Goal: Task Accomplishment & Management: Manage account settings

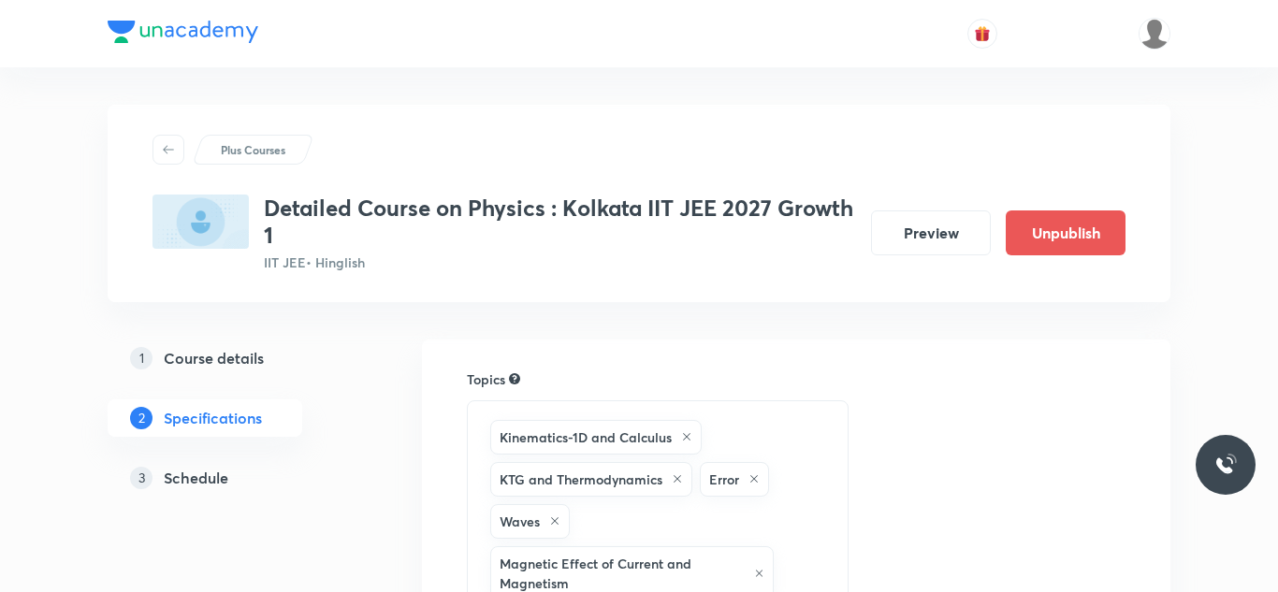
click at [195, 481] on h5 "Schedule" at bounding box center [196, 478] width 65 height 22
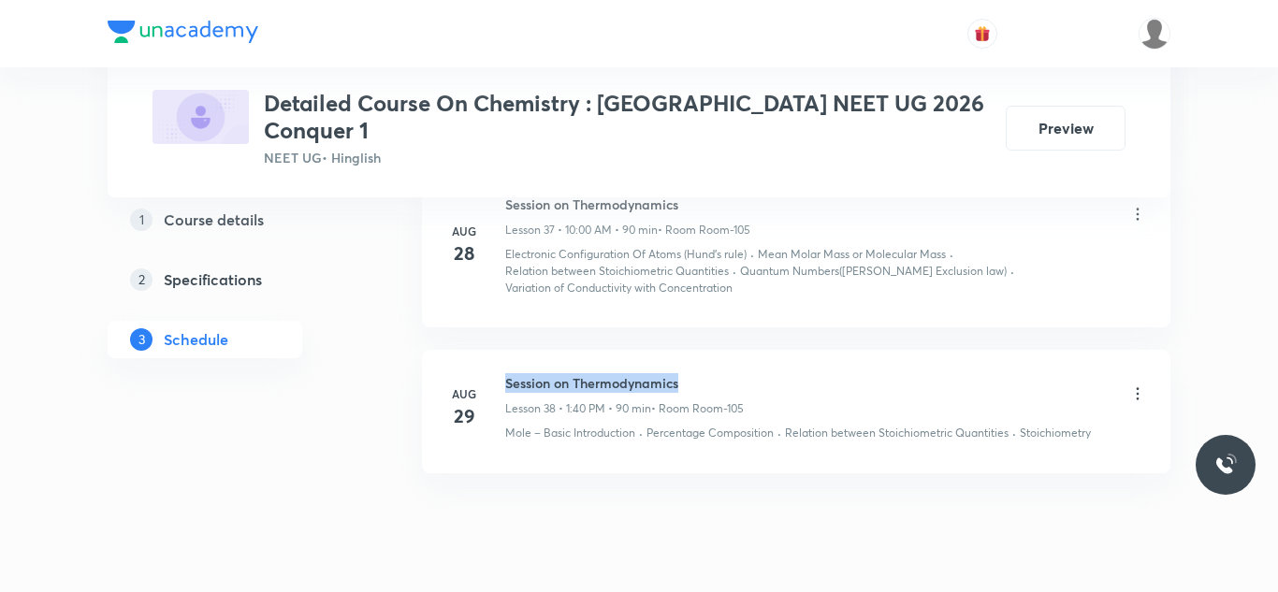
drag, startPoint x: 505, startPoint y: 325, endPoint x: 767, endPoint y: 310, distance: 261.5
click at [767, 350] on li "Aug 29 Session on Thermodynamics Lesson 38 • 1:40 PM • 90 min • Room Room-105 M…" at bounding box center [796, 411] width 749 height 123
copy h6 "Session on Thermodynamics"
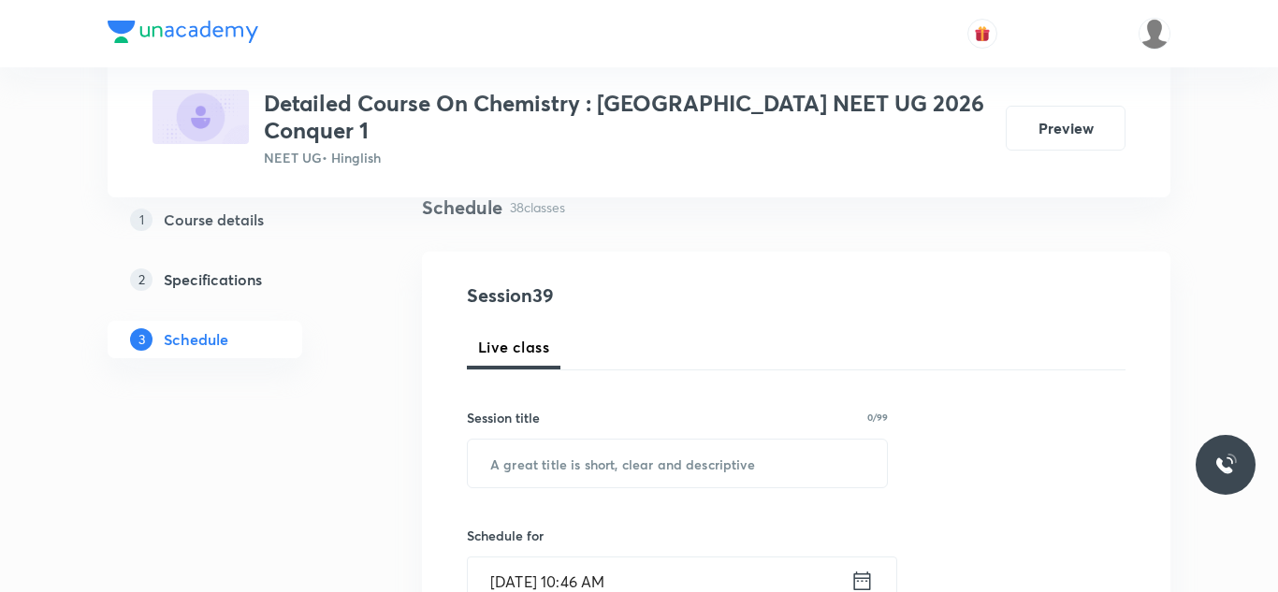
scroll to position [153, 0]
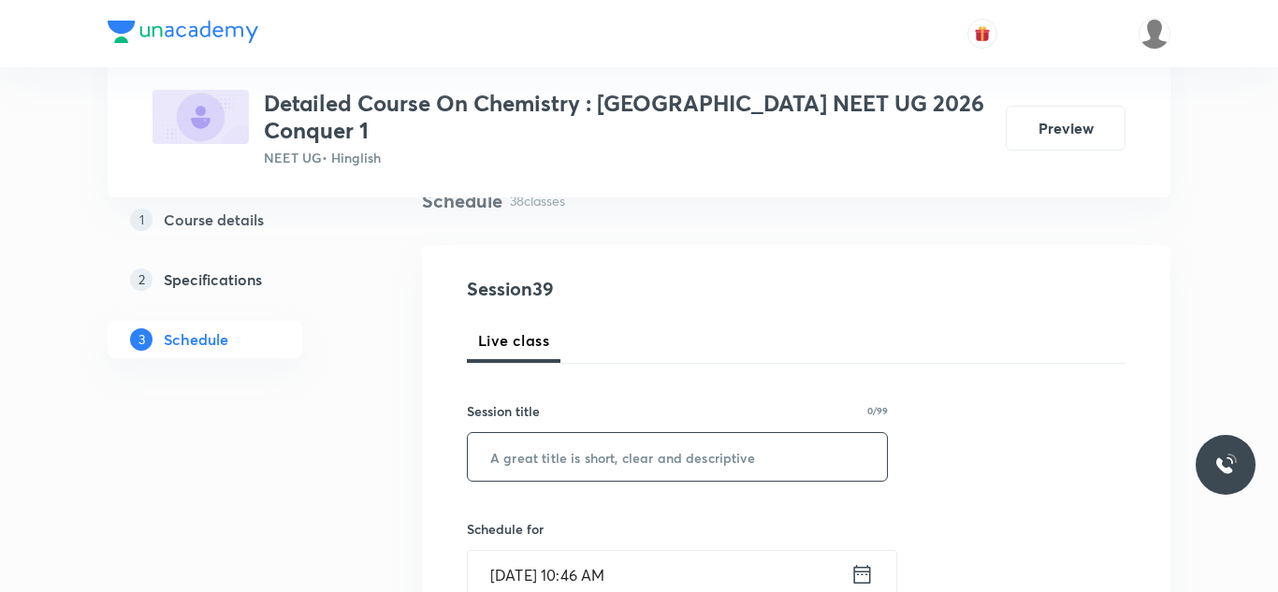
click at [704, 433] on input "text" at bounding box center [677, 457] width 419 height 48
paste input "Session on Thermodynamics"
type input "Session on Thermodynamics"
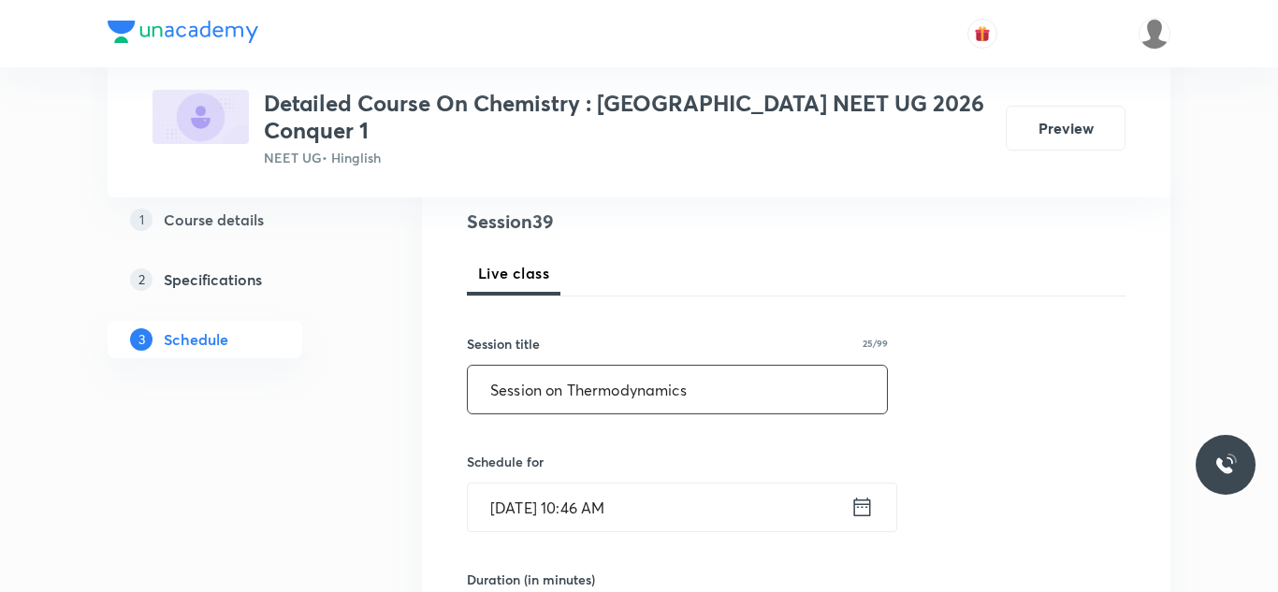
scroll to position [267, 0]
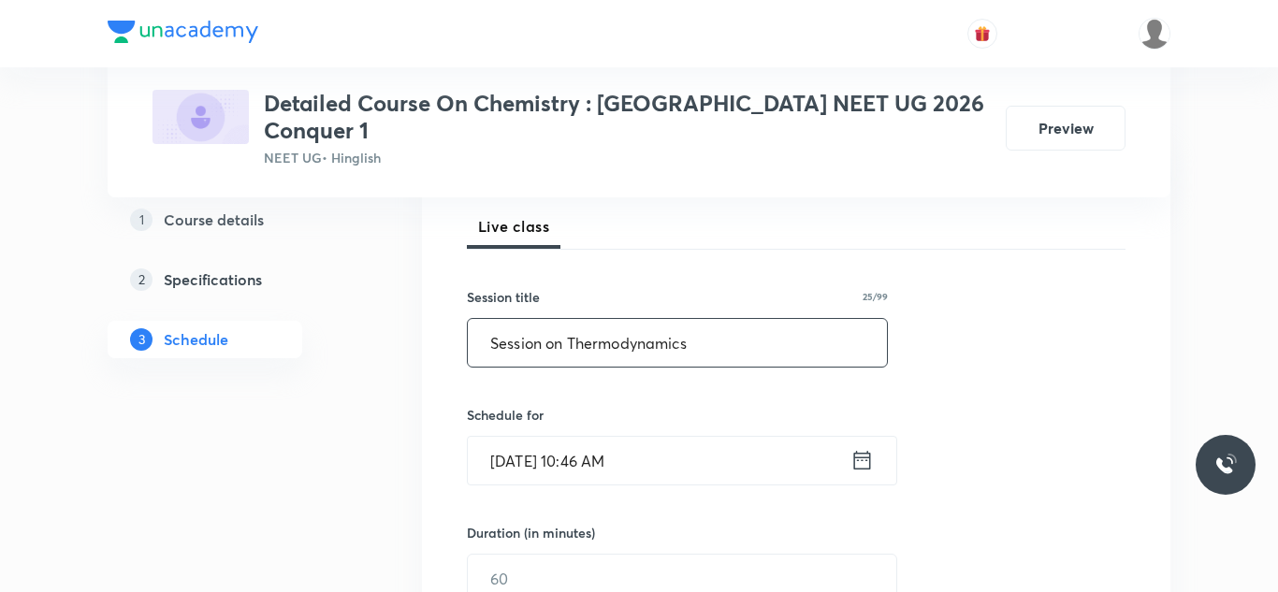
click at [531, 448] on input "Aug 31, 2025, 10:46 AM" at bounding box center [659, 461] width 383 height 48
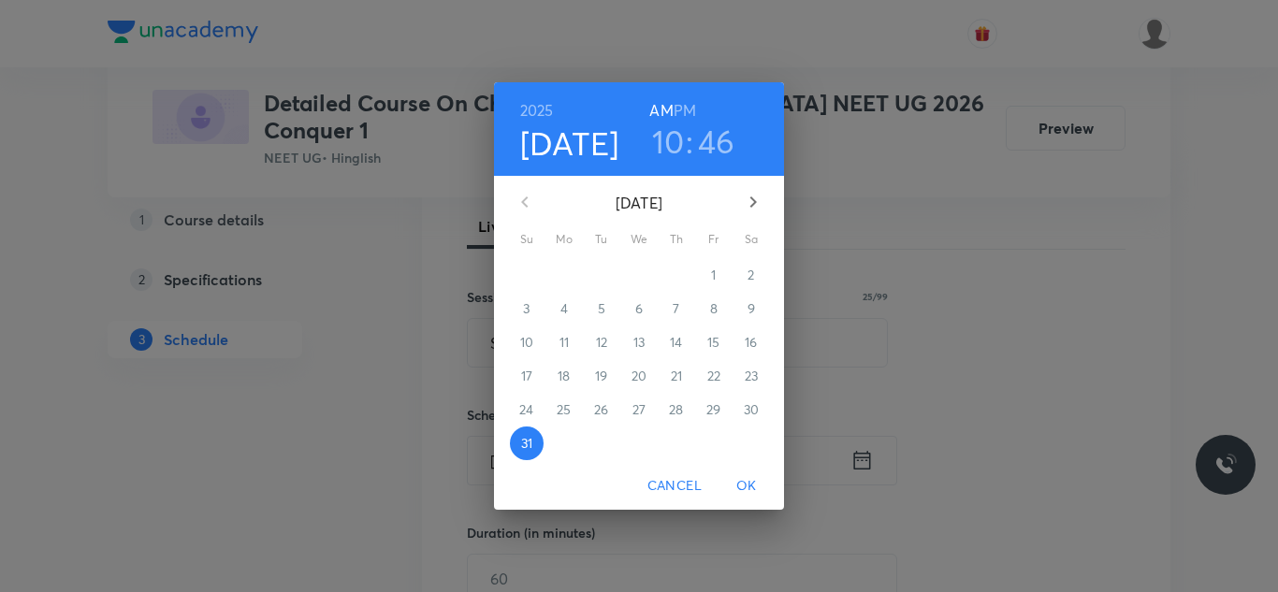
drag, startPoint x: 752, startPoint y: 197, endPoint x: 731, endPoint y: 213, distance: 26.0
click at [752, 198] on icon "button" at bounding box center [754, 202] width 7 height 11
click at [599, 275] on p "2" at bounding box center [601, 275] width 7 height 19
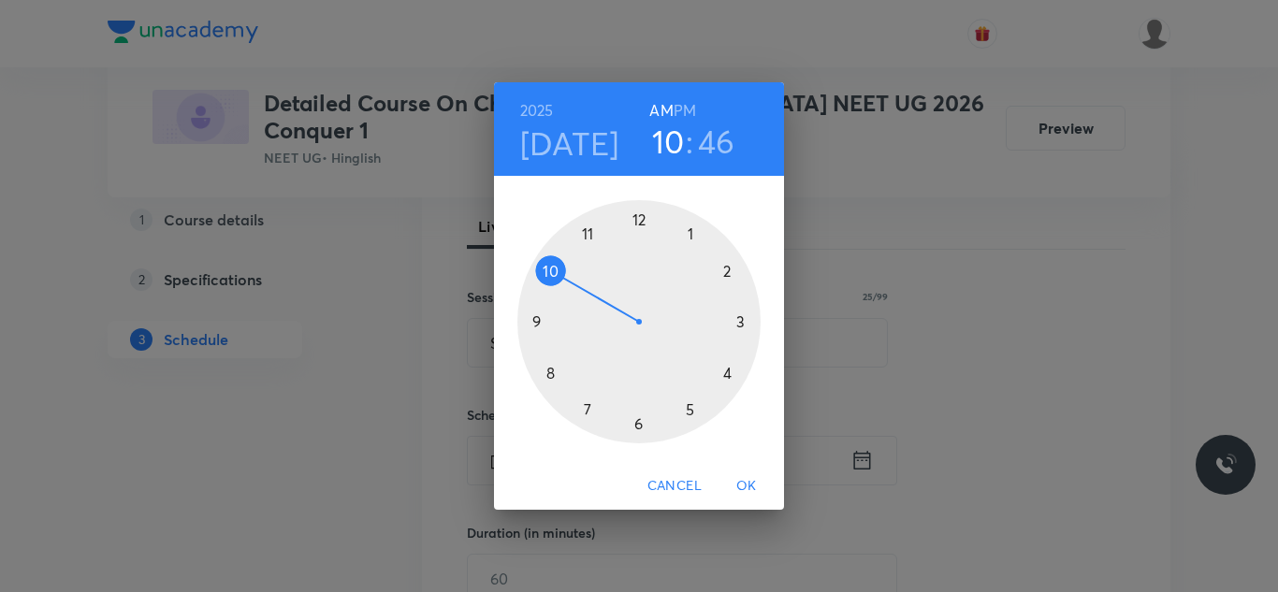
click at [709, 148] on h3 "46" at bounding box center [716, 141] width 37 height 39
click at [643, 222] on div at bounding box center [639, 321] width 243 height 243
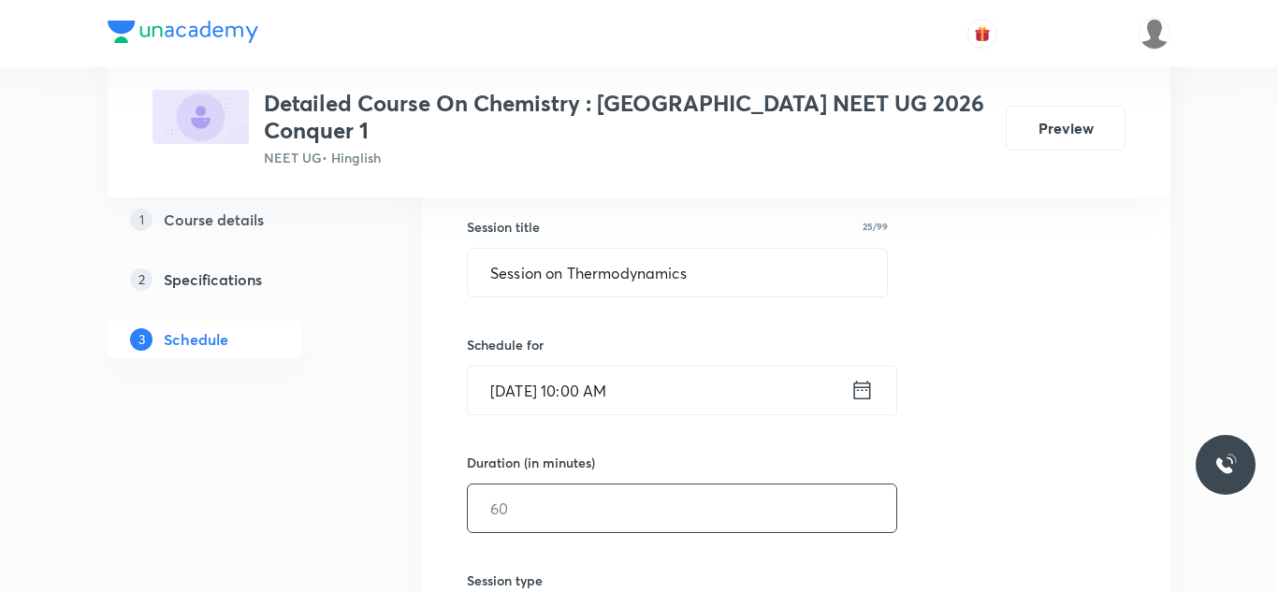
scroll to position [348, 0]
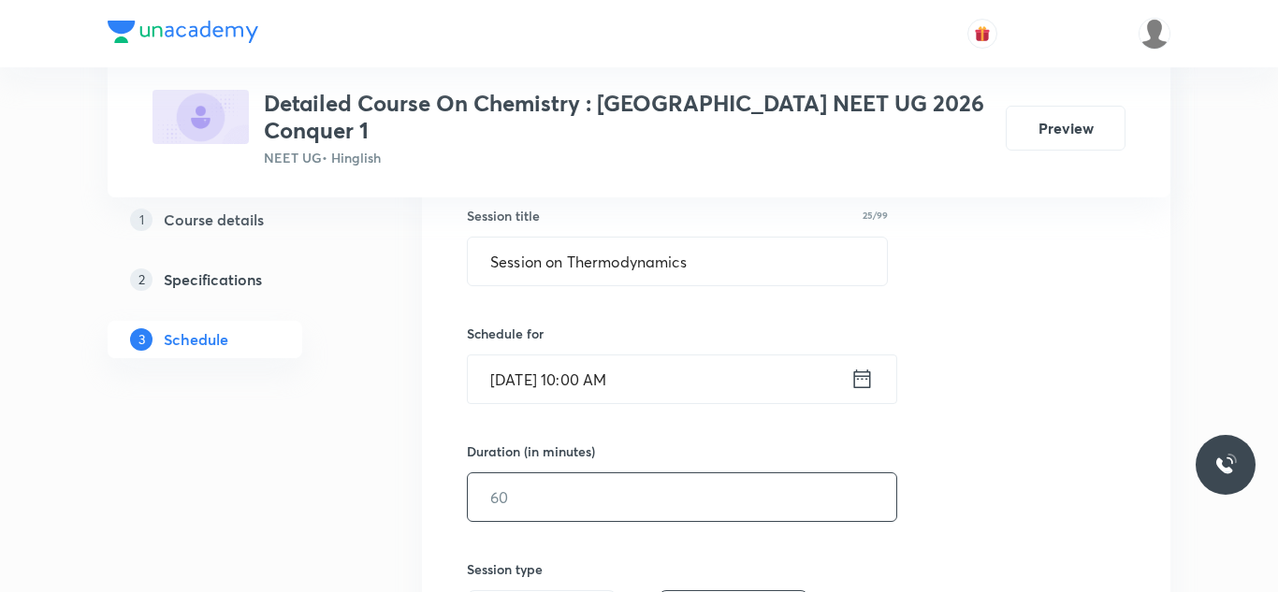
click at [518, 477] on input "text" at bounding box center [682, 498] width 429 height 48
type input "90"
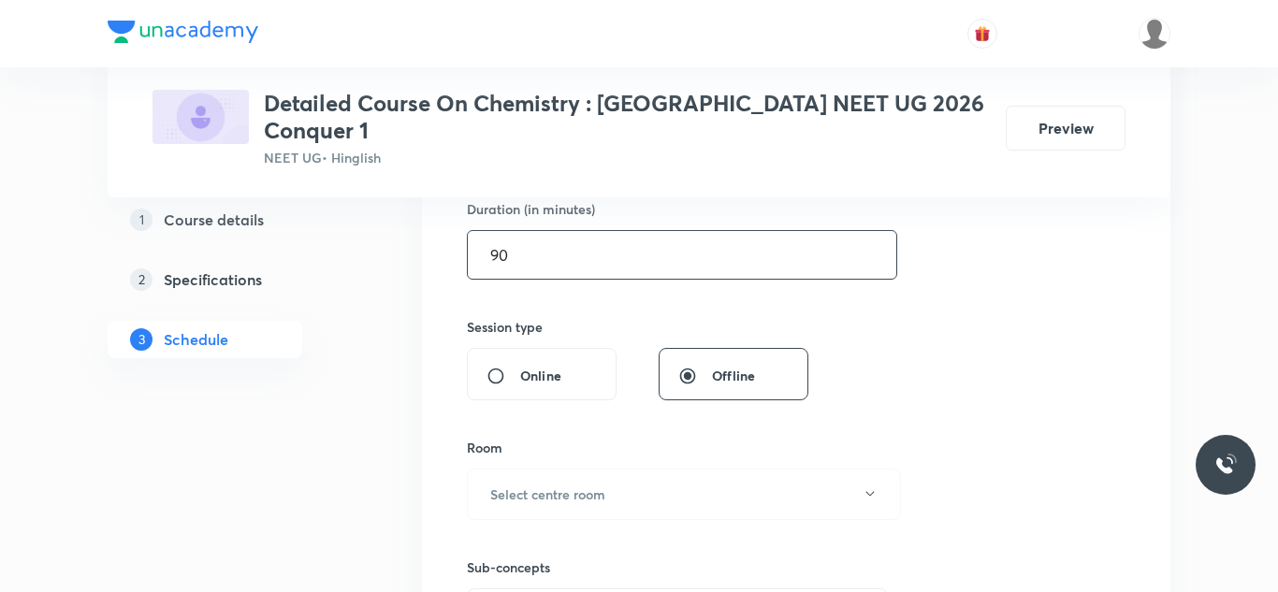
scroll to position [596, 0]
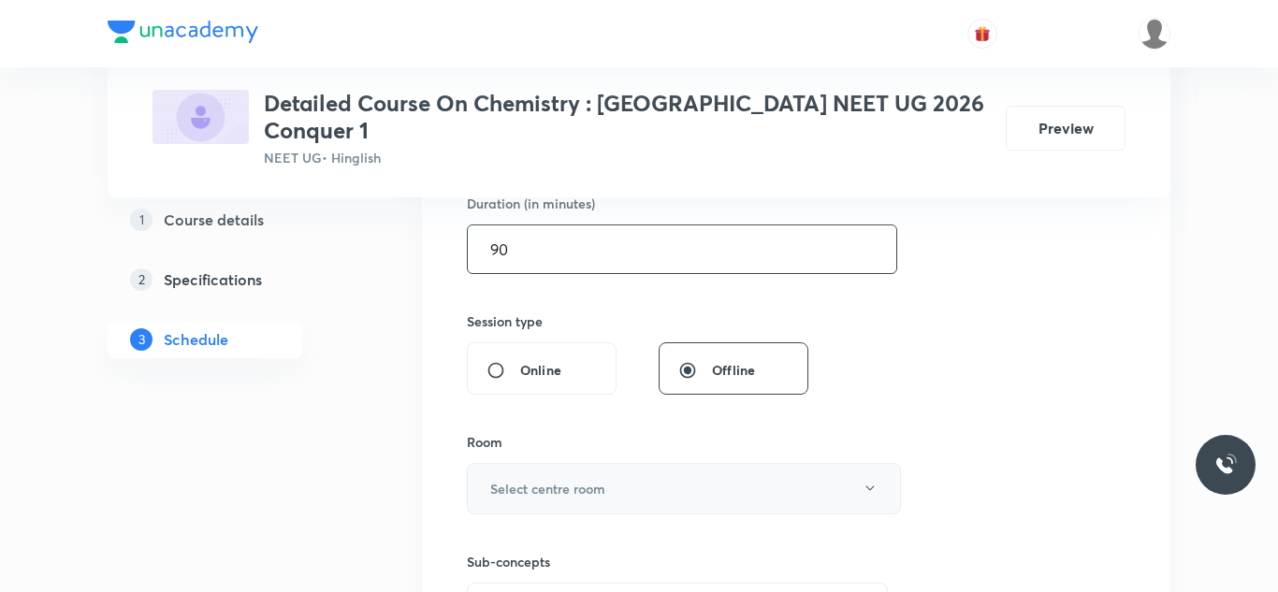
click at [628, 463] on button "Select centre room" at bounding box center [684, 488] width 434 height 51
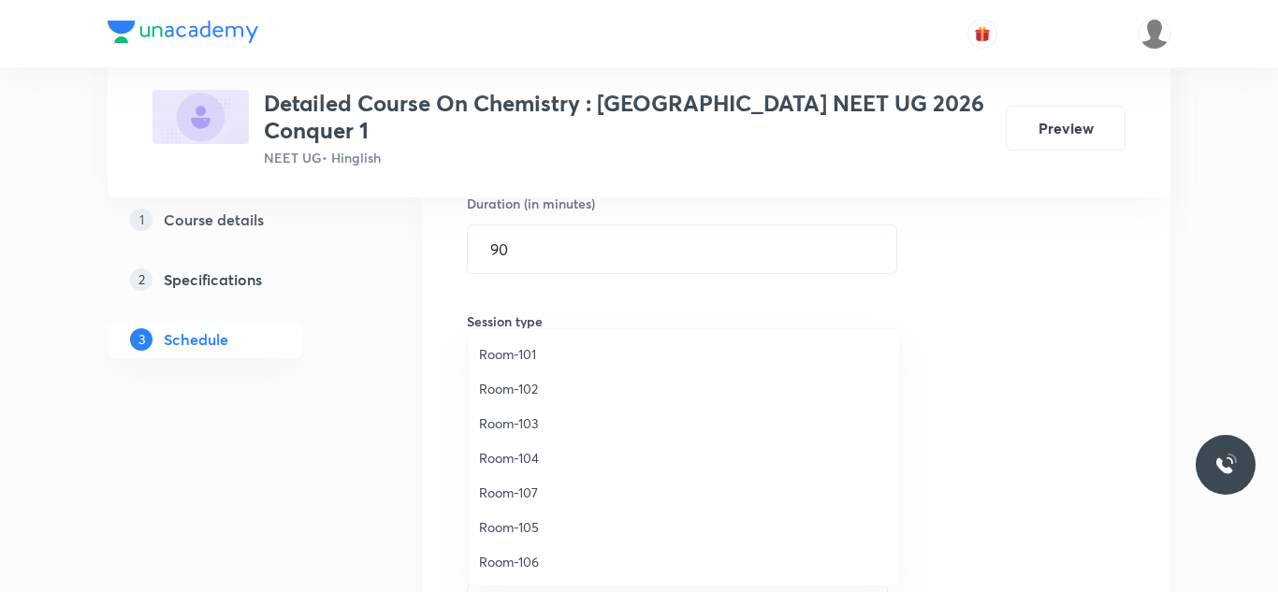
click at [525, 529] on span "Room-105" at bounding box center [684, 528] width 410 height 20
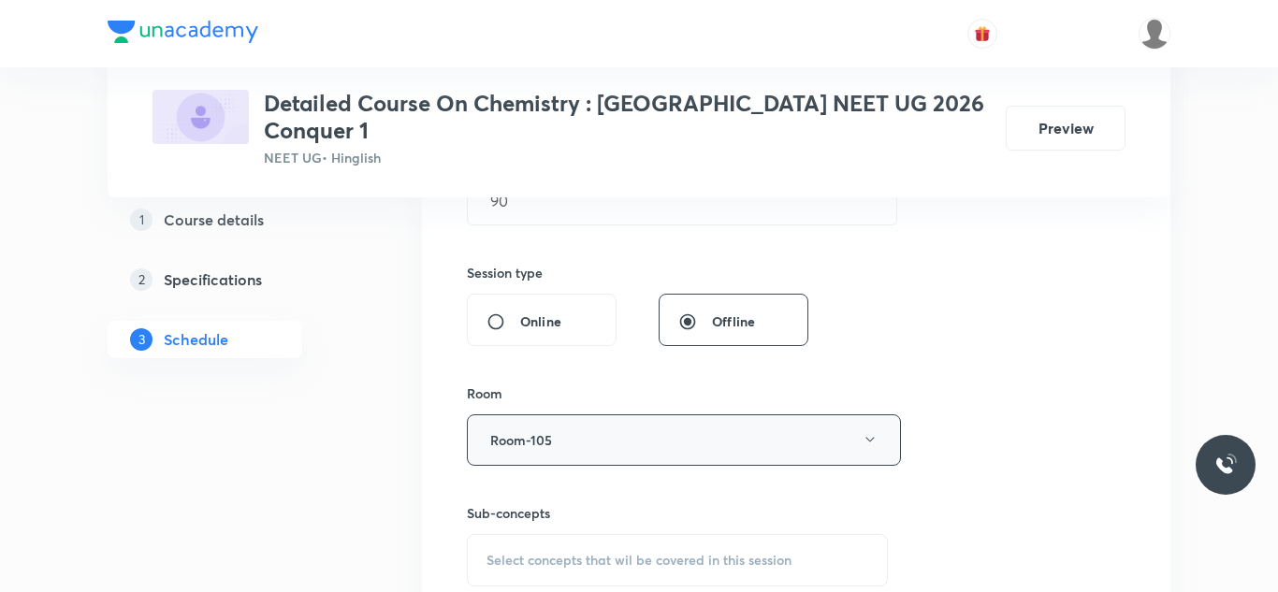
scroll to position [796, 0]
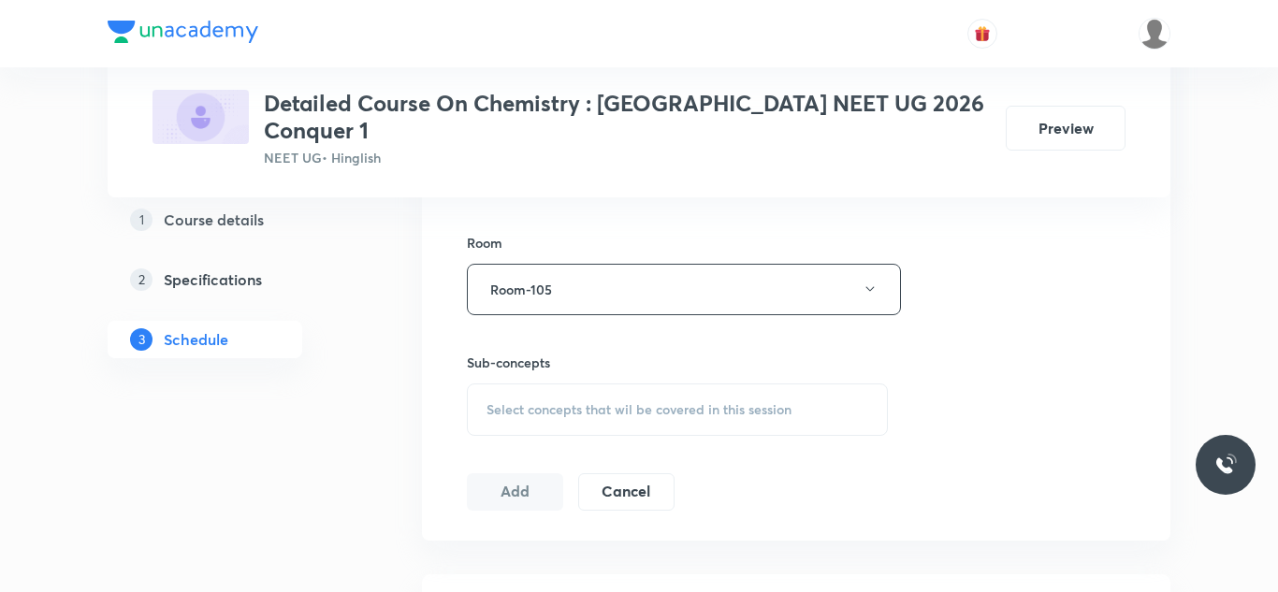
click at [589, 402] on span "Select concepts that wil be covered in this session" at bounding box center [639, 409] width 305 height 15
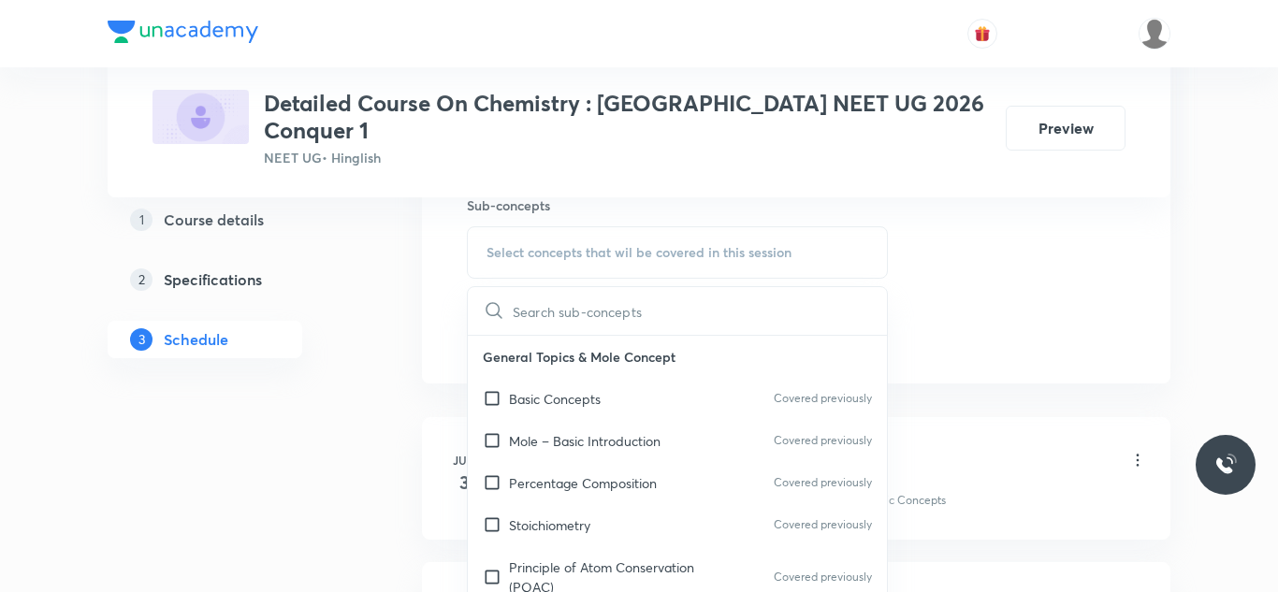
scroll to position [959, 0]
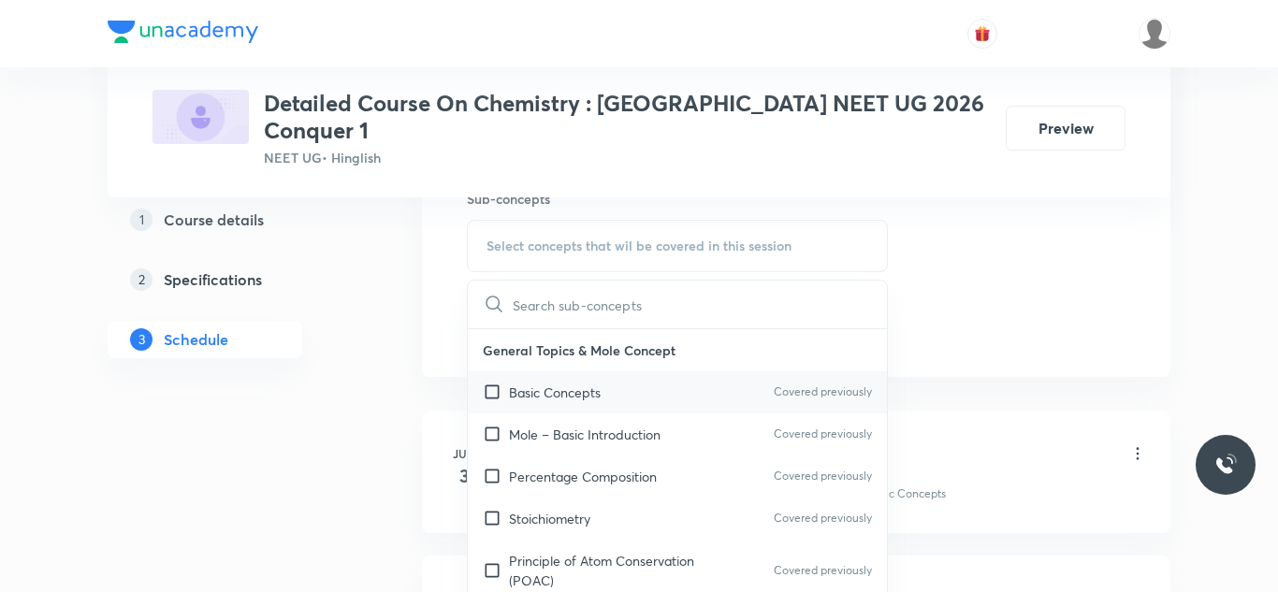
click at [573, 383] on p "Basic Concepts" at bounding box center [555, 393] width 92 height 20
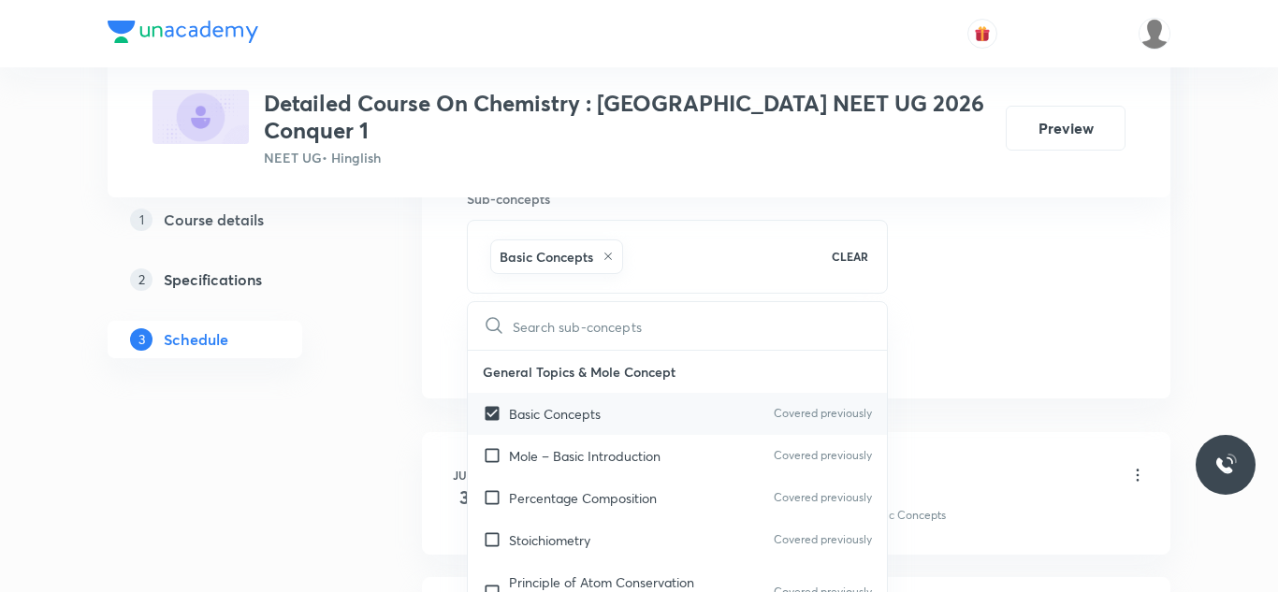
click at [573, 393] on div "Basic Concepts Covered previously" at bounding box center [677, 414] width 419 height 42
checkbox input "false"
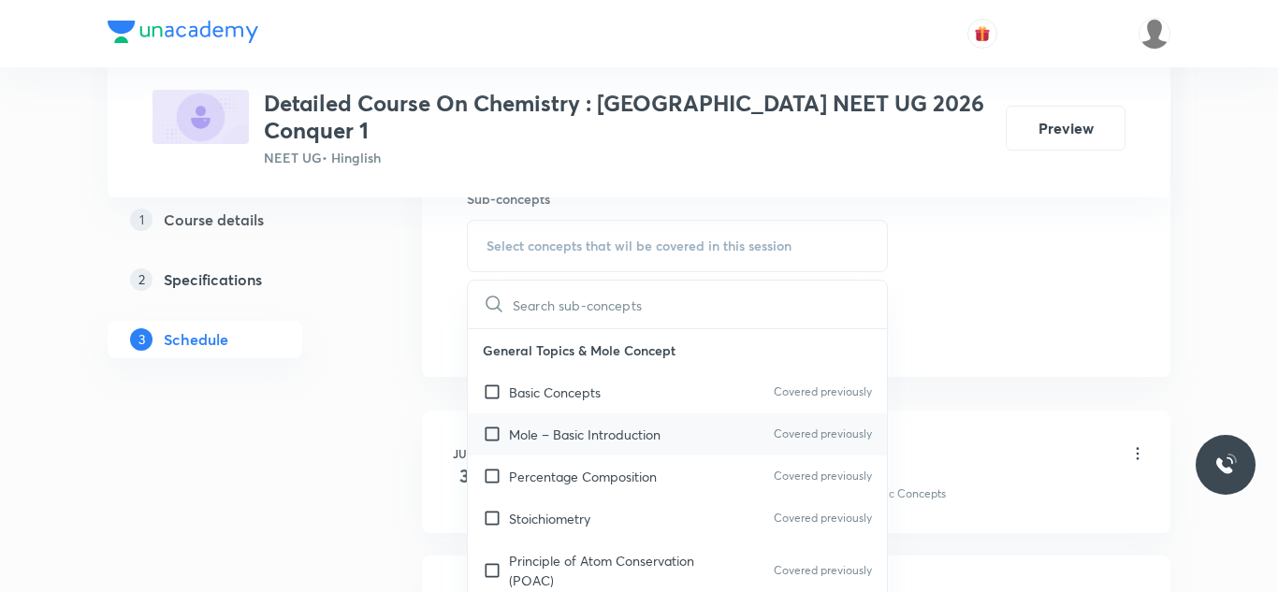
click at [496, 425] on input "checkbox" at bounding box center [496, 435] width 26 height 20
checkbox input "true"
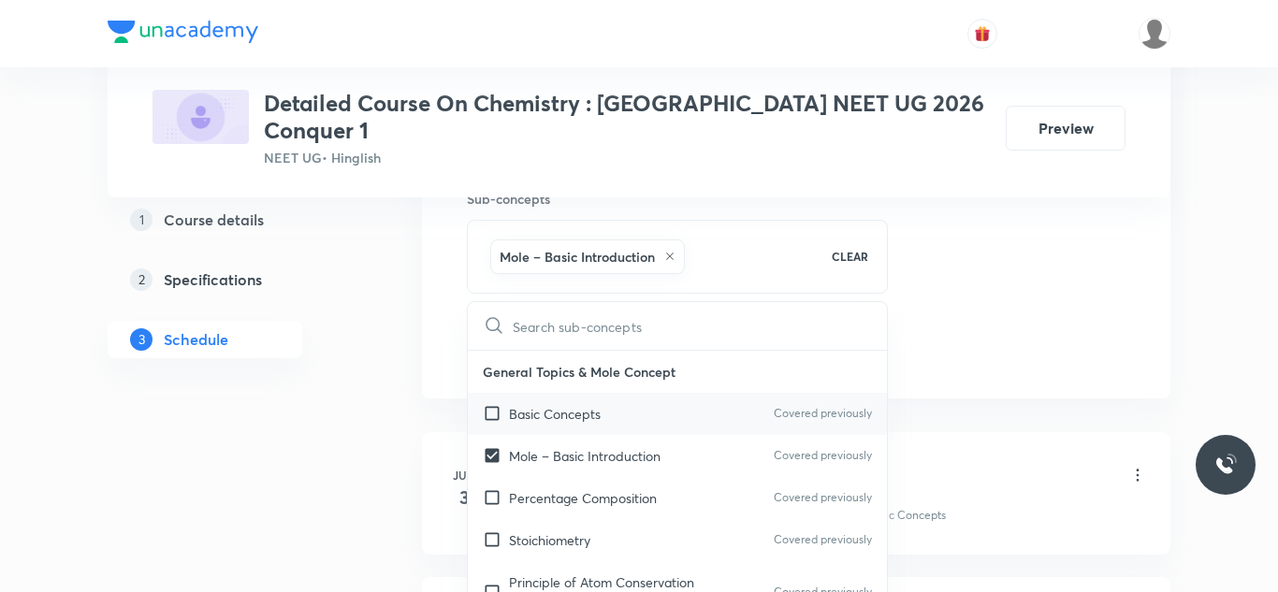
click at [495, 404] on input "checkbox" at bounding box center [496, 414] width 26 height 20
checkbox input "true"
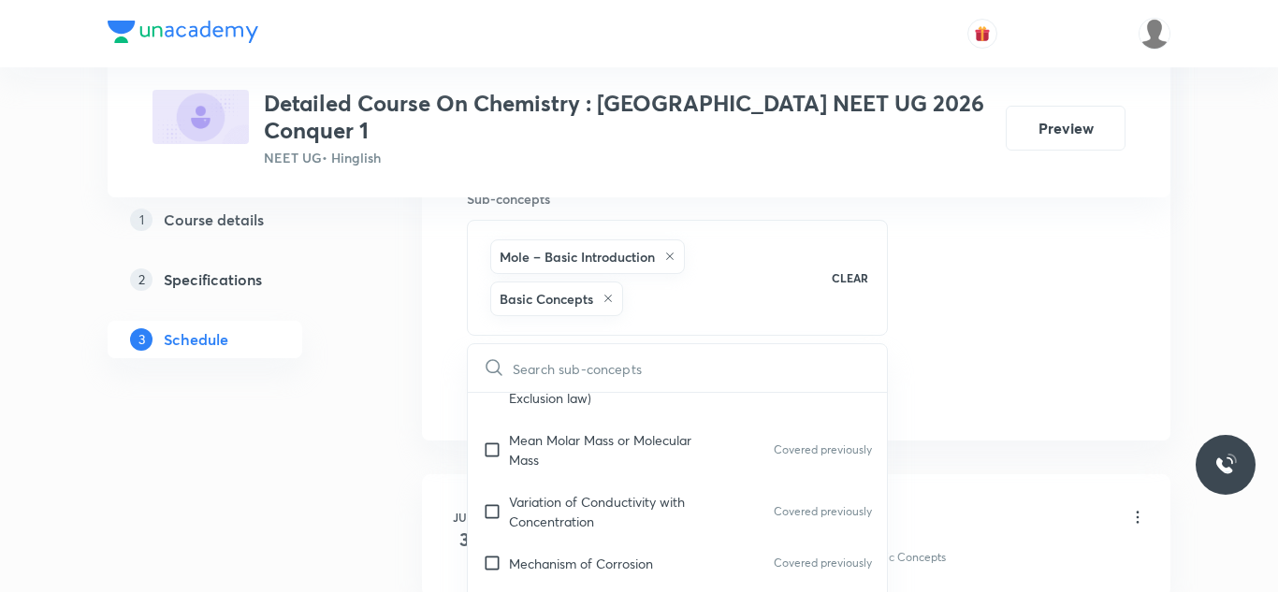
scroll to position [582, 0]
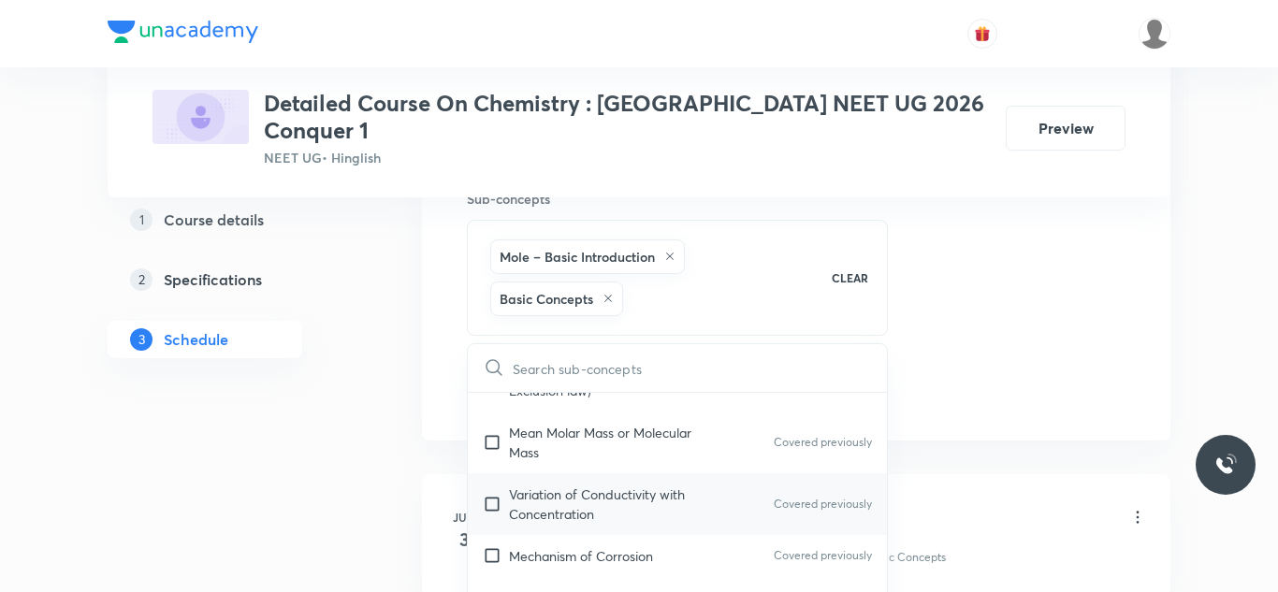
click at [492, 485] on input "checkbox" at bounding box center [496, 504] width 26 height 39
checkbox input "true"
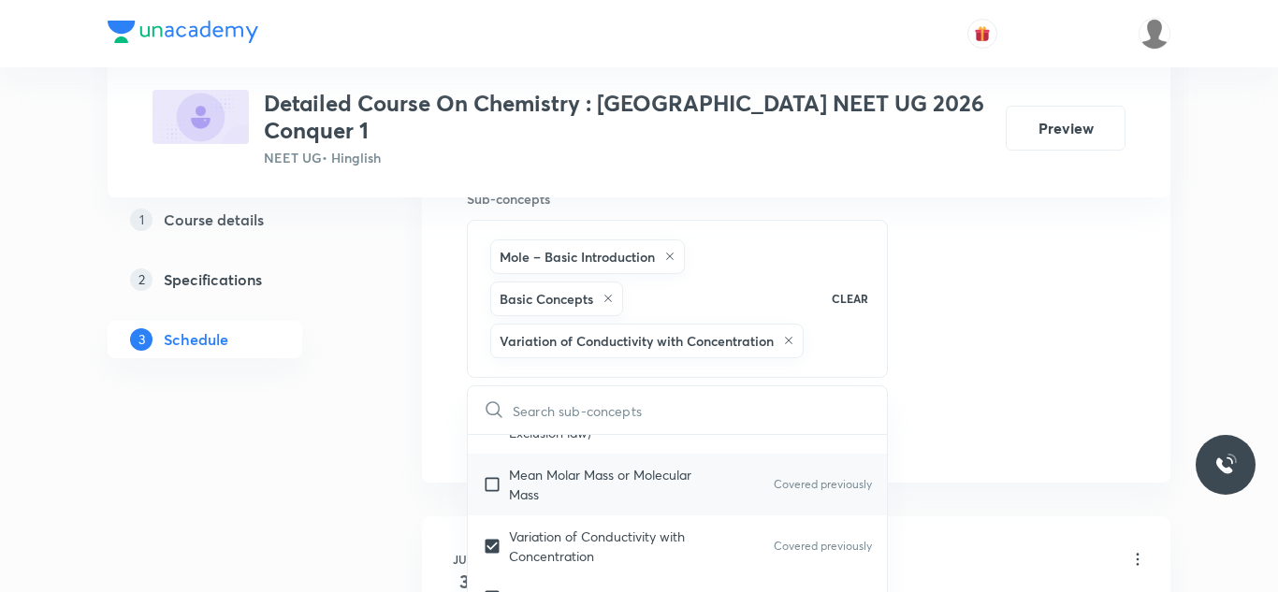
click at [492, 465] on input "checkbox" at bounding box center [496, 484] width 26 height 39
checkbox input "true"
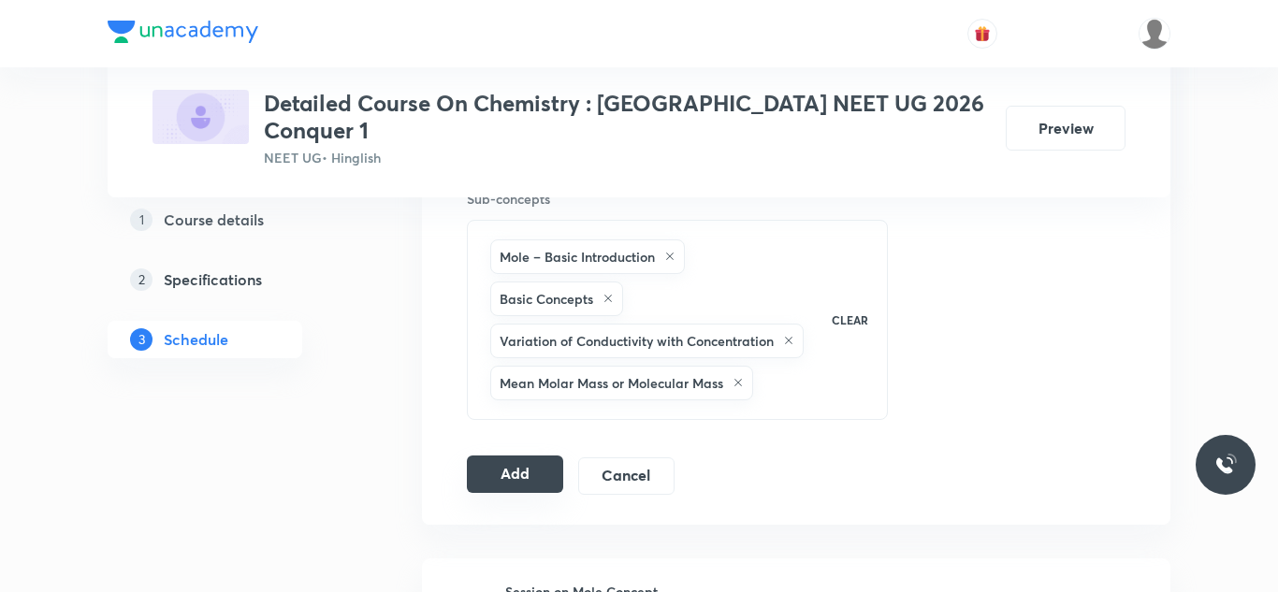
click at [476, 456] on button "Add" at bounding box center [515, 474] width 96 height 37
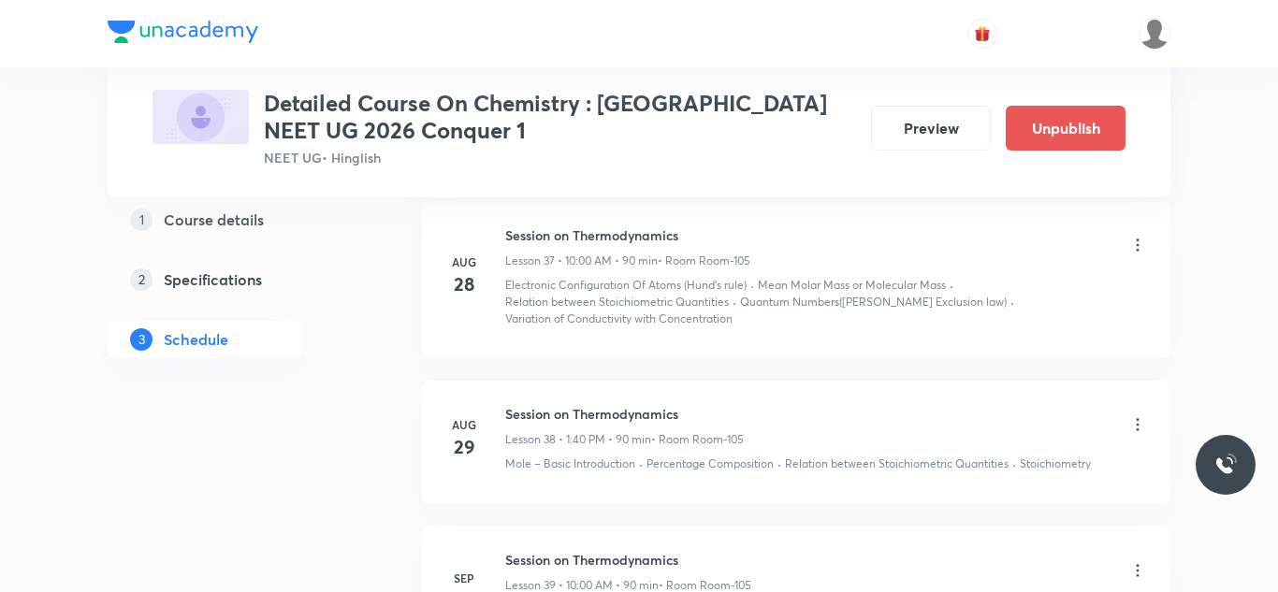
scroll to position [6016, 0]
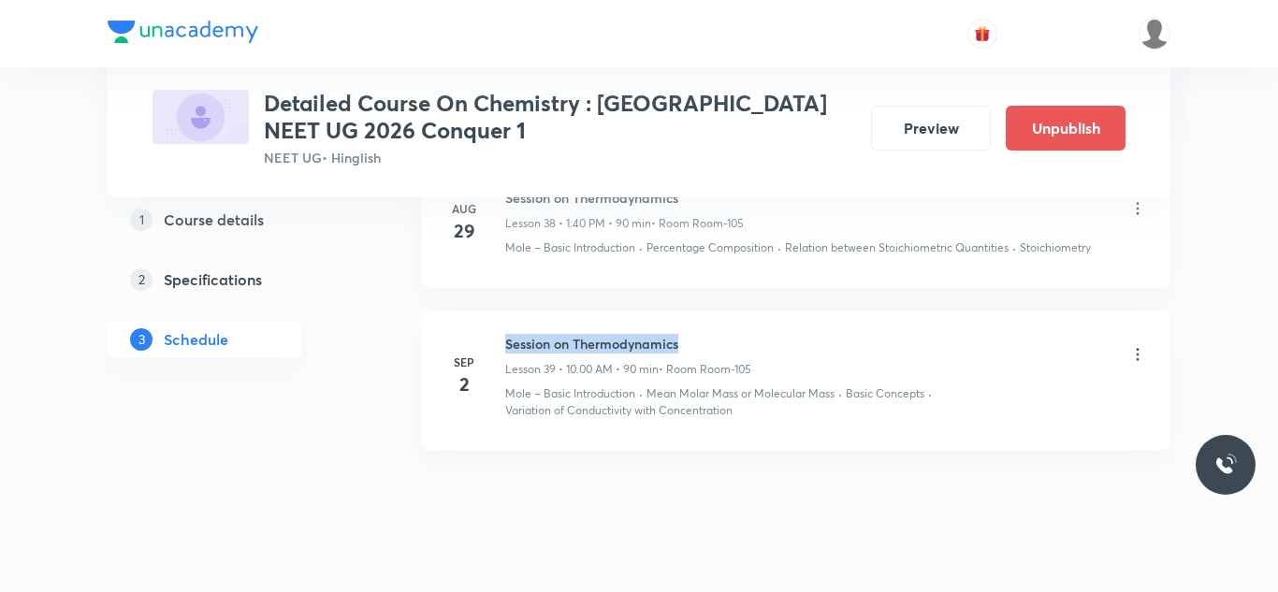
drag, startPoint x: 502, startPoint y: 304, endPoint x: 731, endPoint y: 313, distance: 229.5
click at [731, 334] on div "Sep 2 Session on Thermodynamics Lesson 39 • 10:00 AM • 90 min • Room Room-105 M…" at bounding box center [796, 376] width 702 height 85
copy h6 "Session on Thermodynamics"
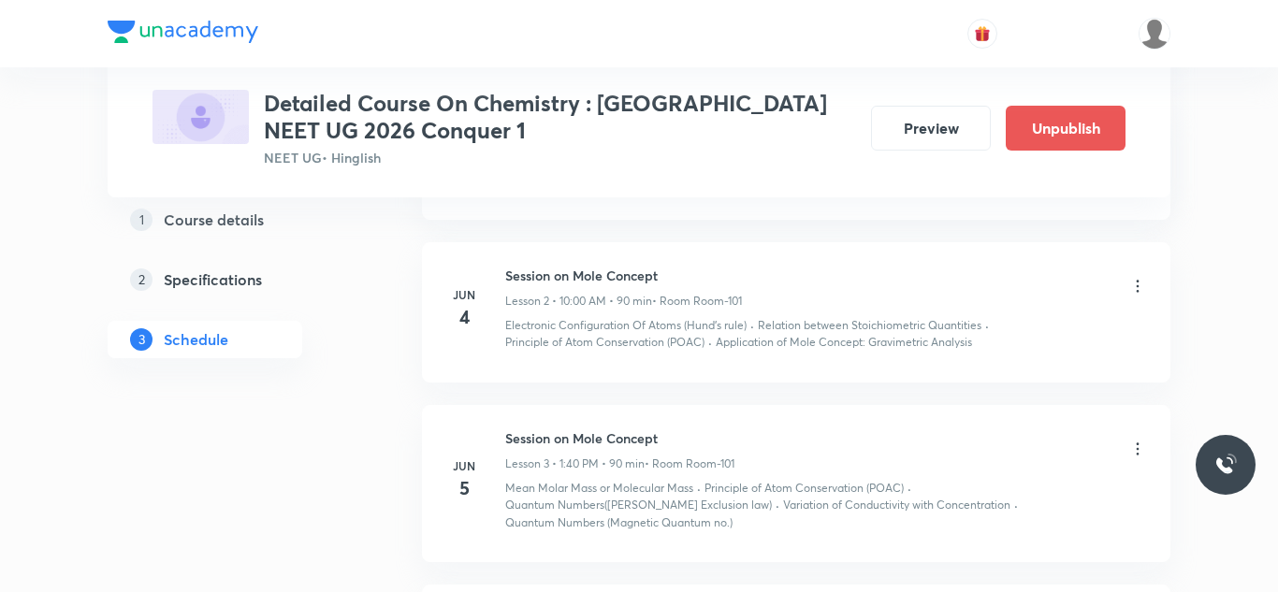
scroll to position [0, 0]
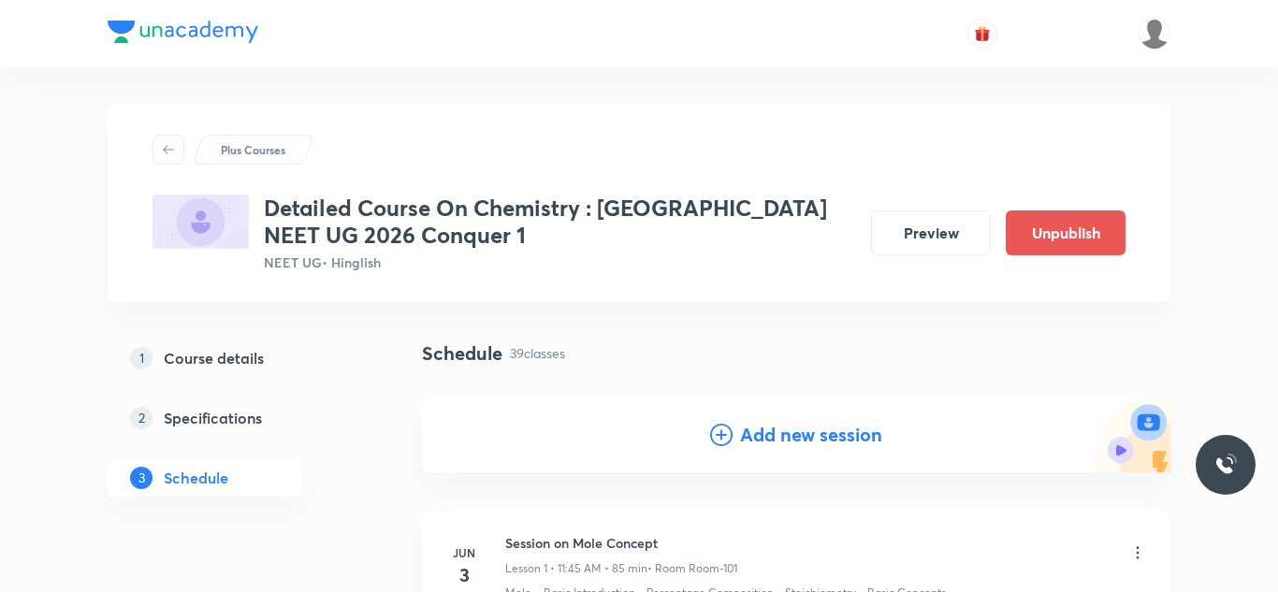
click at [773, 439] on h4 "Add new session" at bounding box center [811, 435] width 142 height 28
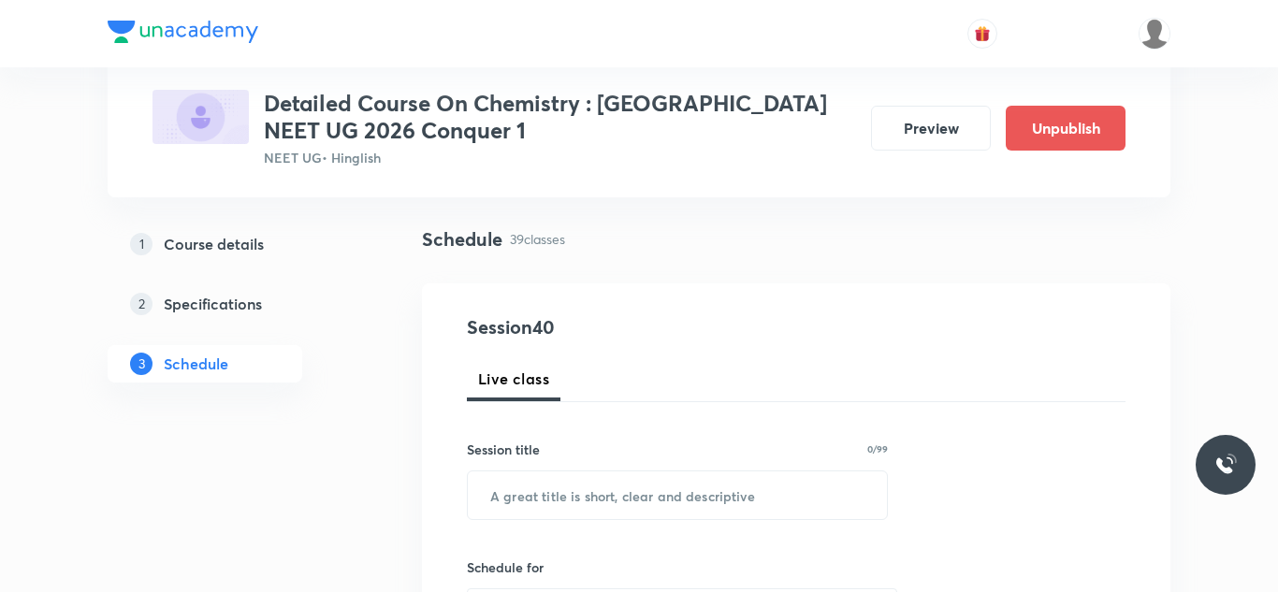
scroll to position [118, 0]
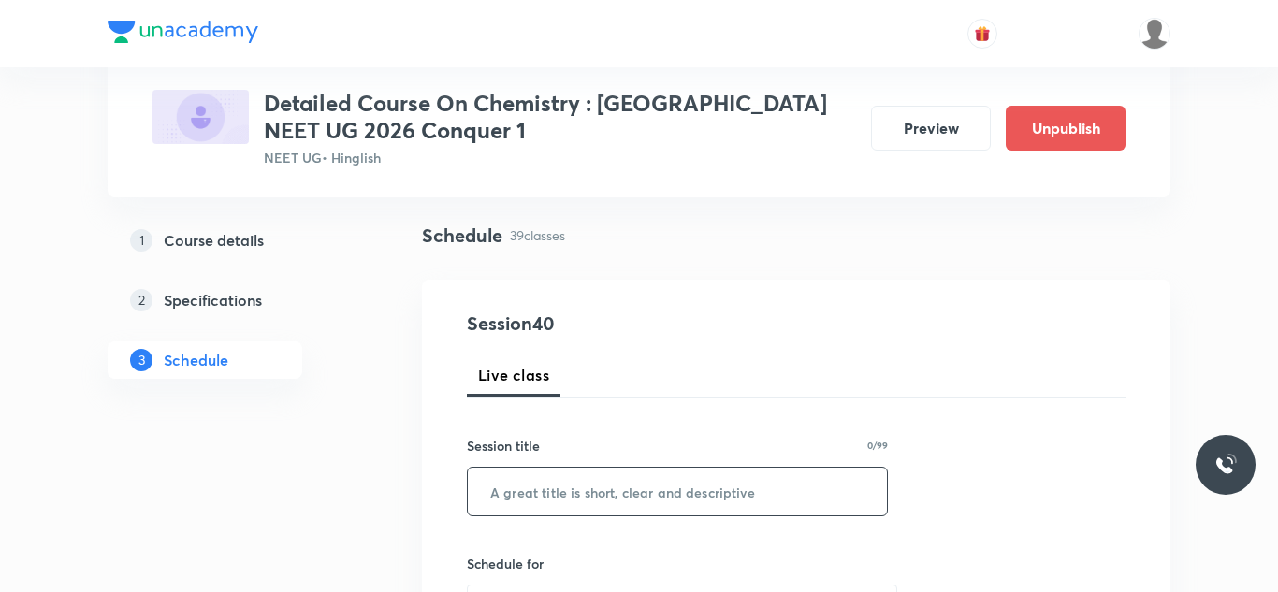
click at [662, 506] on input "text" at bounding box center [677, 492] width 419 height 48
paste input "Session on Thermodynamics"
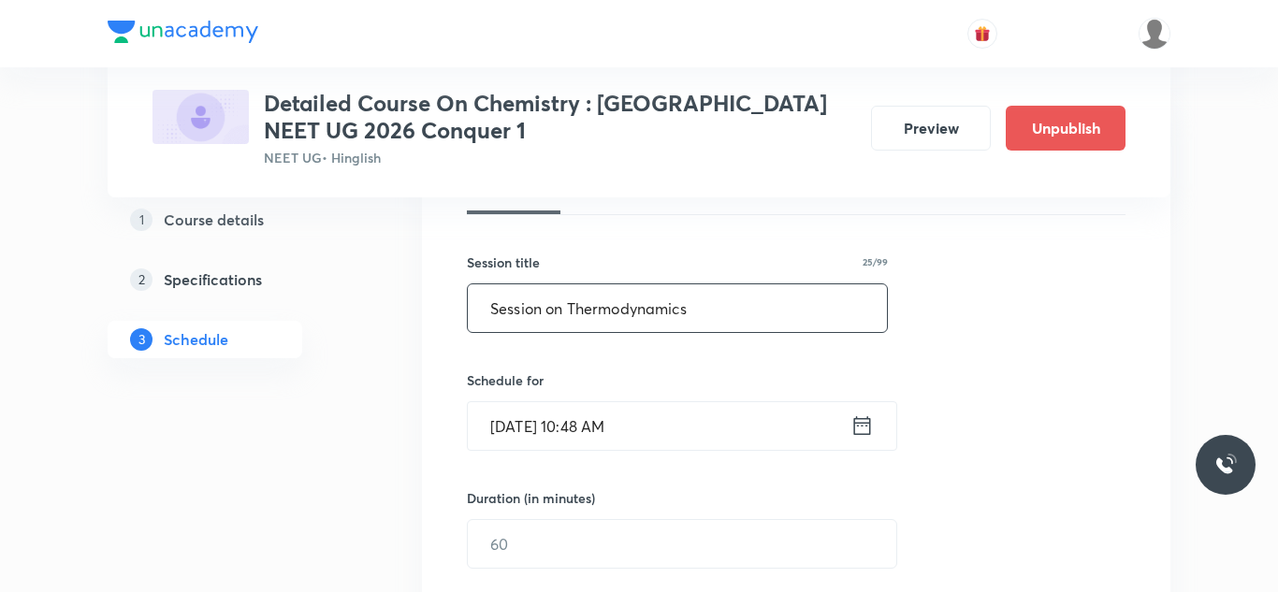
scroll to position [303, 0]
type input "Session on Thermodynamics"
click at [550, 415] on input "Aug 31, 2025, 10:48 AM" at bounding box center [659, 425] width 383 height 48
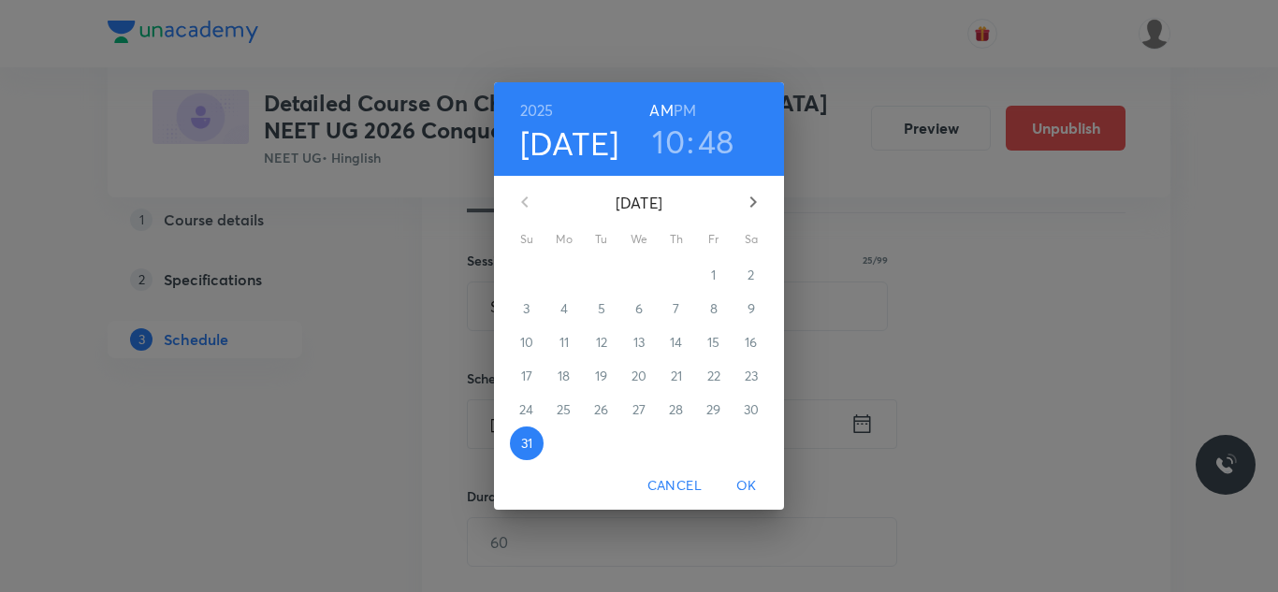
click at [756, 204] on icon "button" at bounding box center [753, 202] width 22 height 22
click at [642, 268] on p "3" at bounding box center [638, 275] width 7 height 19
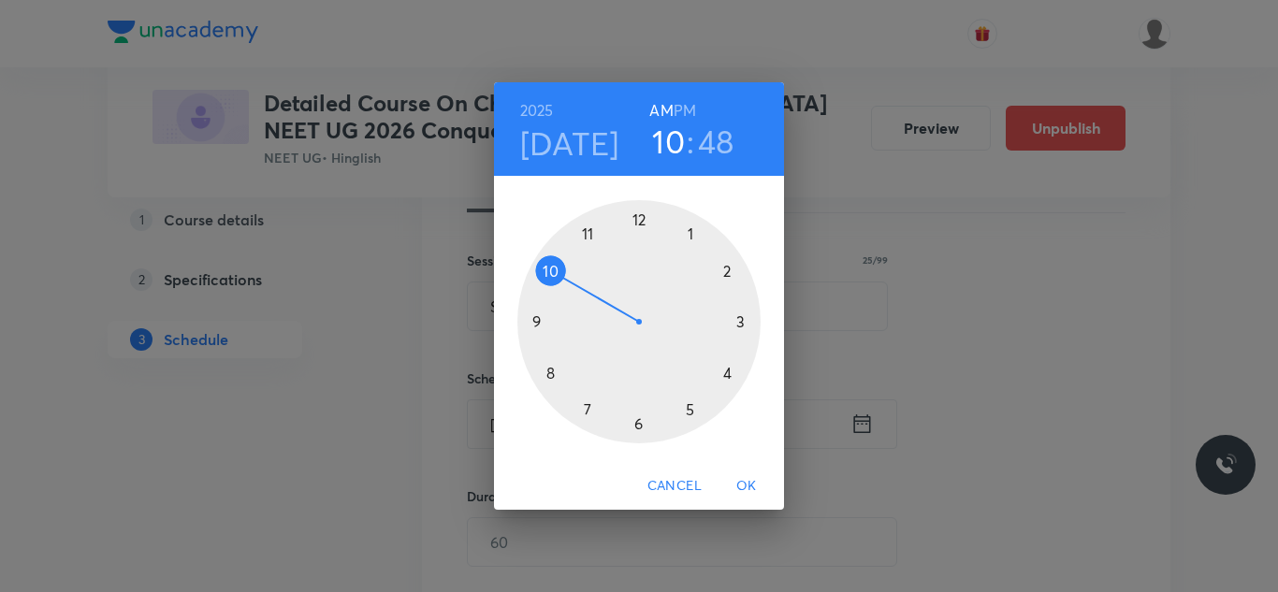
click at [591, 232] on div at bounding box center [639, 321] width 243 height 243
click at [548, 369] on div at bounding box center [639, 321] width 243 height 243
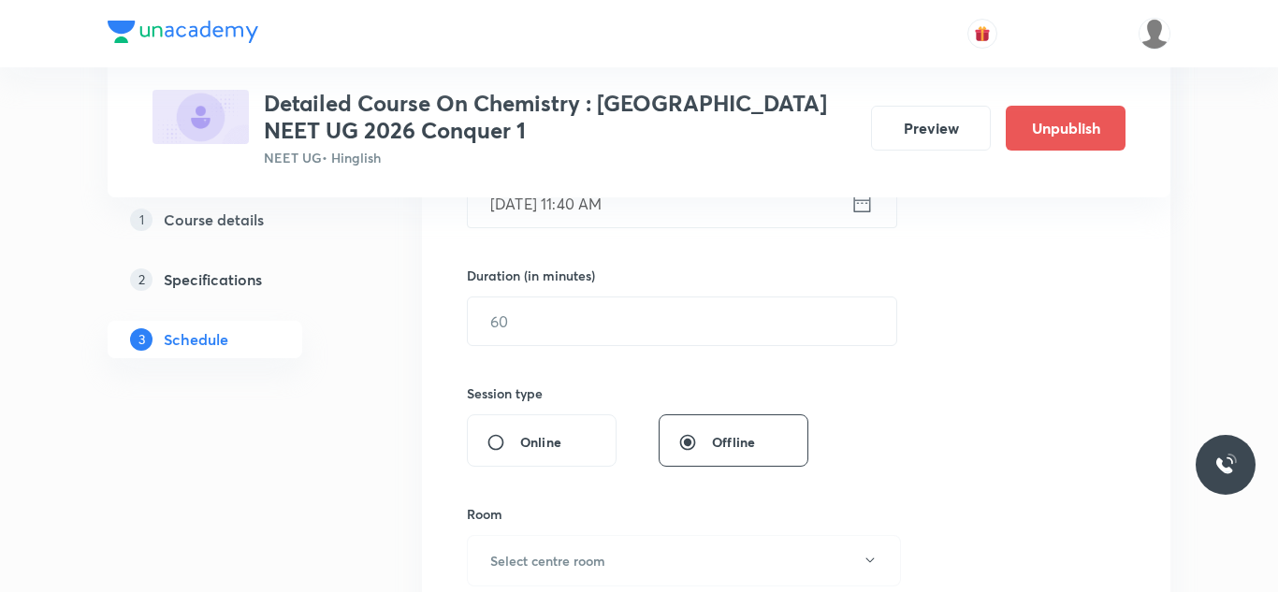
scroll to position [525, 0]
click at [504, 333] on input "text" at bounding box center [682, 321] width 429 height 48
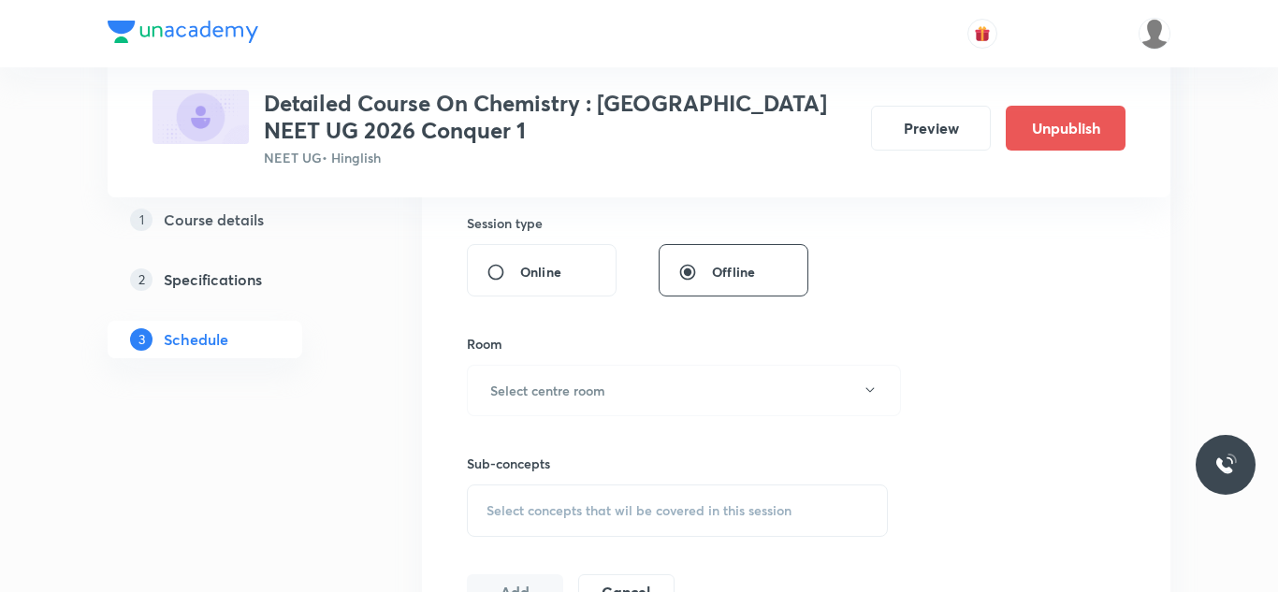
scroll to position [697, 0]
type input "90"
click at [551, 398] on button "Select centre room" at bounding box center [684, 387] width 434 height 51
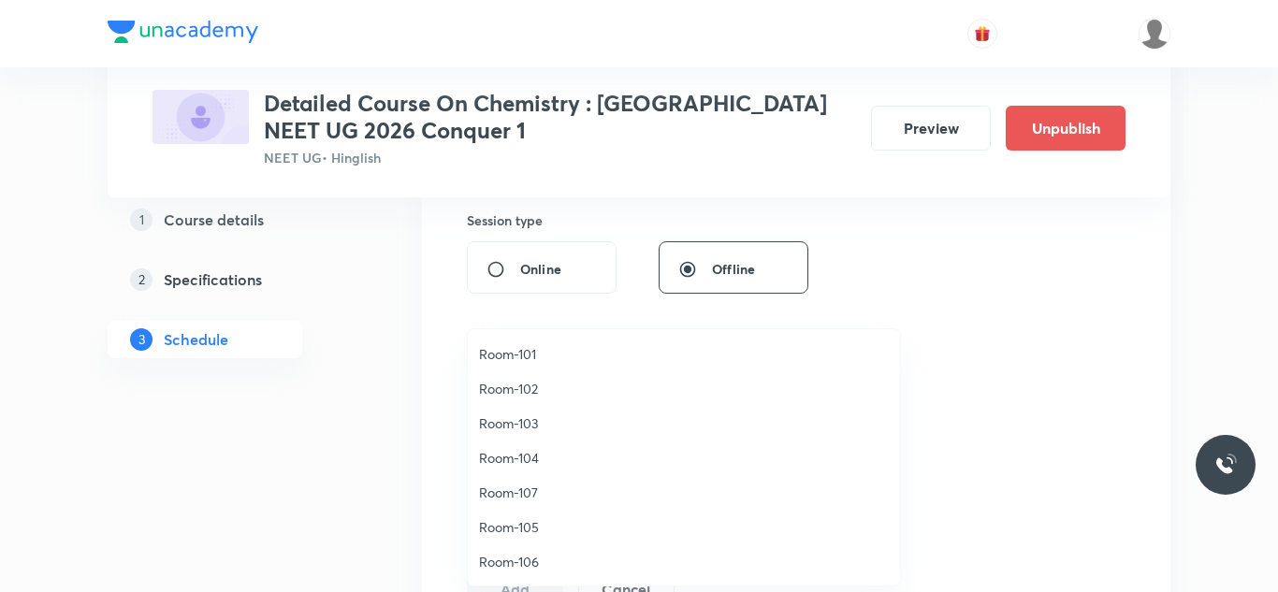
click at [513, 531] on span "Room-105" at bounding box center [684, 528] width 410 height 20
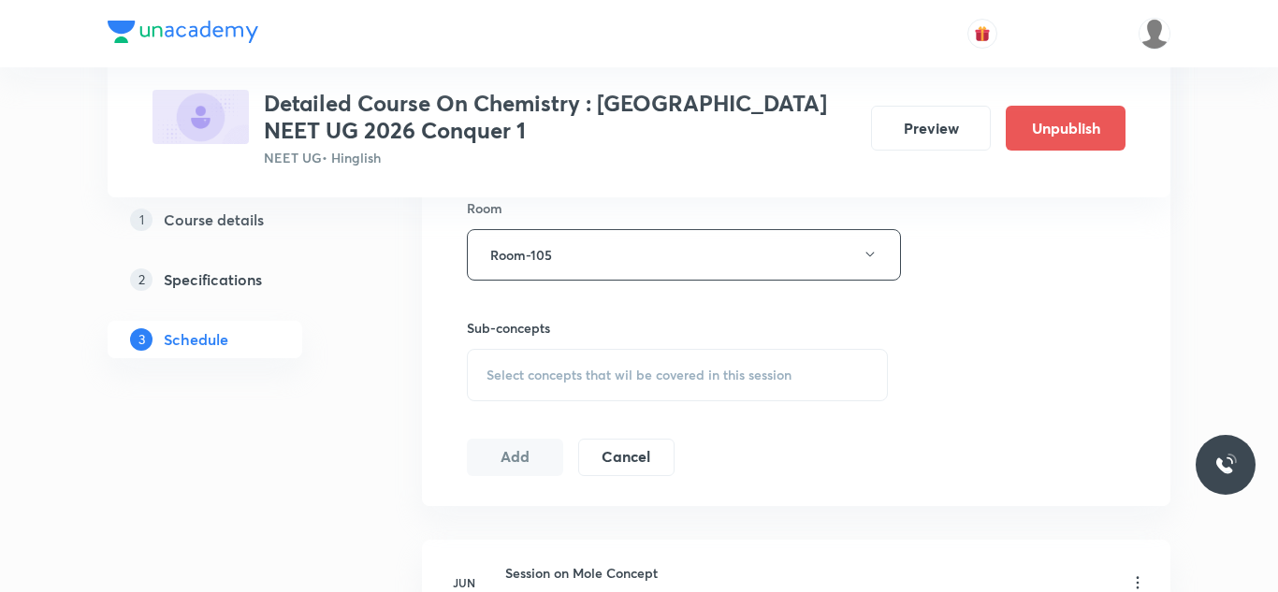
scroll to position [831, 0]
click at [571, 373] on span "Select concepts that wil be covered in this session" at bounding box center [639, 374] width 305 height 15
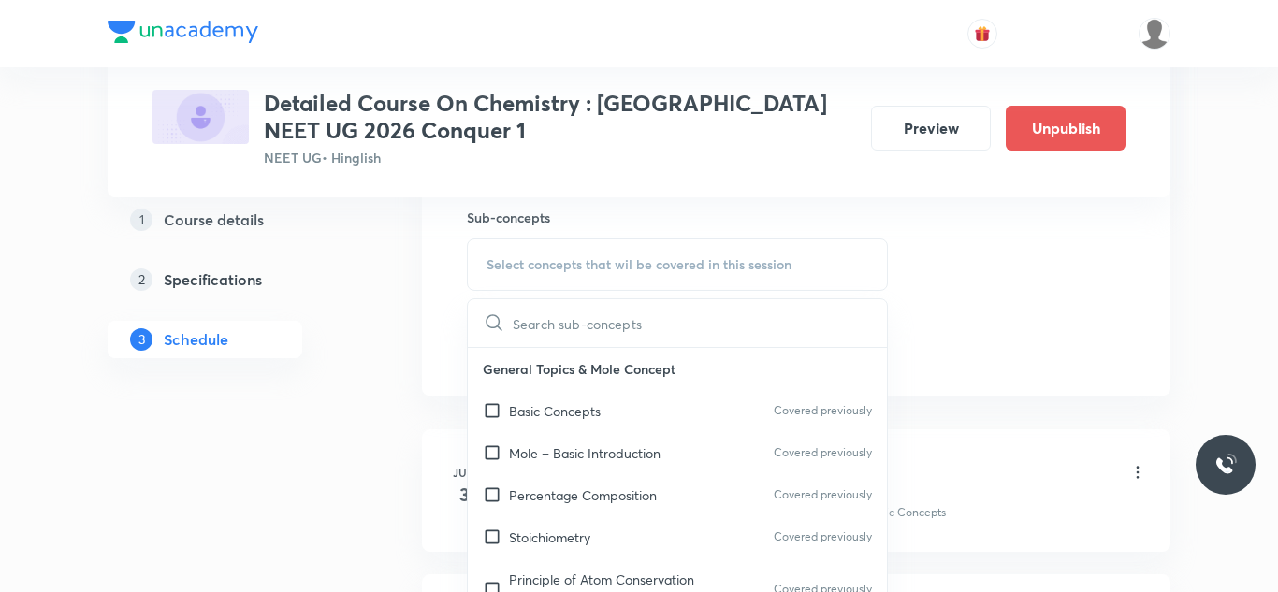
scroll to position [954, 0]
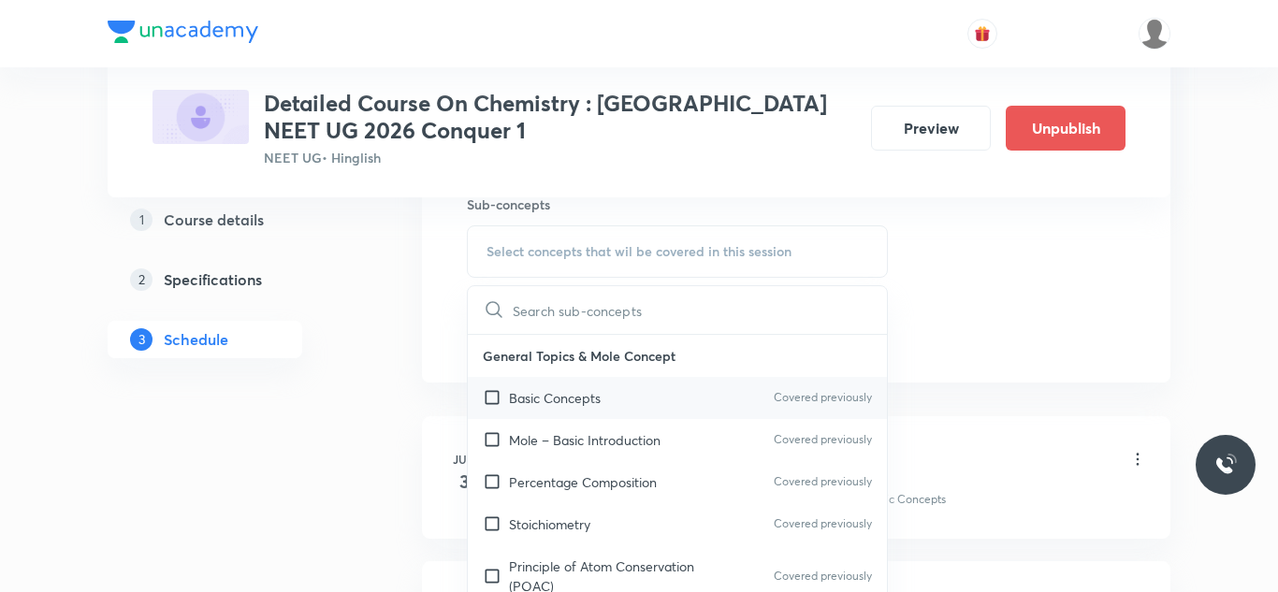
click at [489, 397] on input "checkbox" at bounding box center [496, 398] width 26 height 20
checkbox input "true"
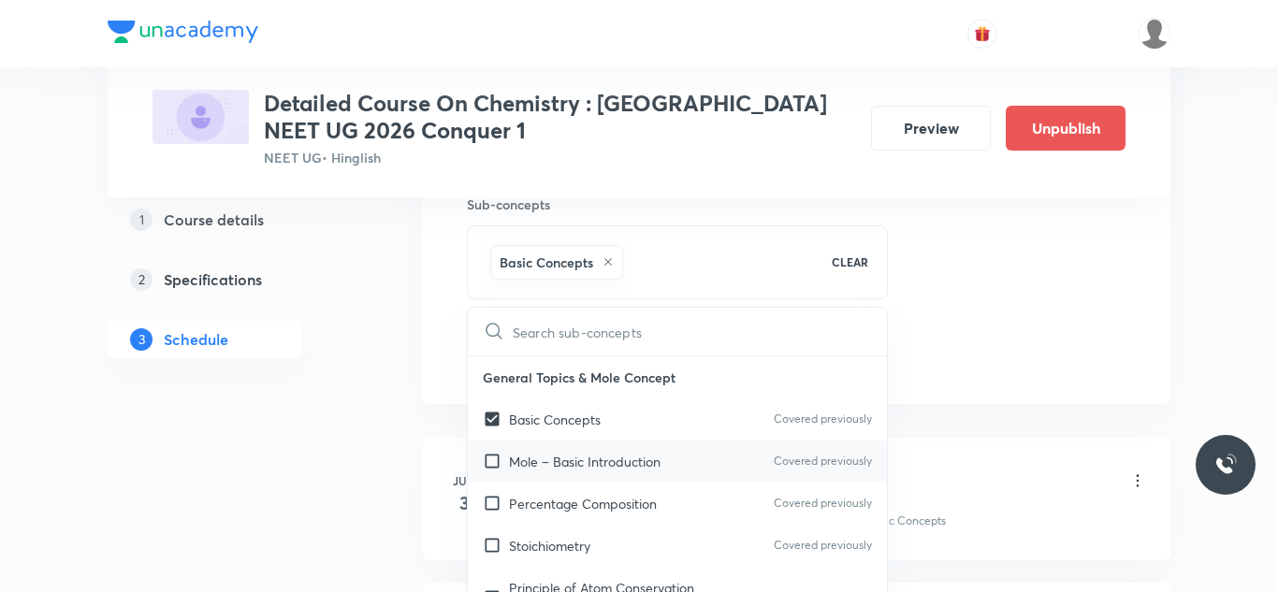
click at [492, 461] on input "checkbox" at bounding box center [496, 462] width 26 height 20
checkbox input "true"
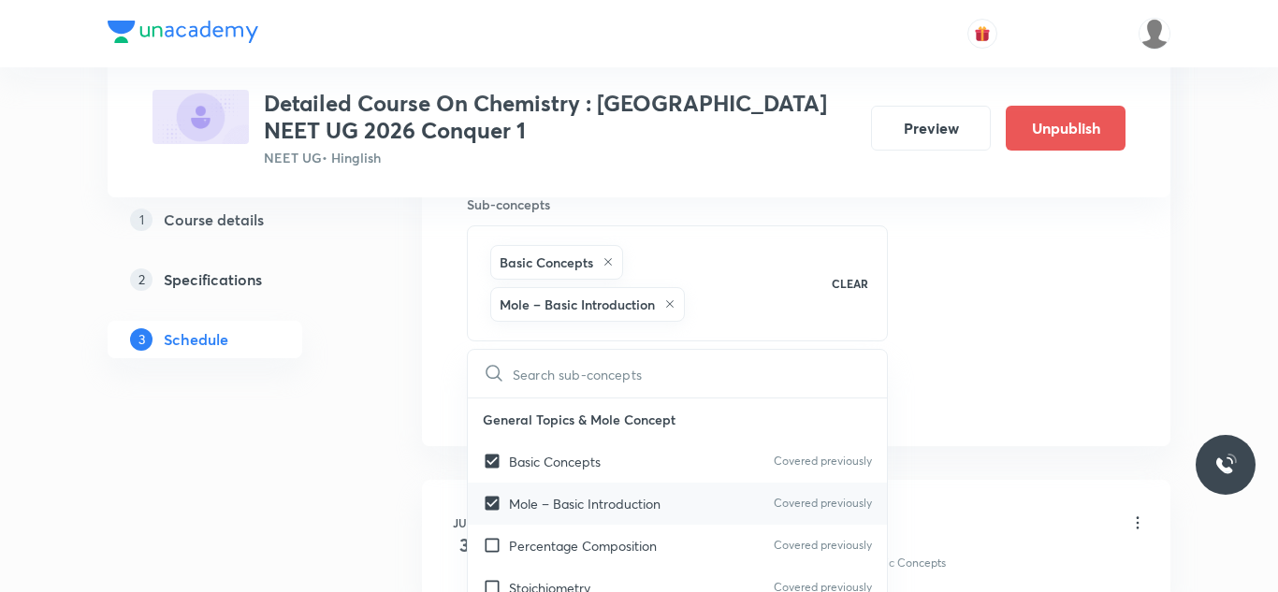
checkbox input "true"
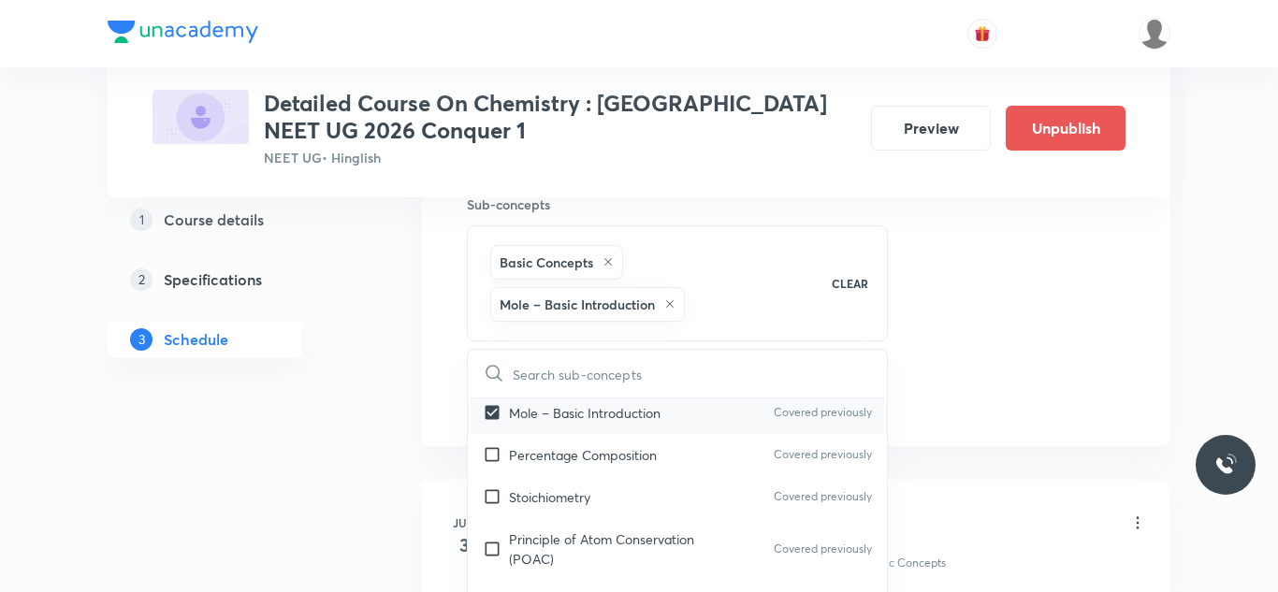
scroll to position [92, 0]
click at [492, 461] on input "checkbox" at bounding box center [496, 455] width 26 height 20
checkbox input "true"
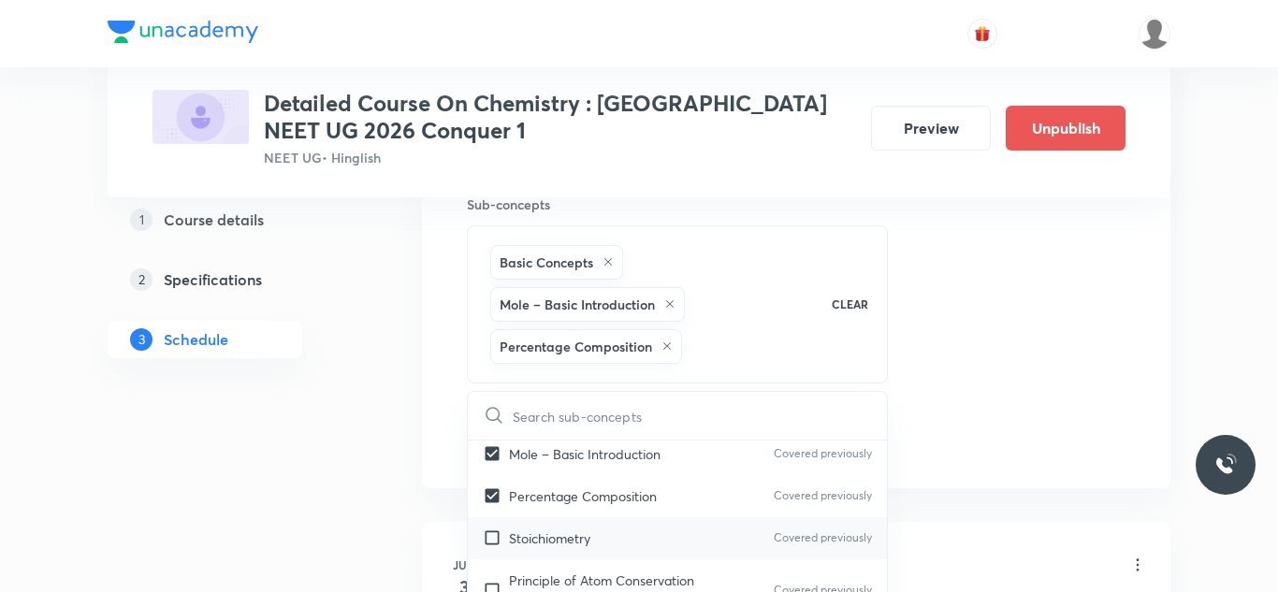
click at [490, 536] on input "checkbox" at bounding box center [496, 539] width 26 height 20
checkbox input "true"
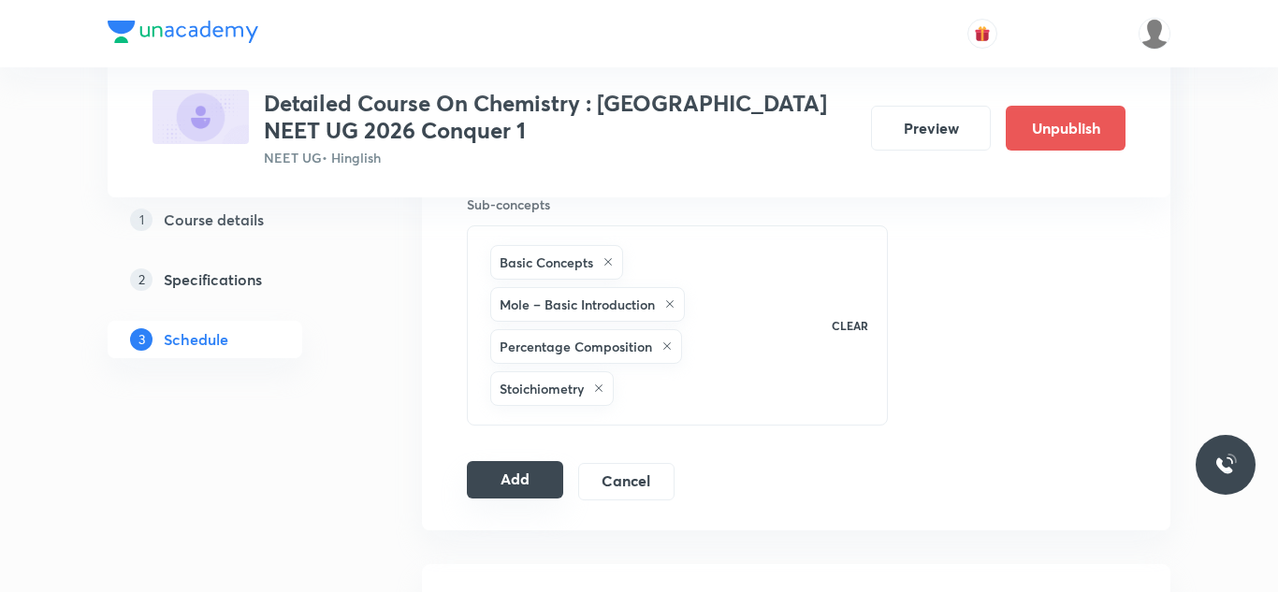
click at [511, 473] on button "Add" at bounding box center [515, 479] width 96 height 37
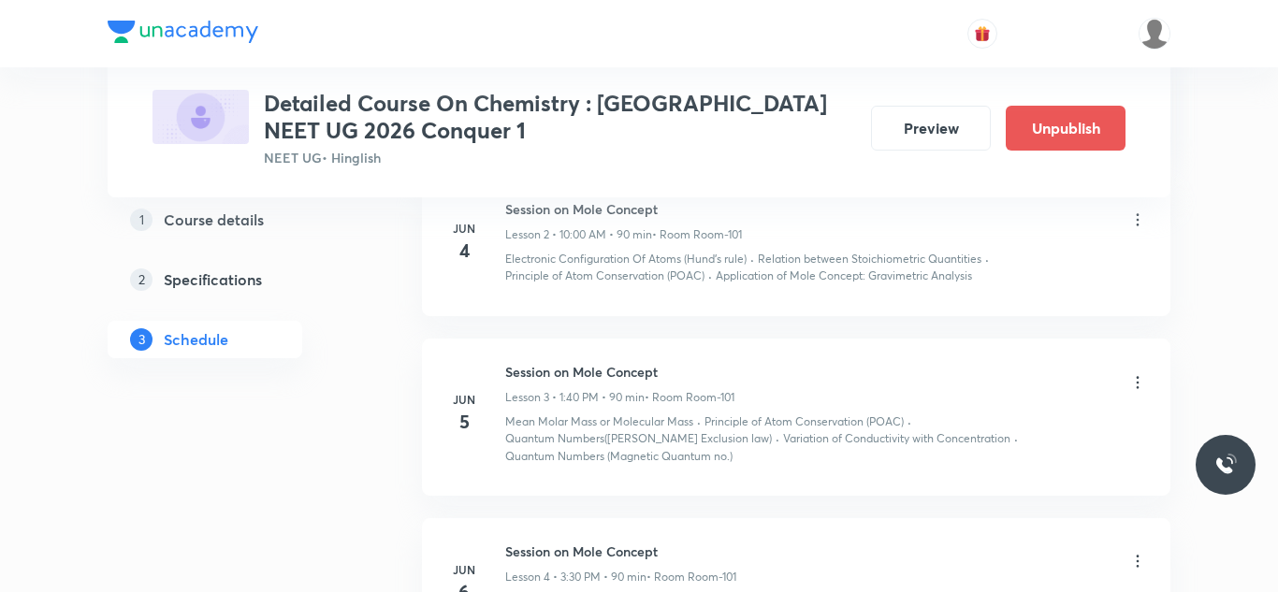
scroll to position [0, 0]
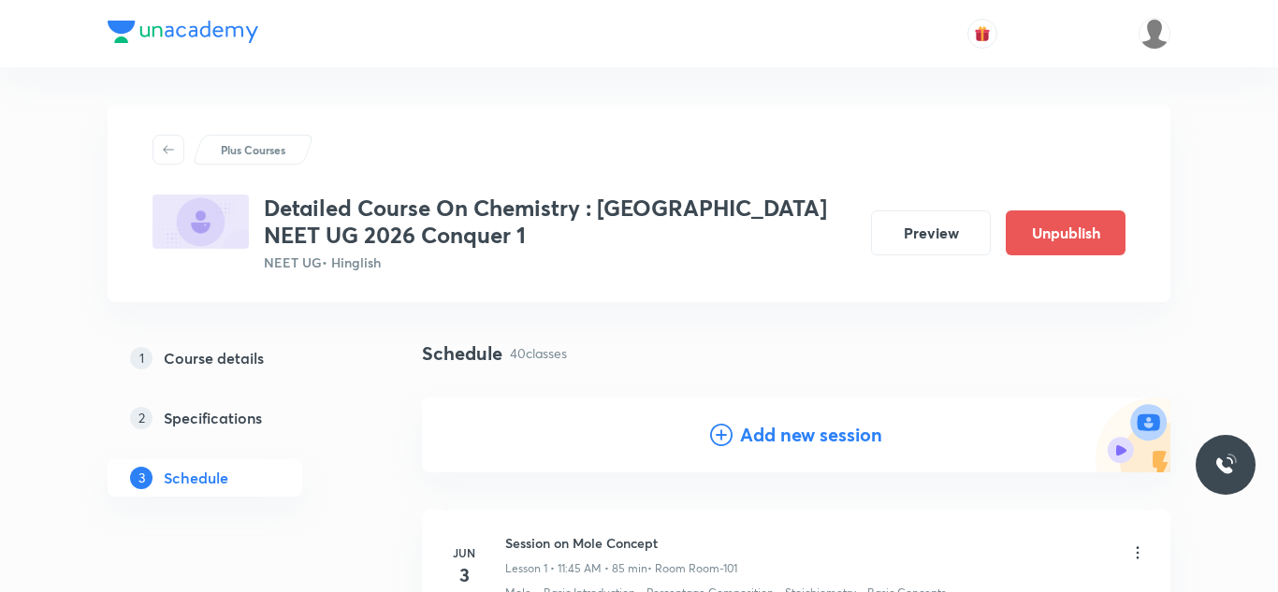
click at [754, 447] on h4 "Add new session" at bounding box center [811, 435] width 142 height 28
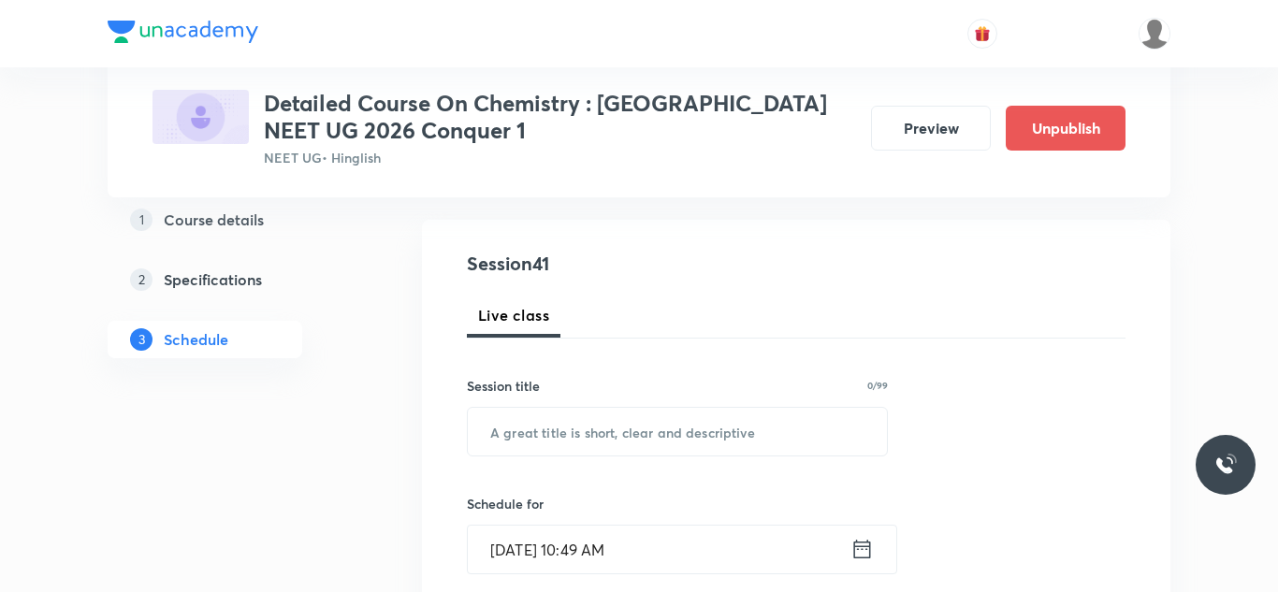
scroll to position [179, 0]
click at [712, 436] on input "text" at bounding box center [677, 431] width 419 height 48
paste input "Session on Thermodynamics"
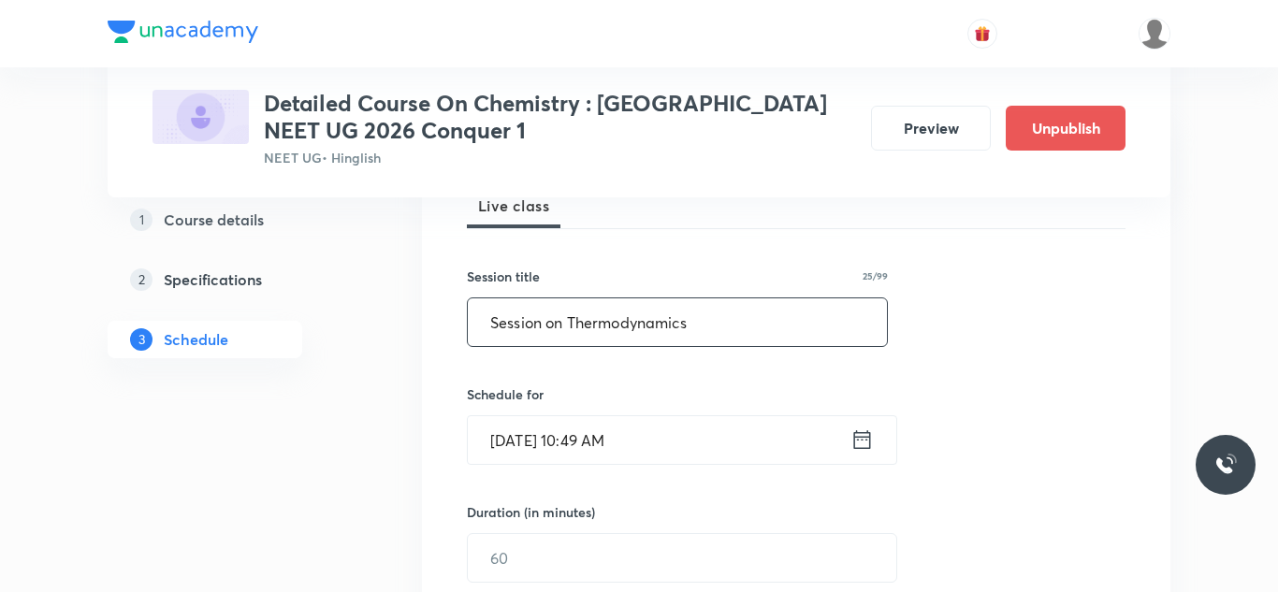
scroll to position [292, 0]
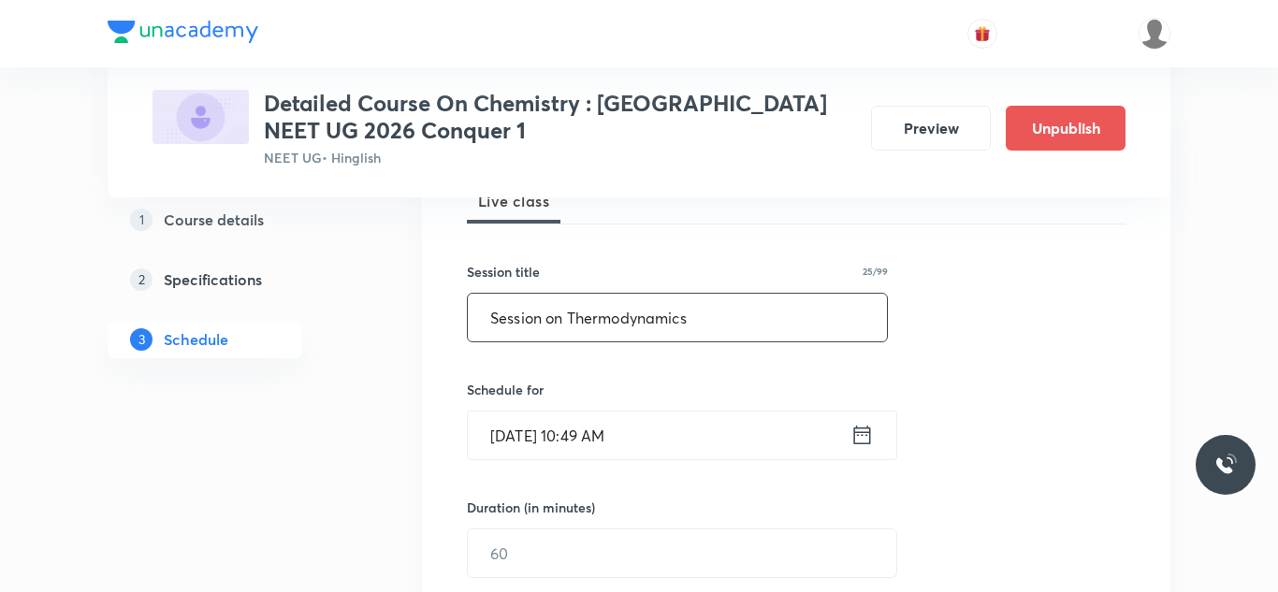
type input "Session on Thermodynamics"
click at [533, 433] on input "Aug 31, 2025, 10:49 AM" at bounding box center [659, 436] width 383 height 48
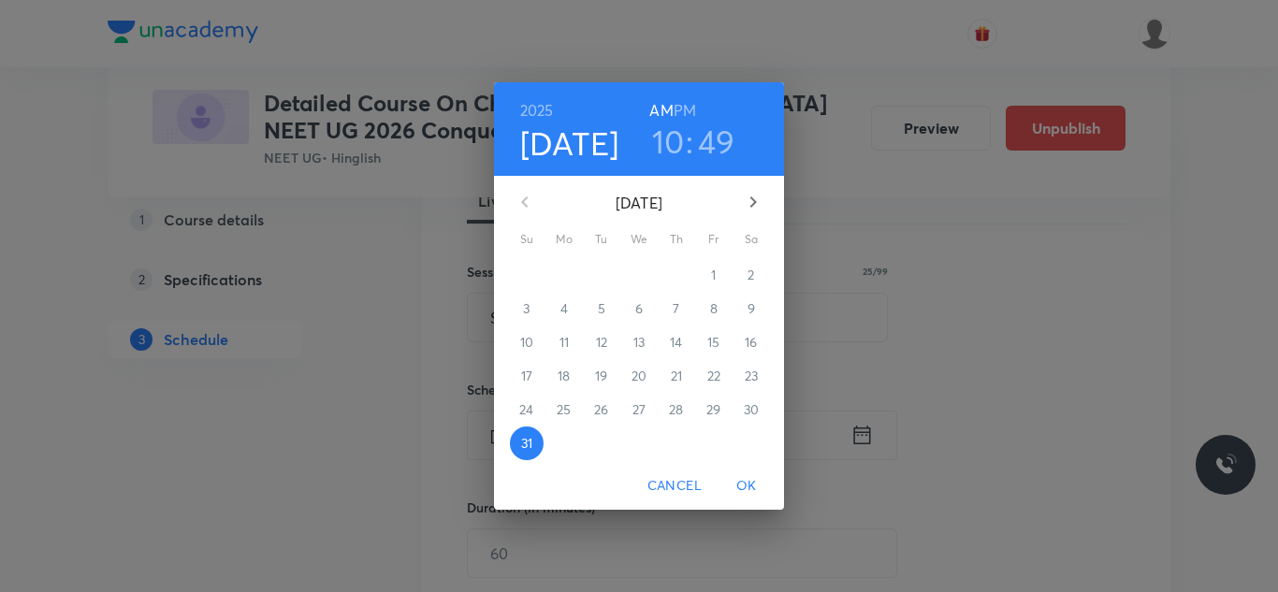
click at [753, 201] on icon "button" at bounding box center [753, 202] width 22 height 22
click at [679, 271] on p "4" at bounding box center [676, 275] width 7 height 19
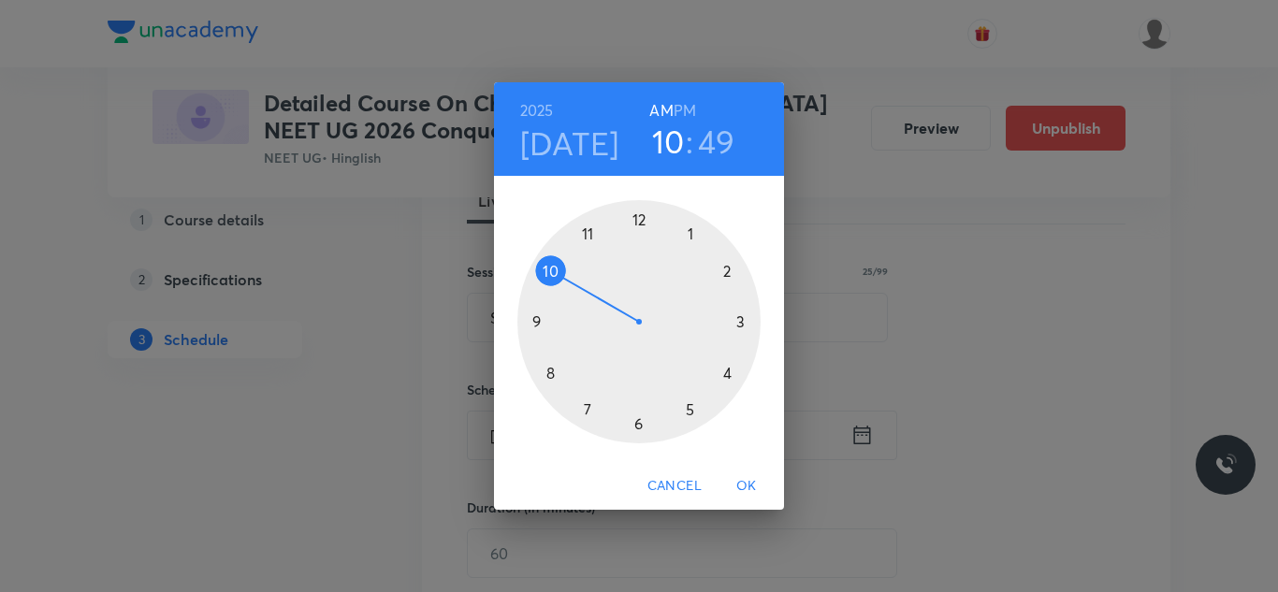
click at [732, 320] on div at bounding box center [639, 321] width 243 height 243
click at [680, 109] on h6 "PM" at bounding box center [685, 110] width 22 height 26
click at [719, 372] on div at bounding box center [639, 321] width 243 height 243
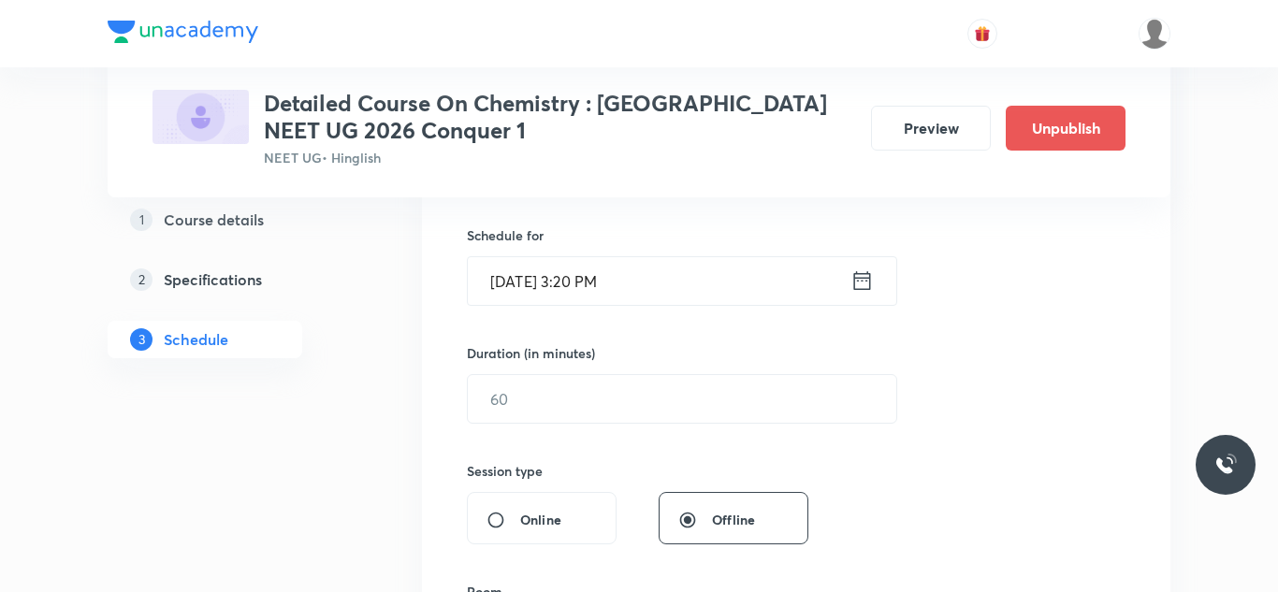
scroll to position [447, 0]
click at [594, 396] on input "text" at bounding box center [682, 398] width 429 height 48
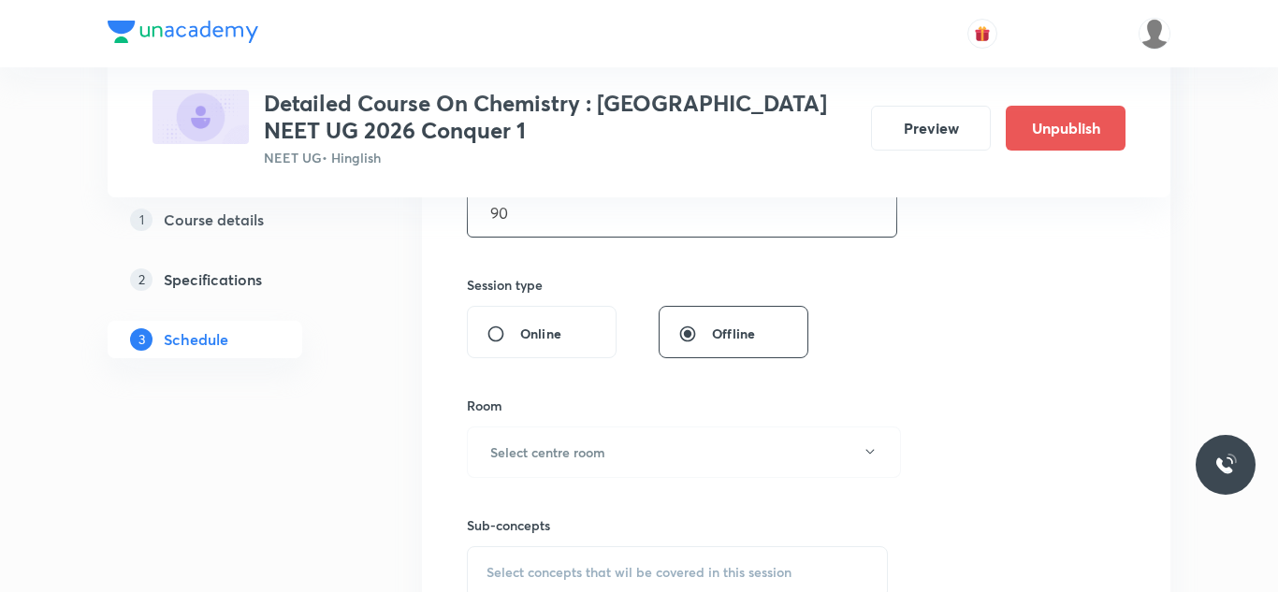
scroll to position [637, 0]
type input "90"
click at [577, 445] on h6 "Select centre room" at bounding box center [547, 448] width 115 height 20
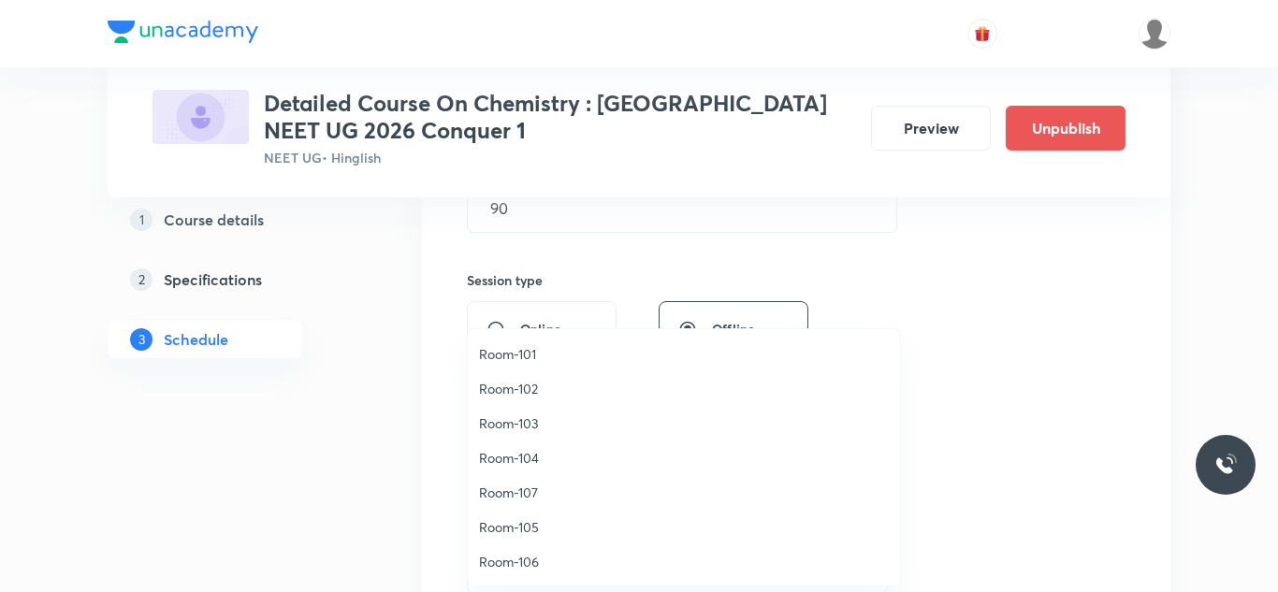
click at [516, 535] on span "Room-105" at bounding box center [684, 528] width 410 height 20
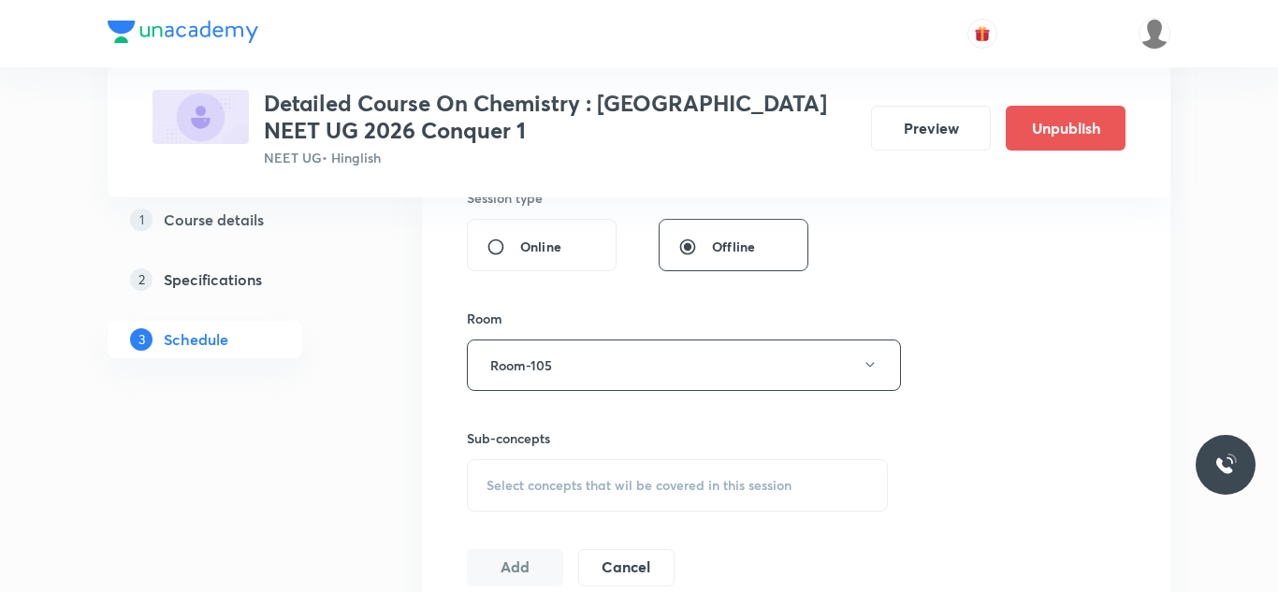
scroll to position [721, 0]
click at [561, 479] on span "Select concepts that wil be covered in this session" at bounding box center [639, 484] width 305 height 15
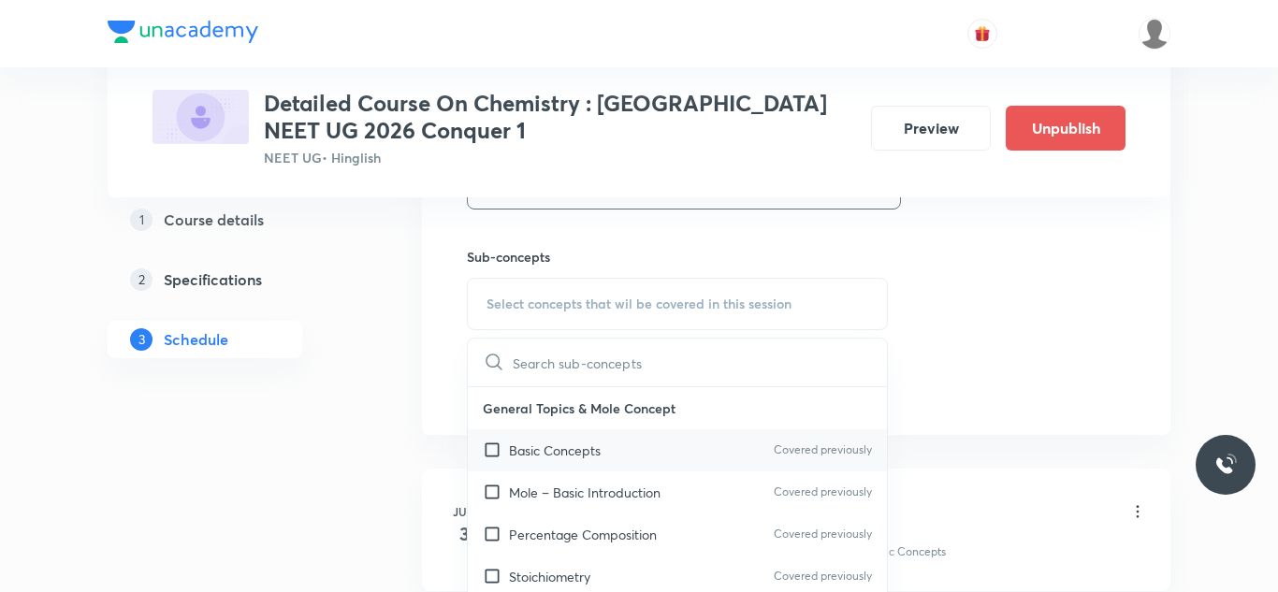
click at [493, 450] on input "checkbox" at bounding box center [496, 451] width 26 height 20
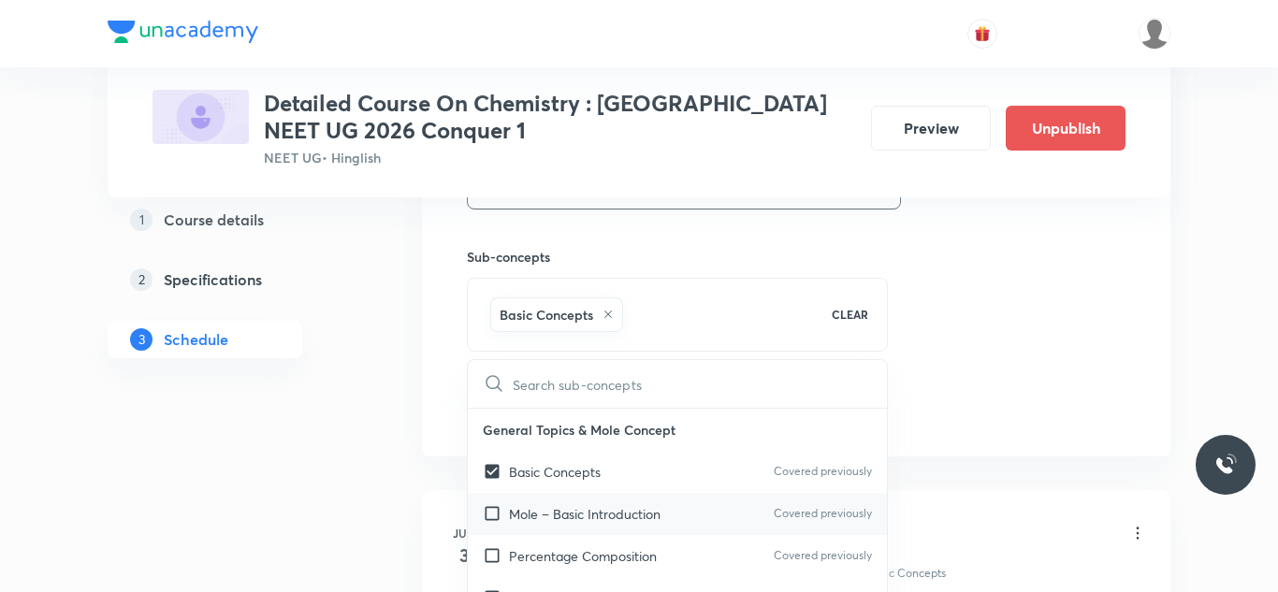
checkbox input "true"
click at [492, 514] on input "checkbox" at bounding box center [496, 514] width 26 height 20
checkbox input "true"
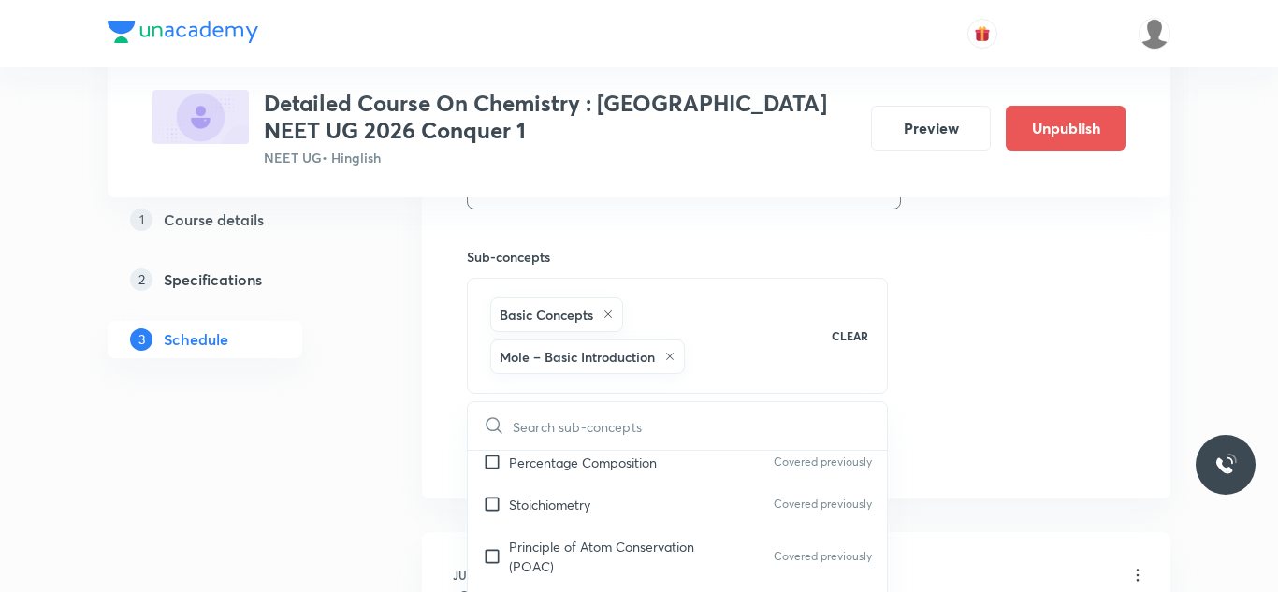
scroll to position [139, 0]
click at [489, 463] on input "checkbox" at bounding box center [496, 459] width 26 height 20
checkbox input "true"
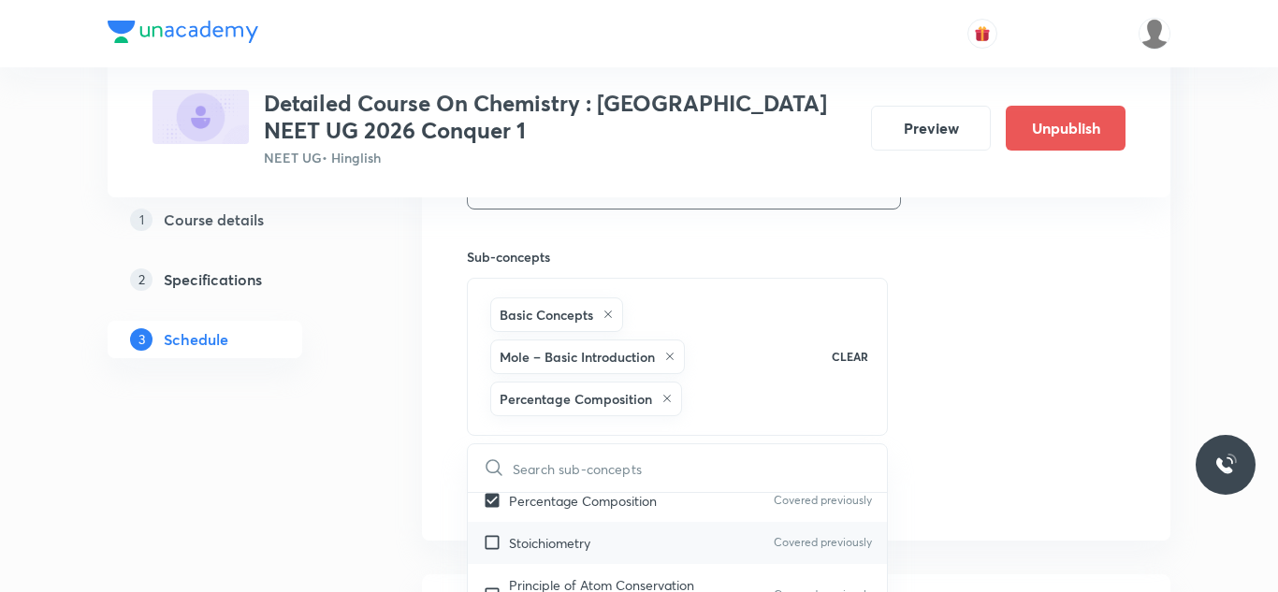
click at [492, 540] on input "checkbox" at bounding box center [496, 543] width 26 height 20
checkbox input "true"
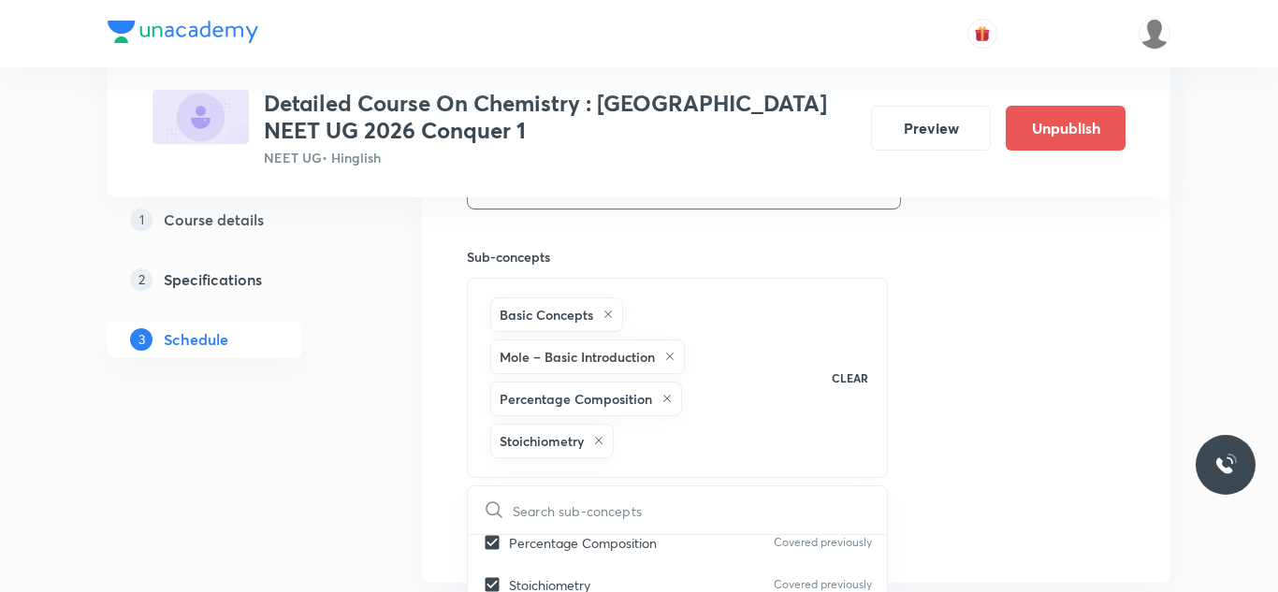
click at [940, 326] on div "Session 41 Live class Session title 25/99 Session on Thermodynamics ​ Schedule …" at bounding box center [796, 39] width 659 height 1027
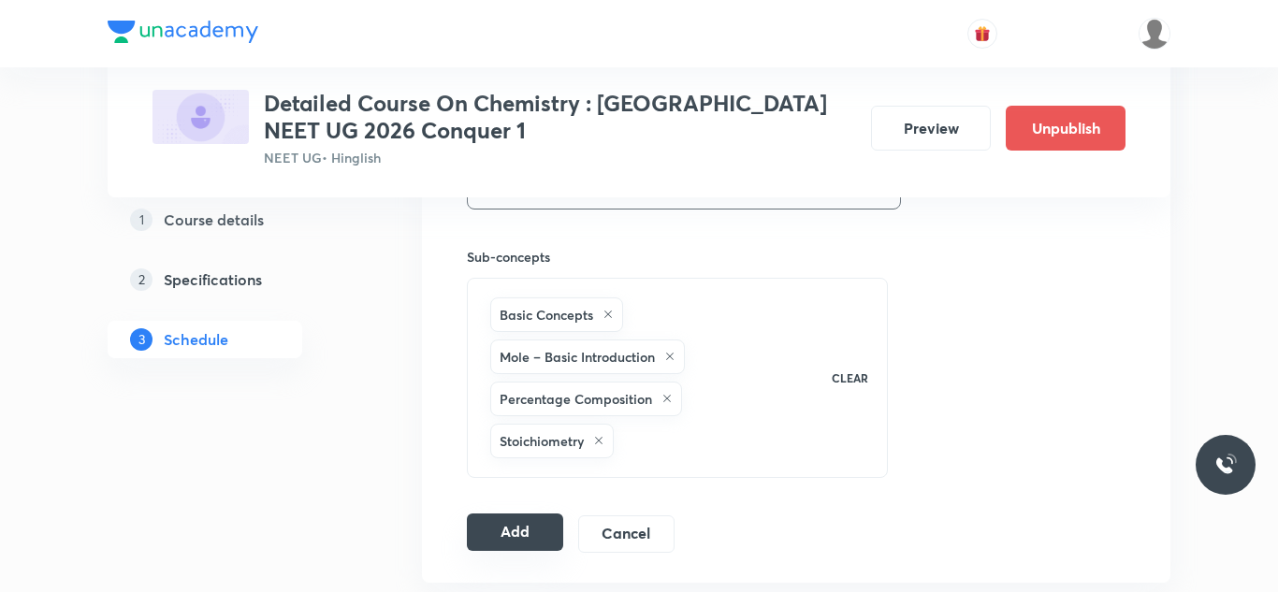
click at [518, 524] on button "Add" at bounding box center [515, 532] width 96 height 37
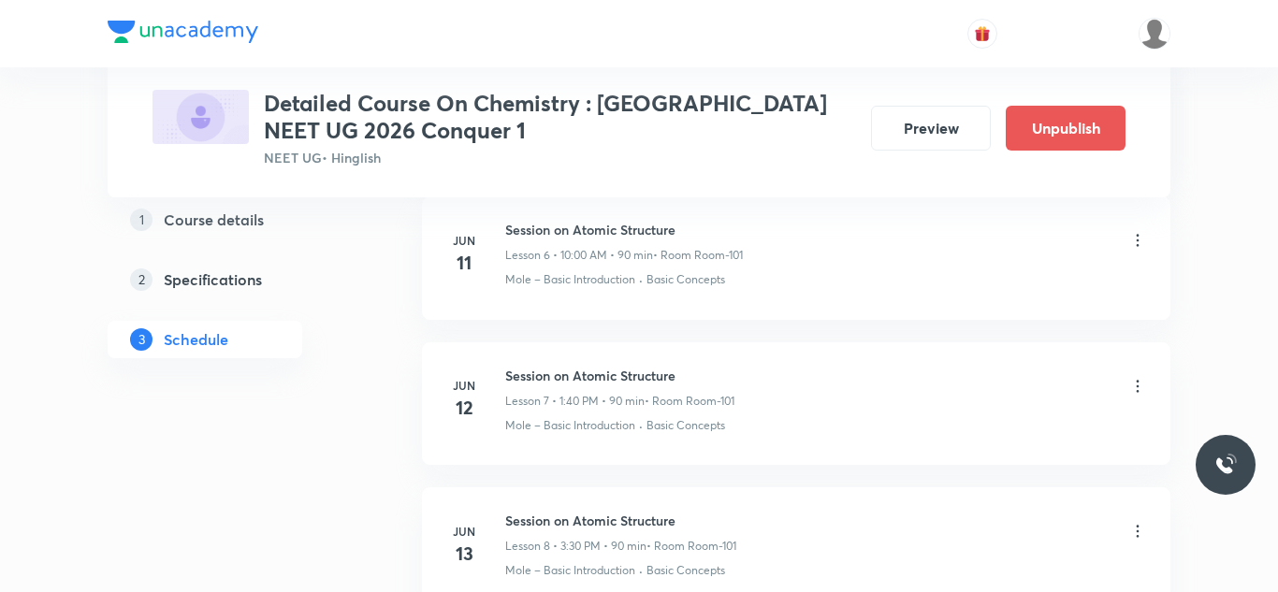
scroll to position [0, 0]
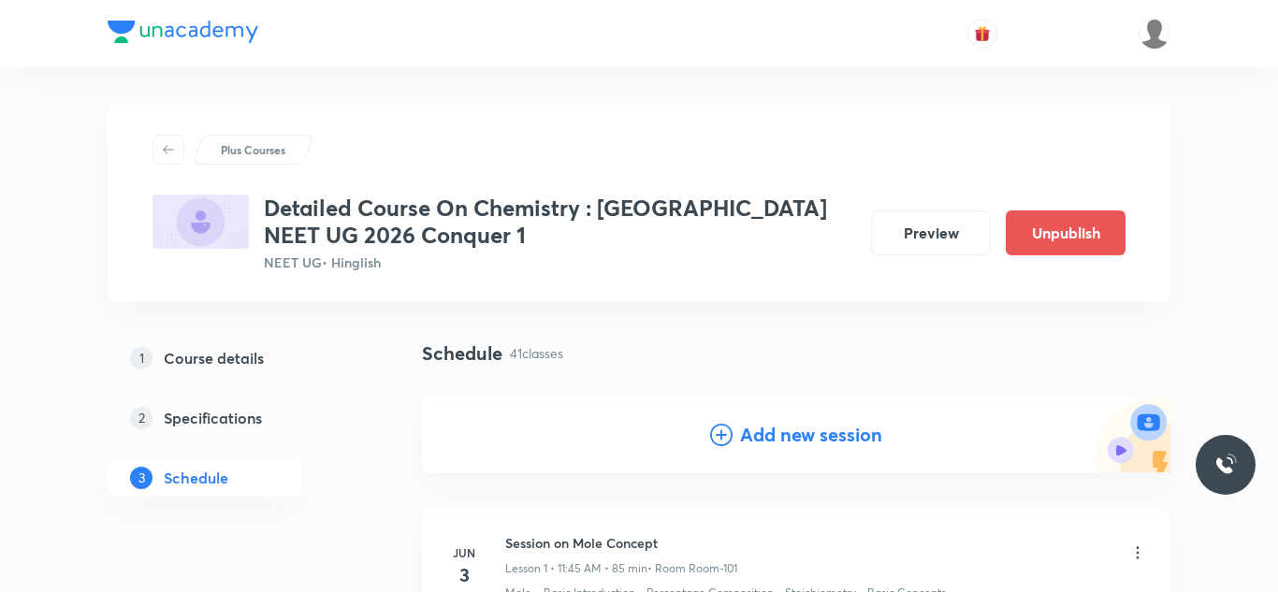
click at [796, 442] on h4 "Add new session" at bounding box center [811, 435] width 142 height 28
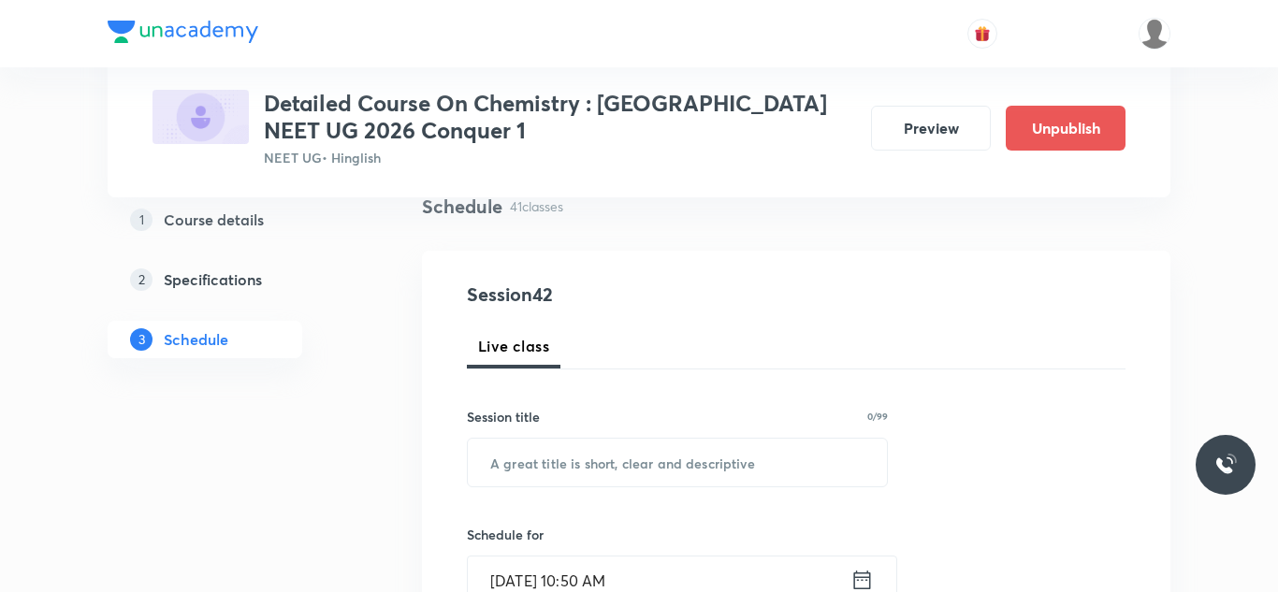
scroll to position [151, 0]
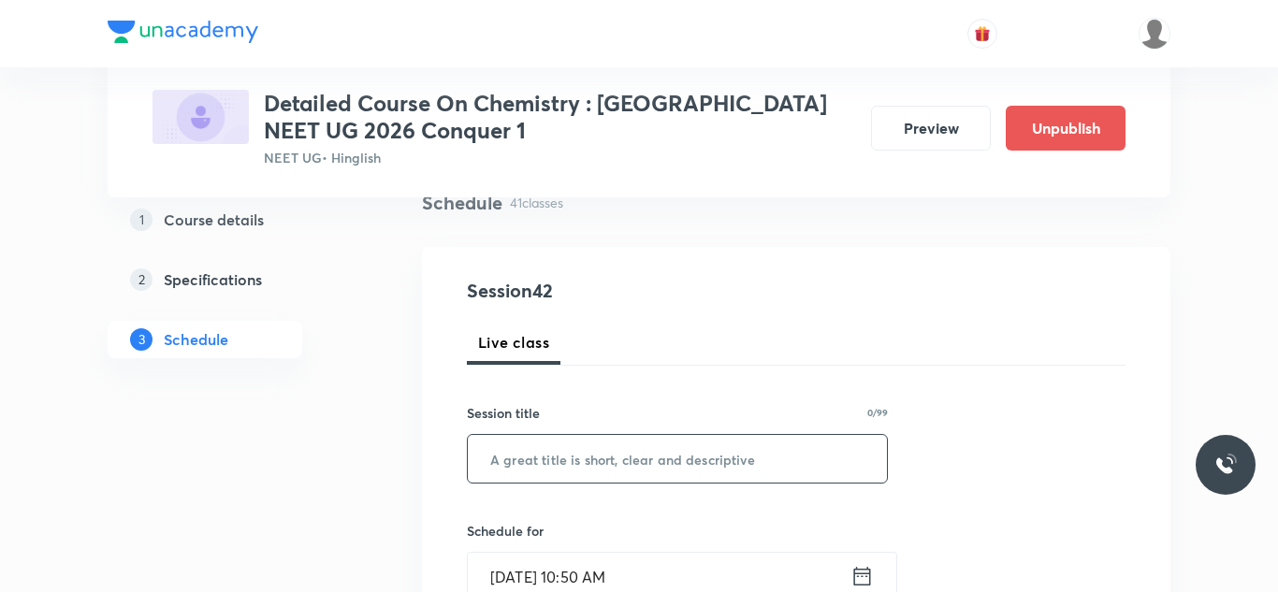
click at [697, 461] on input "text" at bounding box center [677, 459] width 419 height 48
paste input "Session on Thermodynamics"
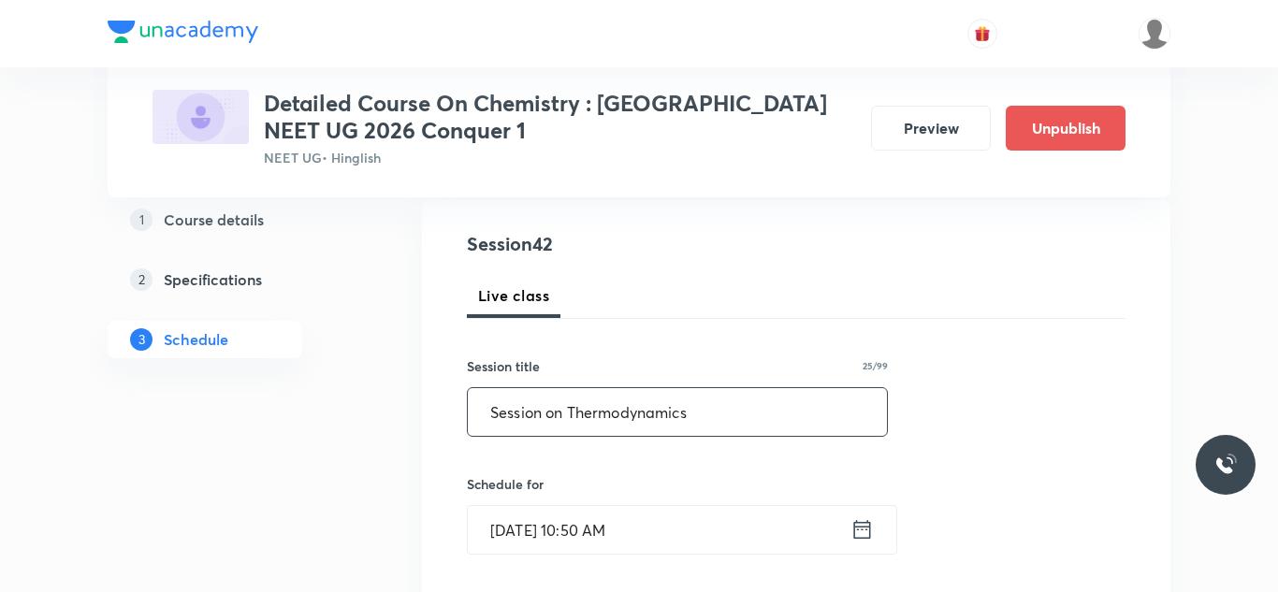
scroll to position [204, 0]
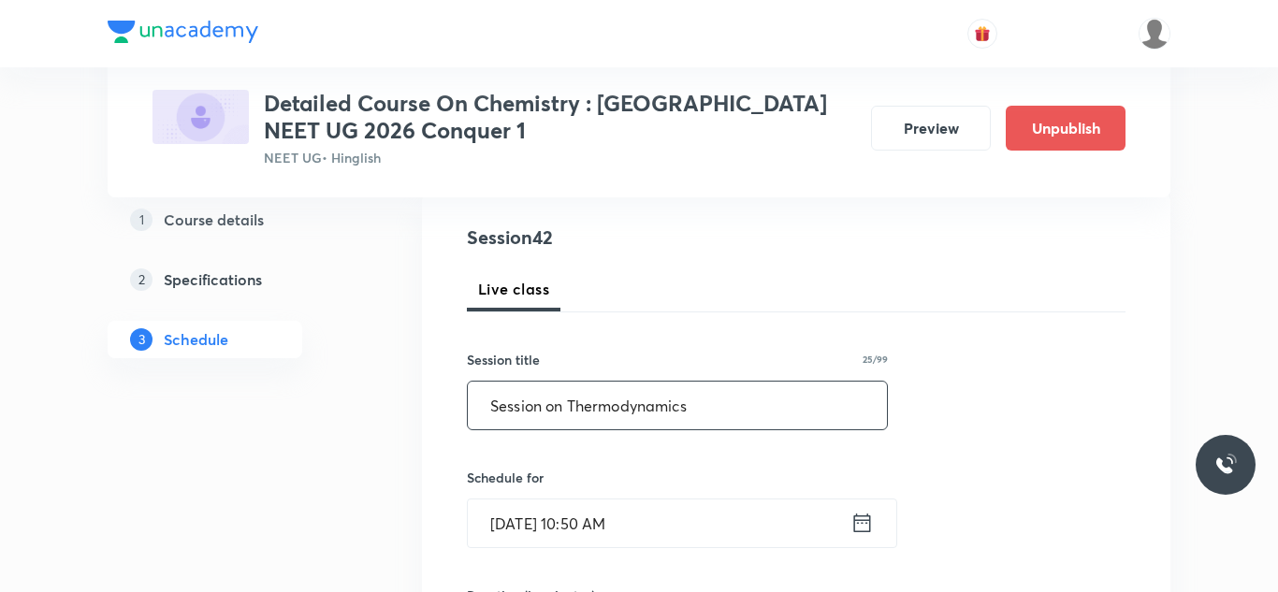
type input "Session on Thermodynamics"
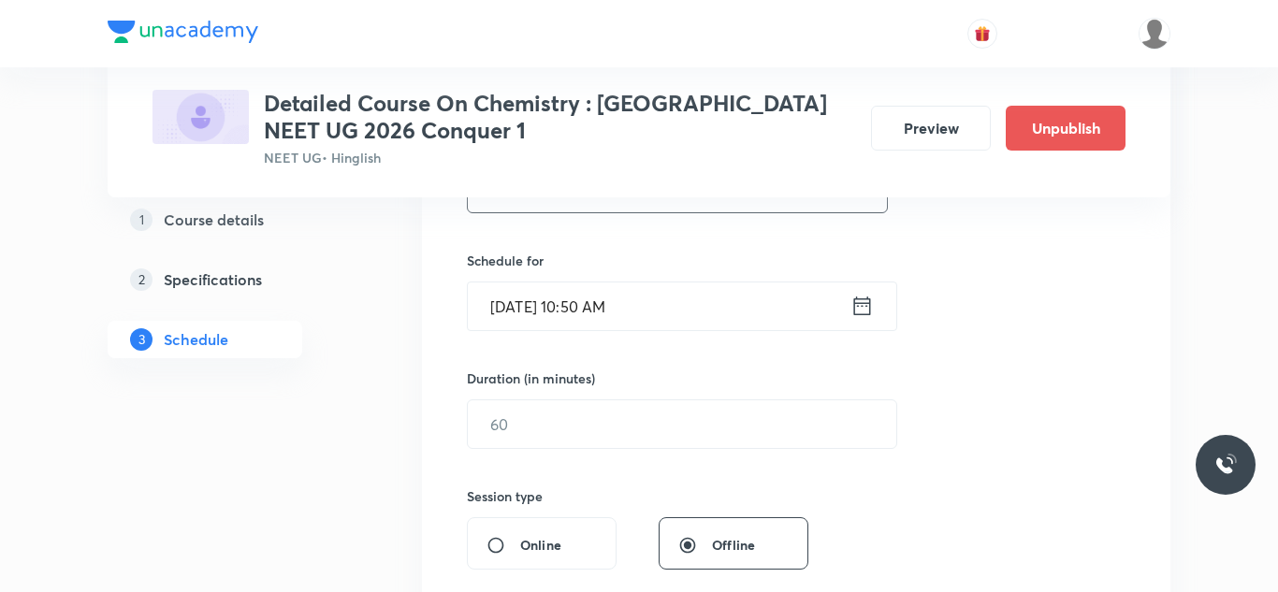
scroll to position [433, 0]
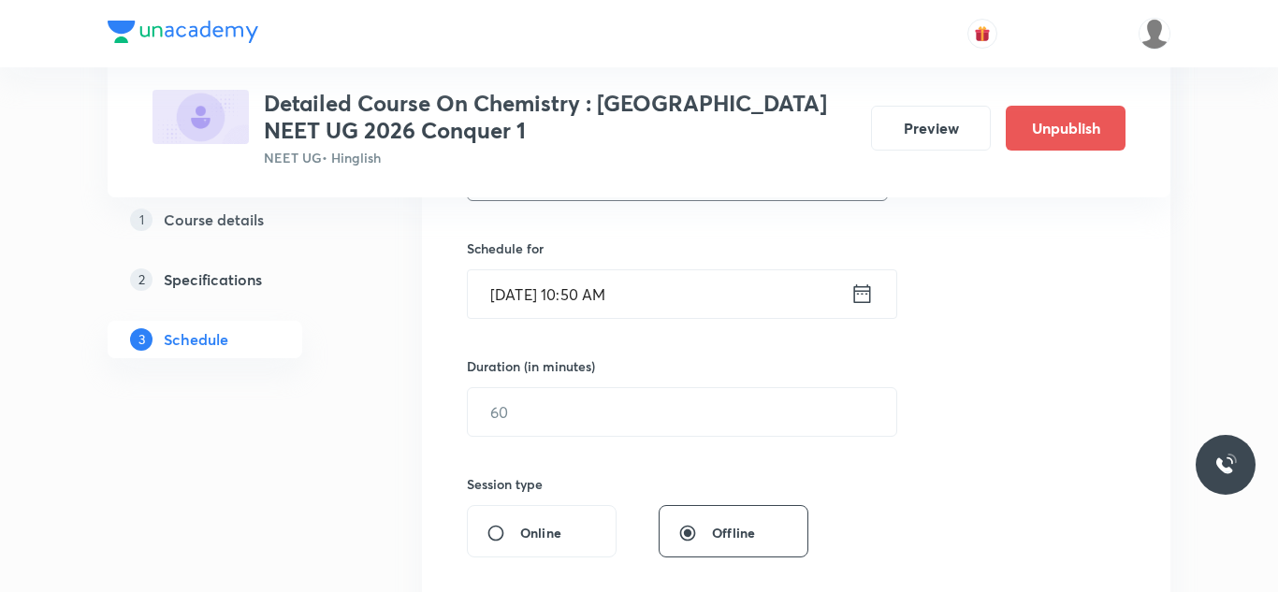
click at [526, 288] on input "Aug 31, 2025, 10:50 AM" at bounding box center [659, 294] width 383 height 48
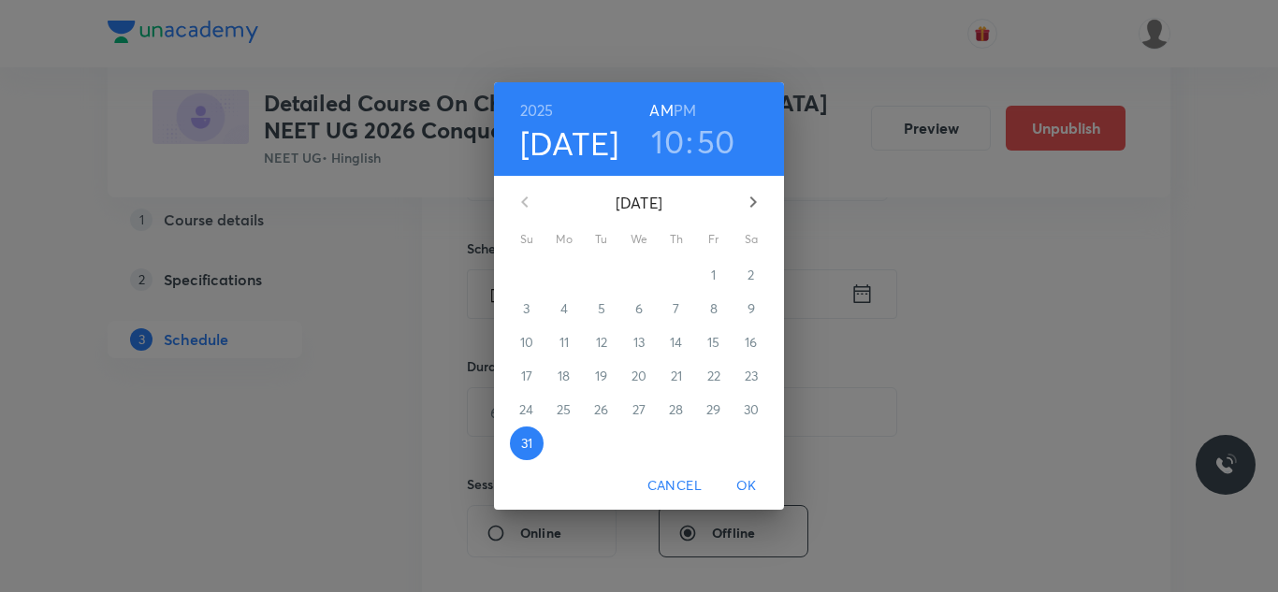
click at [759, 197] on icon "button" at bounding box center [753, 202] width 22 height 22
click at [715, 268] on p "5" at bounding box center [713, 275] width 7 height 19
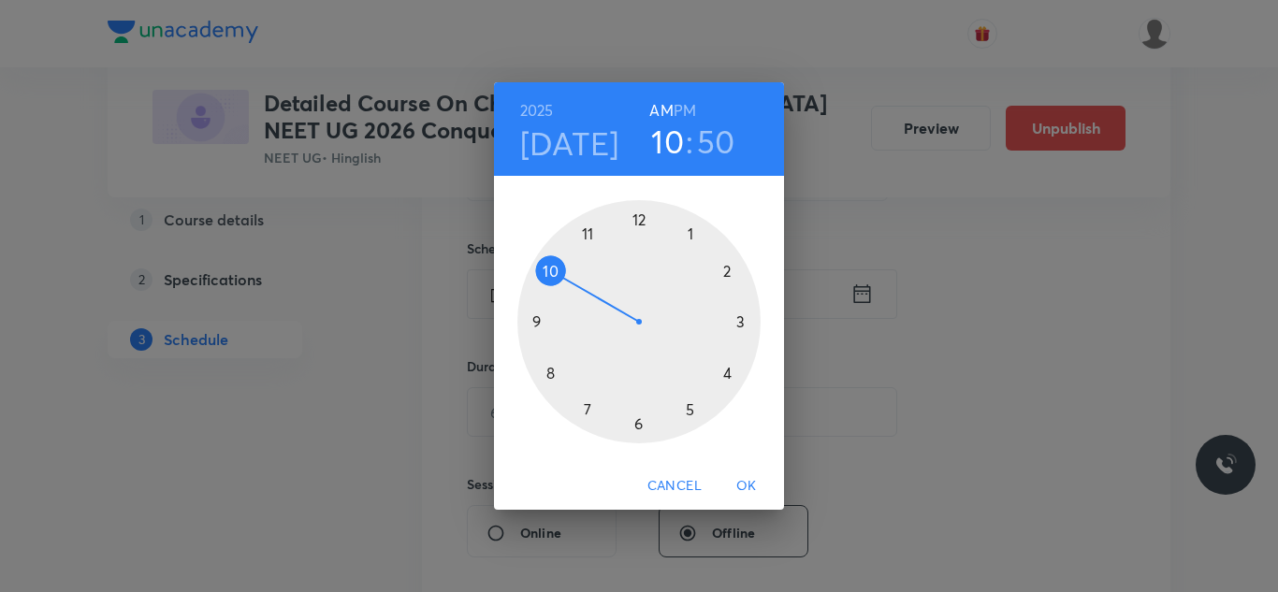
click at [688, 237] on div at bounding box center [639, 321] width 243 height 243
click at [686, 110] on h6 "PM" at bounding box center [685, 110] width 22 height 26
click at [554, 372] on div at bounding box center [639, 321] width 243 height 243
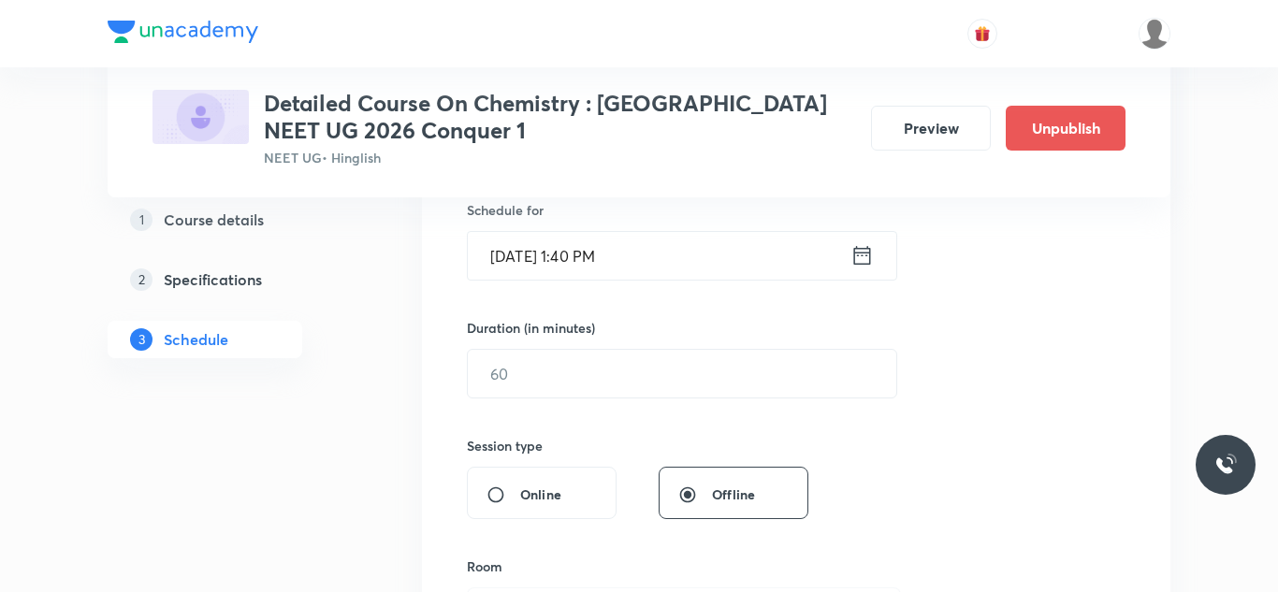
scroll to position [468, 0]
click at [548, 377] on input "text" at bounding box center [682, 378] width 429 height 48
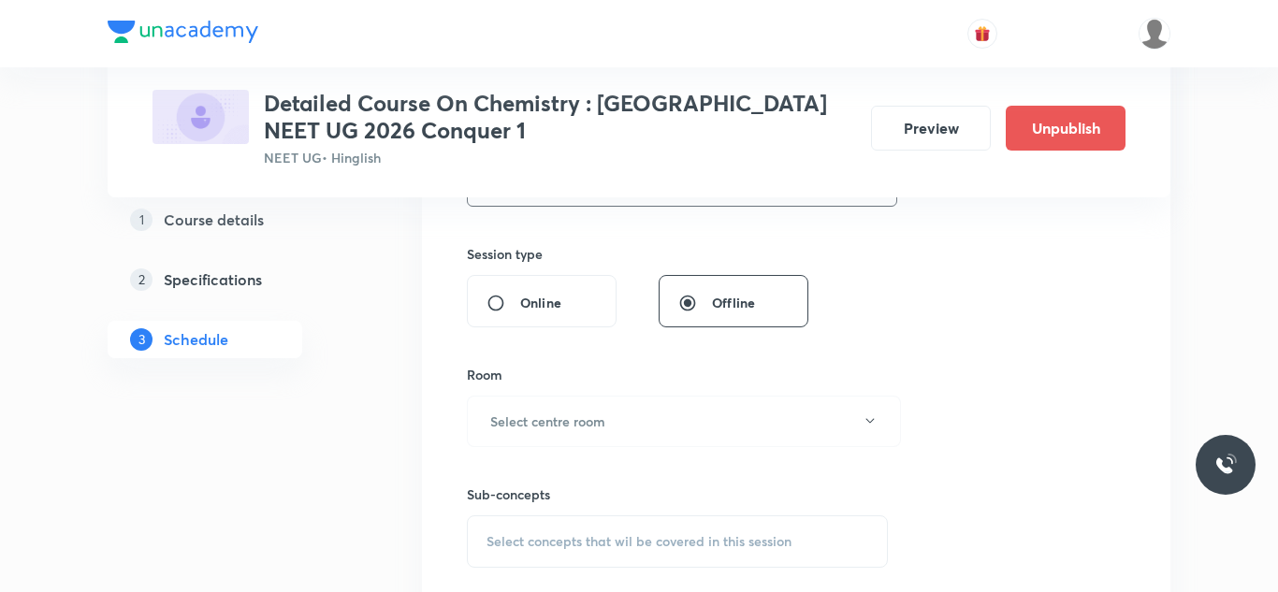
scroll to position [664, 0]
type input "90"
click at [607, 417] on button "Select centre room" at bounding box center [684, 420] width 434 height 51
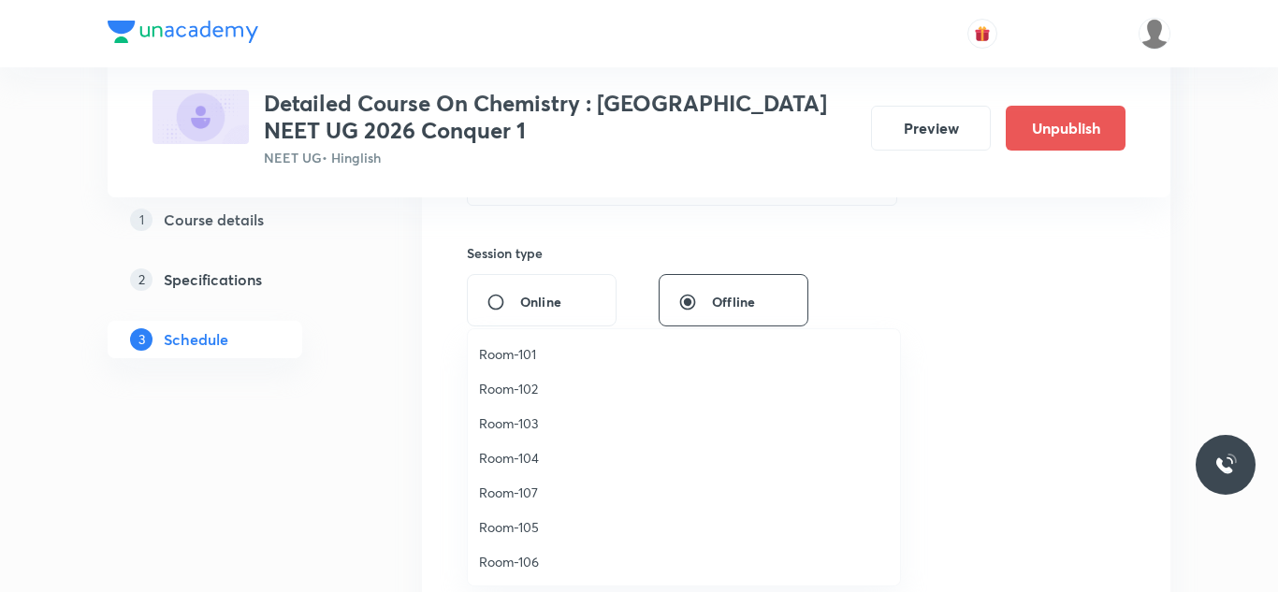
click at [521, 519] on span "Room-105" at bounding box center [684, 528] width 410 height 20
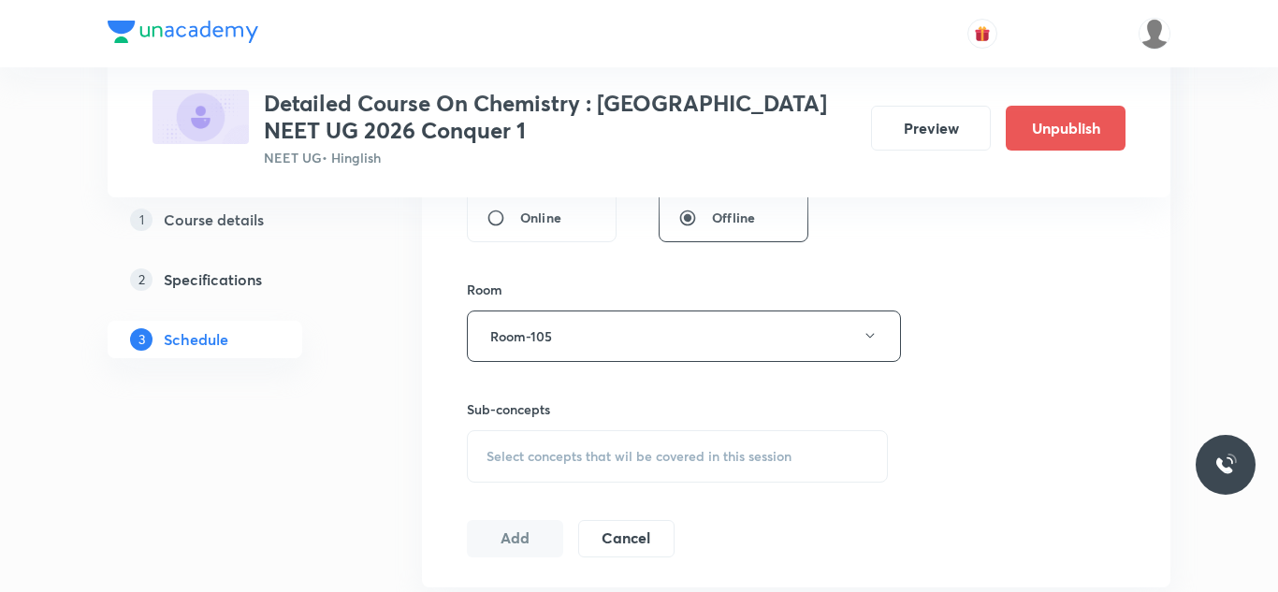
scroll to position [752, 0]
click at [556, 441] on div "Select concepts that wil be covered in this session" at bounding box center [677, 453] width 421 height 52
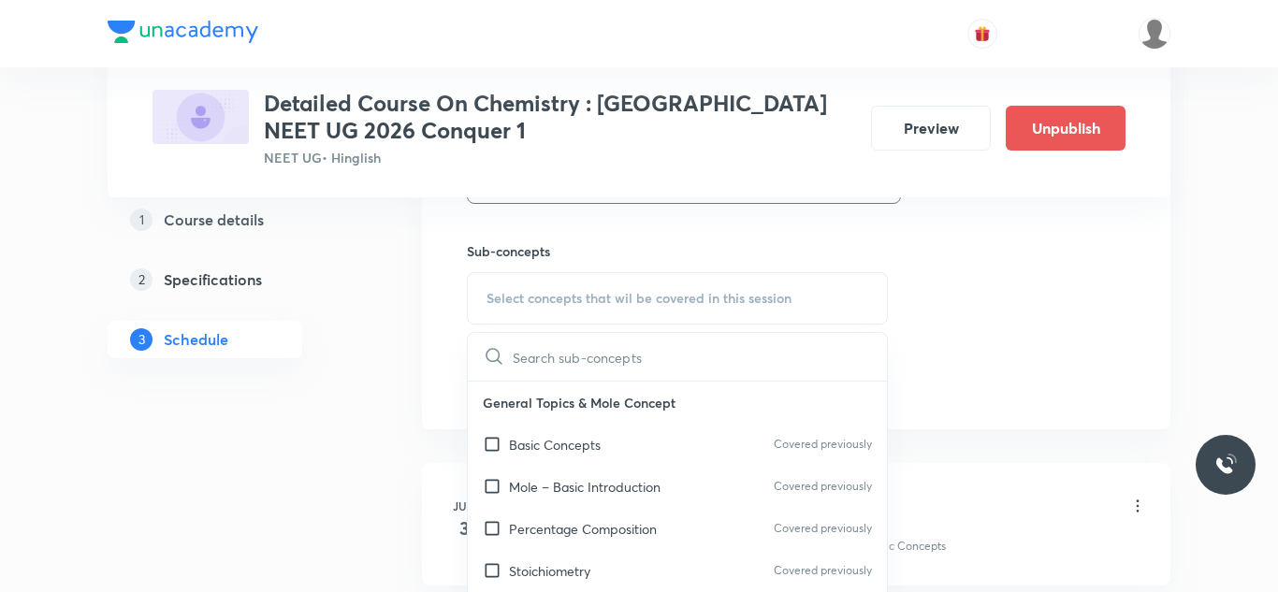
scroll to position [912, 0]
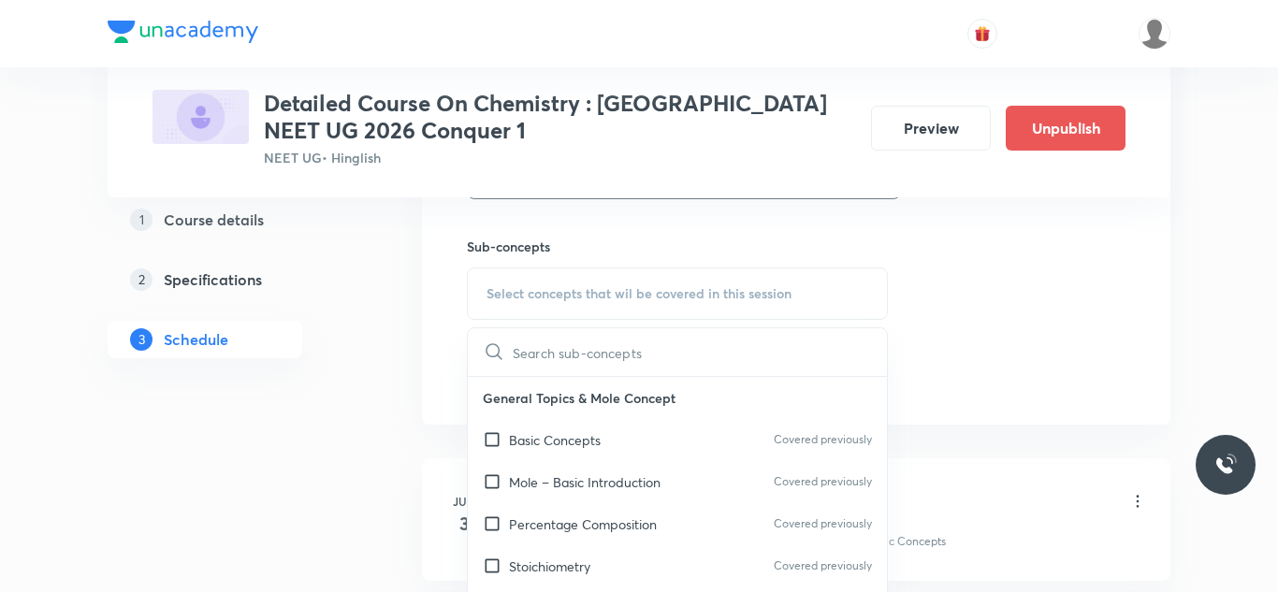
click at [556, 441] on p "Basic Concepts" at bounding box center [555, 441] width 92 height 20
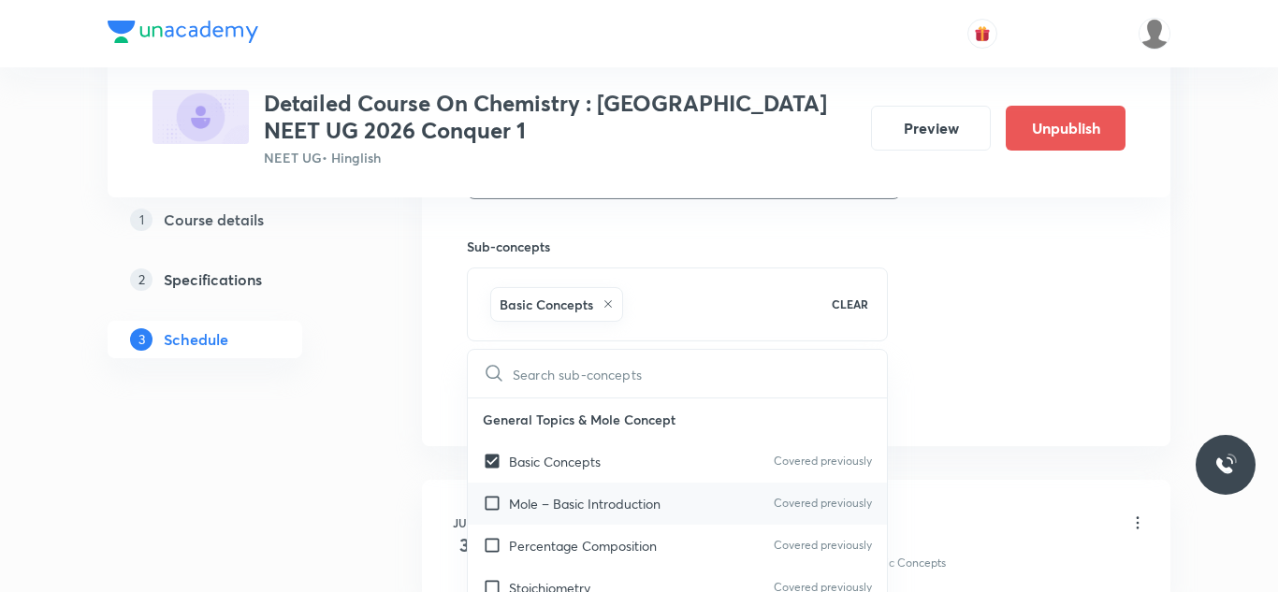
click at [532, 504] on p "Mole – Basic Introduction" at bounding box center [585, 504] width 152 height 20
checkbox input "true"
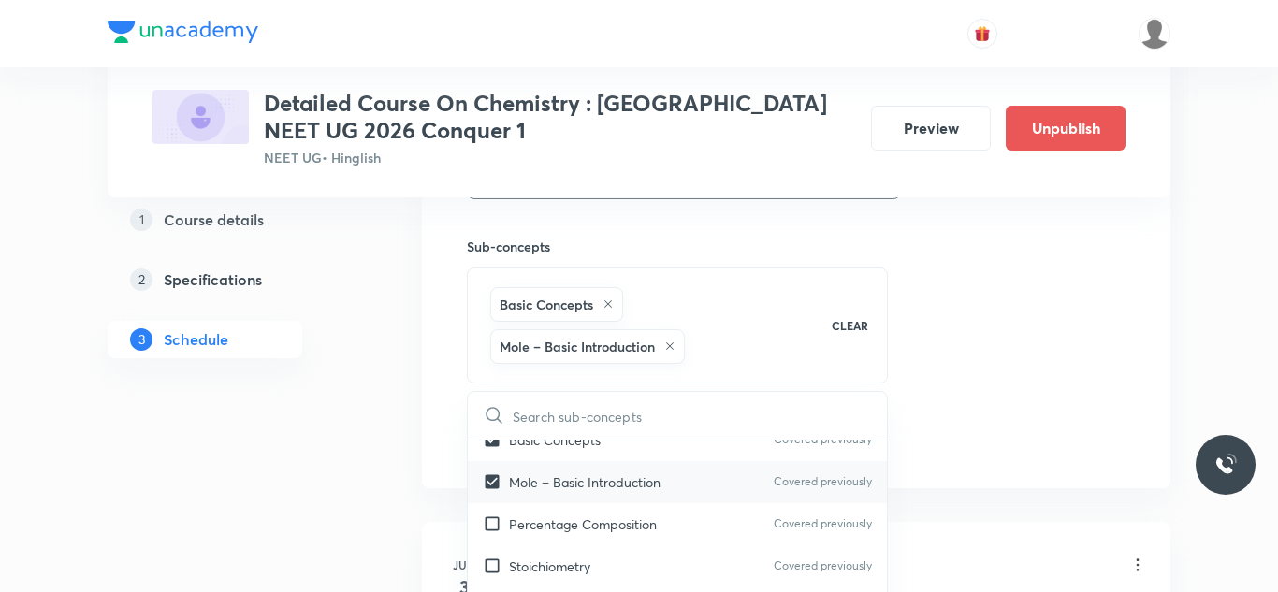
scroll to position [66, 0]
click at [523, 521] on p "Percentage Composition" at bounding box center [583, 523] width 148 height 20
checkbox input "true"
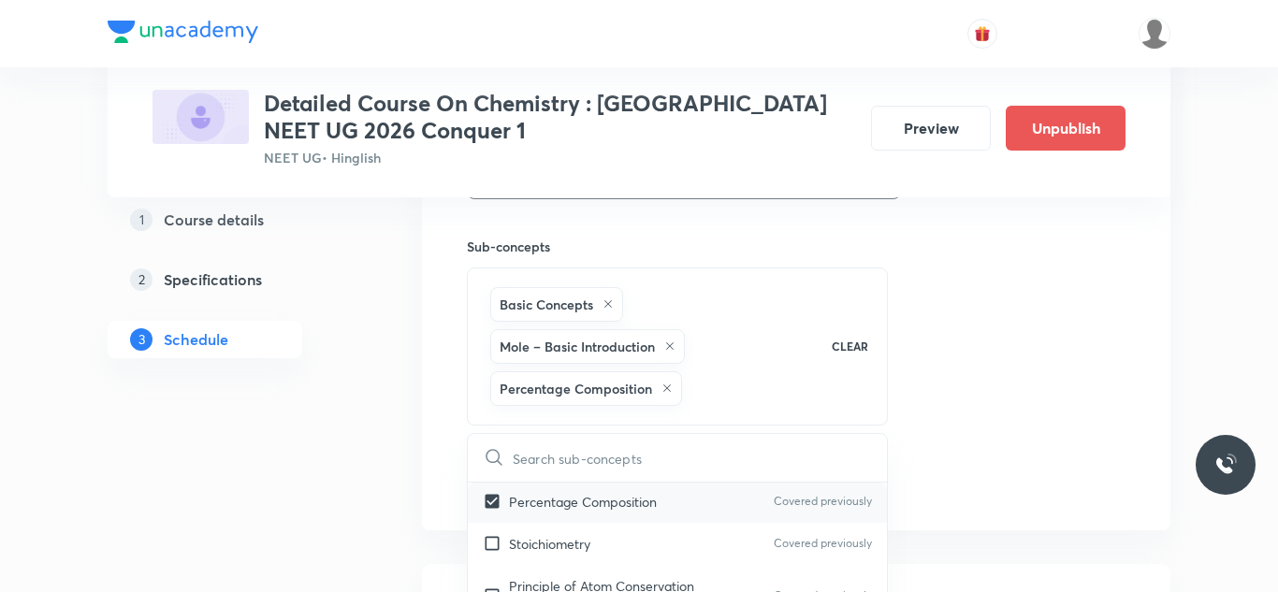
scroll to position [141, 0]
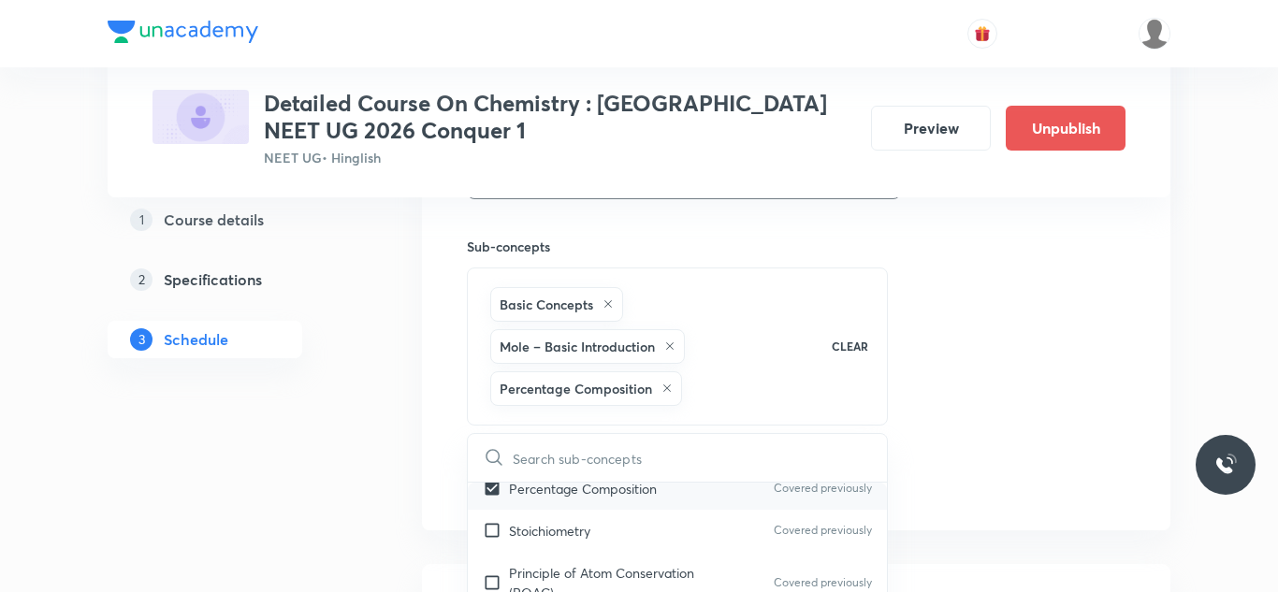
click at [523, 521] on p "Stoichiometry" at bounding box center [549, 531] width 81 height 20
checkbox input "true"
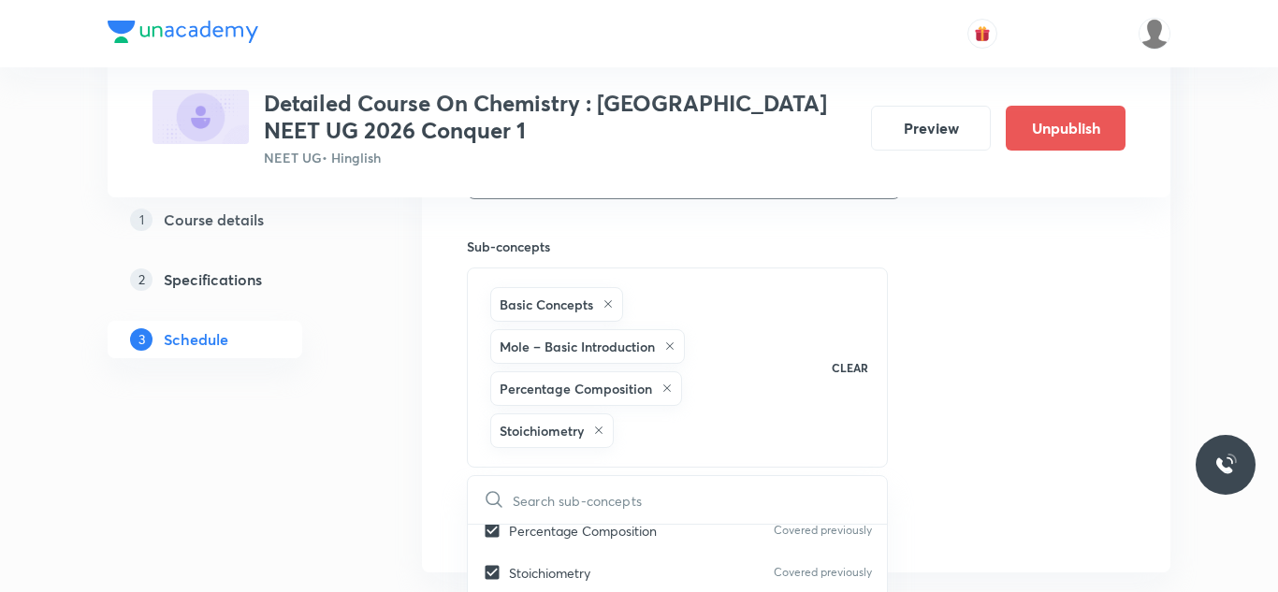
click at [1011, 244] on div "Session 42 Live class Session title 25/99 Session on Thermodynamics ​ Schedule …" at bounding box center [796, 29] width 659 height 1027
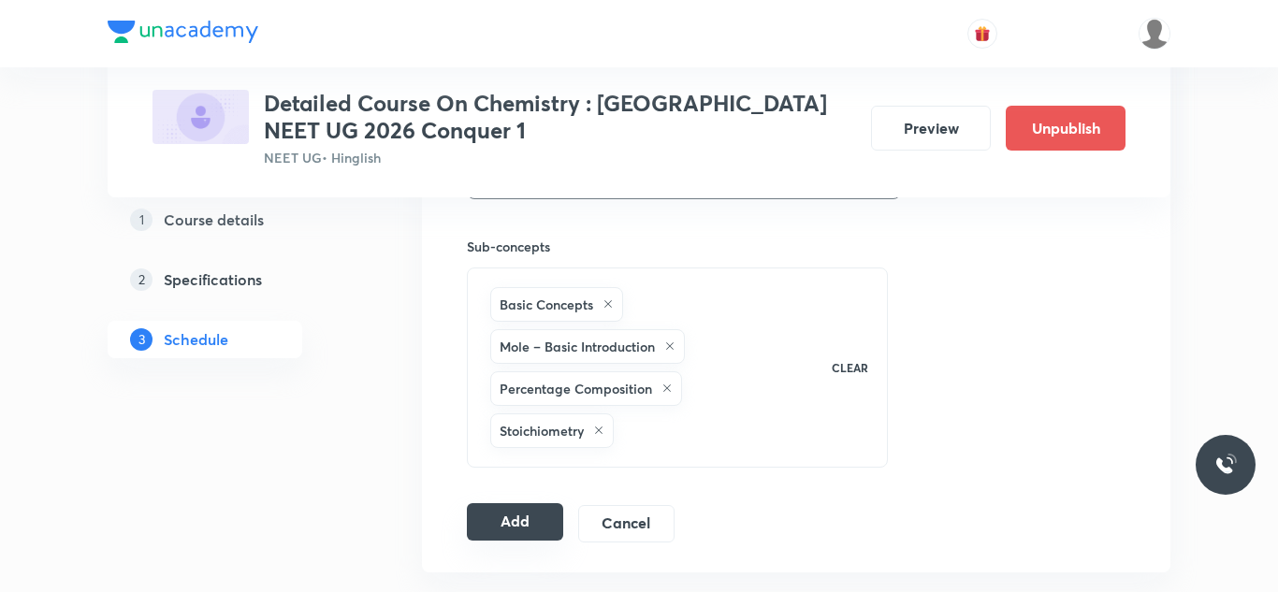
click at [505, 521] on button "Add" at bounding box center [515, 522] width 96 height 37
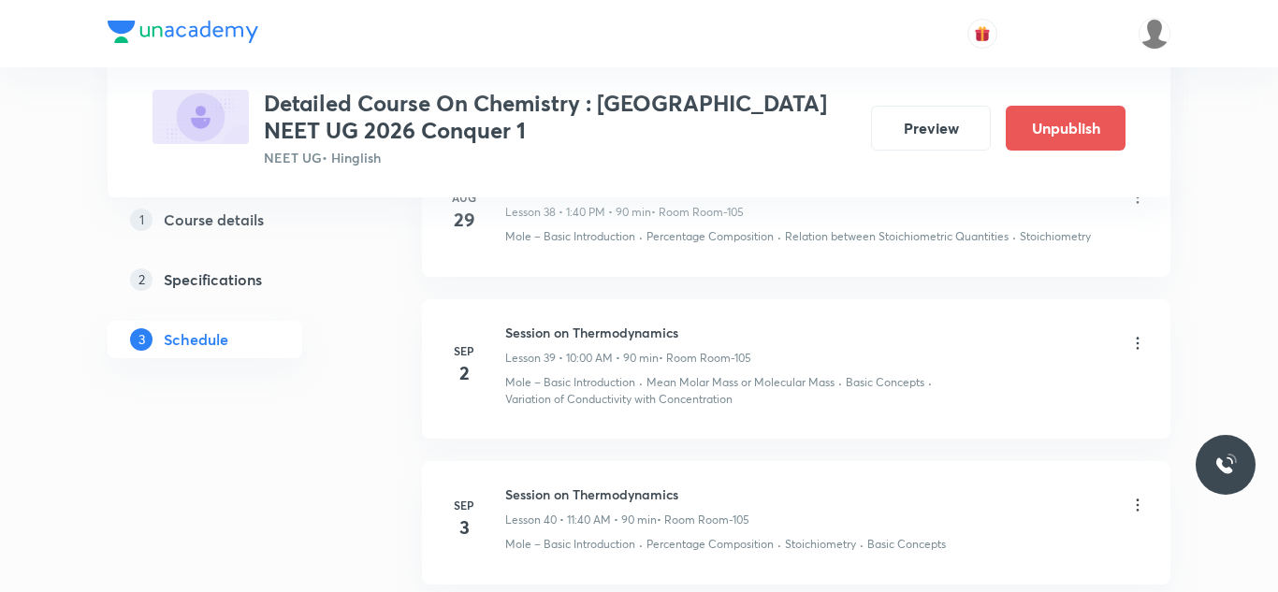
scroll to position [6031, 0]
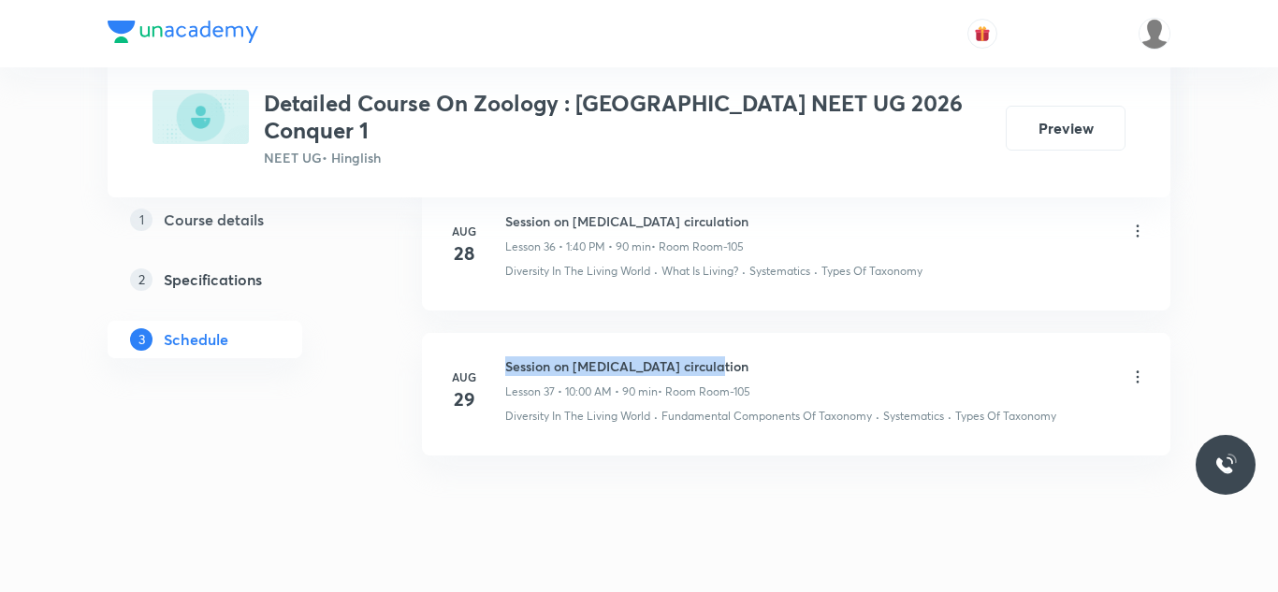
drag, startPoint x: 507, startPoint y: 320, endPoint x: 742, endPoint y: 312, distance: 235.1
click at [742, 333] on li "Aug 29 Session on Body fluid circulation Lesson 37 • 10:00 AM • 90 min • Room R…" at bounding box center [796, 394] width 749 height 123
copy h6 "Session on Body fluid circulation"
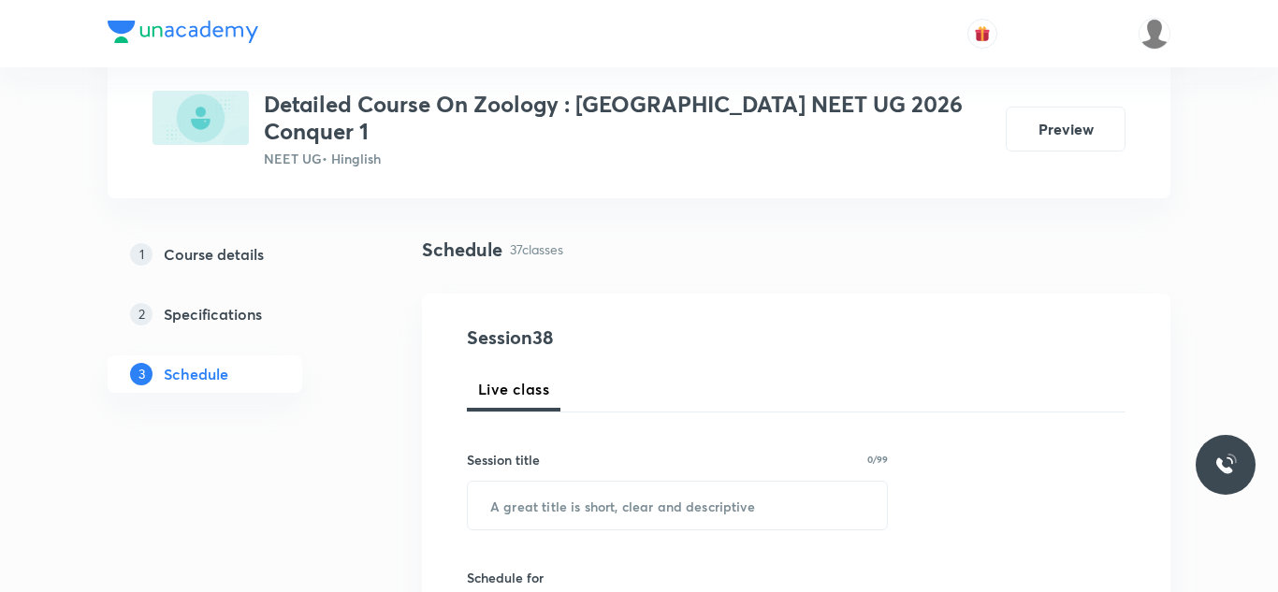
scroll to position [113, 0]
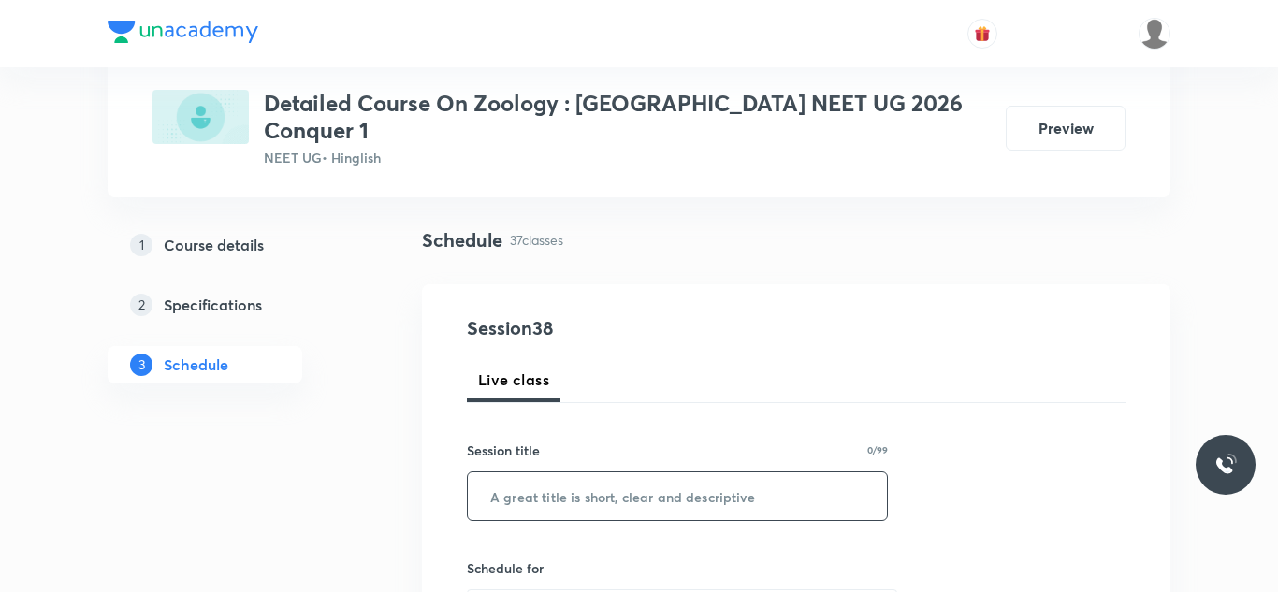
click at [658, 473] on input "text" at bounding box center [677, 497] width 419 height 48
paste input "Session on Body fluid circulation"
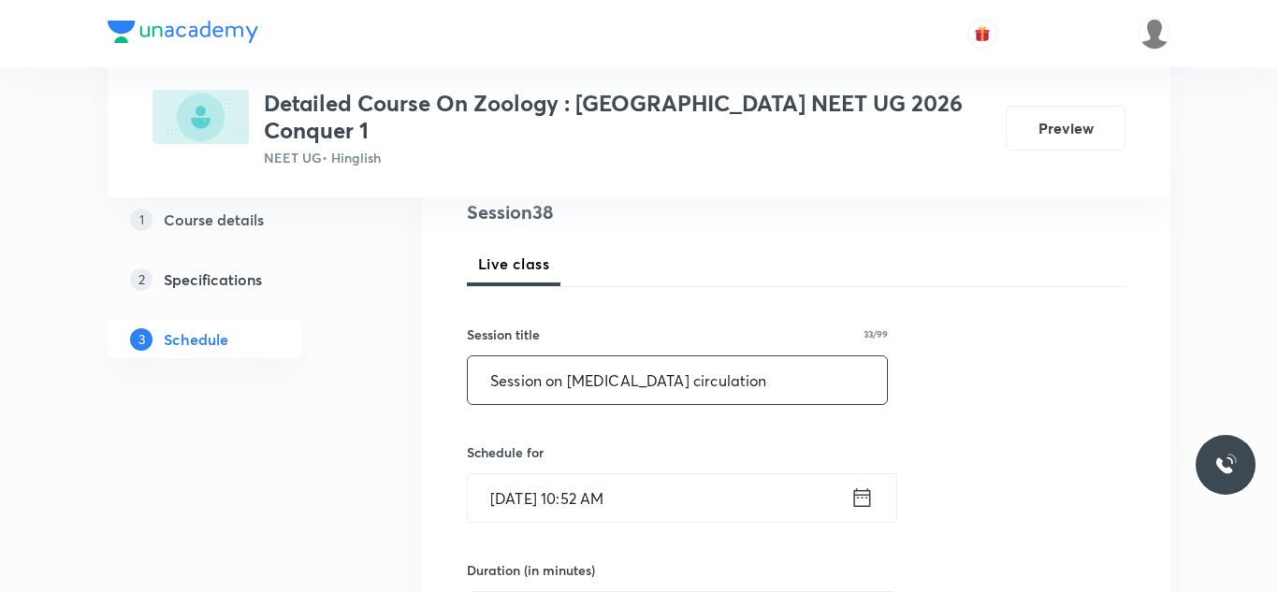
scroll to position [235, 0]
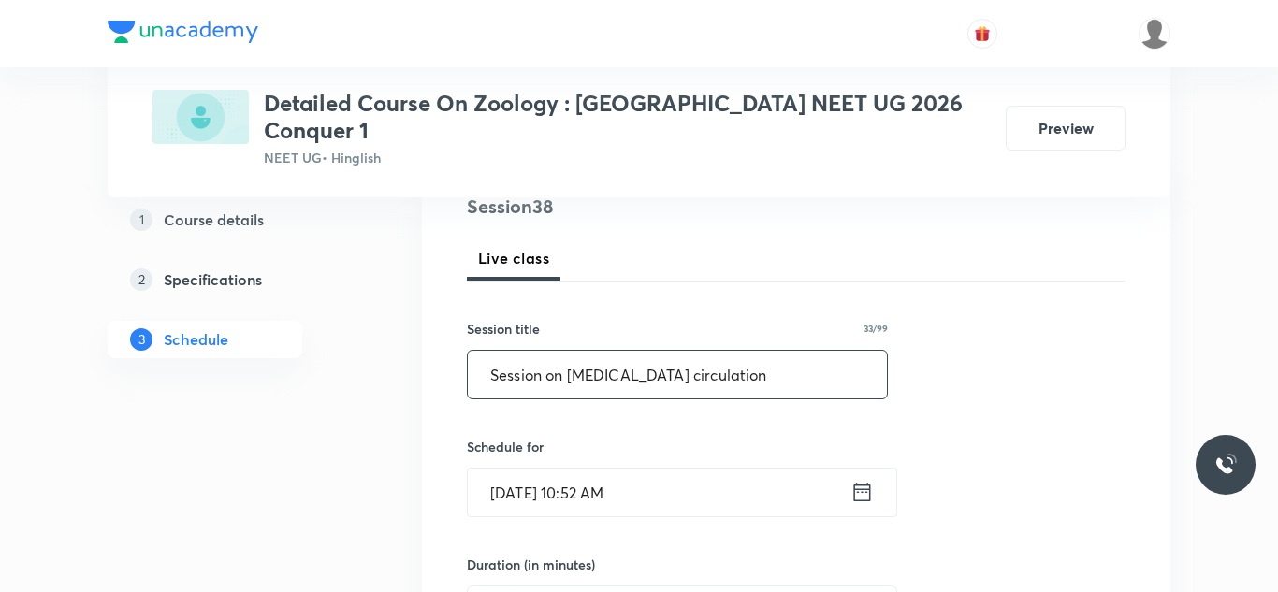
type input "Session on Body fluid circulation"
click at [526, 475] on input "Aug 31, 2025, 10:52 AM" at bounding box center [659, 493] width 383 height 48
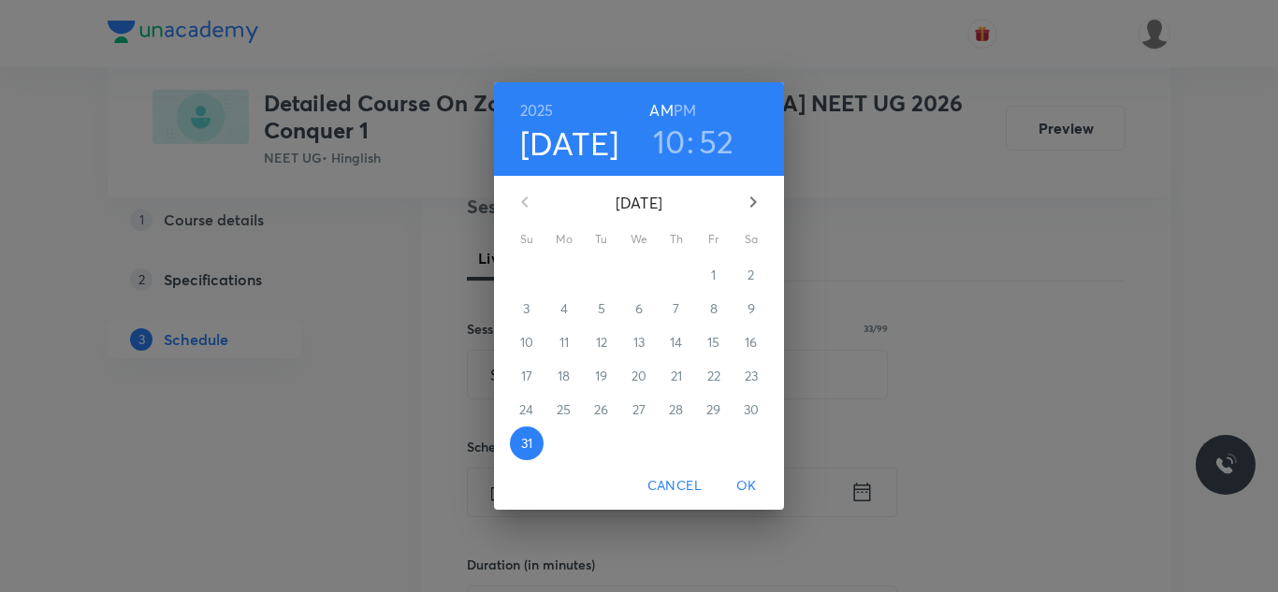
click at [762, 198] on icon "button" at bounding box center [753, 202] width 22 height 22
click at [600, 270] on p "2" at bounding box center [601, 275] width 7 height 19
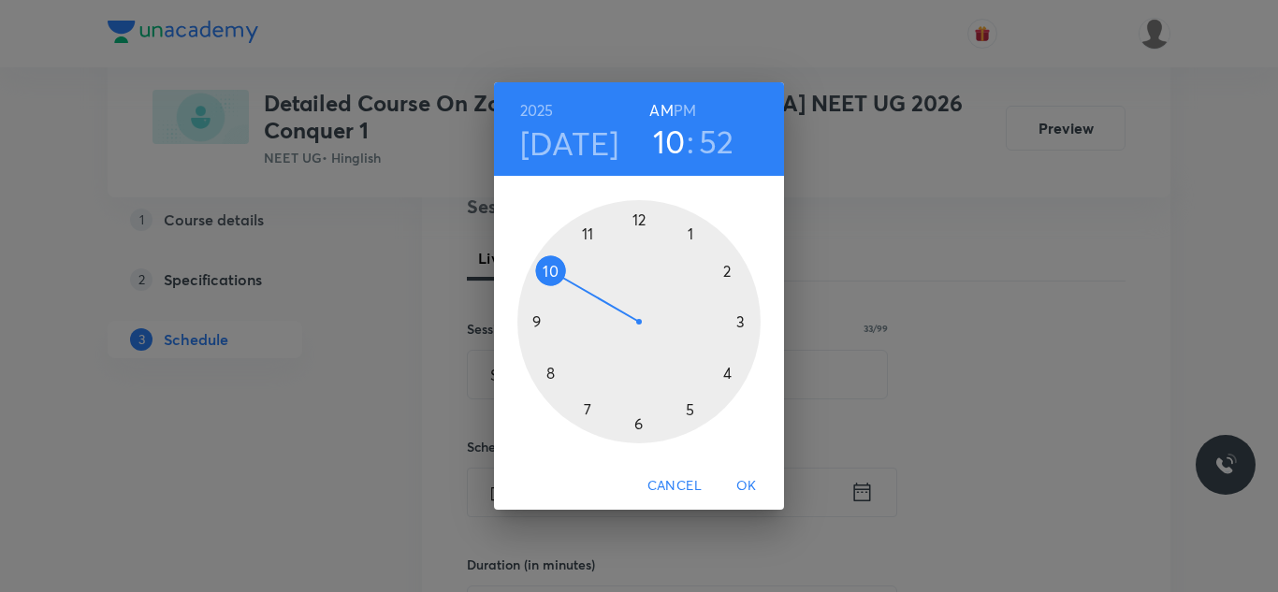
click at [591, 235] on div at bounding box center [639, 321] width 243 height 243
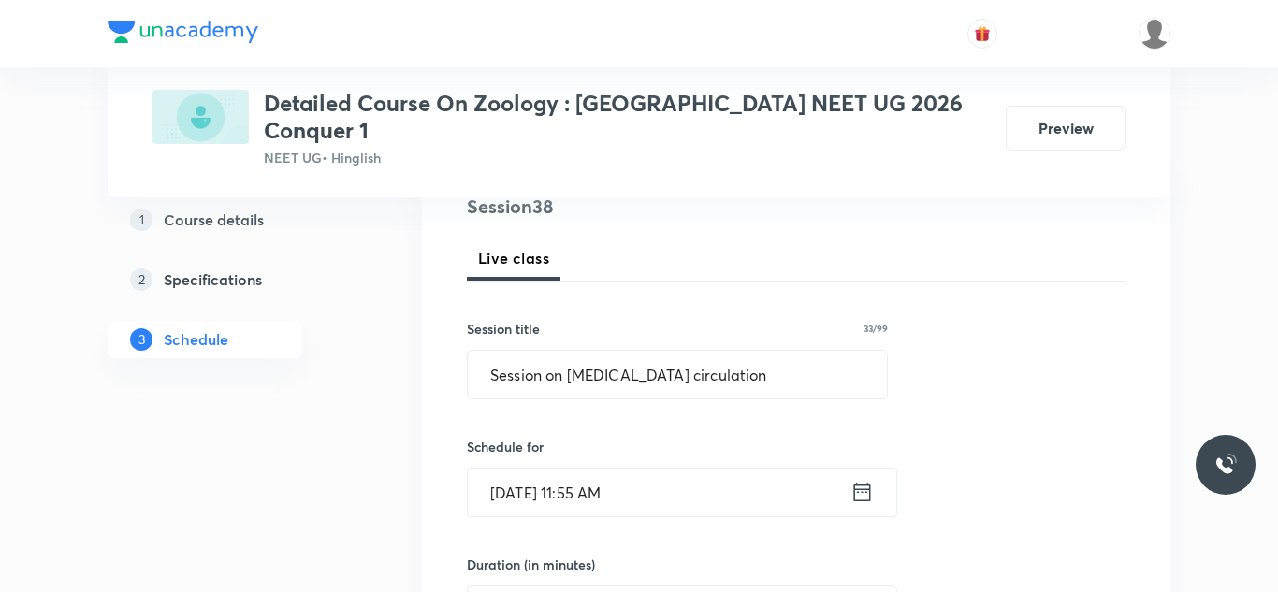
click at [605, 472] on input "Sep 2, 2025, 11:55 AM" at bounding box center [659, 493] width 383 height 48
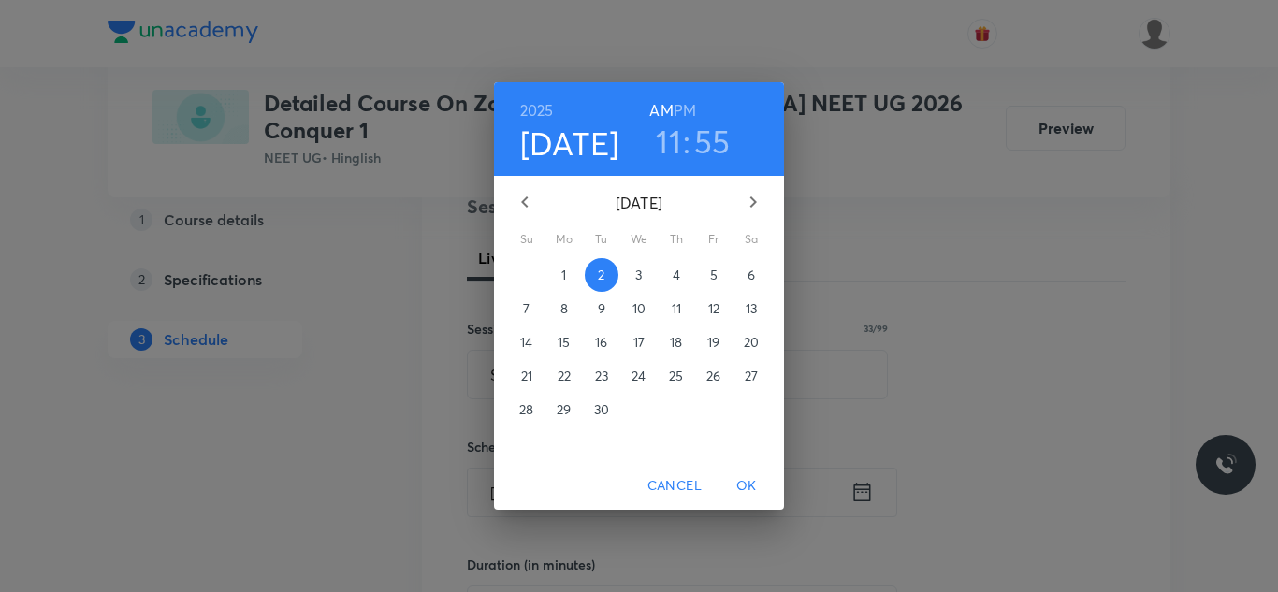
click at [711, 132] on h3 "55" at bounding box center [712, 141] width 37 height 39
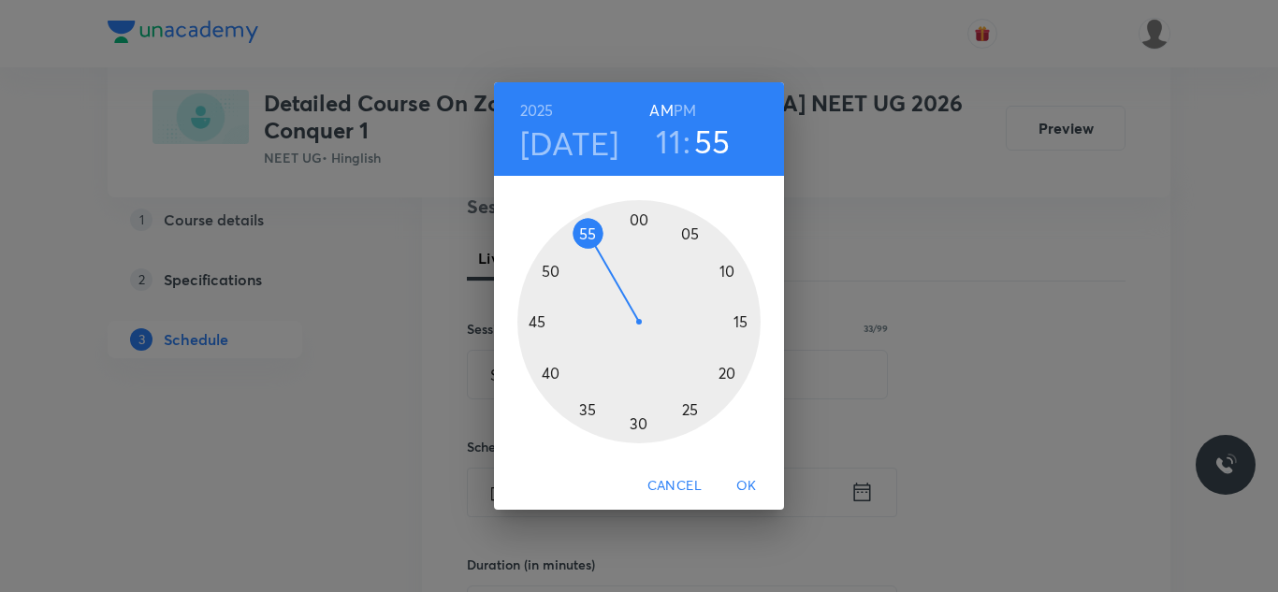
click at [553, 365] on div at bounding box center [639, 321] width 243 height 243
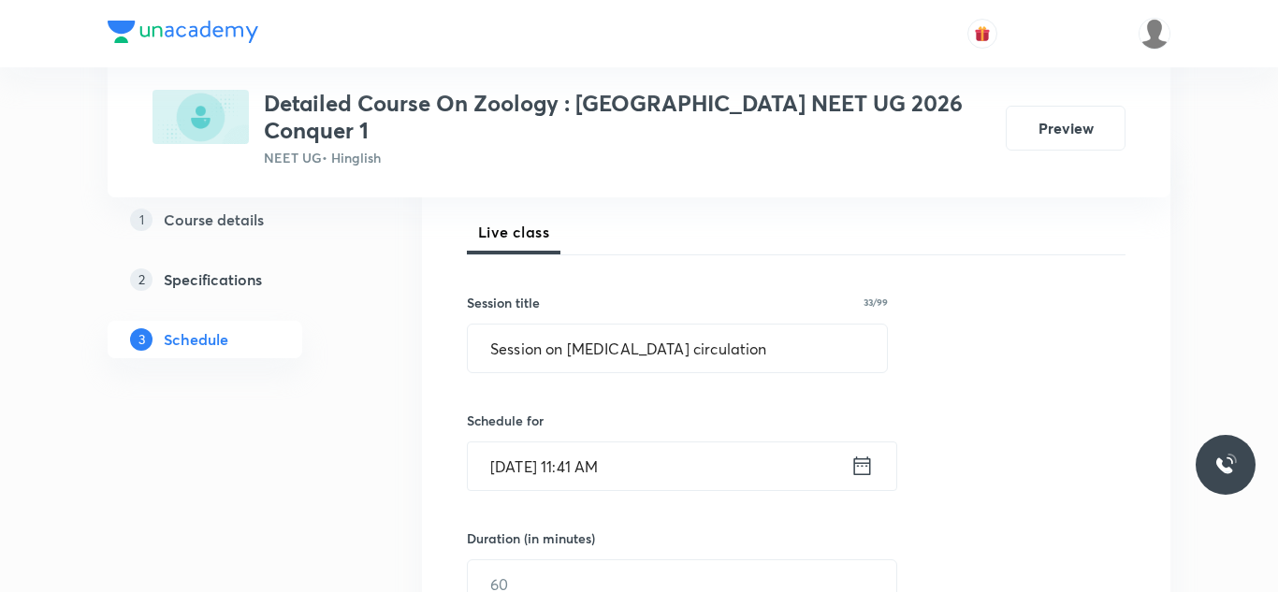
scroll to position [263, 0]
click at [596, 444] on input "Sep 2, 2025, 11:41 AM" at bounding box center [659, 465] width 383 height 48
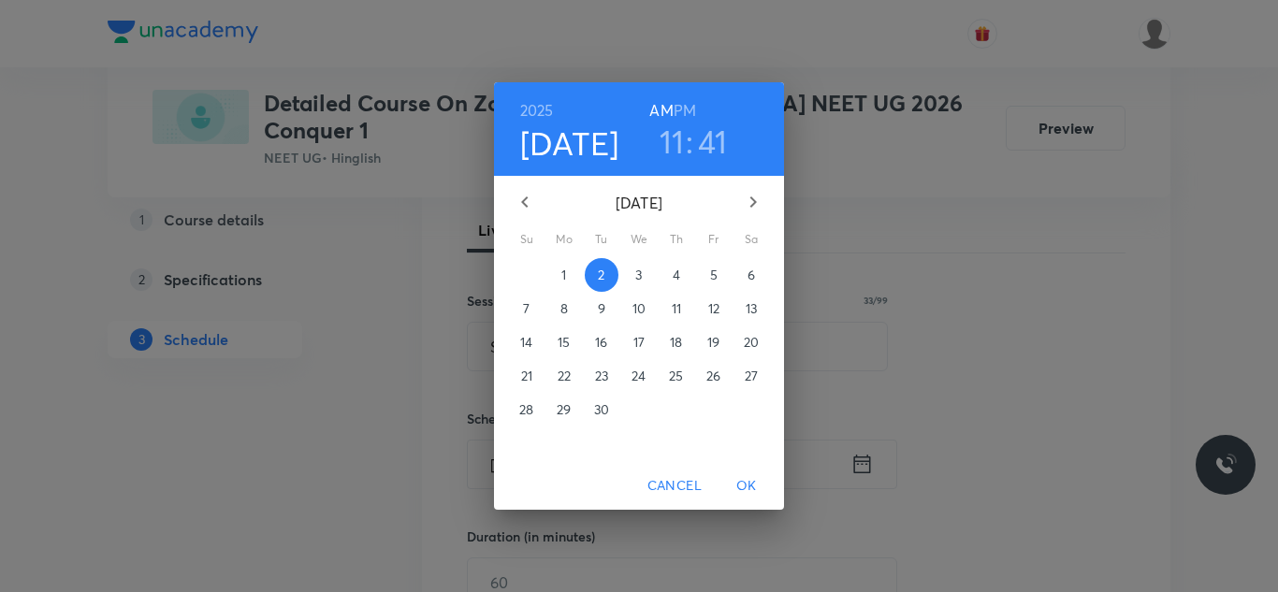
click at [699, 162] on div "2025 Sep 2 11 : 41 AM PM" at bounding box center [639, 129] width 290 height 94
click at [708, 148] on h3 "41" at bounding box center [713, 141] width 30 height 39
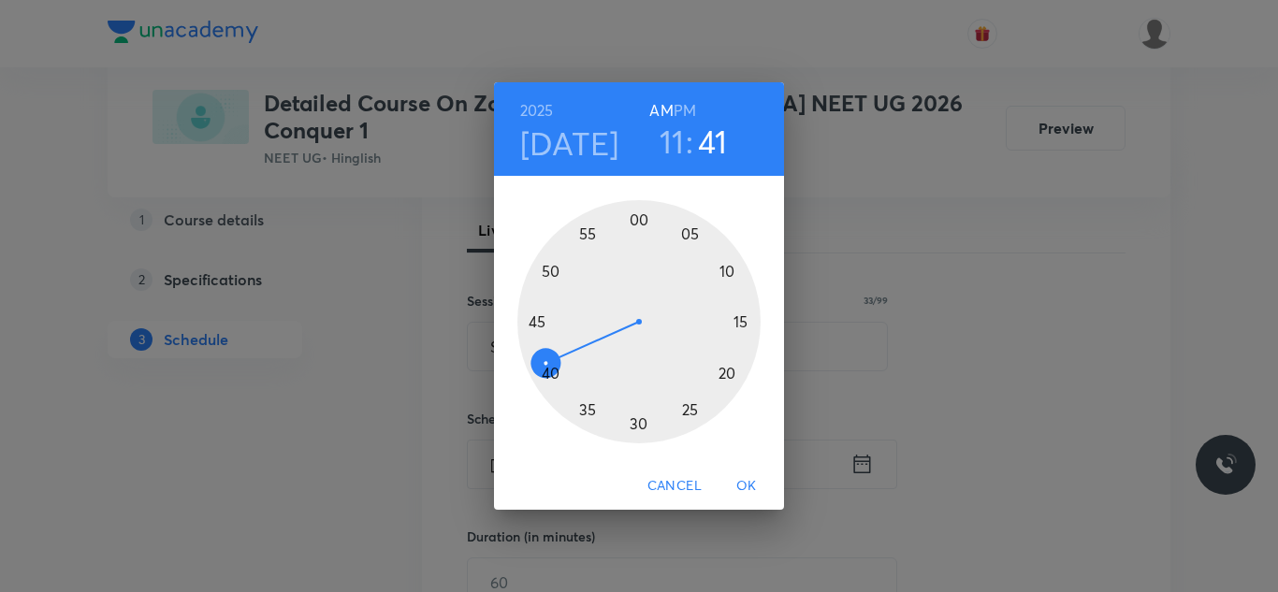
click at [551, 372] on div at bounding box center [639, 321] width 243 height 243
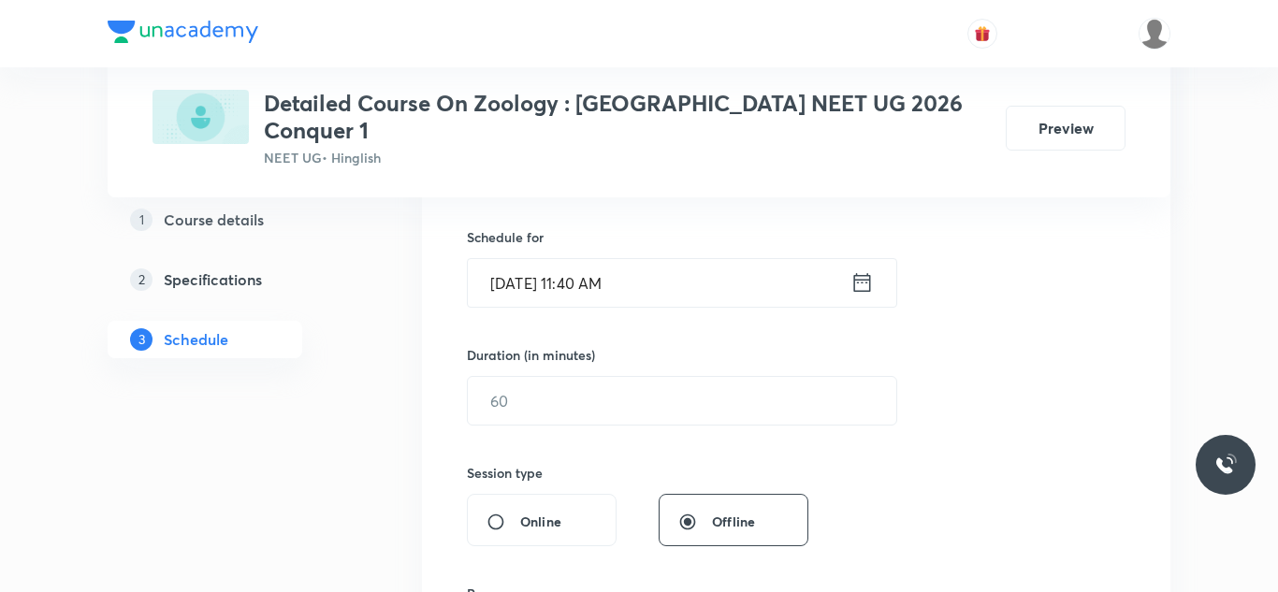
scroll to position [447, 0]
click at [551, 374] on input "text" at bounding box center [682, 398] width 429 height 48
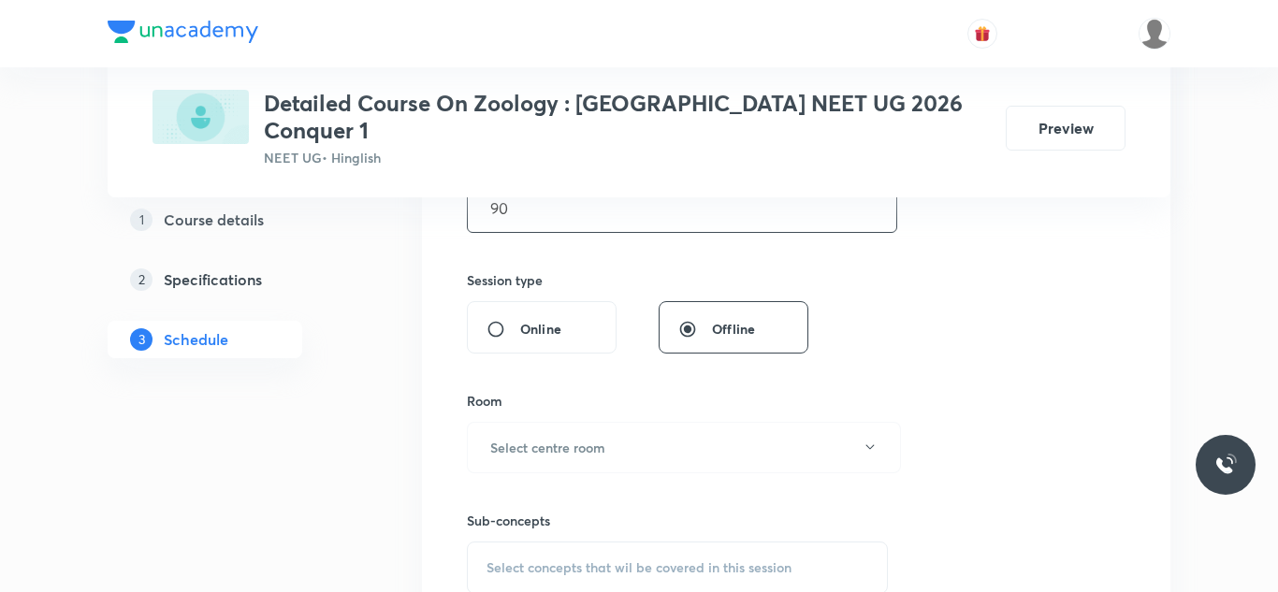
scroll to position [638, 0]
type input "90"
click at [511, 437] on h6 "Select centre room" at bounding box center [547, 447] width 115 height 20
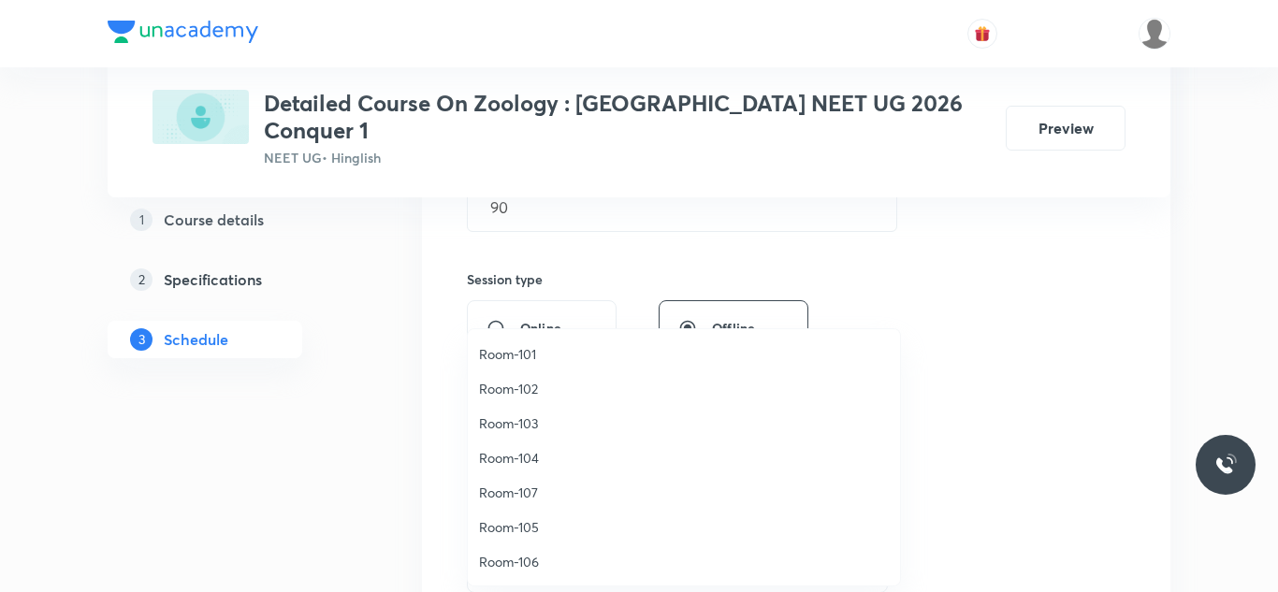
click at [511, 528] on span "Room-105" at bounding box center [684, 528] width 410 height 20
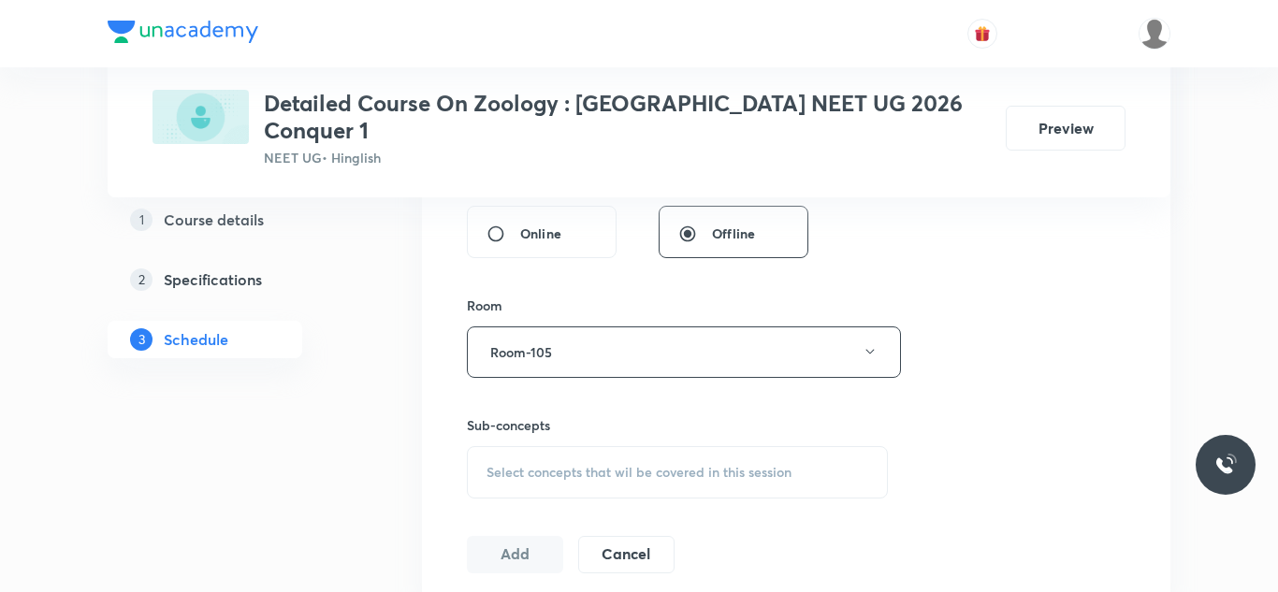
scroll to position [747, 0]
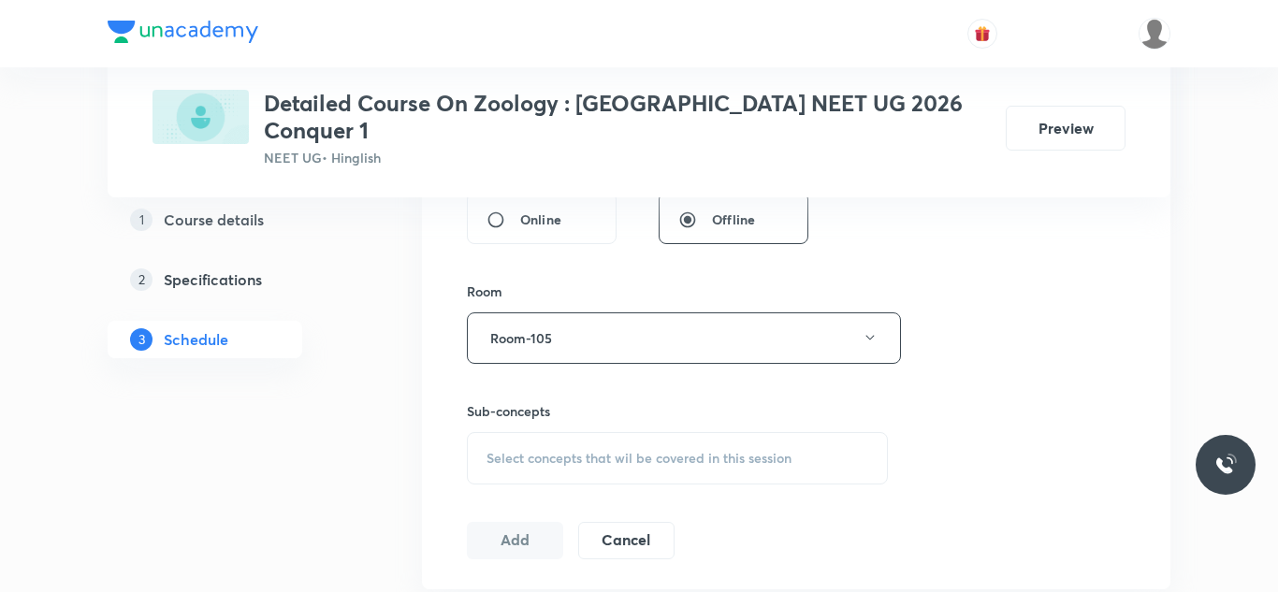
click at [545, 451] on span "Select concepts that wil be covered in this session" at bounding box center [639, 458] width 305 height 15
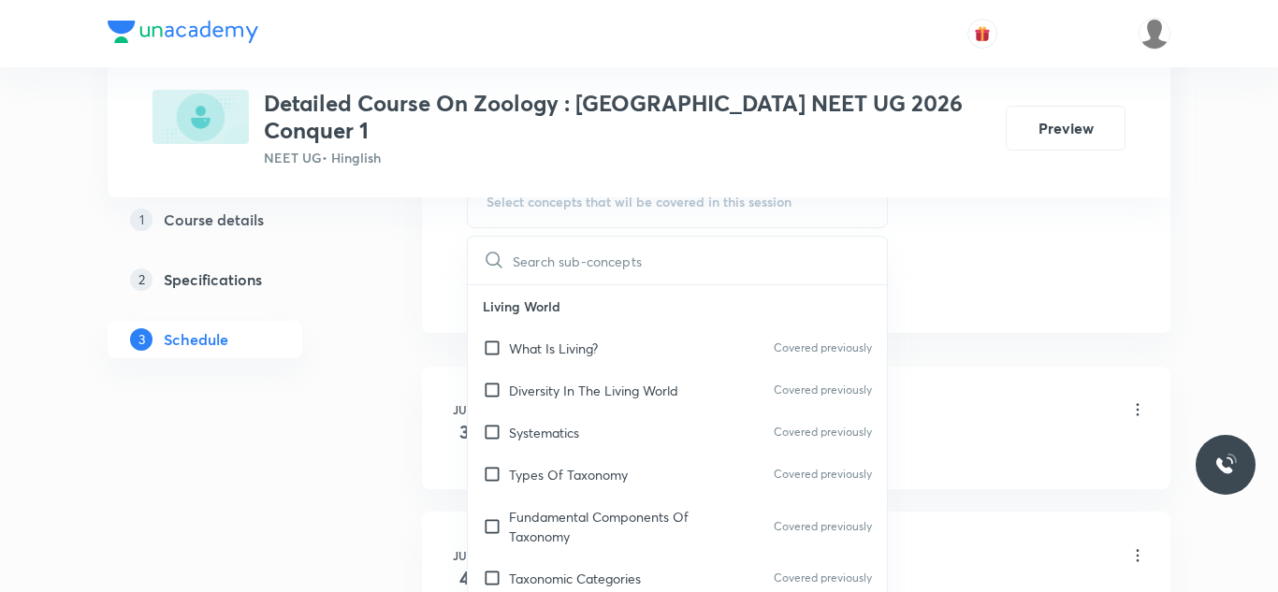
scroll to position [1005, 0]
click at [492, 337] on input "checkbox" at bounding box center [496, 347] width 26 height 20
checkbox input "true"
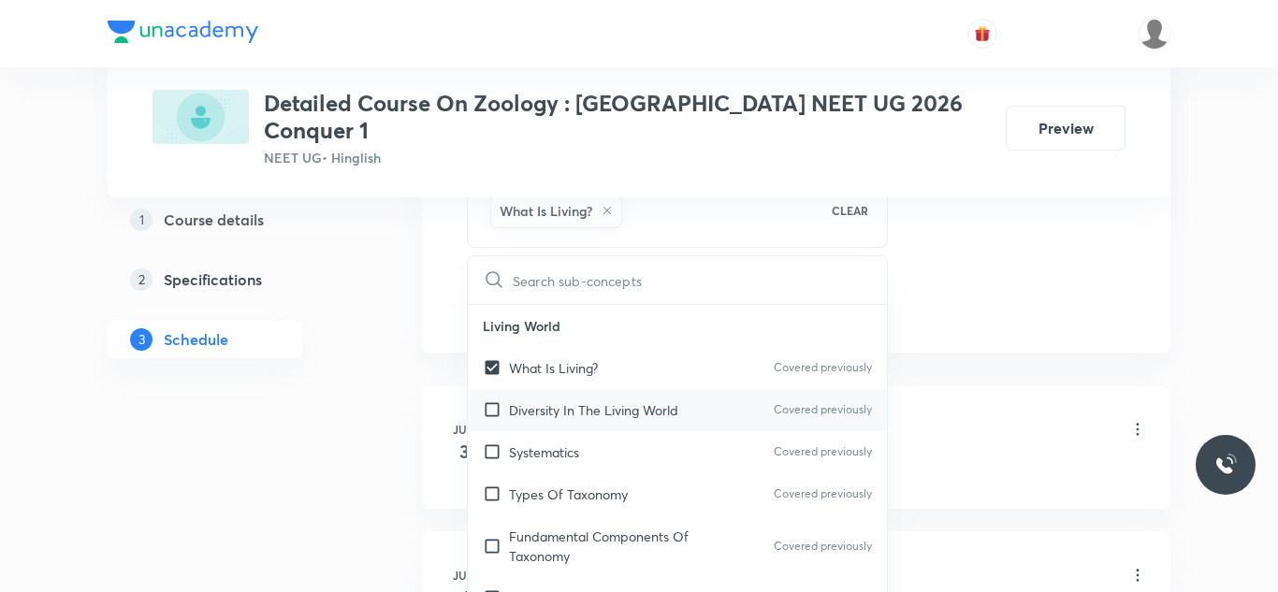
click at [489, 401] on input "checkbox" at bounding box center [496, 411] width 26 height 20
checkbox input "true"
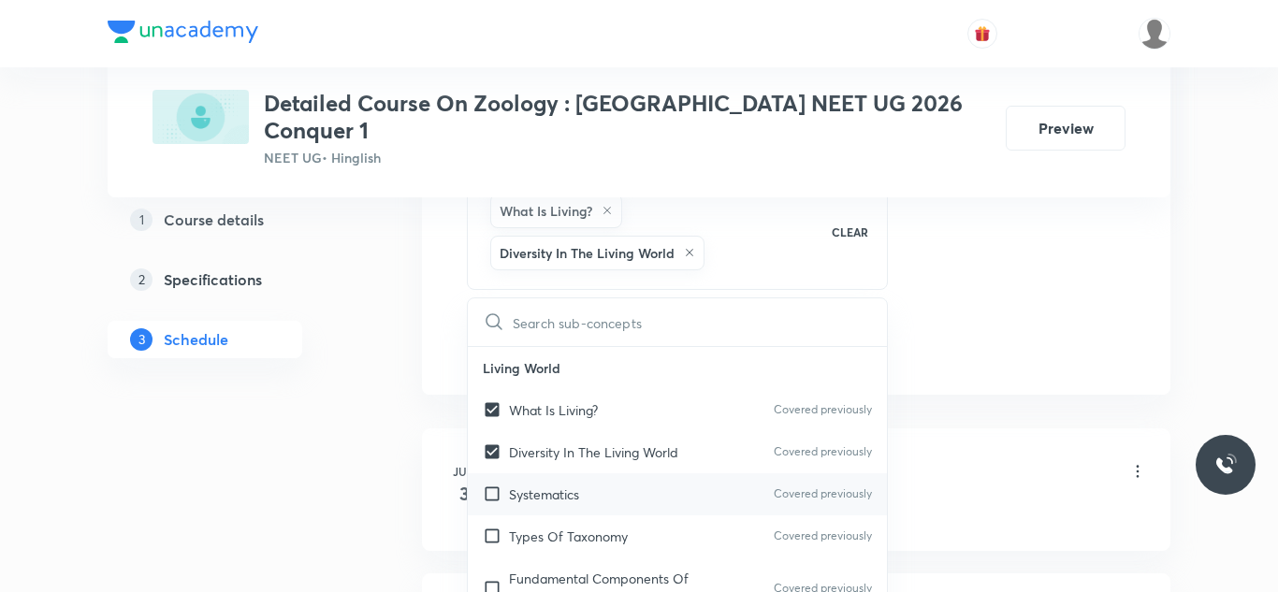
click at [491, 485] on input "checkbox" at bounding box center [496, 495] width 26 height 20
checkbox input "true"
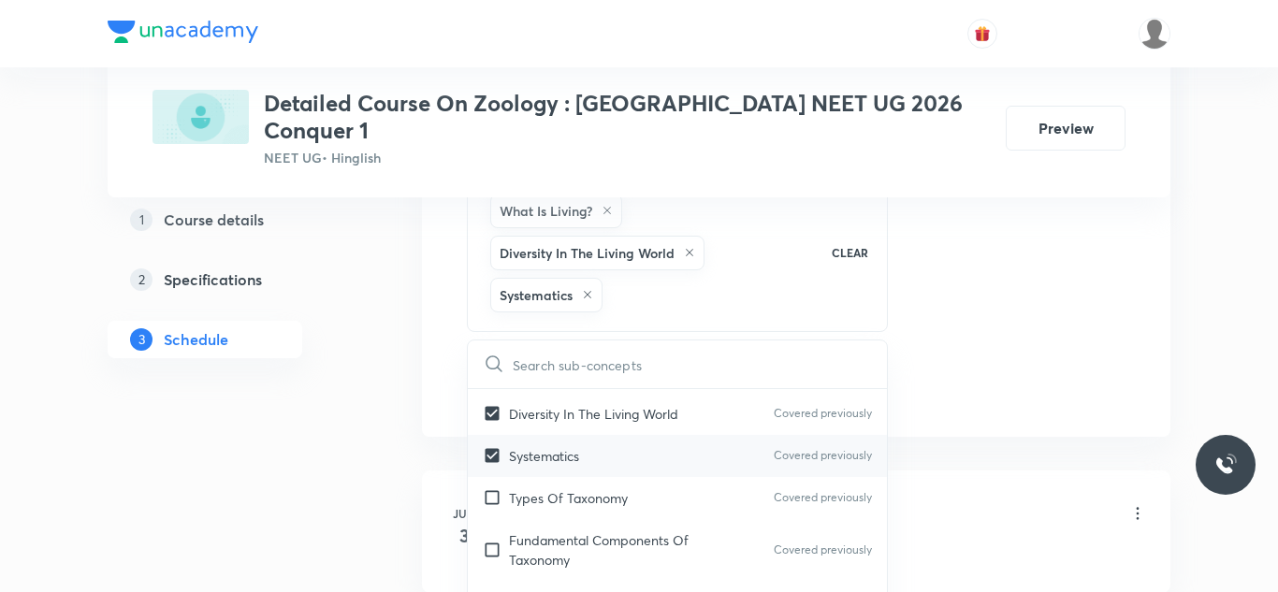
scroll to position [95, 0]
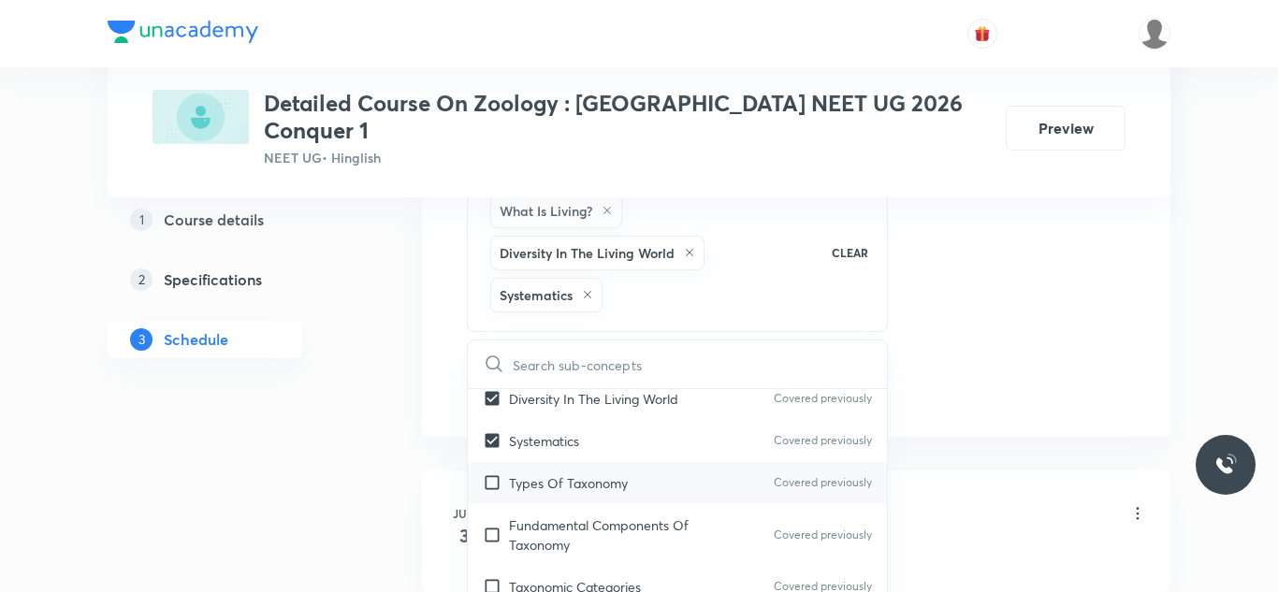
click at [491, 474] on input "checkbox" at bounding box center [496, 484] width 26 height 20
checkbox input "true"
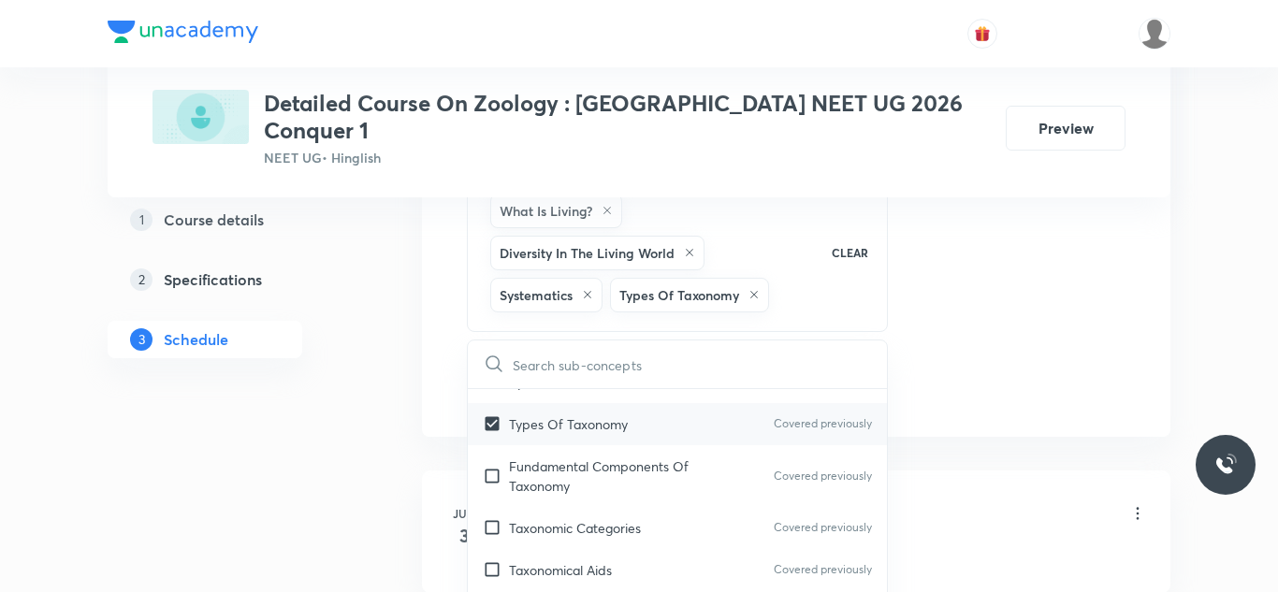
scroll to position [155, 0]
click at [493, 456] on input "checkbox" at bounding box center [496, 475] width 26 height 39
checkbox input "true"
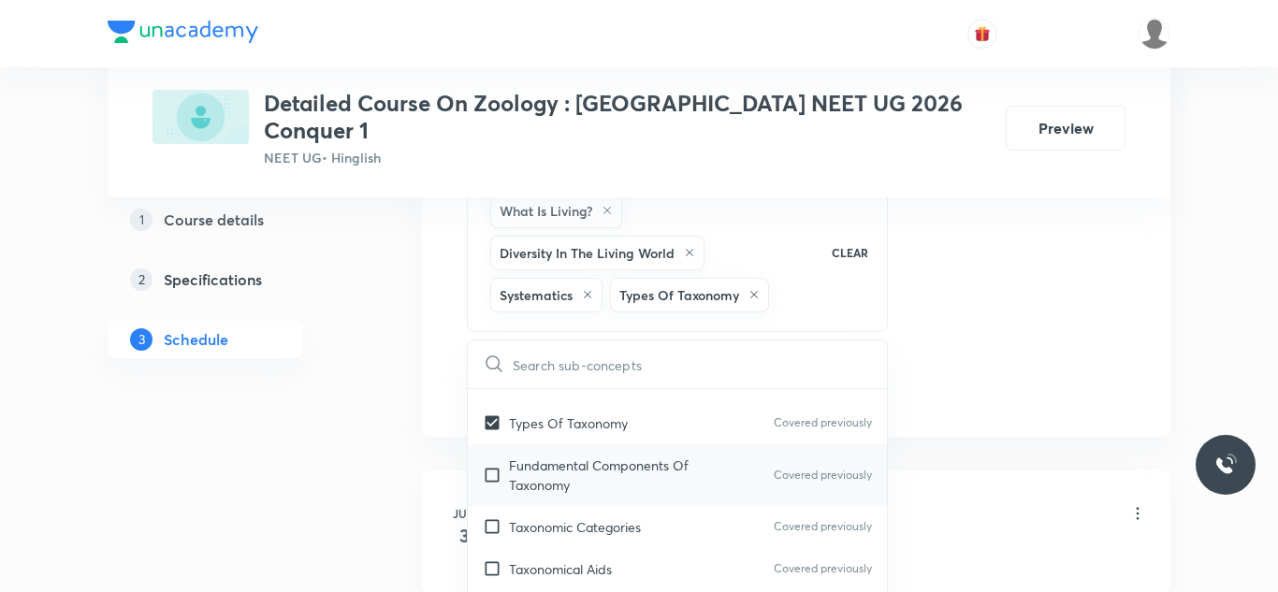
checkbox input "true"
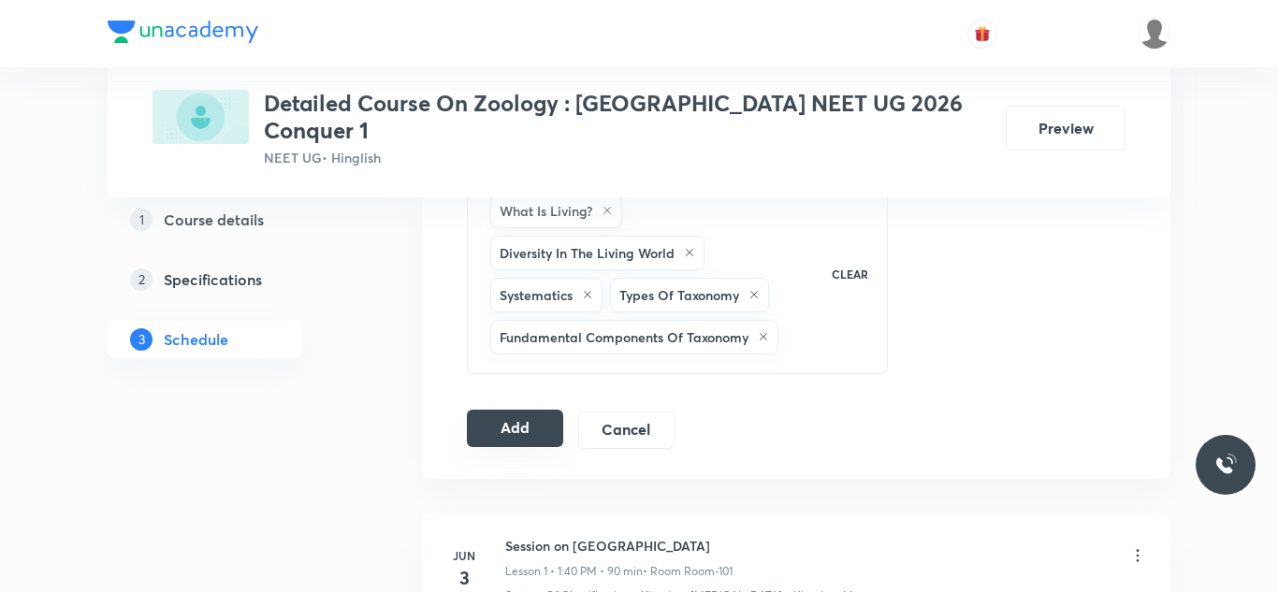
click at [518, 413] on button "Add" at bounding box center [515, 428] width 96 height 37
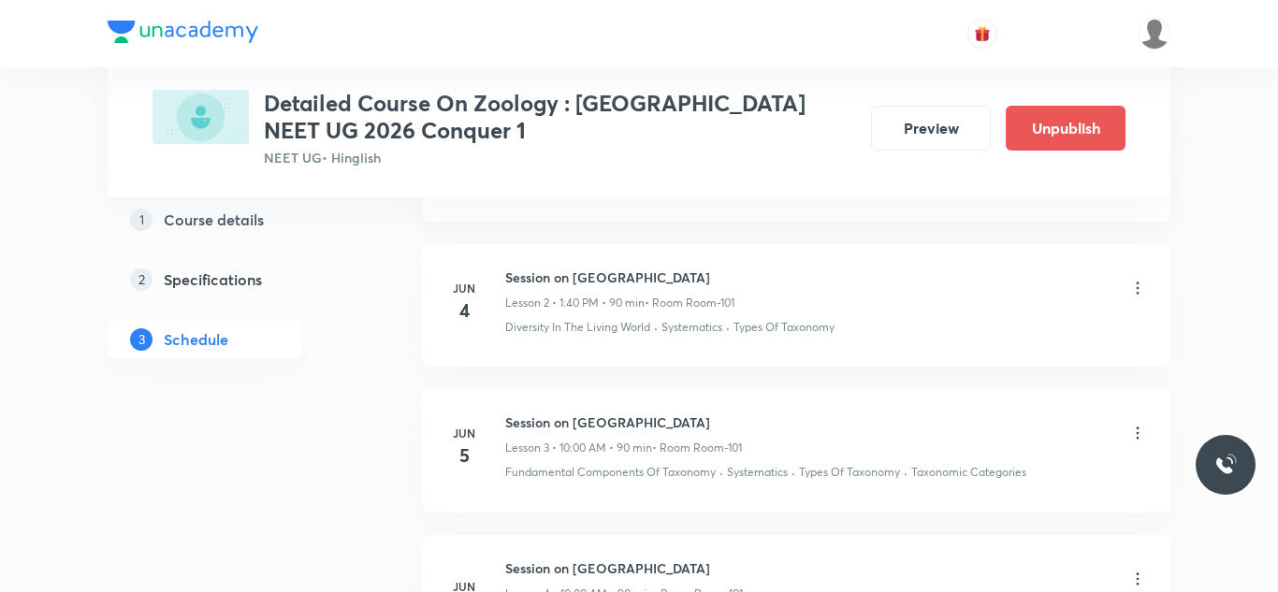
scroll to position [0, 0]
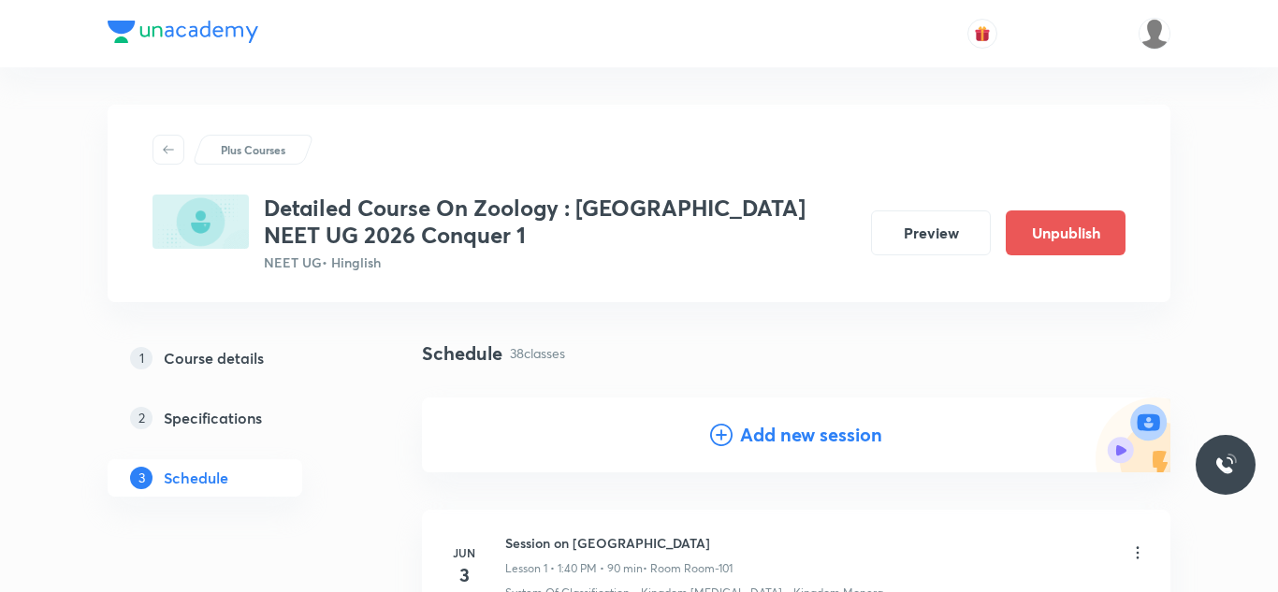
click at [813, 430] on h4 "Add new session" at bounding box center [811, 435] width 142 height 28
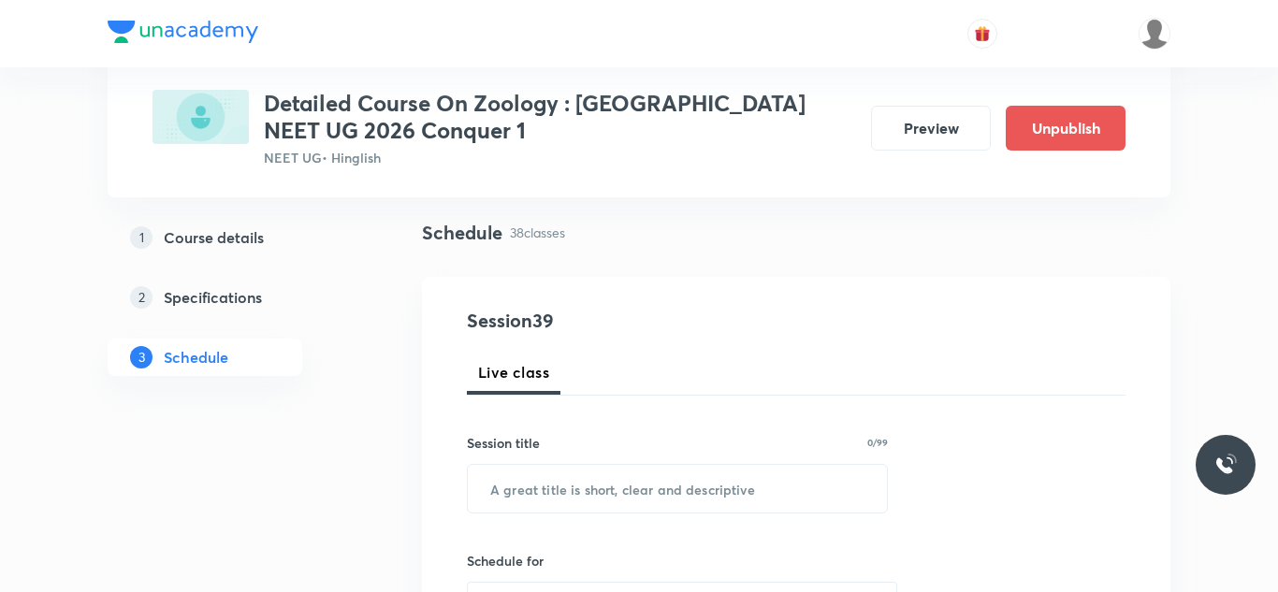
scroll to position [131, 0]
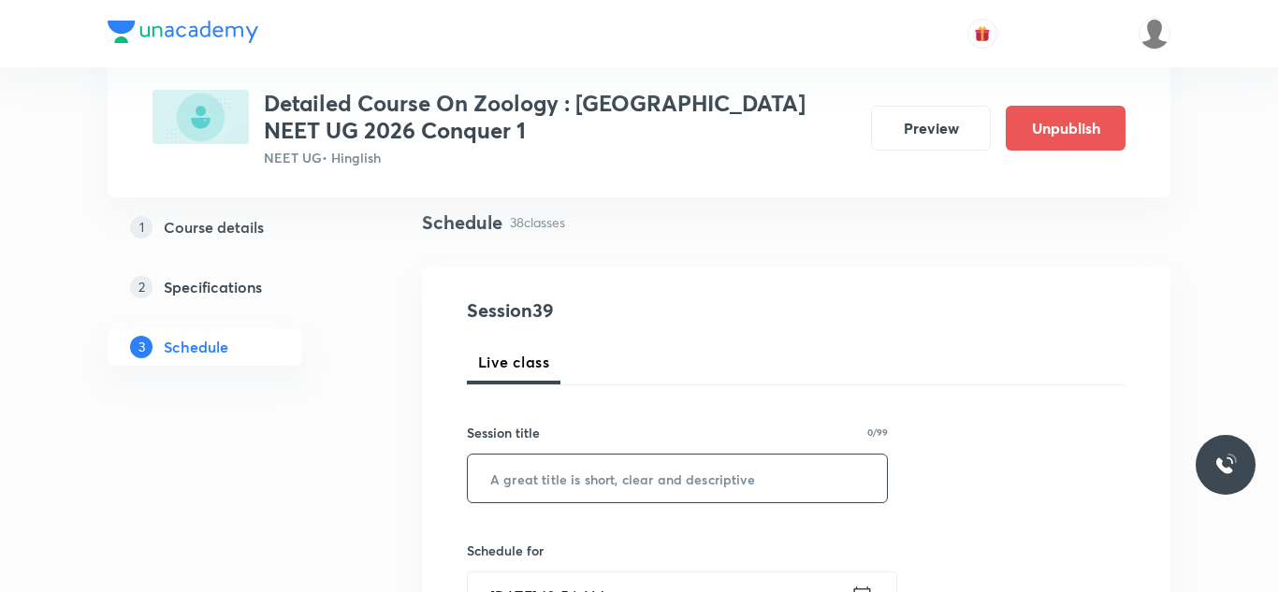
click at [677, 472] on input "text" at bounding box center [677, 479] width 419 height 48
paste input "Session on Body fluid circulation"
type input "Session on Body fluid circulation"
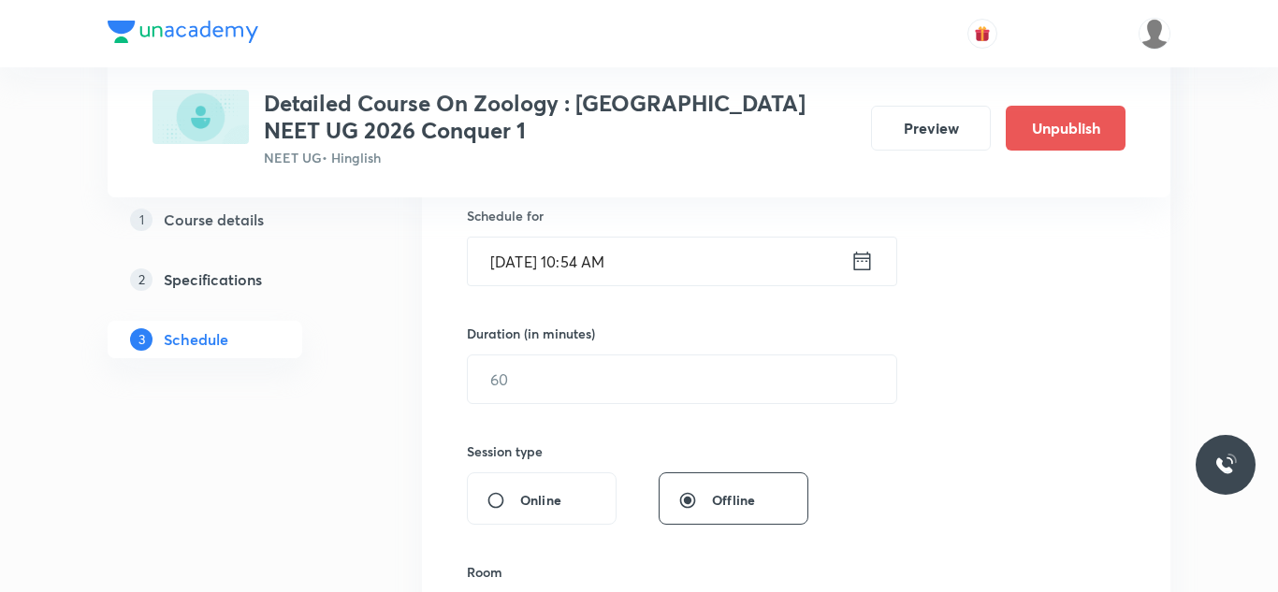
scroll to position [467, 0]
click at [527, 265] on input "Aug 31, 2025, 10:54 AM" at bounding box center [659, 261] width 383 height 48
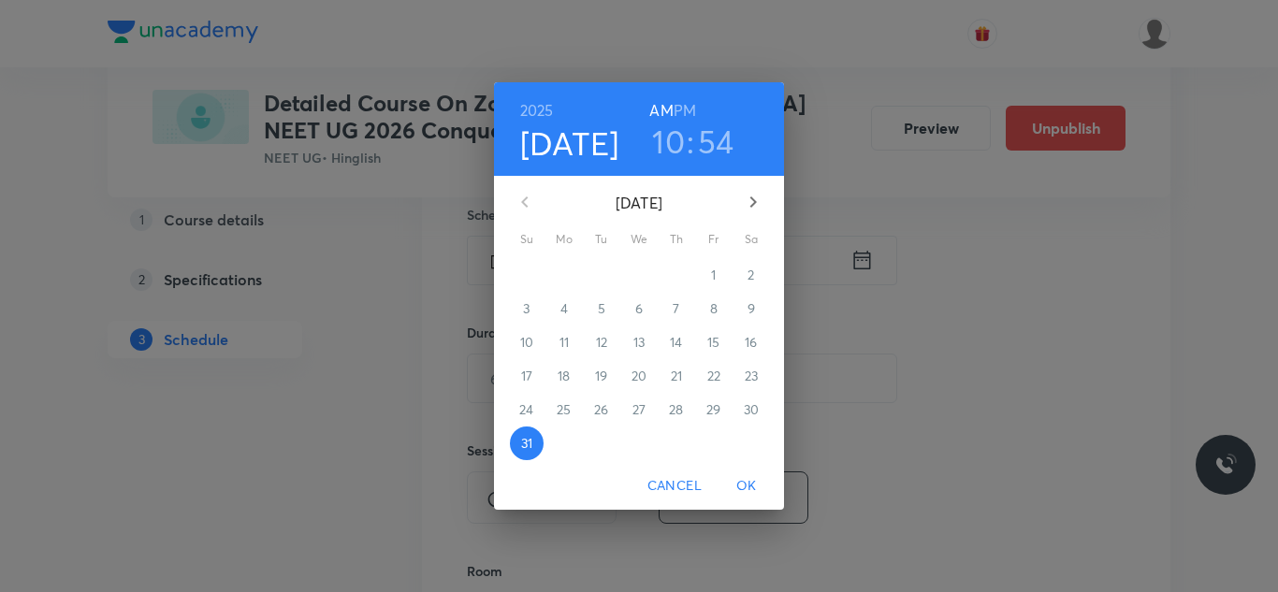
click at [755, 202] on icon "button" at bounding box center [754, 202] width 7 height 11
click at [639, 275] on p "3" at bounding box center [638, 275] width 7 height 19
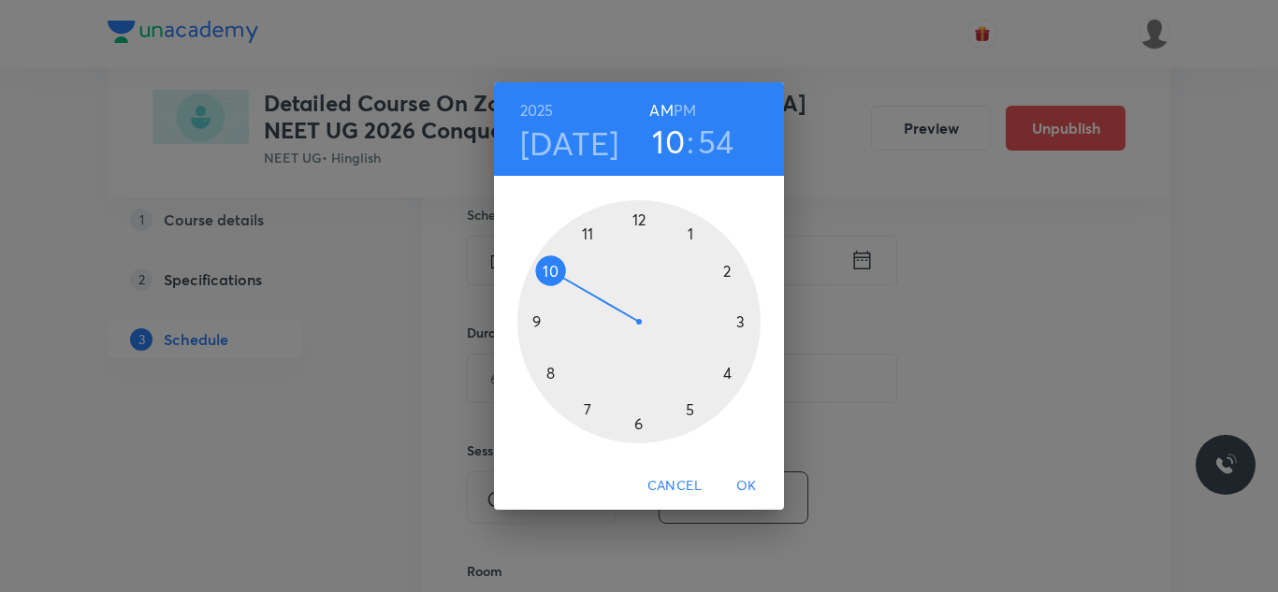
click at [639, 275] on div at bounding box center [639, 321] width 243 height 243
click at [672, 139] on h3 "12" at bounding box center [669, 141] width 30 height 39
click at [550, 268] on div at bounding box center [639, 321] width 243 height 243
click at [635, 226] on div at bounding box center [639, 321] width 243 height 243
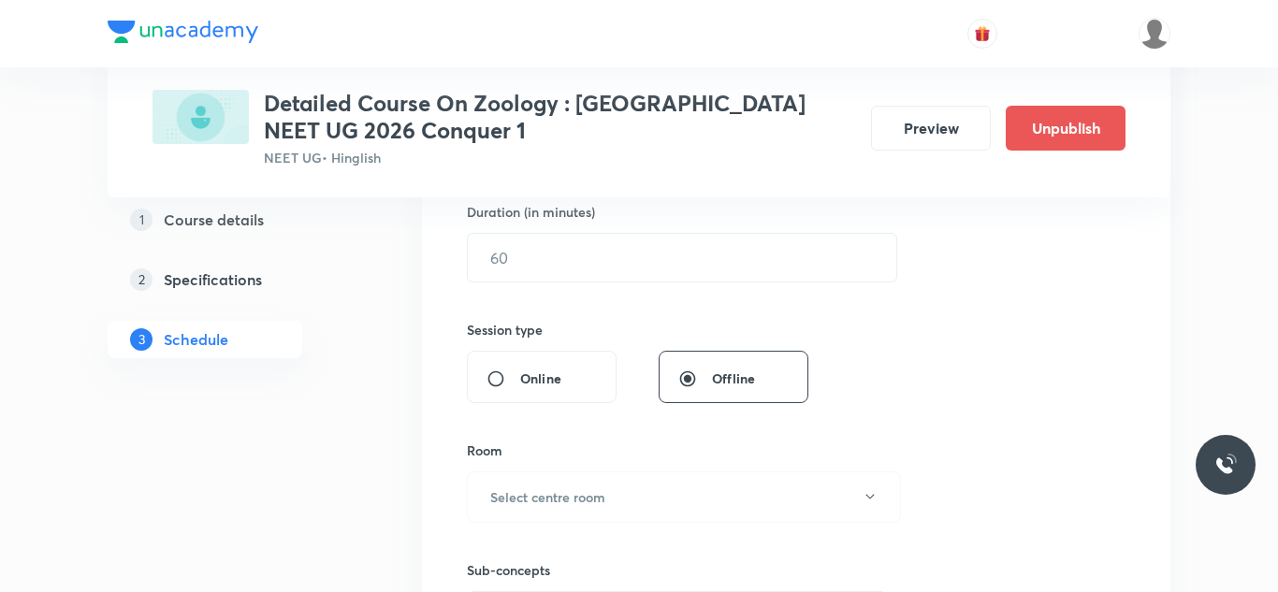
scroll to position [594, 0]
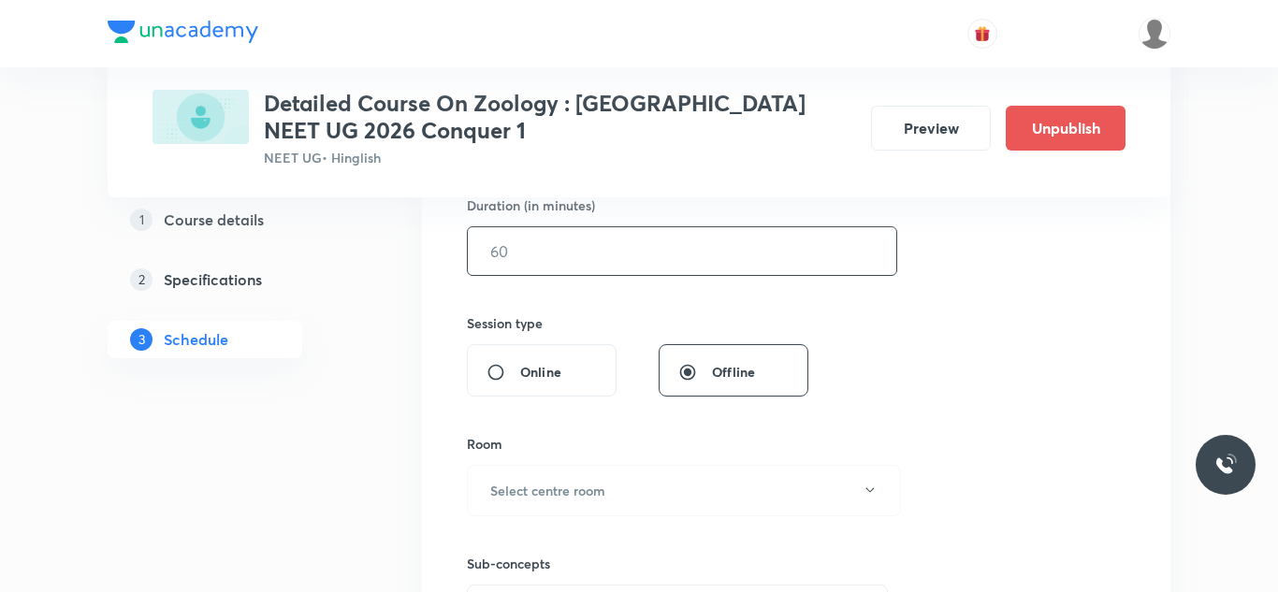
click at [601, 259] on input "text" at bounding box center [682, 251] width 429 height 48
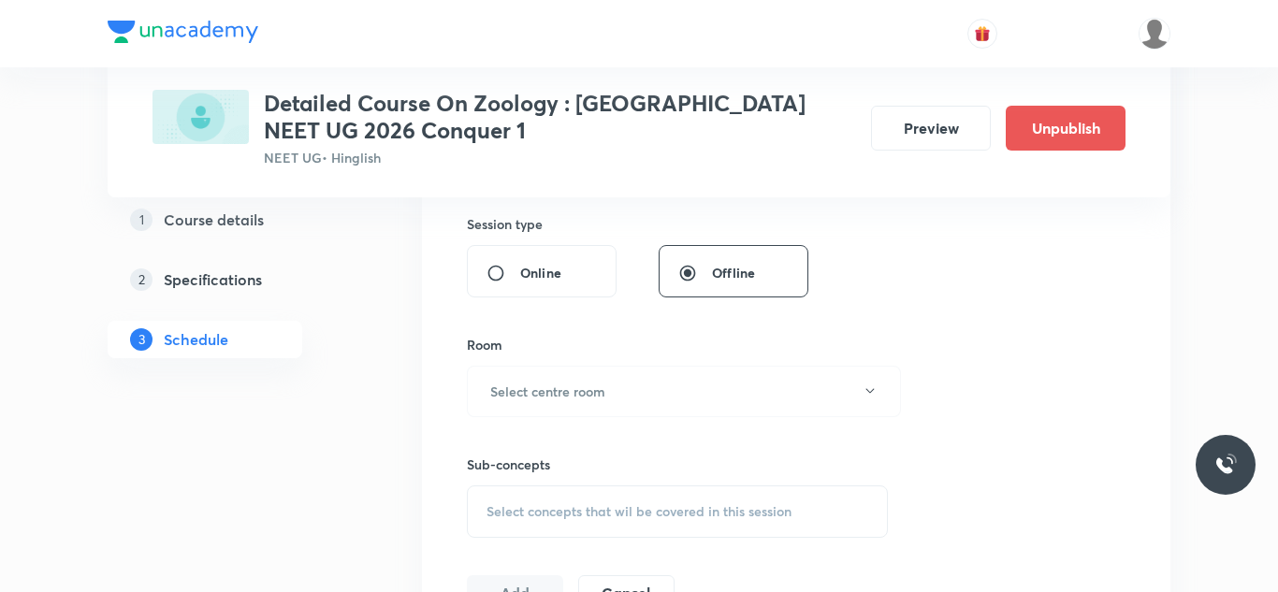
scroll to position [694, 0]
type input "90"
click at [537, 388] on h6 "Select centre room" at bounding box center [547, 391] width 115 height 20
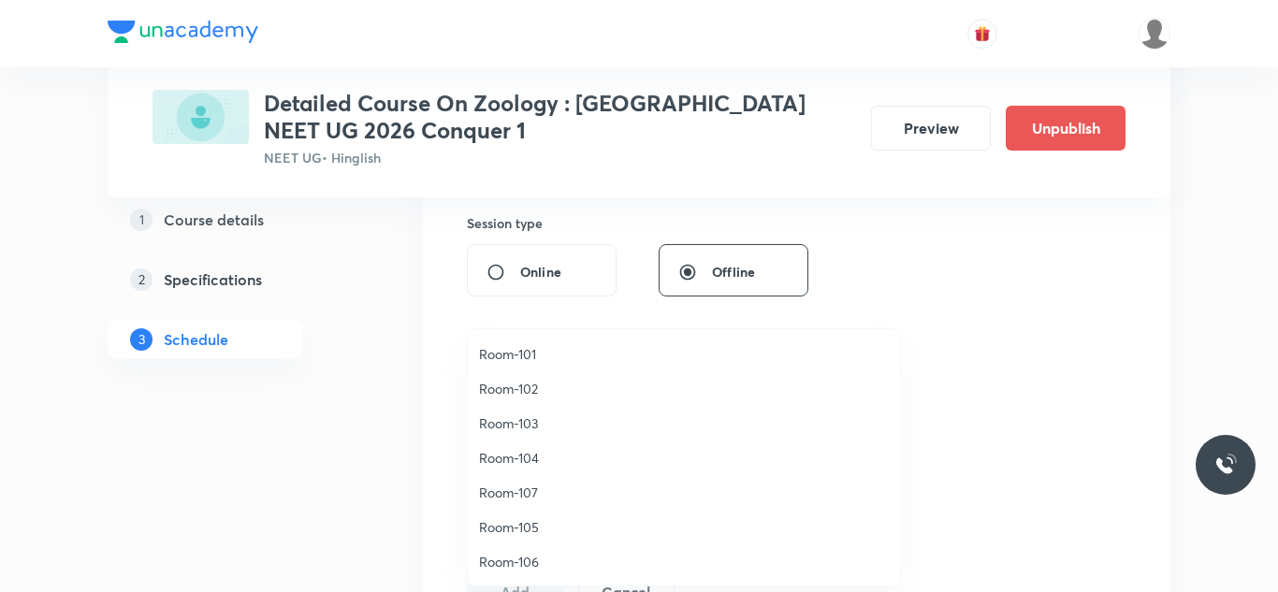
click at [505, 524] on span "Room-105" at bounding box center [684, 528] width 410 height 20
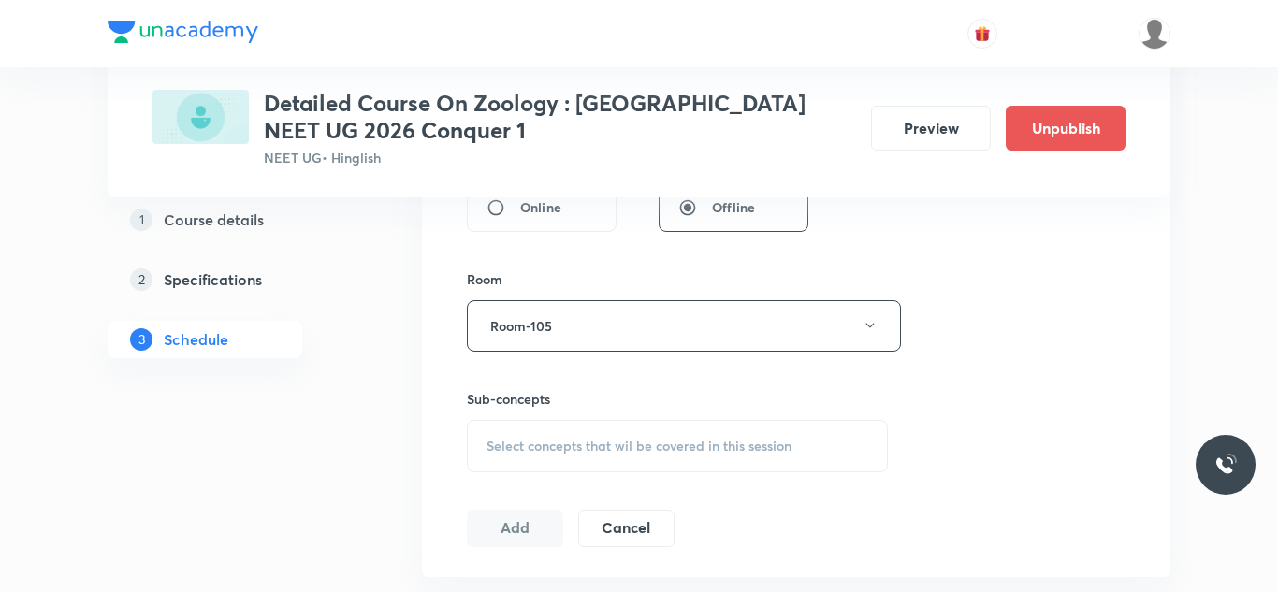
scroll to position [761, 0]
click at [578, 437] on span "Select concepts that wil be covered in this session" at bounding box center [639, 444] width 305 height 15
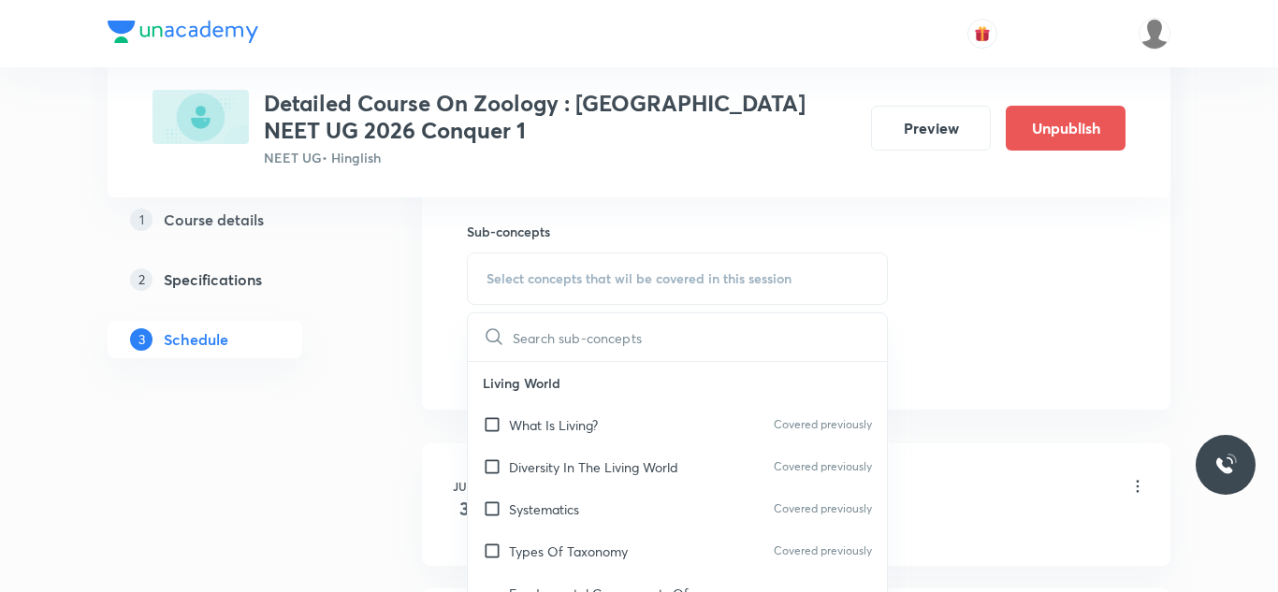
scroll to position [930, 0]
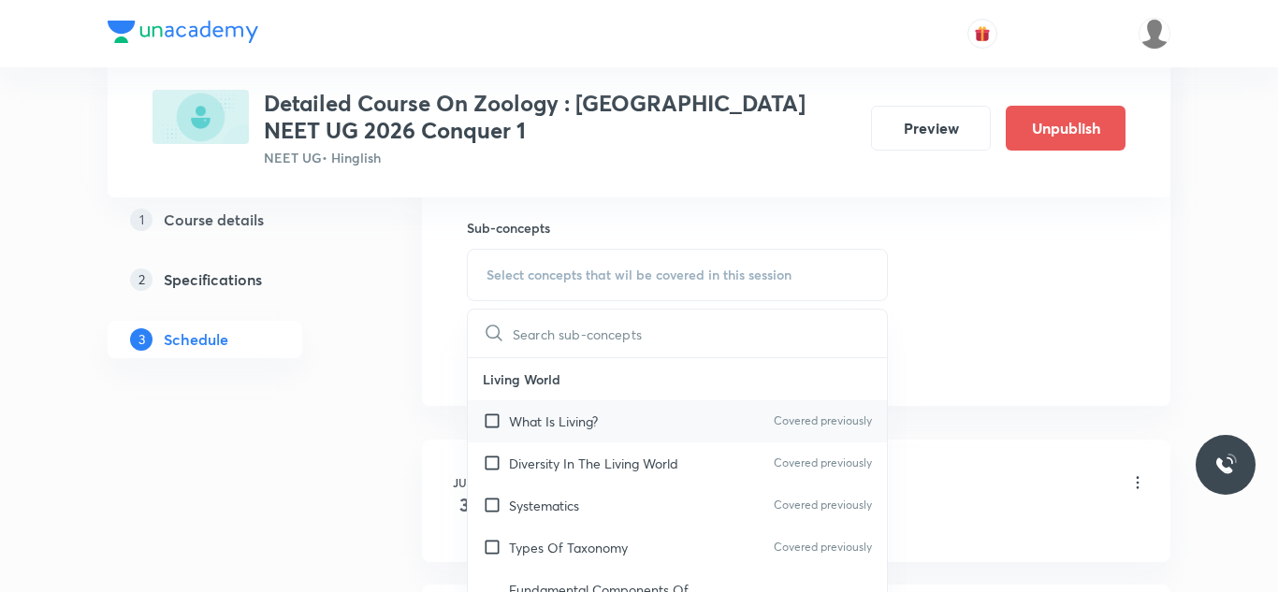
click at [489, 421] on input "checkbox" at bounding box center [496, 422] width 26 height 20
checkbox input "true"
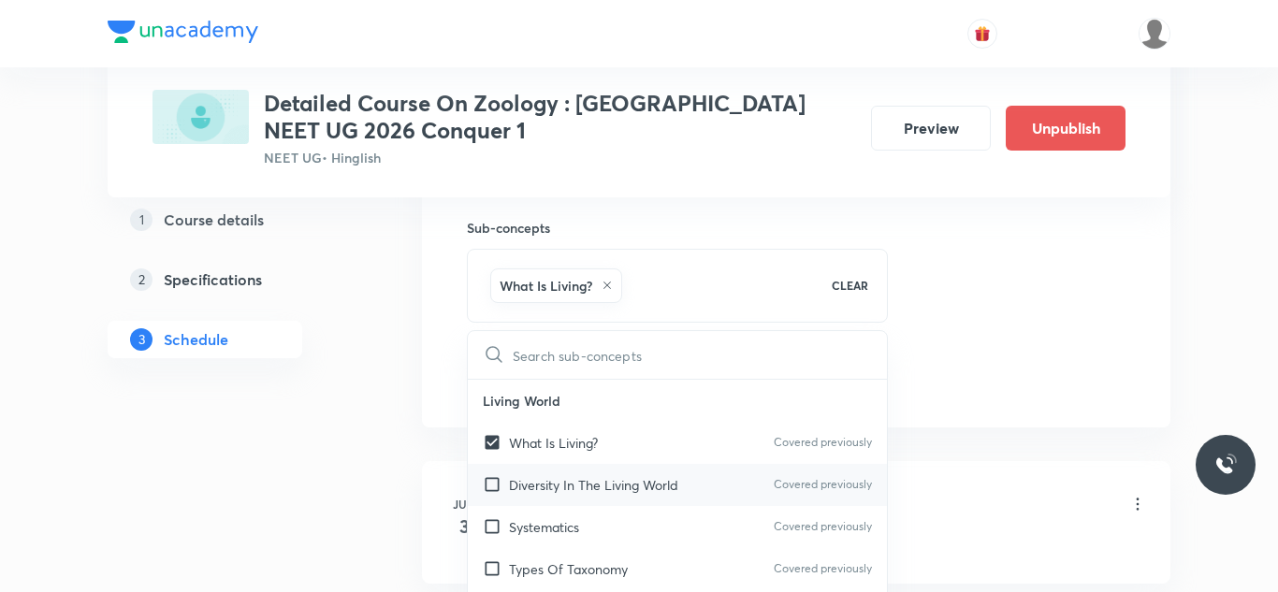
click at [493, 487] on input "checkbox" at bounding box center [496, 485] width 26 height 20
checkbox input "true"
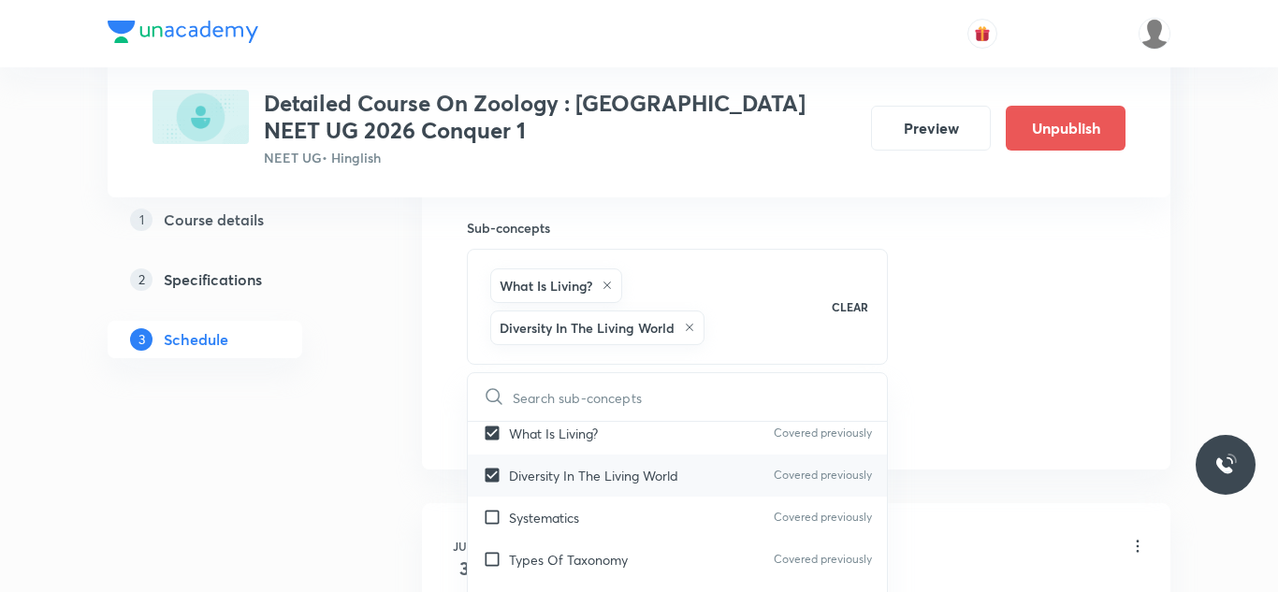
scroll to position [68, 0]
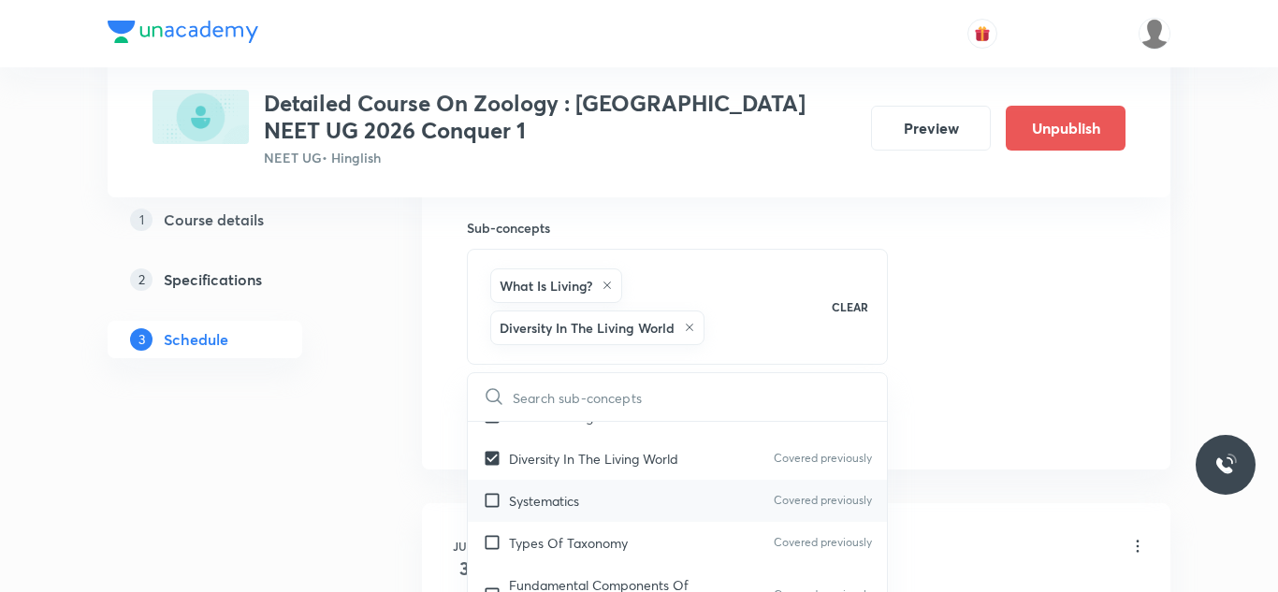
click at [492, 497] on input "checkbox" at bounding box center [496, 501] width 26 height 20
checkbox input "true"
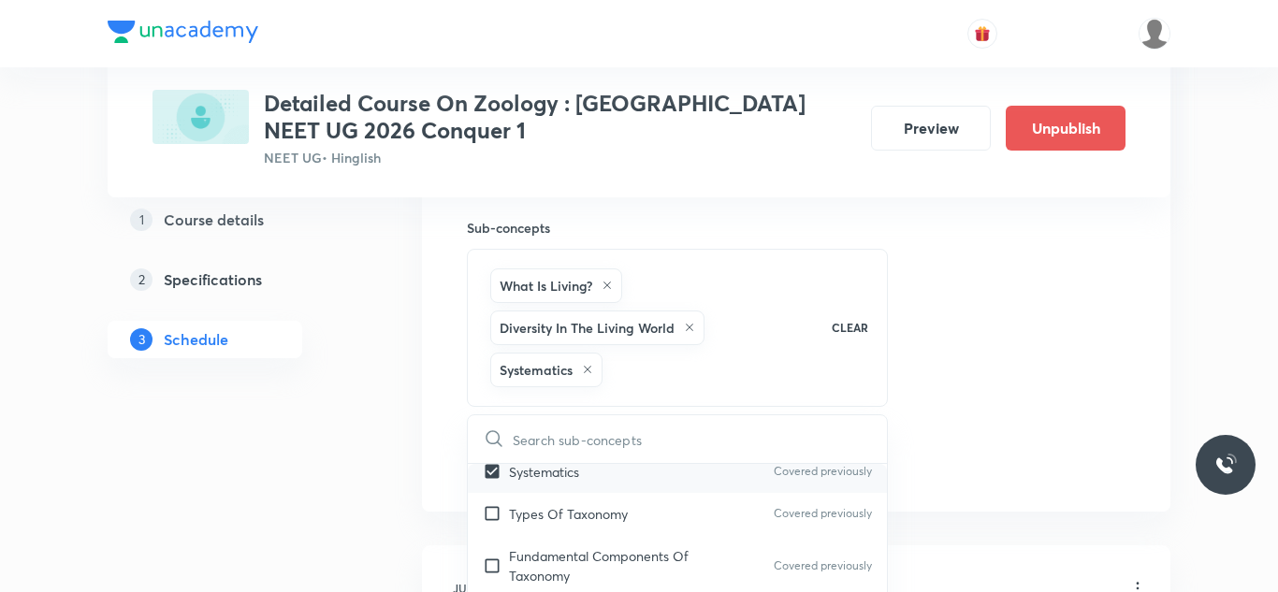
scroll to position [152, 0]
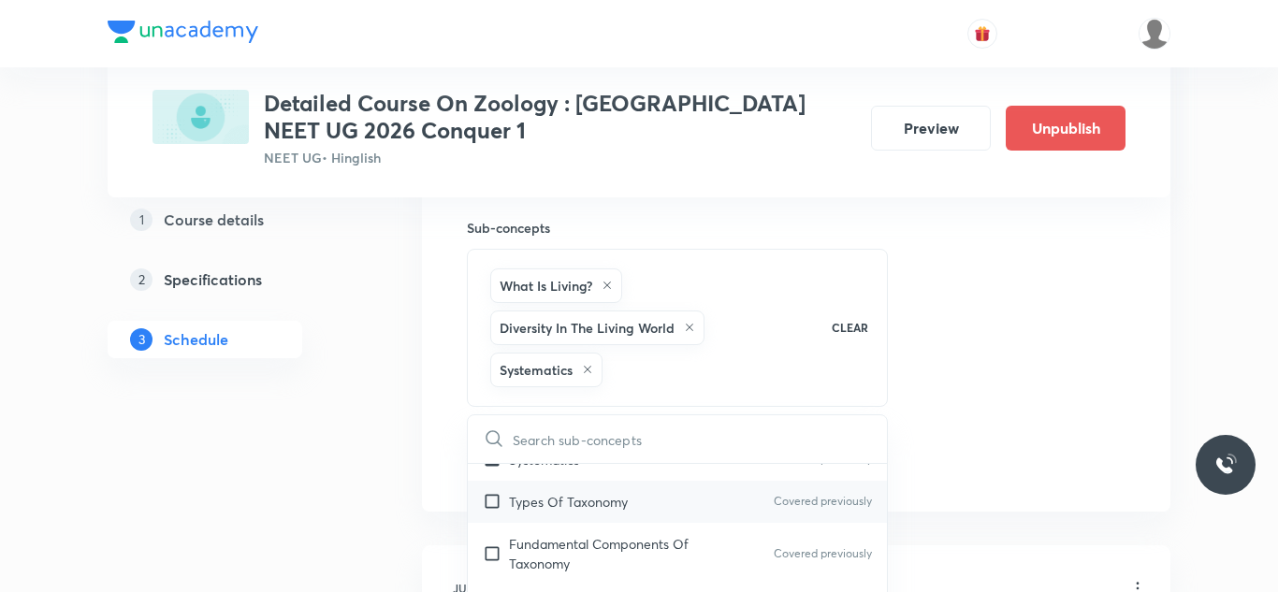
click at [492, 497] on input "checkbox" at bounding box center [496, 502] width 26 height 20
checkbox input "true"
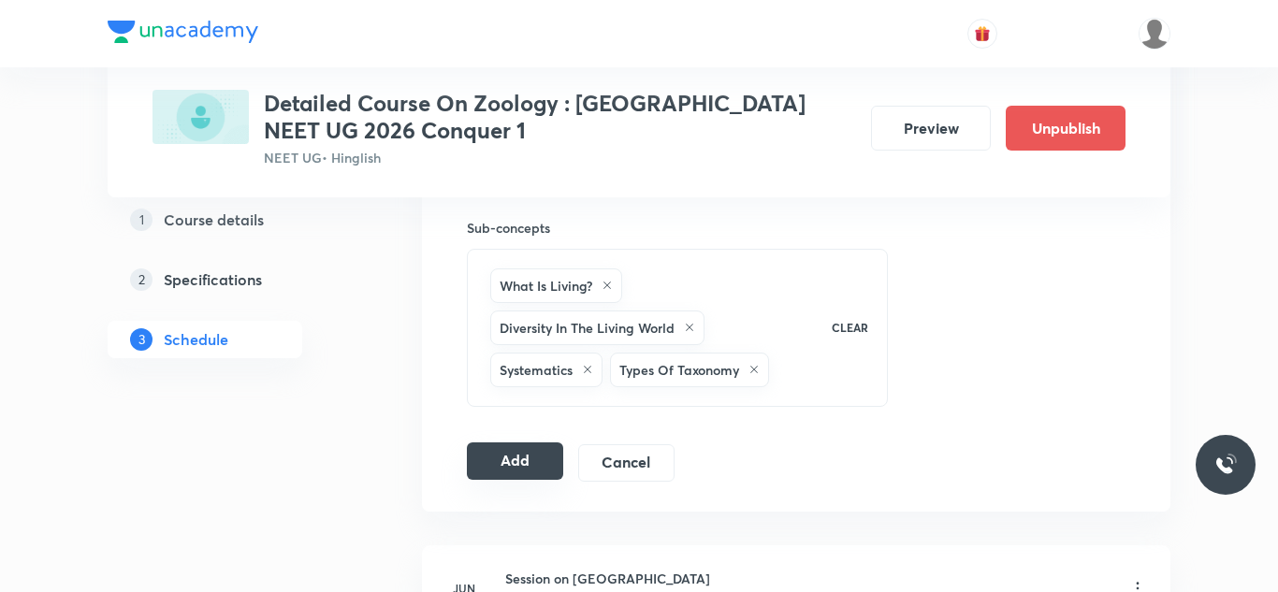
click at [525, 459] on button "Add" at bounding box center [515, 461] width 96 height 37
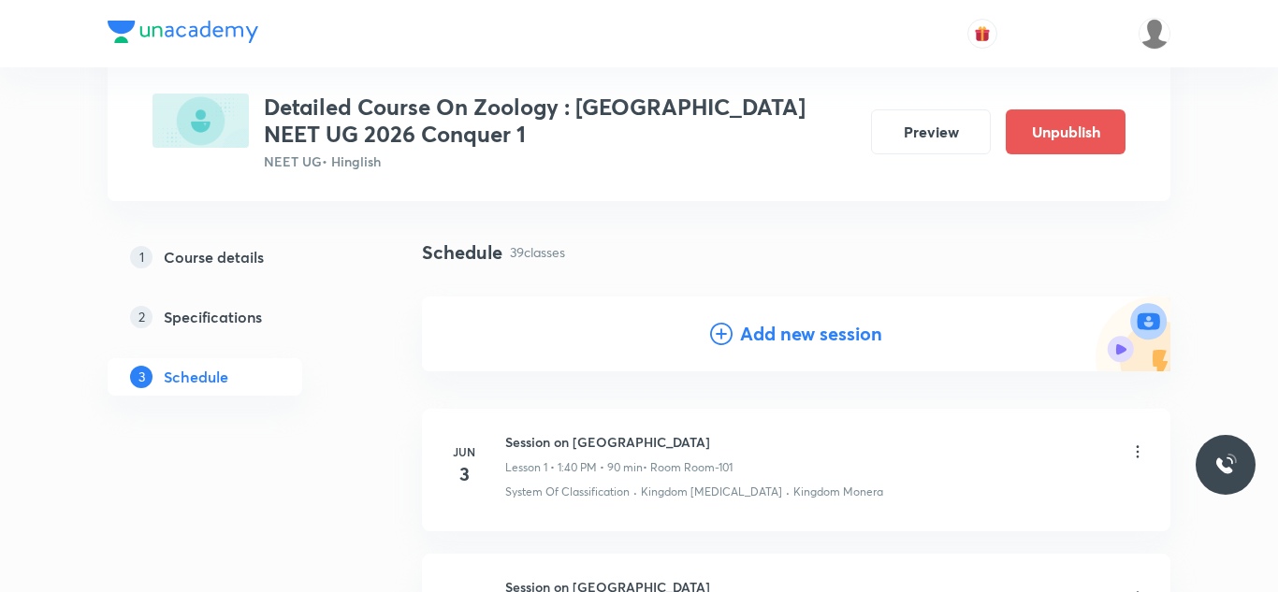
scroll to position [0, 0]
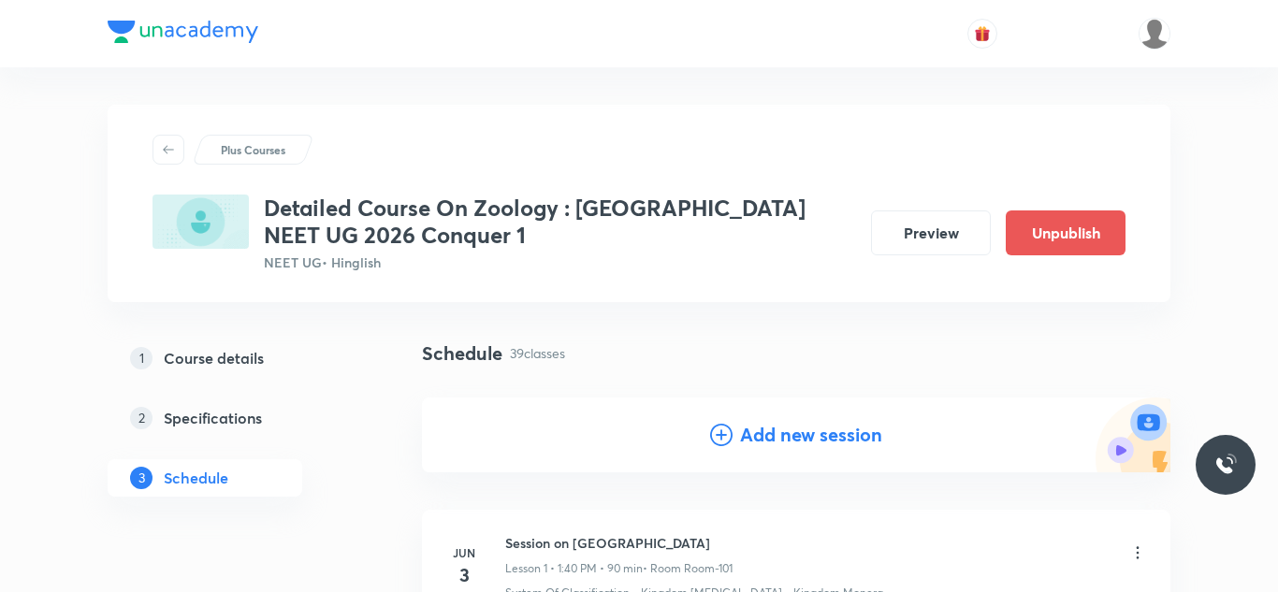
click at [801, 447] on h4 "Add new session" at bounding box center [811, 435] width 142 height 28
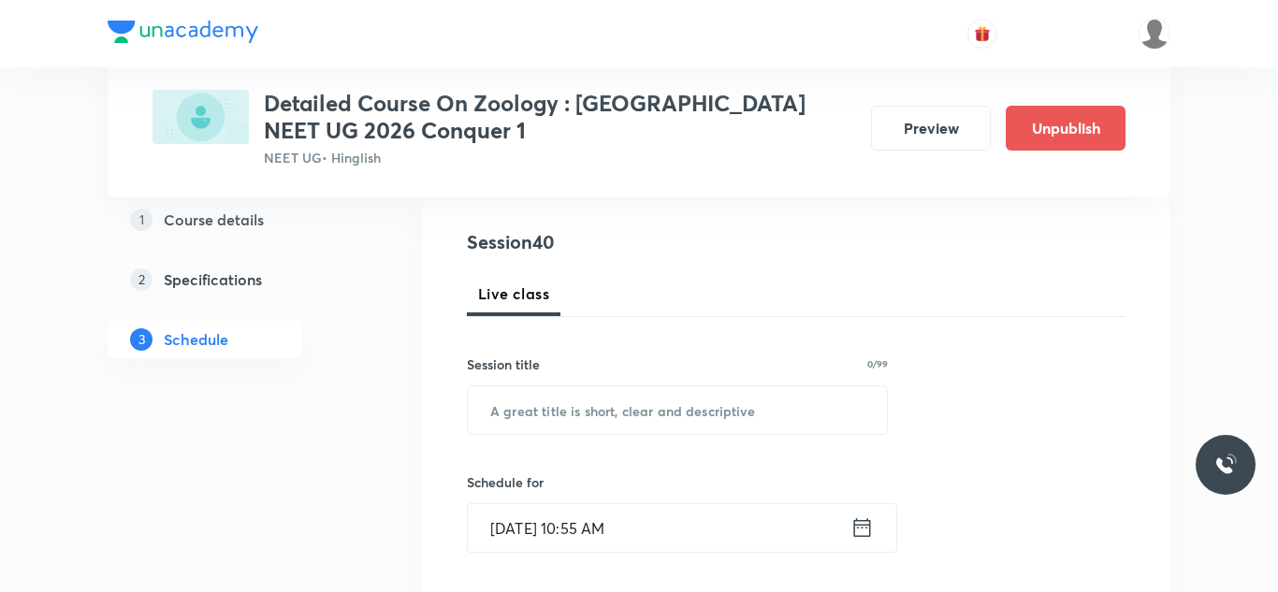
scroll to position [202, 0]
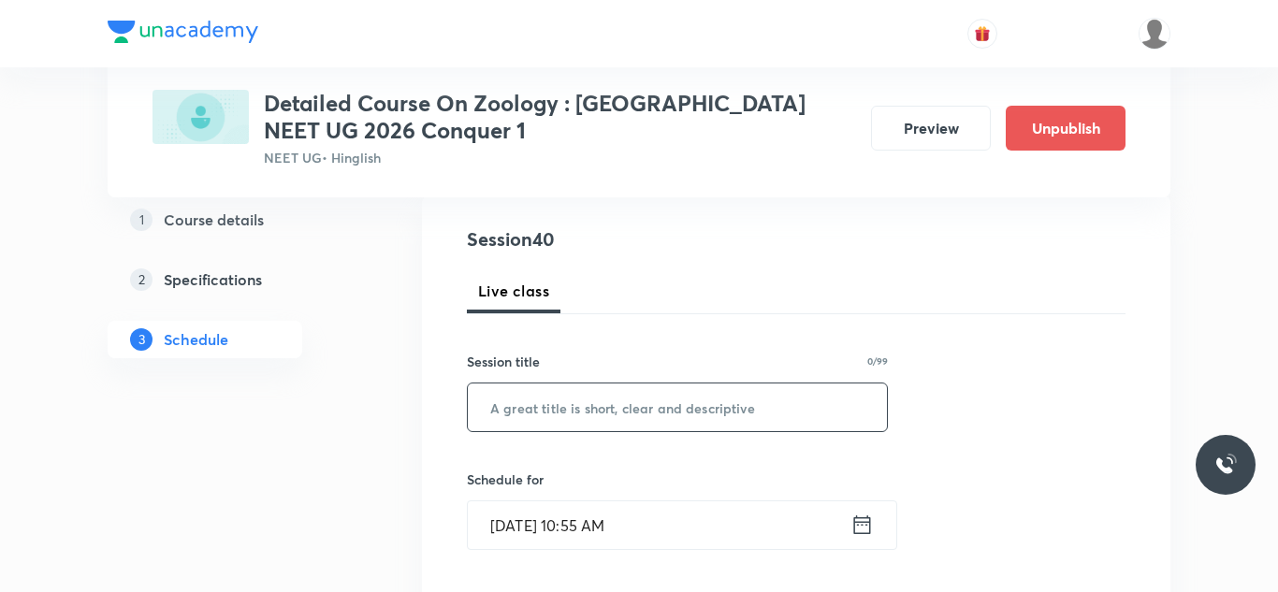
click at [566, 413] on input "text" at bounding box center [677, 408] width 419 height 48
paste input "Session on Body fluid circulation"
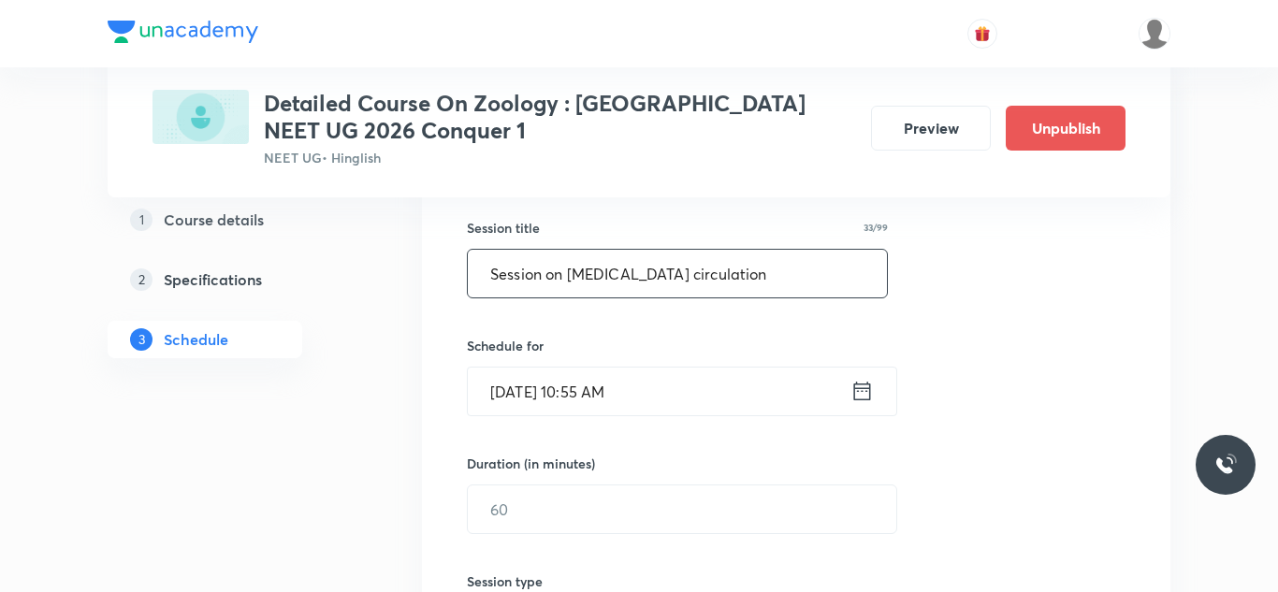
scroll to position [337, 0]
type input "Session on Body fluid circulation"
click at [517, 395] on input "Aug 31, 2025, 10:55 AM" at bounding box center [659, 391] width 383 height 48
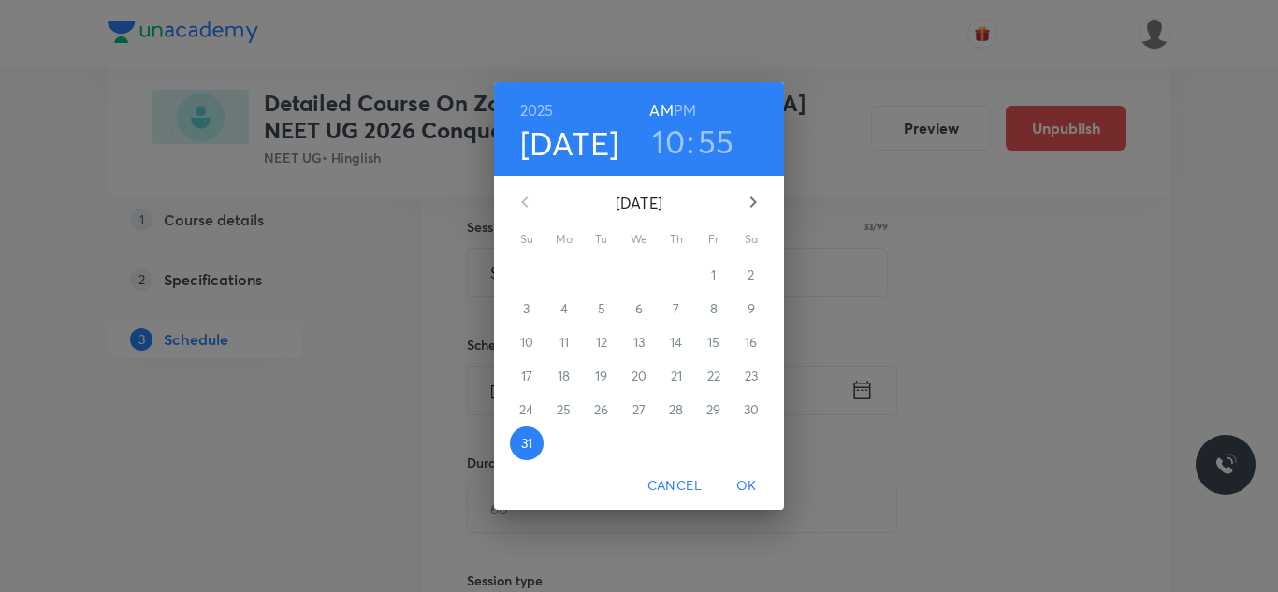
click at [744, 192] on icon "button" at bounding box center [753, 202] width 22 height 22
click at [679, 276] on p "4" at bounding box center [676, 275] width 7 height 19
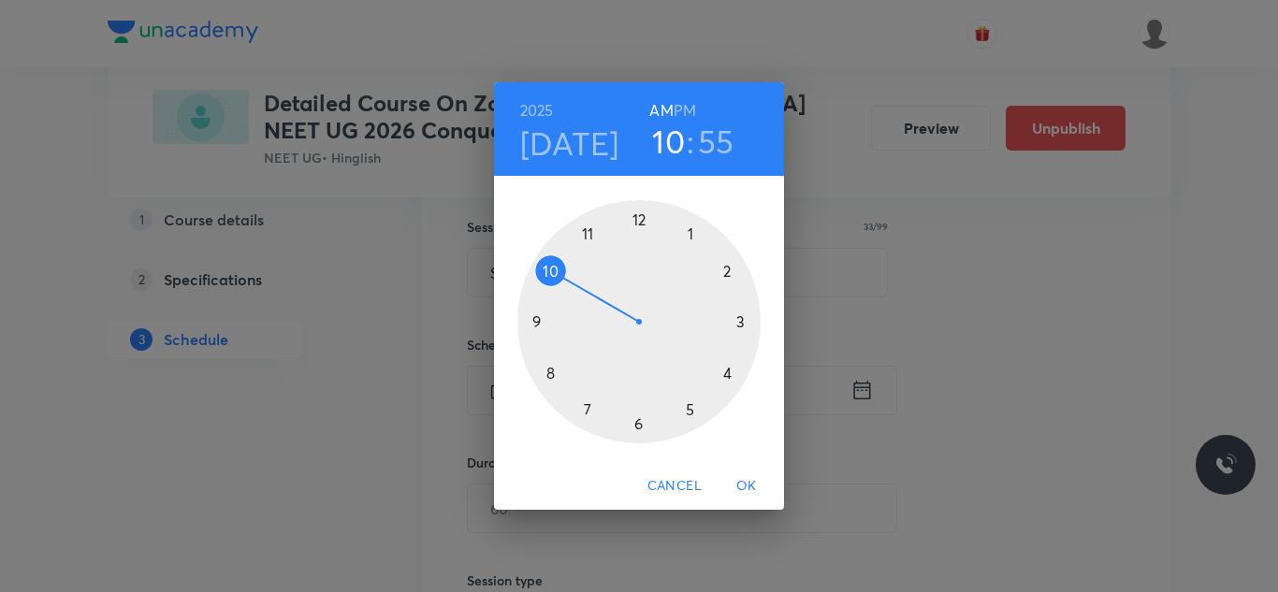
click at [686, 235] on div at bounding box center [639, 321] width 243 height 243
click at [683, 100] on h6 "PM" at bounding box center [685, 110] width 22 height 26
click at [545, 374] on div at bounding box center [639, 321] width 243 height 243
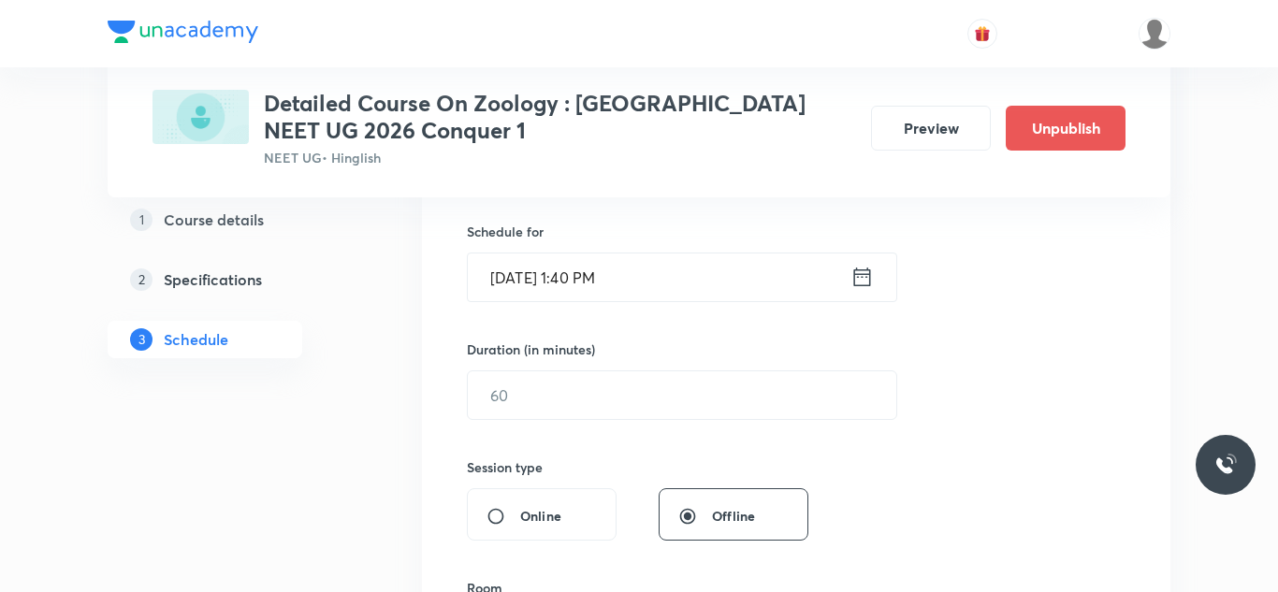
scroll to position [452, 0]
click at [545, 374] on input "text" at bounding box center [682, 394] width 429 height 48
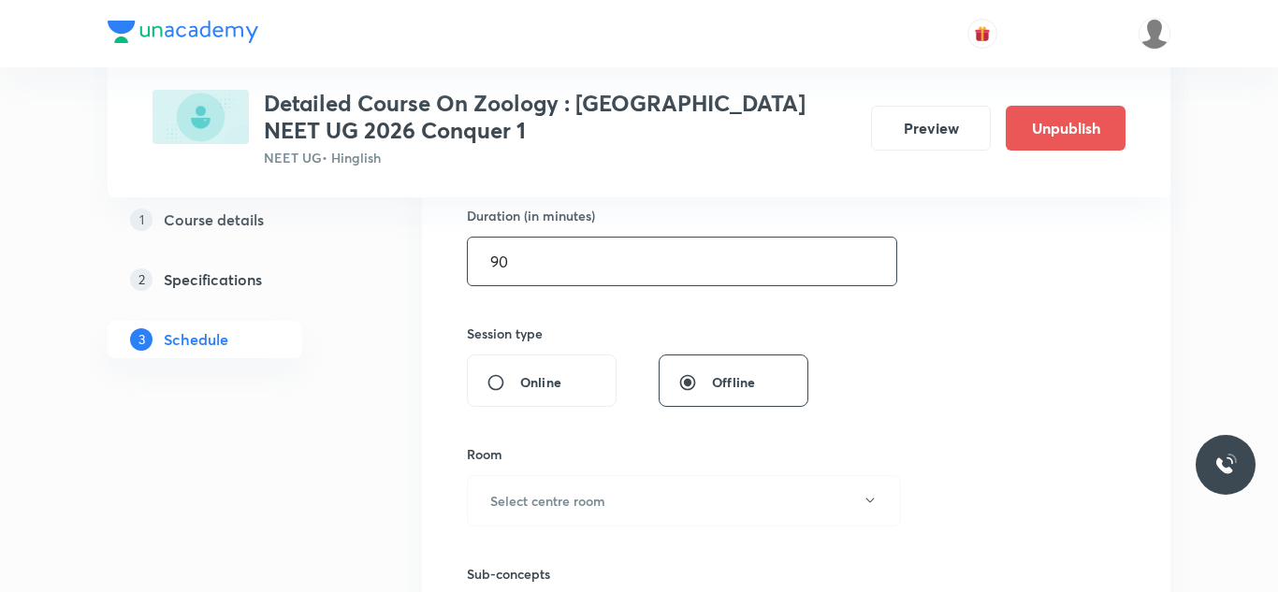
scroll to position [596, 0]
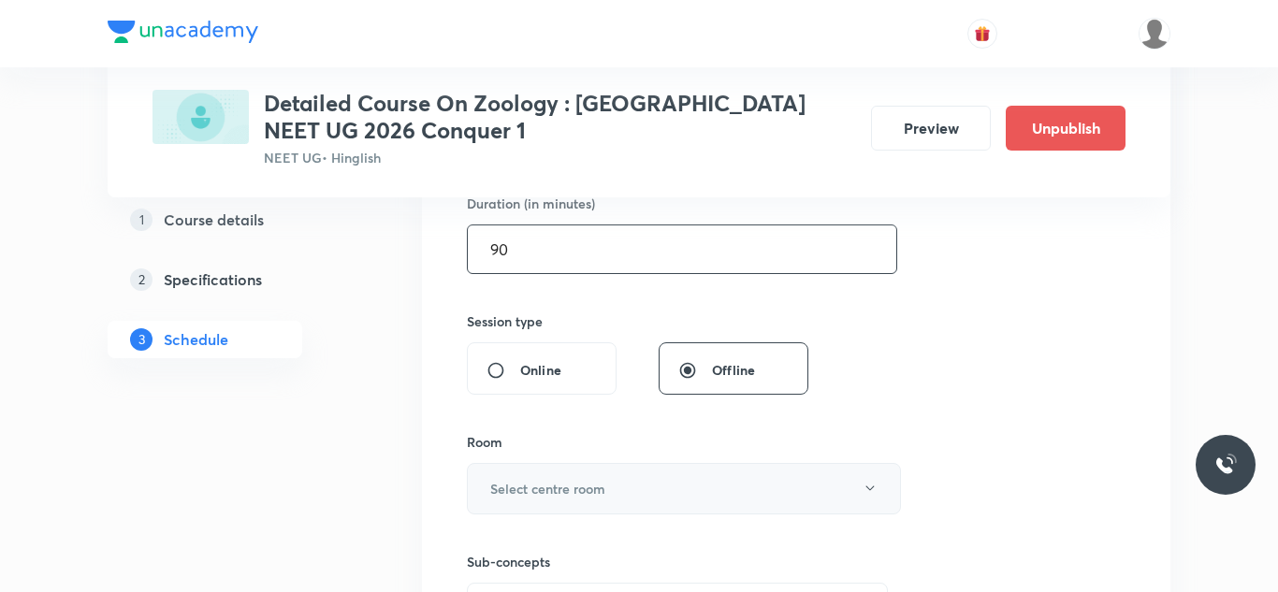
type input "90"
click at [556, 489] on h6 "Select centre room" at bounding box center [547, 489] width 115 height 20
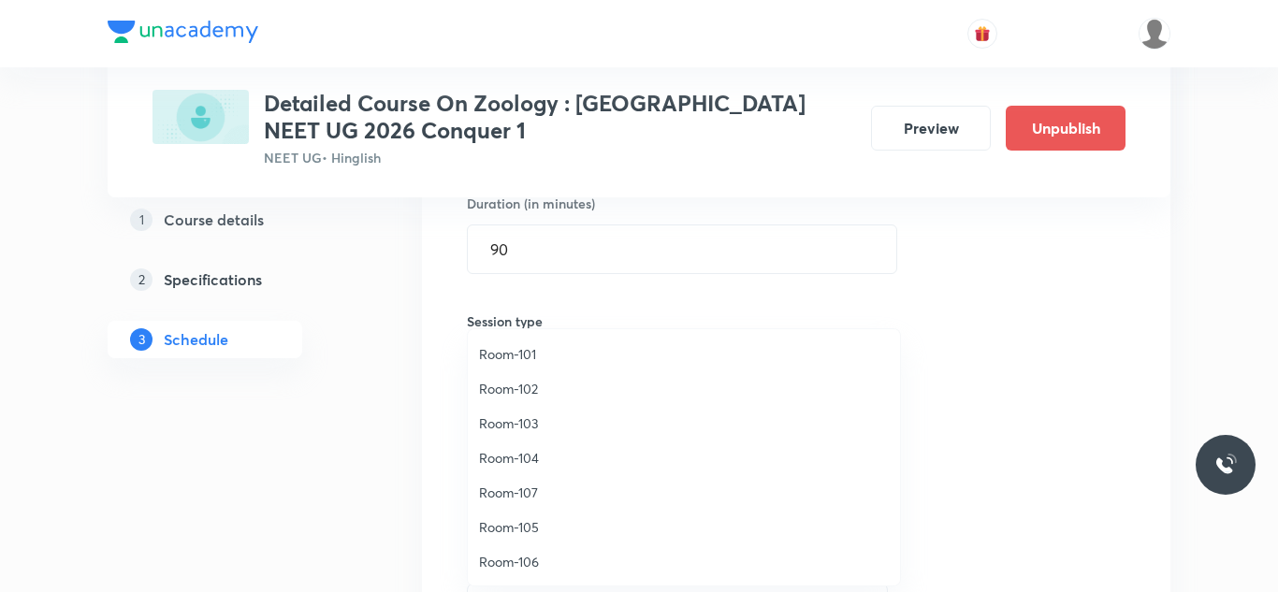
click at [525, 525] on span "Room-105" at bounding box center [684, 528] width 410 height 20
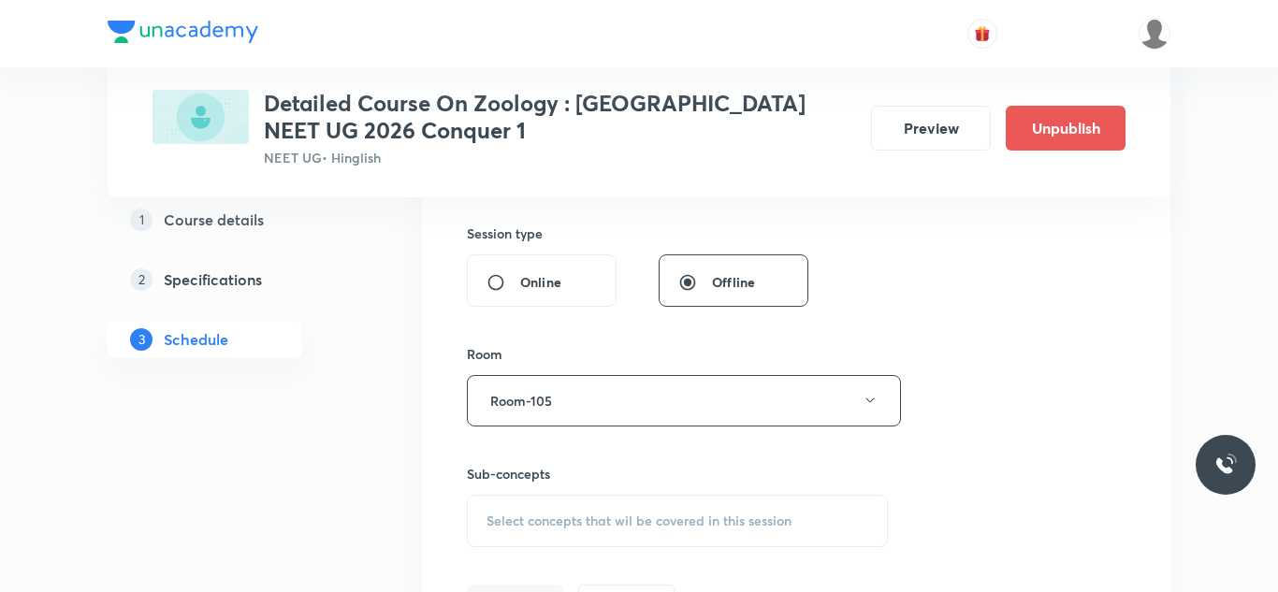
scroll to position [683, 0]
click at [534, 518] on span "Select concepts that wil be covered in this session" at bounding box center [639, 522] width 305 height 15
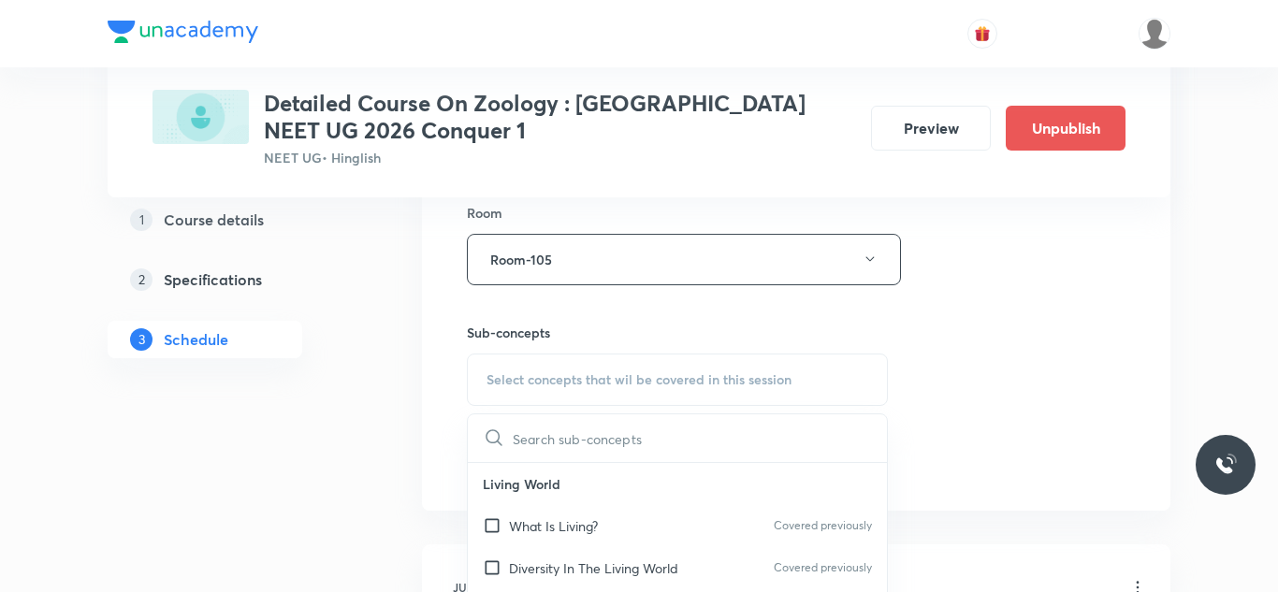
scroll to position [831, 0]
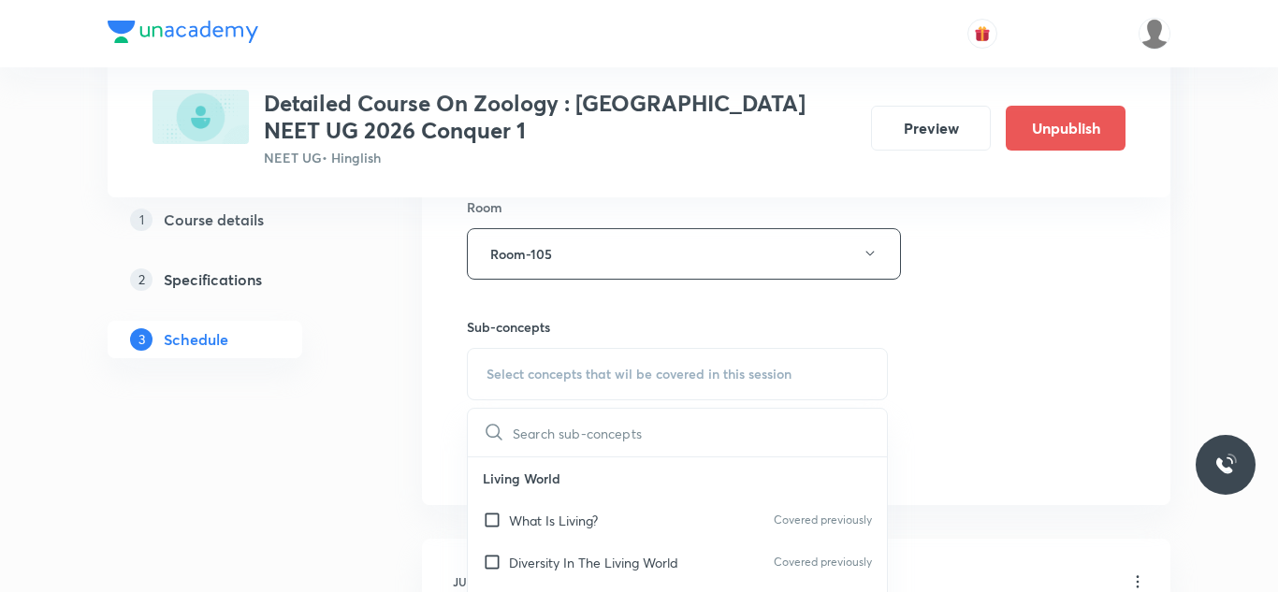
click at [534, 518] on p "What Is Living?" at bounding box center [553, 521] width 89 height 20
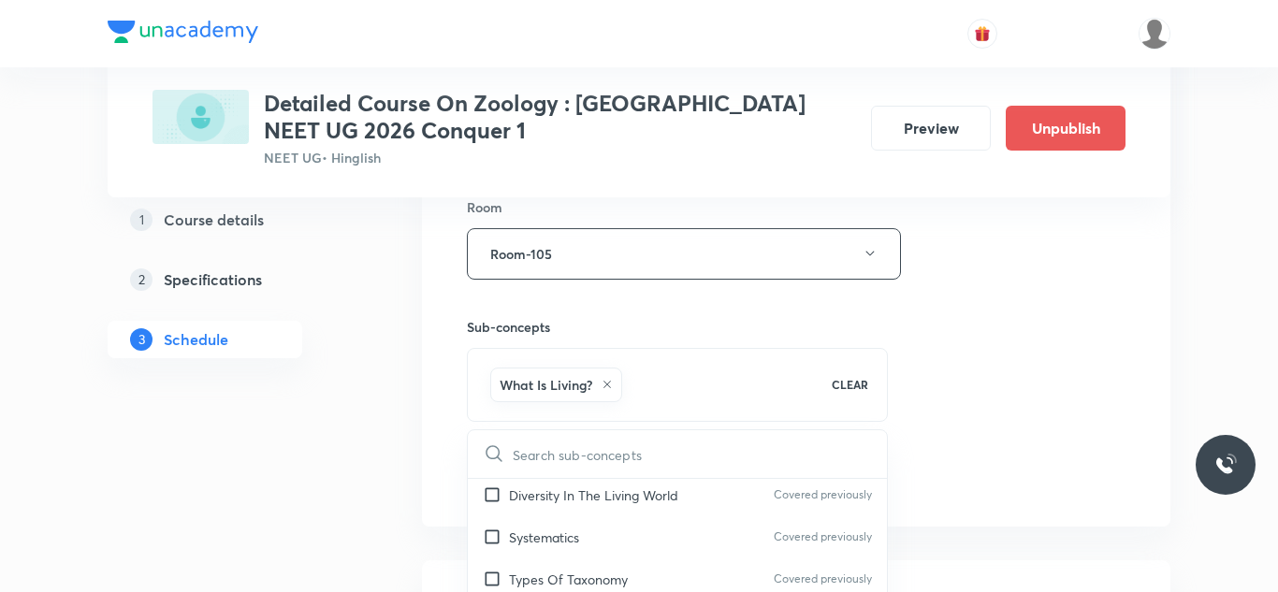
scroll to position [90, 0]
click at [527, 491] on p "Diversity In The Living World" at bounding box center [593, 495] width 169 height 20
checkbox input "true"
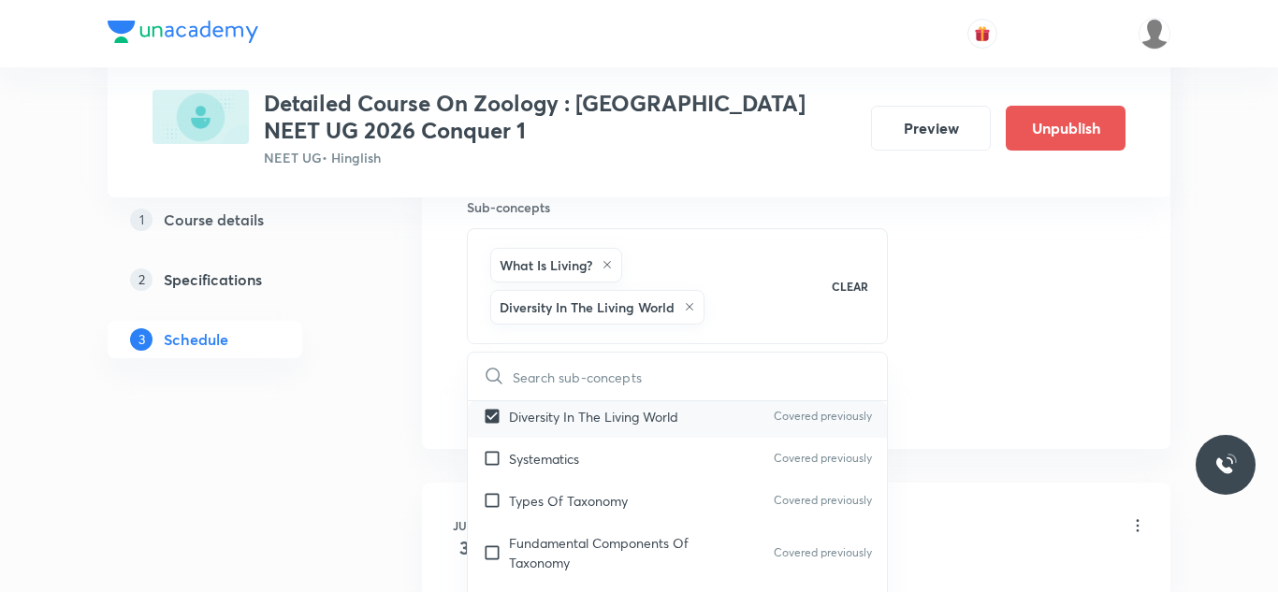
scroll to position [956, 0]
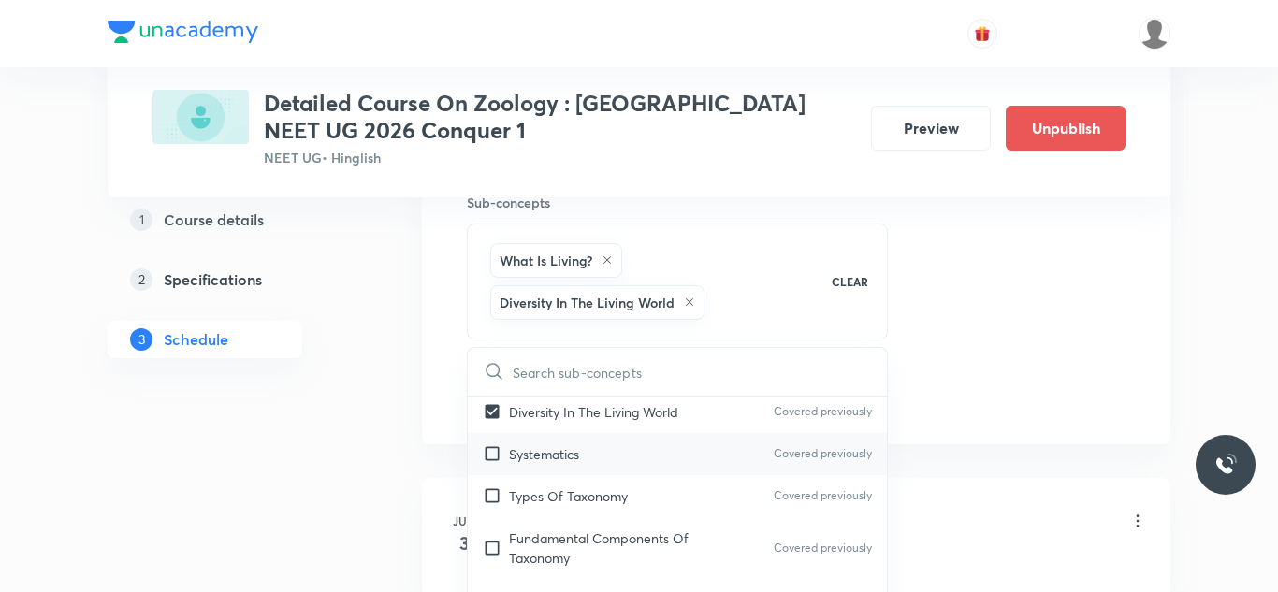
click at [504, 450] on input "checkbox" at bounding box center [496, 455] width 26 height 20
checkbox input "true"
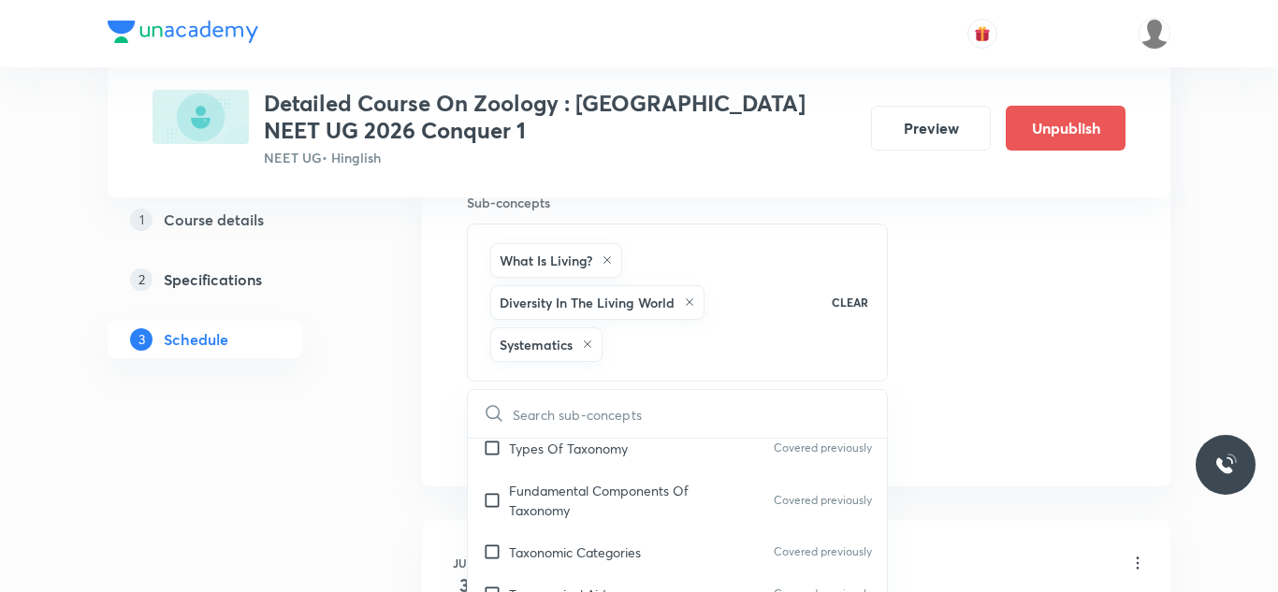
scroll to position [181, 0]
click at [498, 450] on input "checkbox" at bounding box center [496, 448] width 26 height 20
checkbox input "true"
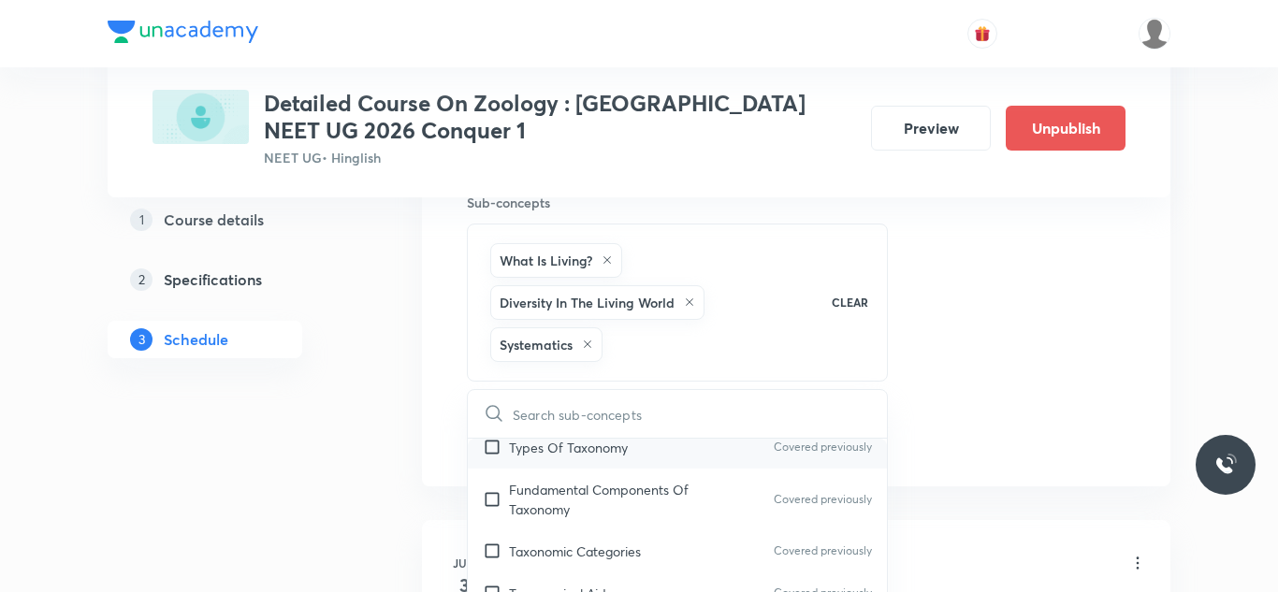
checkbox input "true"
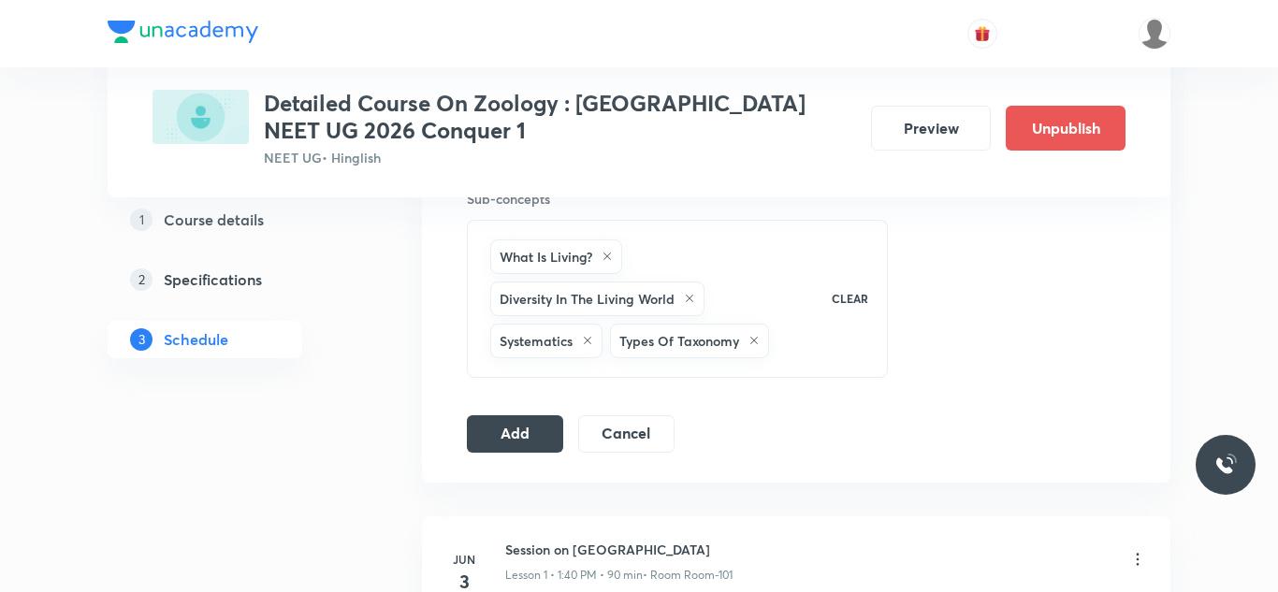
scroll to position [961, 0]
click at [537, 427] on button "Add" at bounding box center [515, 430] width 96 height 37
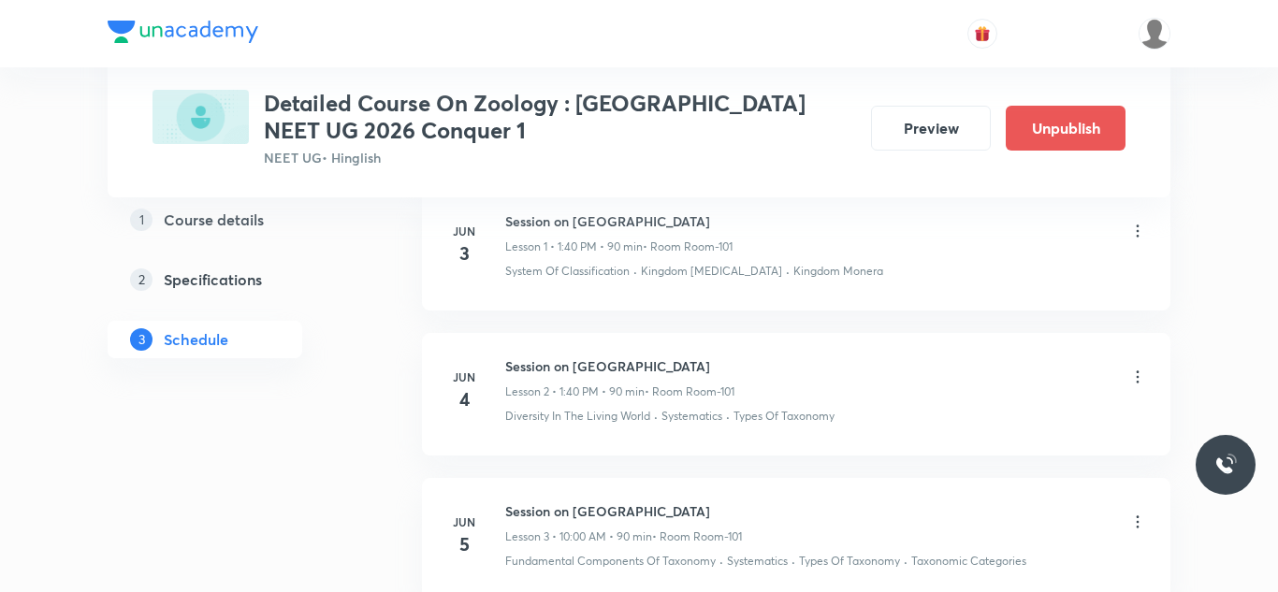
scroll to position [0, 0]
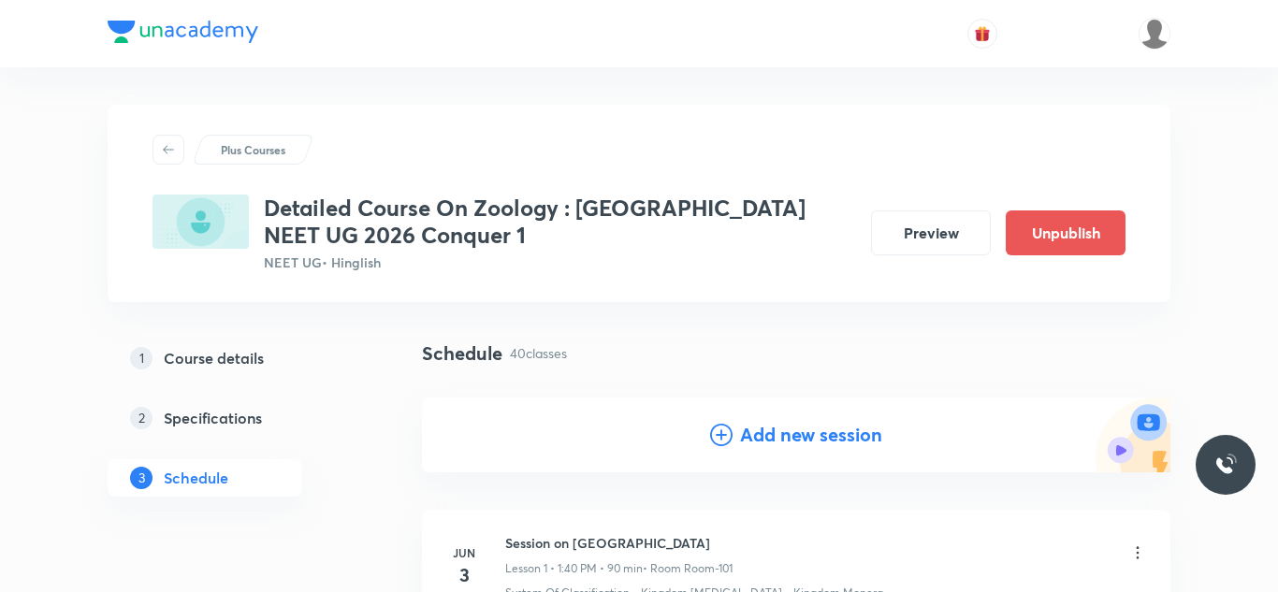
click at [726, 438] on icon at bounding box center [721, 435] width 22 height 22
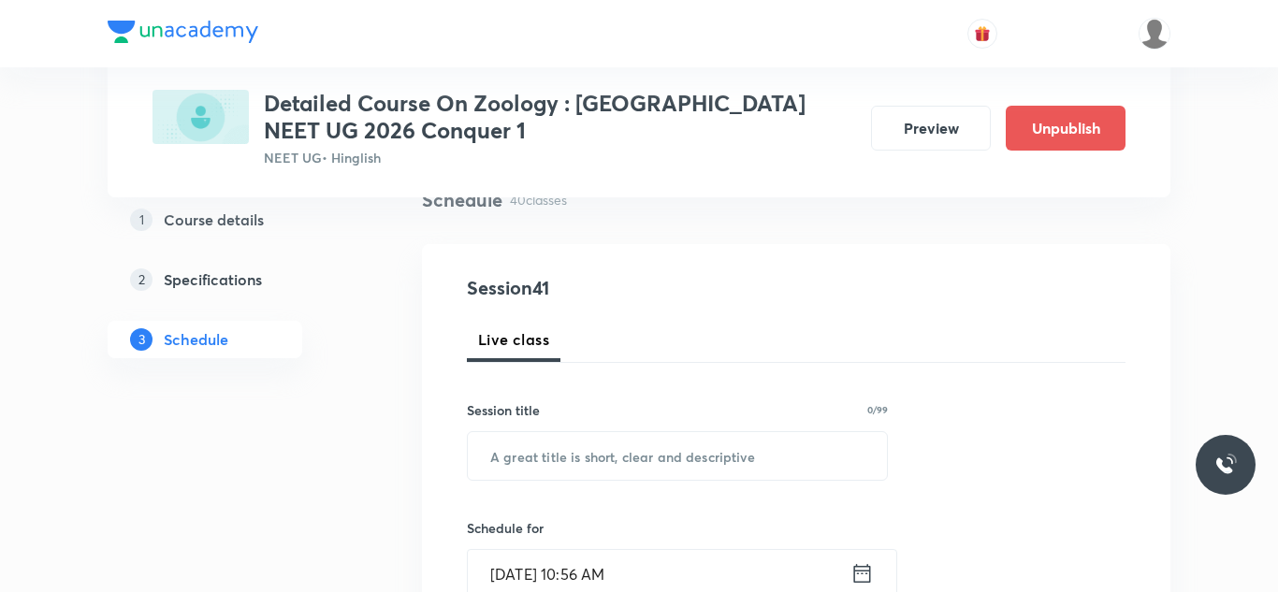
scroll to position [158, 0]
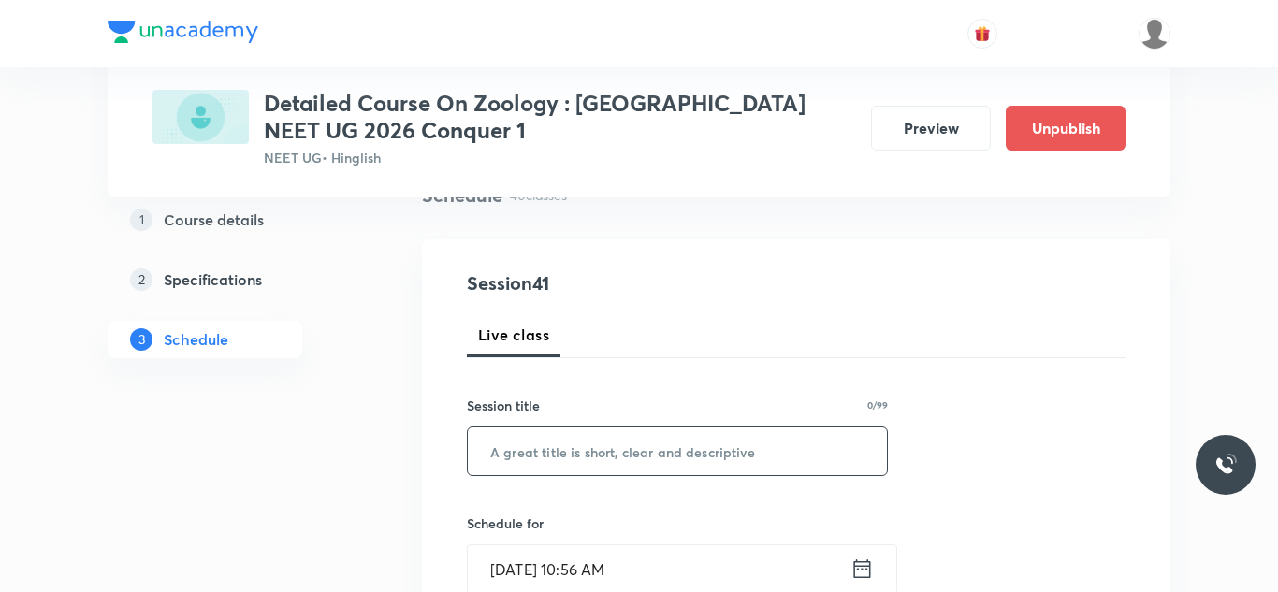
click at [684, 460] on input "text" at bounding box center [677, 452] width 419 height 48
paste input "Session on Body fluid circulation"
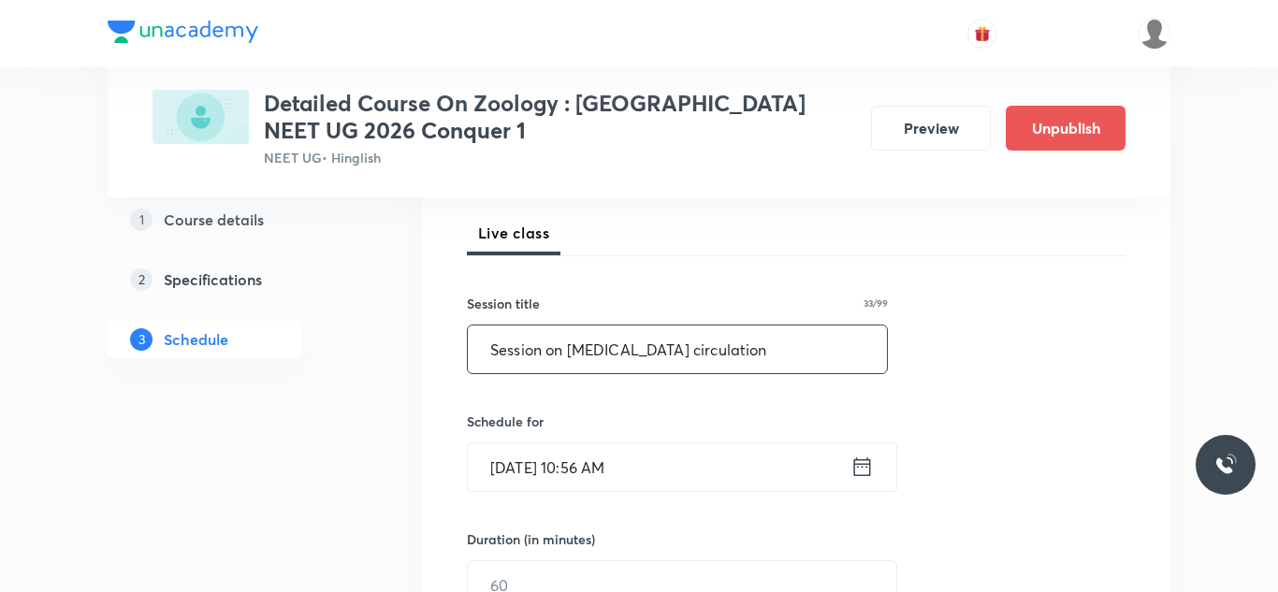
scroll to position [263, 0]
type input "Session on Body fluid circulation"
click at [531, 463] on input "Aug 31, 2025, 10:56 AM" at bounding box center [659, 465] width 383 height 48
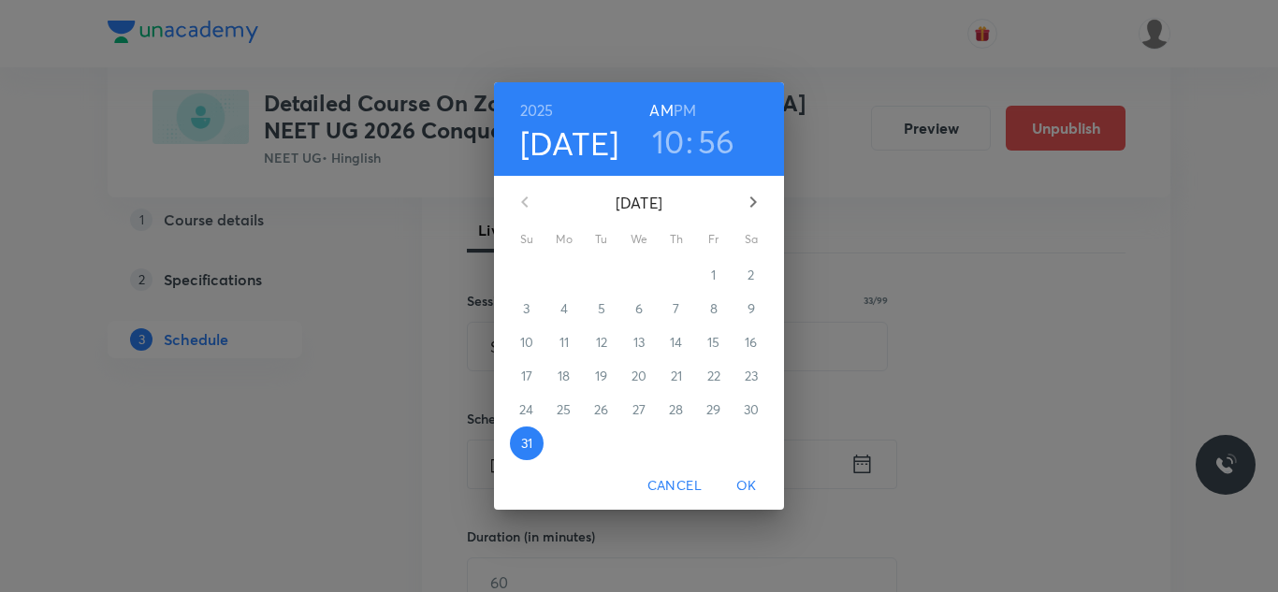
click at [753, 199] on icon "button" at bounding box center [754, 202] width 7 height 11
click at [716, 276] on p "5" at bounding box center [713, 275] width 7 height 19
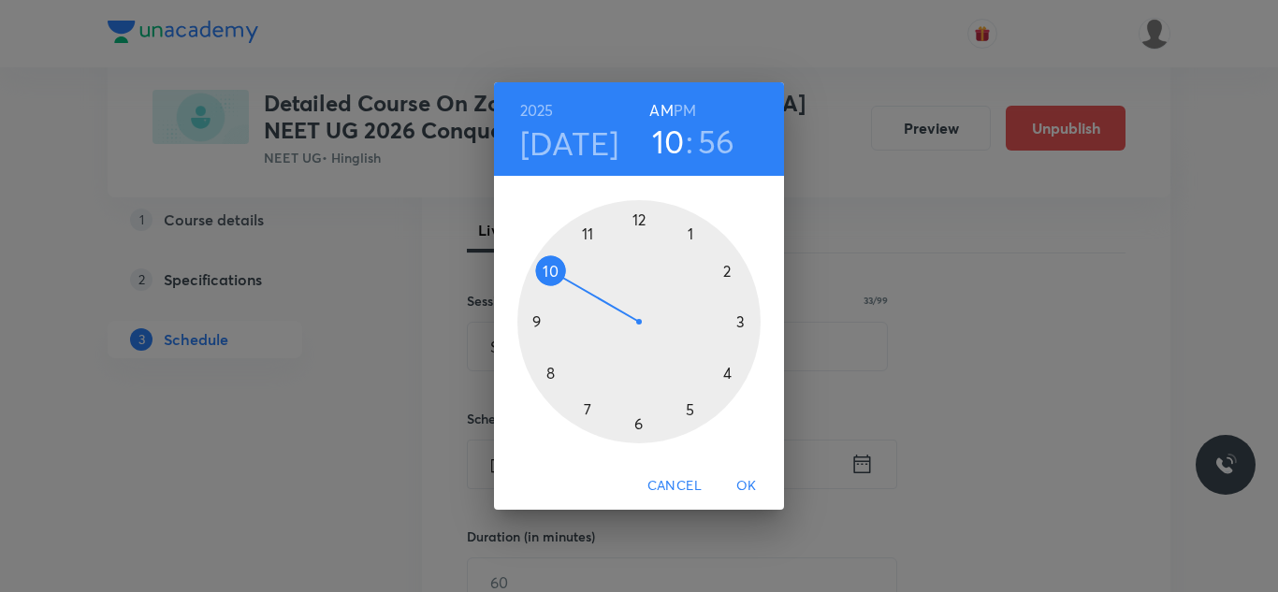
click at [641, 221] on div at bounding box center [639, 321] width 243 height 243
click at [665, 154] on h3 "12" at bounding box center [668, 141] width 30 height 39
click at [548, 270] on div at bounding box center [639, 321] width 243 height 243
click at [638, 216] on div at bounding box center [639, 321] width 243 height 243
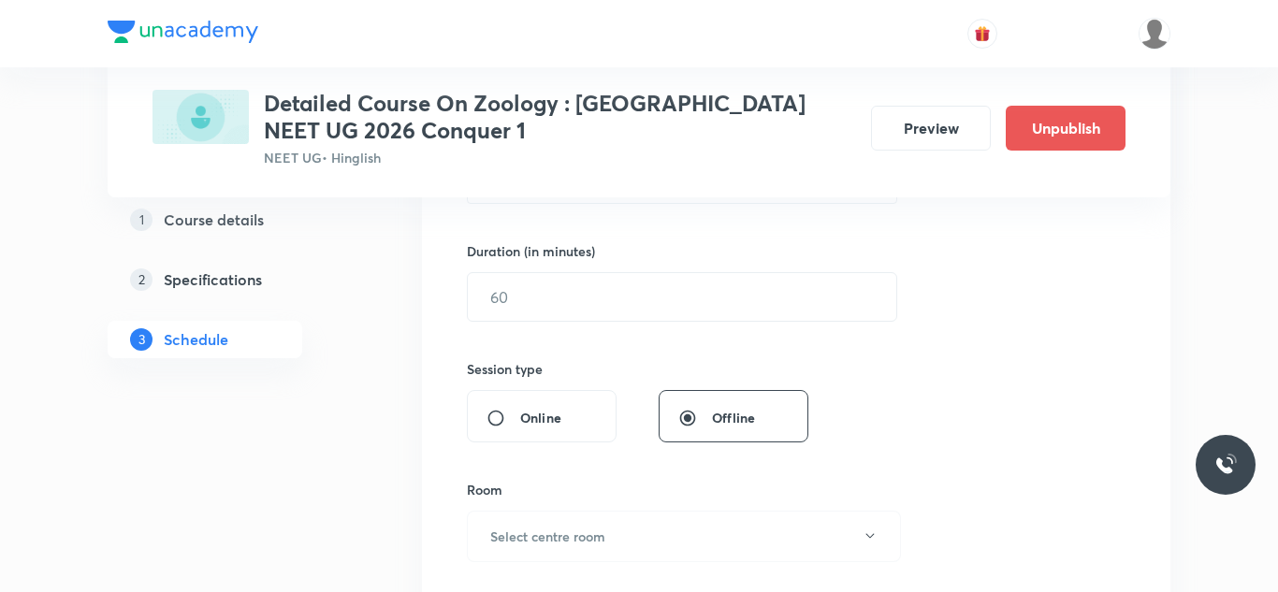
scroll to position [566, 0]
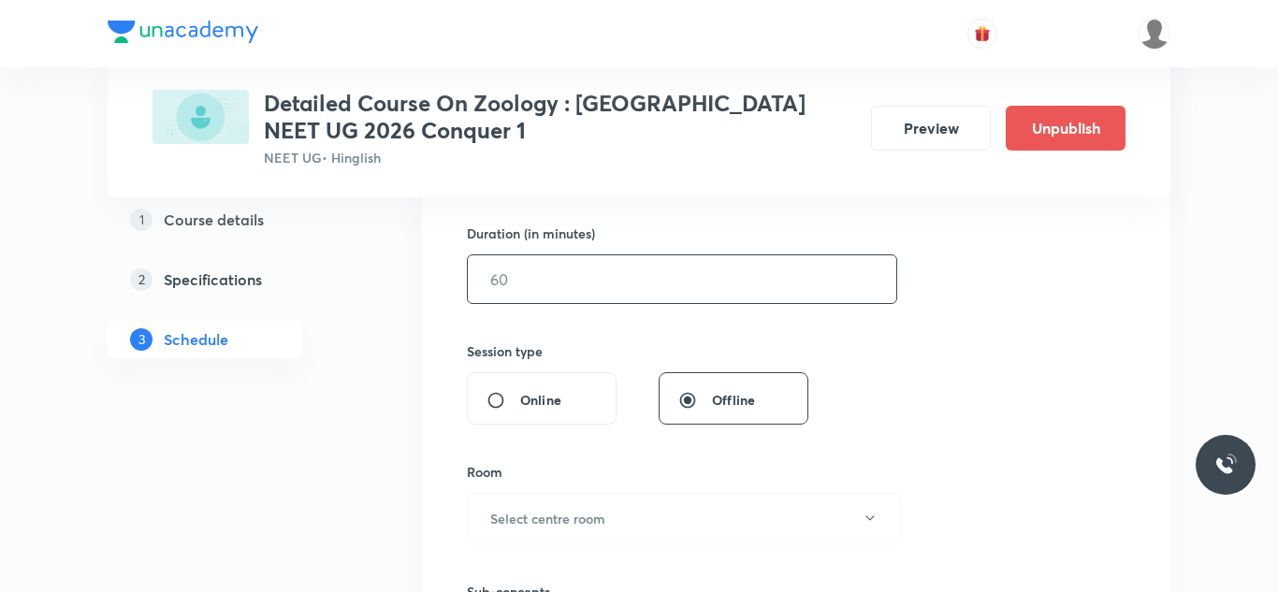
click at [588, 259] on input "text" at bounding box center [682, 280] width 429 height 48
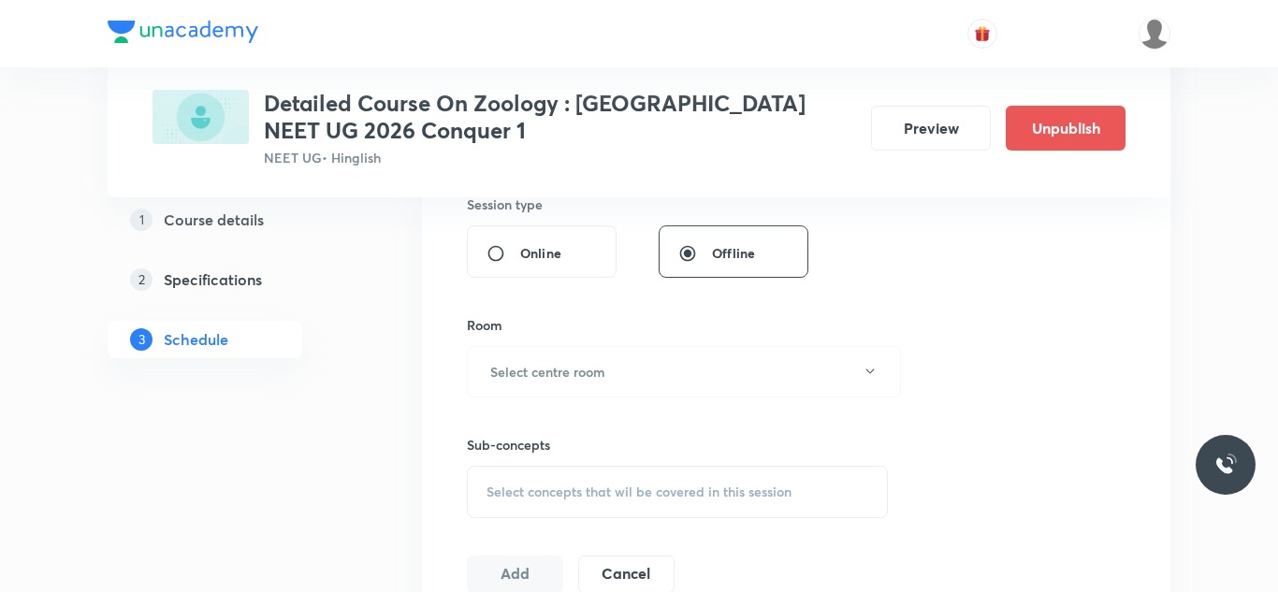
scroll to position [714, 0]
type input "90"
click at [587, 363] on h6 "Select centre room" at bounding box center [547, 371] width 115 height 20
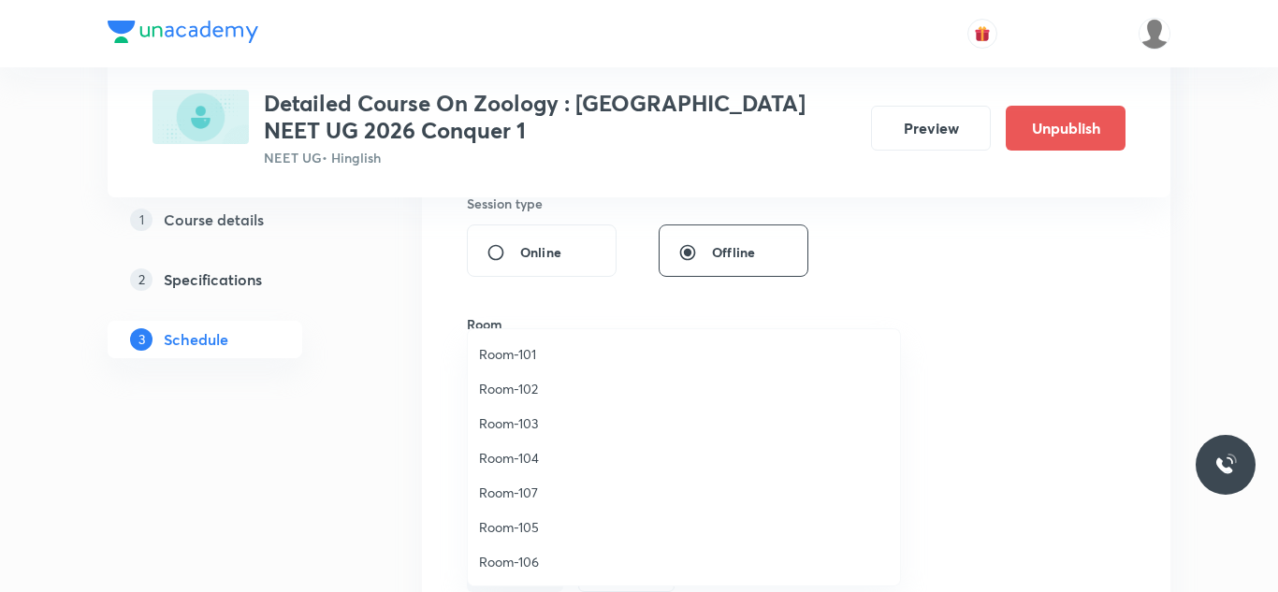
click at [513, 521] on span "Room-105" at bounding box center [684, 528] width 410 height 20
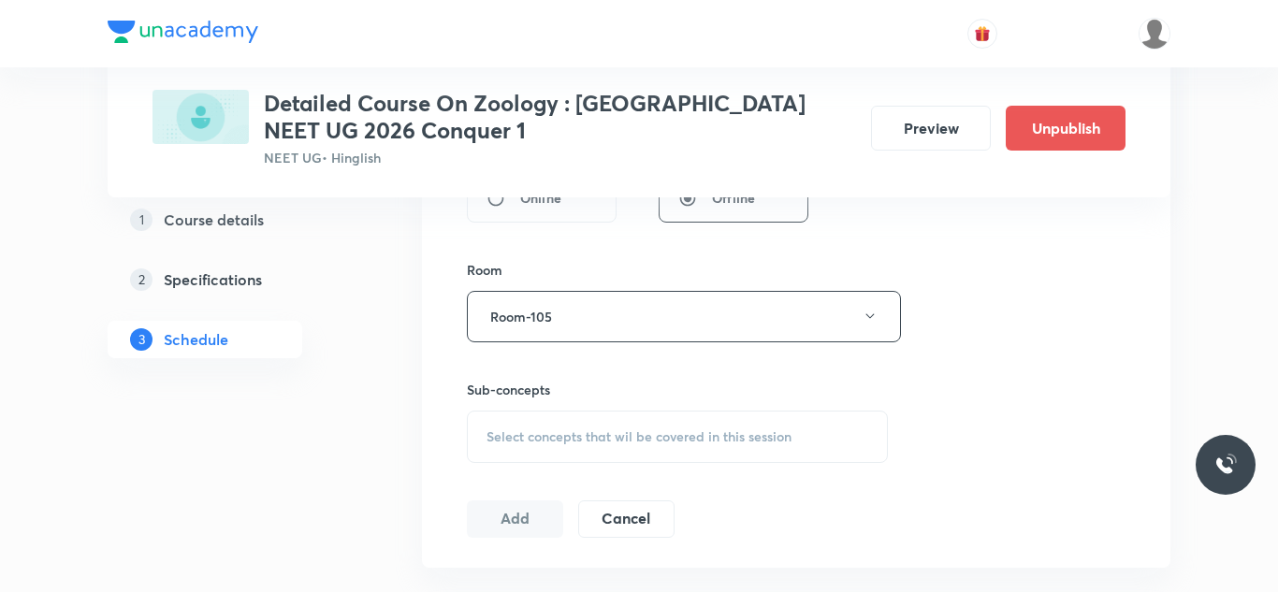
scroll to position [770, 0]
click at [552, 439] on span "Select concepts that wil be covered in this session" at bounding box center [639, 435] width 305 height 15
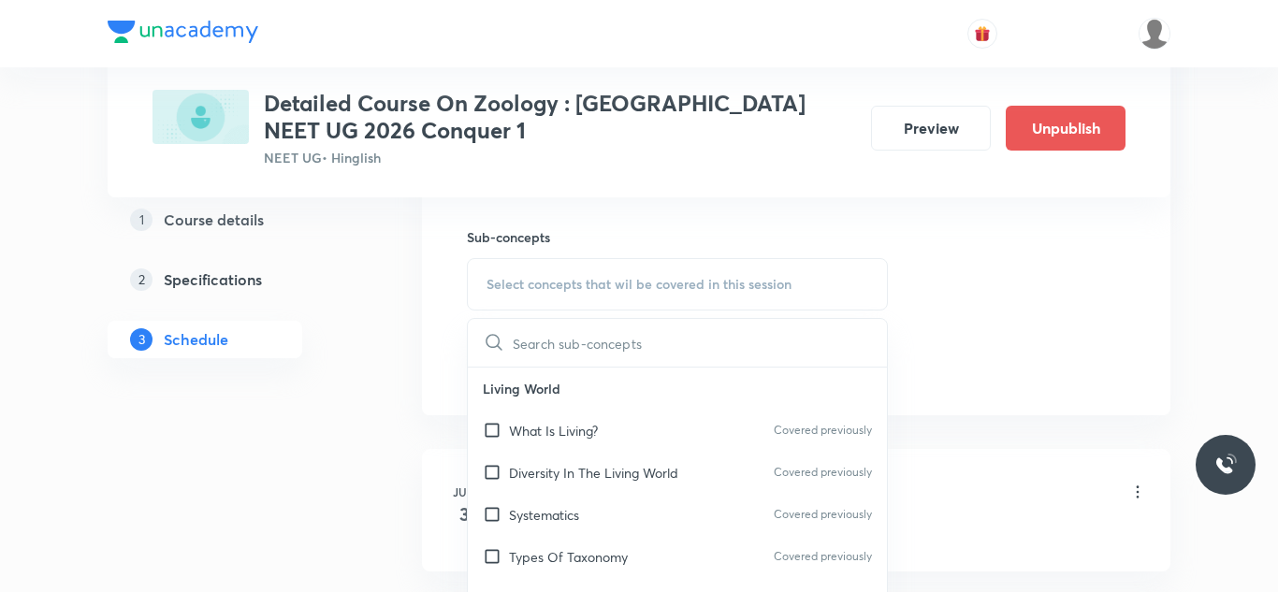
scroll to position [931, 0]
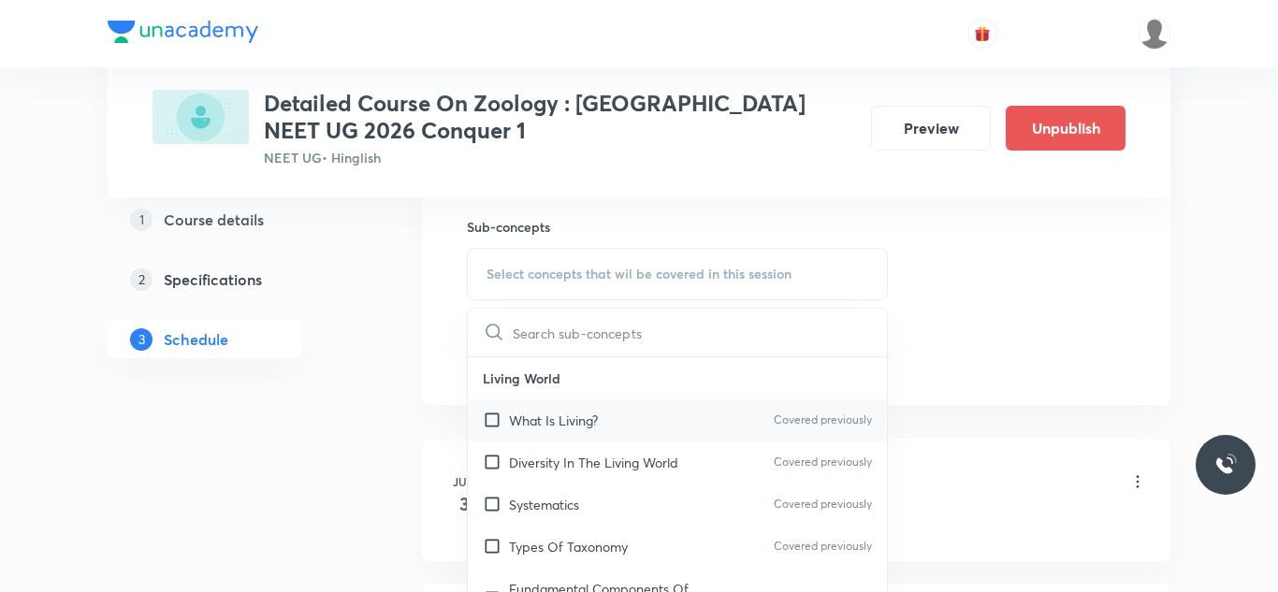
click at [494, 421] on input "checkbox" at bounding box center [496, 421] width 26 height 20
checkbox input "true"
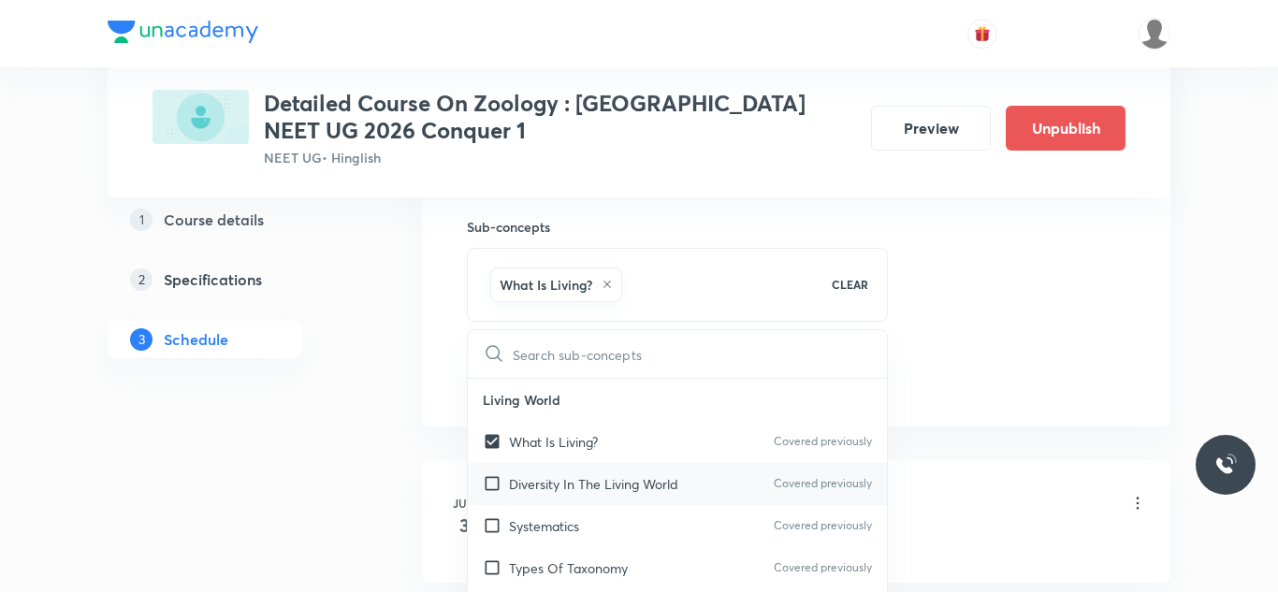
click at [489, 487] on input "checkbox" at bounding box center [496, 485] width 26 height 20
checkbox input "true"
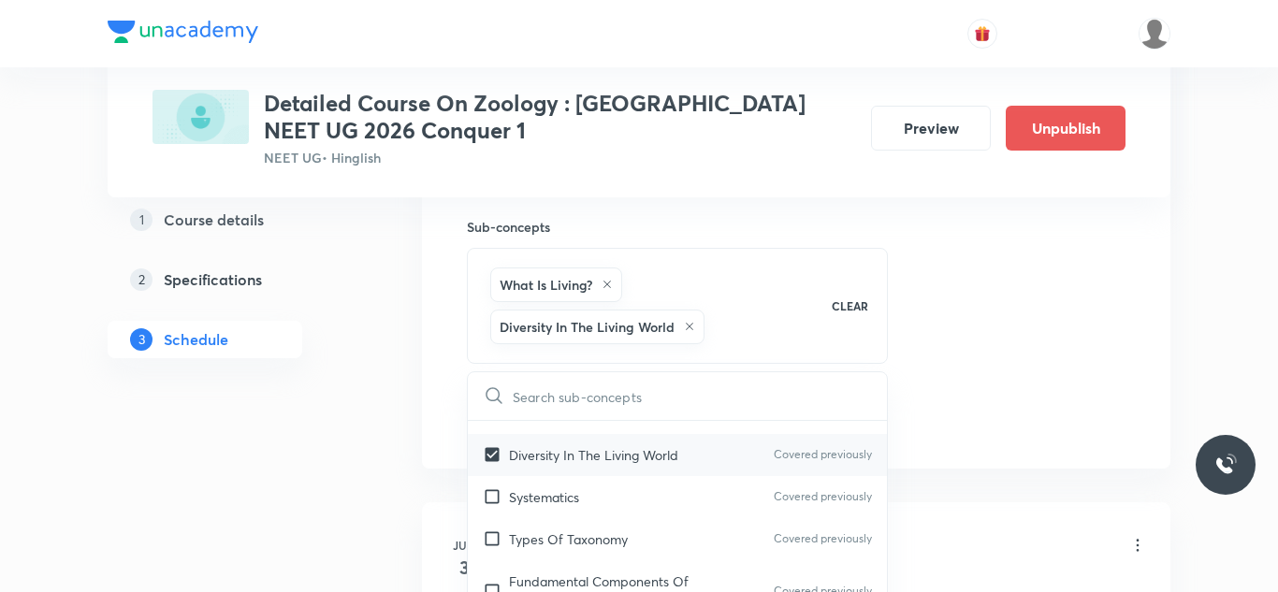
scroll to position [85, 0]
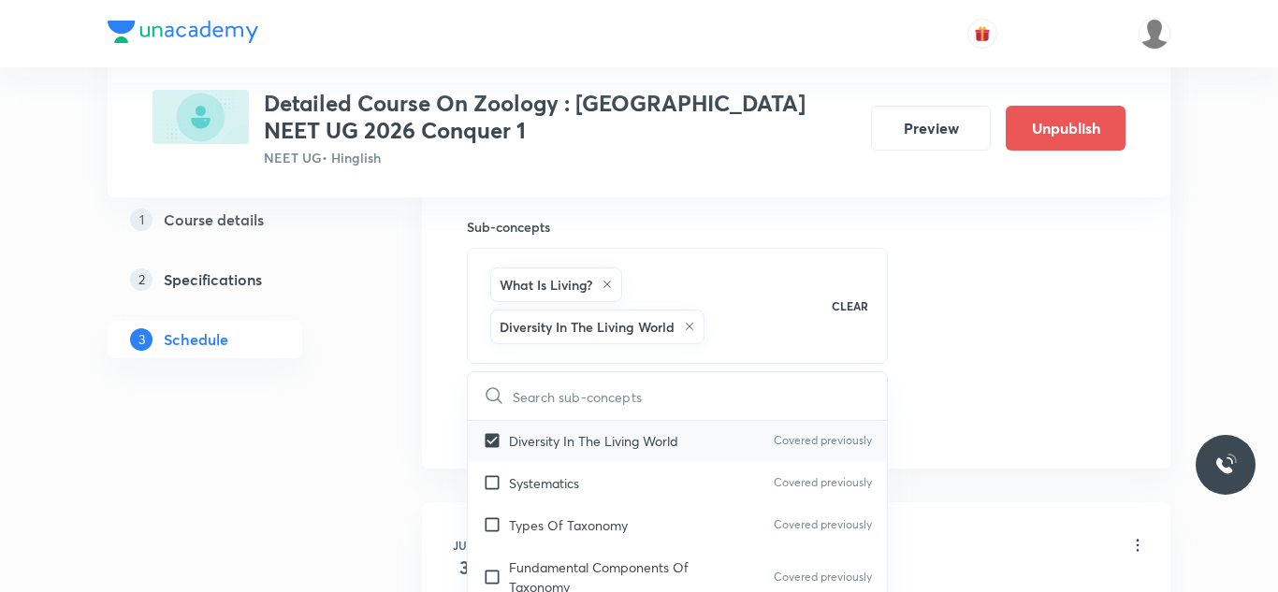
click at [489, 487] on input "checkbox" at bounding box center [496, 484] width 26 height 20
checkbox input "true"
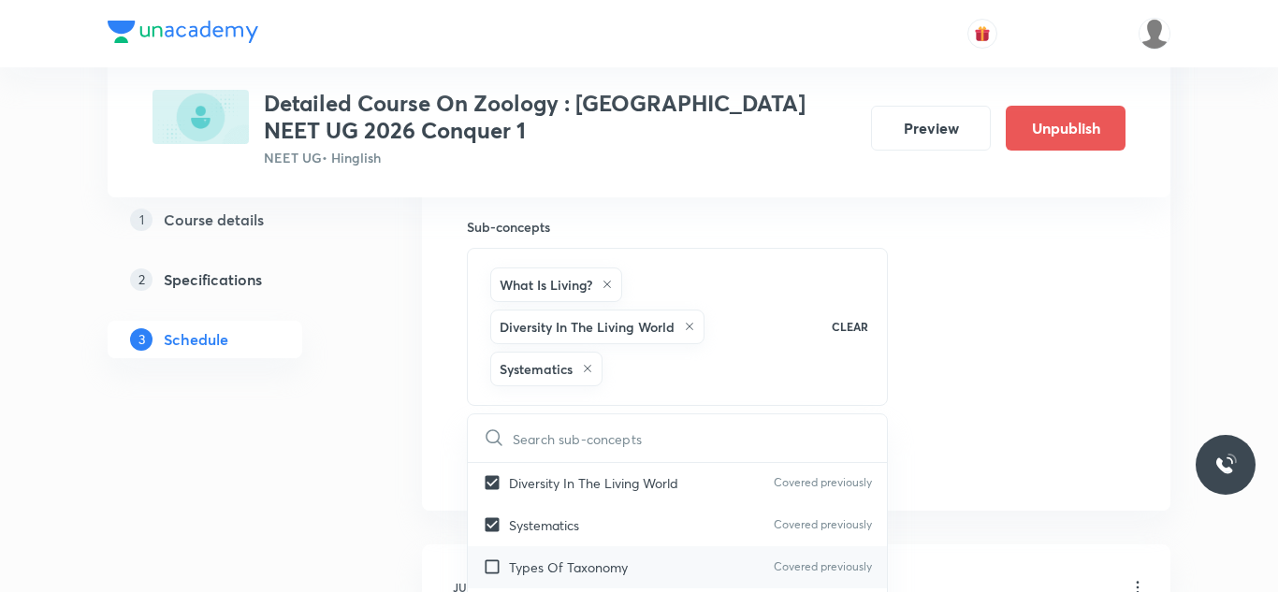
click at [492, 563] on input "checkbox" at bounding box center [496, 568] width 26 height 20
checkbox input "true"
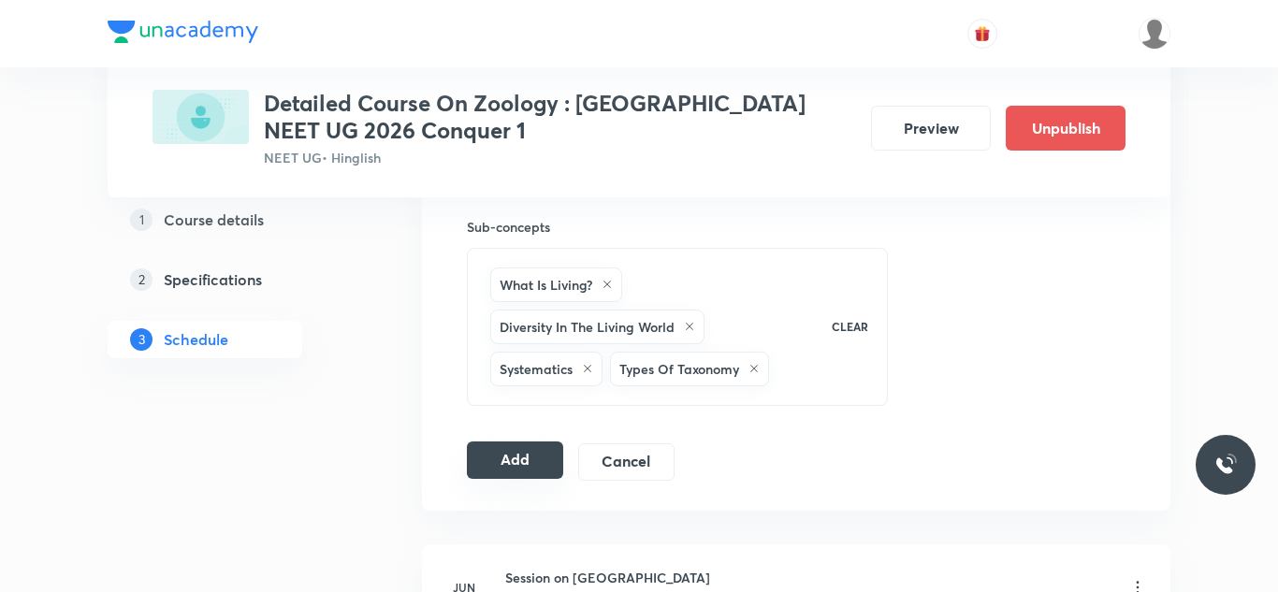
click at [544, 454] on button "Add" at bounding box center [515, 460] width 96 height 37
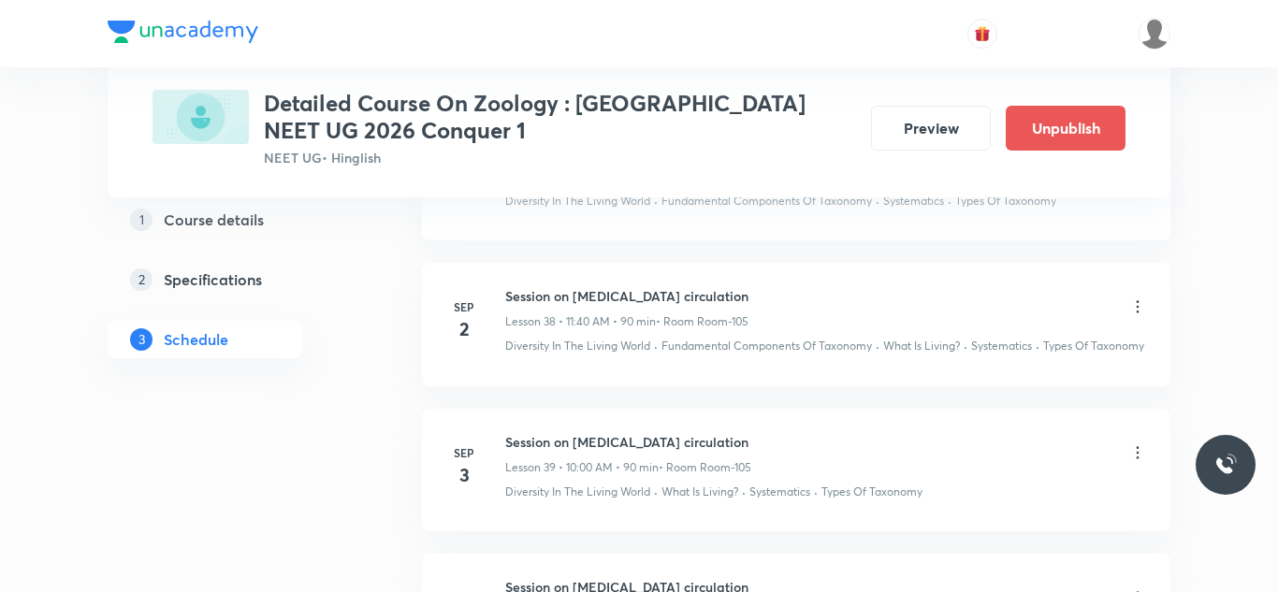
scroll to position [5675, 0]
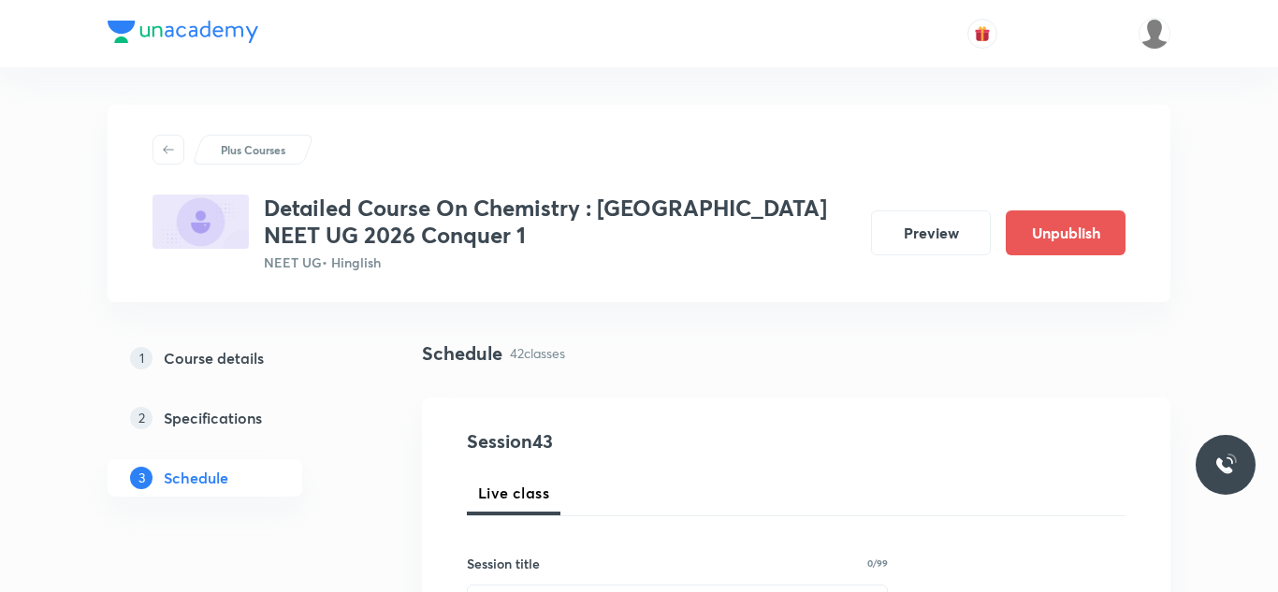
click at [702, 363] on div "Schedule 42 classes" at bounding box center [796, 354] width 749 height 28
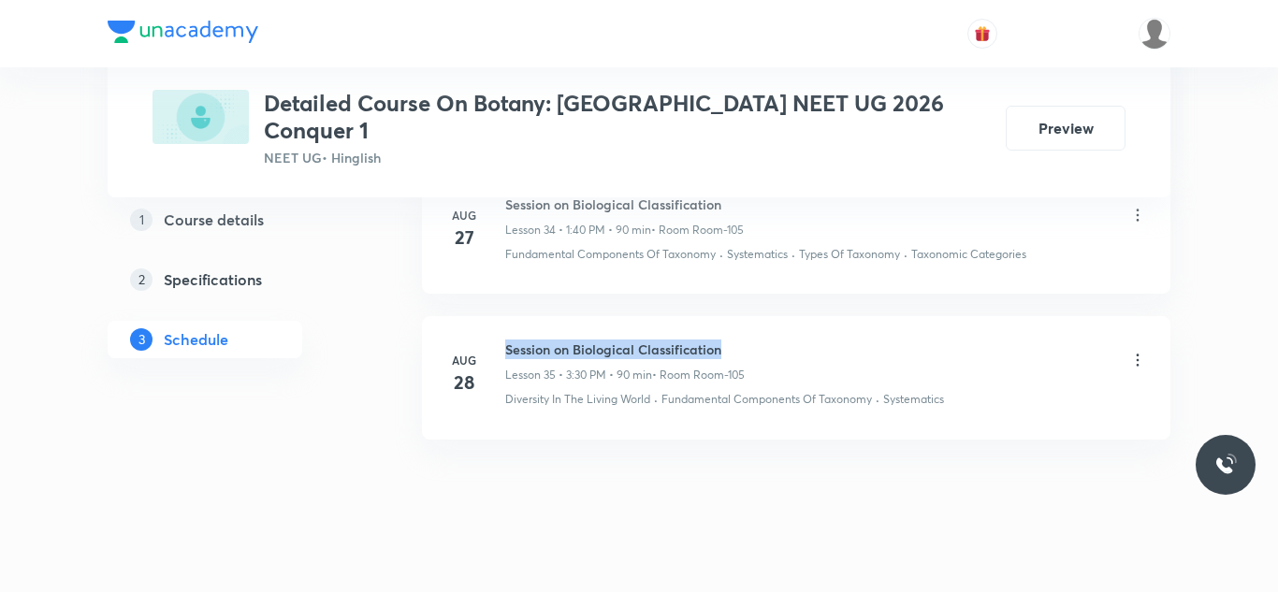
drag, startPoint x: 504, startPoint y: 322, endPoint x: 829, endPoint y: 328, distance: 324.8
click at [829, 340] on div "Session on Biological Classification Lesson 35 • 3:30 PM • 90 min • Room Room-1…" at bounding box center [826, 362] width 642 height 44
copy h6 "Session on Biological Classification"
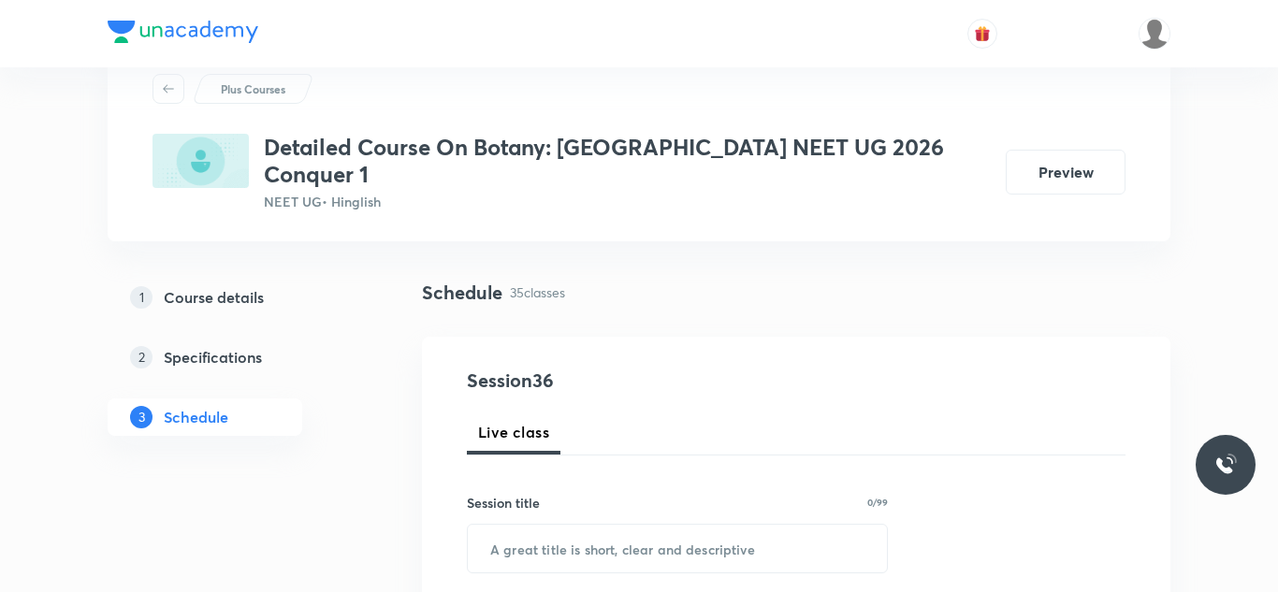
scroll to position [75, 0]
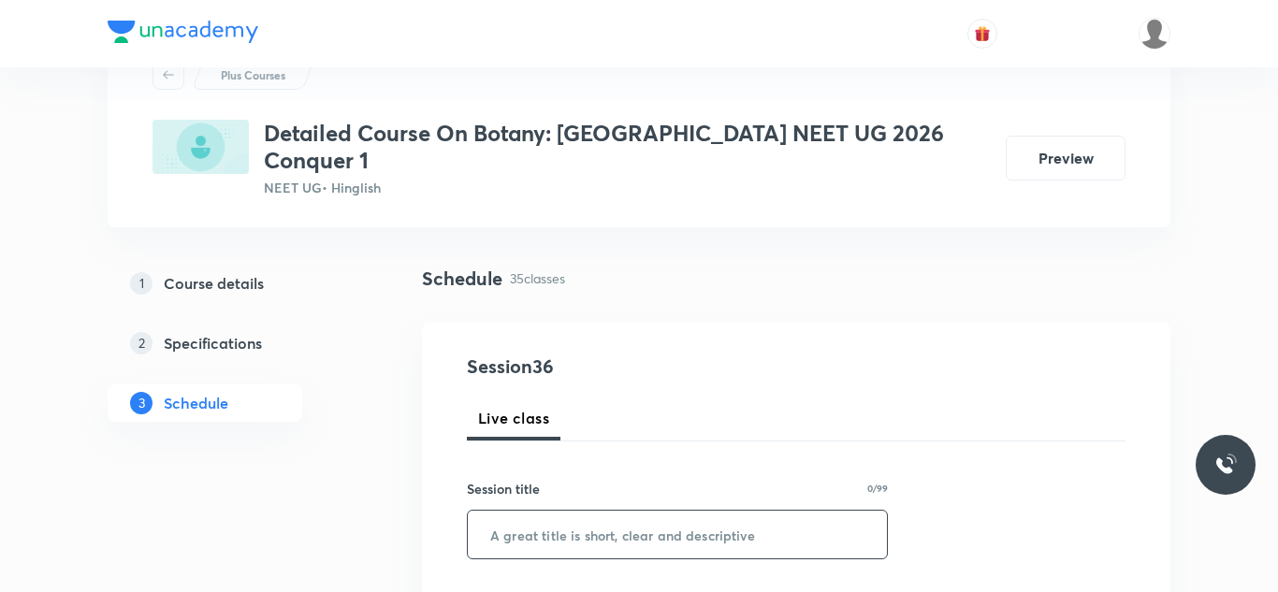
click at [600, 512] on input "text" at bounding box center [677, 535] width 419 height 48
paste input "Session on Biological Classification"
type input "Session on Biological Classification"
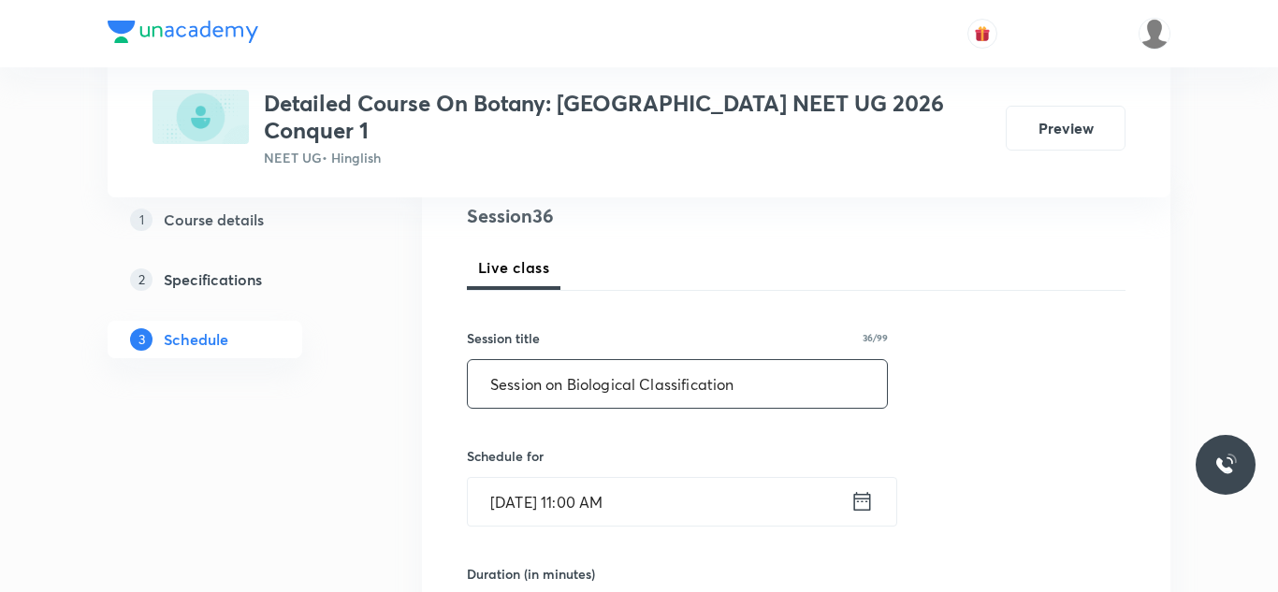
scroll to position [256, 0]
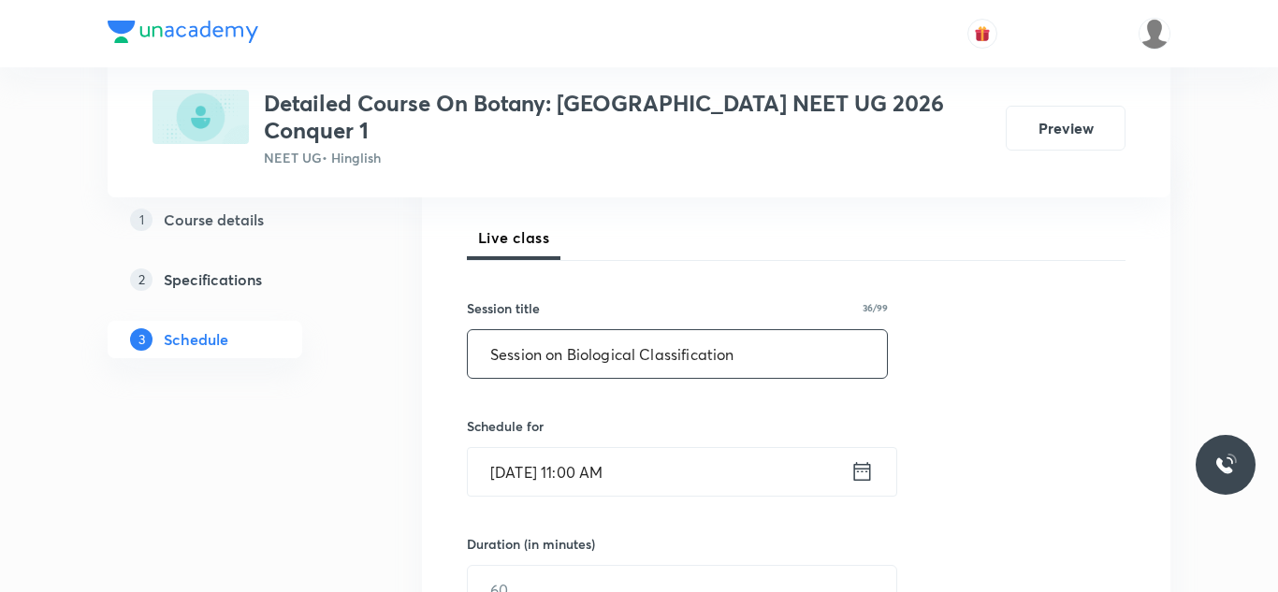
click at [528, 460] on input "Aug 31, 2025, 11:00 AM" at bounding box center [659, 472] width 383 height 48
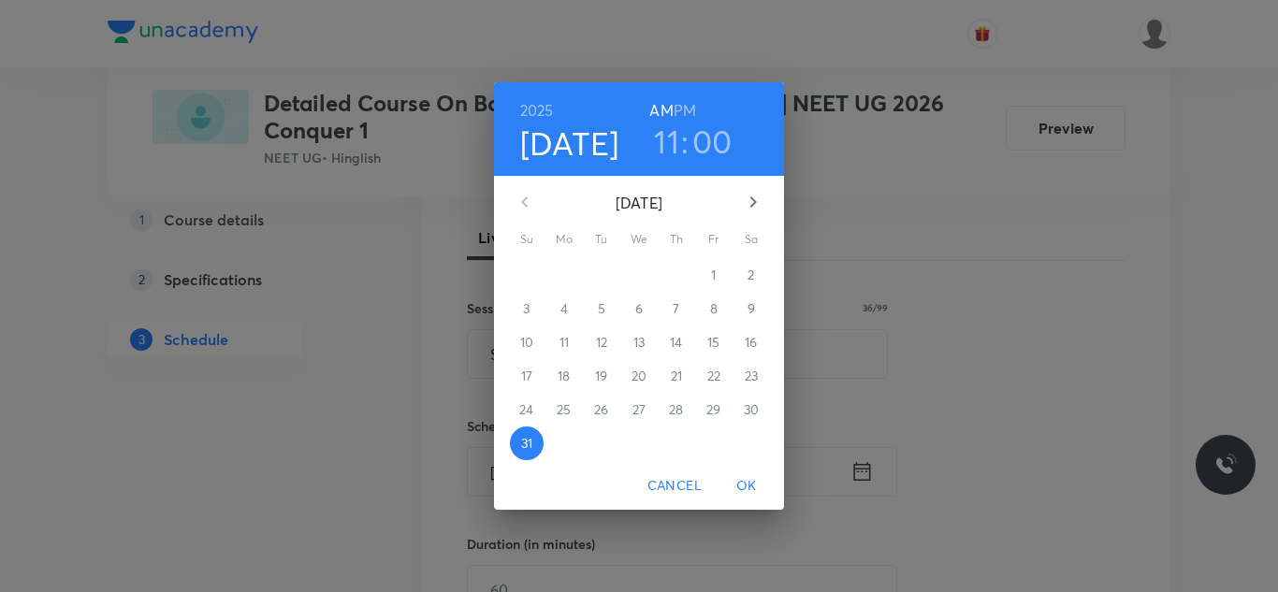
click at [746, 195] on icon "button" at bounding box center [753, 202] width 22 height 22
click at [601, 275] on p "2" at bounding box center [601, 275] width 7 height 19
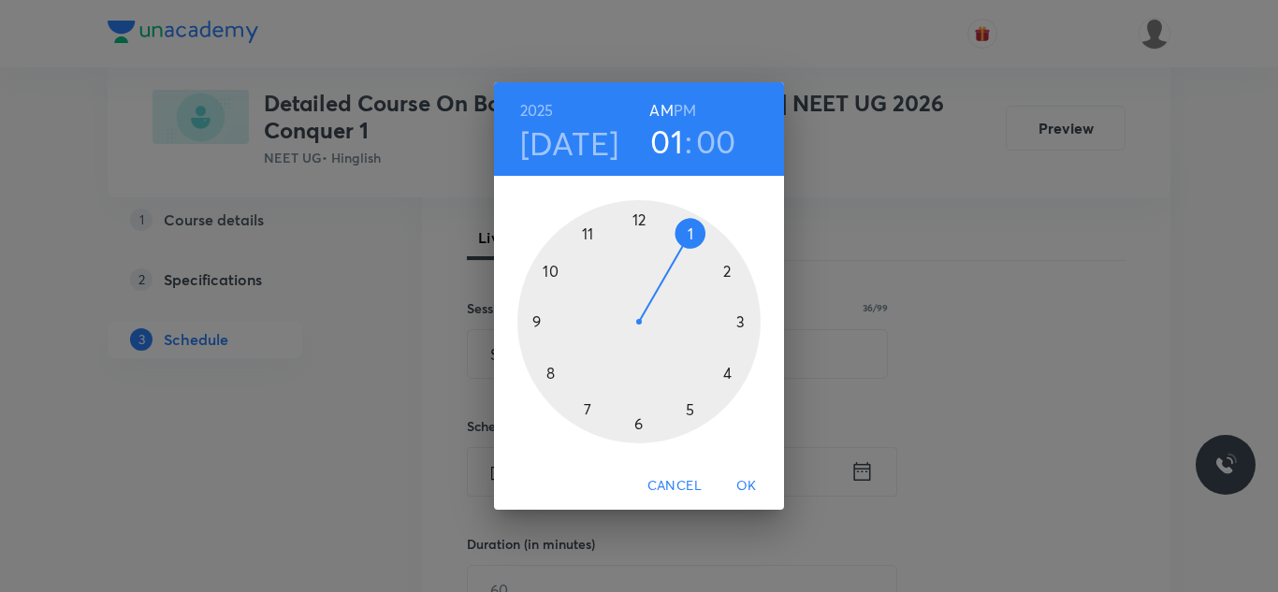
drag, startPoint x: 587, startPoint y: 220, endPoint x: 722, endPoint y: 235, distance: 135.6
click at [722, 235] on div at bounding box center [639, 321] width 243 height 243
click at [687, 111] on h6 "PM" at bounding box center [685, 110] width 22 height 26
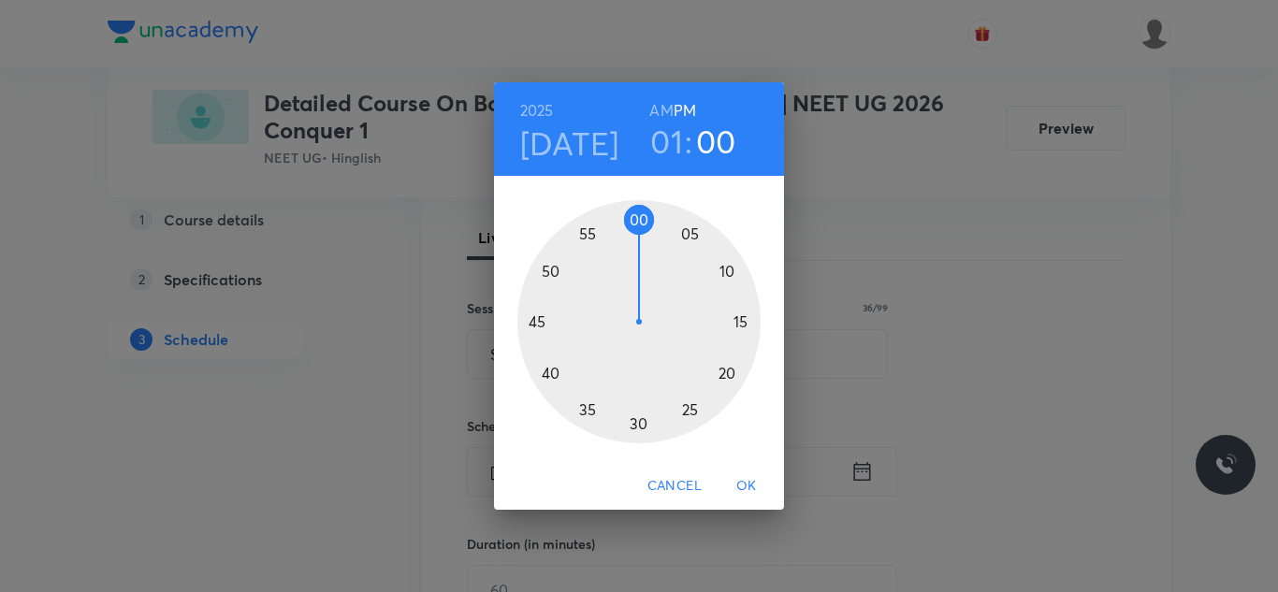
click at [553, 367] on div at bounding box center [639, 321] width 243 height 243
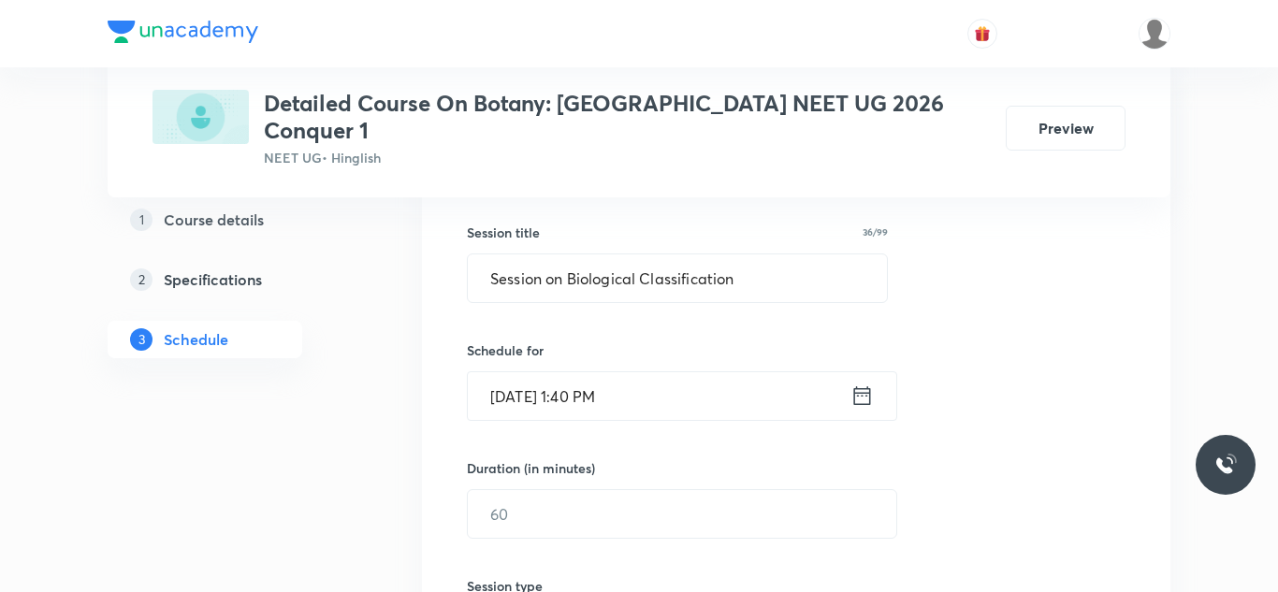
scroll to position [359, 0]
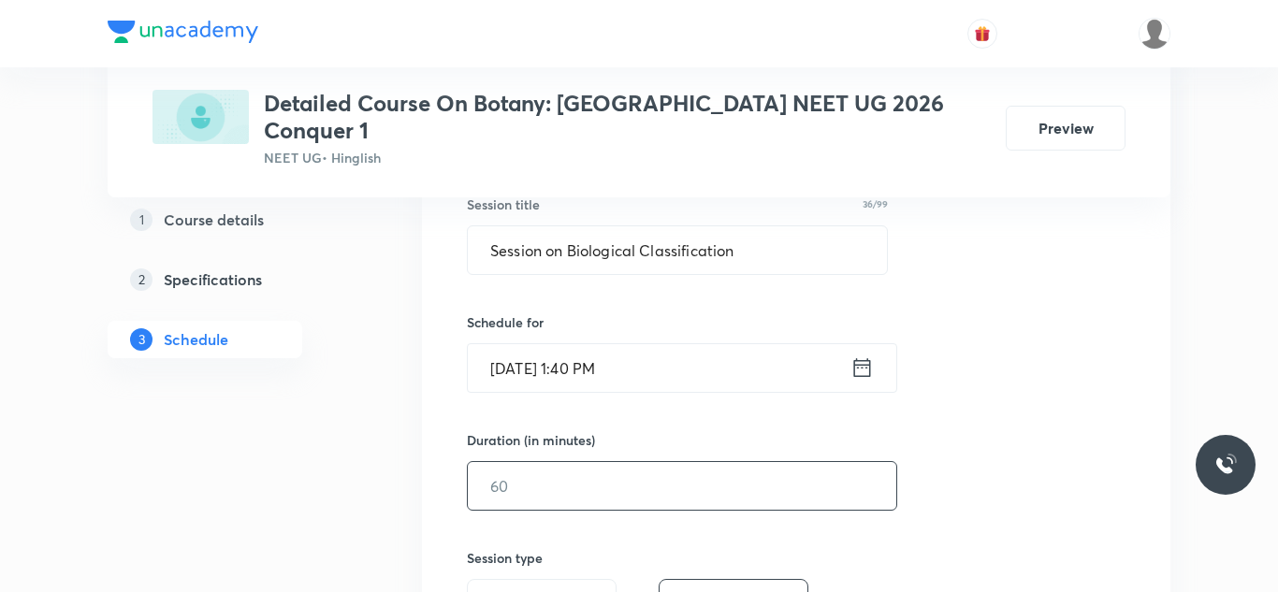
click at [559, 462] on input "text" at bounding box center [682, 486] width 429 height 48
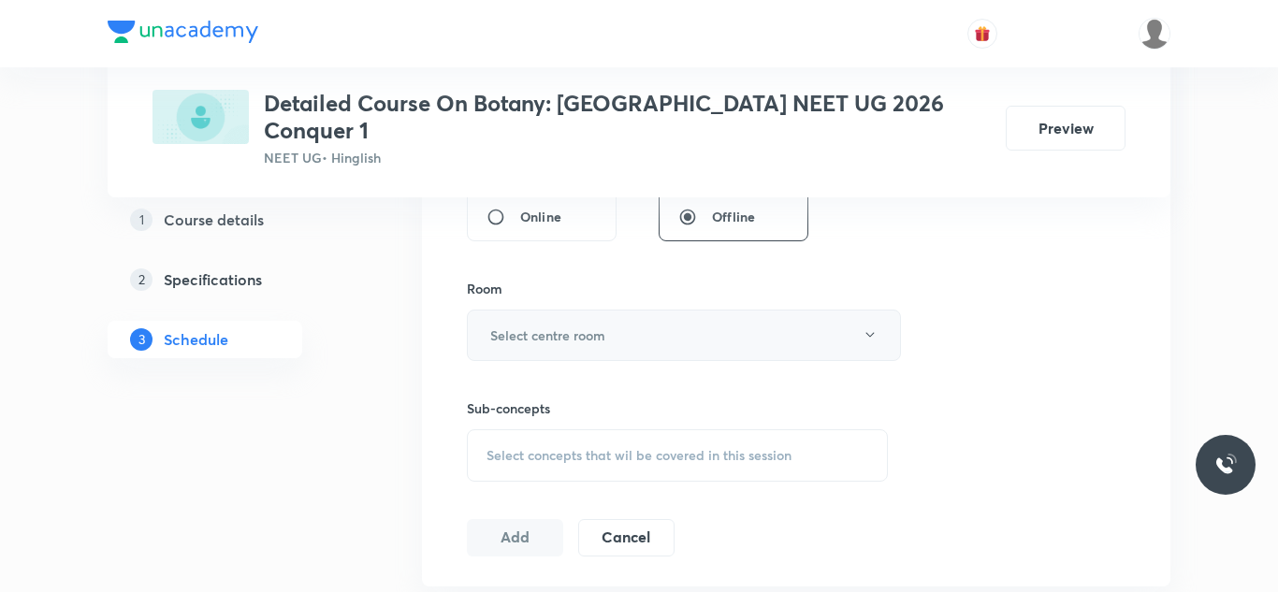
scroll to position [729, 0]
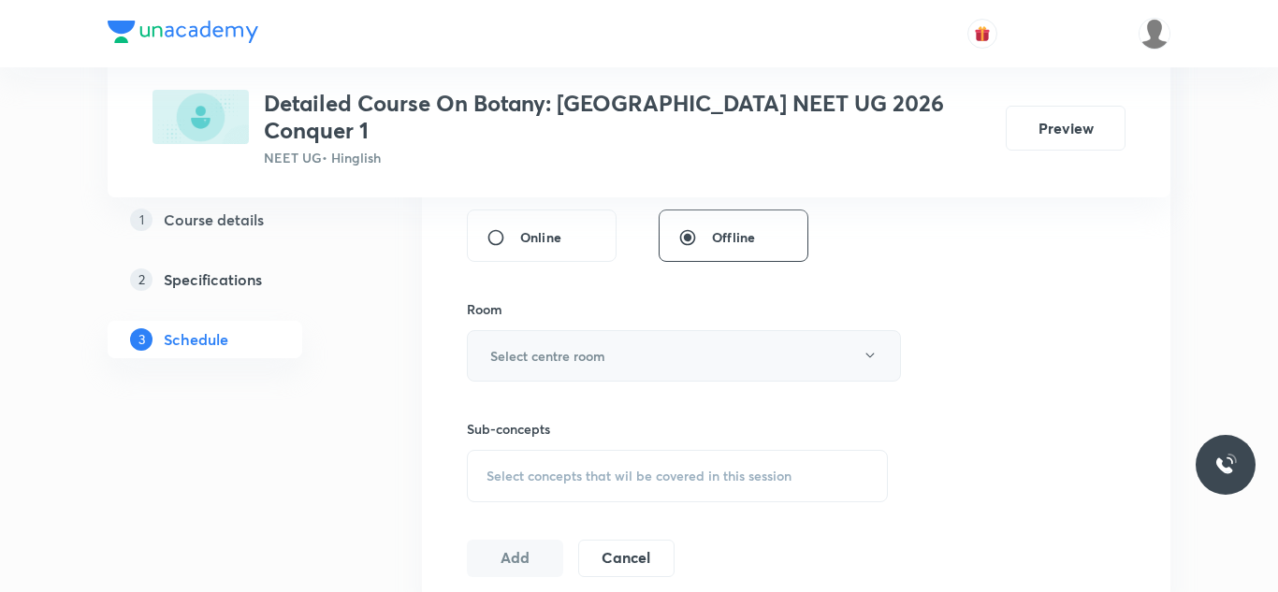
type input "90"
click at [583, 346] on h6 "Select centre room" at bounding box center [547, 356] width 115 height 20
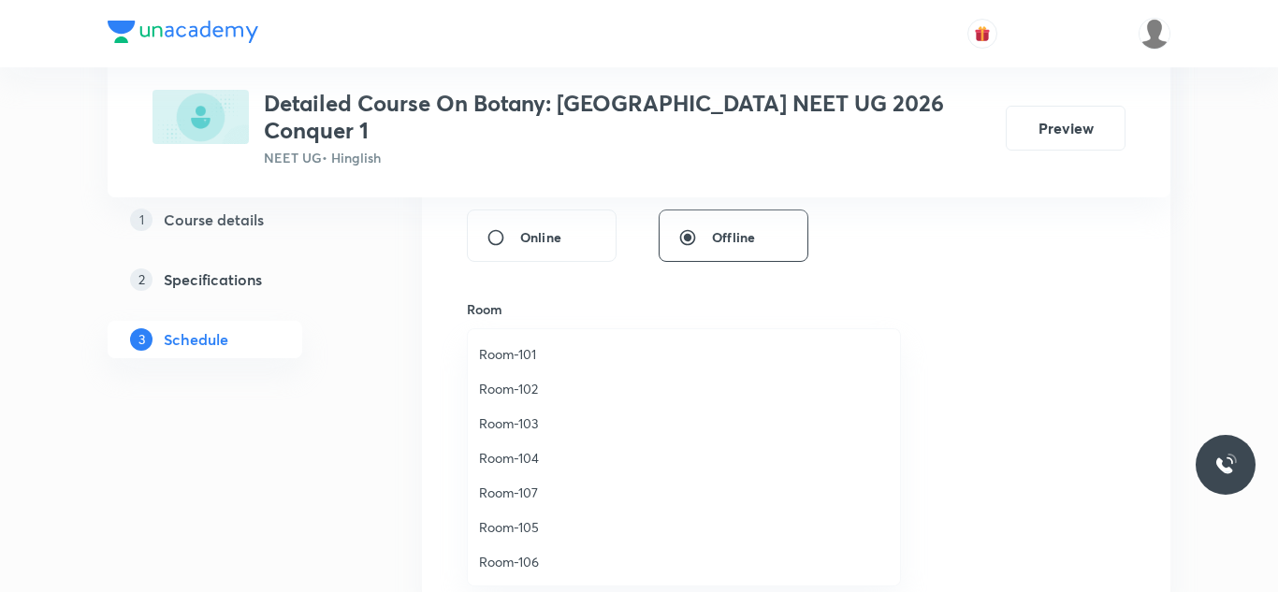
click at [528, 523] on span "Room-105" at bounding box center [684, 528] width 410 height 20
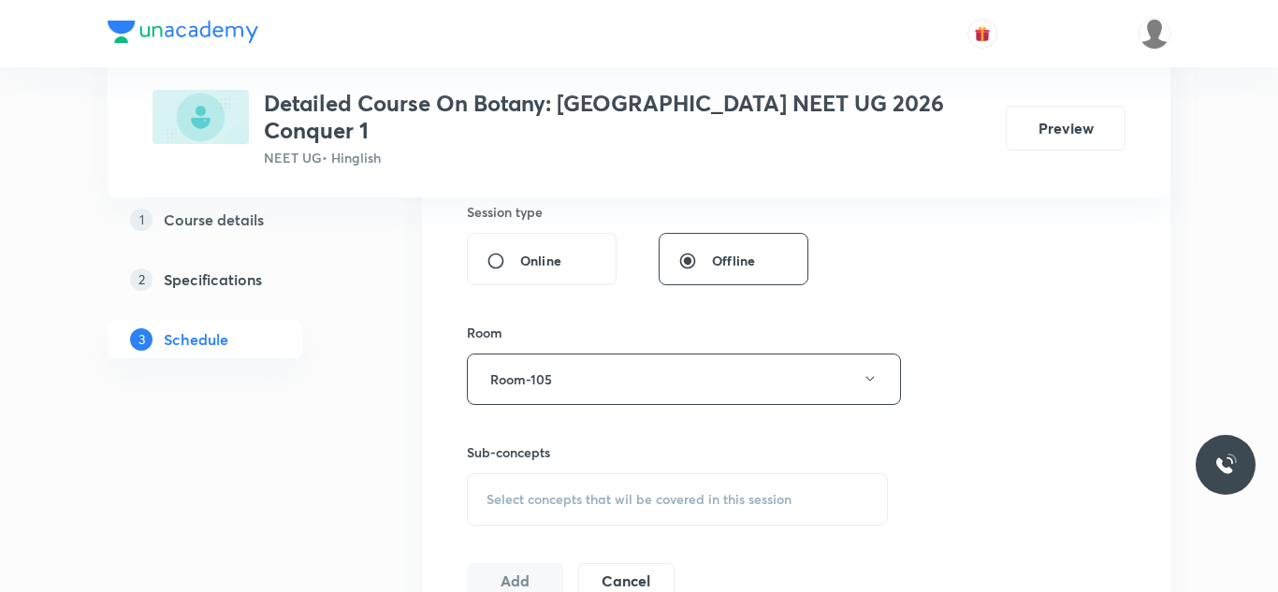
scroll to position [707, 0]
click at [552, 491] on span "Select concepts that wil be covered in this session" at bounding box center [639, 498] width 305 height 15
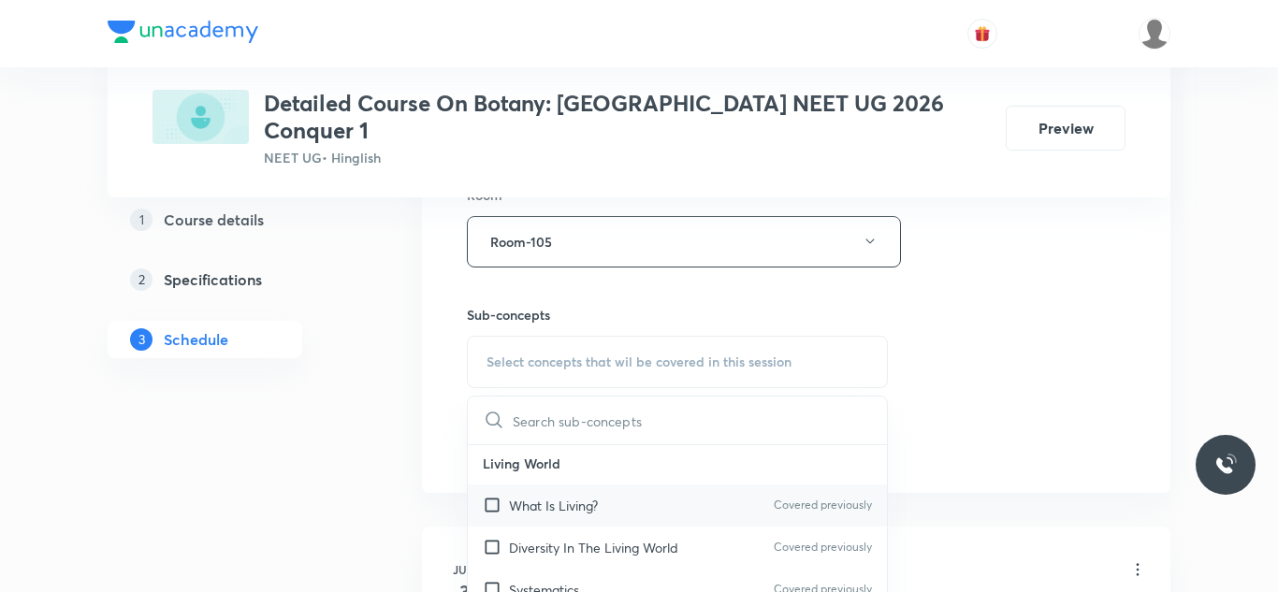
scroll to position [2, 0]
click at [498, 497] on input "checkbox" at bounding box center [496, 507] width 26 height 20
checkbox input "true"
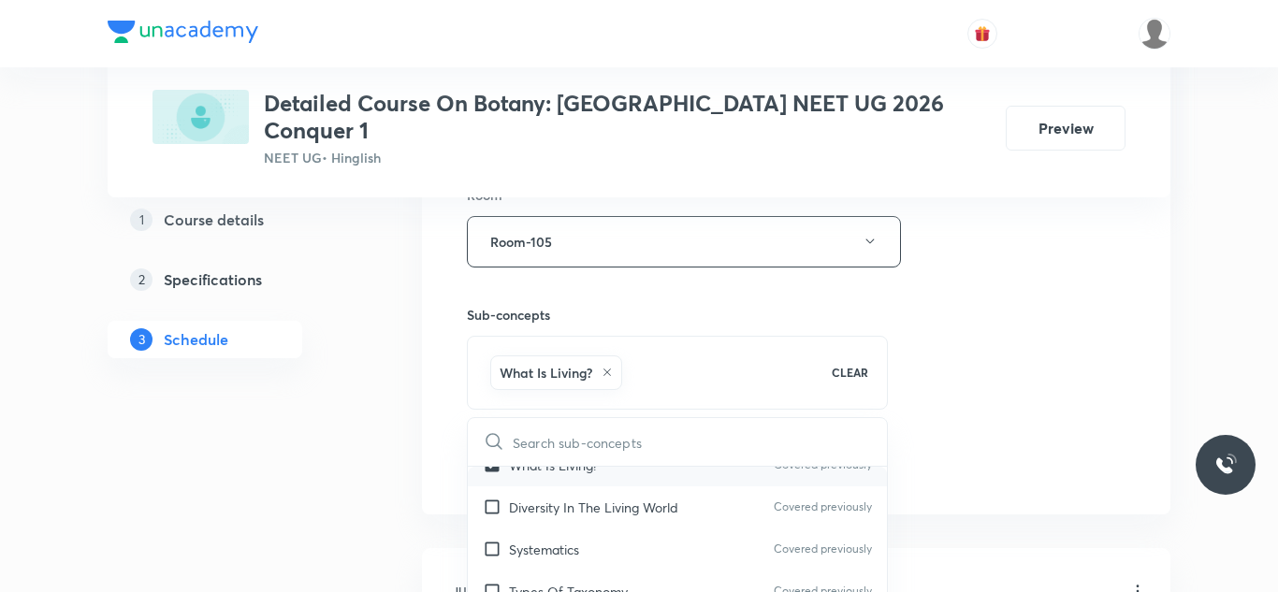
scroll to position [67, 0]
click at [498, 495] on input "checkbox" at bounding box center [496, 505] width 26 height 20
checkbox input "true"
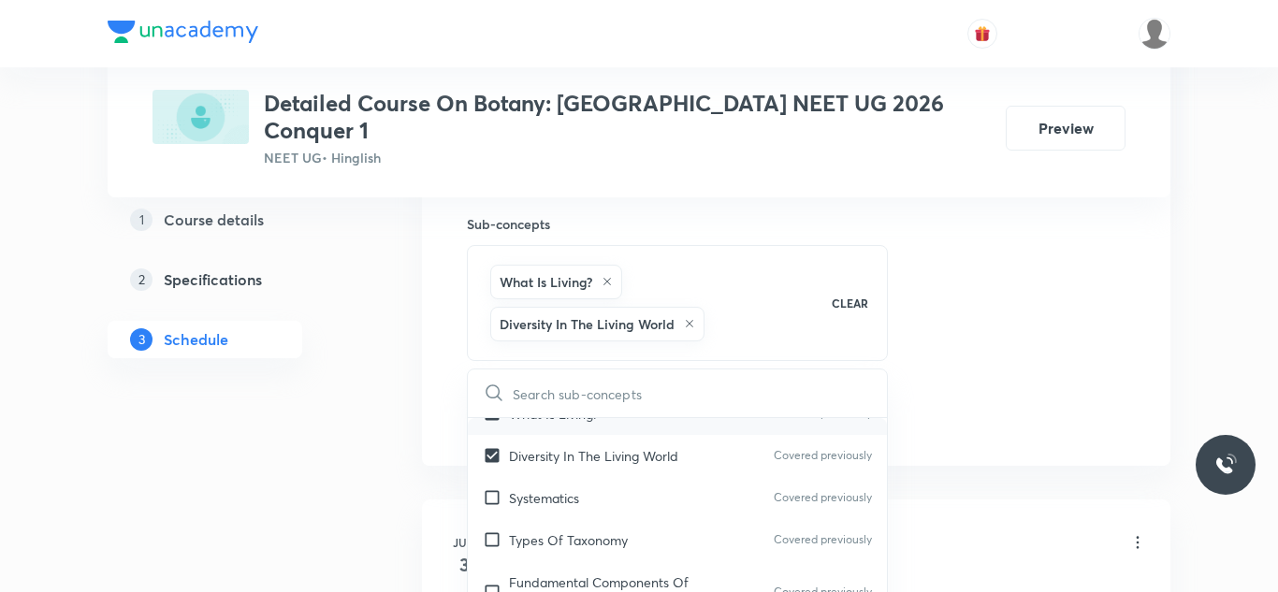
scroll to position [939, 0]
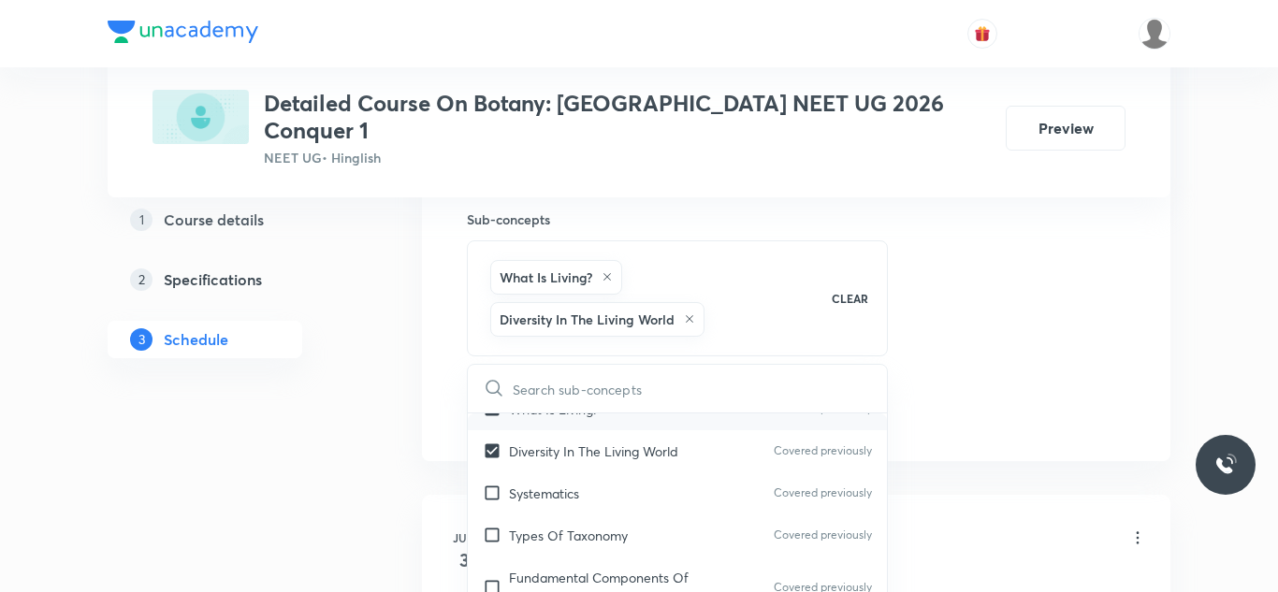
click at [498, 482] on div "Systematics Covered previously" at bounding box center [677, 494] width 419 height 42
checkbox input "true"
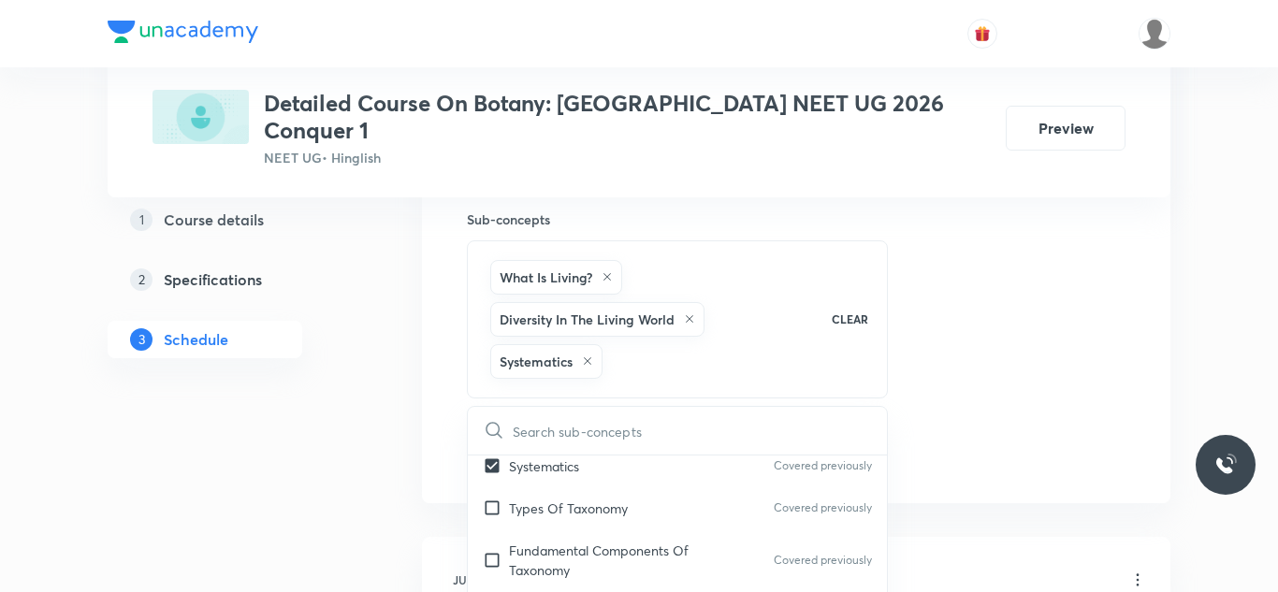
scroll to position [141, 0]
click at [498, 494] on input "checkbox" at bounding box center [496, 504] width 26 height 20
checkbox input "true"
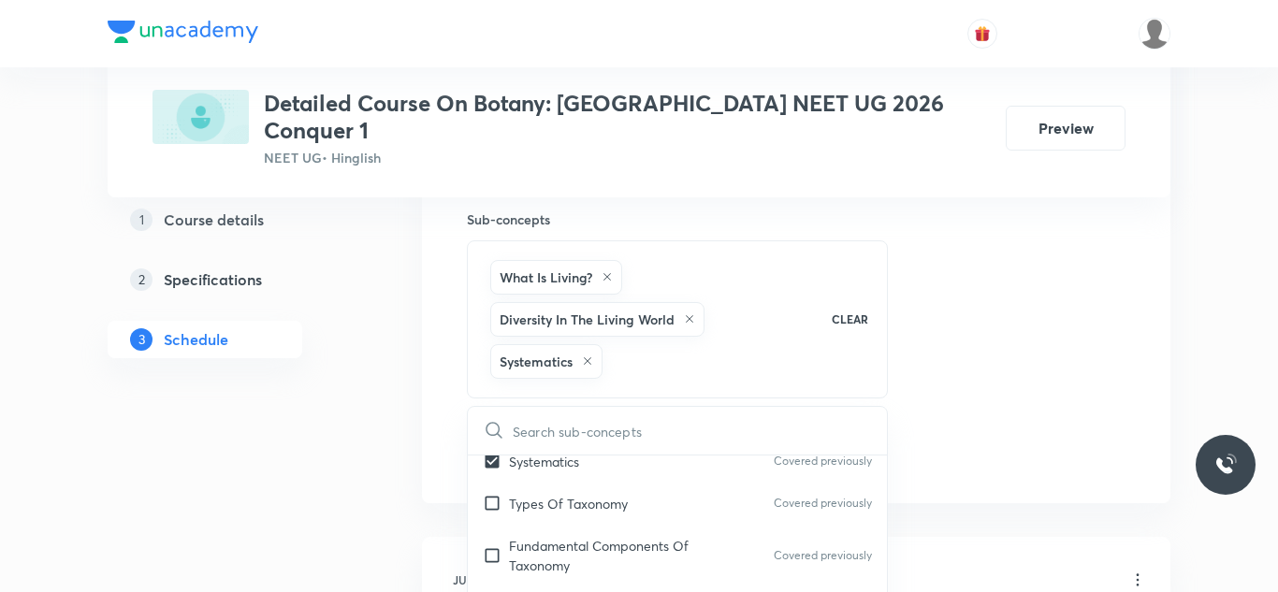
checkbox input "true"
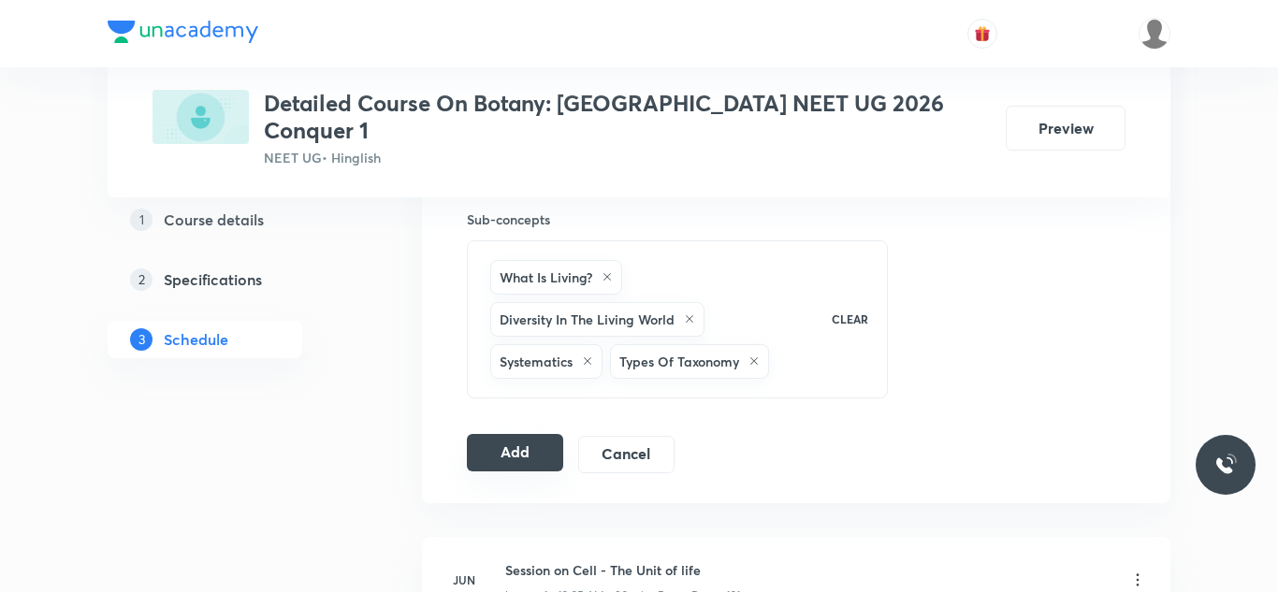
click at [504, 434] on button "Add" at bounding box center [515, 452] width 96 height 37
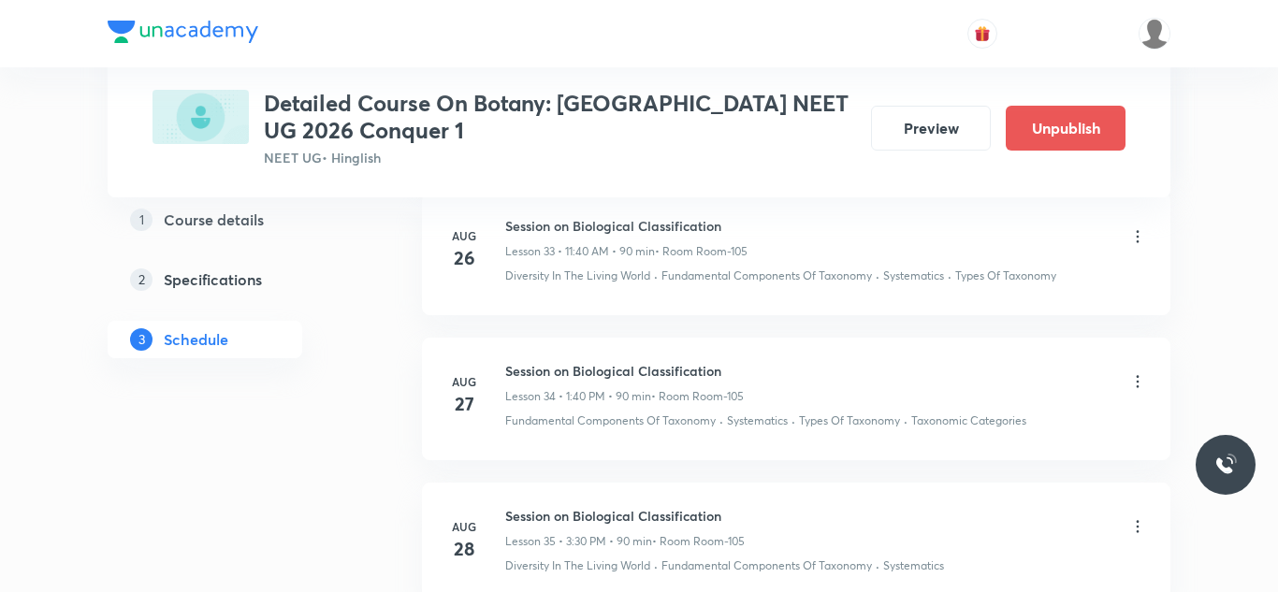
scroll to position [5306, 0]
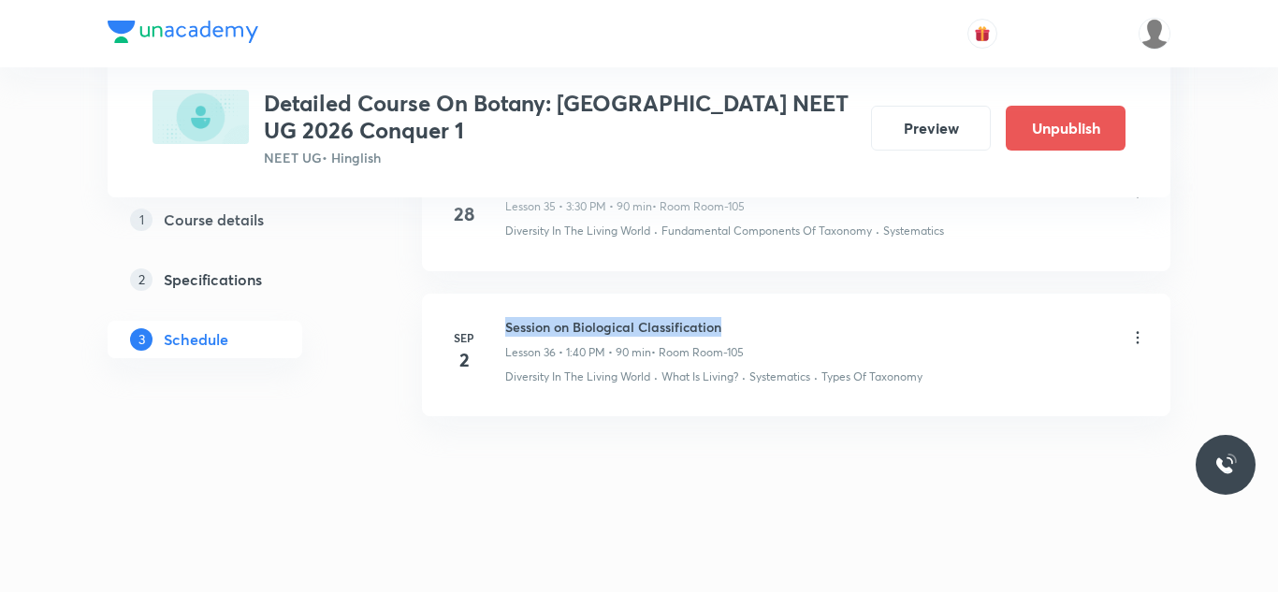
drag, startPoint x: 507, startPoint y: 327, endPoint x: 779, endPoint y: 314, distance: 271.7
click at [779, 314] on li "Sep 2 Session on Biological Classification Lesson 36 • 1:40 PM • 90 min • Room …" at bounding box center [796, 355] width 749 height 123
drag, startPoint x: 506, startPoint y: 324, endPoint x: 696, endPoint y: 299, distance: 191.5
click at [696, 299] on li "Sep 2 Session on Biological Classification Lesson 36 • 1:40 PM • 90 min • Room …" at bounding box center [796, 355] width 749 height 123
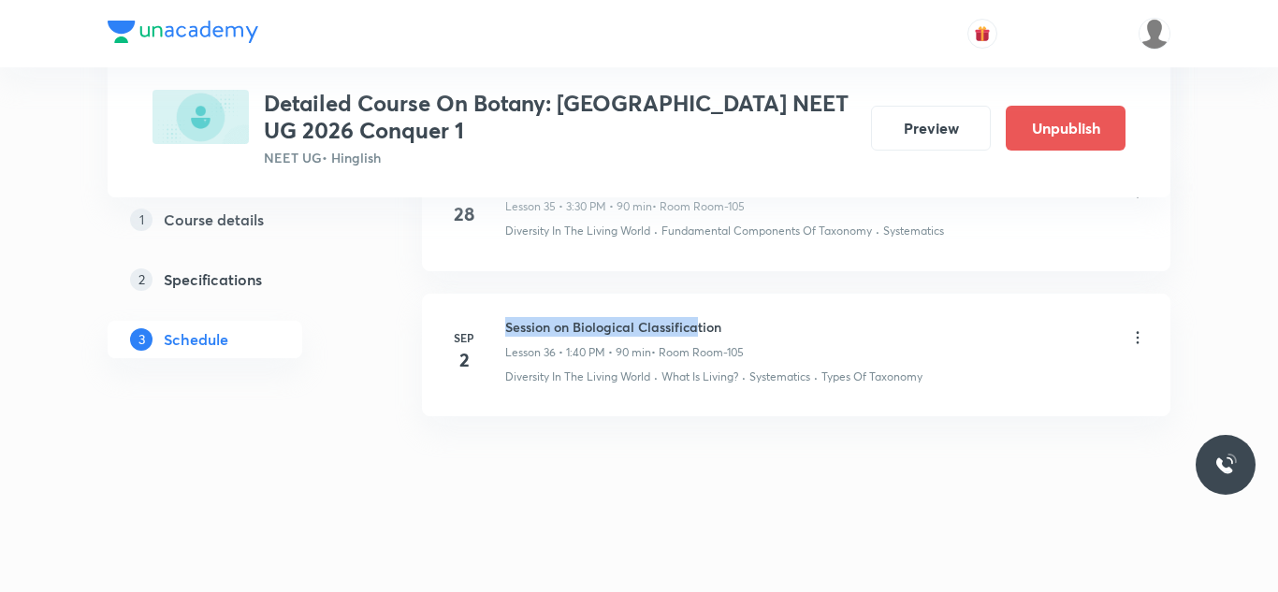
click at [754, 305] on li "Sep 2 Session on Biological Classification Lesson 36 • 1:40 PM • 90 min • Room …" at bounding box center [796, 355] width 749 height 123
drag, startPoint x: 507, startPoint y: 328, endPoint x: 833, endPoint y: 332, distance: 325.7
click at [833, 332] on div "Session on Biological Classification Lesson 36 • 1:40 PM • 90 min • Room Room-1…" at bounding box center [826, 339] width 642 height 44
copy h6 "Session on Biological Classification"
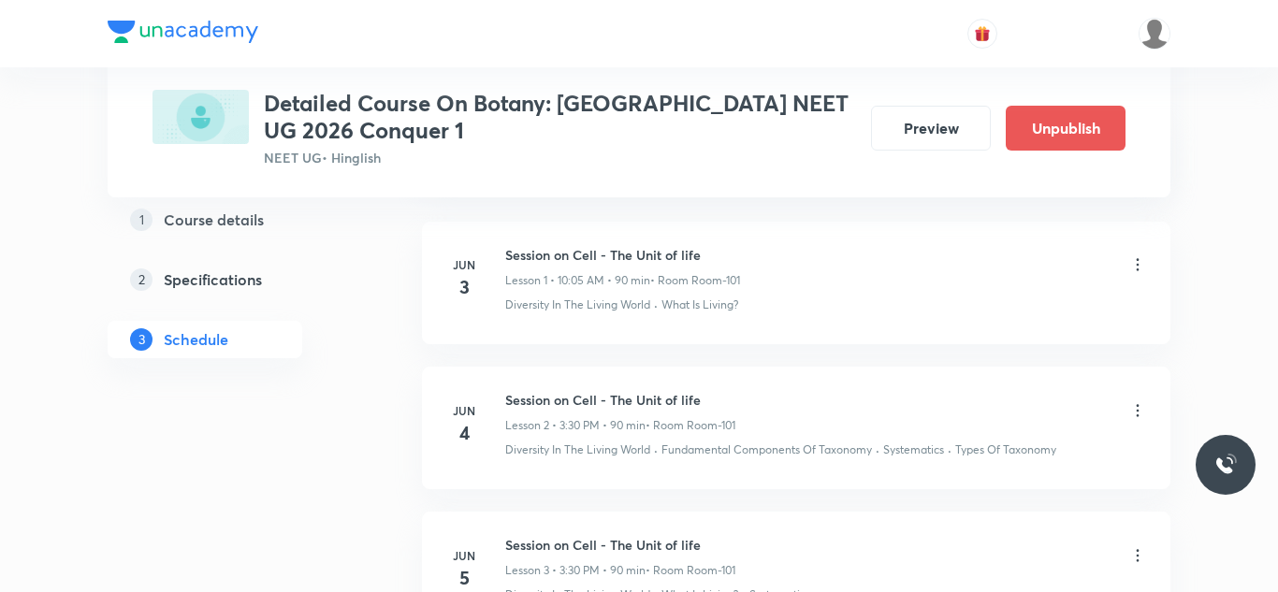
scroll to position [0, 0]
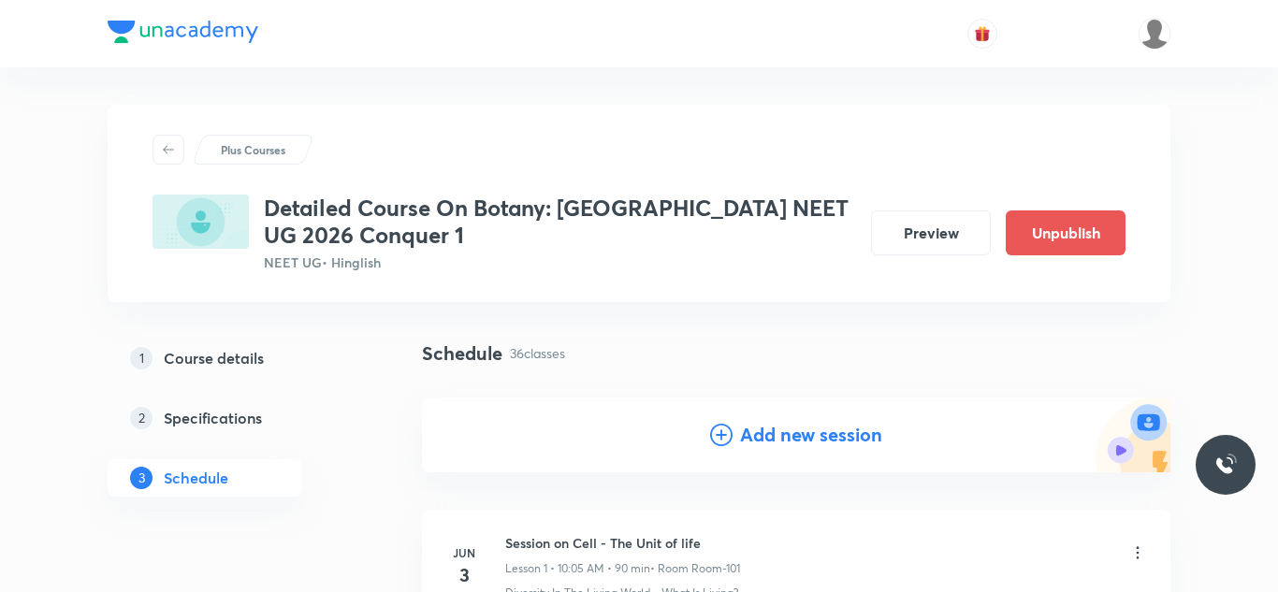
click at [756, 439] on h4 "Add new session" at bounding box center [811, 435] width 142 height 28
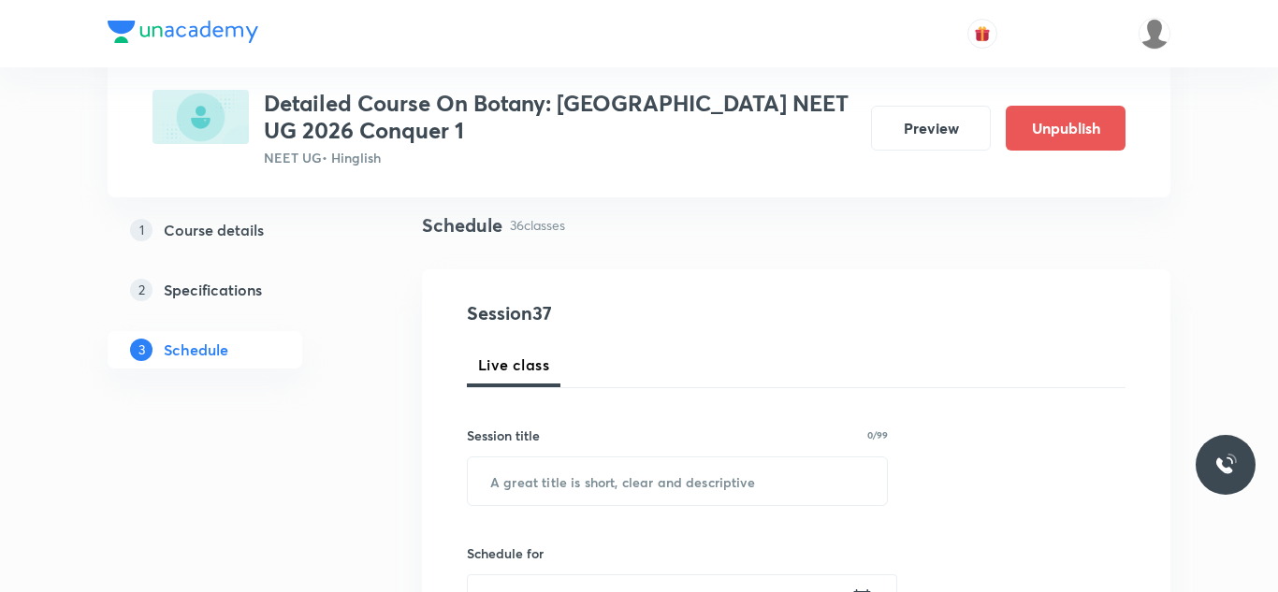
scroll to position [137, 0]
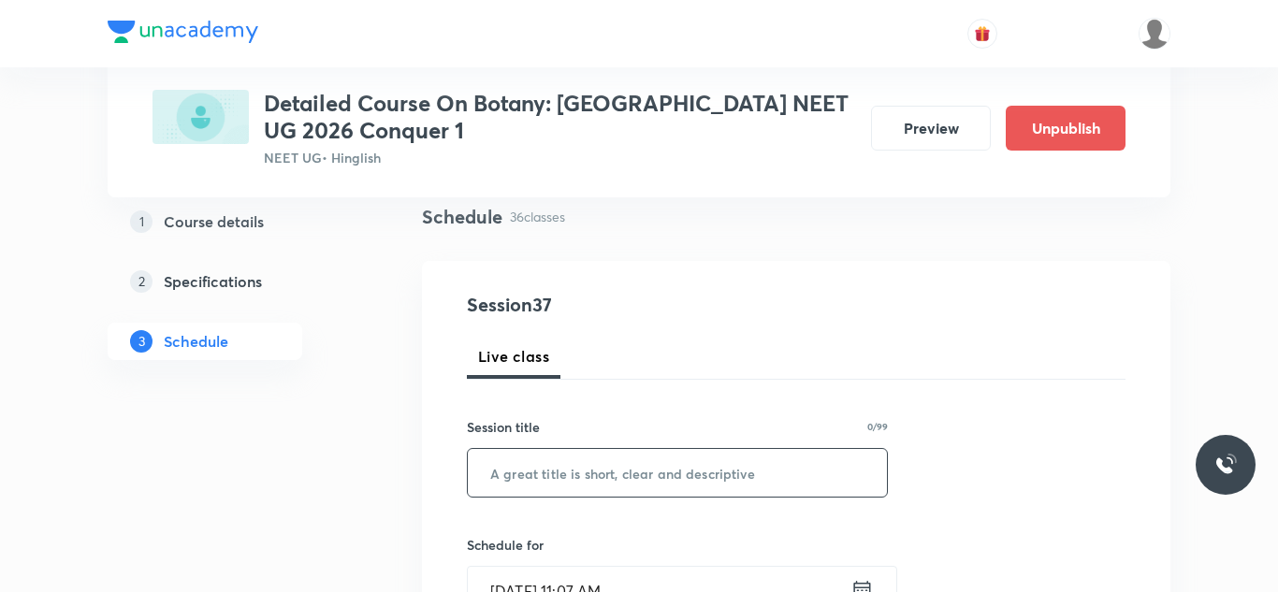
click at [577, 484] on input "text" at bounding box center [677, 473] width 419 height 48
paste input "Session on Biological Classification"
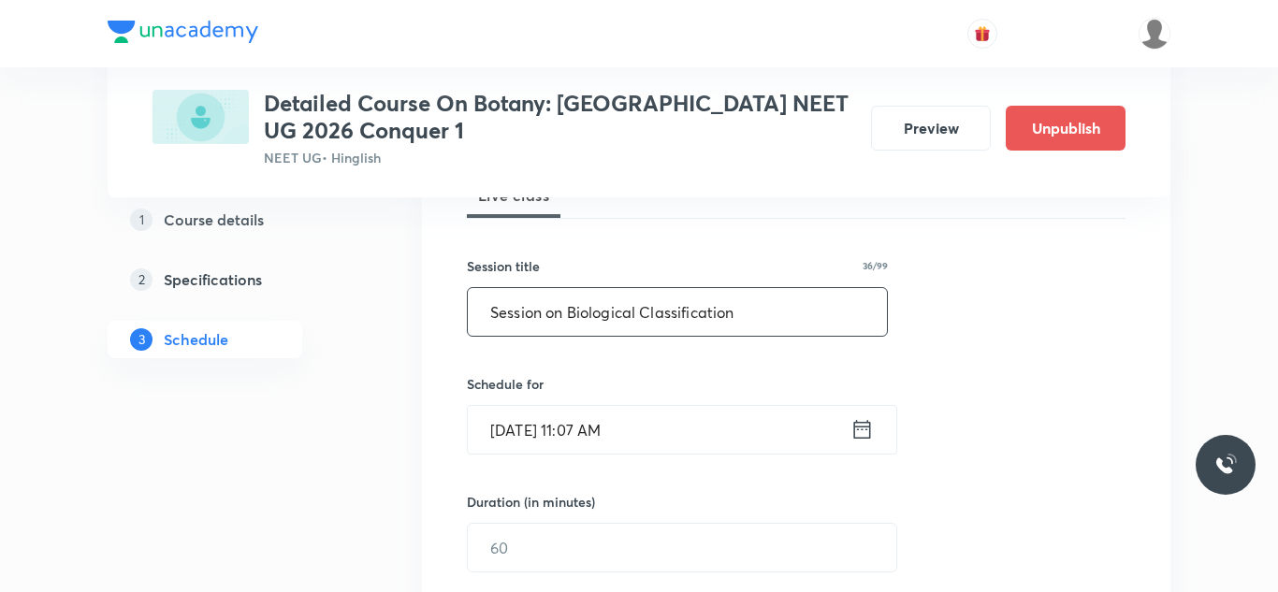
scroll to position [299, 0]
type input "Session on Biological Classification"
click at [533, 433] on input "Aug 31, 2025, 11:07 AM" at bounding box center [659, 428] width 383 height 48
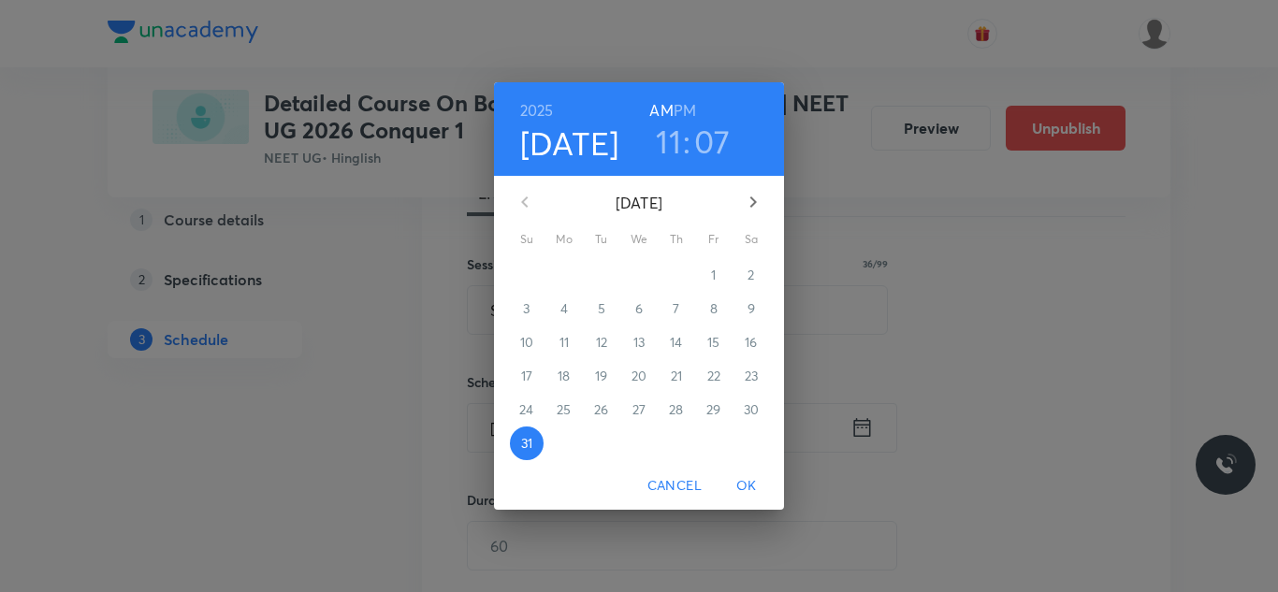
click at [748, 200] on icon "button" at bounding box center [753, 202] width 22 height 22
click at [635, 272] on span "3" at bounding box center [639, 275] width 34 height 19
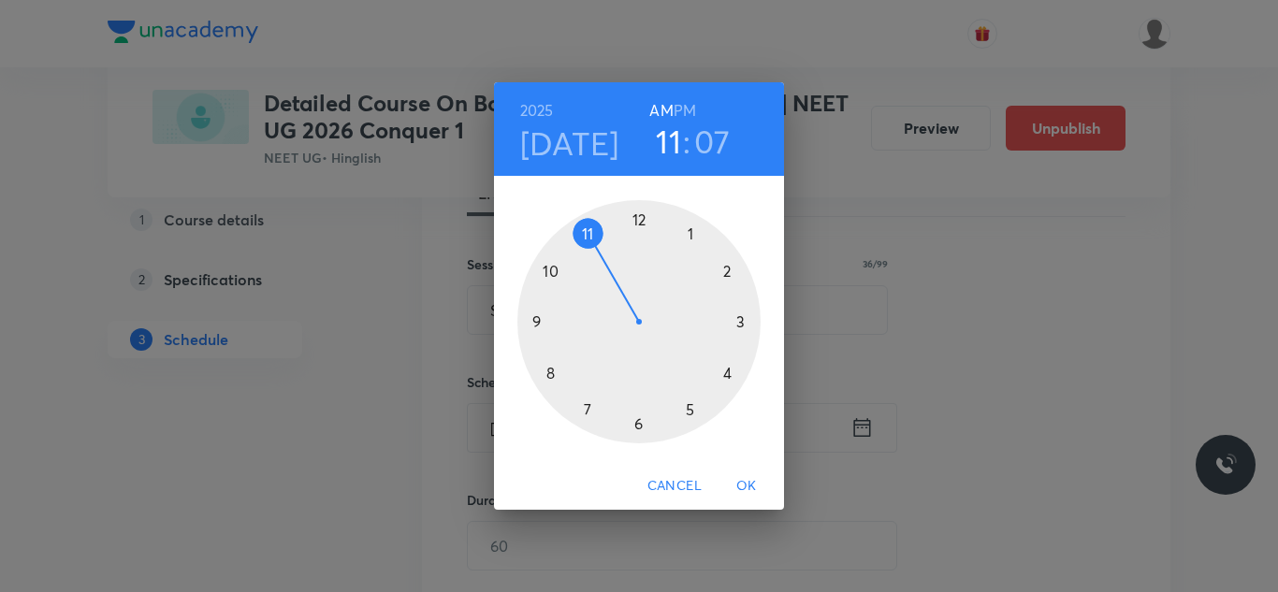
click at [742, 317] on div at bounding box center [639, 321] width 243 height 243
click at [684, 105] on h6 "PM" at bounding box center [685, 110] width 22 height 26
click at [642, 424] on div at bounding box center [639, 321] width 243 height 243
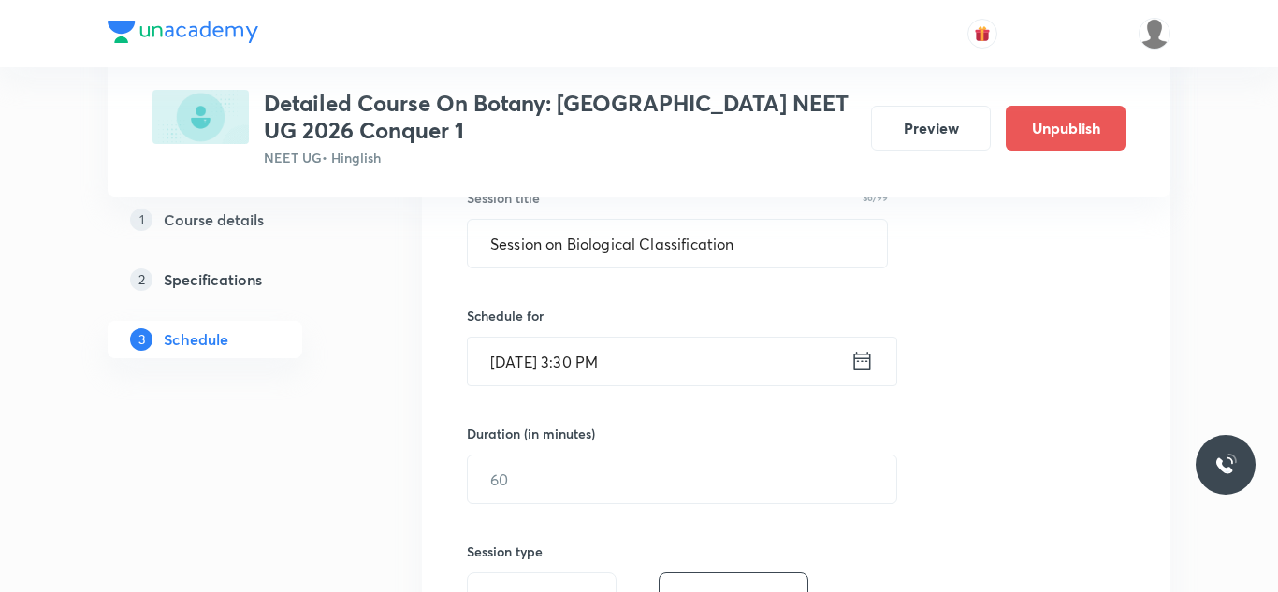
scroll to position [375, 0]
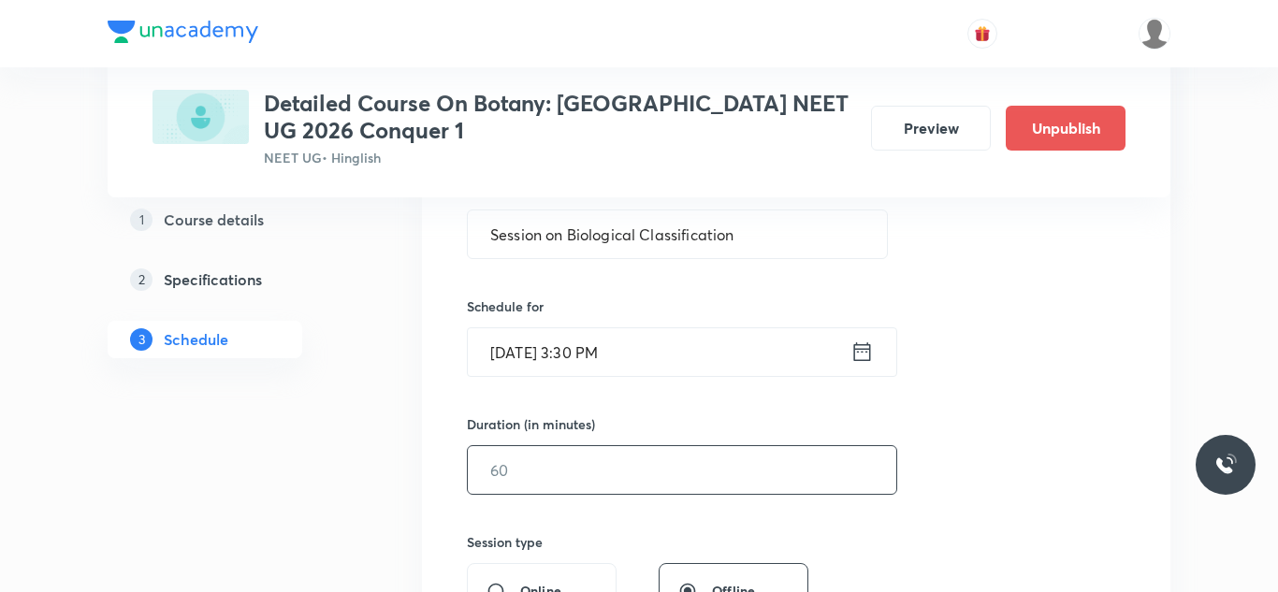
click at [530, 467] on input "text" at bounding box center [682, 470] width 429 height 48
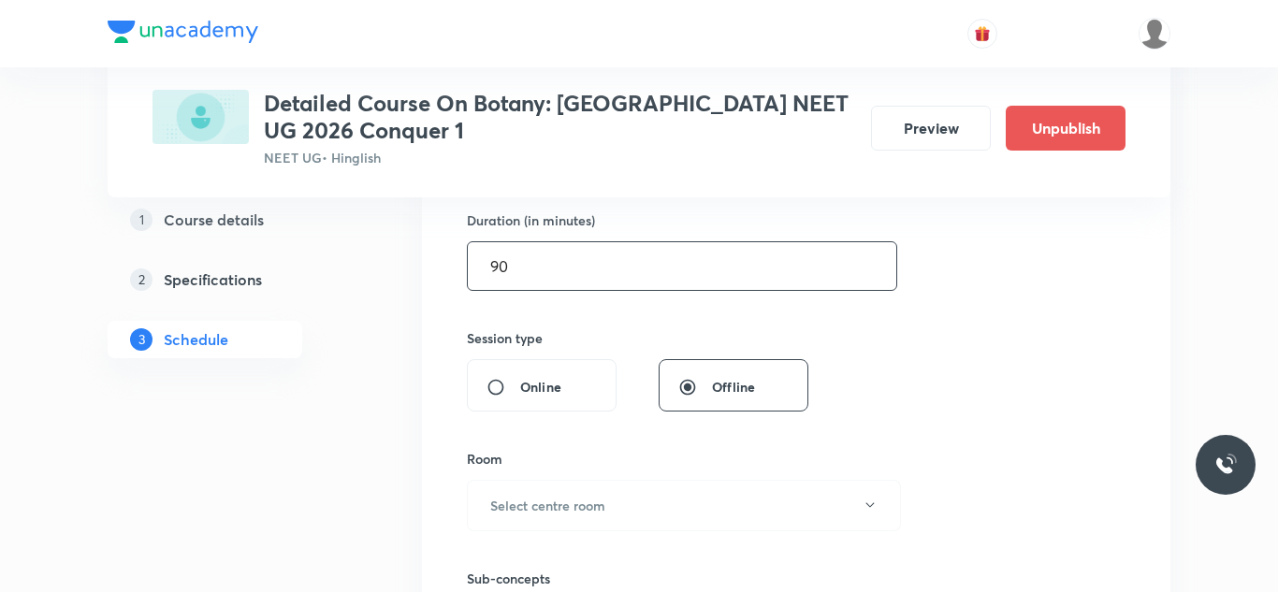
scroll to position [583, 0]
type input "90"
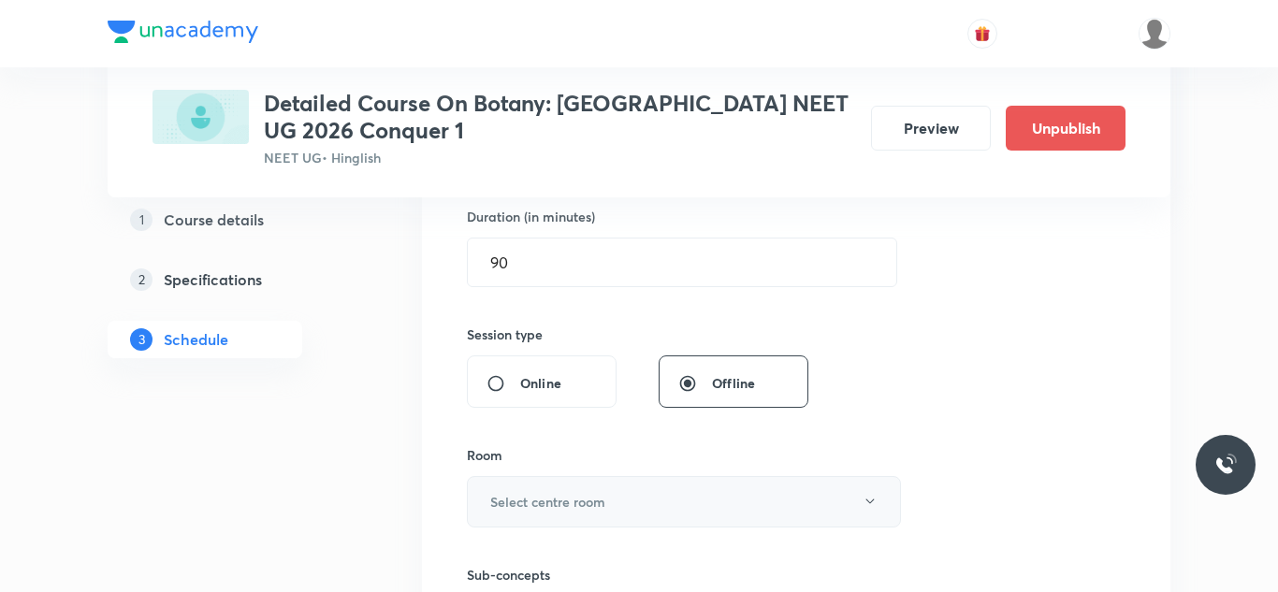
click at [555, 486] on button "Select centre room" at bounding box center [684, 501] width 434 height 51
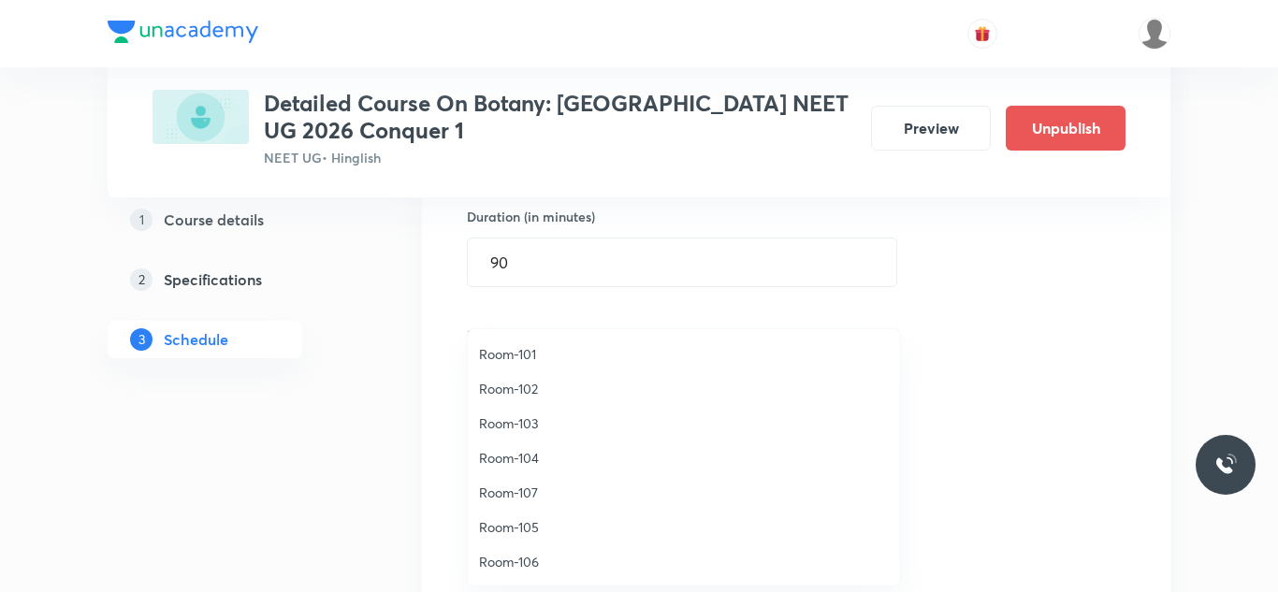
click at [507, 533] on span "Room-105" at bounding box center [684, 528] width 410 height 20
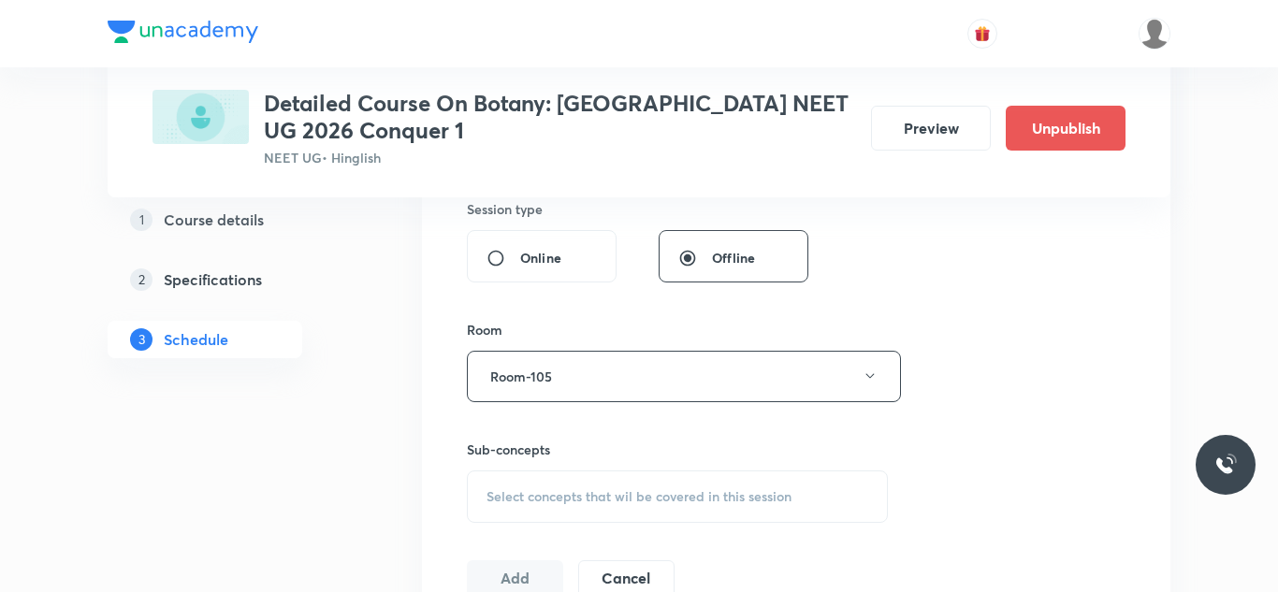
scroll to position [737, 0]
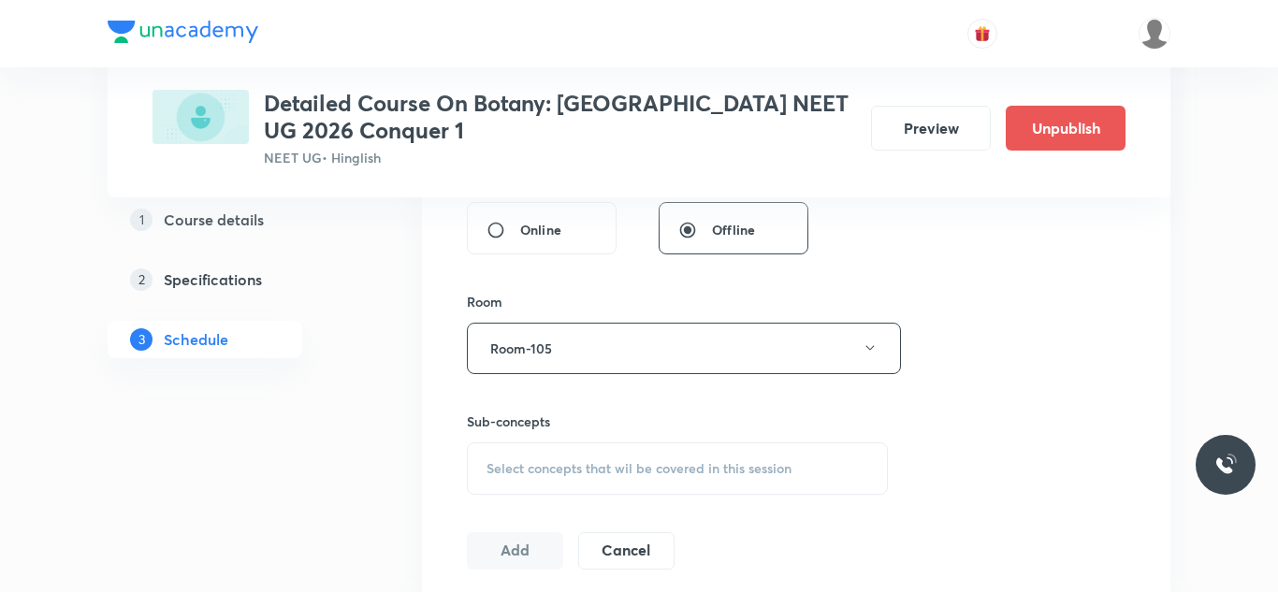
click at [528, 466] on span "Select concepts that wil be covered in this session" at bounding box center [639, 468] width 305 height 15
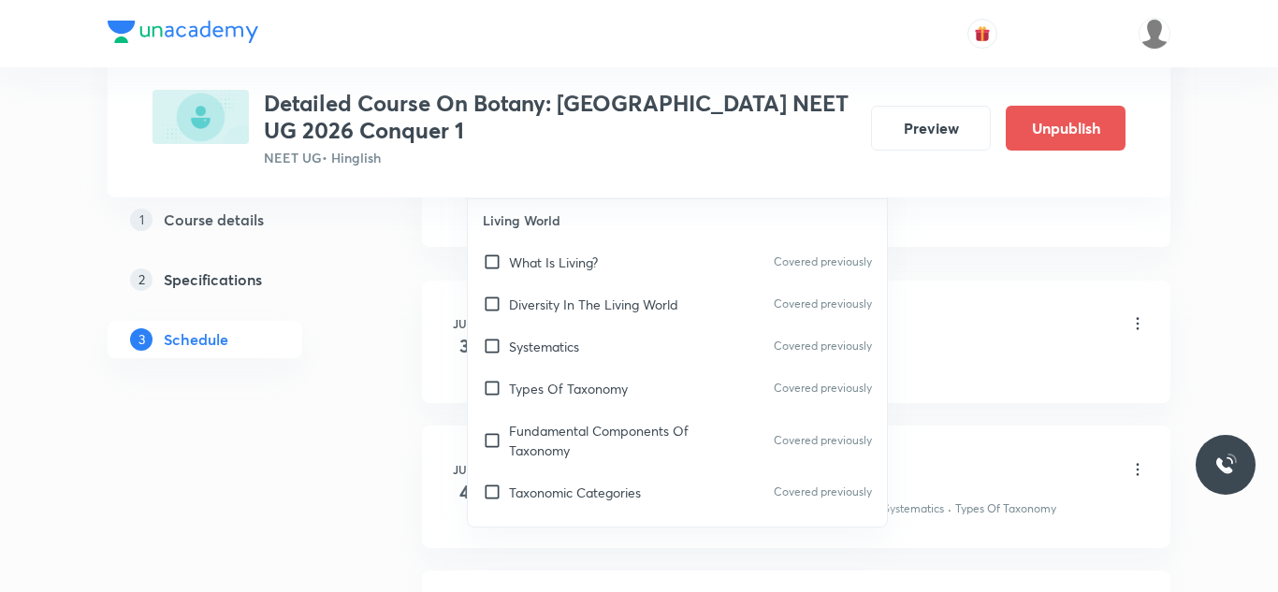
scroll to position [1122, 0]
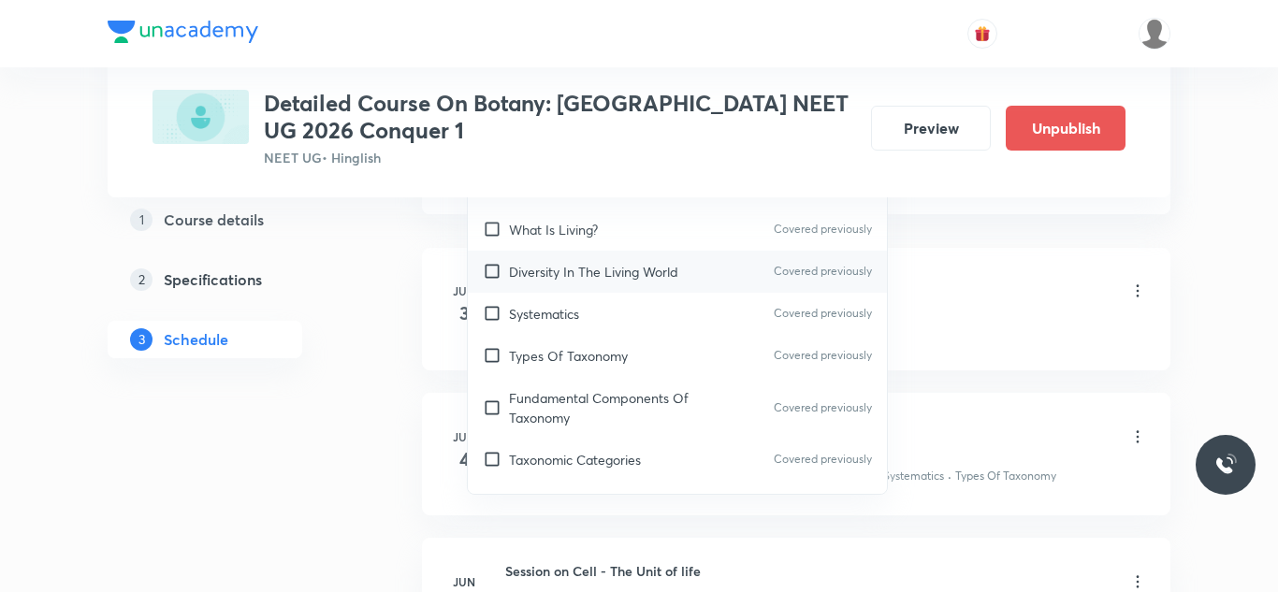
click at [495, 267] on input "checkbox" at bounding box center [496, 272] width 26 height 20
checkbox input "true"
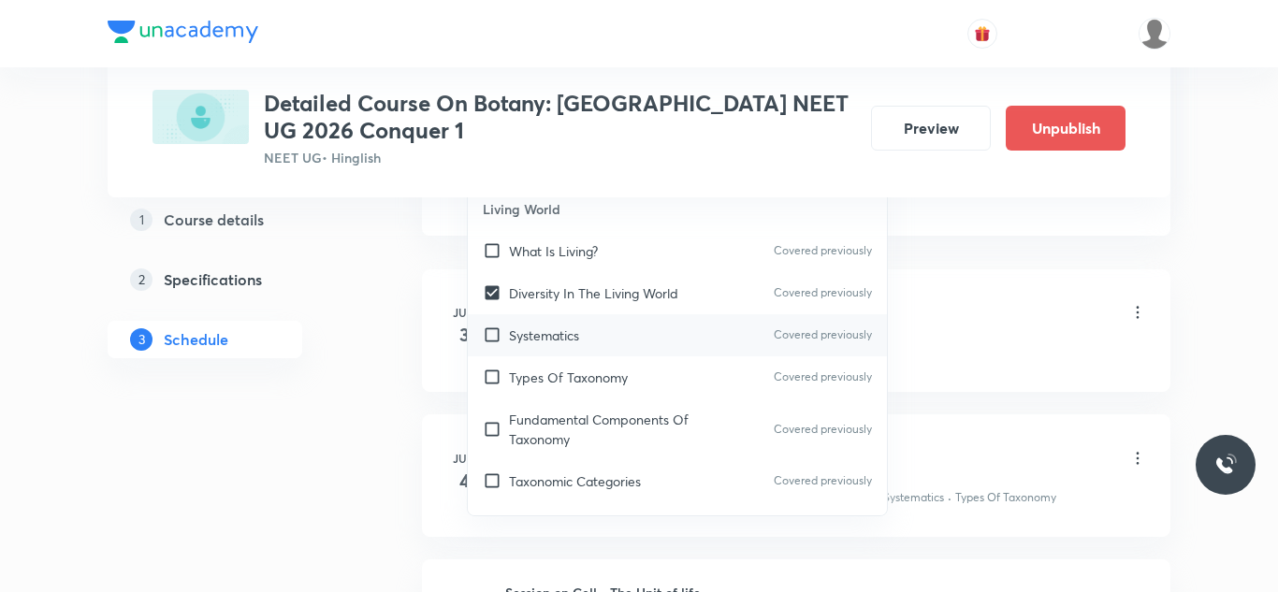
click at [493, 335] on input "checkbox" at bounding box center [496, 336] width 26 height 20
checkbox input "true"
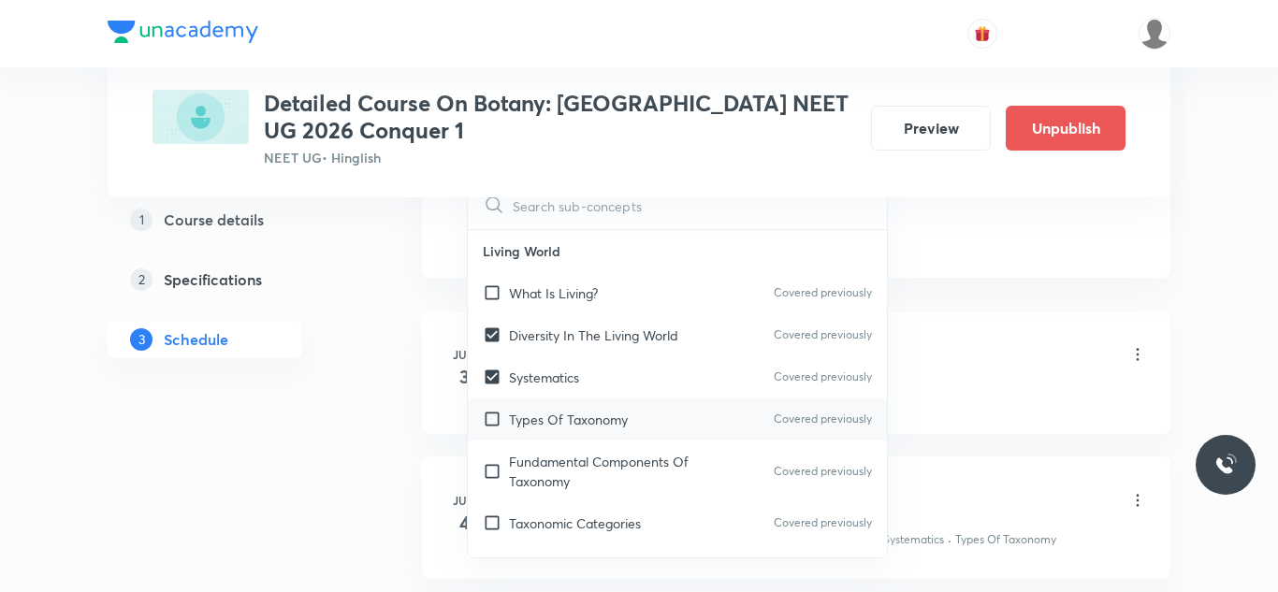
click at [495, 422] on input "checkbox" at bounding box center [496, 420] width 26 height 20
checkbox input "true"
click at [490, 469] on input "checkbox" at bounding box center [496, 471] width 26 height 39
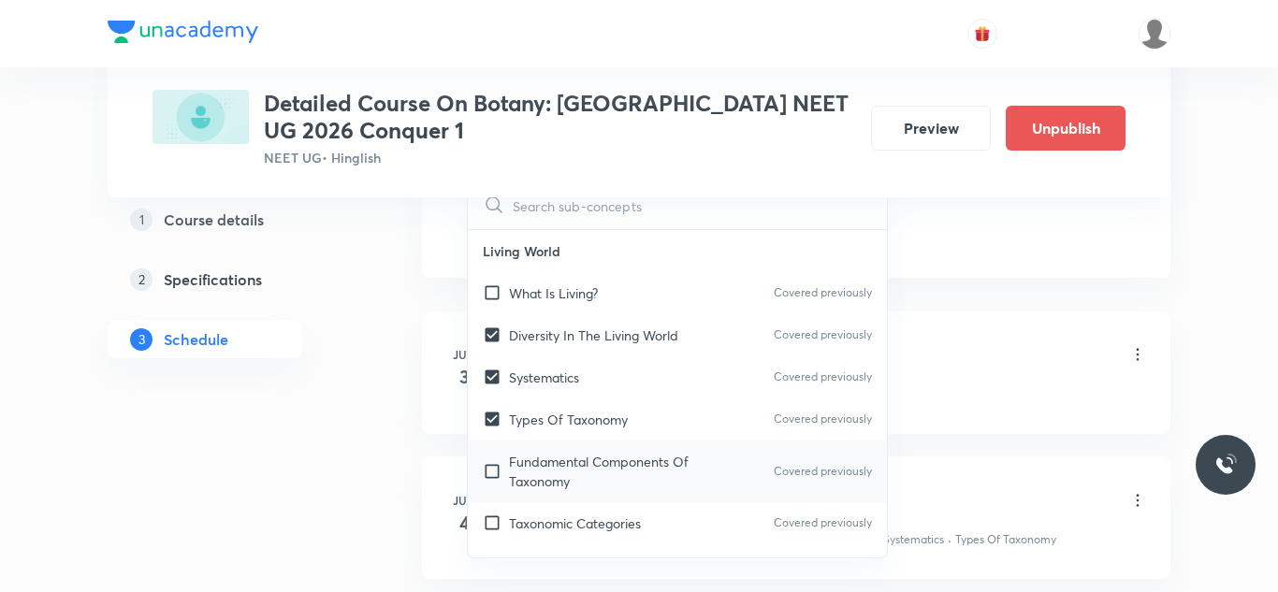
checkbox input "true"
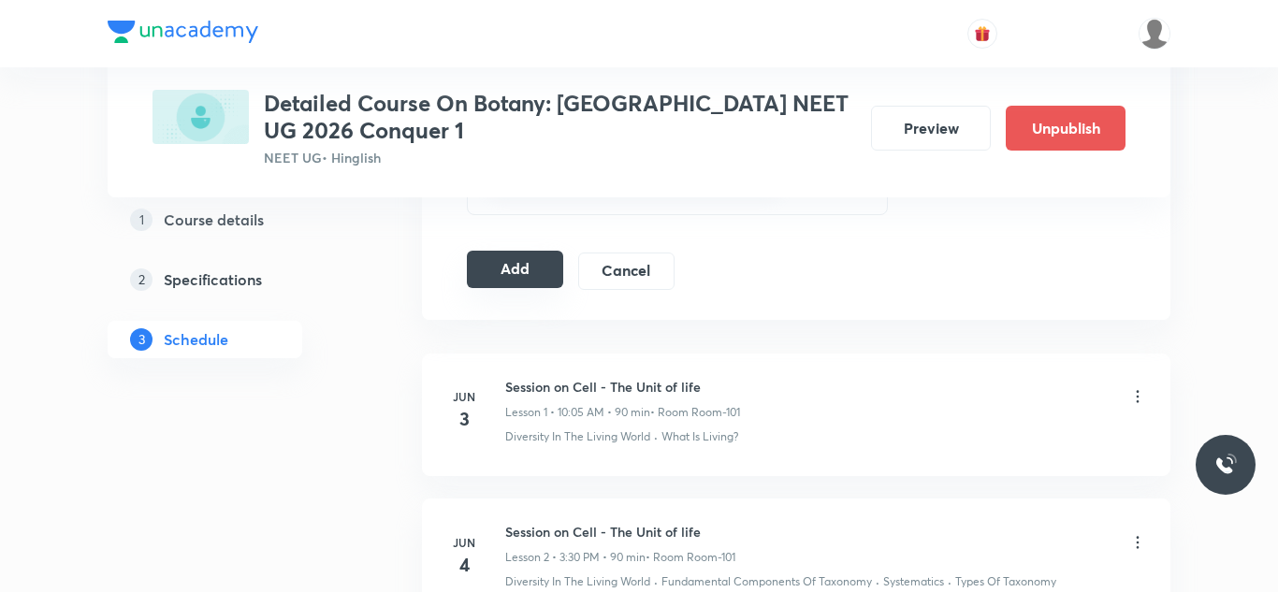
click at [529, 264] on button "Add" at bounding box center [515, 269] width 96 height 37
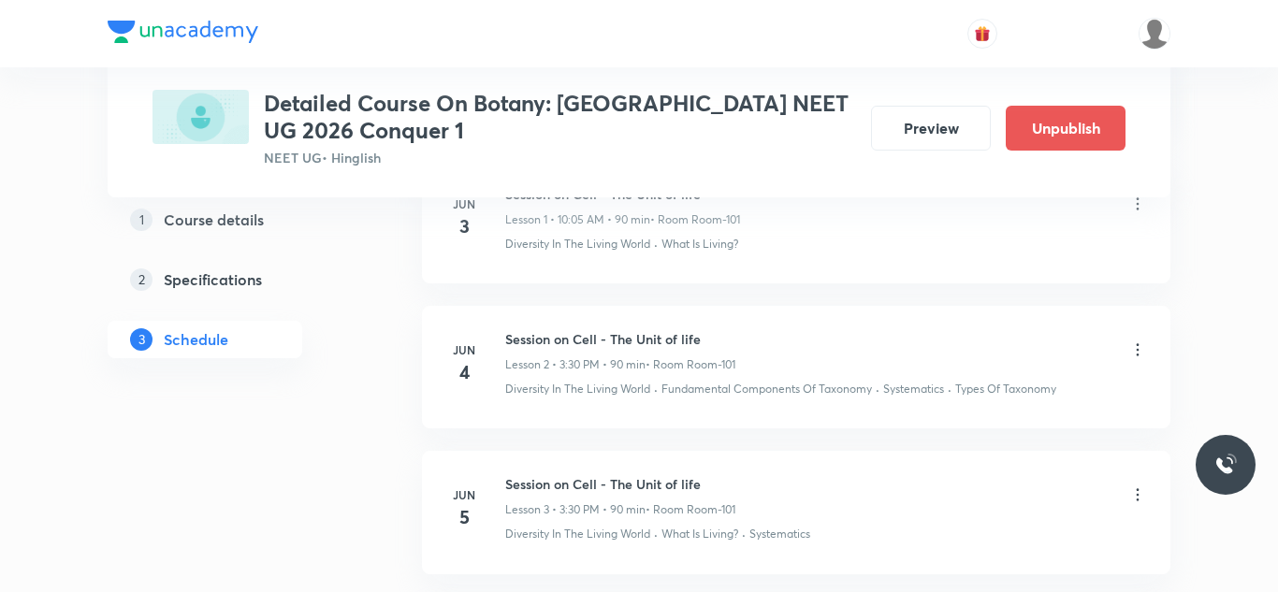
scroll to position [0, 0]
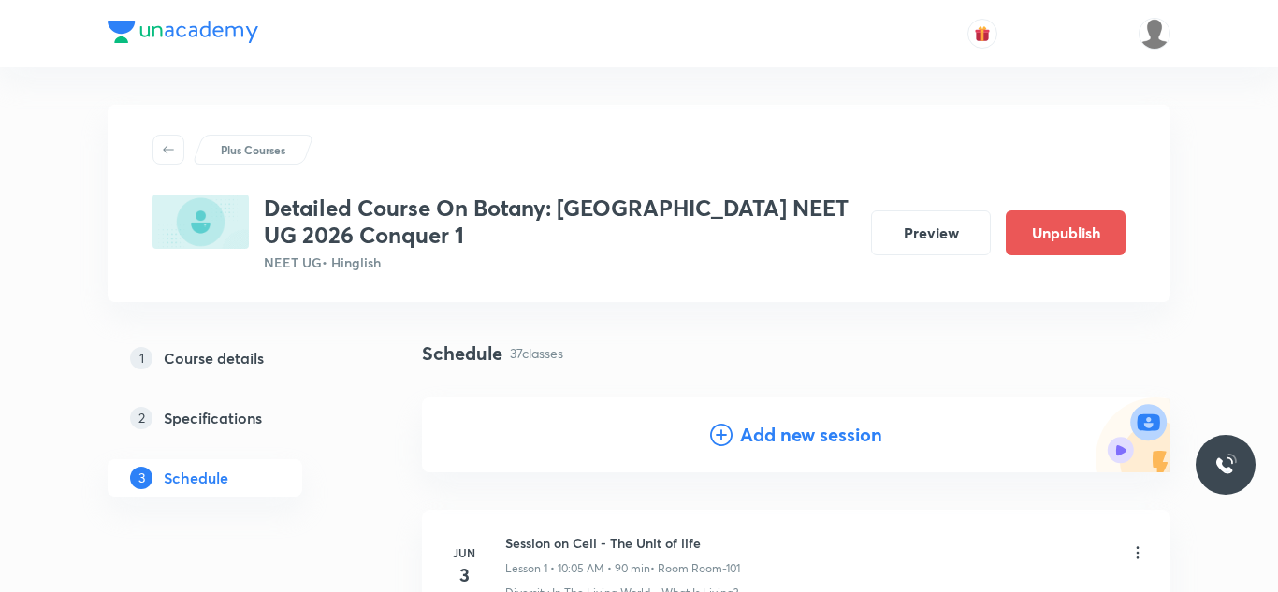
click at [747, 422] on h4 "Add new session" at bounding box center [811, 435] width 142 height 28
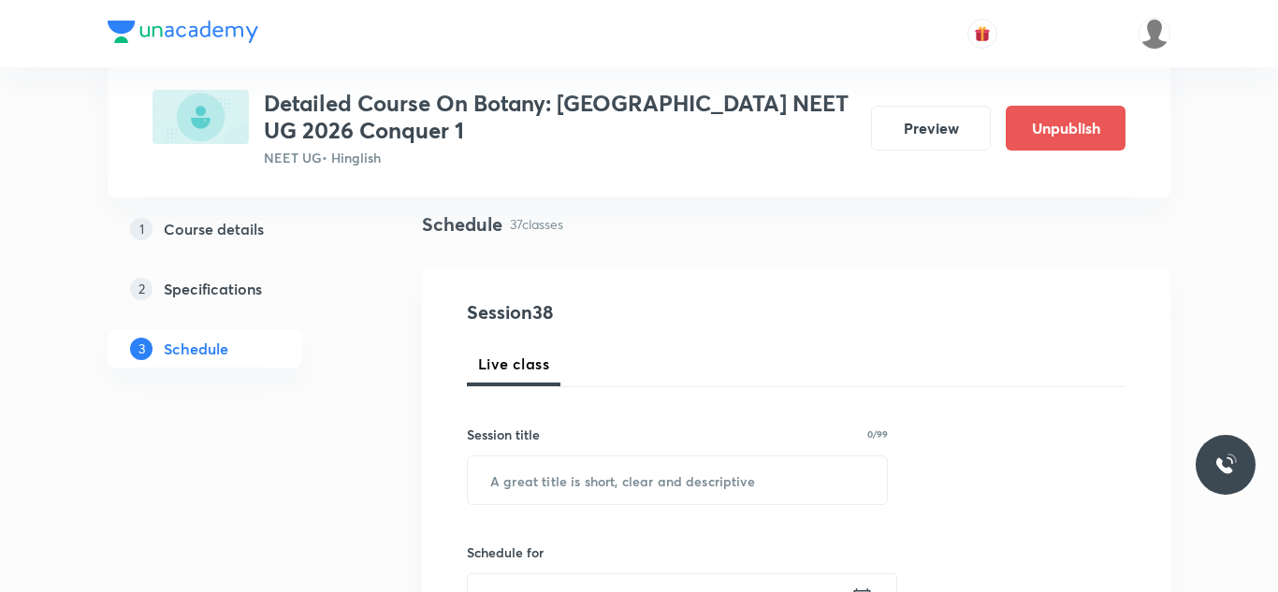
scroll to position [132, 0]
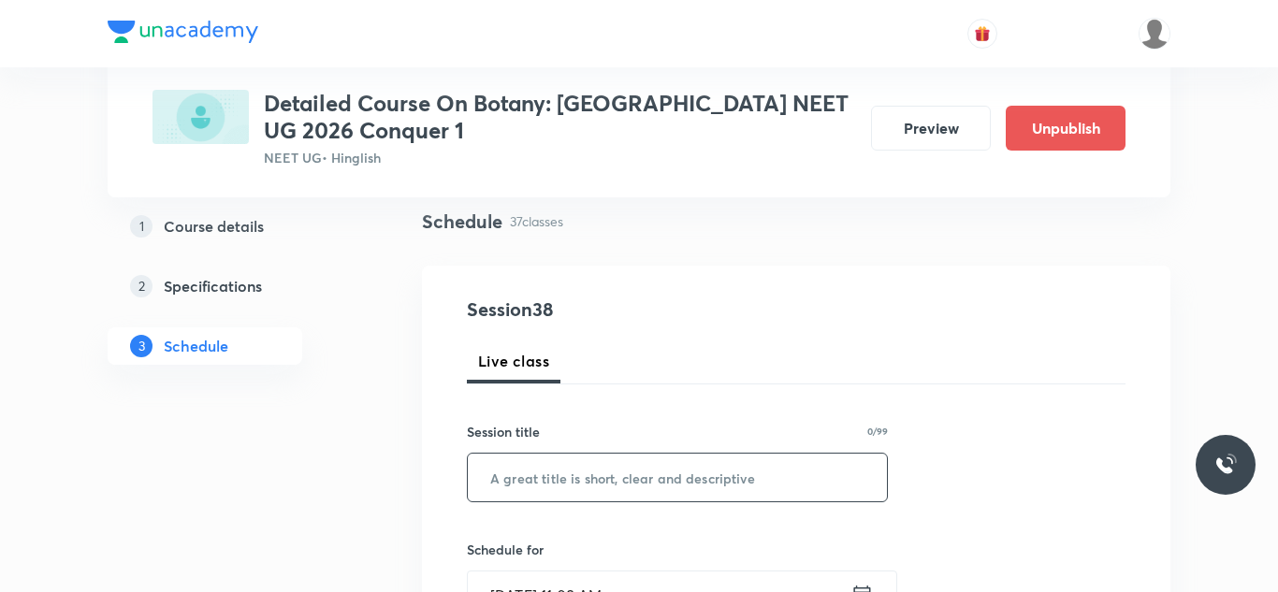
click at [628, 485] on input "text" at bounding box center [677, 478] width 419 height 48
paste input "Session on Biological Classification"
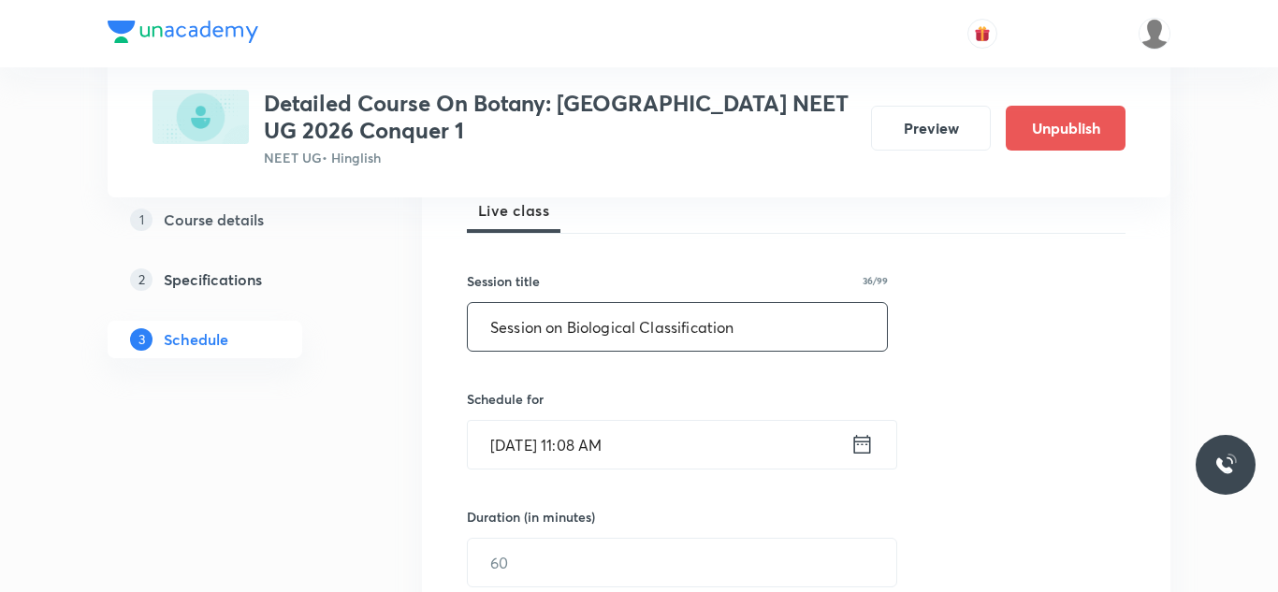
scroll to position [296, 0]
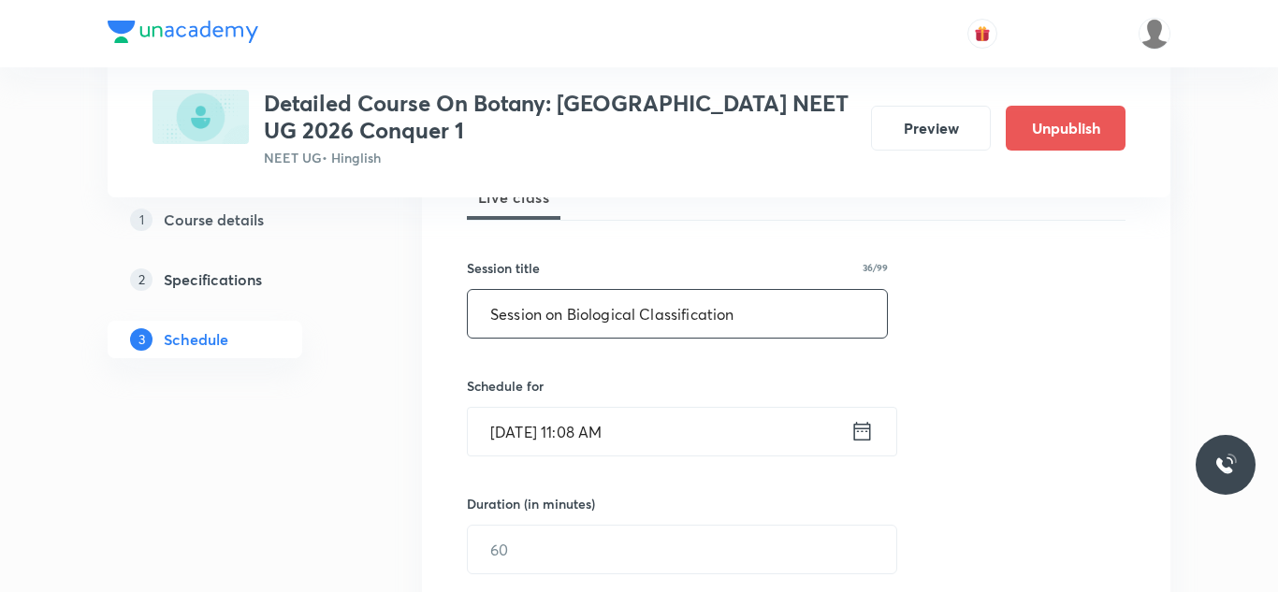
type input "Session on Biological Classification"
click at [523, 442] on input "Aug 31, 2025, 11:08 AM" at bounding box center [659, 432] width 383 height 48
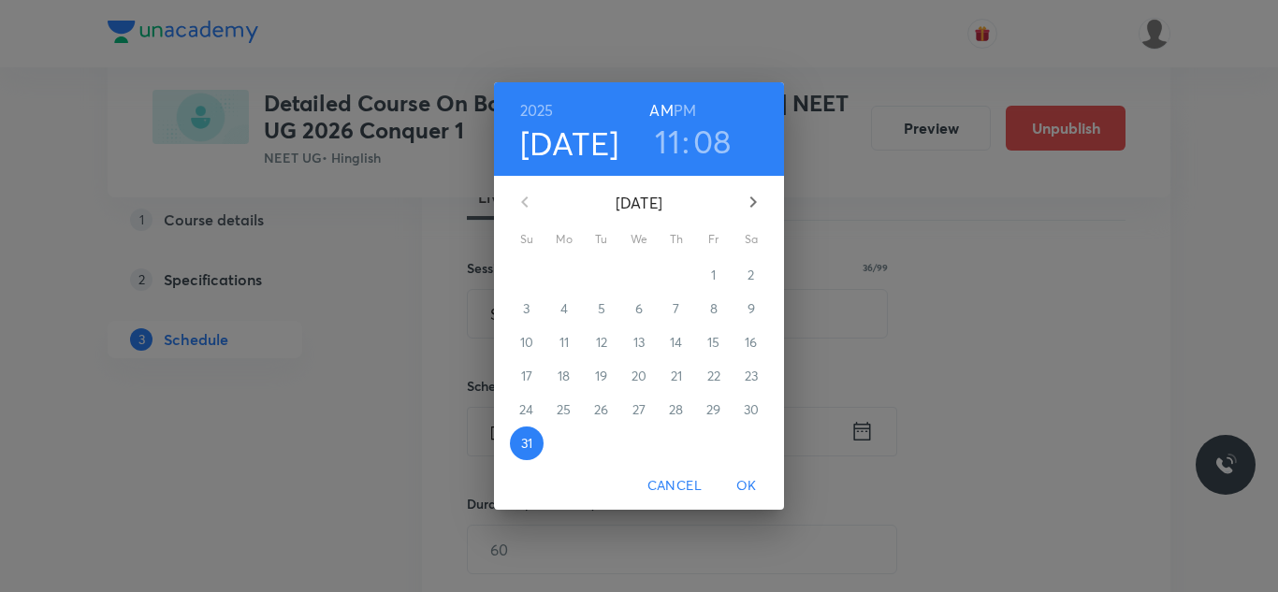
click at [759, 198] on icon "button" at bounding box center [753, 202] width 22 height 22
click at [679, 270] on p "4" at bounding box center [676, 275] width 7 height 19
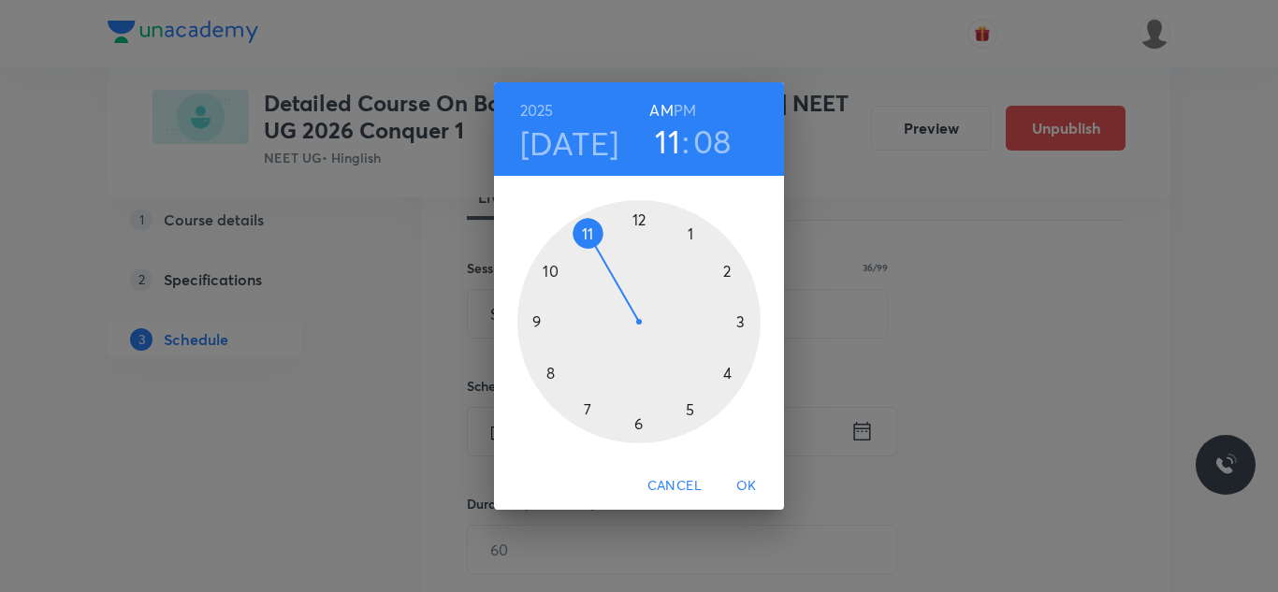
click at [704, 124] on h3 "08" at bounding box center [713, 141] width 38 height 39
click at [548, 377] on div at bounding box center [639, 321] width 243 height 243
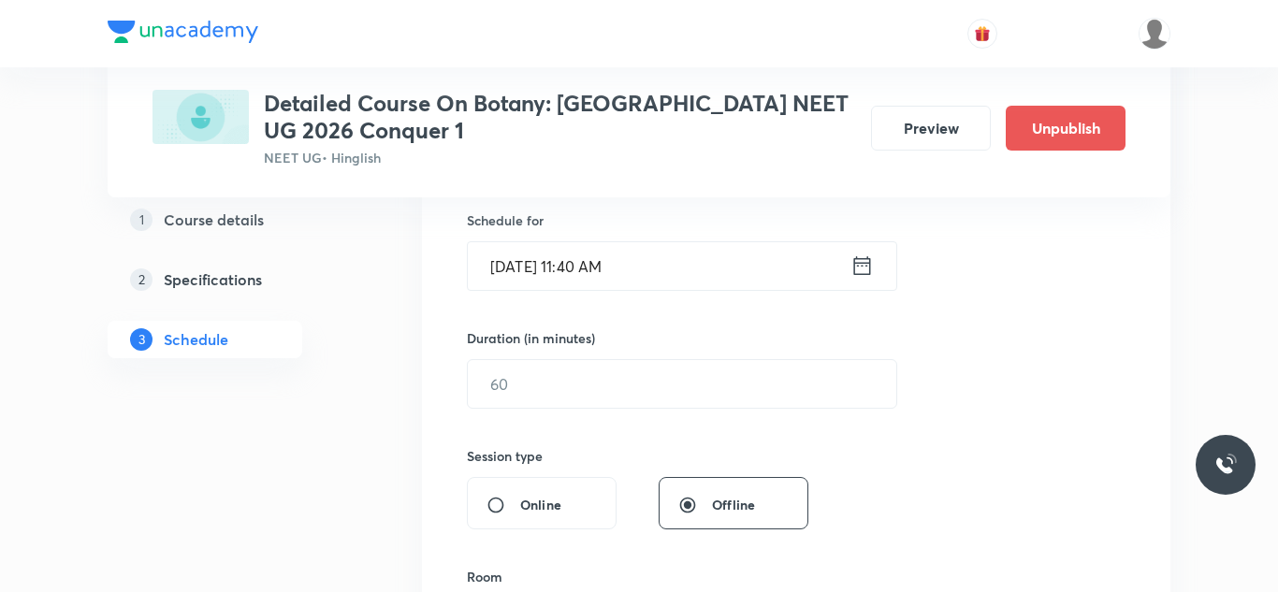
scroll to position [468, 0]
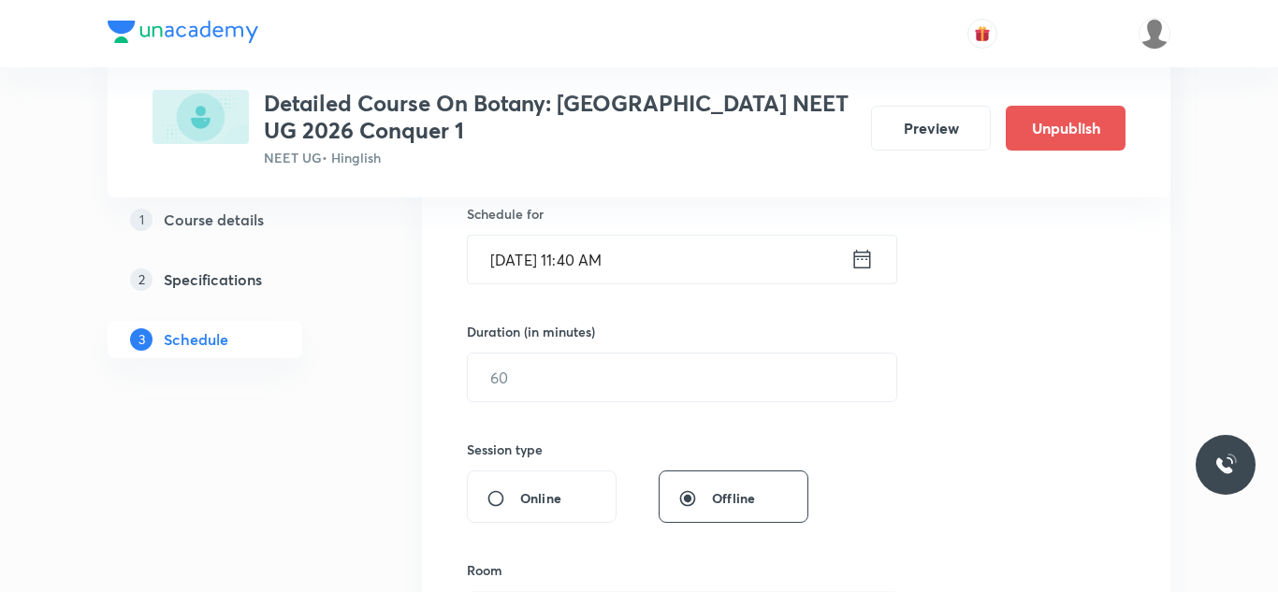
click at [548, 377] on input "text" at bounding box center [682, 378] width 429 height 48
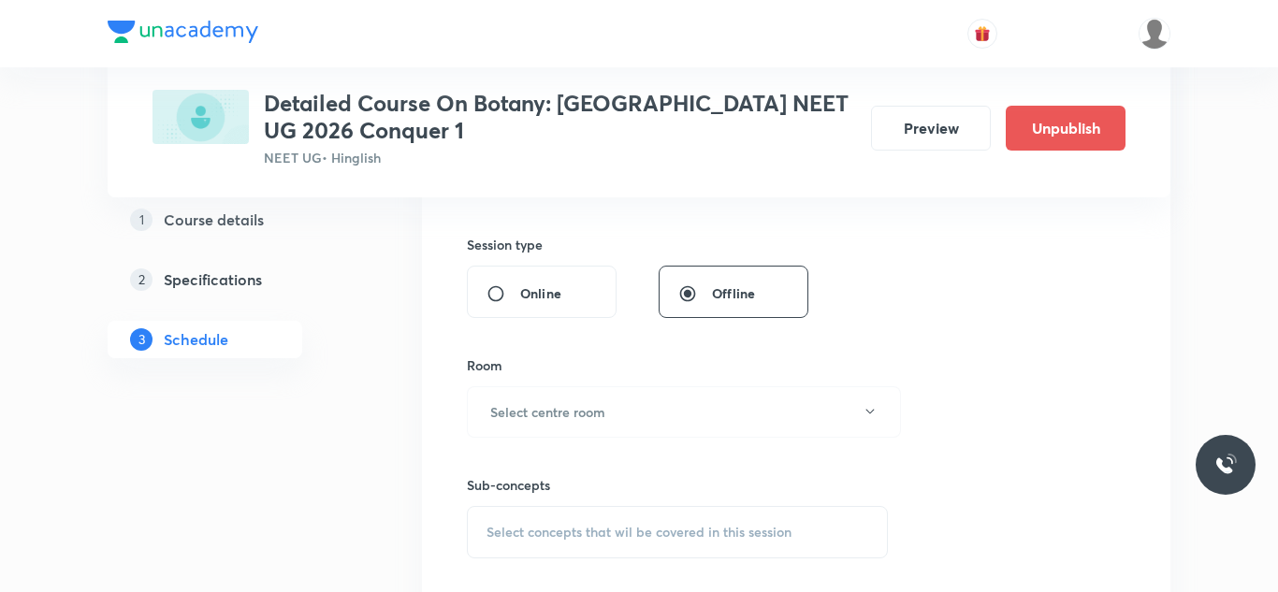
scroll to position [676, 0]
type input "90"
click at [545, 416] on h6 "Select centre room" at bounding box center [547, 410] width 115 height 20
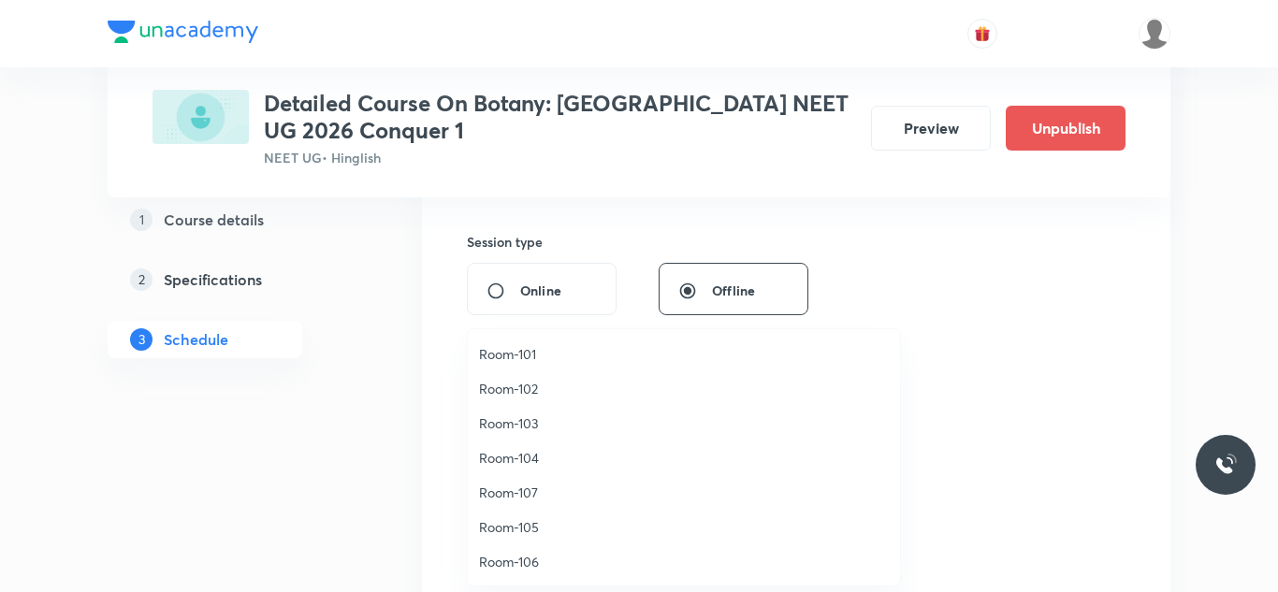
click at [503, 525] on span "Room-105" at bounding box center [684, 528] width 410 height 20
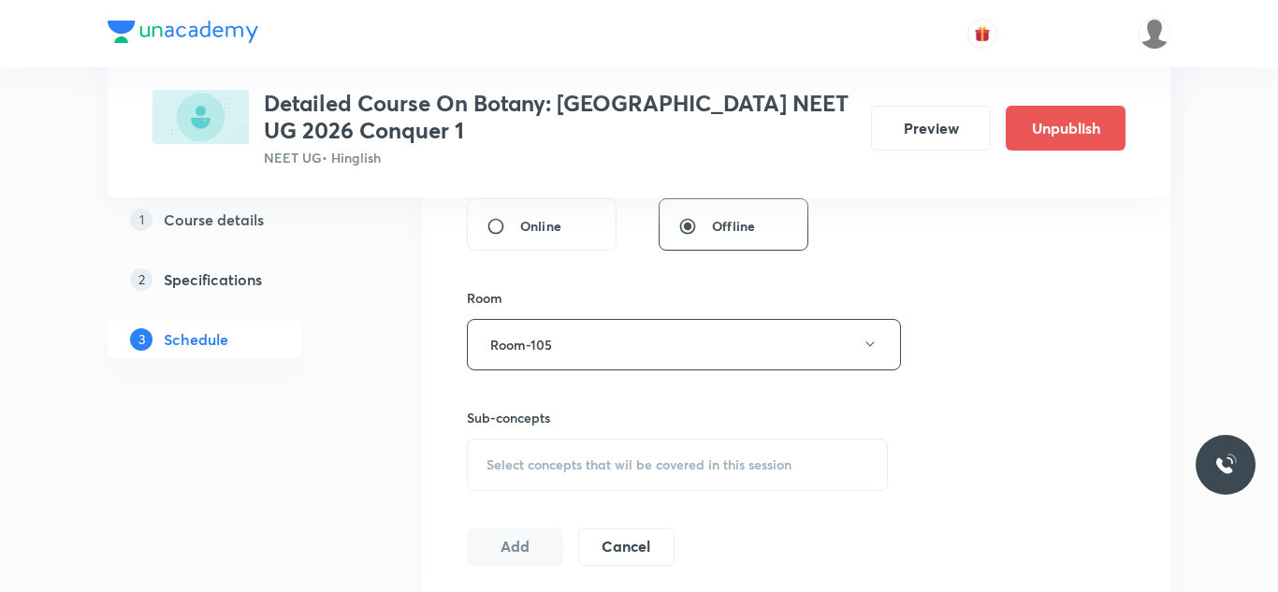
scroll to position [741, 0]
click at [529, 470] on span "Select concepts that wil be covered in this session" at bounding box center [639, 464] width 305 height 15
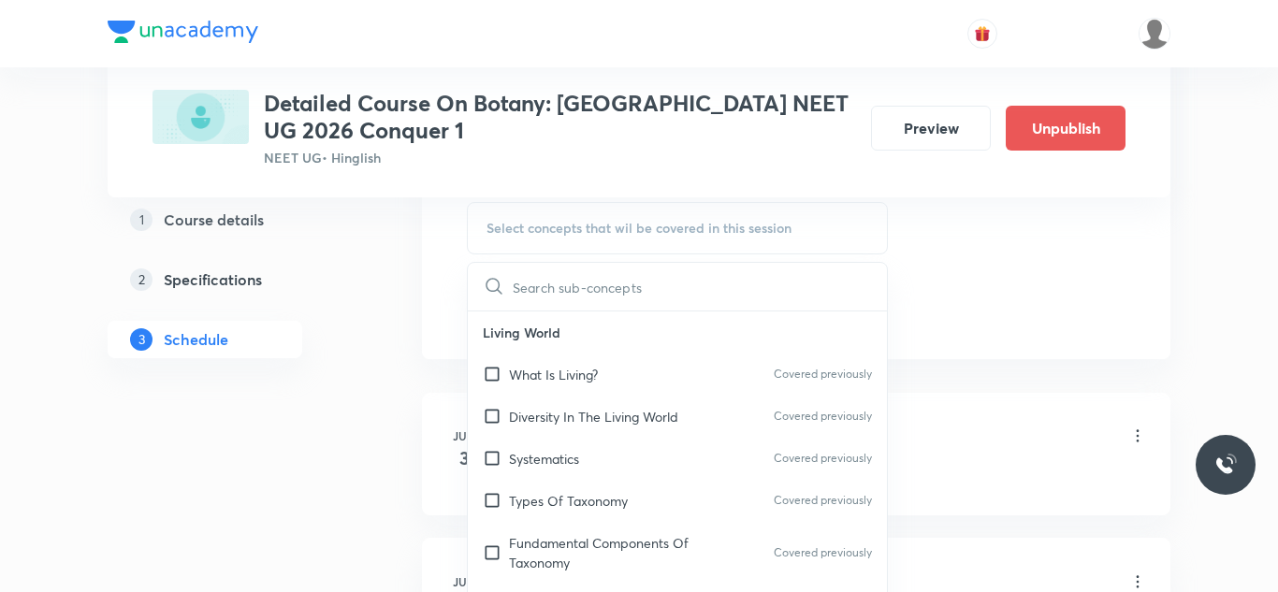
scroll to position [984, 0]
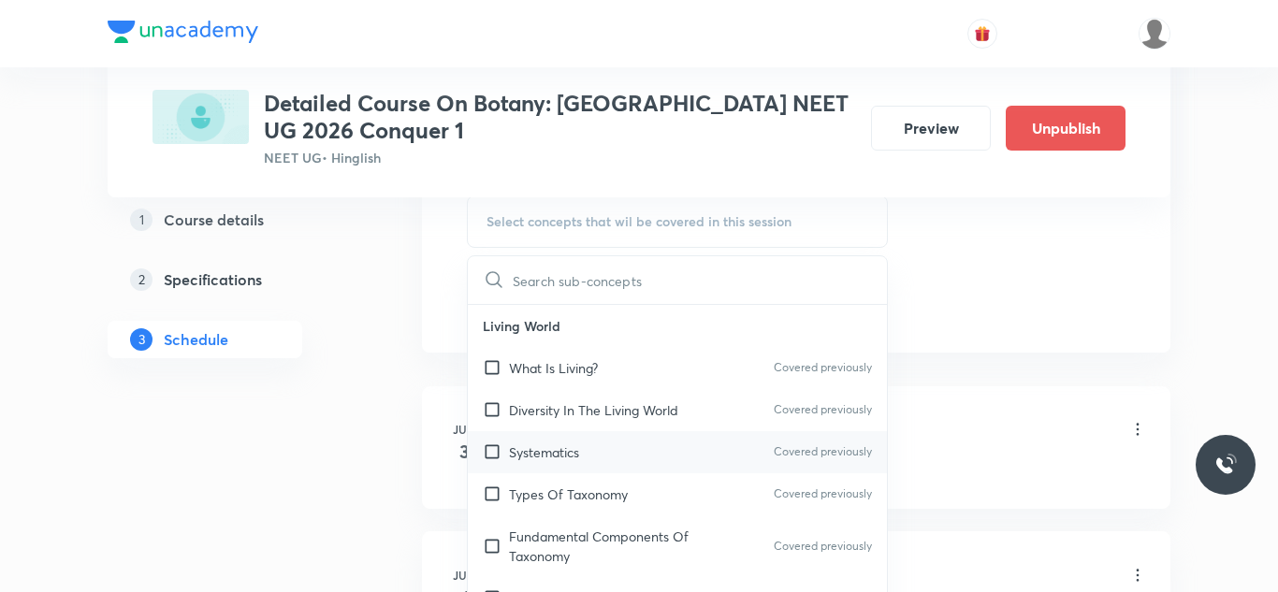
click at [494, 459] on input "checkbox" at bounding box center [496, 453] width 26 height 20
checkbox input "true"
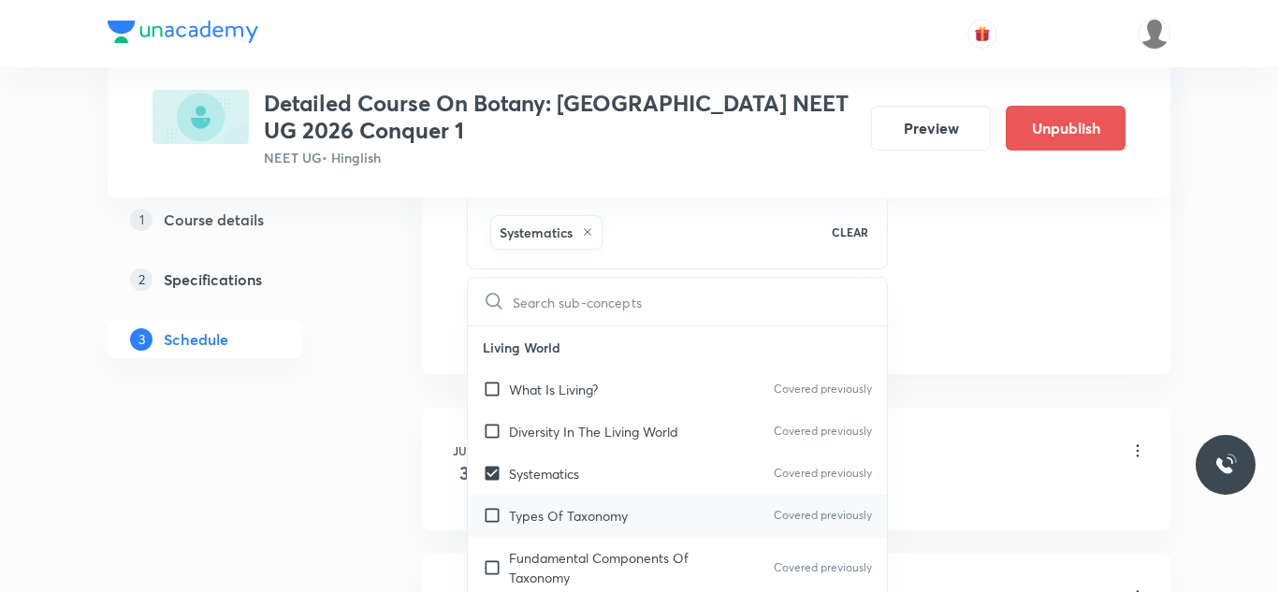
click at [491, 518] on input "checkbox" at bounding box center [496, 516] width 26 height 20
checkbox input "true"
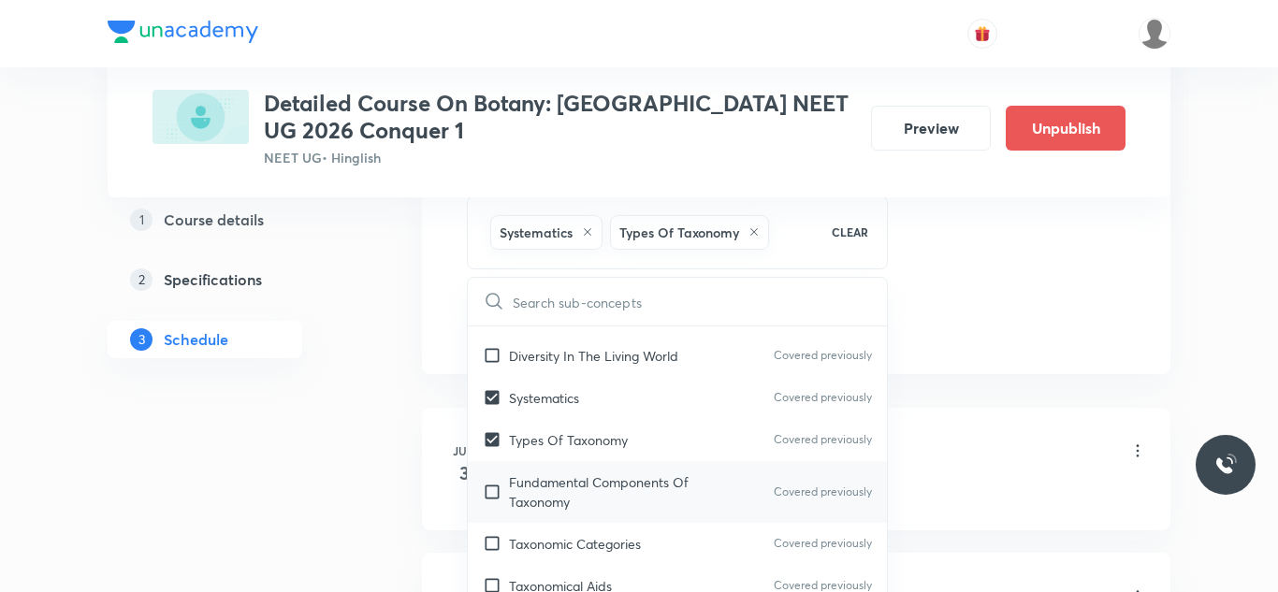
click at [492, 496] on input "checkbox" at bounding box center [496, 492] width 26 height 39
checkbox input "true"
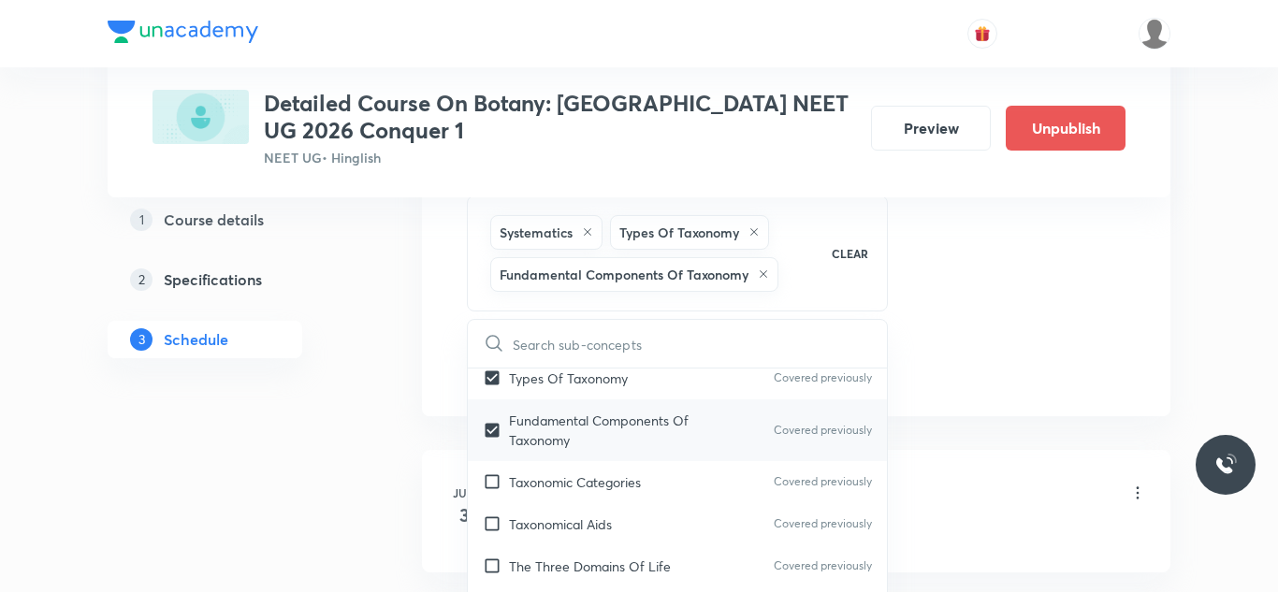
scroll to position [184, 0]
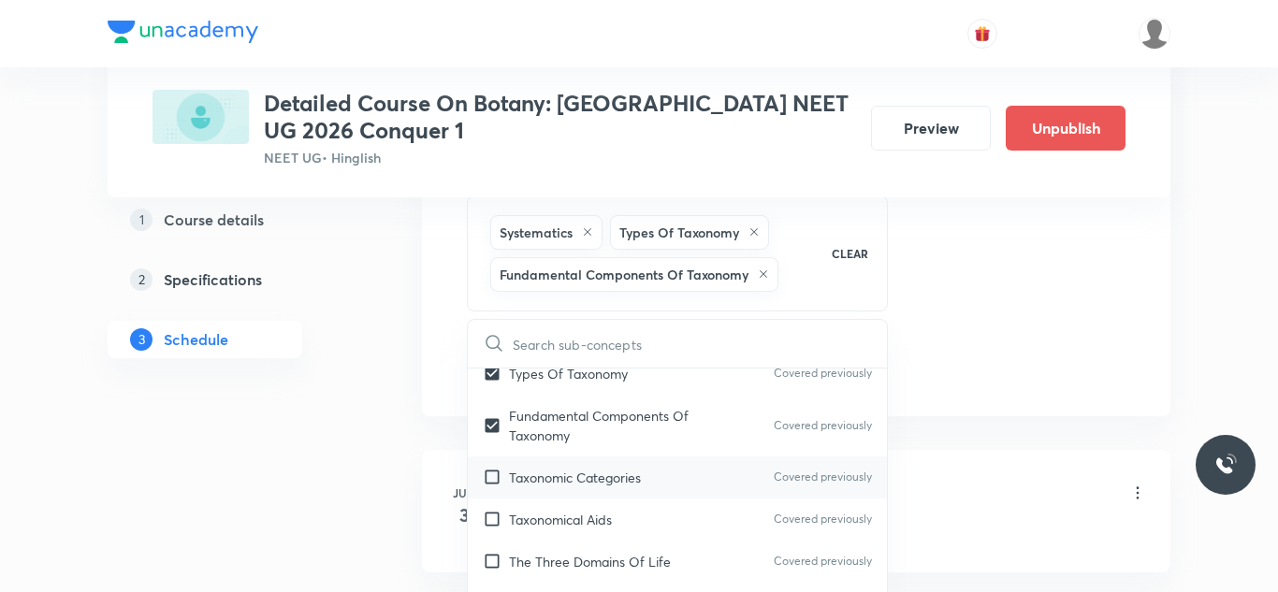
click at [489, 481] on input "checkbox" at bounding box center [496, 478] width 26 height 20
checkbox input "true"
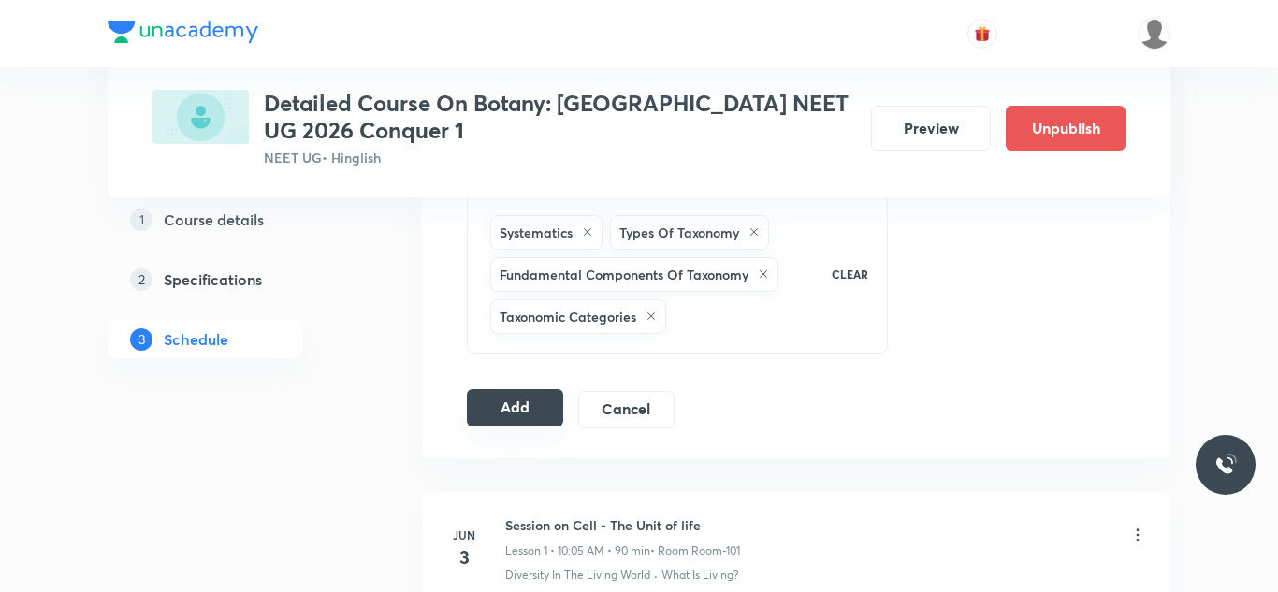
click at [510, 409] on button "Add" at bounding box center [515, 407] width 96 height 37
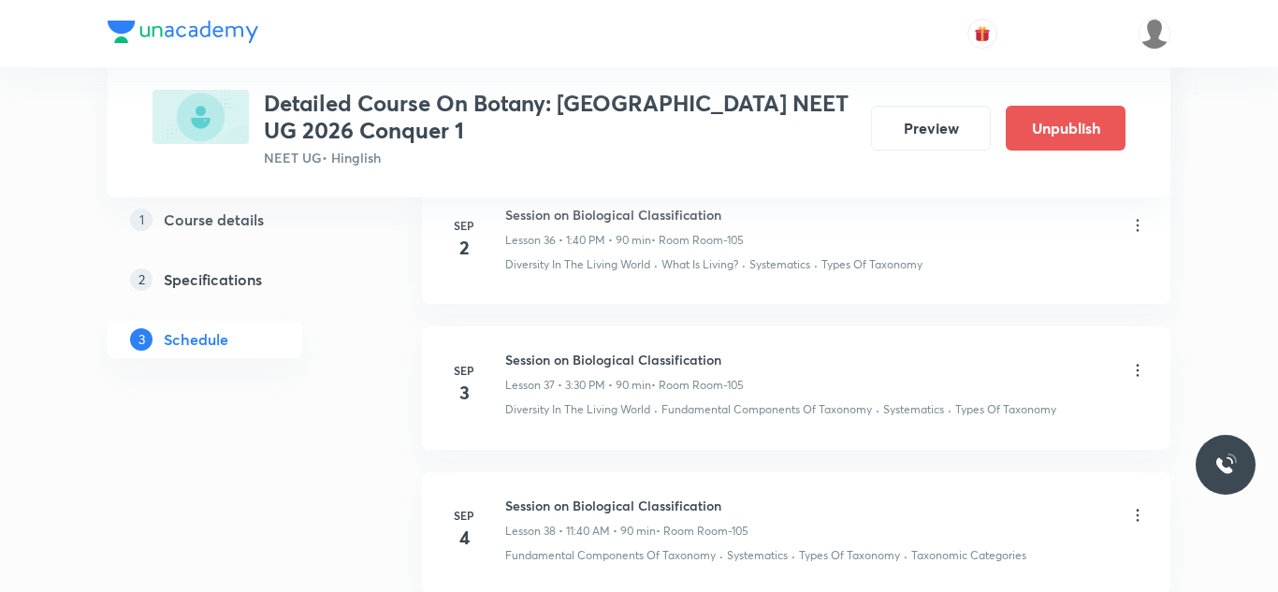
scroll to position [5498, 0]
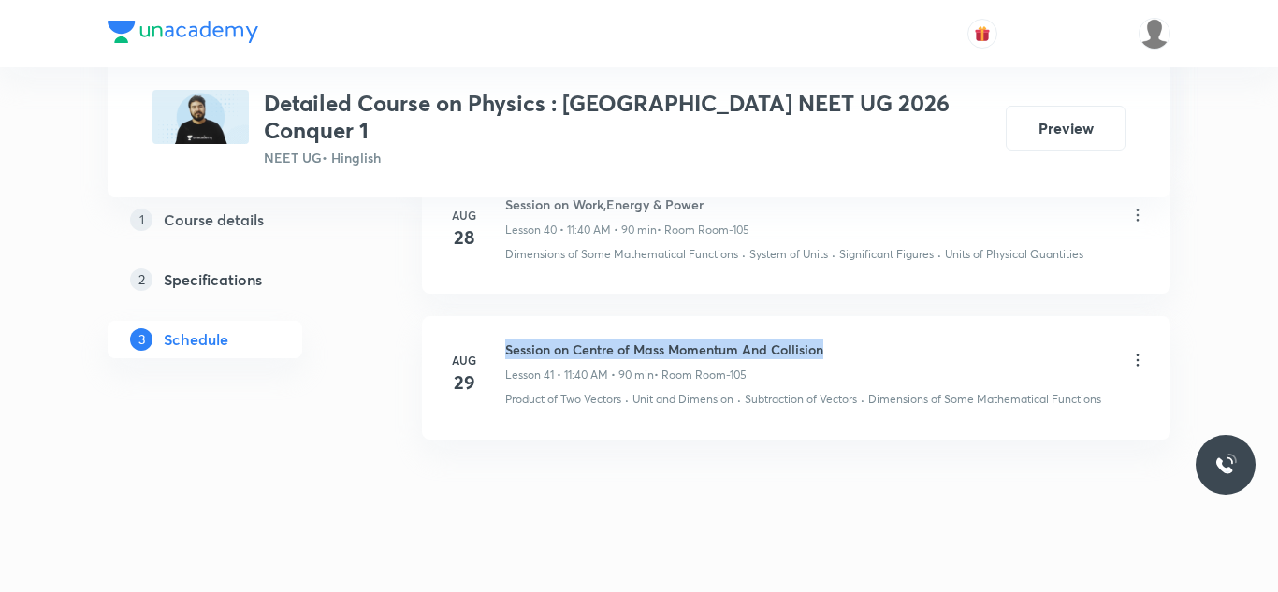
drag, startPoint x: 508, startPoint y: 317, endPoint x: 833, endPoint y: 302, distance: 325.1
click at [852, 316] on li "[DATE] Session on Centre of Mass Momentum And Collision Lesson 41 • 11:40 AM • …" at bounding box center [796, 377] width 749 height 123
copy h6 "Session on Centre of Mass Momentum And Collision"
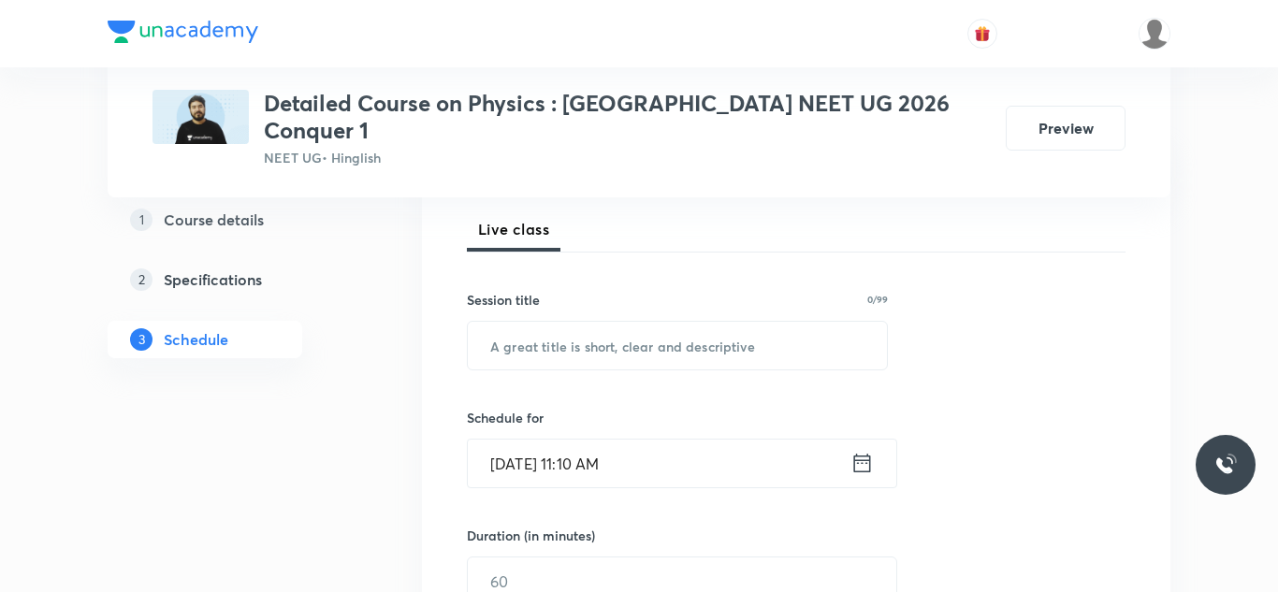
scroll to position [277, 0]
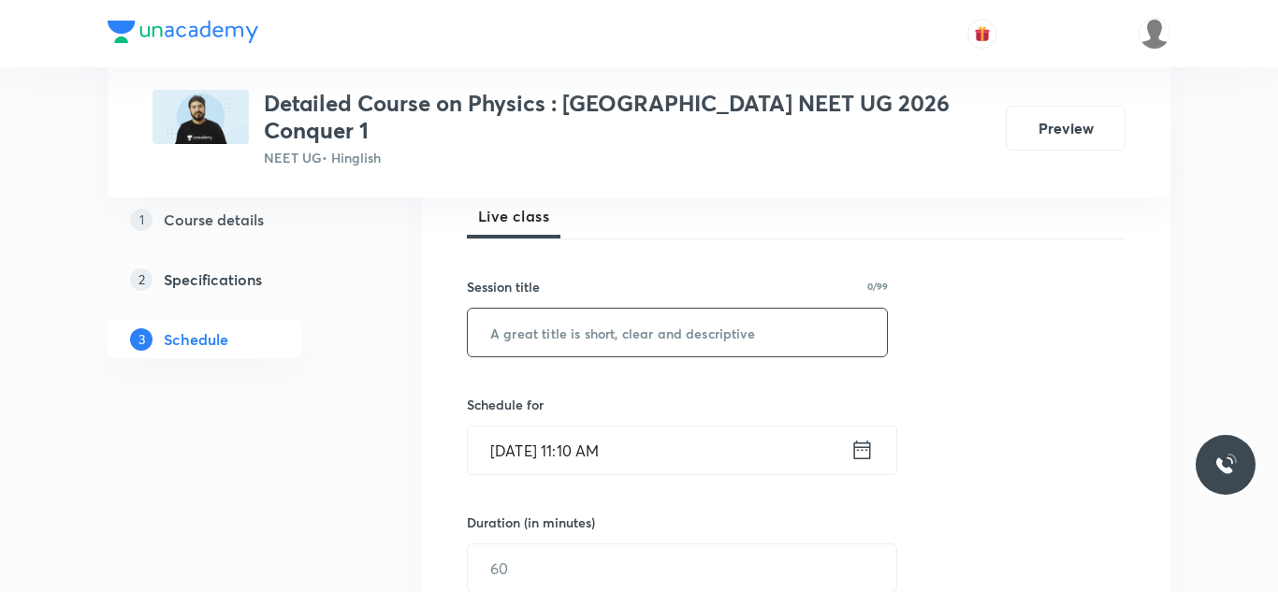
click at [727, 310] on input "text" at bounding box center [677, 333] width 419 height 48
paste input "Session on Centre of Mass Momentum And Collision"
type input "Session on Centre of Mass Momentum And Collision"
click at [521, 427] on input "[DATE] 11:10 AM" at bounding box center [659, 451] width 383 height 48
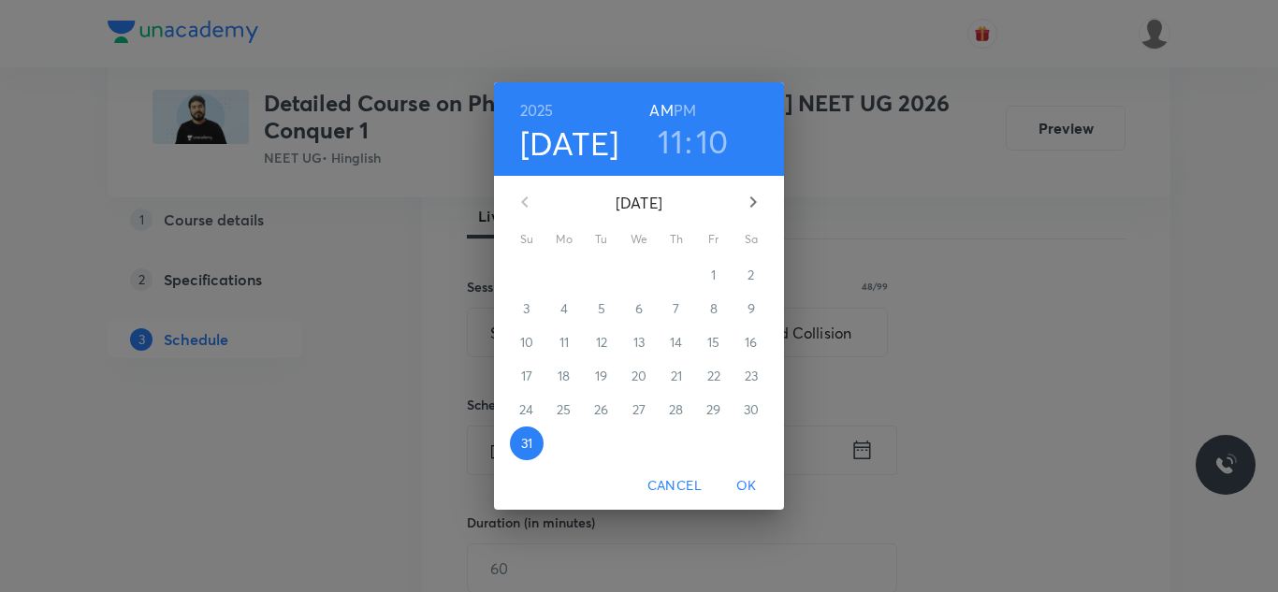
click at [749, 211] on icon "button" at bounding box center [753, 202] width 22 height 22
click at [592, 272] on span "2" at bounding box center [602, 275] width 34 height 19
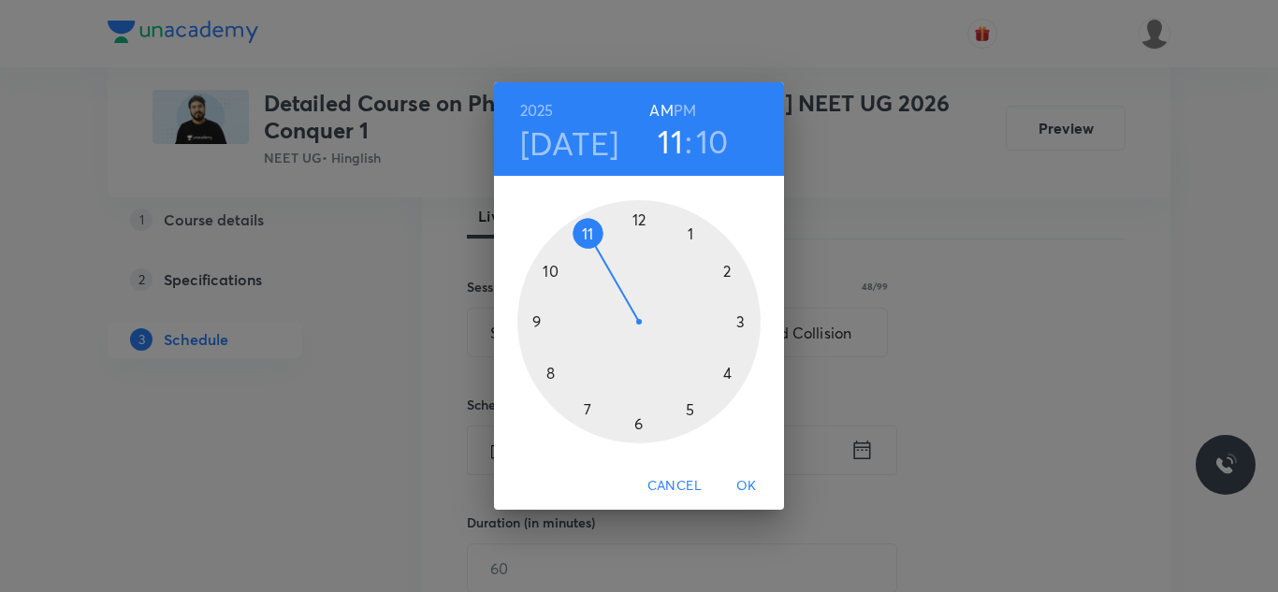
click at [742, 322] on div at bounding box center [639, 321] width 243 height 243
click at [684, 115] on h6 "PM" at bounding box center [685, 110] width 22 height 26
click at [719, 370] on div at bounding box center [639, 321] width 243 height 243
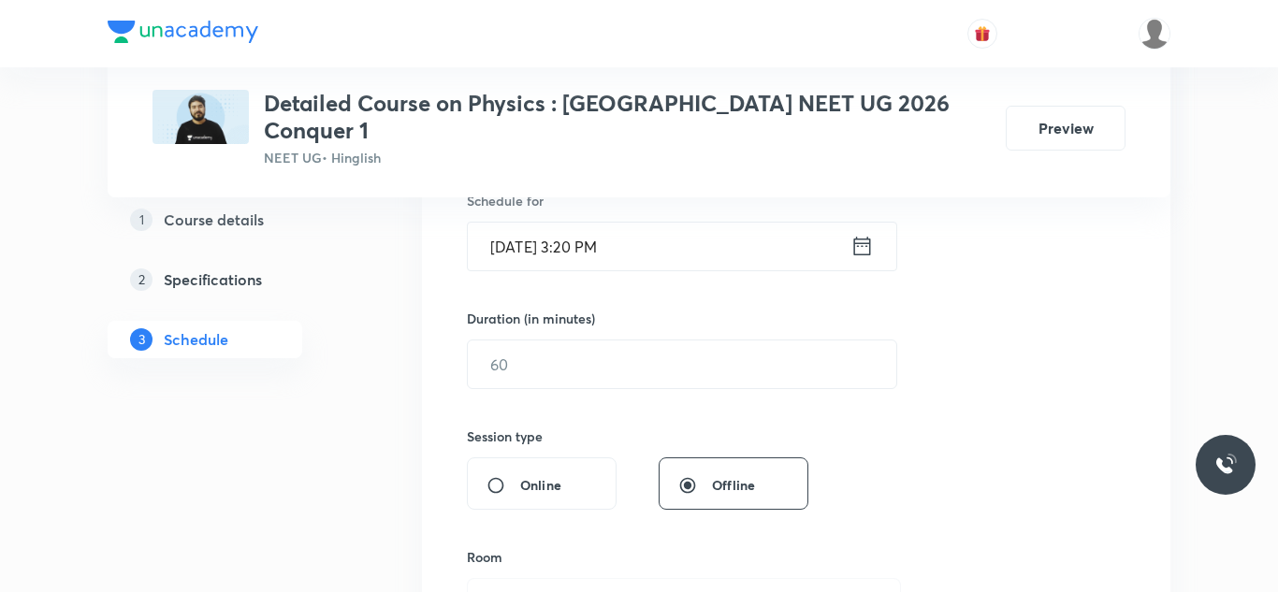
scroll to position [483, 0]
click at [642, 339] on input "text" at bounding box center [682, 363] width 429 height 48
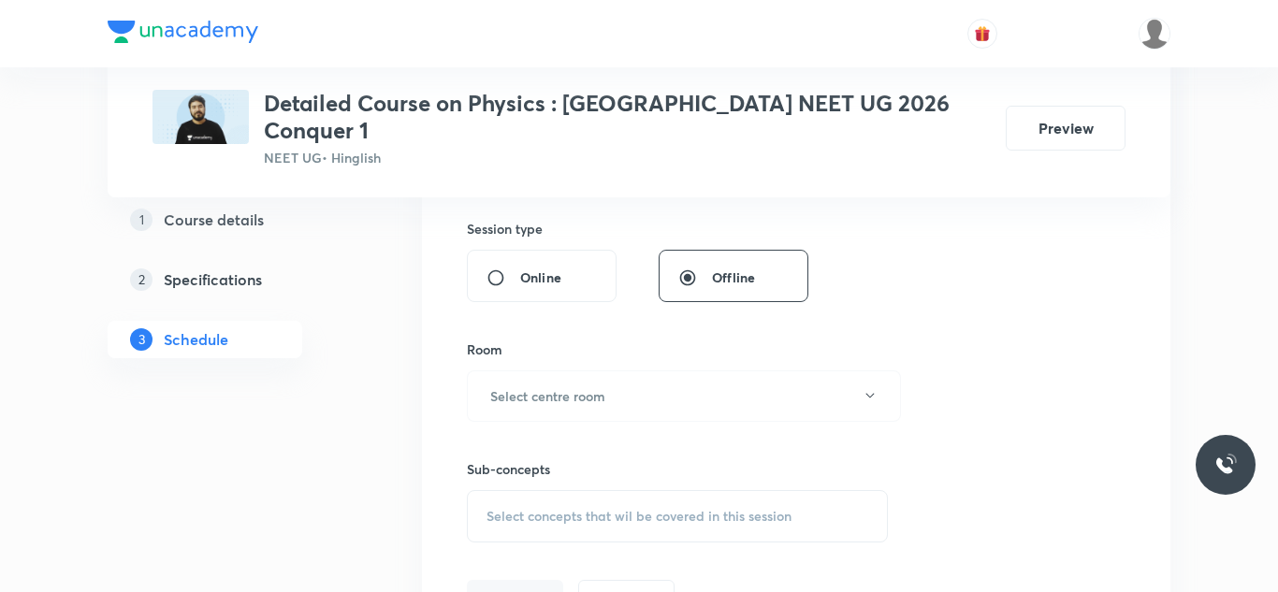
scroll to position [690, 0]
type input "90"
click at [596, 386] on h6 "Select centre room" at bounding box center [547, 396] width 115 height 20
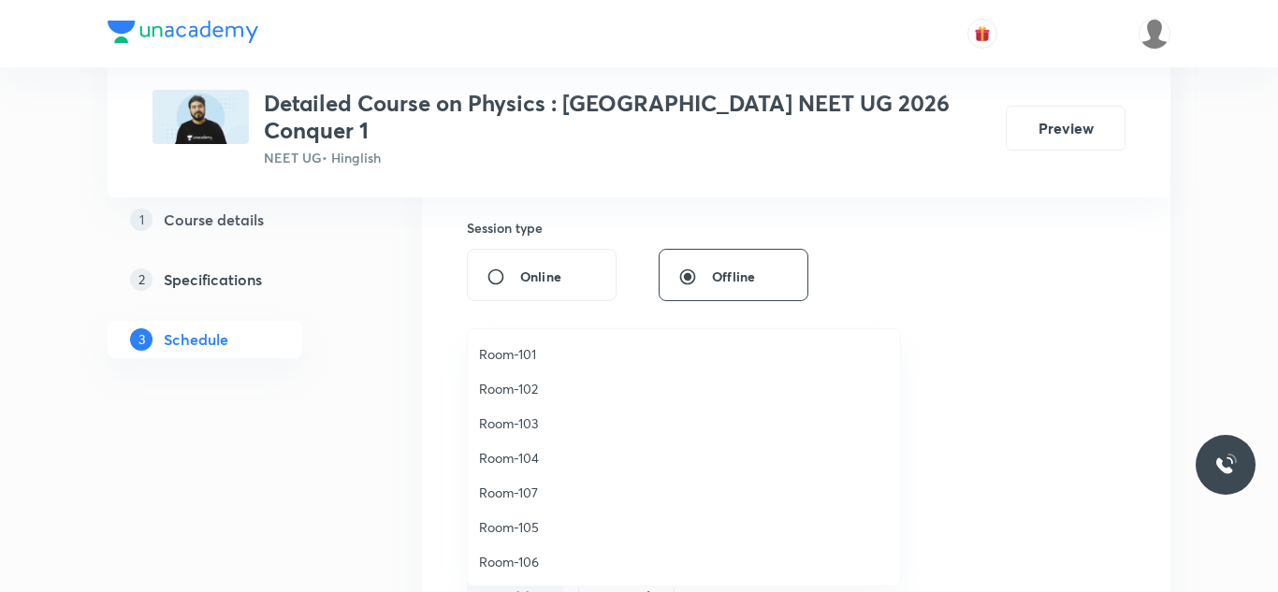
click at [509, 521] on span "Room-105" at bounding box center [684, 528] width 410 height 20
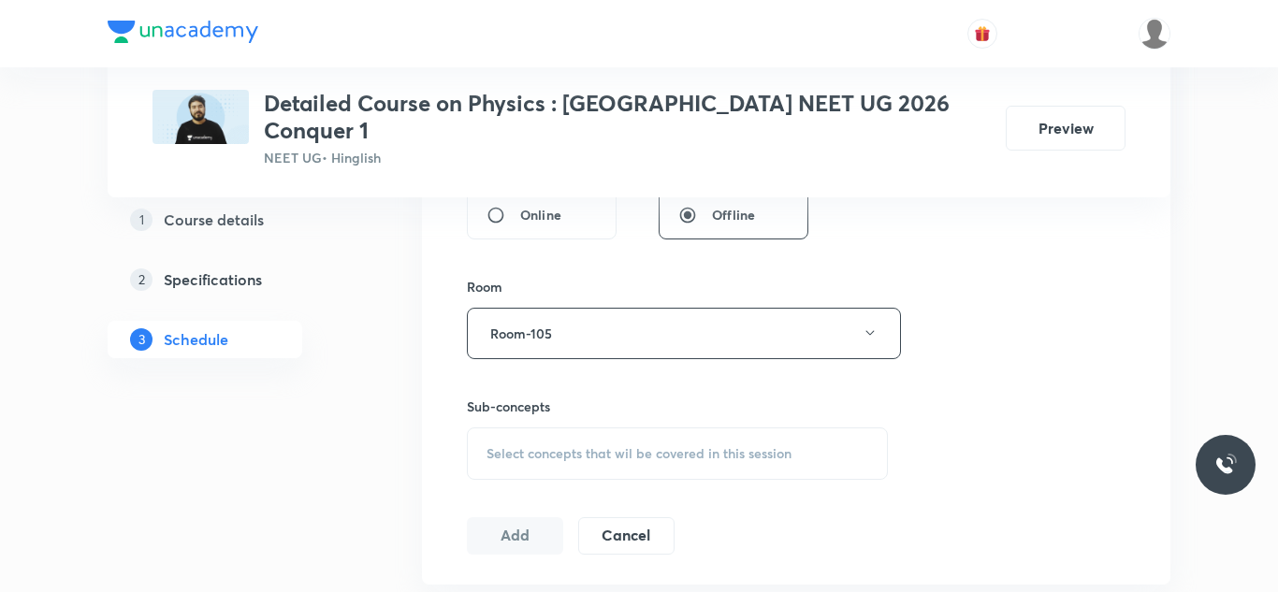
scroll to position [771, 0]
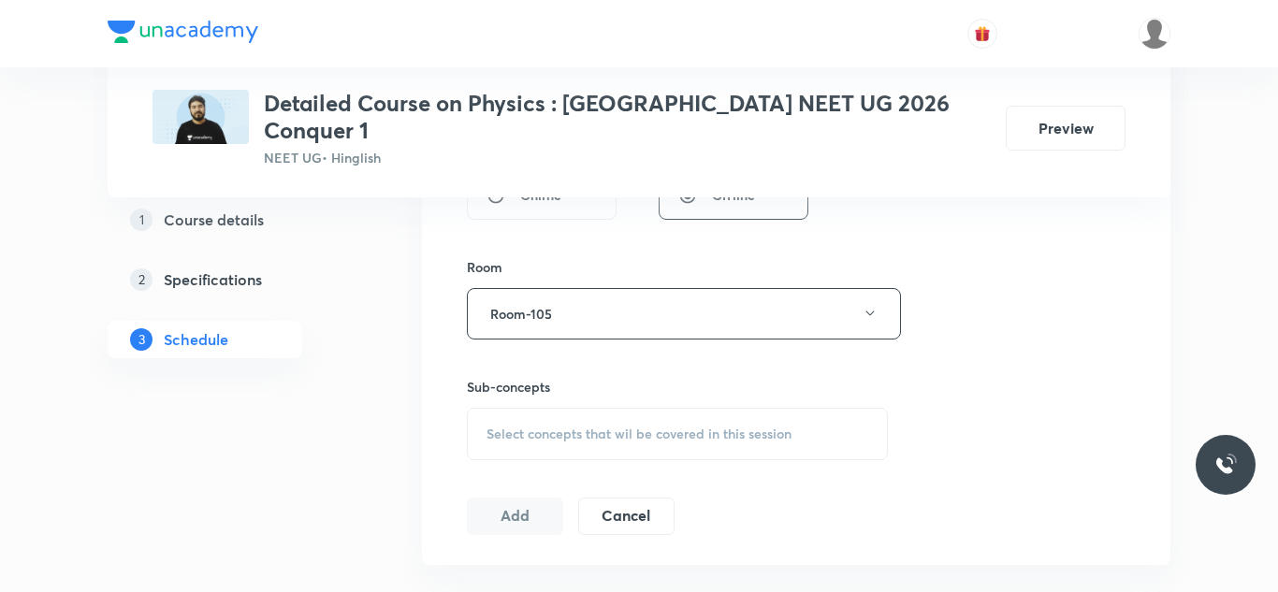
click at [552, 427] on span "Select concepts that wil be covered in this session" at bounding box center [639, 434] width 305 height 15
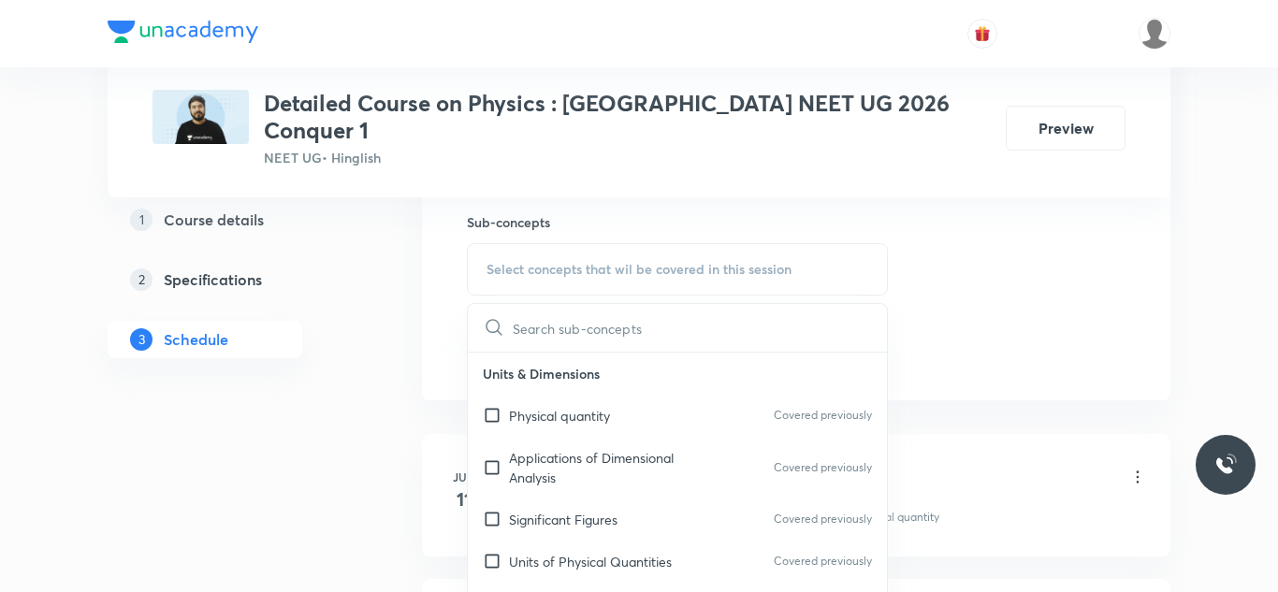
scroll to position [938, 0]
click at [488, 404] on input "checkbox" at bounding box center [496, 414] width 26 height 20
checkbox input "true"
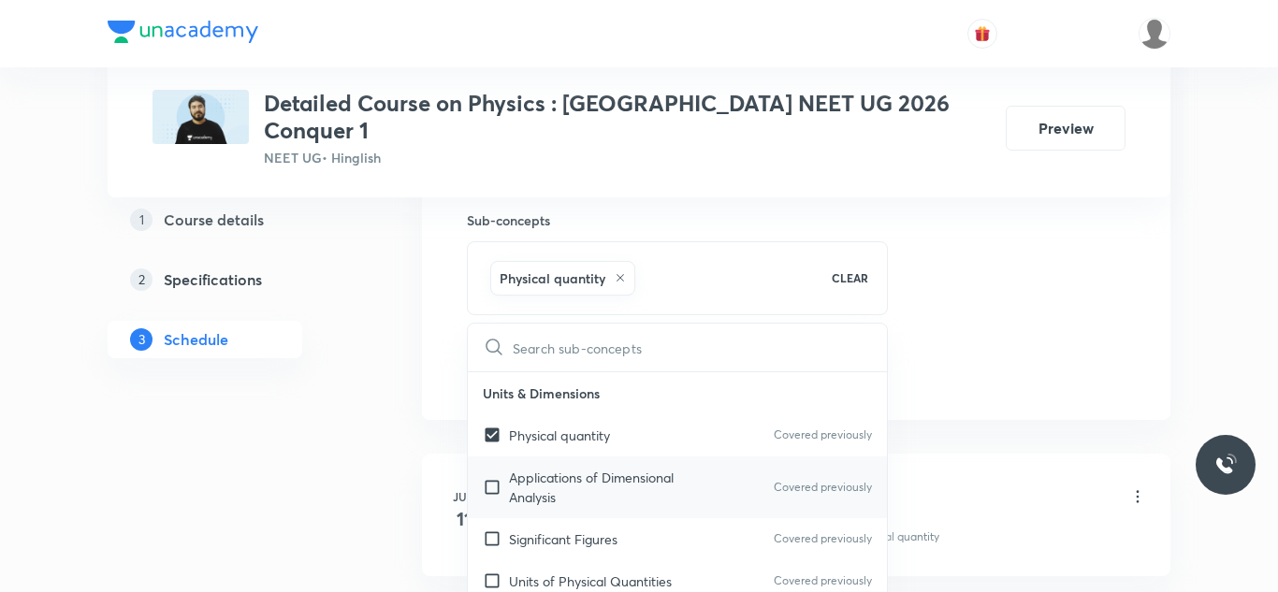
click at [490, 468] on input "checkbox" at bounding box center [496, 487] width 26 height 39
checkbox input "true"
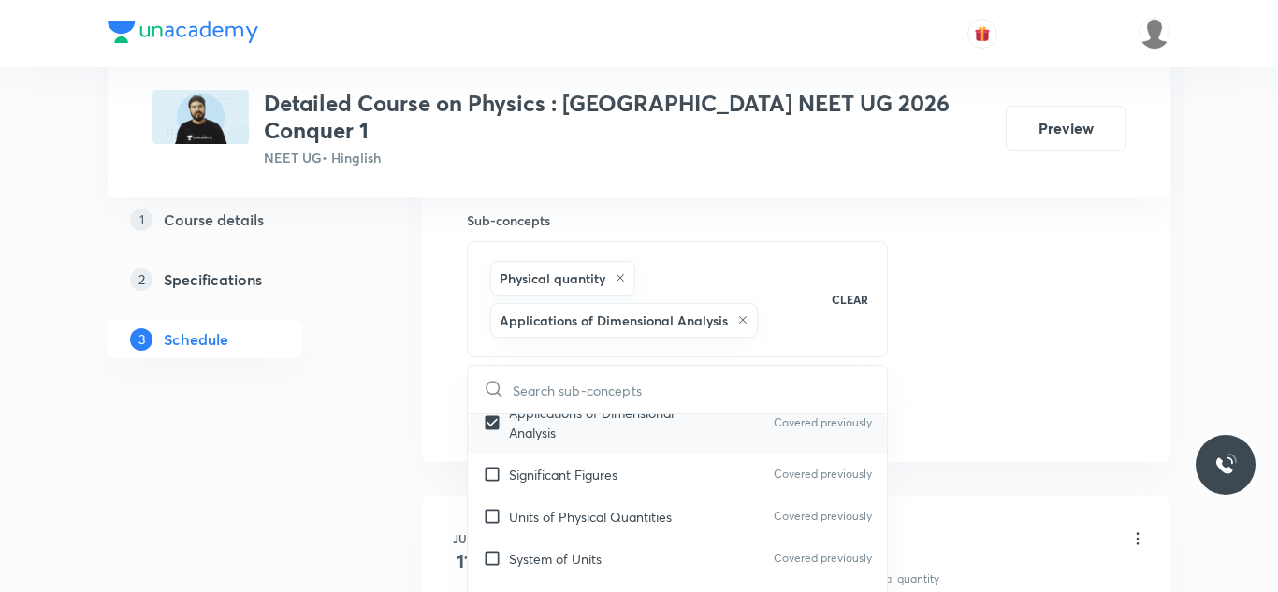
scroll to position [109, 0]
click at [493, 463] on input "checkbox" at bounding box center [496, 473] width 26 height 20
checkbox input "true"
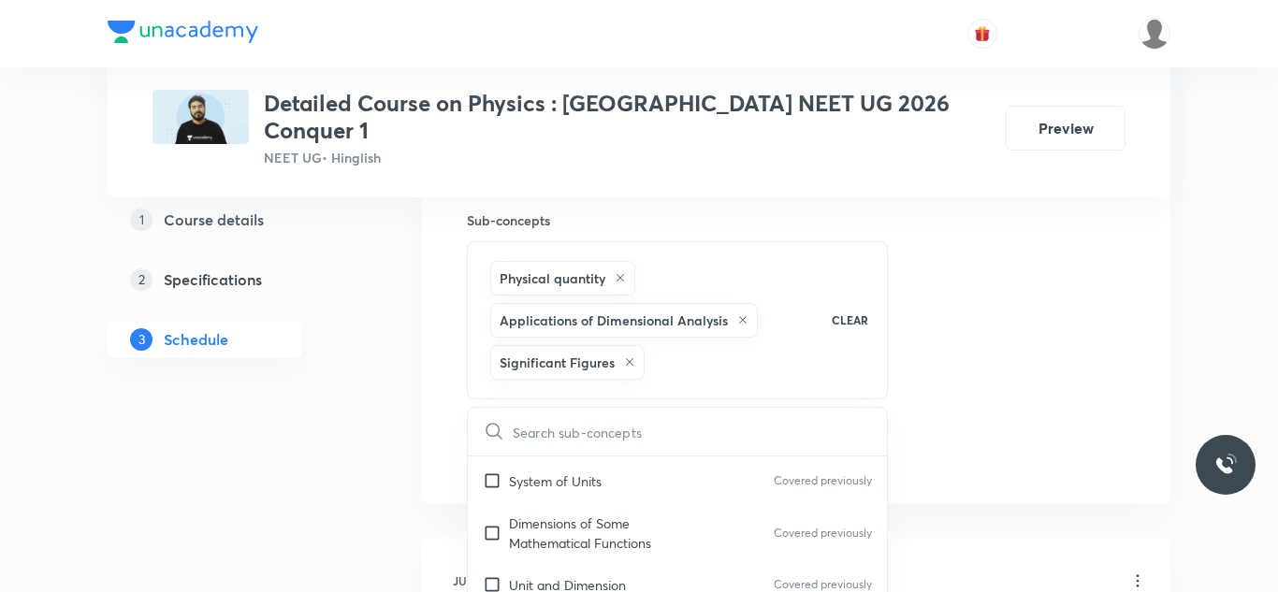
scroll to position [228, 0]
click at [493, 470] on input "checkbox" at bounding box center [496, 480] width 26 height 20
checkbox input "true"
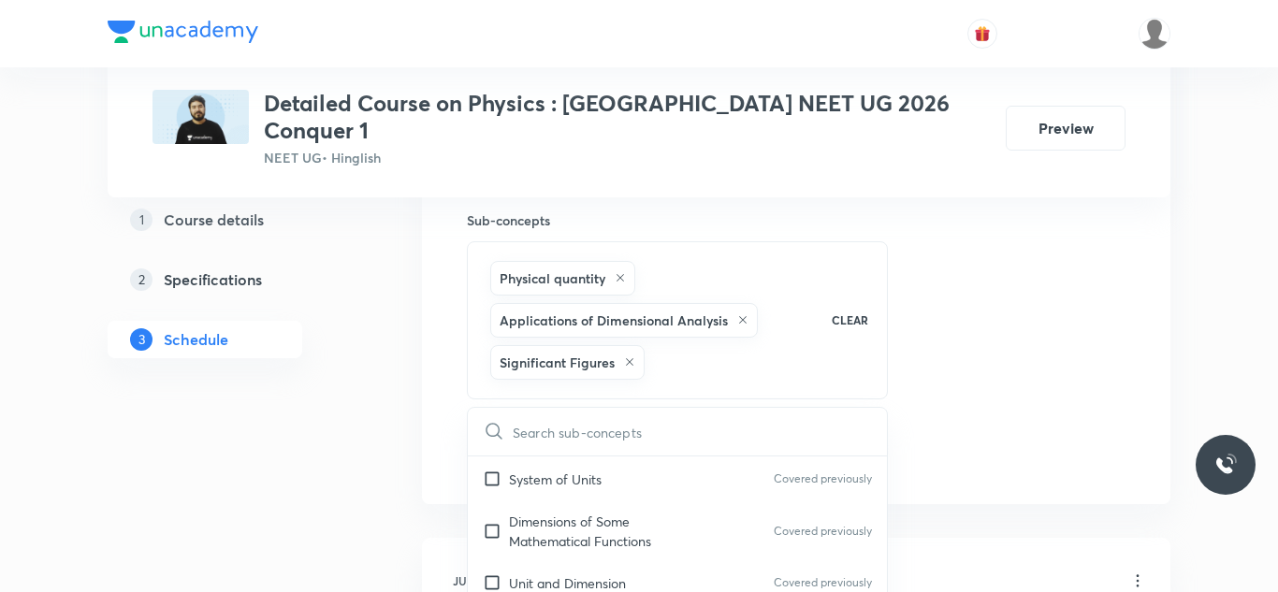
checkbox input "true"
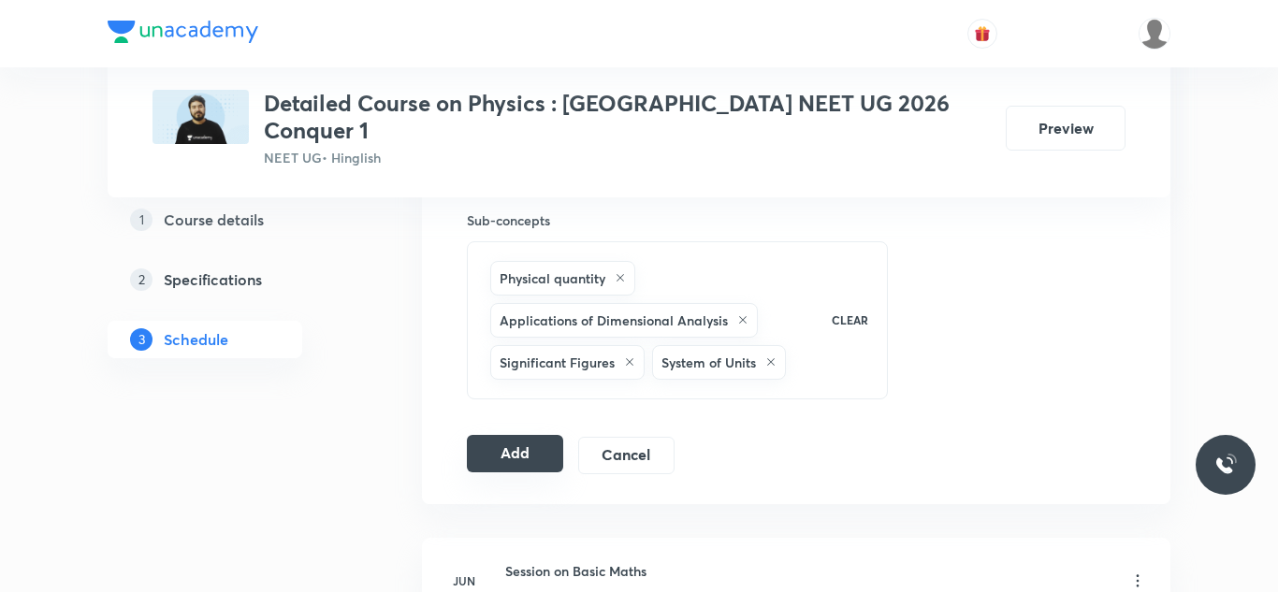
click at [480, 441] on button "Add" at bounding box center [515, 453] width 96 height 37
click at [480, 441] on button "Add" at bounding box center [515, 455] width 96 height 37
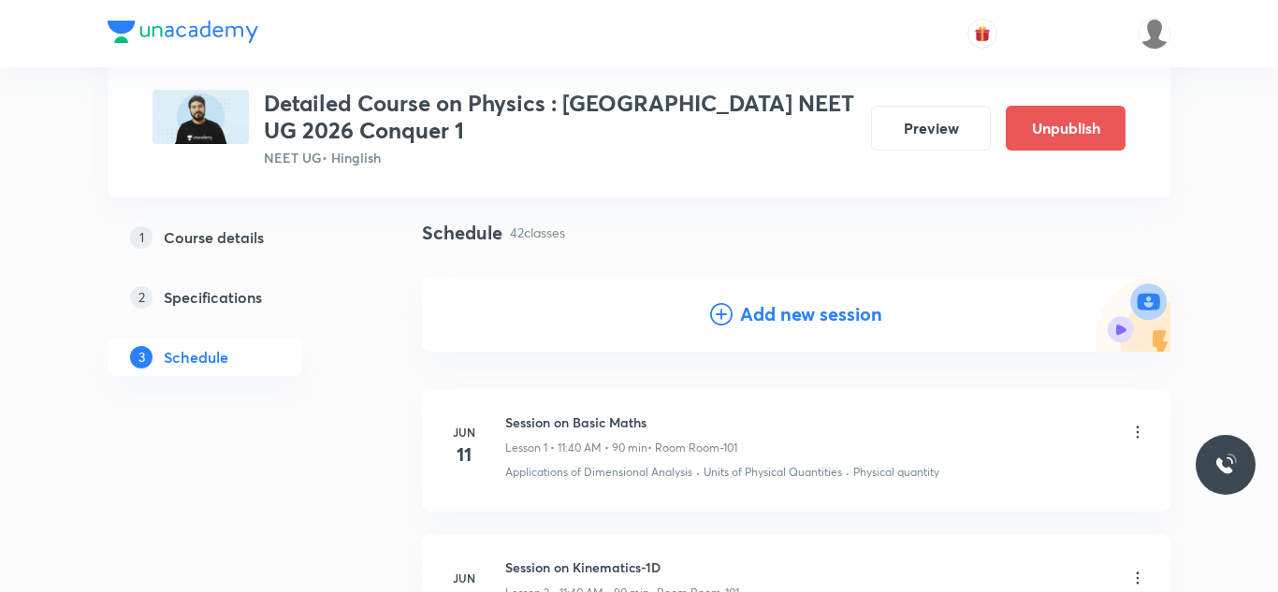
scroll to position [0, 0]
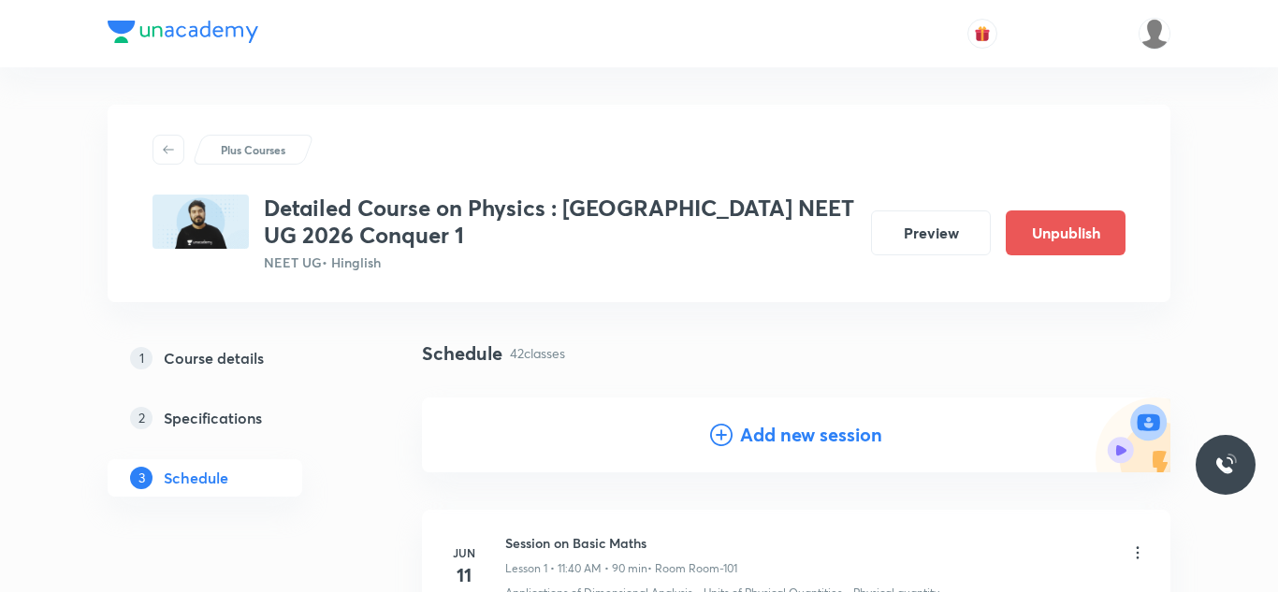
click at [833, 445] on h4 "Add new session" at bounding box center [811, 435] width 142 height 28
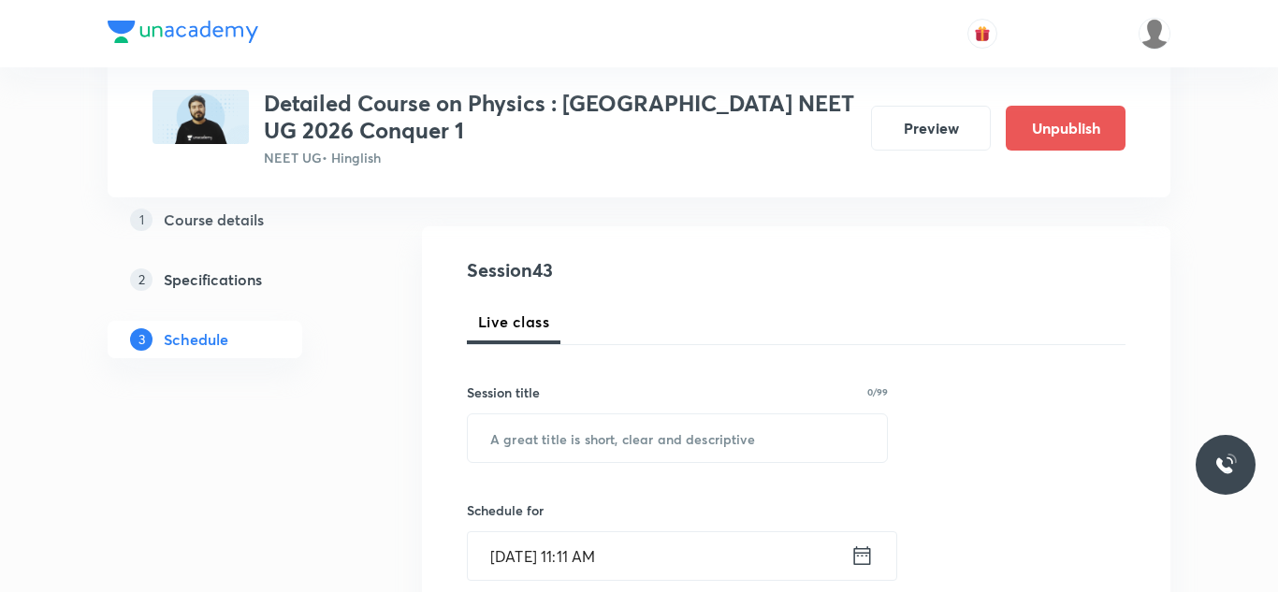
scroll to position [174, 0]
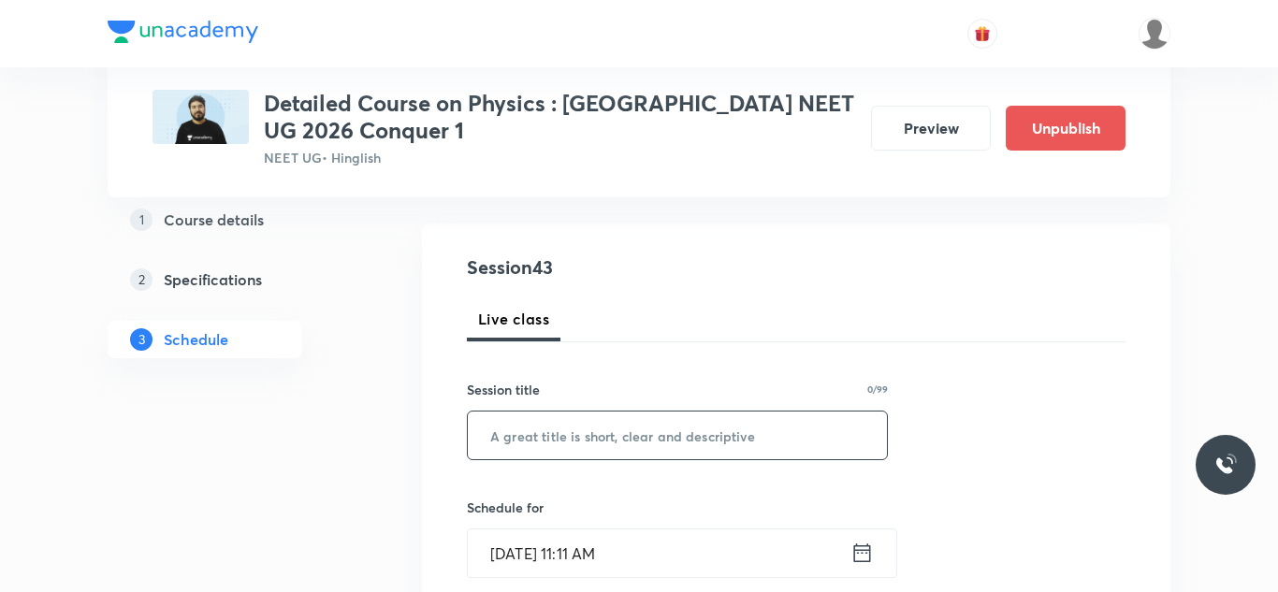
click at [738, 427] on input "text" at bounding box center [677, 436] width 419 height 48
paste input "Session on Centre of Mass Momentum And Collision"
type input "Session on Centre of Mass Momentum And Collision"
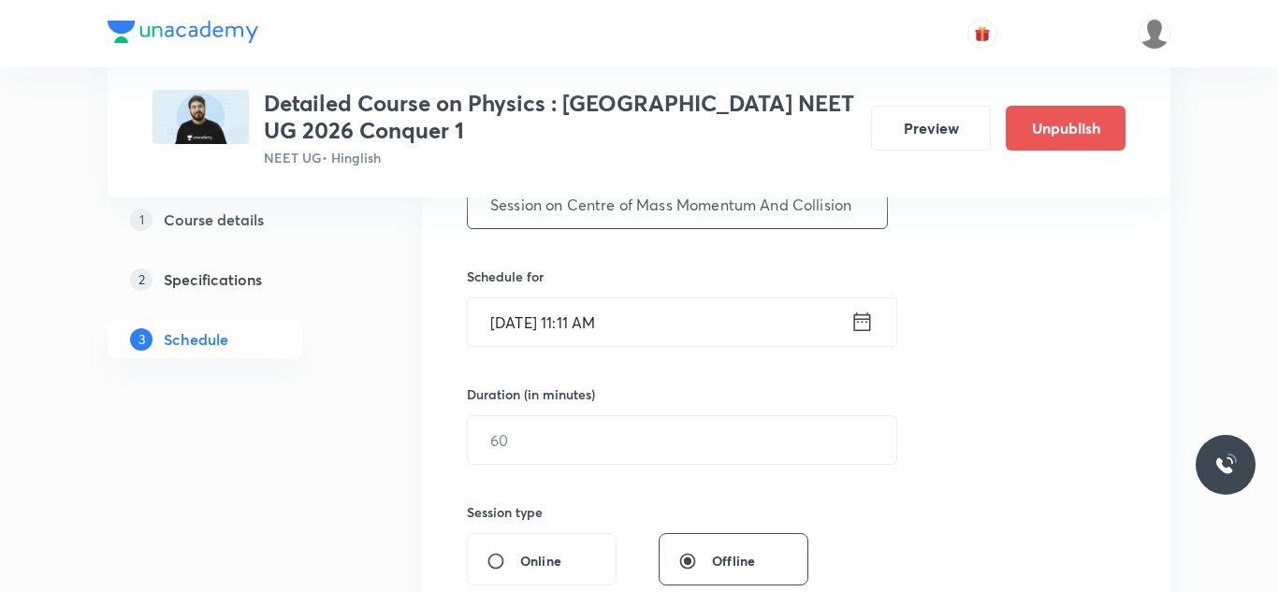
scroll to position [411, 0]
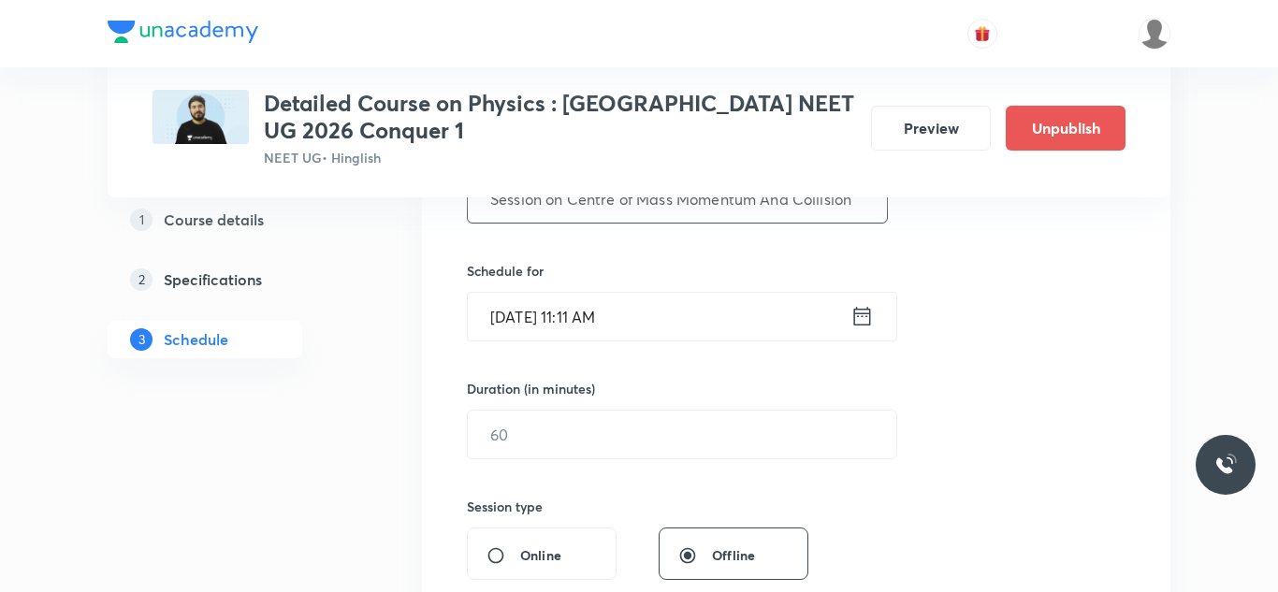
click at [520, 327] on input "[DATE] 11:11 AM" at bounding box center [659, 317] width 383 height 48
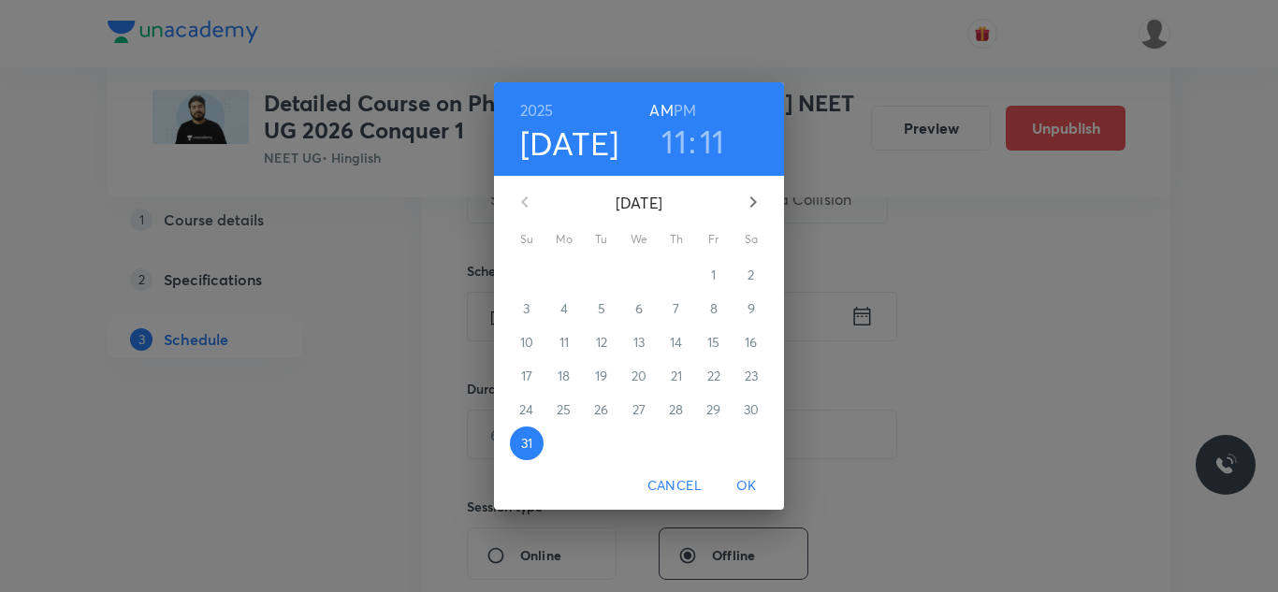
click at [755, 193] on icon "button" at bounding box center [753, 202] width 22 height 22
click at [635, 278] on p "3" at bounding box center [638, 275] width 7 height 19
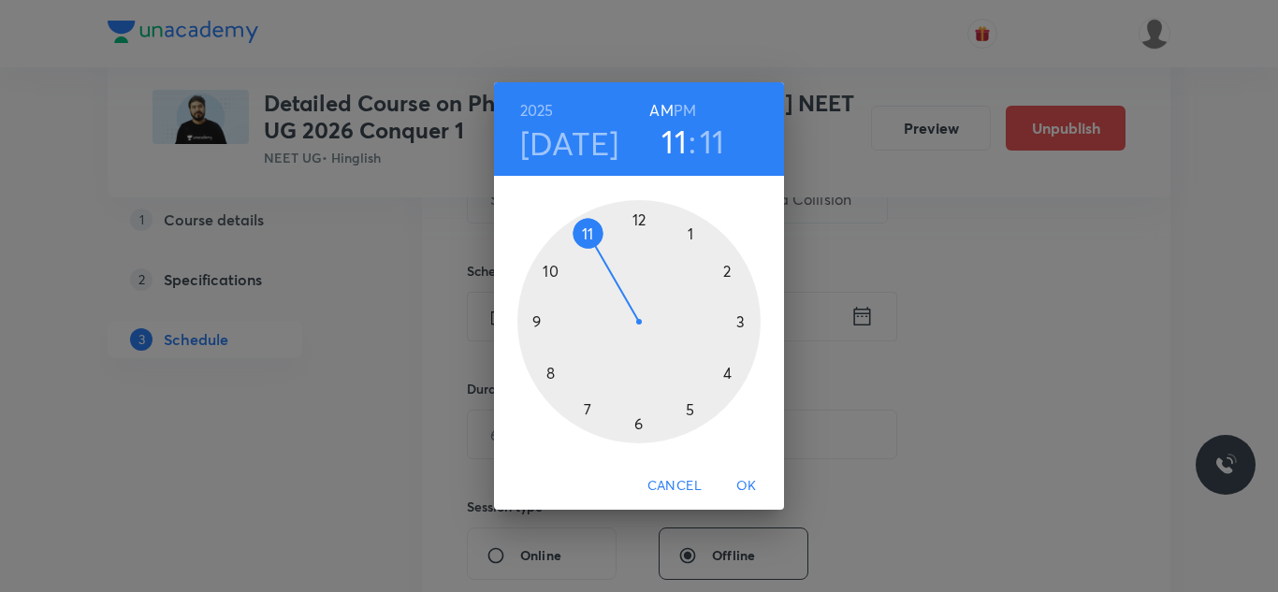
click at [691, 238] on div at bounding box center [639, 321] width 243 height 243
click at [556, 372] on div at bounding box center [639, 321] width 243 height 243
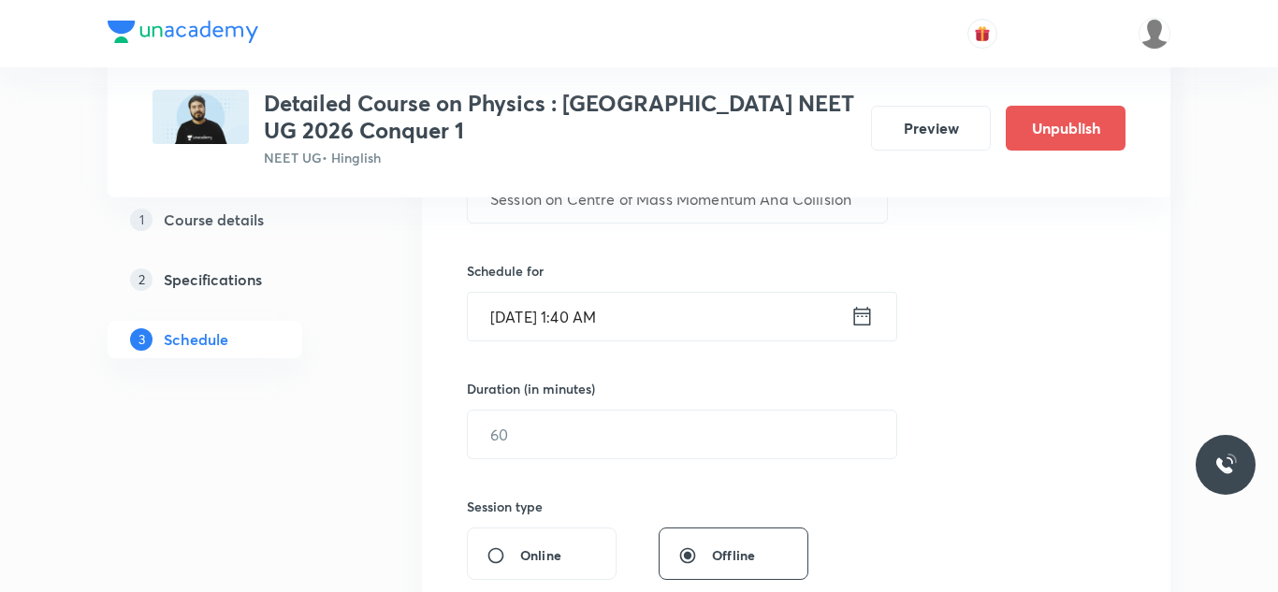
click at [620, 307] on input "[DATE] 1:40 AM" at bounding box center [659, 317] width 383 height 48
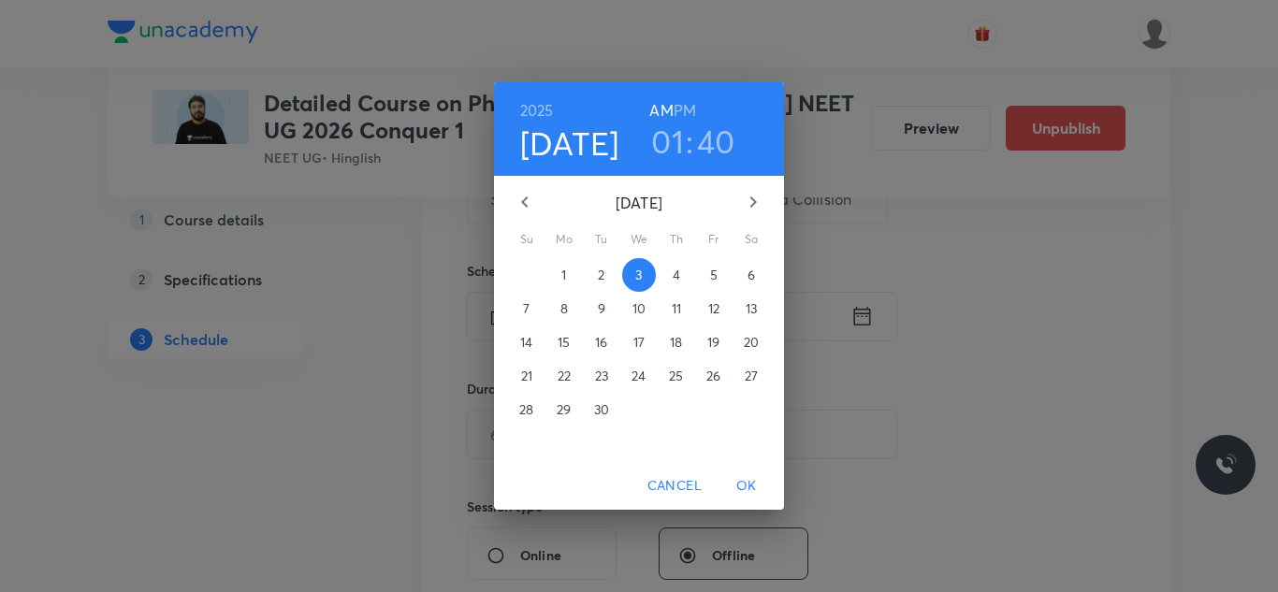
click at [691, 111] on h6 "PM" at bounding box center [685, 110] width 22 height 26
click at [741, 481] on span "OK" at bounding box center [746, 486] width 45 height 23
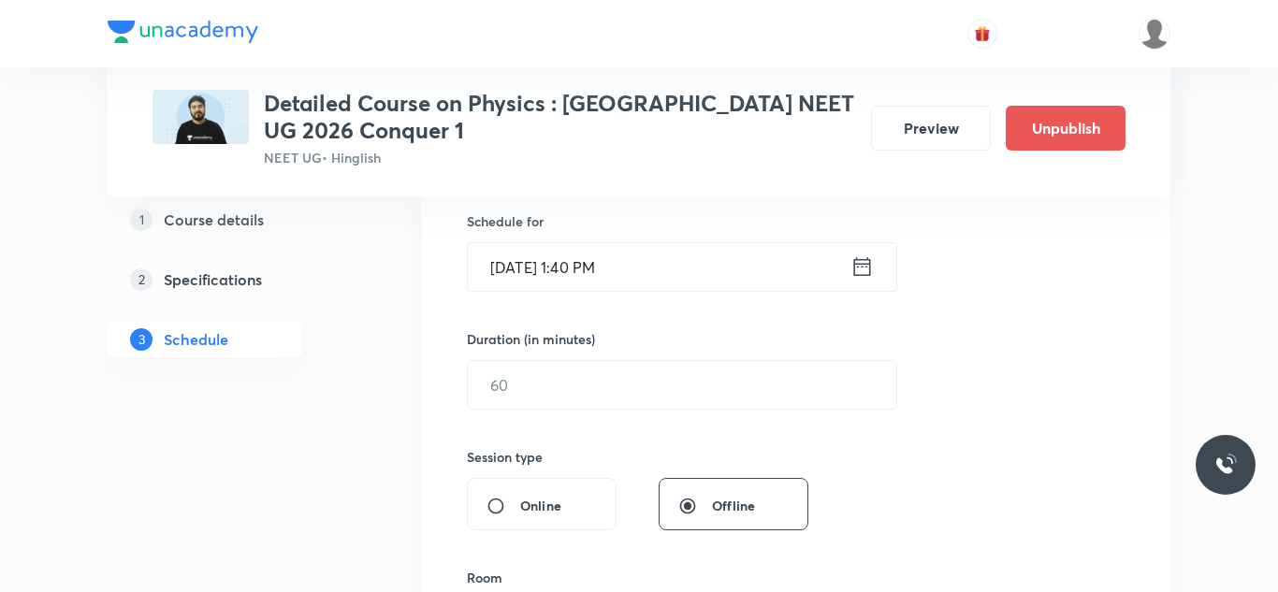
scroll to position [468, 0]
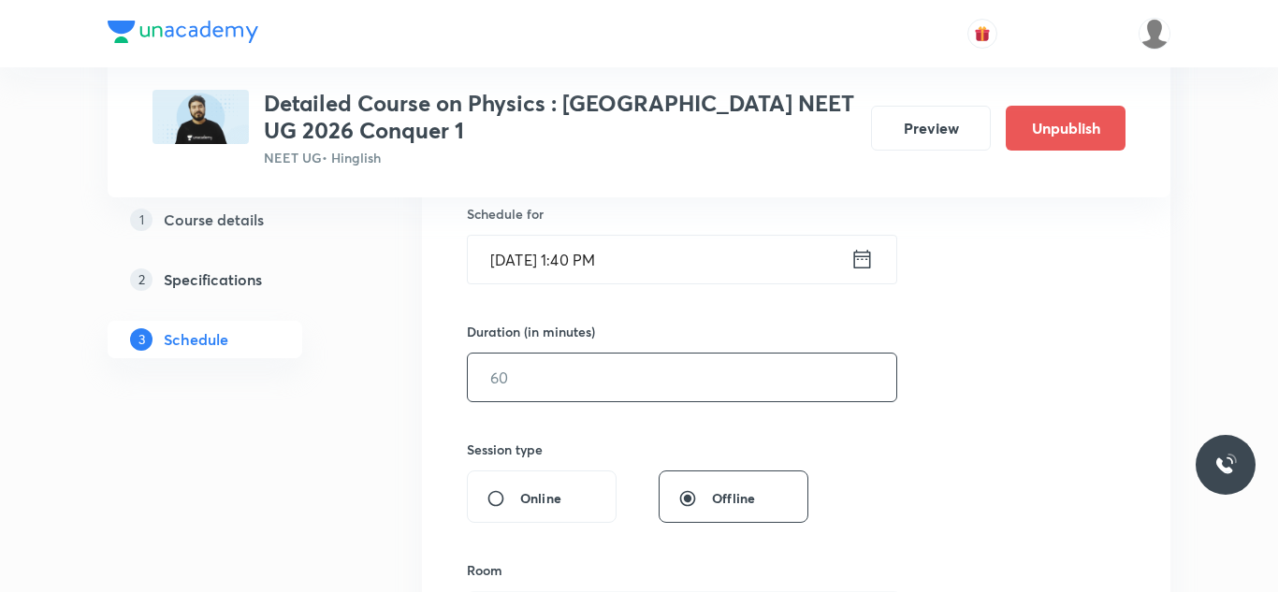
click at [567, 387] on input "text" at bounding box center [682, 378] width 429 height 48
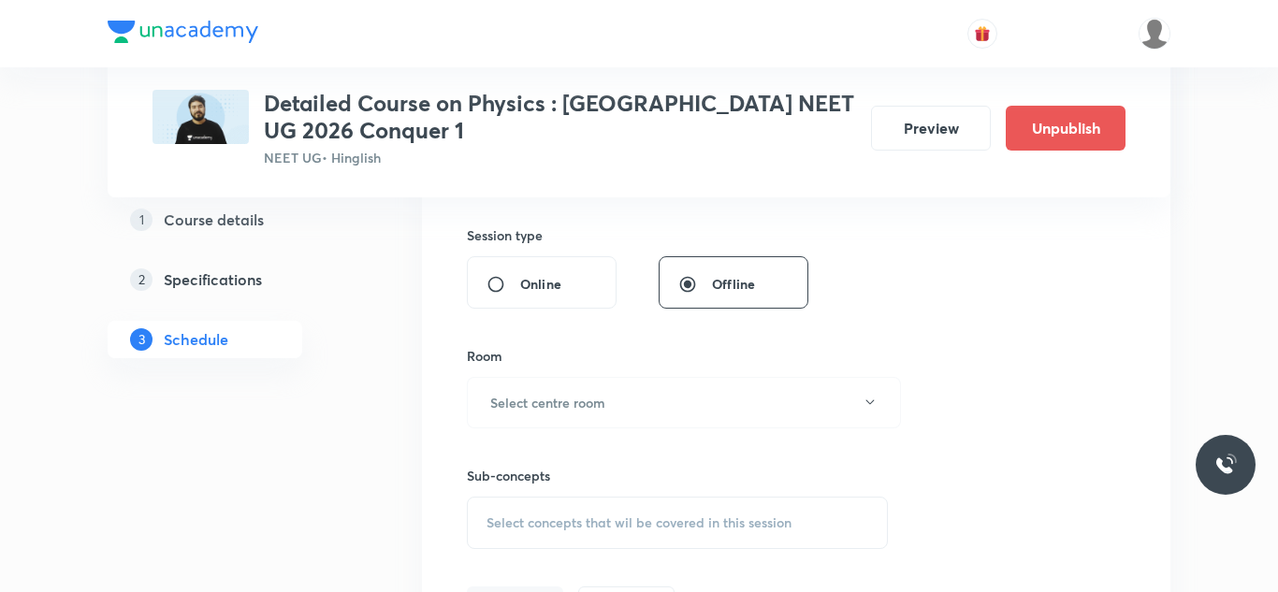
scroll to position [690, 0]
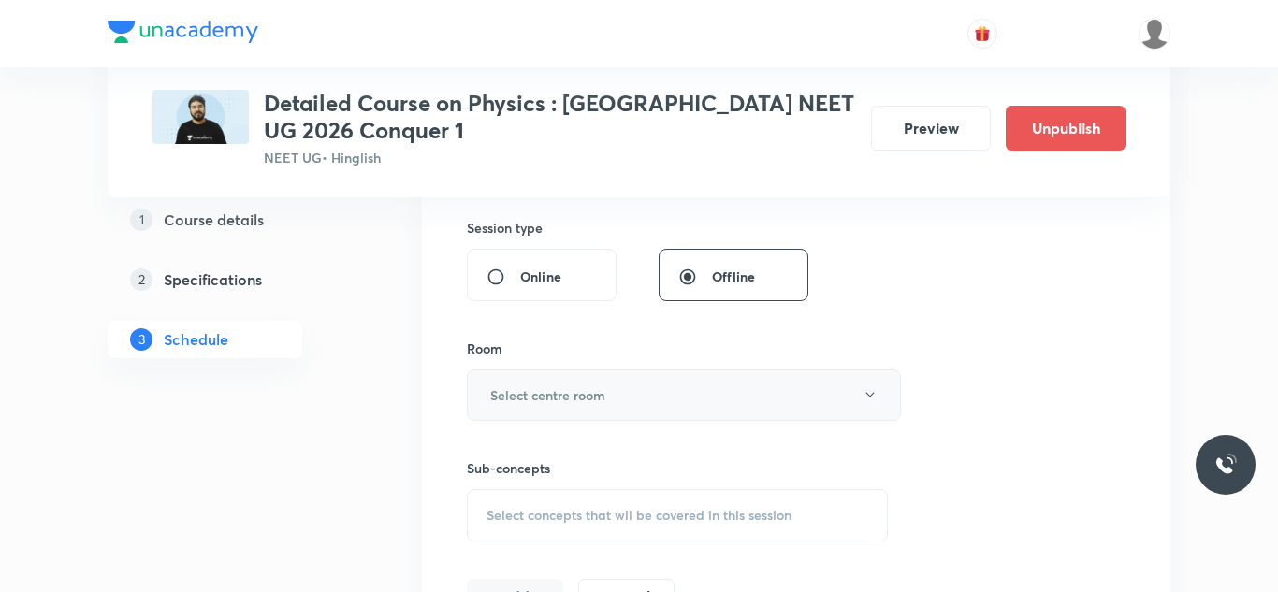
type input "90"
click at [565, 403] on h6 "Select centre room" at bounding box center [547, 396] width 115 height 20
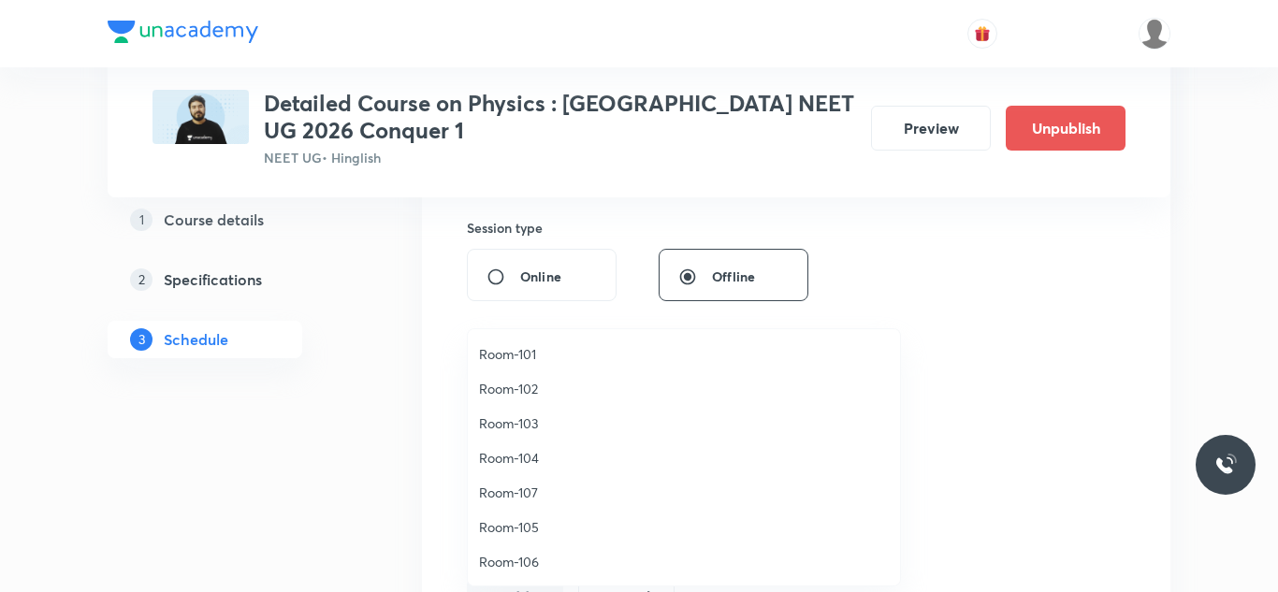
click at [513, 530] on span "Room-105" at bounding box center [684, 528] width 410 height 20
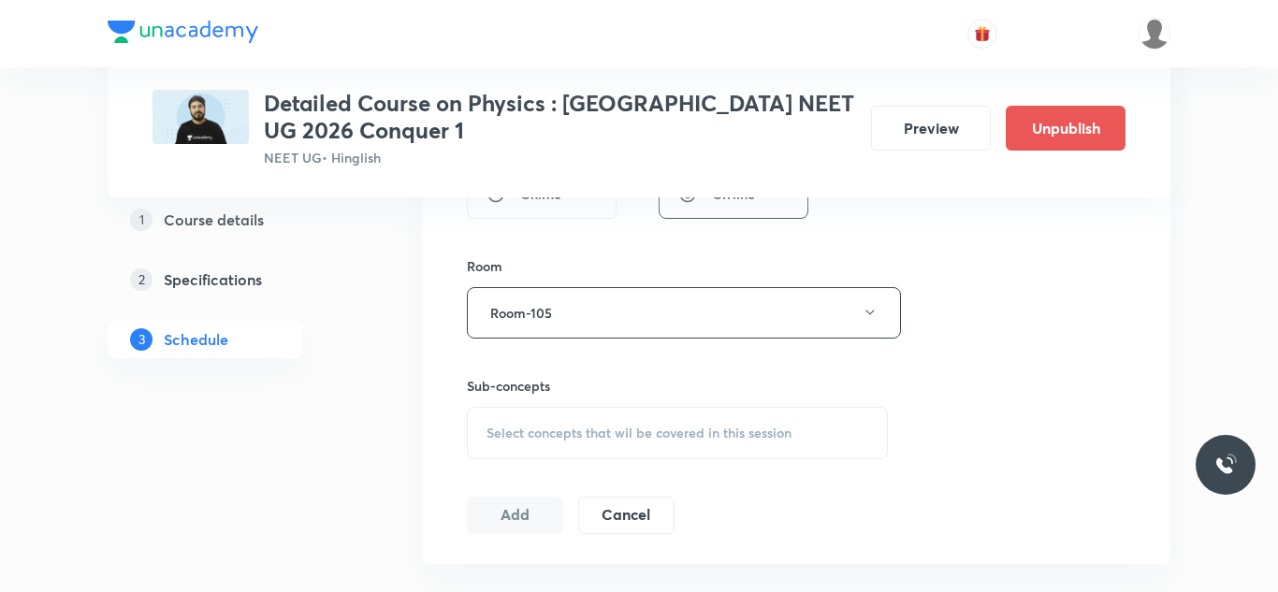
scroll to position [787, 0]
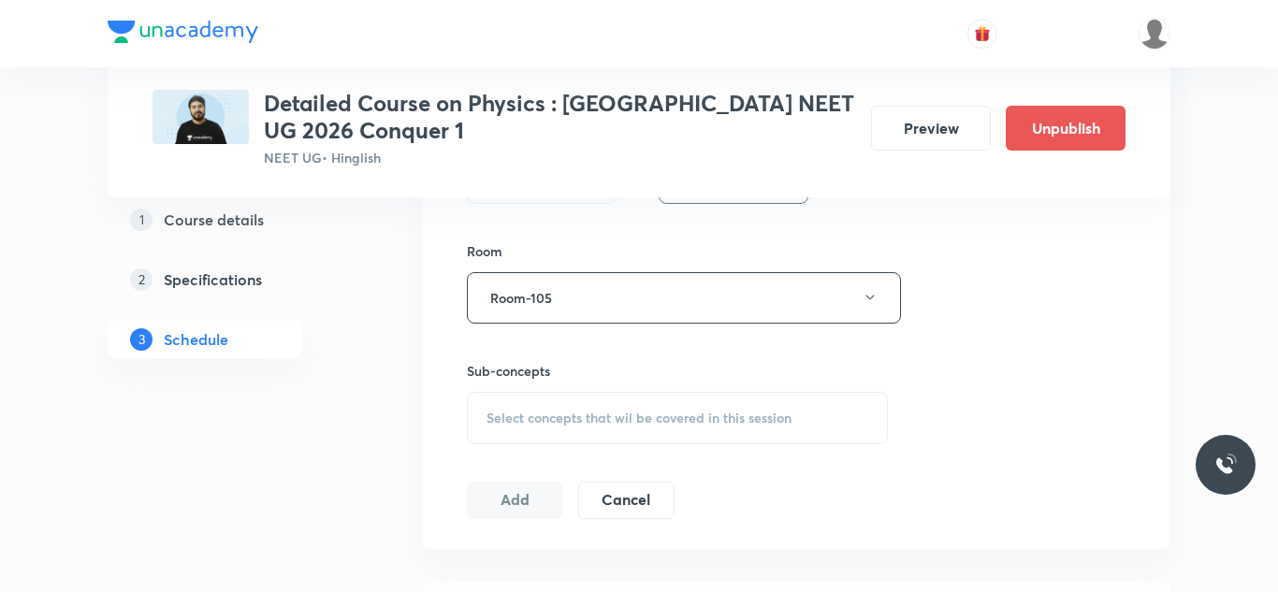
click at [563, 424] on span "Select concepts that wil be covered in this session" at bounding box center [639, 418] width 305 height 15
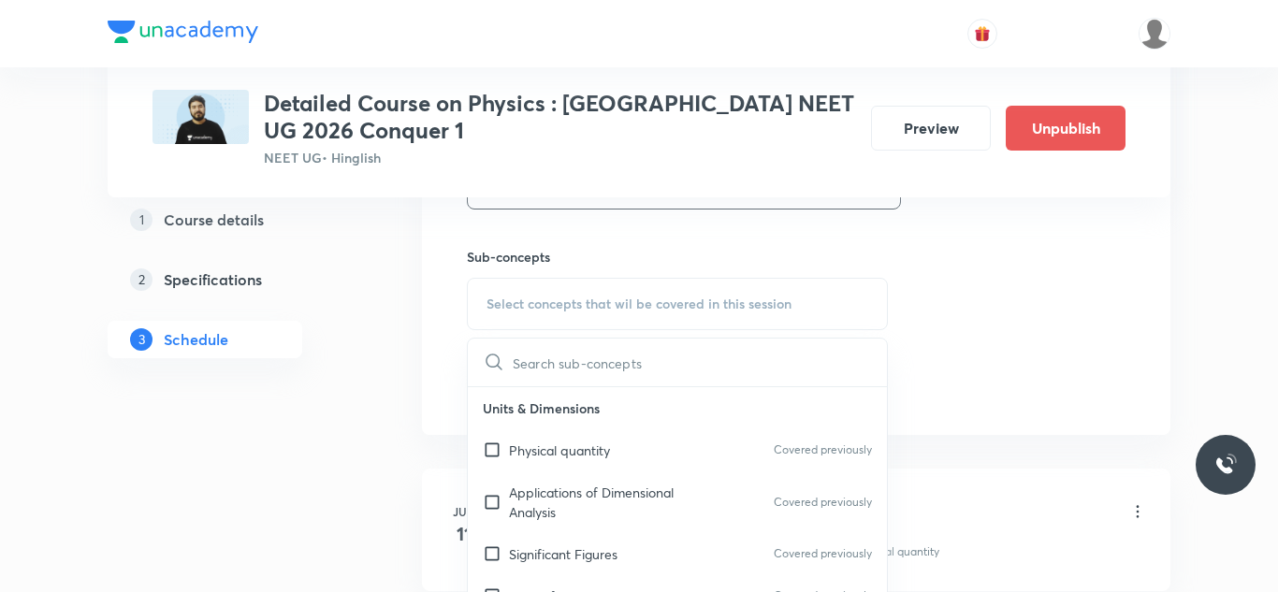
scroll to position [903, 0]
click at [550, 451] on p "Physical quantity" at bounding box center [559, 449] width 101 height 20
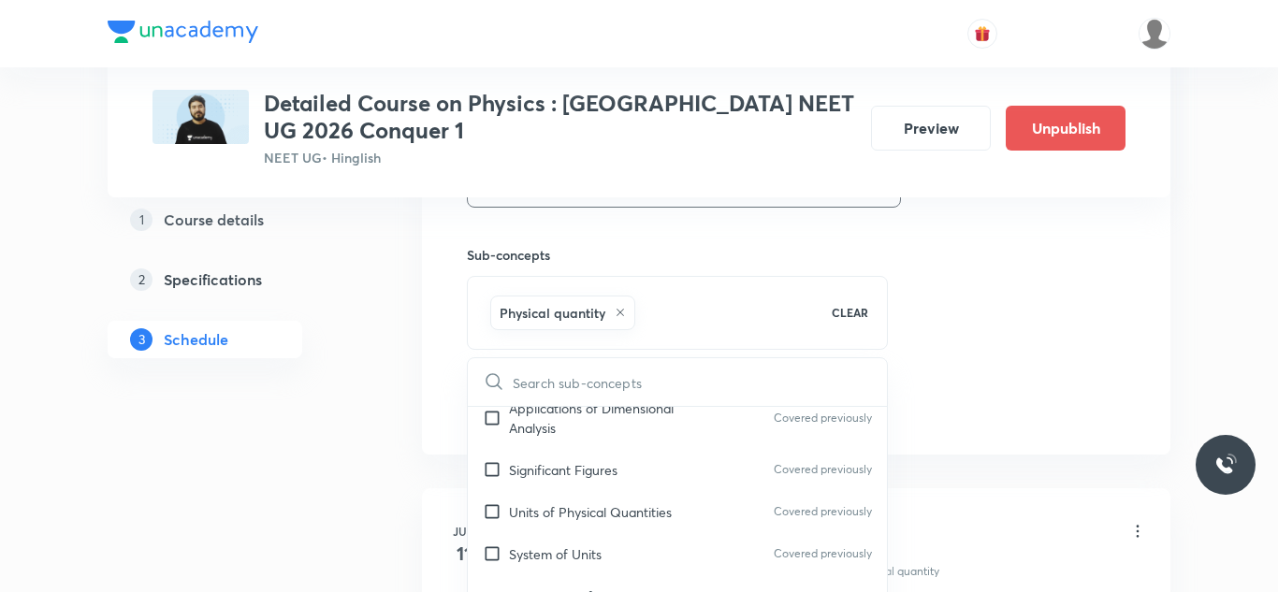
scroll to position [122, 0]
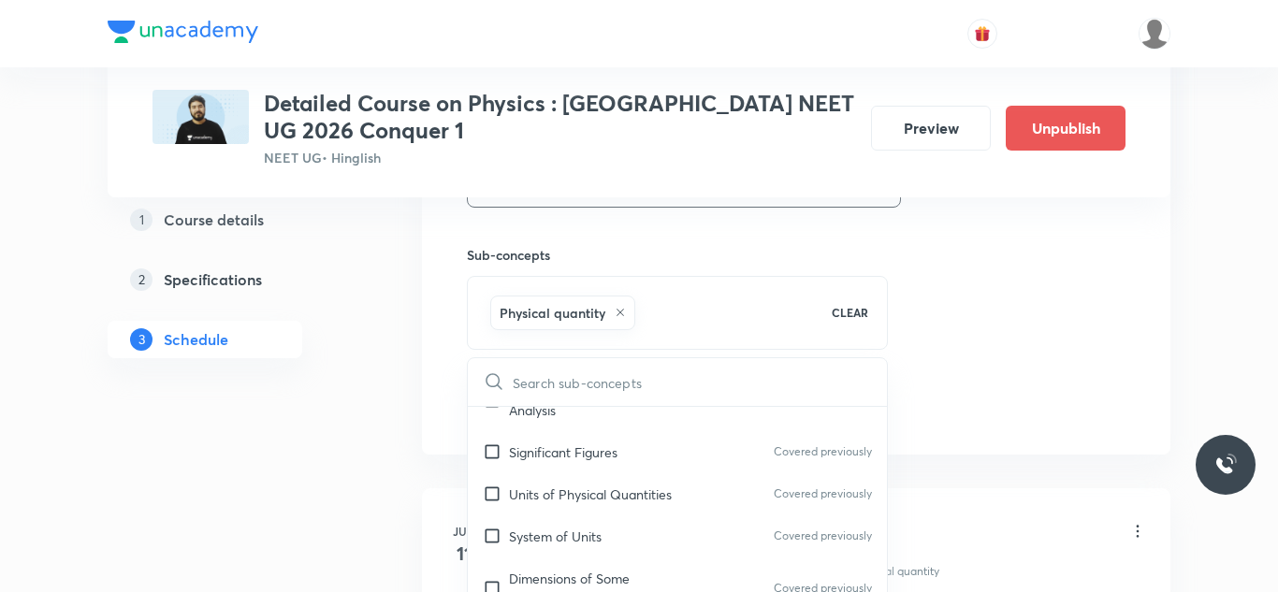
click at [550, 451] on p "Significant Figures" at bounding box center [563, 453] width 109 height 20
checkbox input "true"
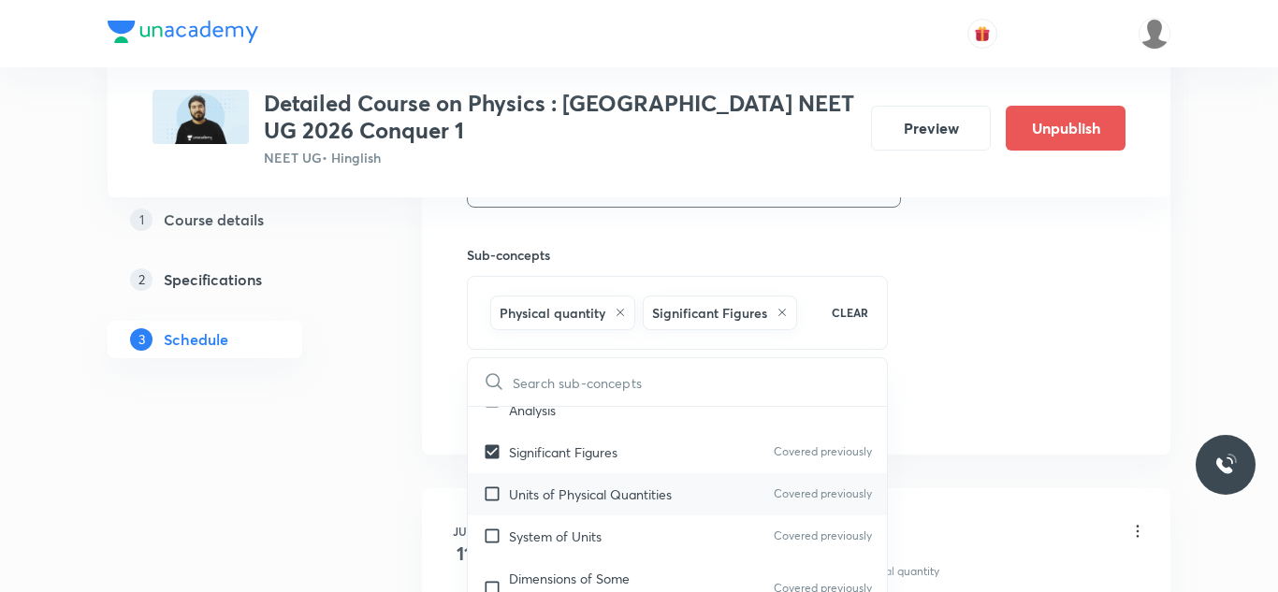
click at [489, 496] on input "checkbox" at bounding box center [496, 495] width 26 height 20
checkbox input "true"
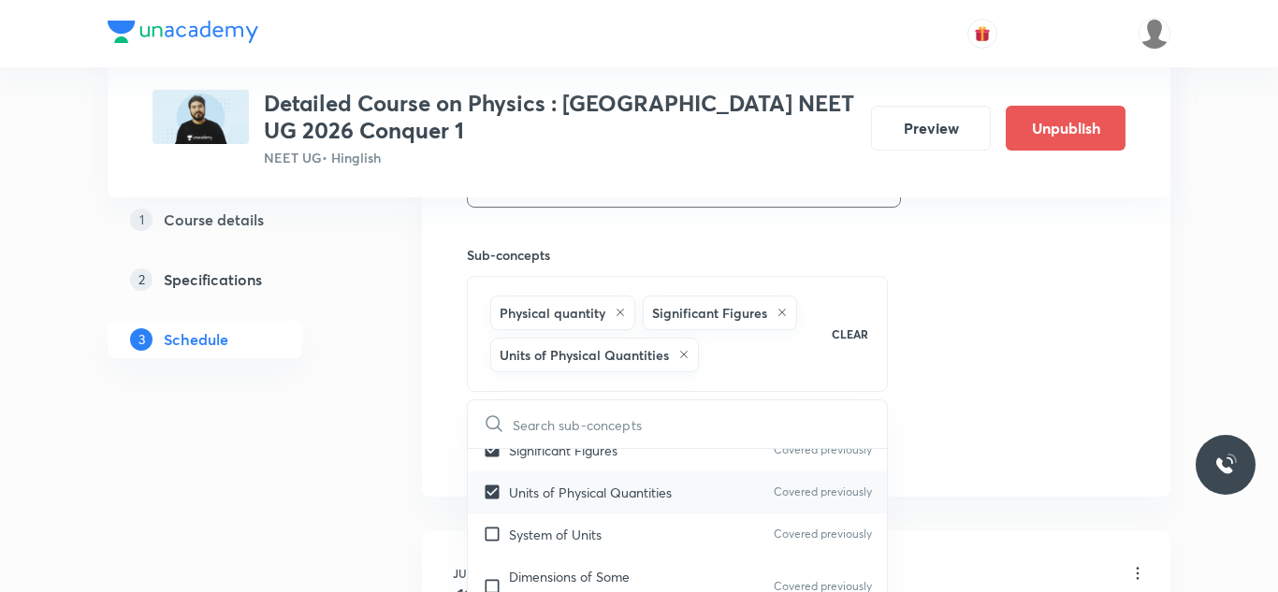
scroll to position [184, 0]
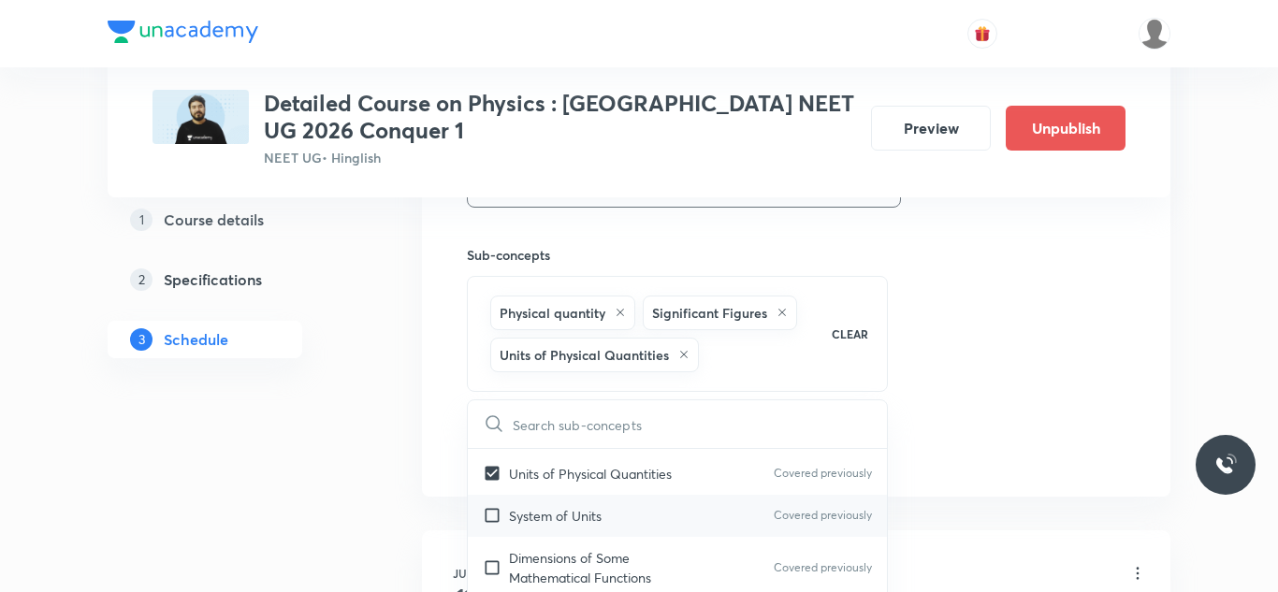
click at [495, 512] on input "checkbox" at bounding box center [496, 516] width 26 height 20
checkbox input "true"
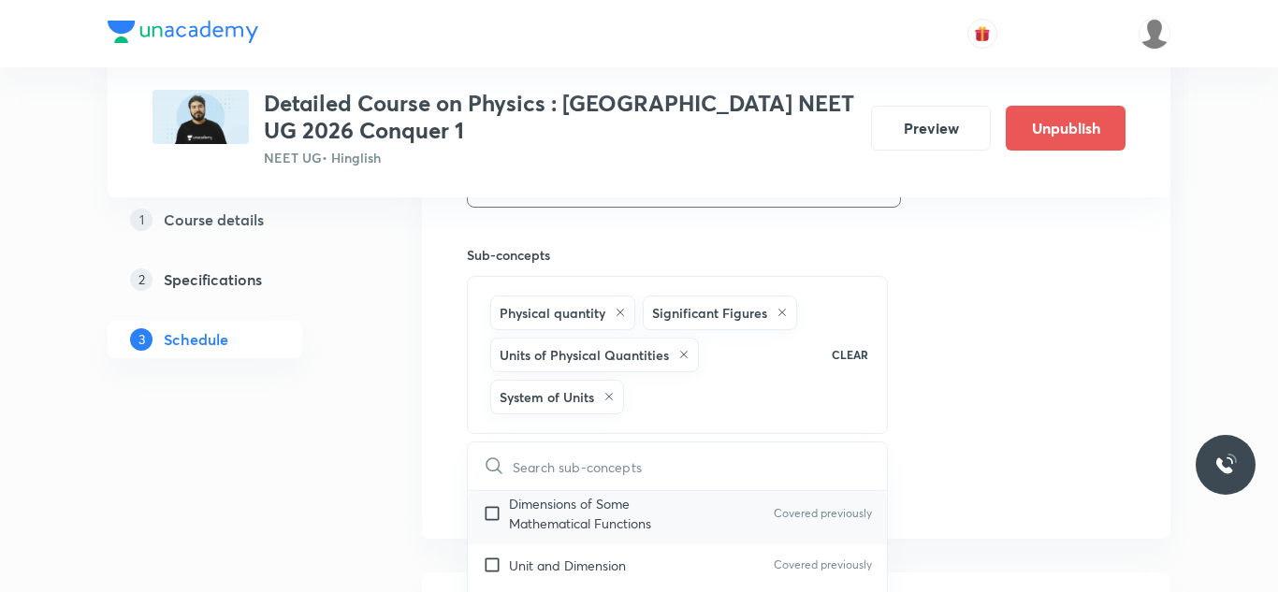
scroll to position [280, 0]
click at [492, 506] on input "checkbox" at bounding box center [496, 514] width 26 height 39
checkbox input "true"
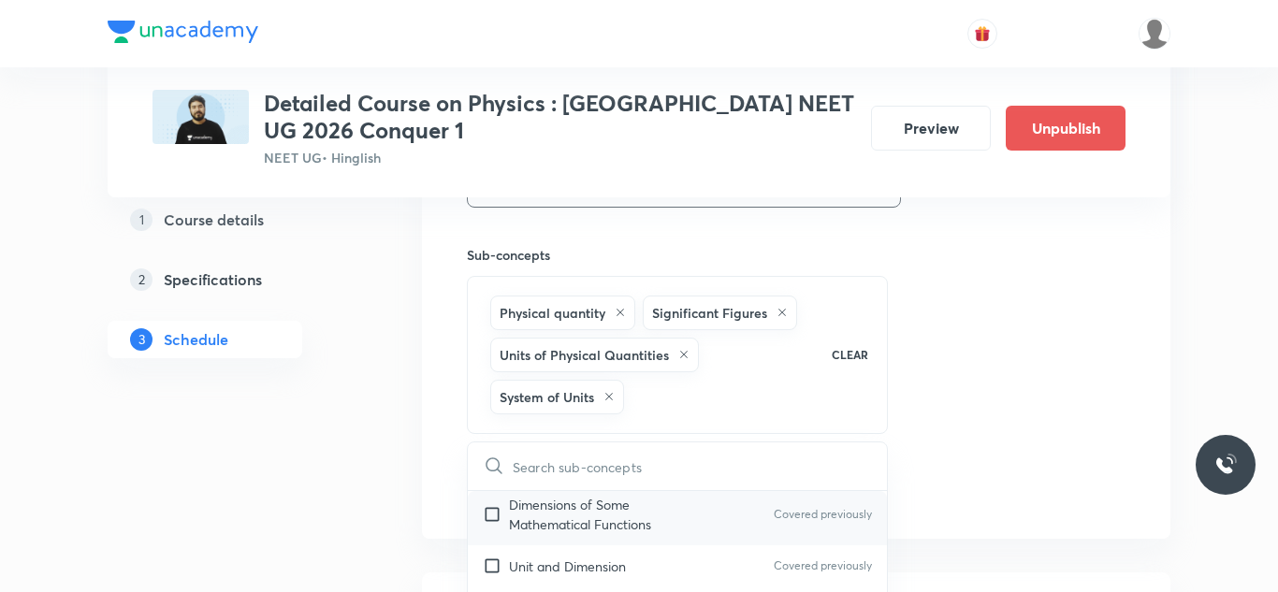
checkbox input "true"
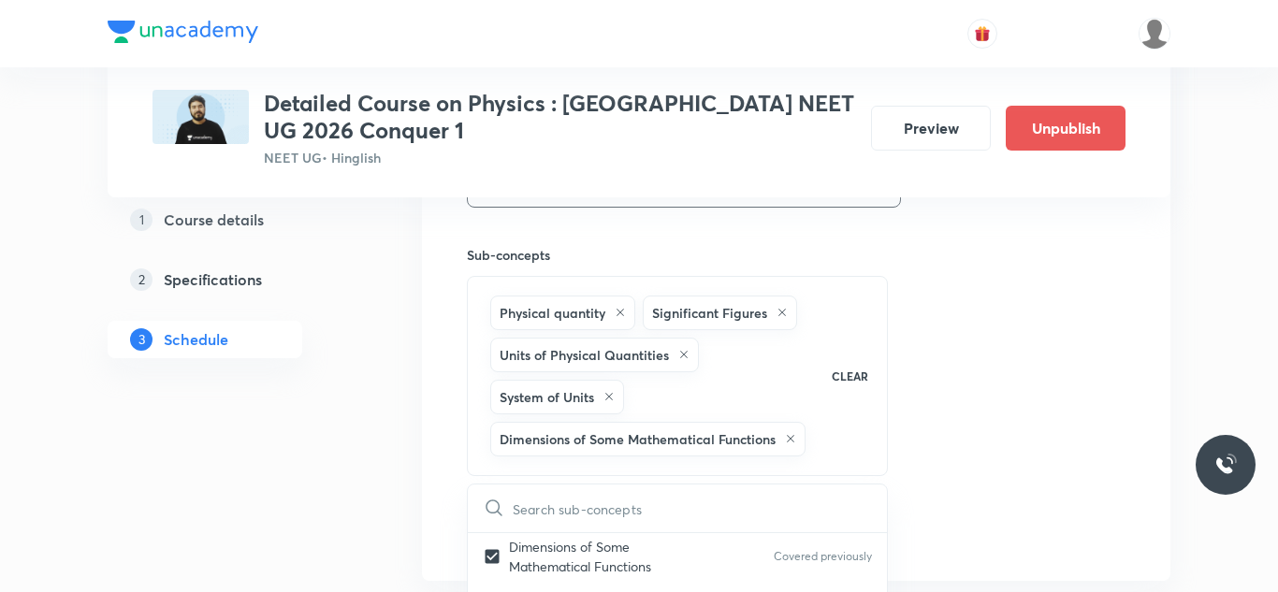
click at [928, 358] on div "Session 43 Live class Session title 48/99 Session on Centre of Mass Momentum An…" at bounding box center [796, 38] width 659 height 1027
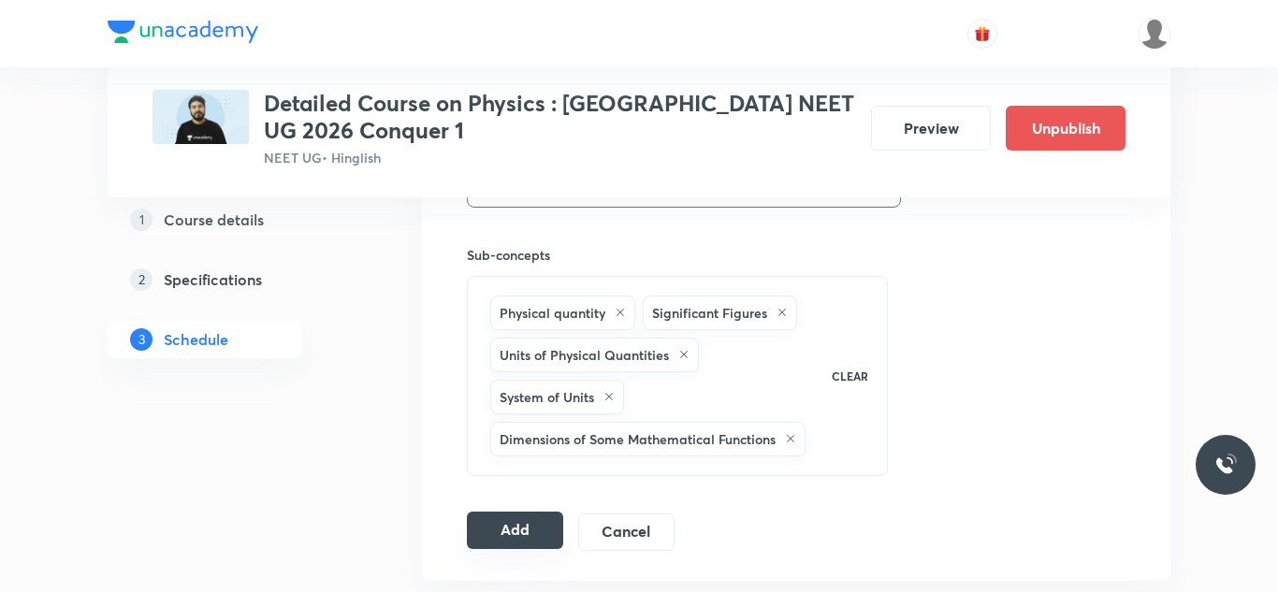
click at [519, 549] on button "Add" at bounding box center [515, 530] width 96 height 37
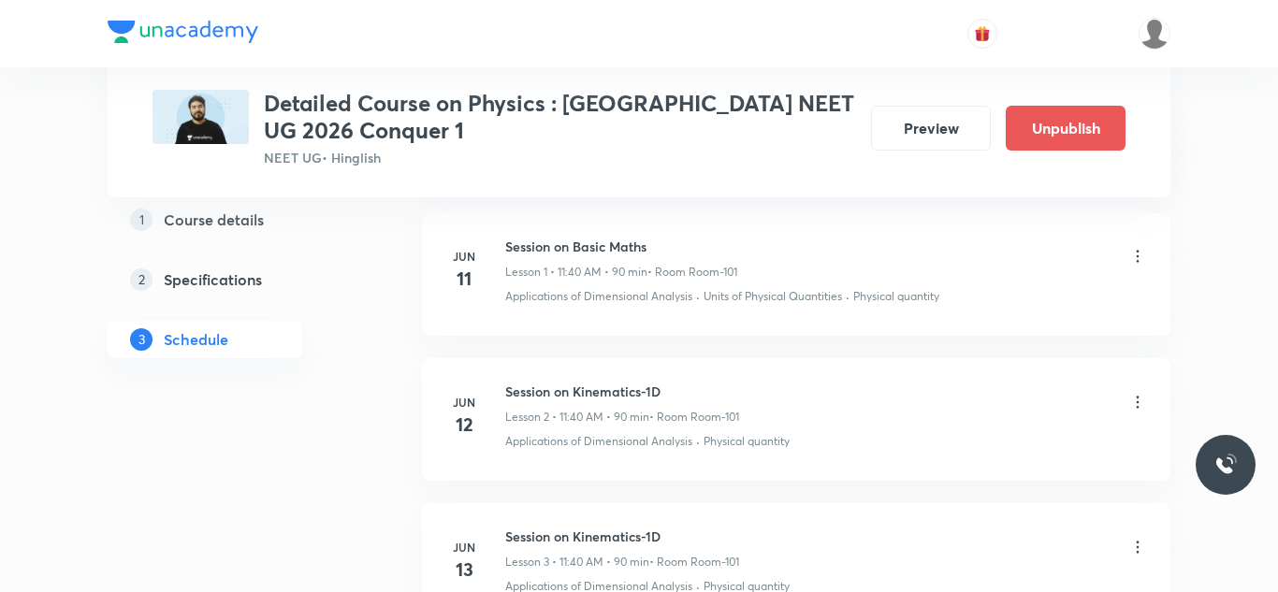
scroll to position [0, 0]
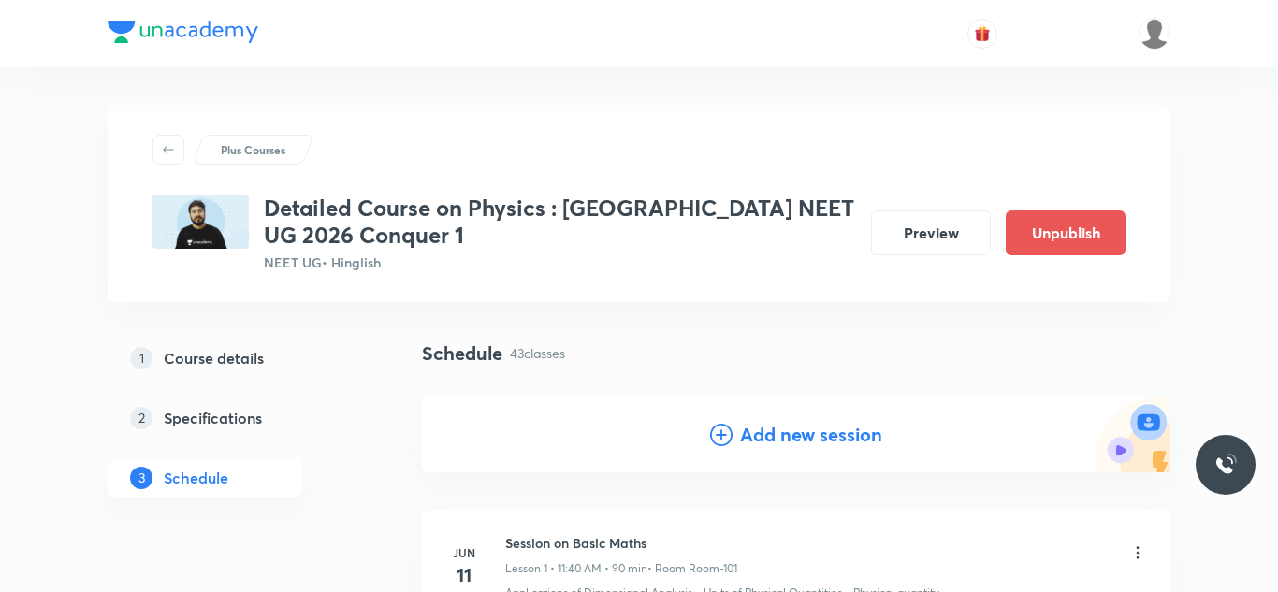
click at [764, 446] on h4 "Add new session" at bounding box center [811, 435] width 142 height 28
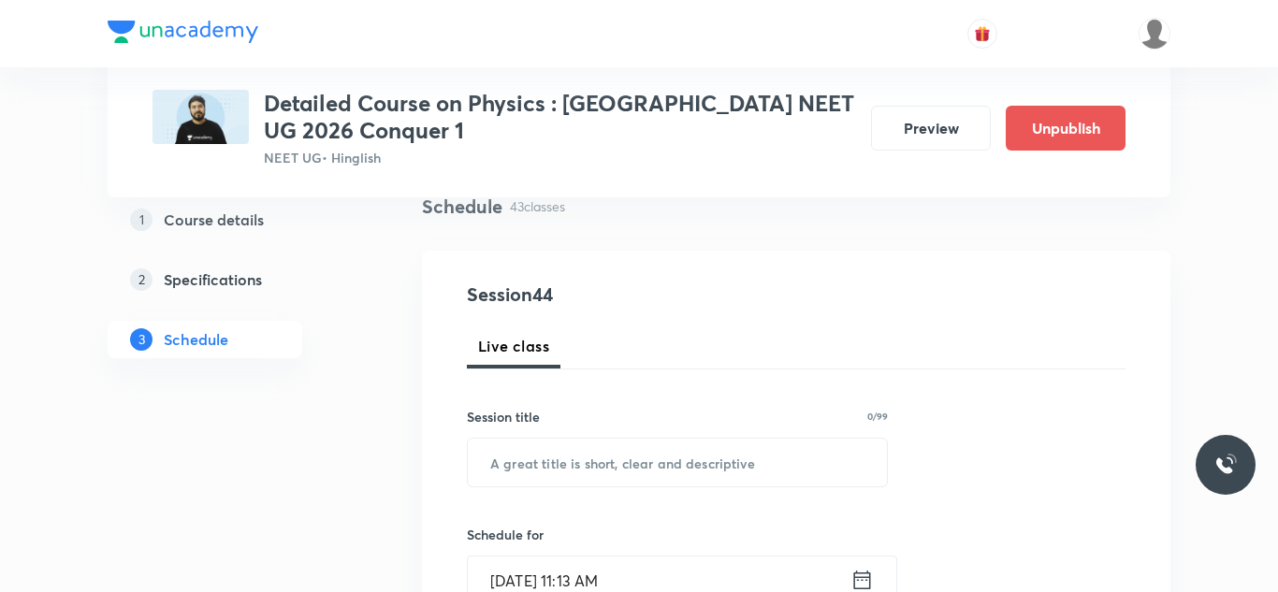
scroll to position [152, 0]
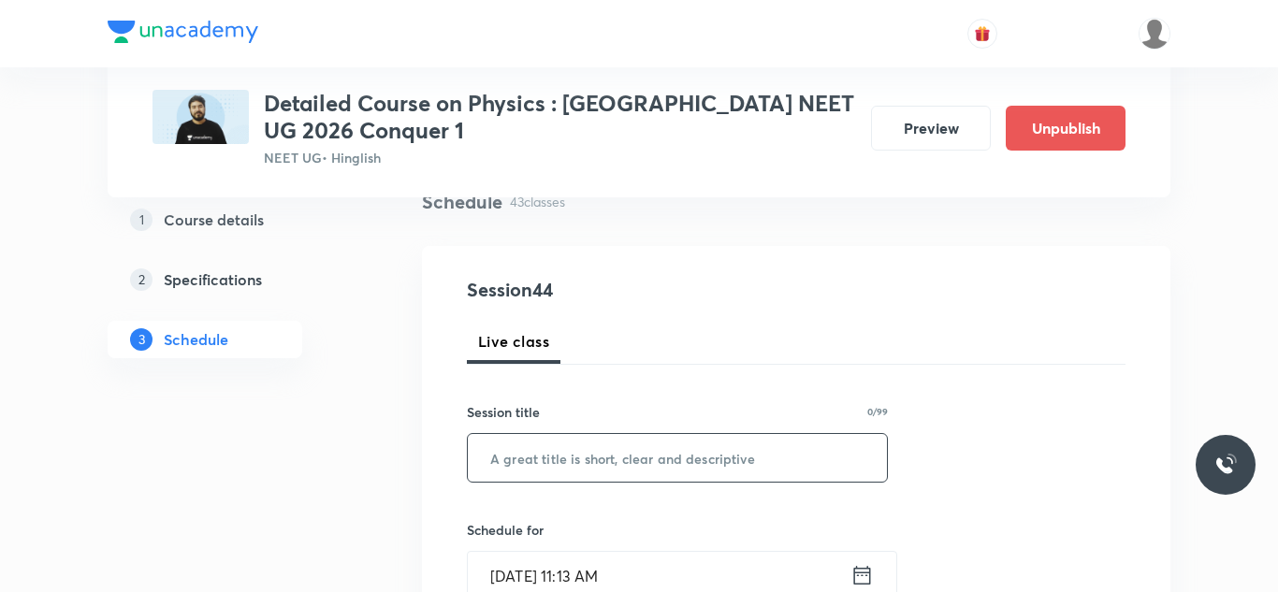
click at [744, 453] on input "text" at bounding box center [677, 458] width 419 height 48
paste input "Session on Centre of Mass Momentum And Collision"
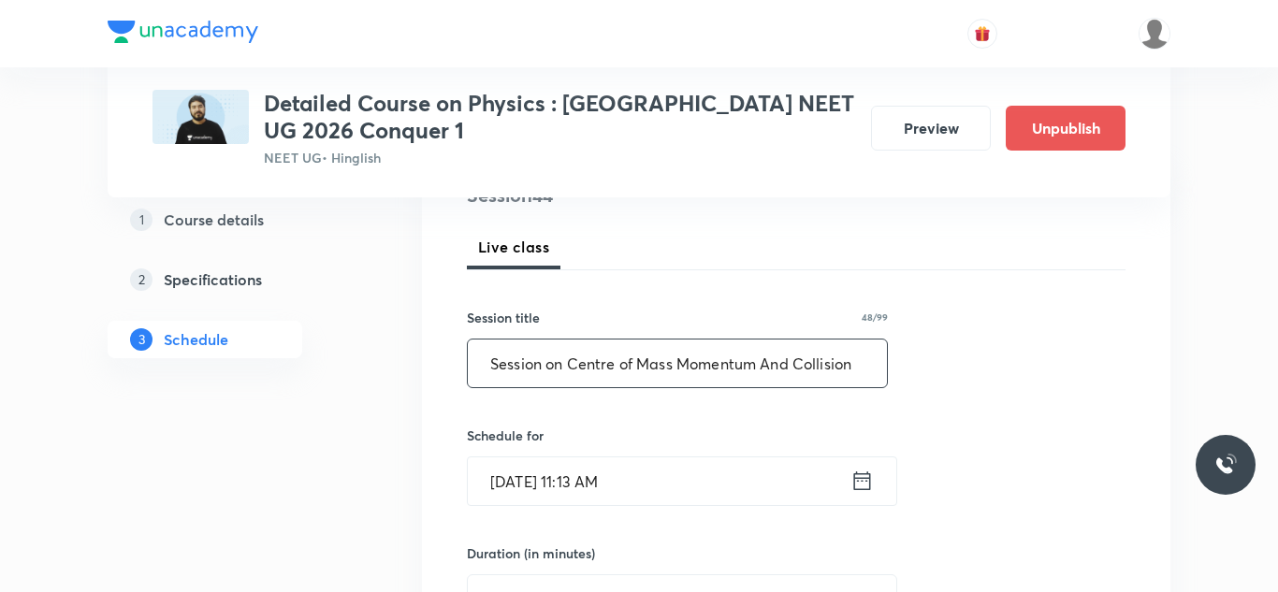
scroll to position [265, 0]
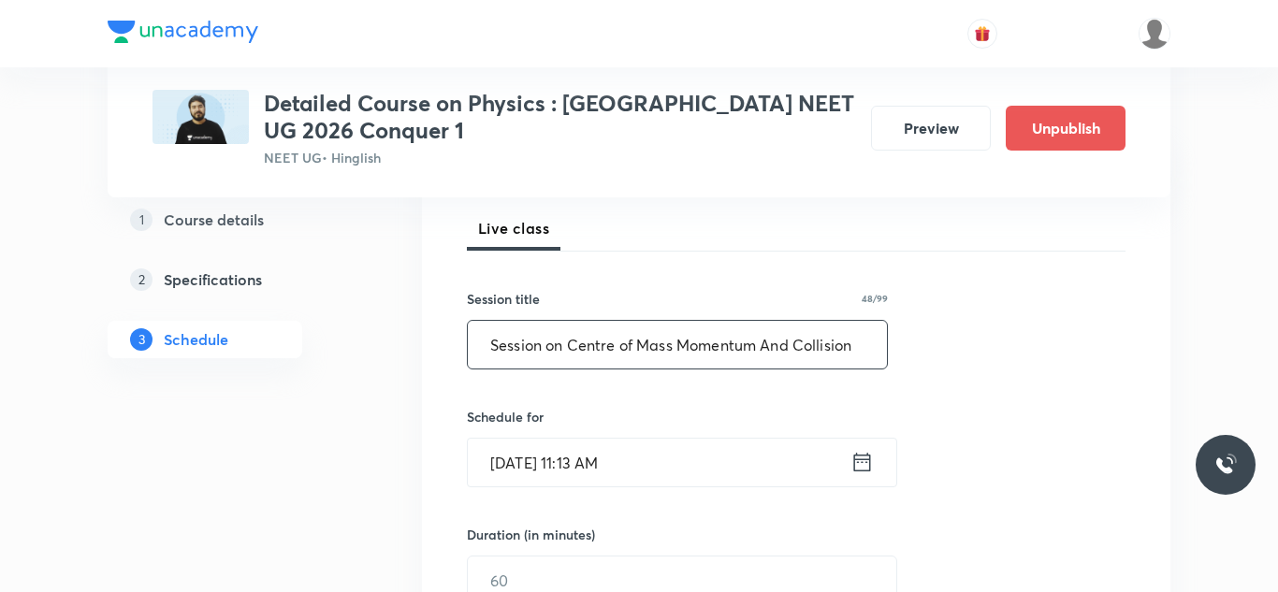
type input "Session on Centre of Mass Momentum And Collision"
click at [535, 462] on input "Aug 31, 2025, 11:13 AM" at bounding box center [659, 463] width 383 height 48
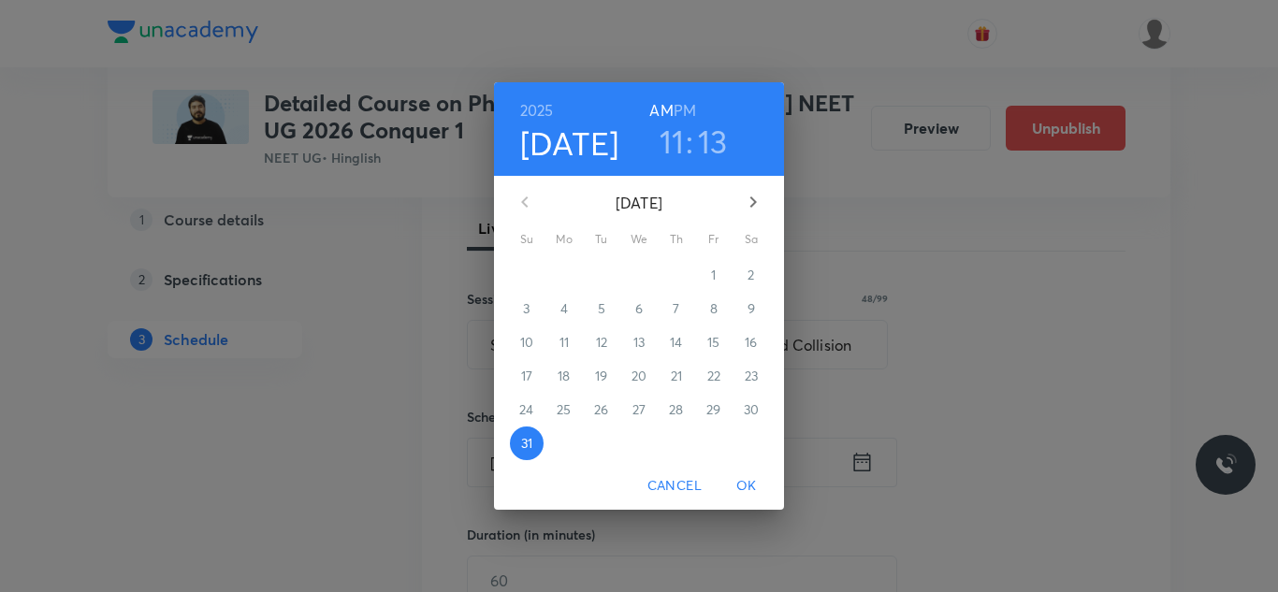
click at [747, 203] on icon "button" at bounding box center [753, 202] width 22 height 22
click at [527, 202] on icon "button" at bounding box center [525, 202] width 22 height 22
click at [677, 273] on p "4" at bounding box center [676, 275] width 7 height 19
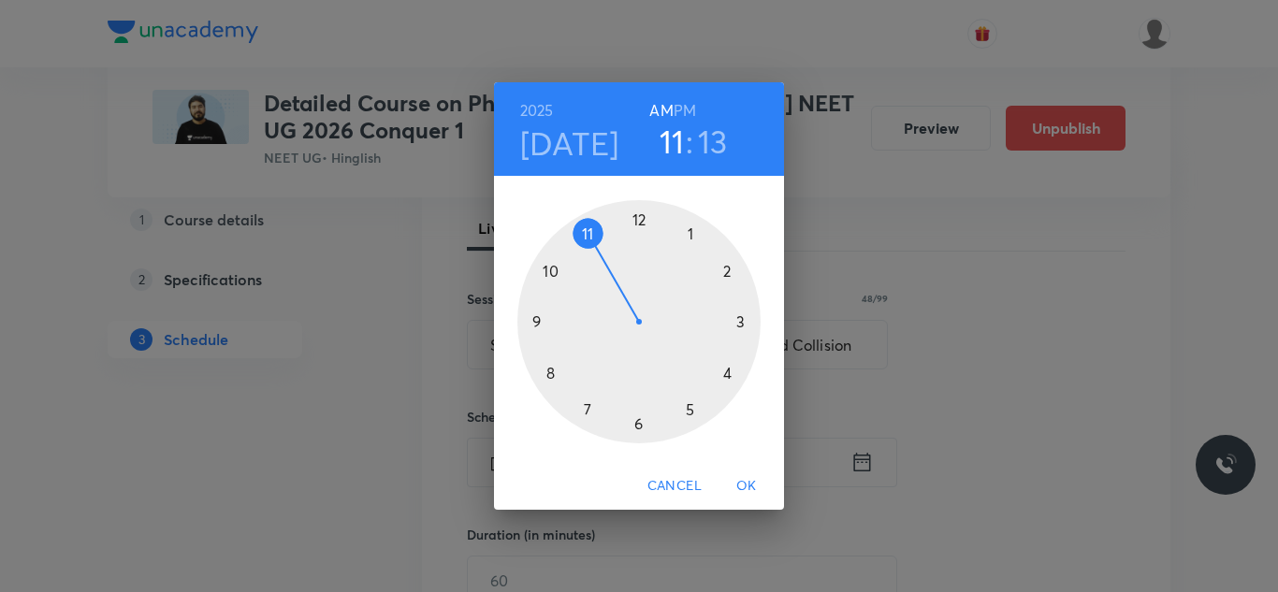
click at [547, 274] on div at bounding box center [639, 321] width 243 height 243
click at [637, 218] on div at bounding box center [639, 321] width 243 height 243
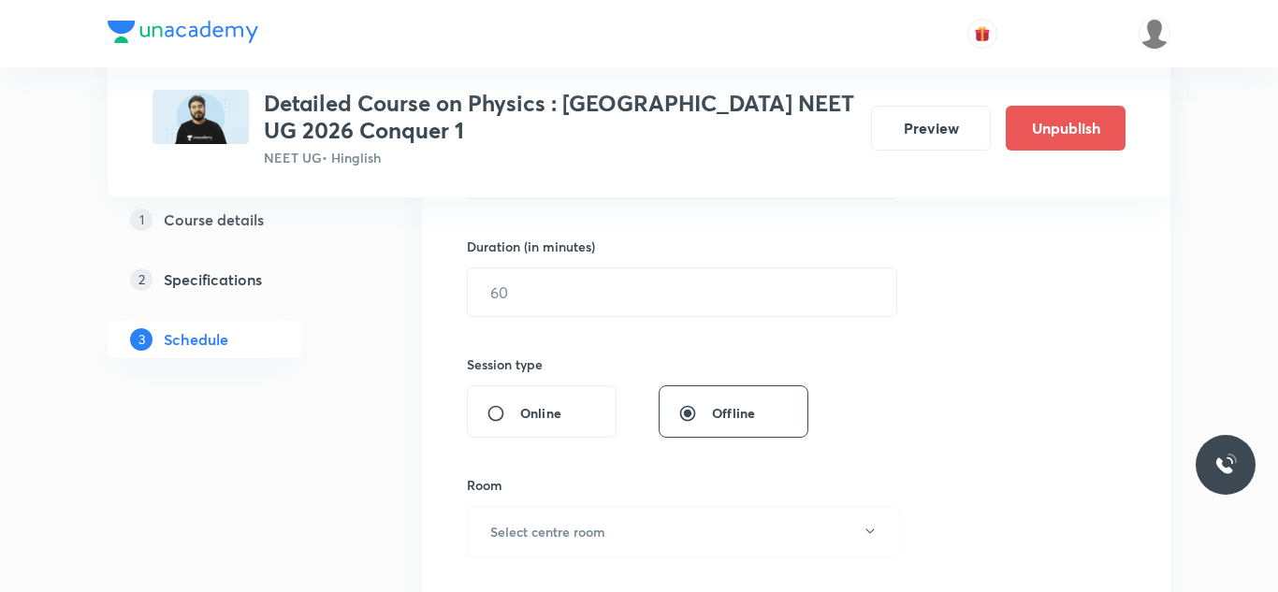
scroll to position [571, 0]
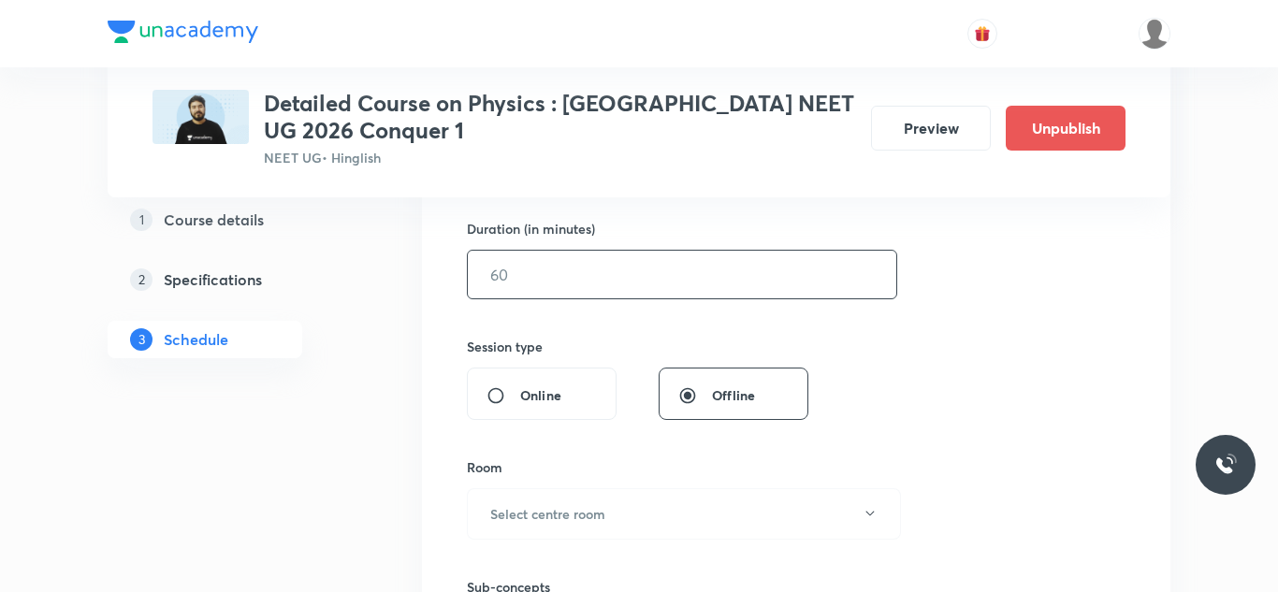
click at [609, 257] on input "text" at bounding box center [682, 275] width 429 height 48
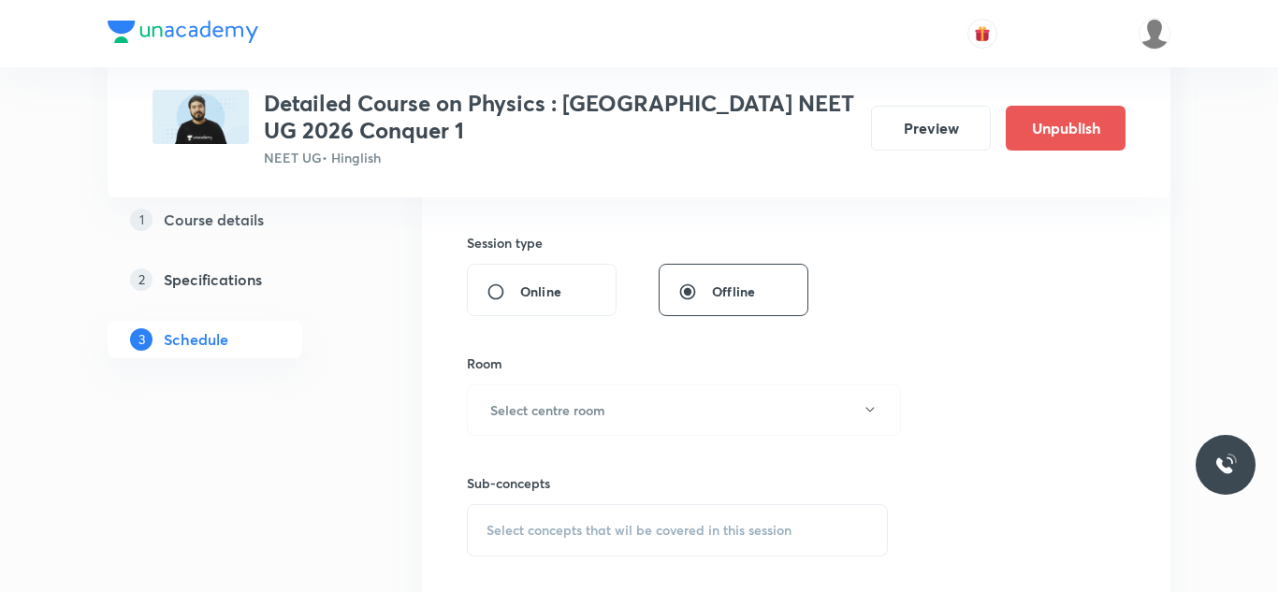
scroll to position [693, 0]
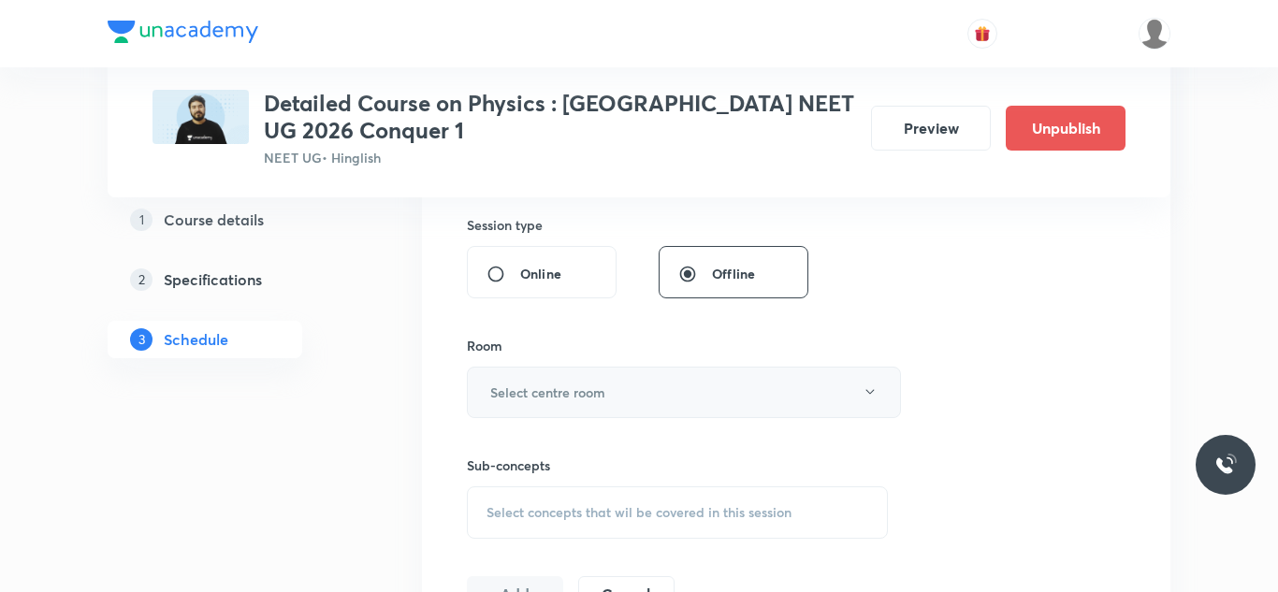
type input "90"
click at [555, 379] on button "Select centre room" at bounding box center [684, 392] width 434 height 51
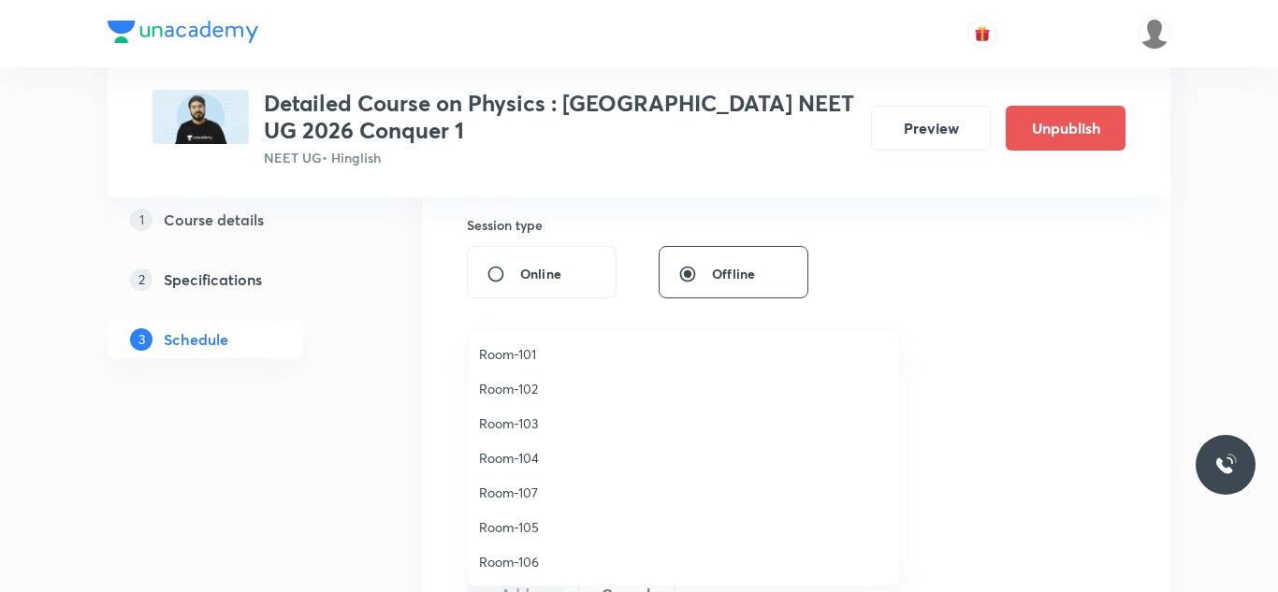
click at [507, 514] on li "Room-105" at bounding box center [684, 527] width 432 height 35
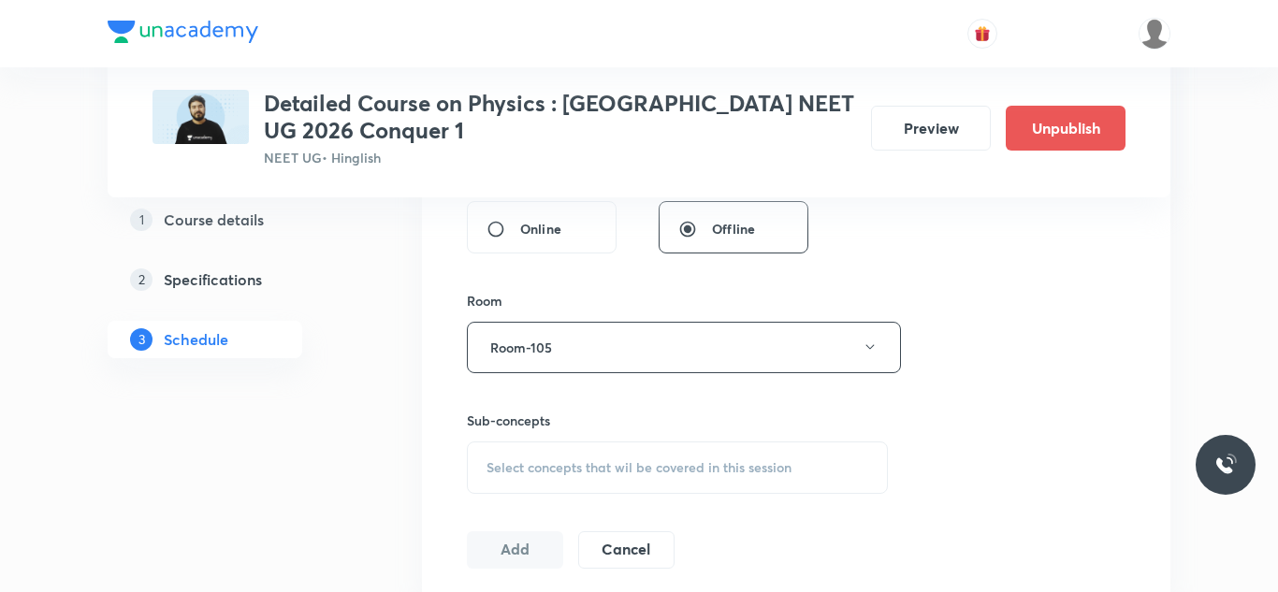
scroll to position [740, 0]
click at [517, 472] on span "Select concepts that wil be covered in this session" at bounding box center [639, 465] width 305 height 15
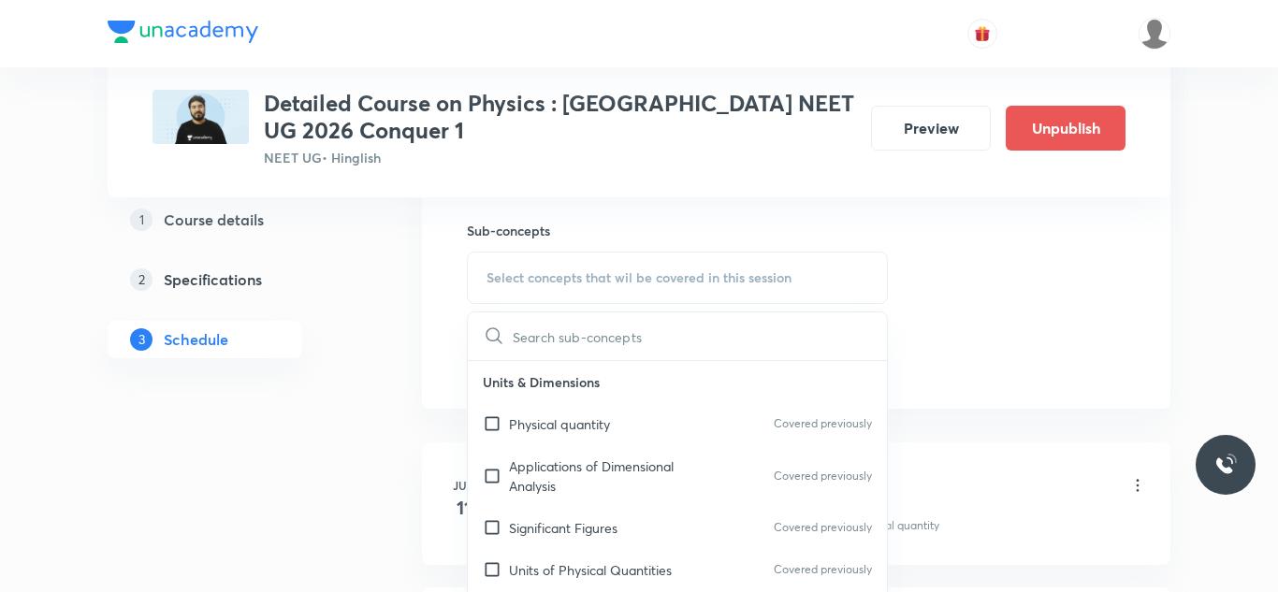
scroll to position [927, 0]
click at [497, 430] on input "checkbox" at bounding box center [496, 426] width 26 height 20
checkbox input "true"
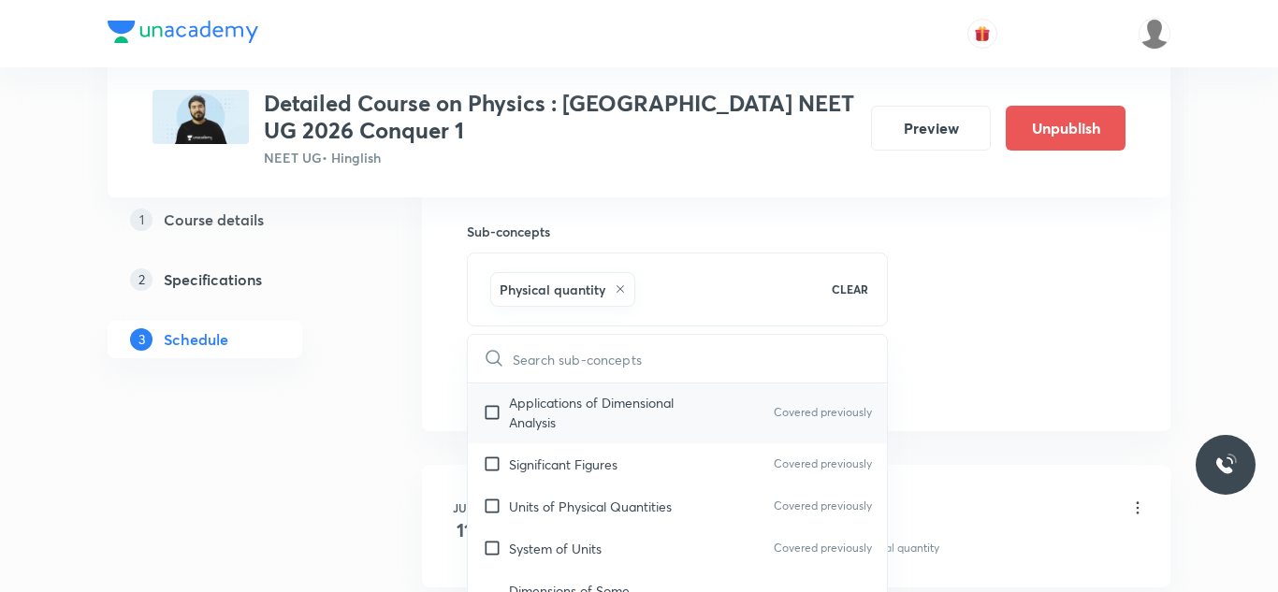
scroll to position [84, 0]
click at [495, 416] on input "checkbox" at bounding box center [496, 414] width 26 height 39
checkbox input "true"
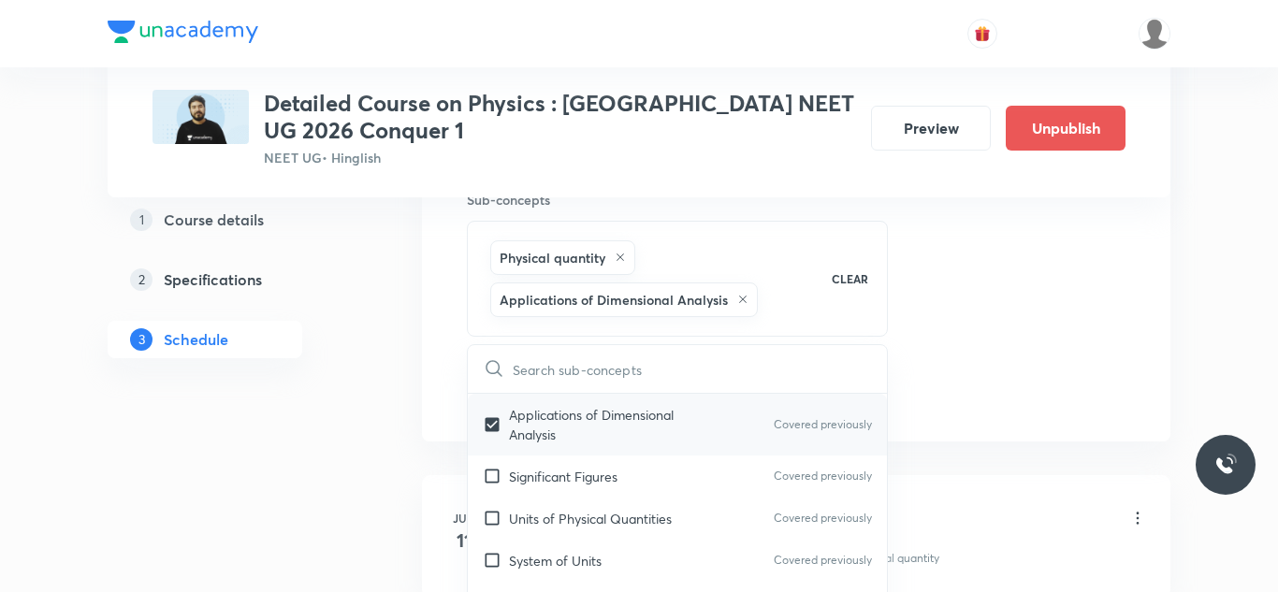
scroll to position [964, 0]
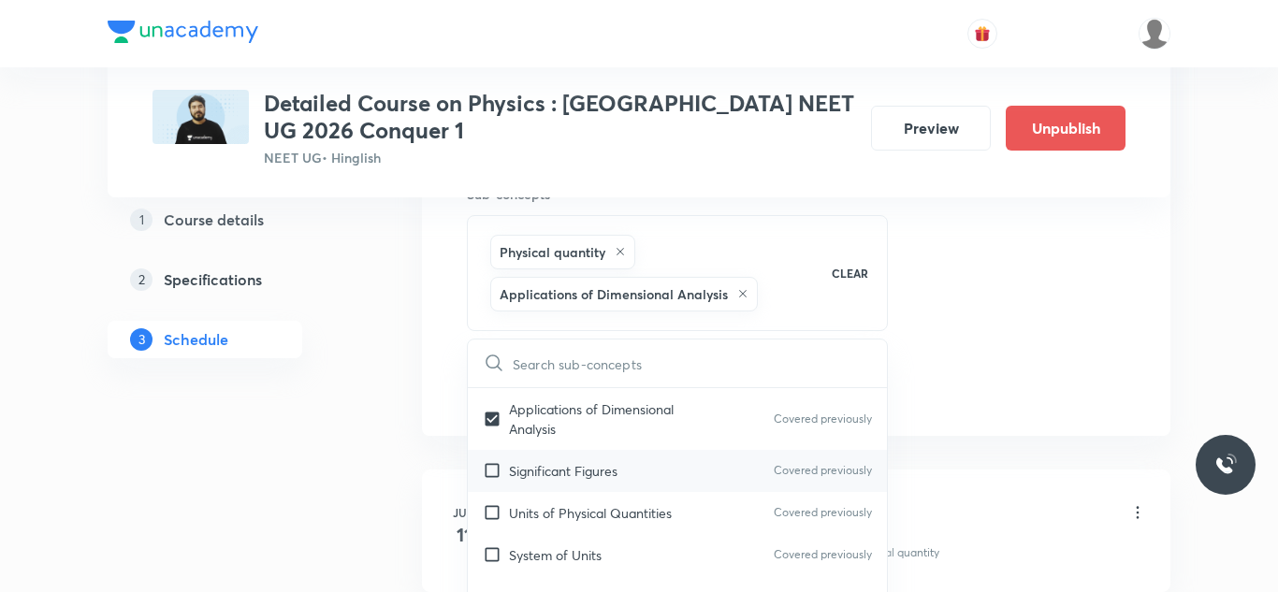
click at [494, 476] on input "checkbox" at bounding box center [496, 471] width 26 height 20
checkbox input "true"
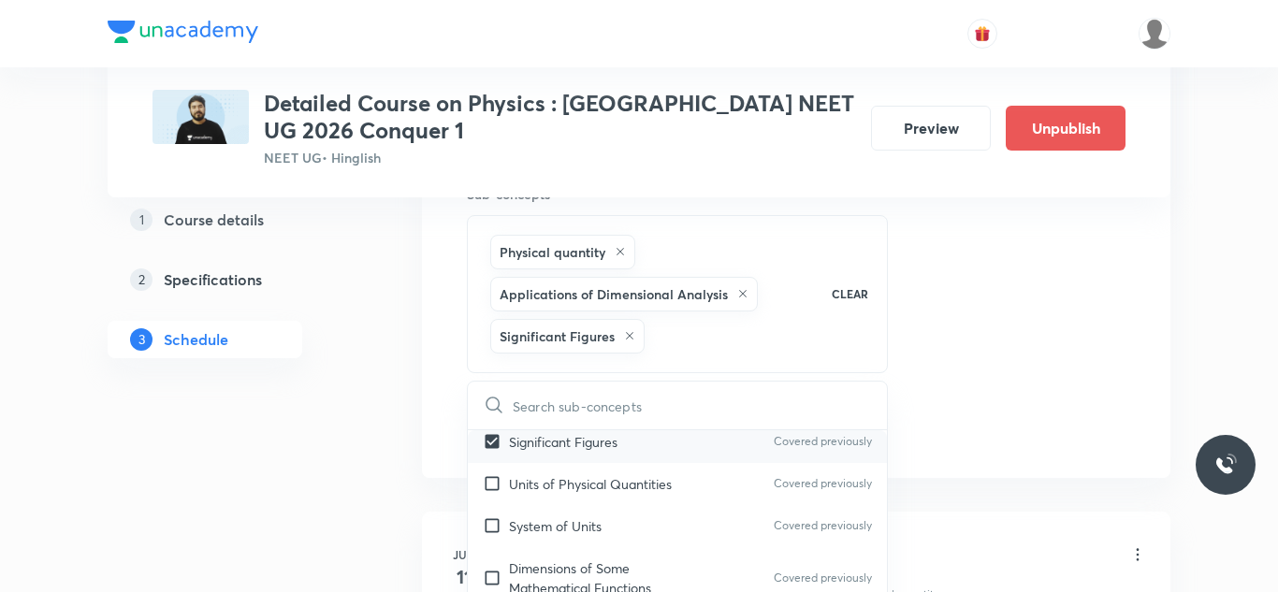
scroll to position [157, 0]
click at [494, 476] on input "checkbox" at bounding box center [496, 483] width 26 height 20
checkbox input "true"
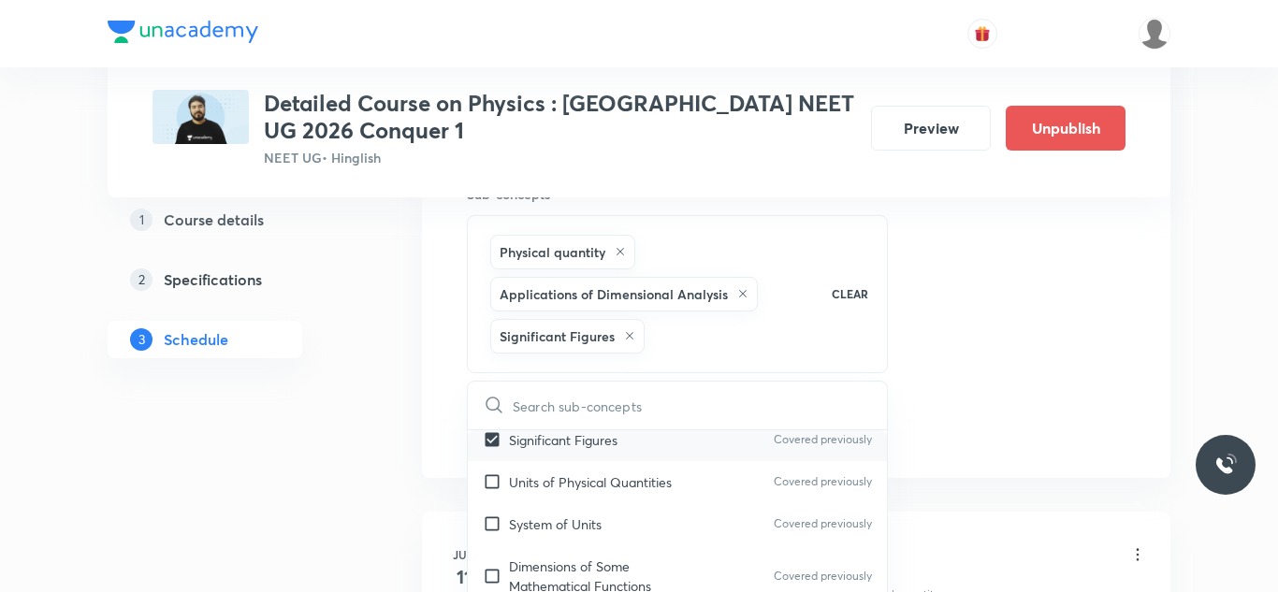
checkbox input "true"
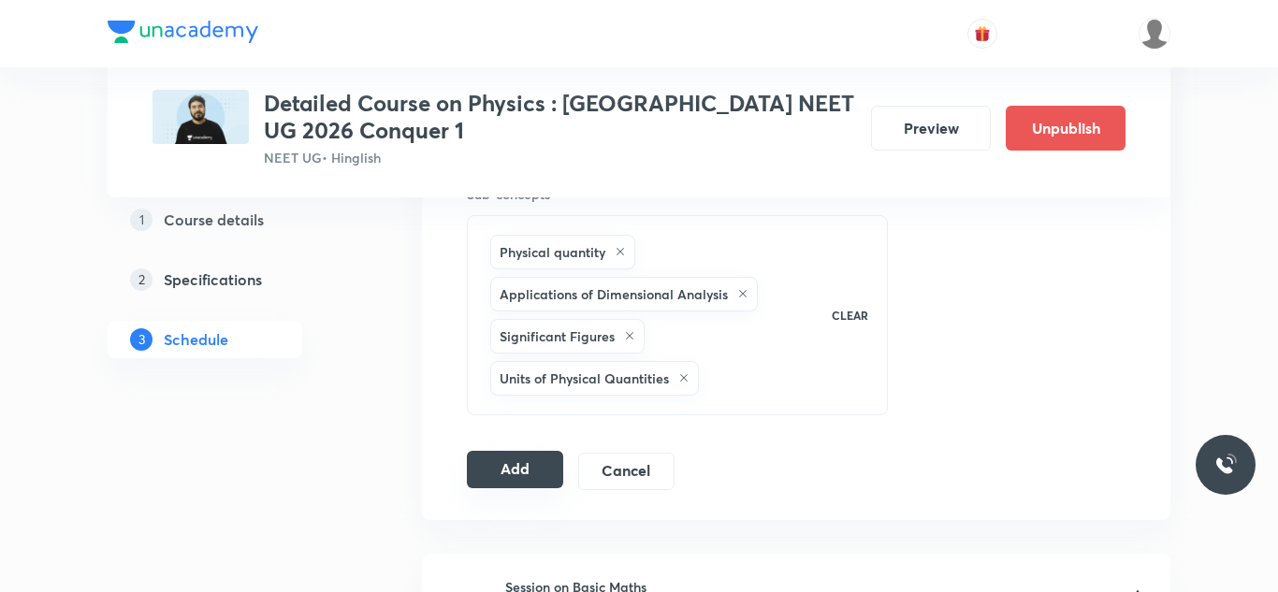
click at [546, 455] on button "Add" at bounding box center [515, 469] width 96 height 37
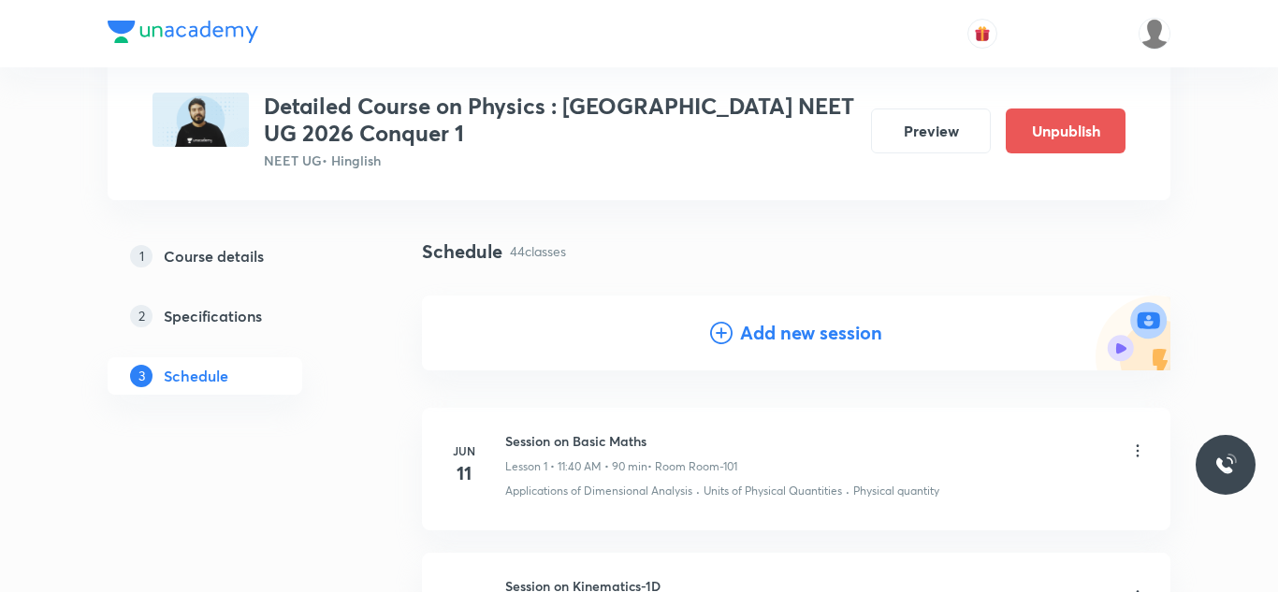
scroll to position [0, 0]
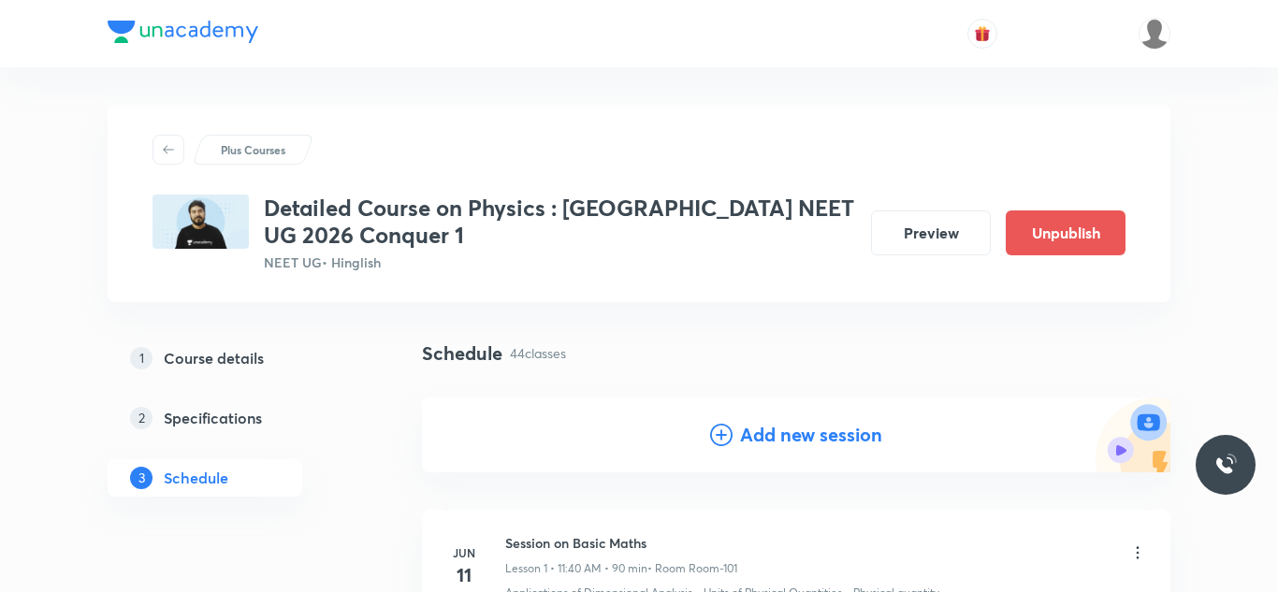
click at [772, 447] on h4 "Add new session" at bounding box center [811, 435] width 142 height 28
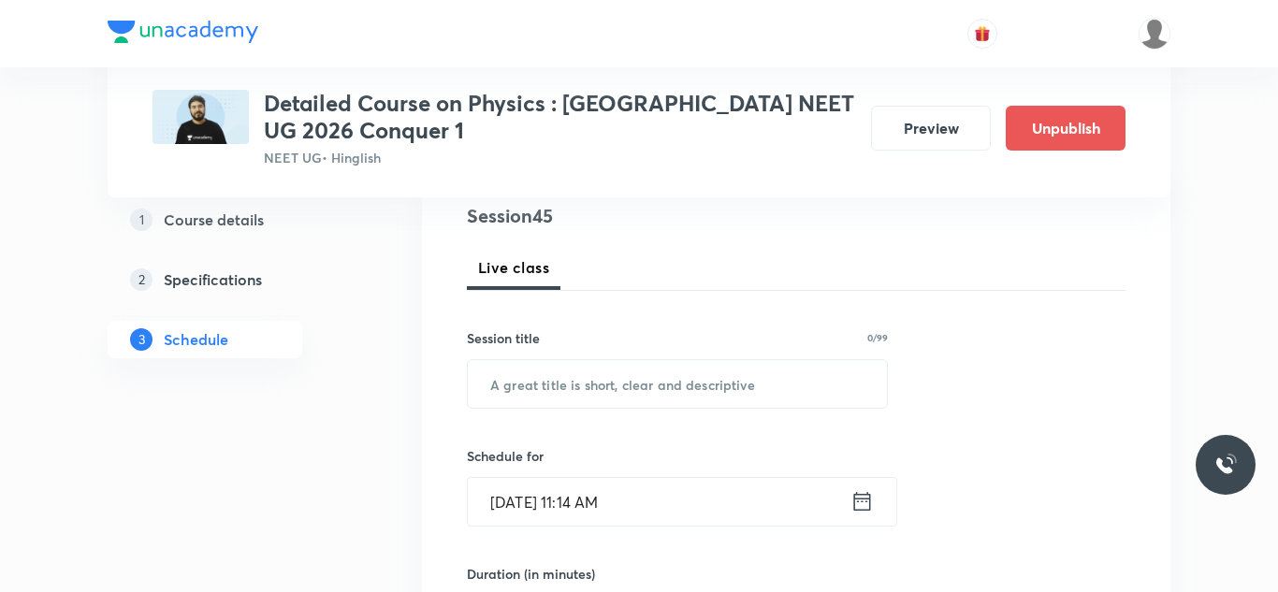
scroll to position [230, 0]
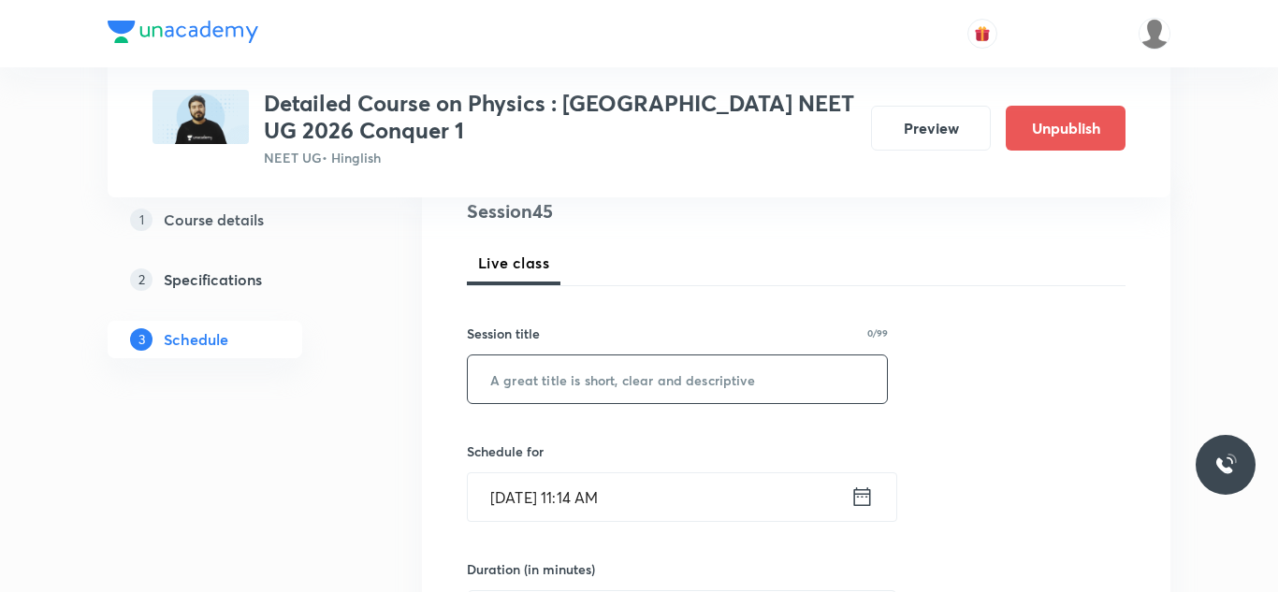
click at [699, 391] on input "text" at bounding box center [677, 380] width 419 height 48
paste input "Session on Centre of Mass Momentum And Collision"
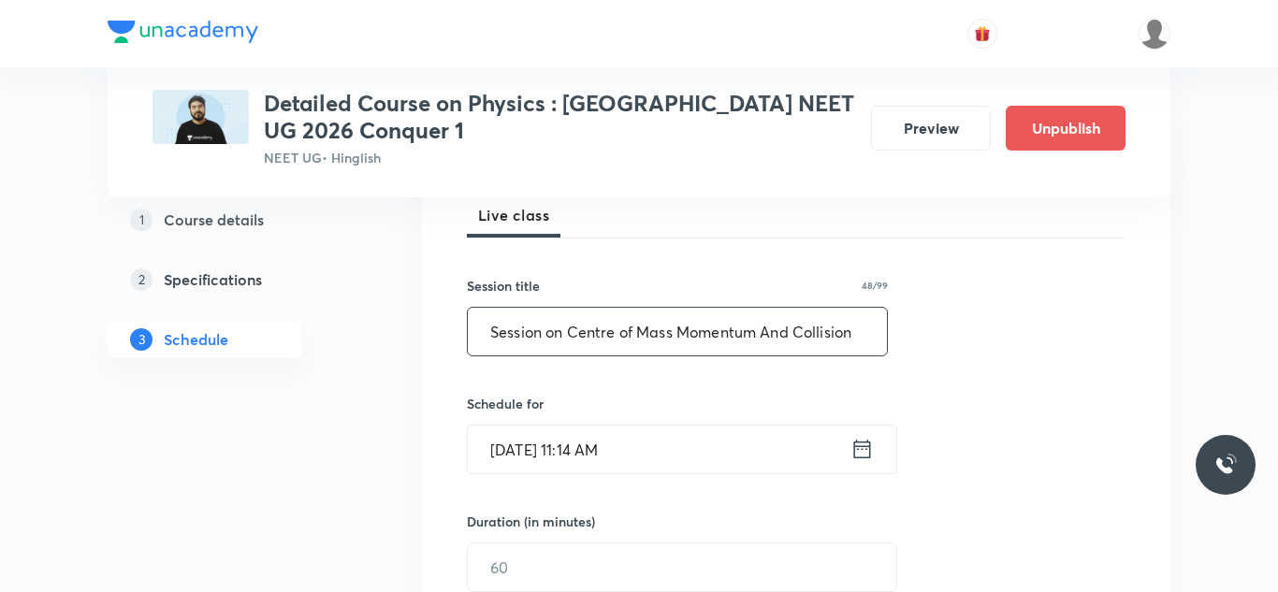
scroll to position [282, 0]
type input "Session on Centre of Mass Momentum And Collision"
click at [533, 442] on input "Aug 31, 2025, 11:14 AM" at bounding box center [659, 446] width 383 height 48
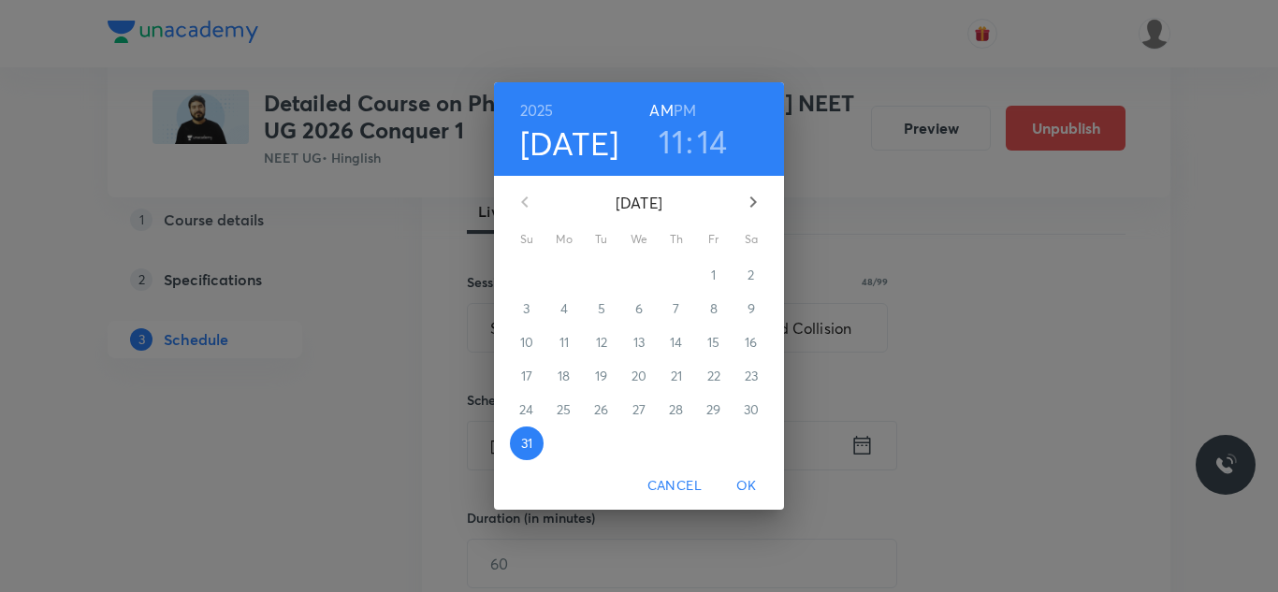
click at [753, 192] on icon "button" at bounding box center [753, 202] width 22 height 22
click at [705, 275] on span "5" at bounding box center [714, 275] width 34 height 19
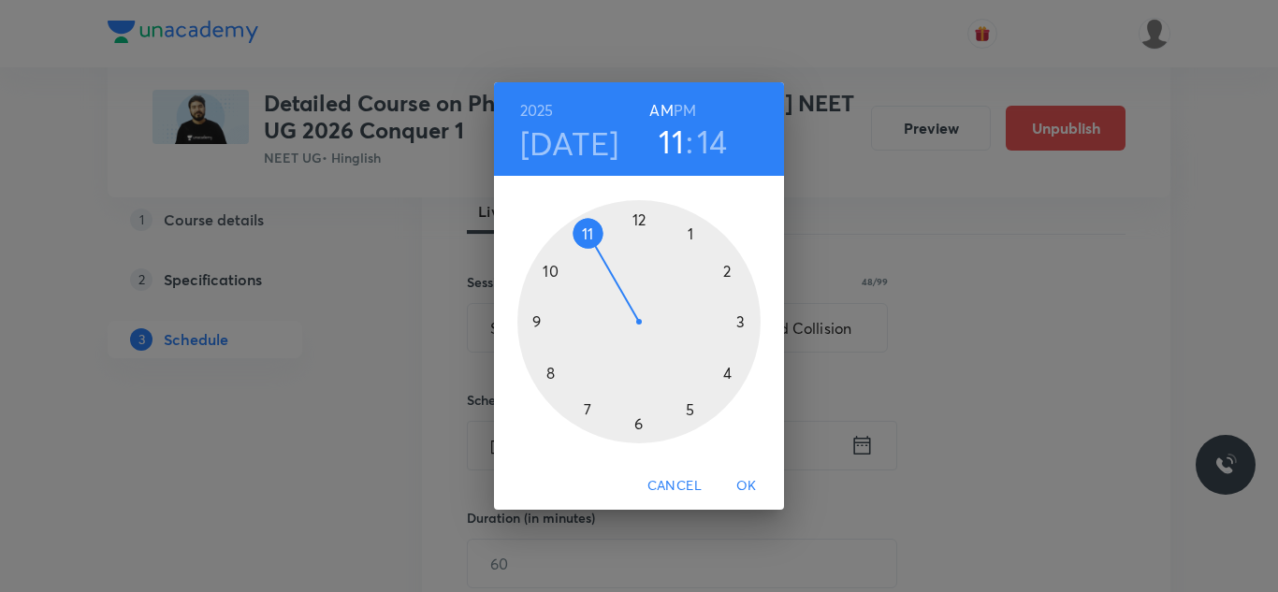
click at [704, 135] on h3 "14" at bounding box center [712, 141] width 31 height 39
click at [548, 374] on div at bounding box center [639, 321] width 243 height 243
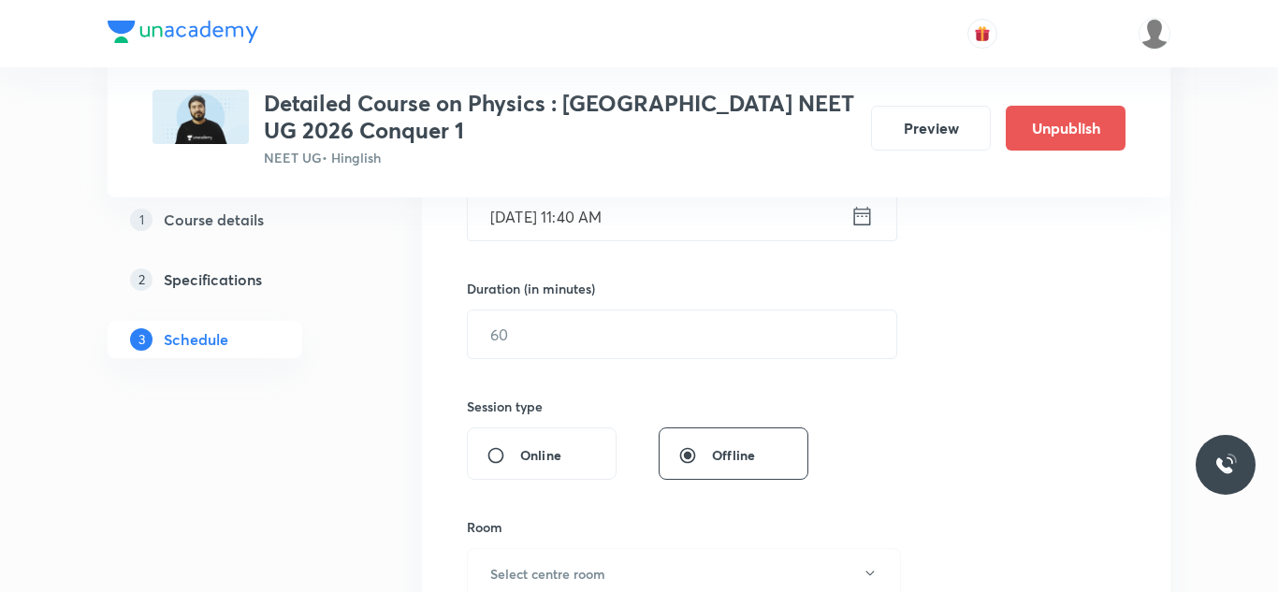
scroll to position [514, 0]
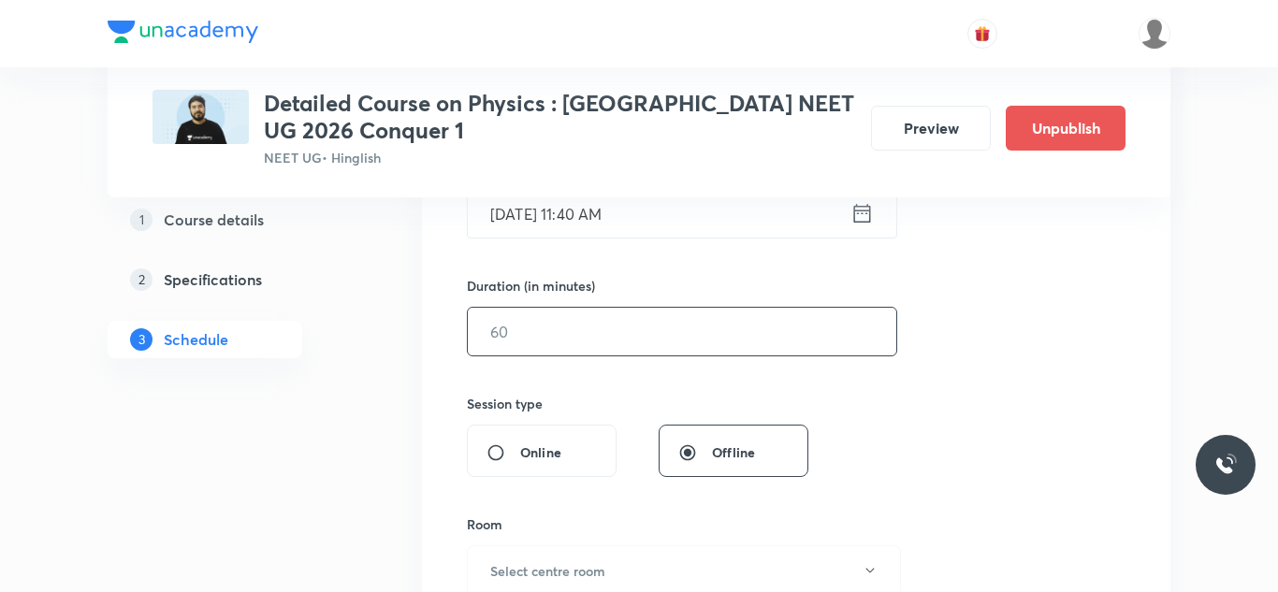
click at [561, 317] on input "text" at bounding box center [682, 332] width 429 height 48
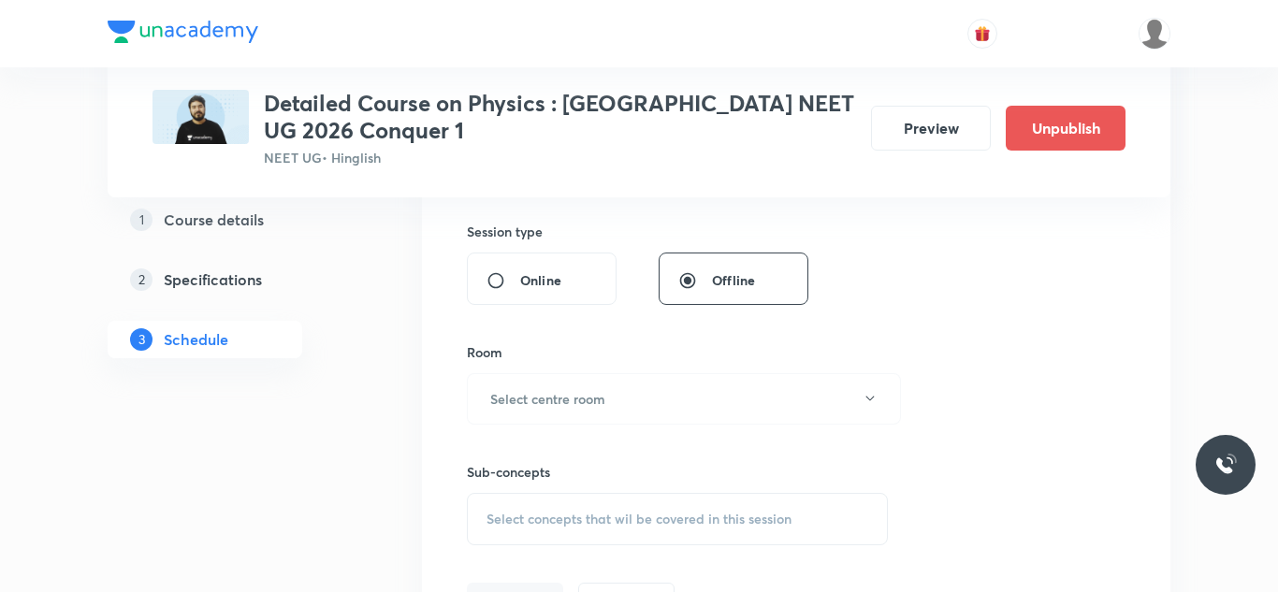
scroll to position [711, 0]
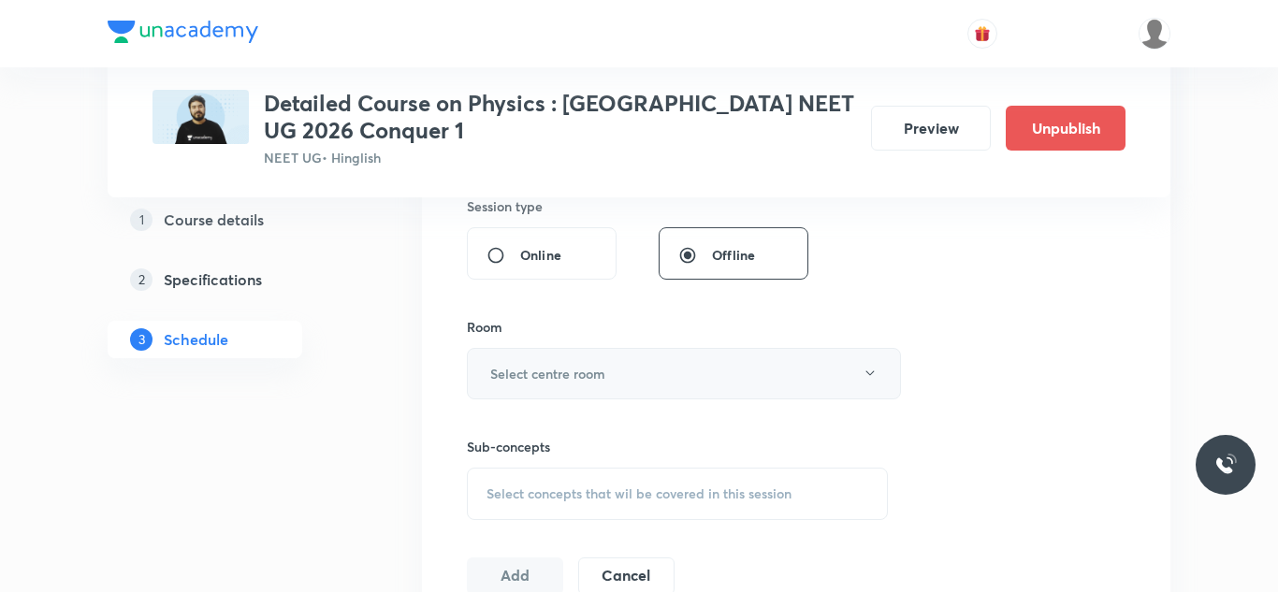
type input "90"
click at [525, 362] on button "Select centre room" at bounding box center [684, 373] width 434 height 51
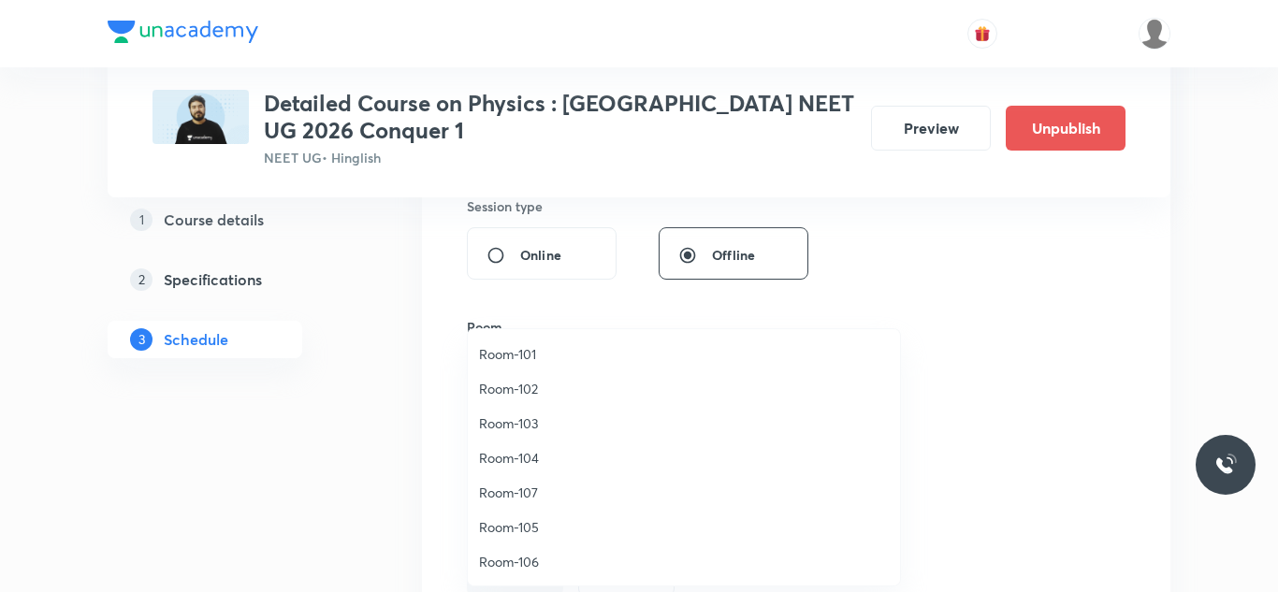
click at [503, 524] on span "Room-105" at bounding box center [684, 528] width 410 height 20
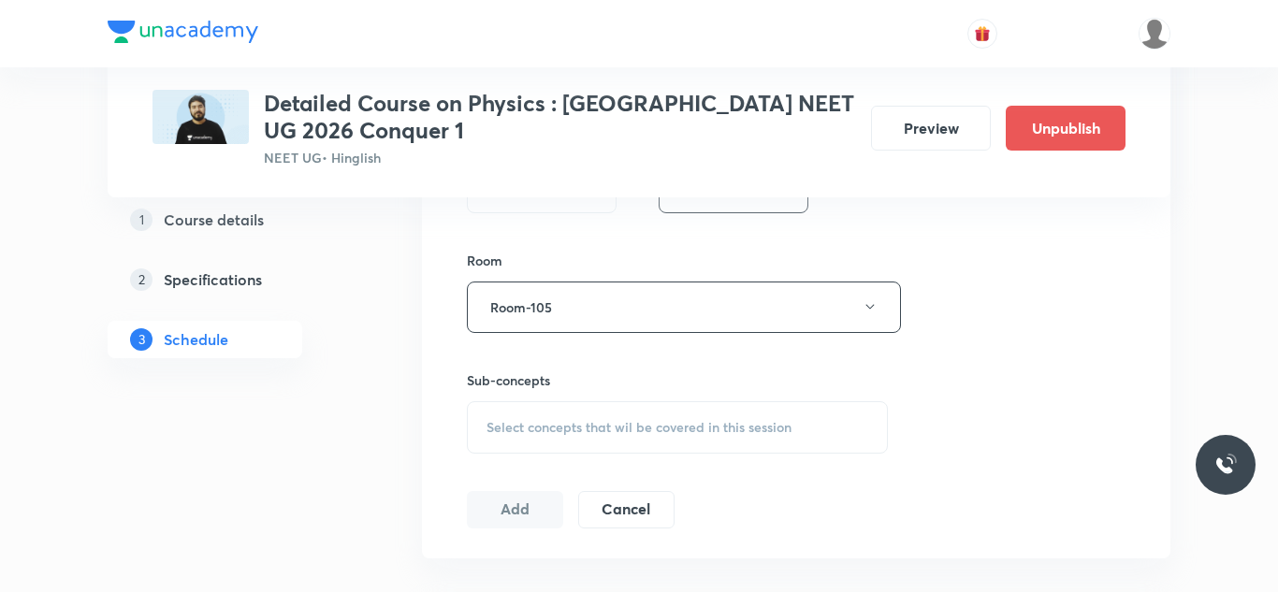
scroll to position [786, 0]
click at [565, 412] on span "Select concepts that wil be covered in this session" at bounding box center [639, 419] width 305 height 15
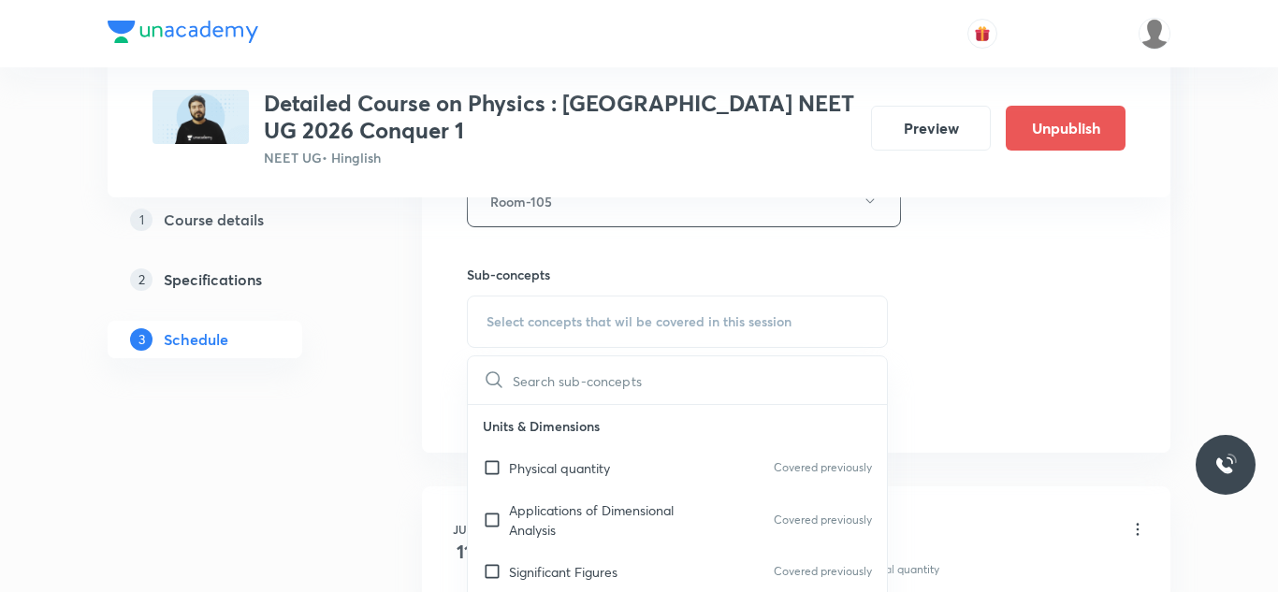
scroll to position [963, 0]
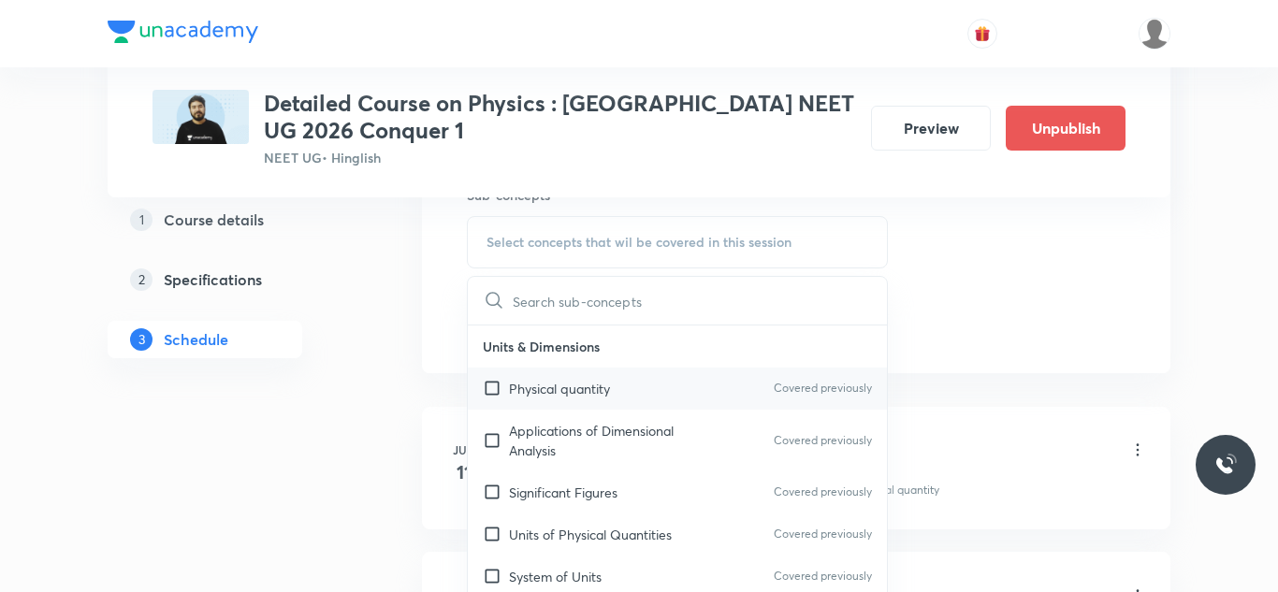
click at [488, 387] on input "checkbox" at bounding box center [496, 389] width 26 height 20
checkbox input "true"
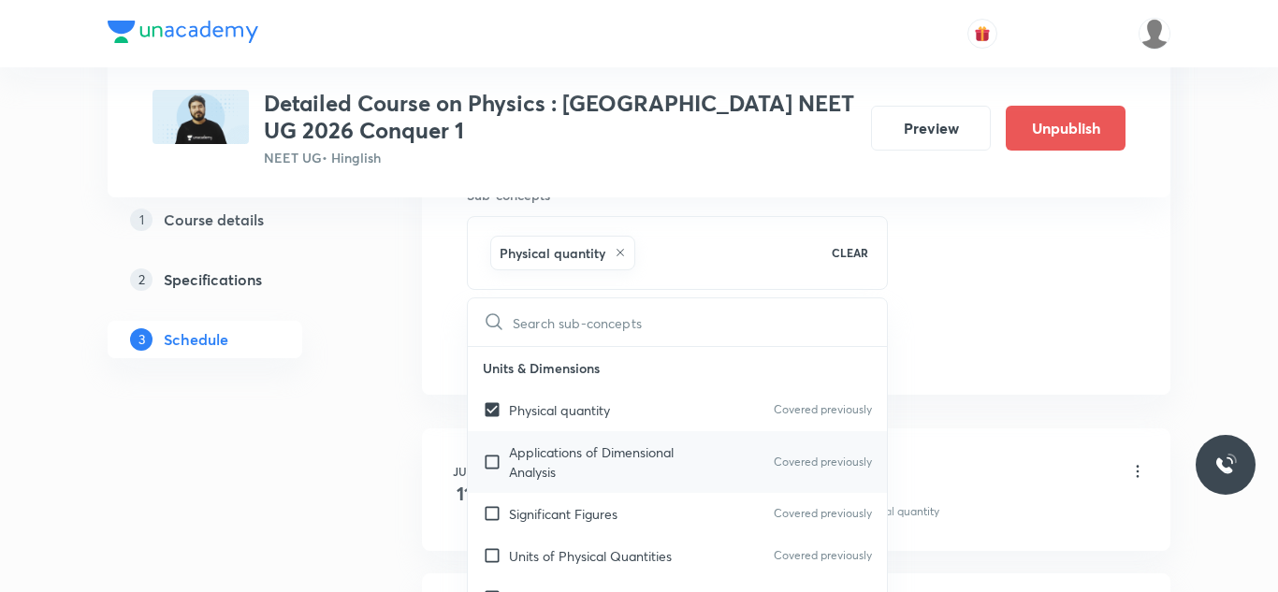
click at [493, 460] on input "checkbox" at bounding box center [496, 462] width 26 height 39
checkbox input "true"
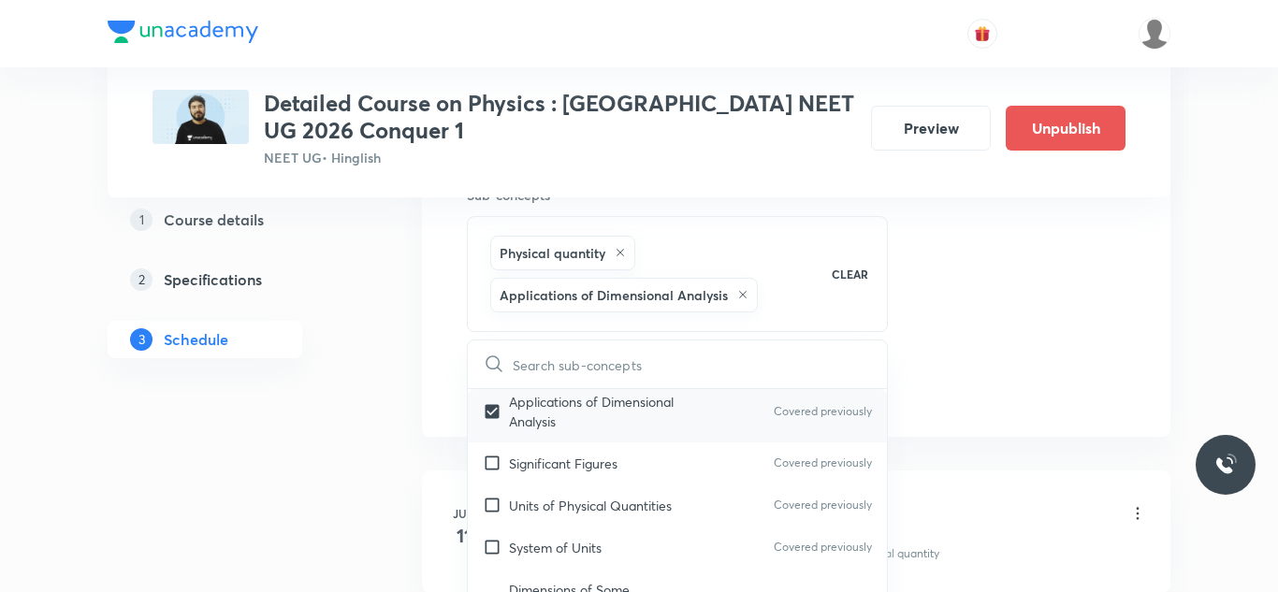
scroll to position [98, 0]
click at [493, 460] on input "checkbox" at bounding box center [496, 458] width 26 height 20
checkbox input "true"
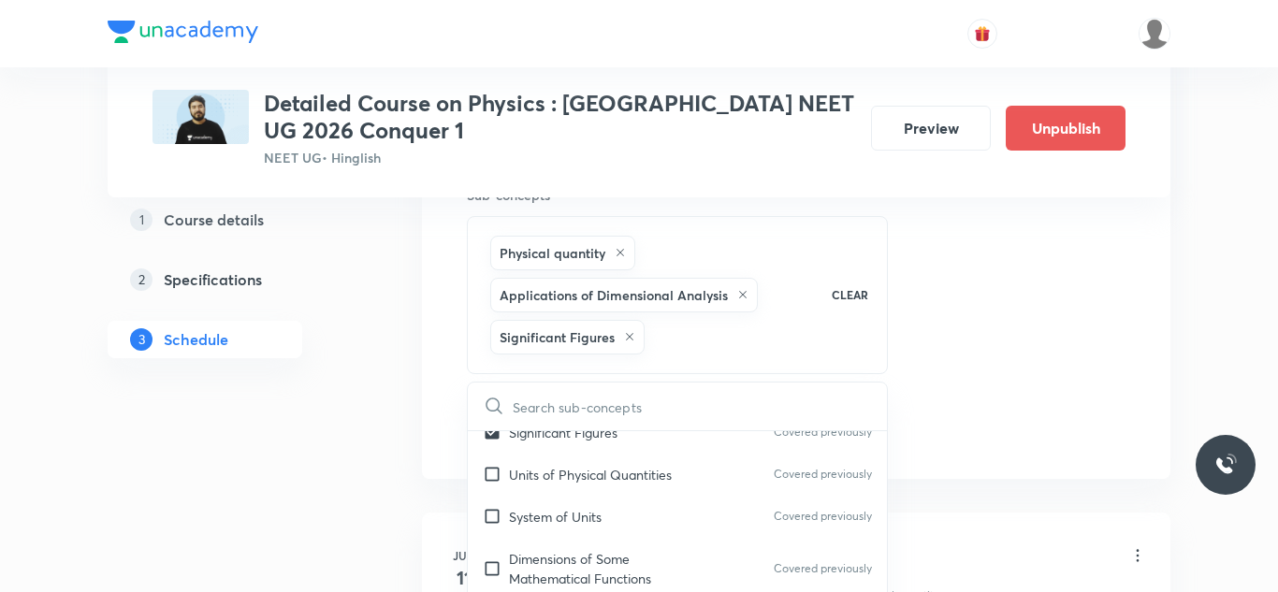
scroll to position [171, 0]
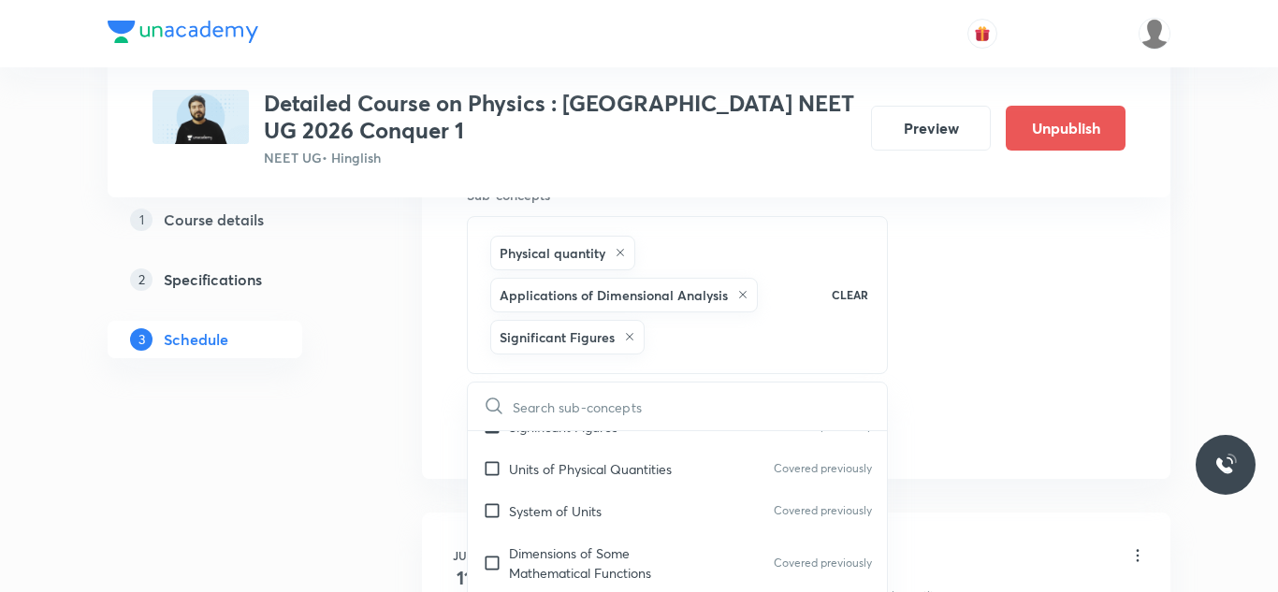
click at [493, 460] on input "checkbox" at bounding box center [496, 470] width 26 height 20
checkbox input "true"
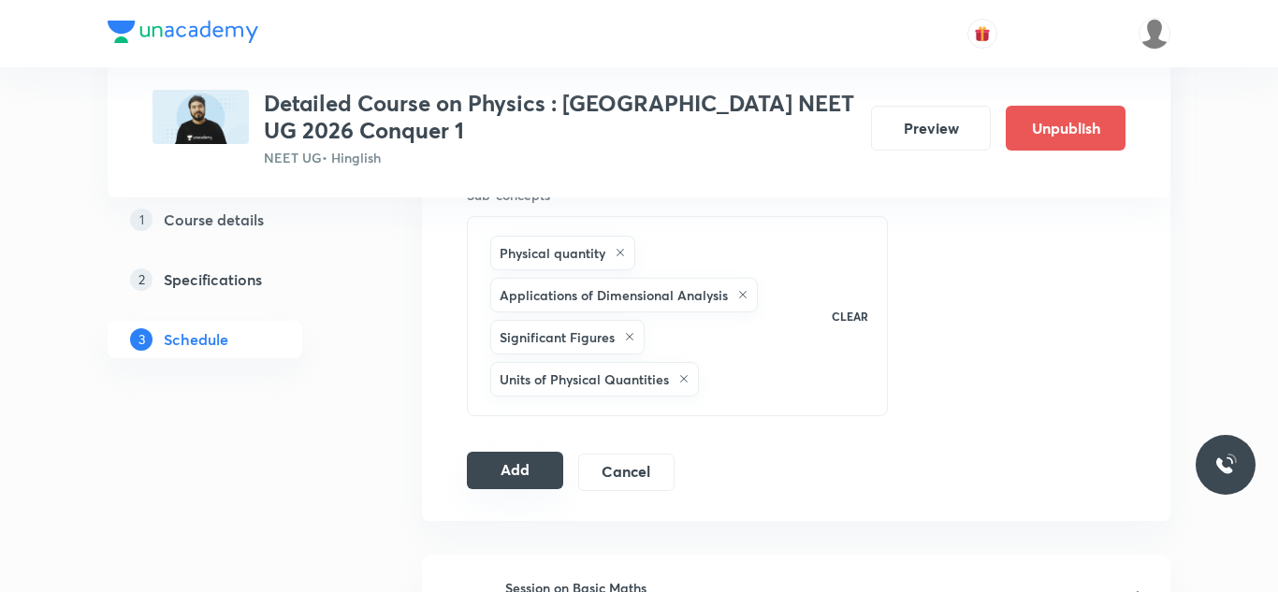
click at [525, 474] on button "Add" at bounding box center [515, 470] width 96 height 37
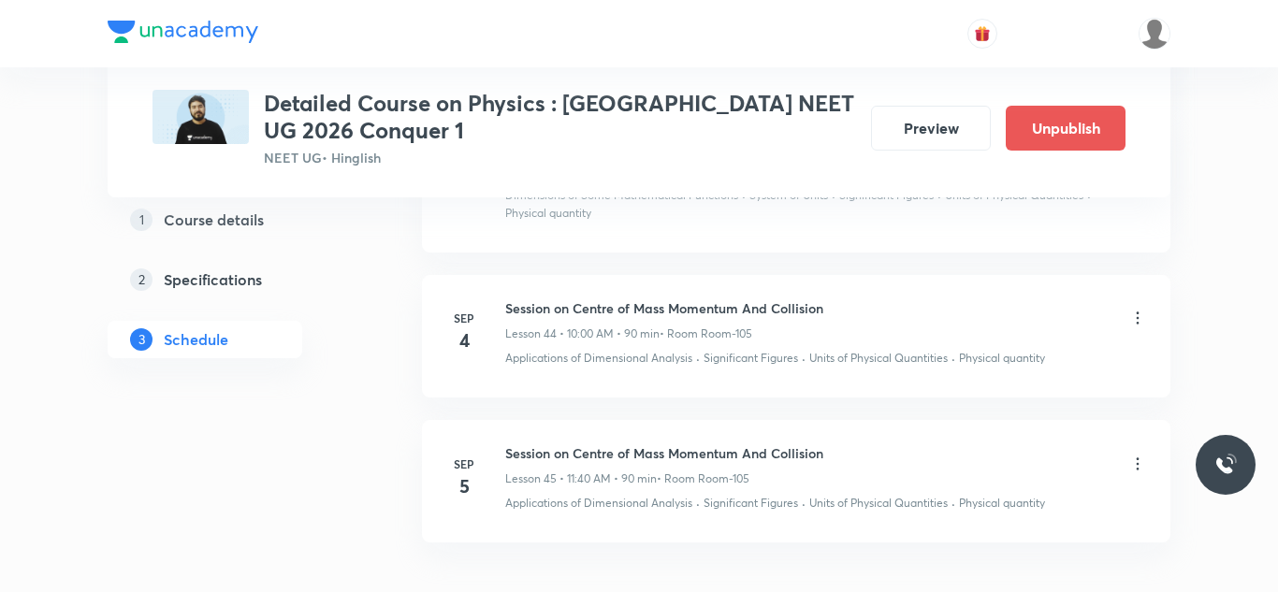
scroll to position [7611, 0]
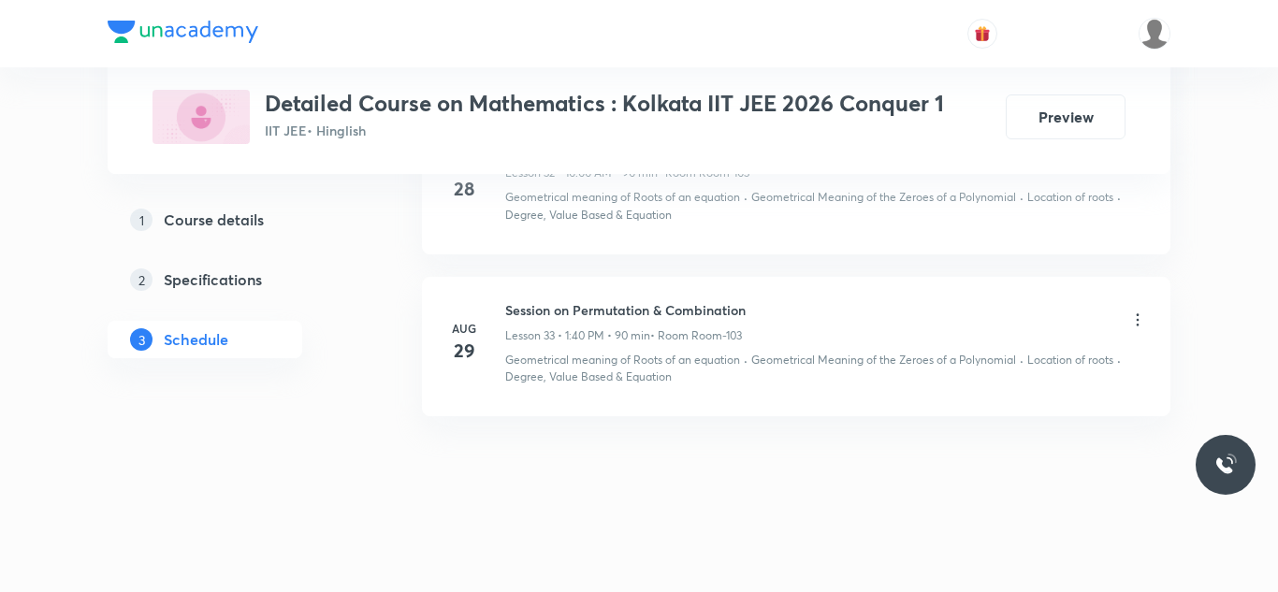
drag, startPoint x: 509, startPoint y: 306, endPoint x: 781, endPoint y: 324, distance: 272.0
click at [781, 324] on div "Session on Permutation & Combination Lesson 33 • 1:40 PM • 90 min • Room Room-1…" at bounding box center [826, 322] width 642 height 44
drag, startPoint x: 816, startPoint y: 314, endPoint x: 752, endPoint y: 315, distance: 63.6
click at [813, 315] on div "Session on Permutation & Combination Lesson 33 • 1:40 PM • 90 min • Room Room-1…" at bounding box center [826, 322] width 642 height 44
click at [876, 343] on div "Session on Permutation & Combination Lesson 33 • 1:40 PM • 90 min • Room Room-1…" at bounding box center [826, 322] width 642 height 44
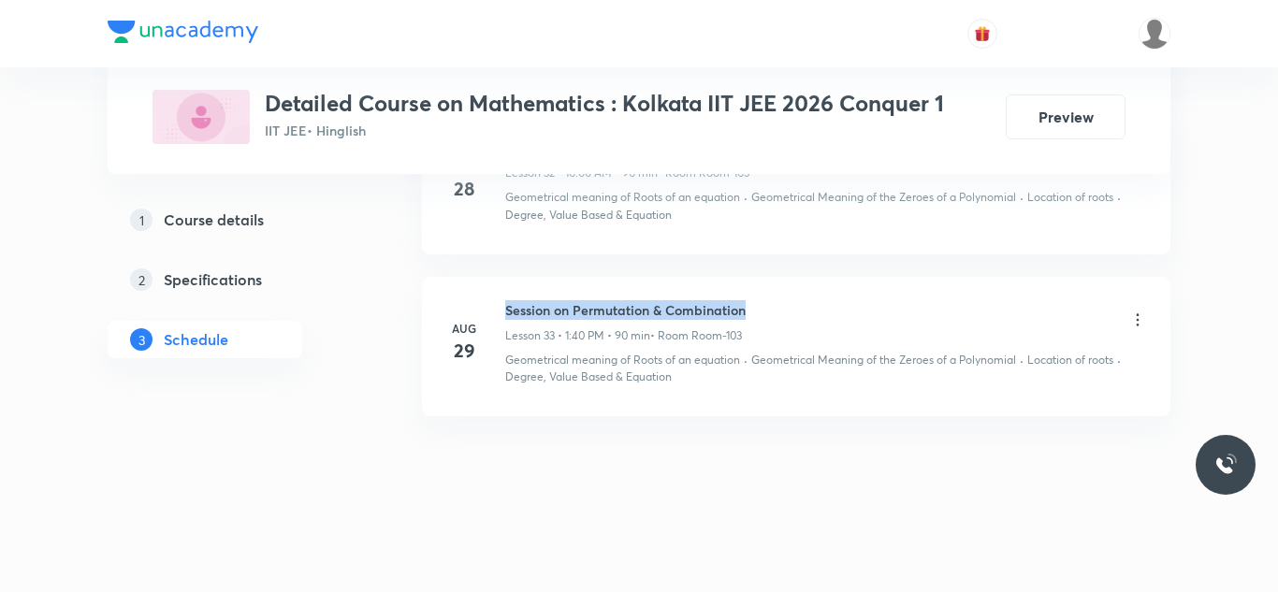
drag, startPoint x: 504, startPoint y: 307, endPoint x: 757, endPoint y: 318, distance: 253.9
click at [757, 318] on div "[DATE] Session on Permutation & Combination Lesson 33 • 1:40 PM • 90 min • Room…" at bounding box center [796, 342] width 702 height 85
copy h6 "Session on Permutation & Combination"
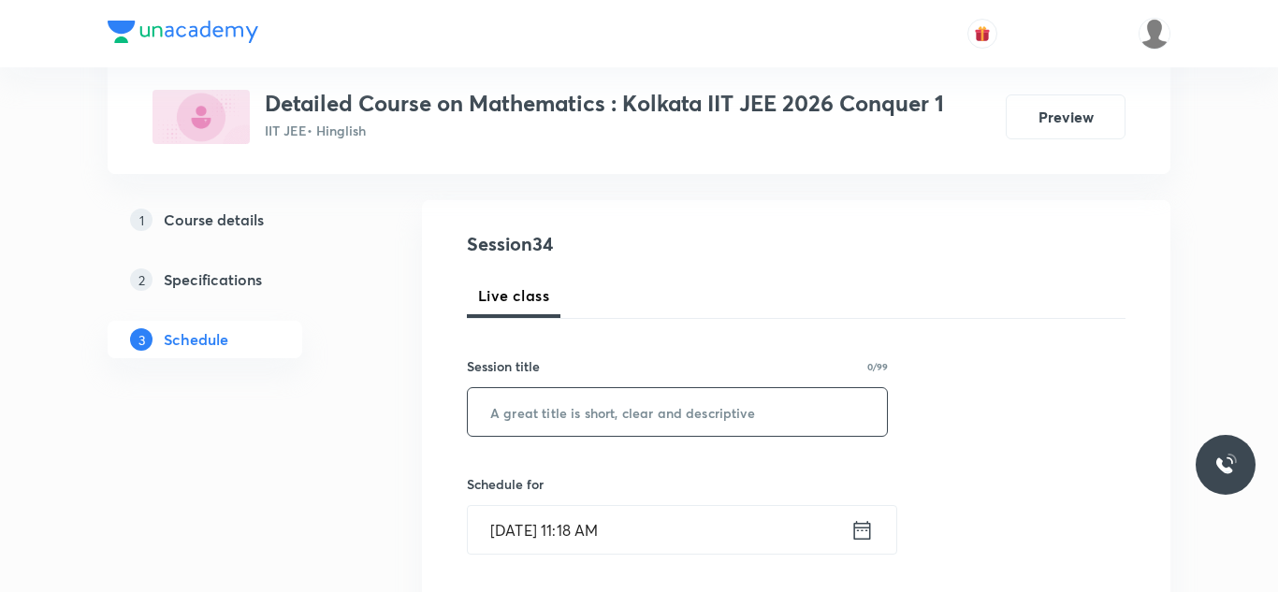
scroll to position [176, 0]
click at [659, 419] on input "text" at bounding box center [677, 411] width 419 height 48
type input "b"
paste input "Session on Permutation & Combination"
drag, startPoint x: 579, startPoint y: 411, endPoint x: 781, endPoint y: 408, distance: 202.2
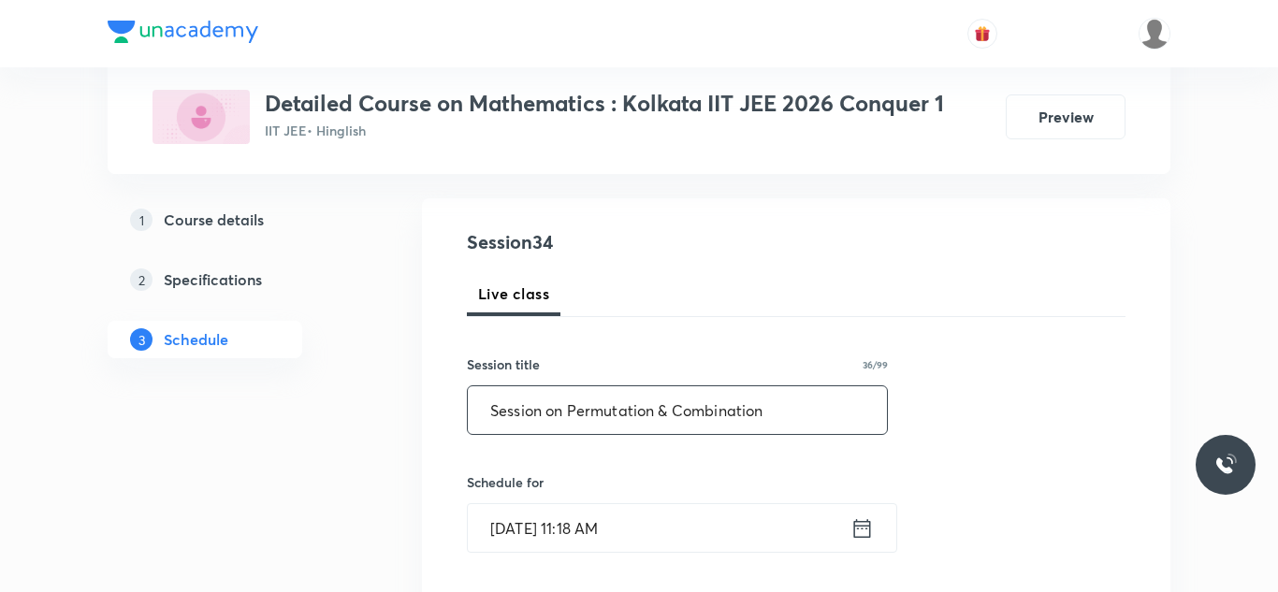
click at [781, 408] on input "Session on Permutation & Combination" at bounding box center [677, 411] width 419 height 48
type input "Session on Probability"
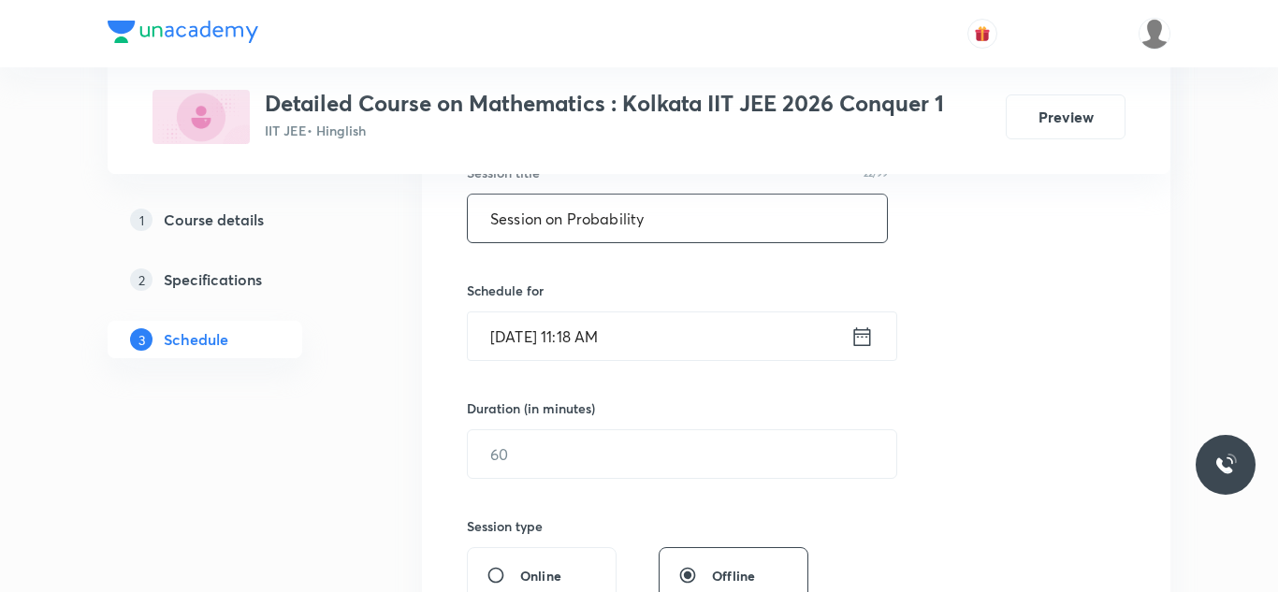
scroll to position [371, 0]
click at [531, 337] on input "[DATE] 11:18 AM" at bounding box center [659, 334] width 383 height 48
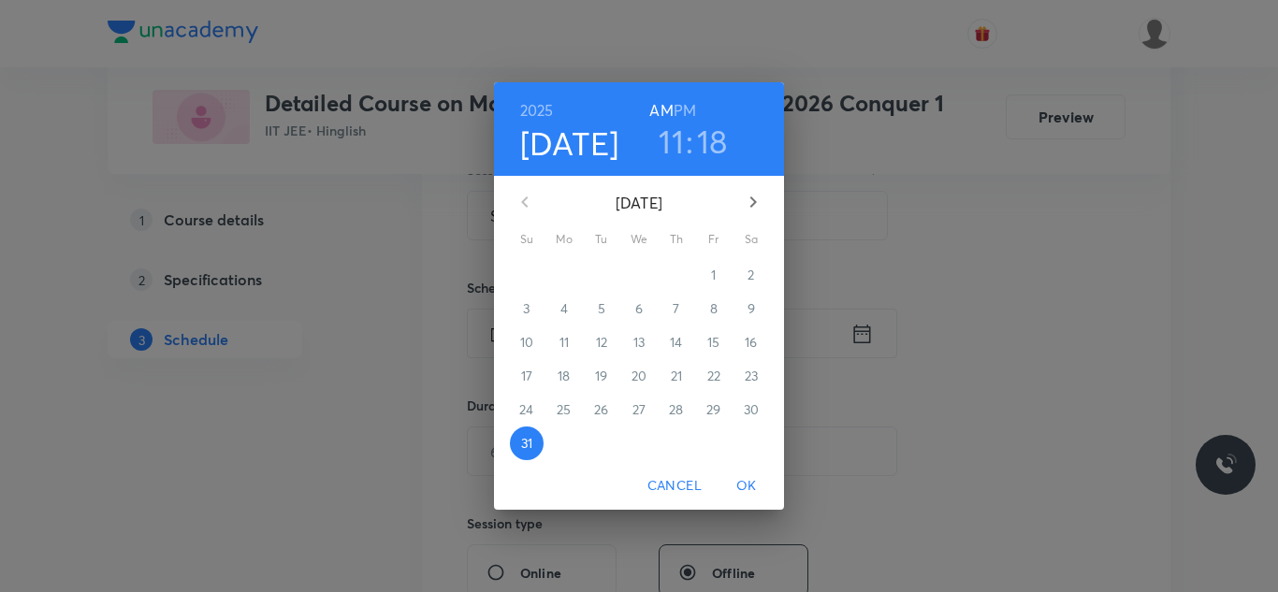
click at [760, 202] on icon "button" at bounding box center [753, 202] width 22 height 22
click at [606, 275] on span "2" at bounding box center [602, 275] width 34 height 19
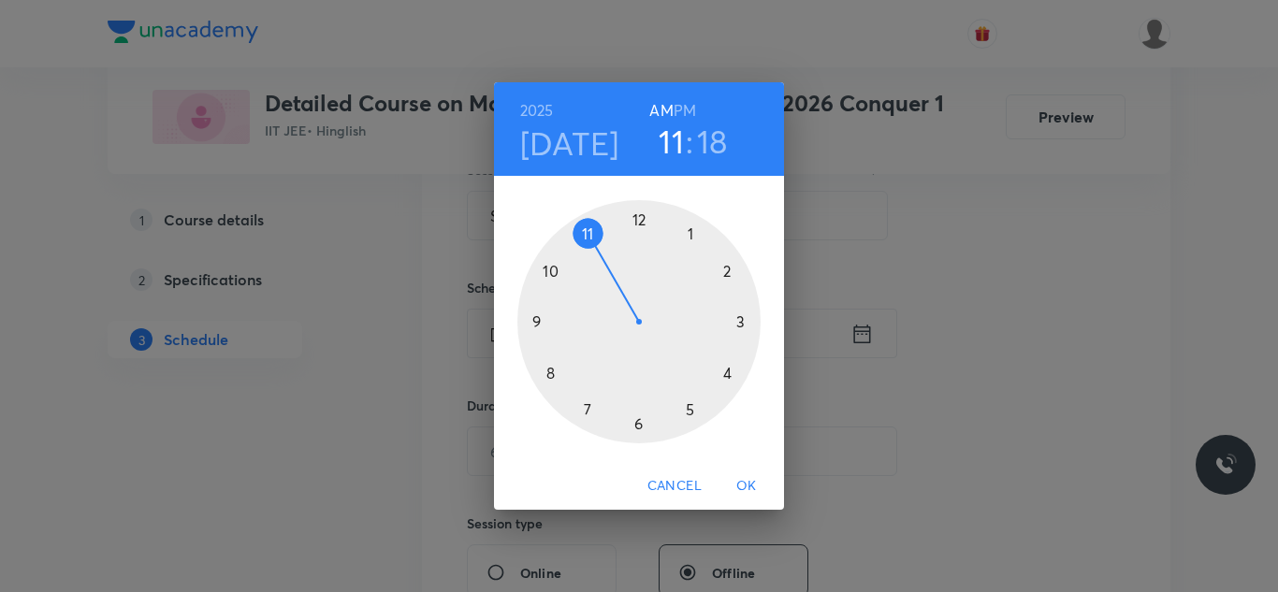
click at [553, 270] on div at bounding box center [639, 321] width 243 height 243
click at [640, 215] on div at bounding box center [639, 321] width 243 height 243
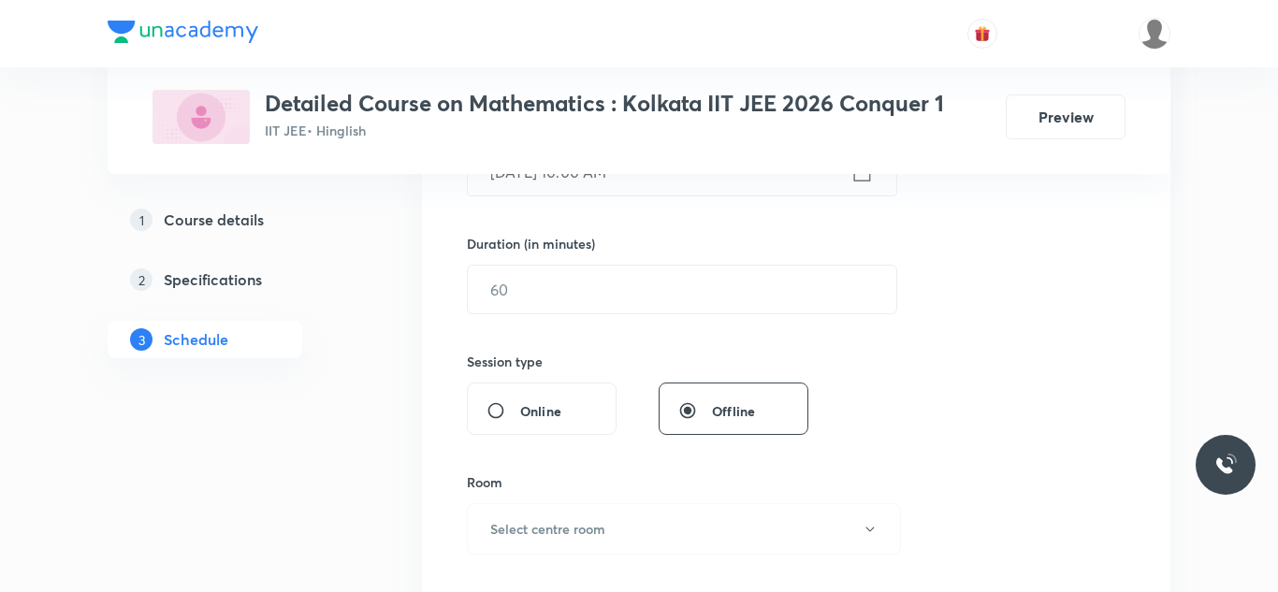
scroll to position [533, 0]
click at [539, 291] on input "text" at bounding box center [682, 289] width 429 height 48
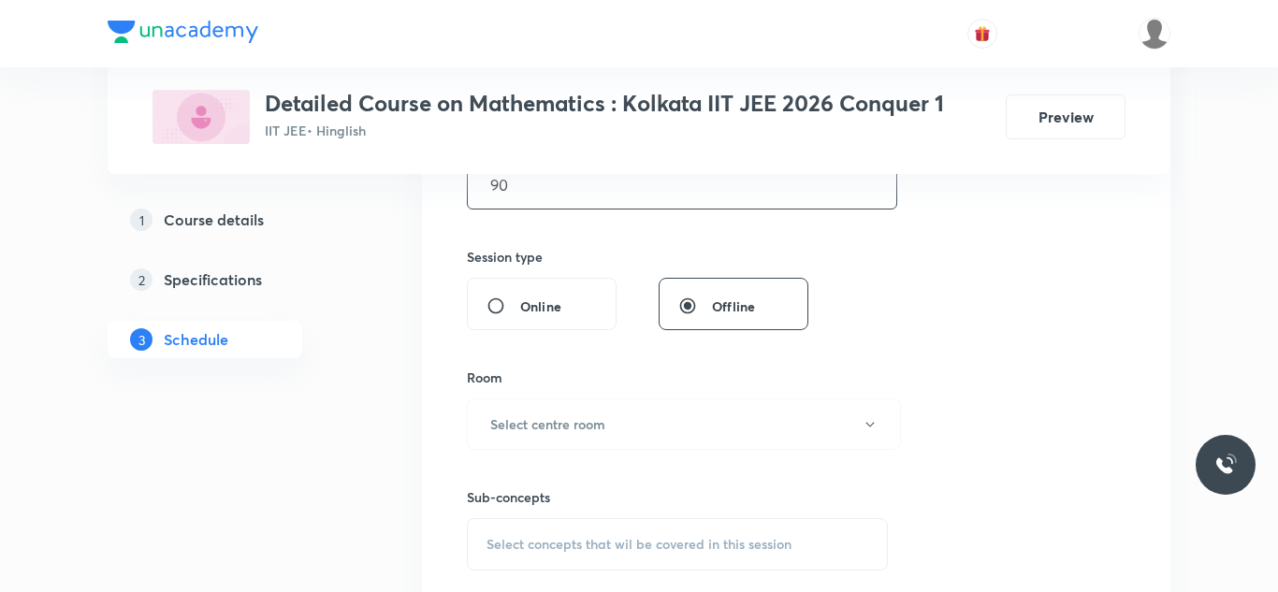
scroll to position [641, 0]
type input "90"
click at [545, 414] on h6 "Select centre room" at bounding box center [547, 421] width 115 height 20
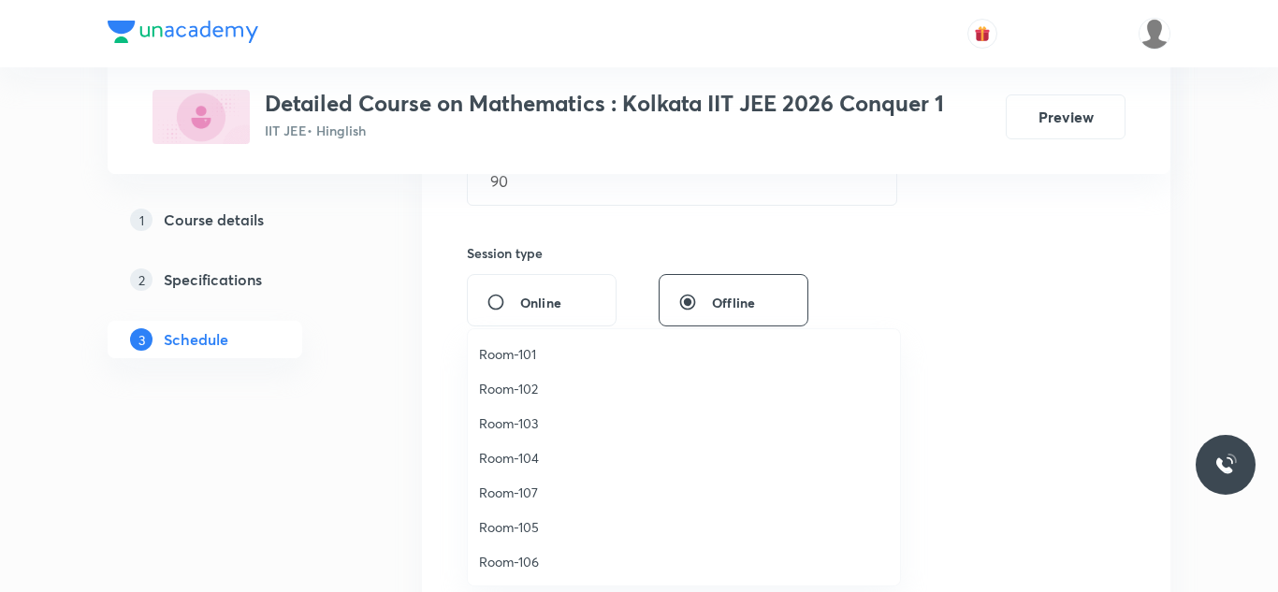
click at [529, 425] on span "Room-103" at bounding box center [684, 424] width 410 height 20
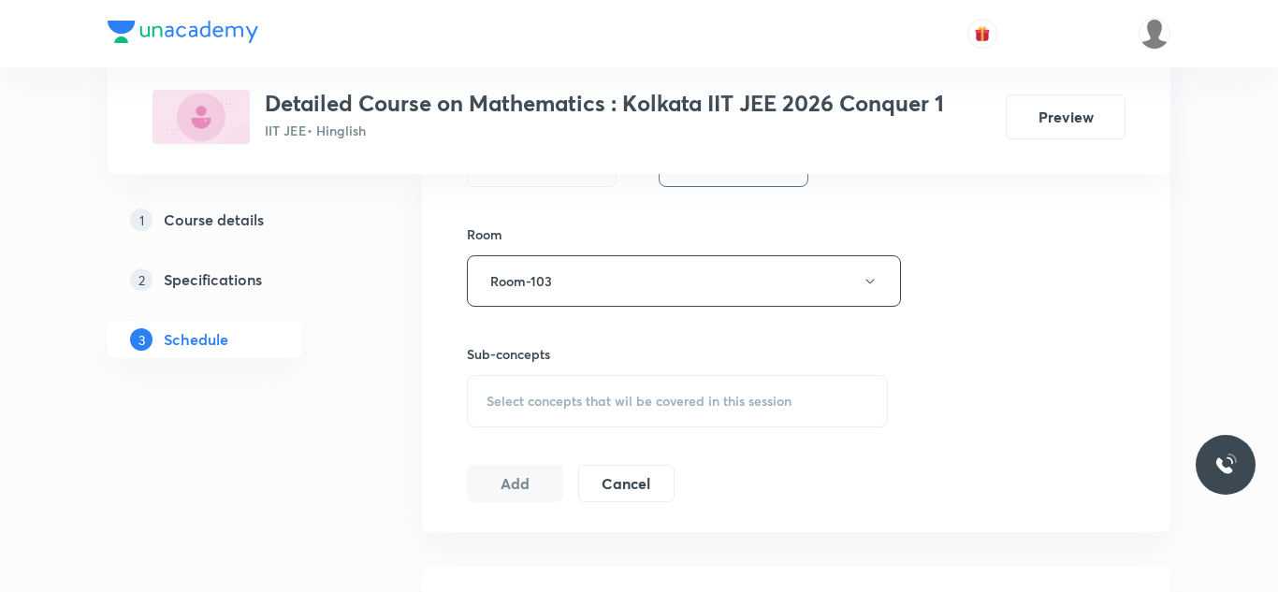
scroll to position [781, 0]
click at [536, 405] on span "Select concepts that wil be covered in this session" at bounding box center [639, 400] width 305 height 15
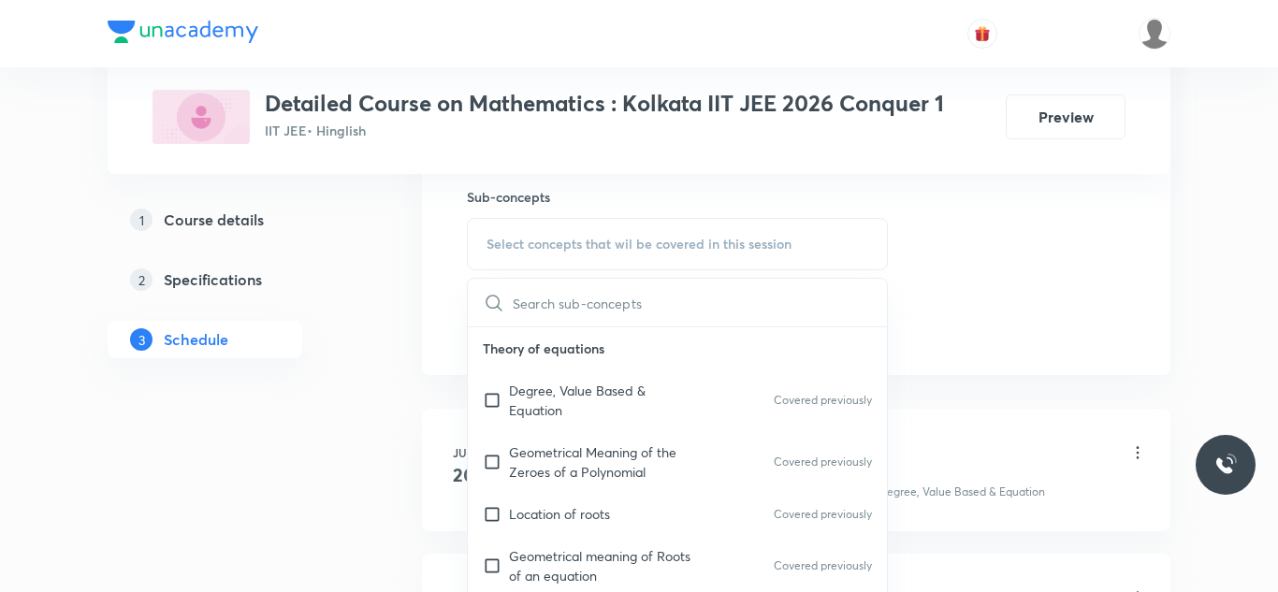
scroll to position [941, 0]
click at [489, 398] on input "checkbox" at bounding box center [496, 397] width 26 height 39
checkbox input "true"
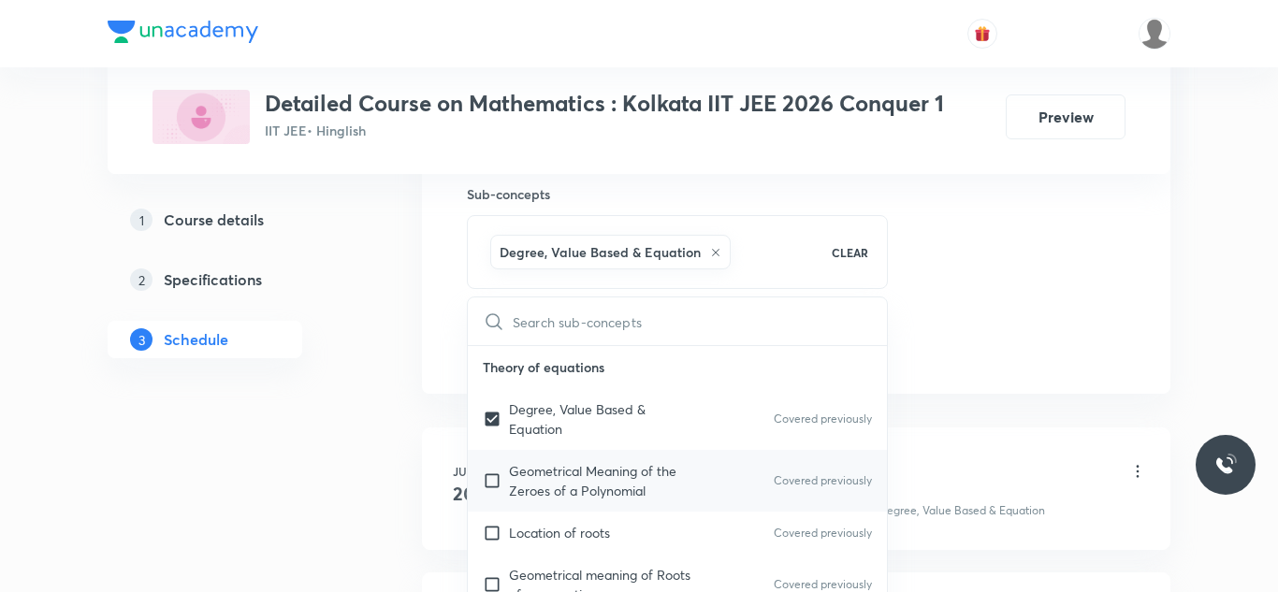
click at [489, 476] on input "checkbox" at bounding box center [496, 480] width 26 height 39
checkbox input "true"
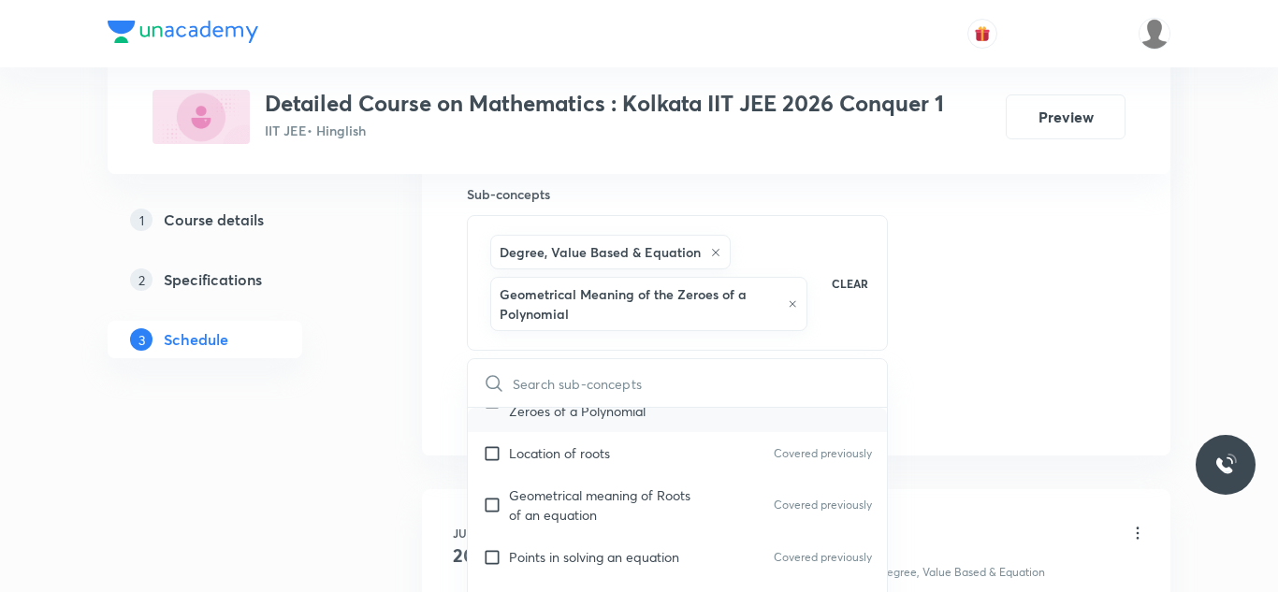
scroll to position [143, 0]
click at [491, 457] on input "checkbox" at bounding box center [496, 452] width 26 height 20
checkbox input "true"
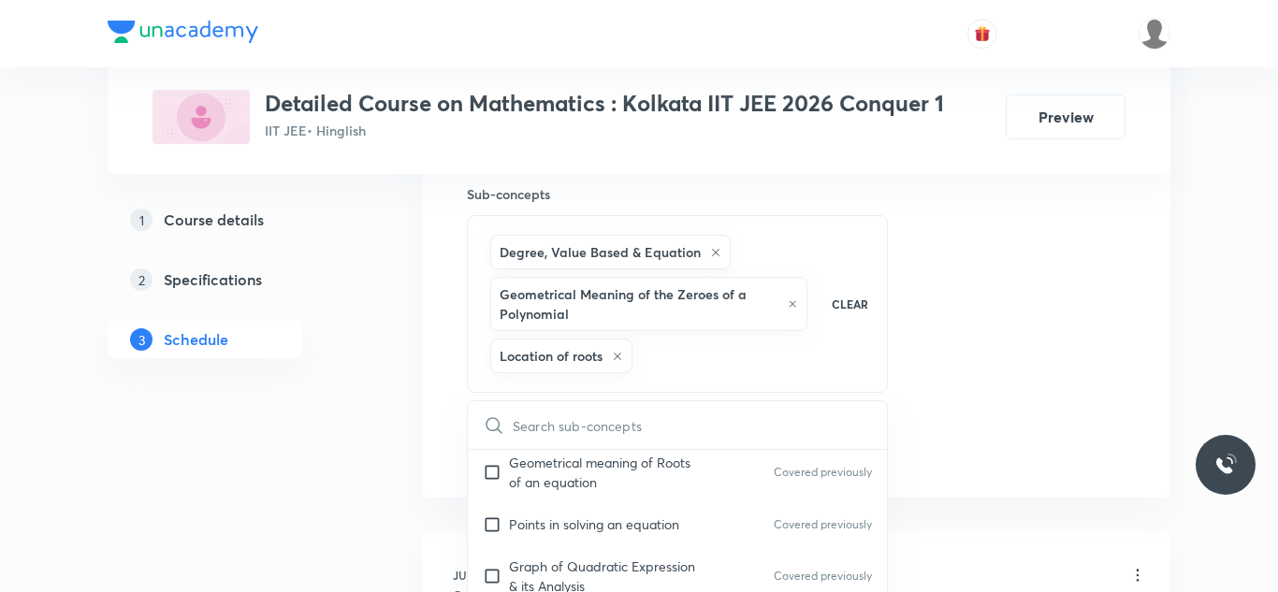
scroll to position [220, 0]
click at [489, 471] on input "checkbox" at bounding box center [496, 468] width 26 height 39
checkbox input "true"
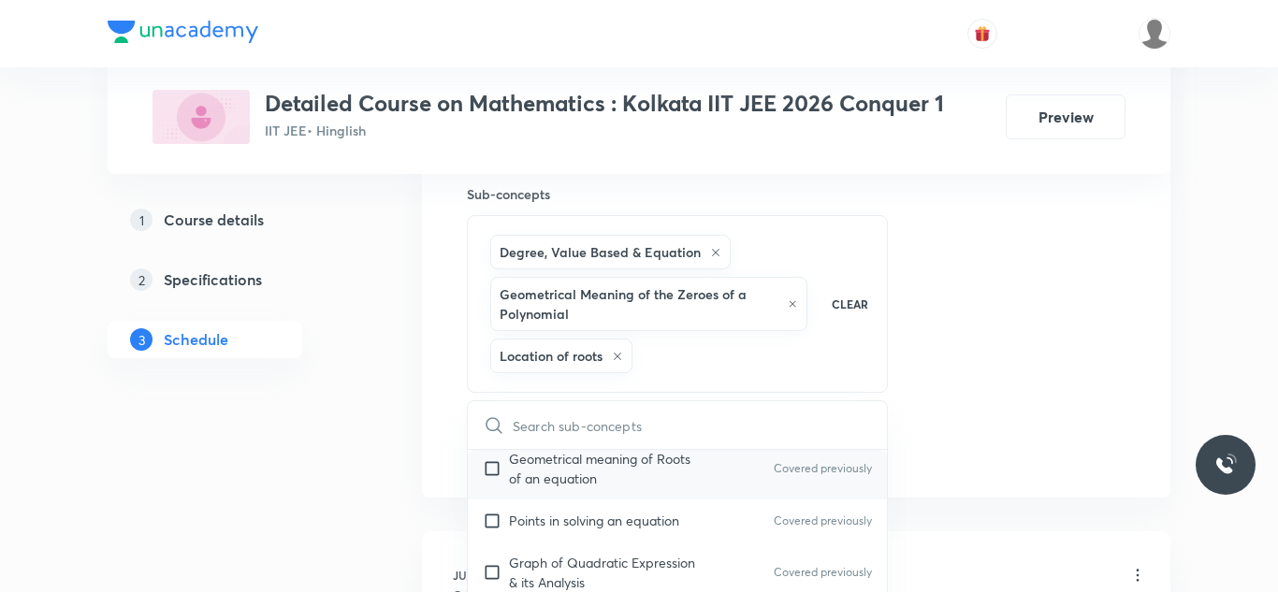
checkbox input "true"
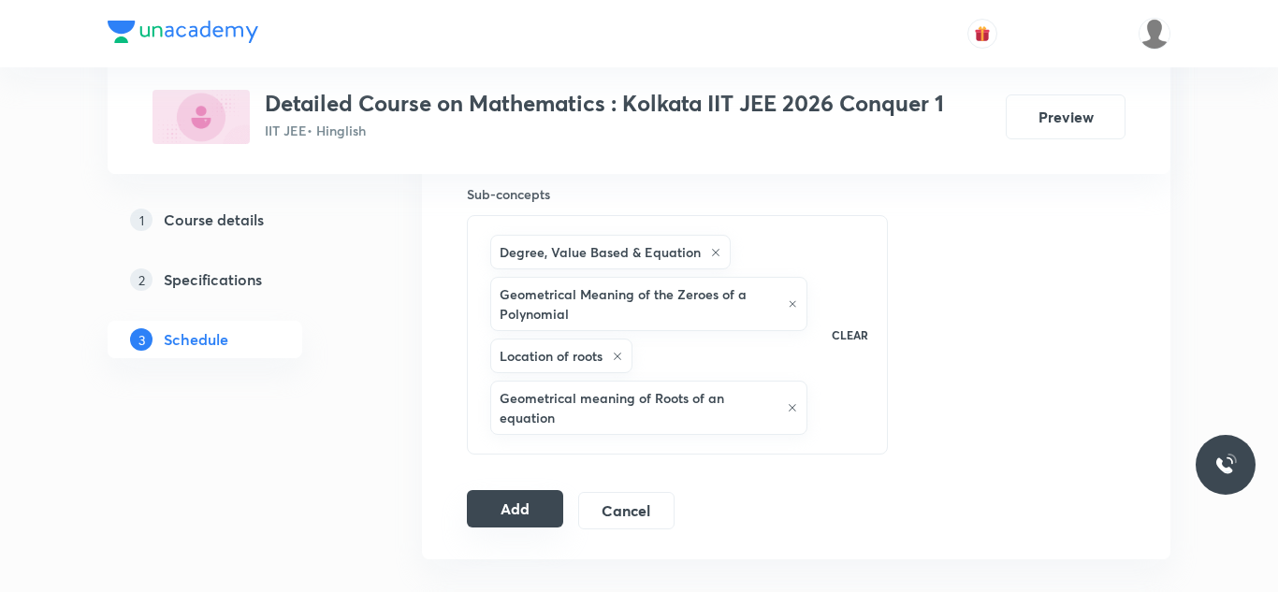
click at [531, 498] on button "Add" at bounding box center [515, 508] width 96 height 37
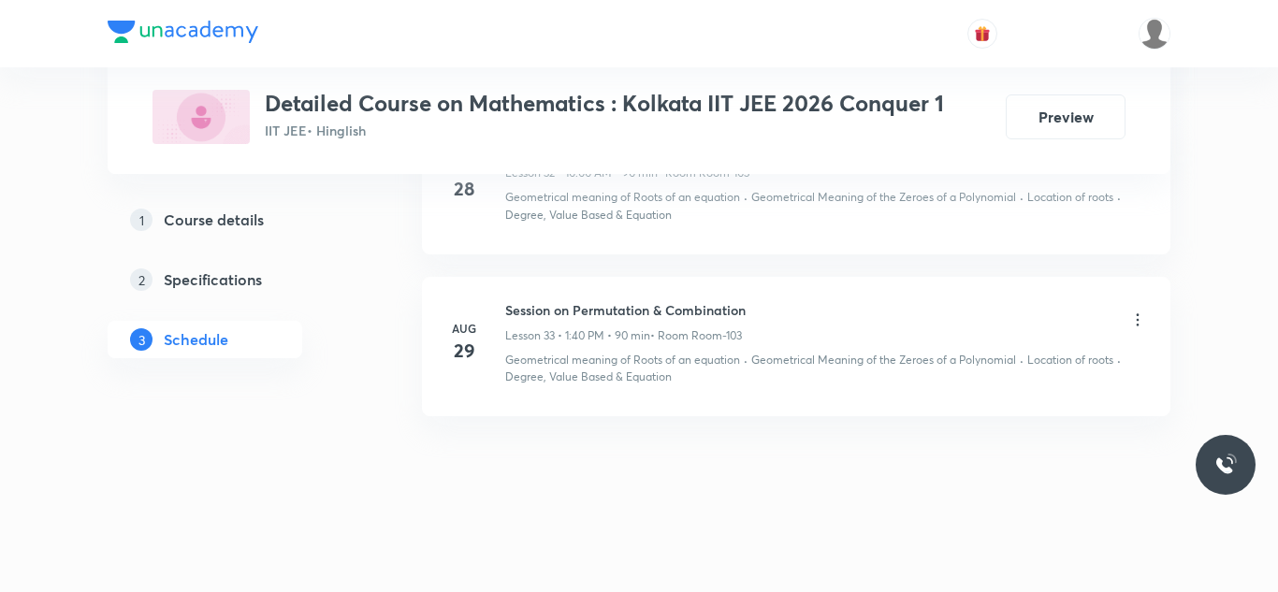
scroll to position [5227, 0]
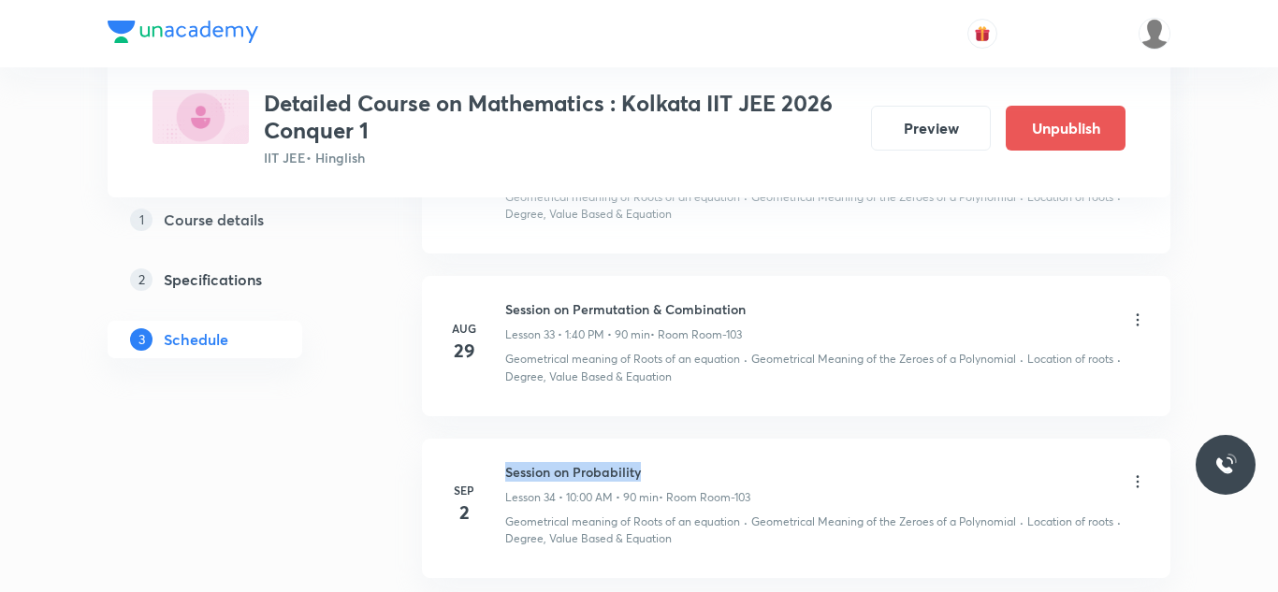
drag, startPoint x: 506, startPoint y: 471, endPoint x: 712, endPoint y: 476, distance: 206.0
click at [712, 476] on h6 "Session on Probability" at bounding box center [627, 472] width 245 height 20
copy h6 "Session on Probability"
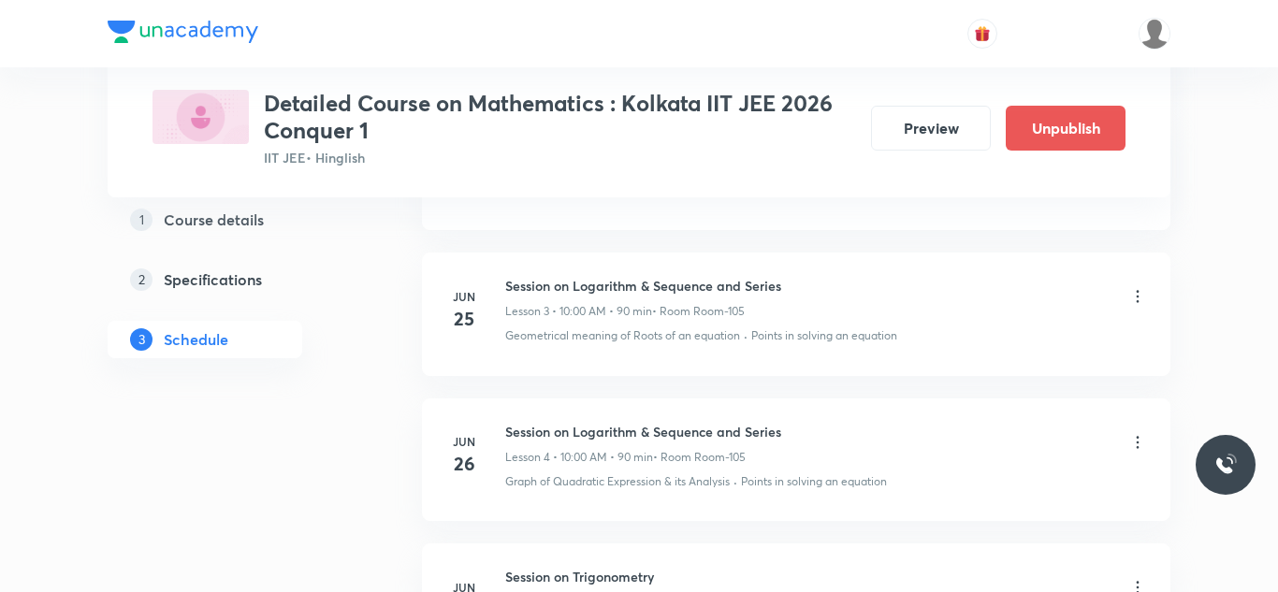
scroll to position [0, 0]
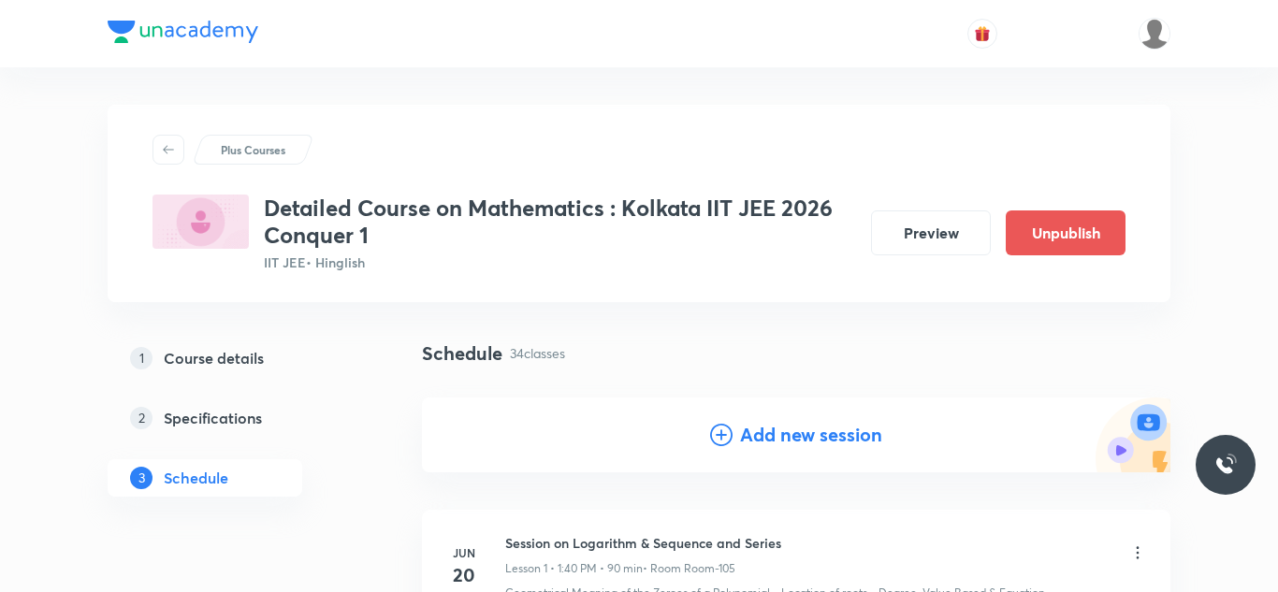
click at [743, 438] on h4 "Add new session" at bounding box center [811, 435] width 142 height 28
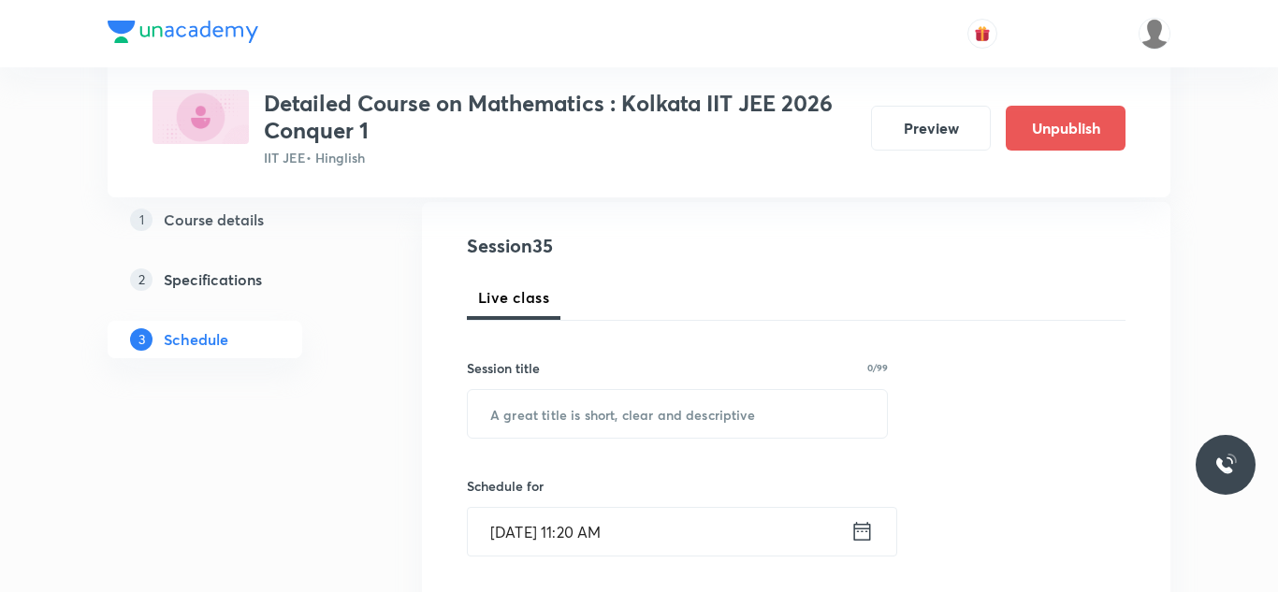
scroll to position [199, 0]
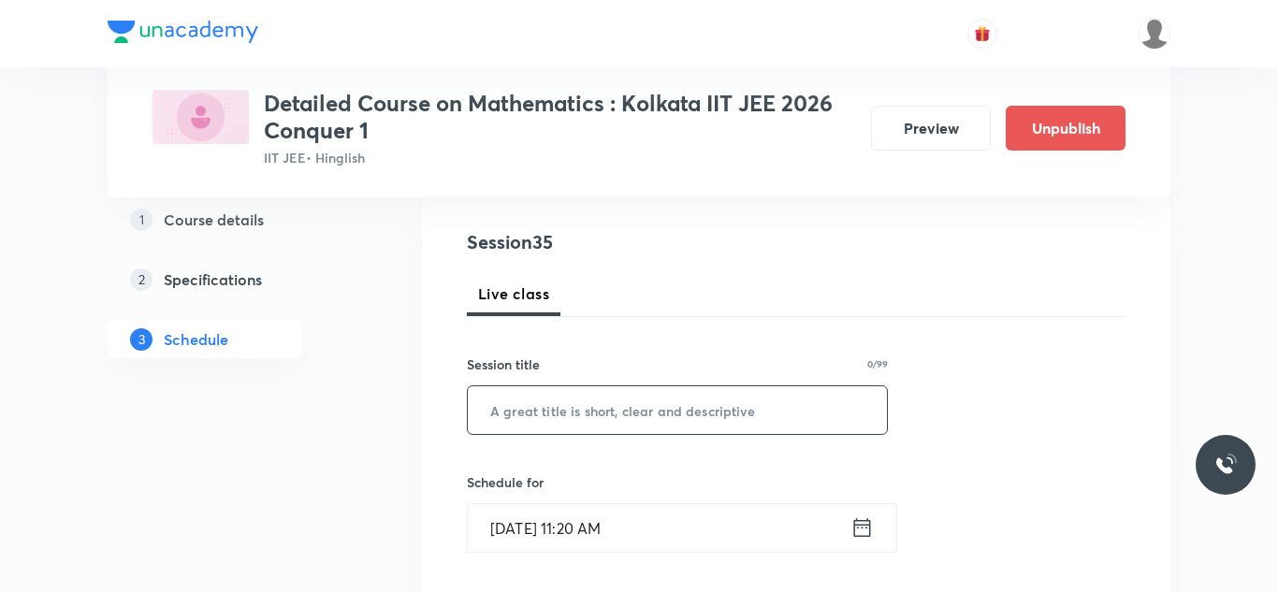
click at [680, 411] on input "text" at bounding box center [677, 411] width 419 height 48
paste input "Session on Probability"
type input "Session on Probability"
click at [528, 533] on input "[DATE] 11:20 AM" at bounding box center [659, 528] width 383 height 48
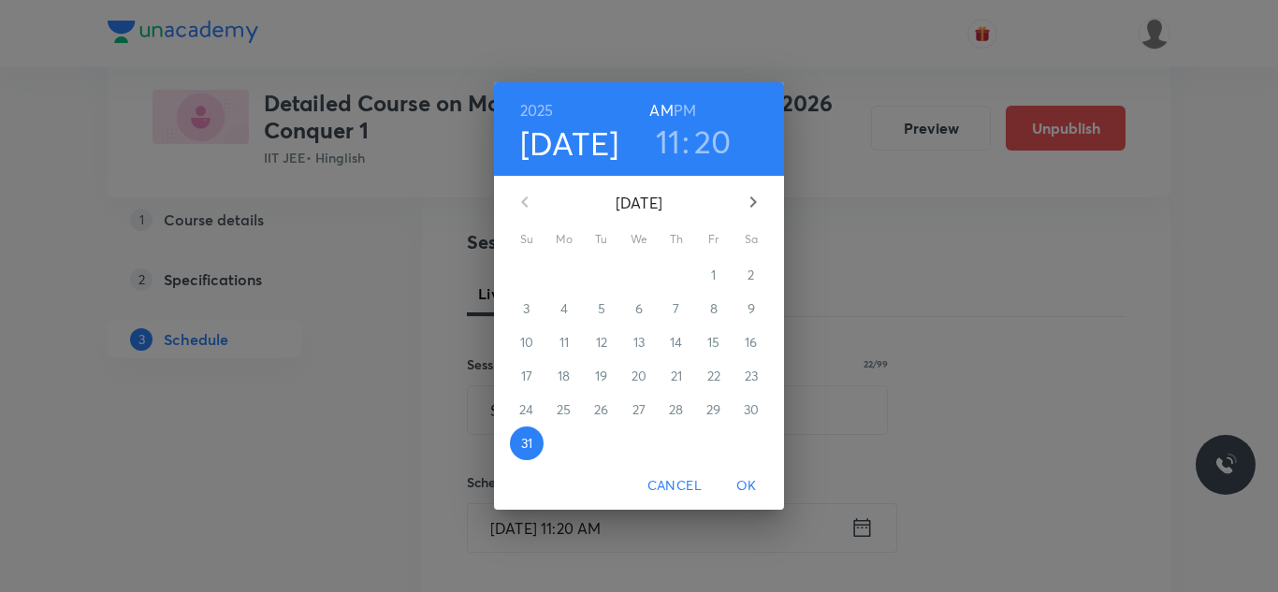
click at [747, 202] on icon "button" at bounding box center [753, 202] width 22 height 22
click at [636, 278] on p "3" at bounding box center [638, 275] width 7 height 19
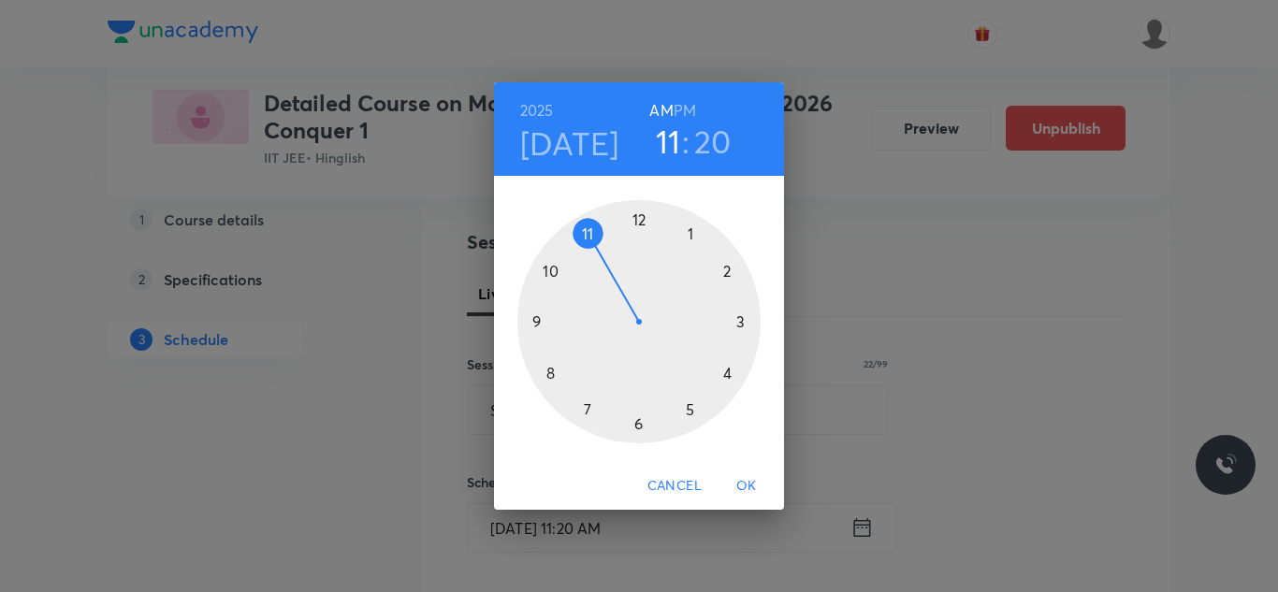
click at [705, 141] on h3 "20" at bounding box center [712, 141] width 37 height 39
click at [552, 372] on div at bounding box center [639, 321] width 243 height 243
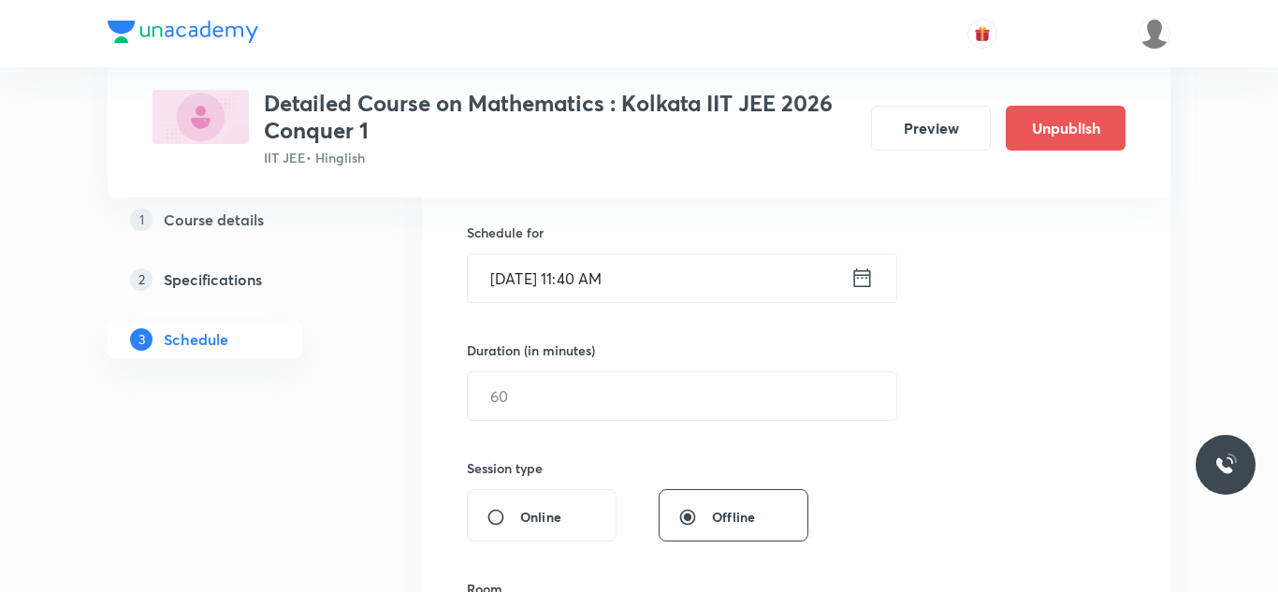
scroll to position [453, 0]
click at [548, 385] on input "text" at bounding box center [682, 393] width 429 height 48
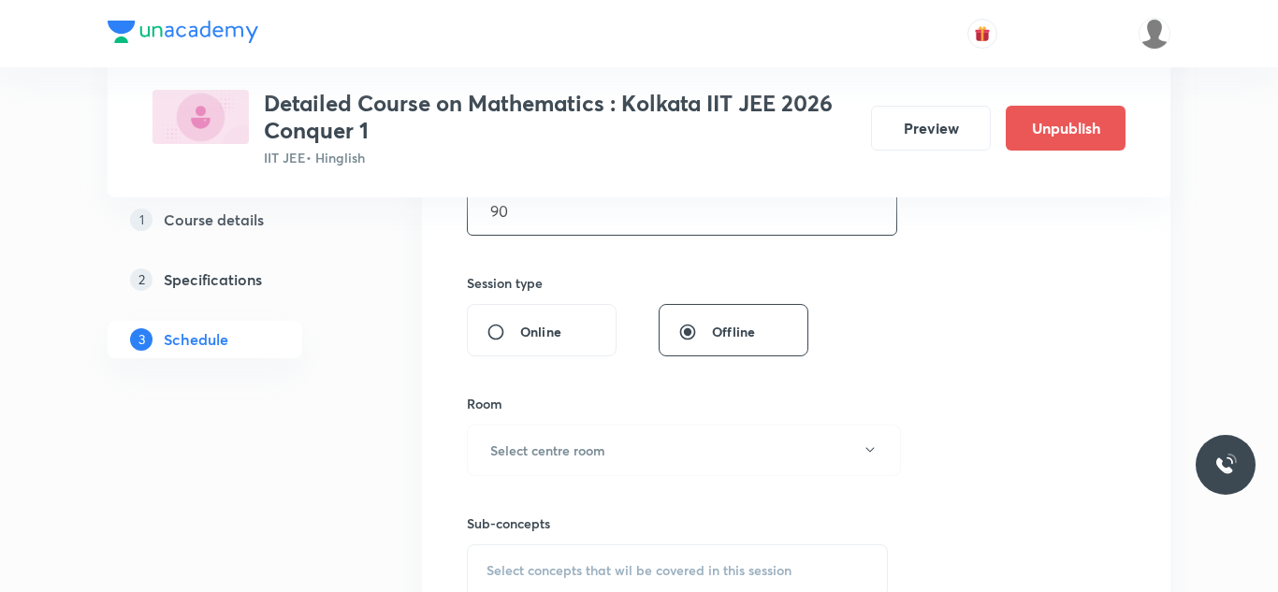
scroll to position [646, 0]
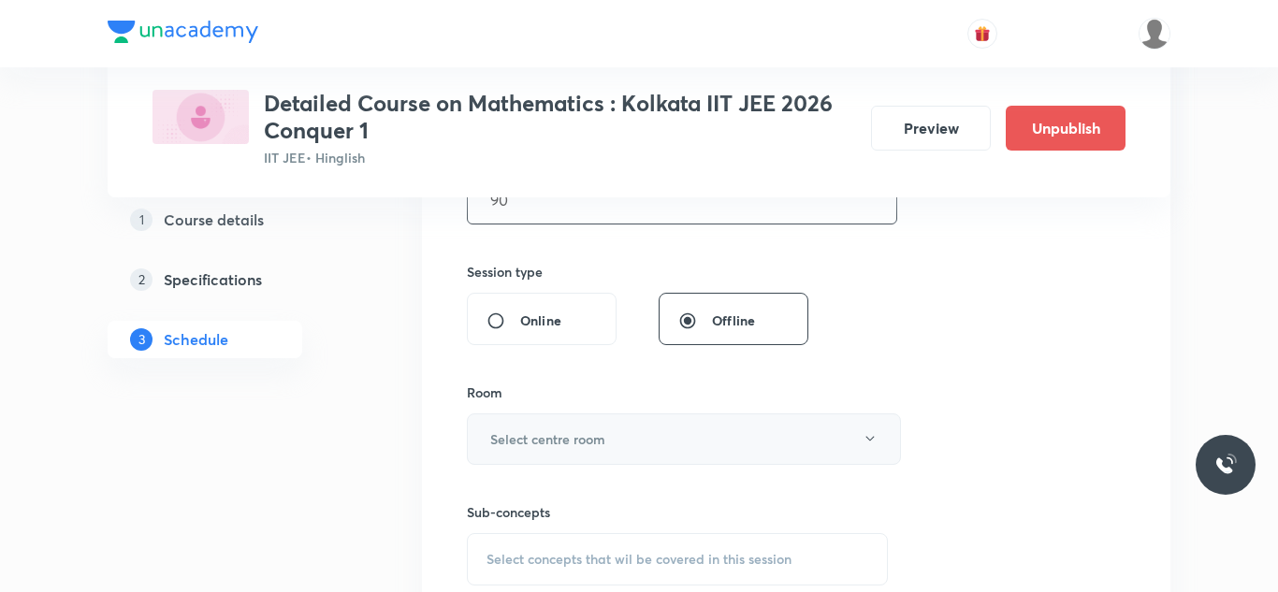
type input "90"
click at [551, 449] on button "Select centre room" at bounding box center [684, 439] width 434 height 51
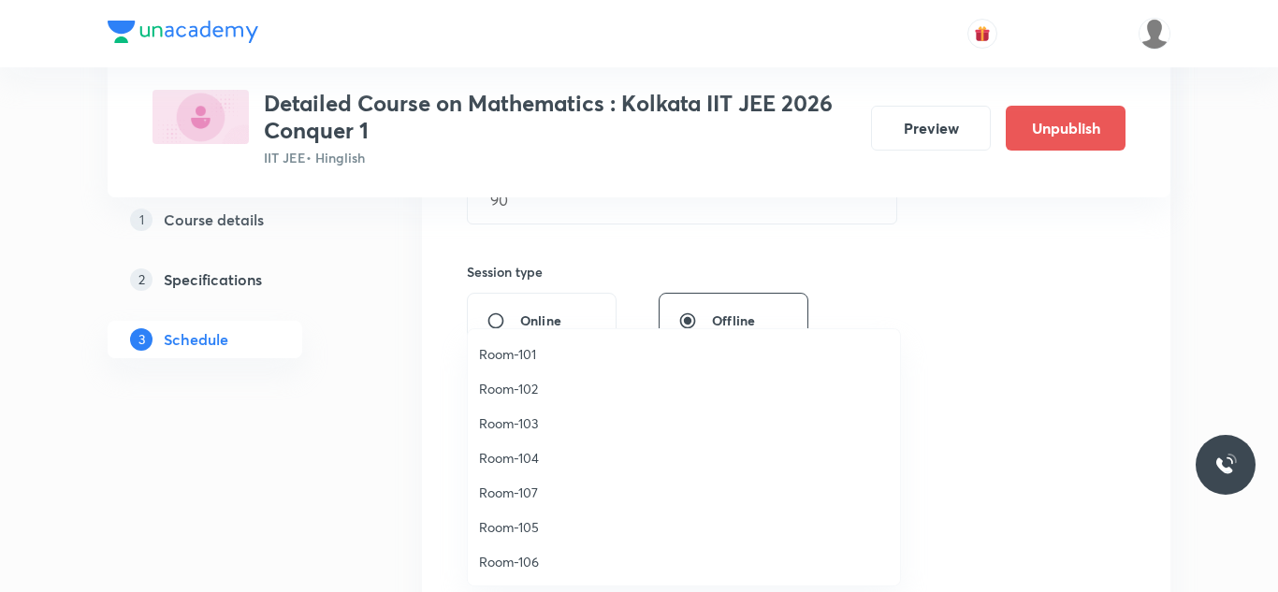
click at [518, 426] on span "Room-103" at bounding box center [684, 424] width 410 height 20
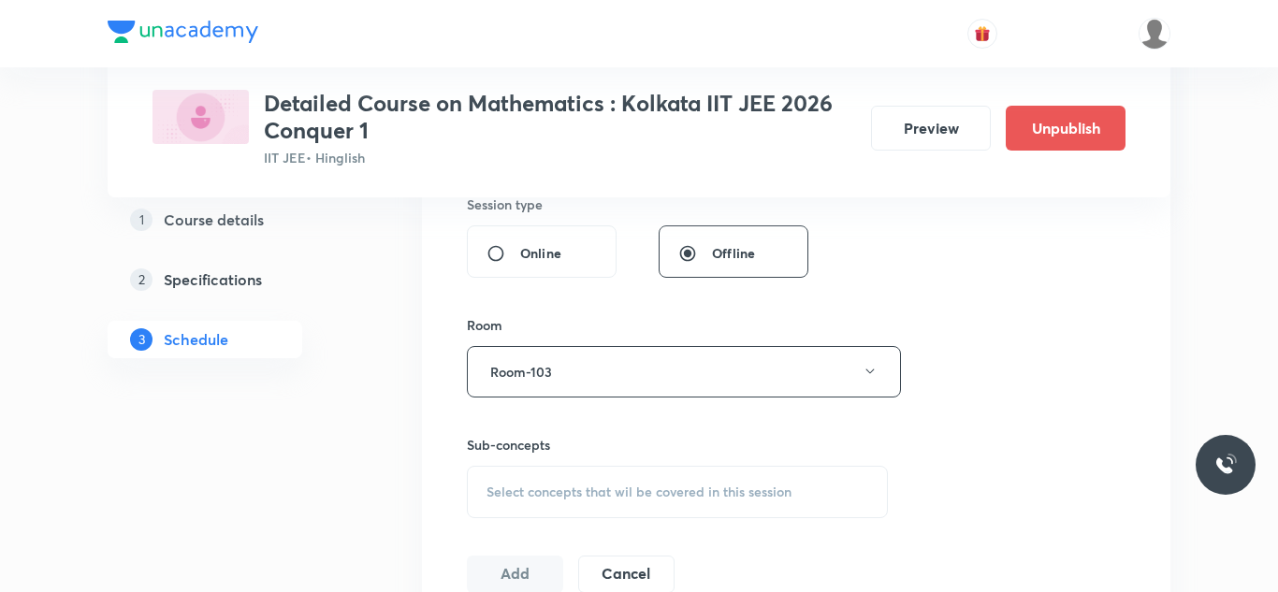
scroll to position [738, 0]
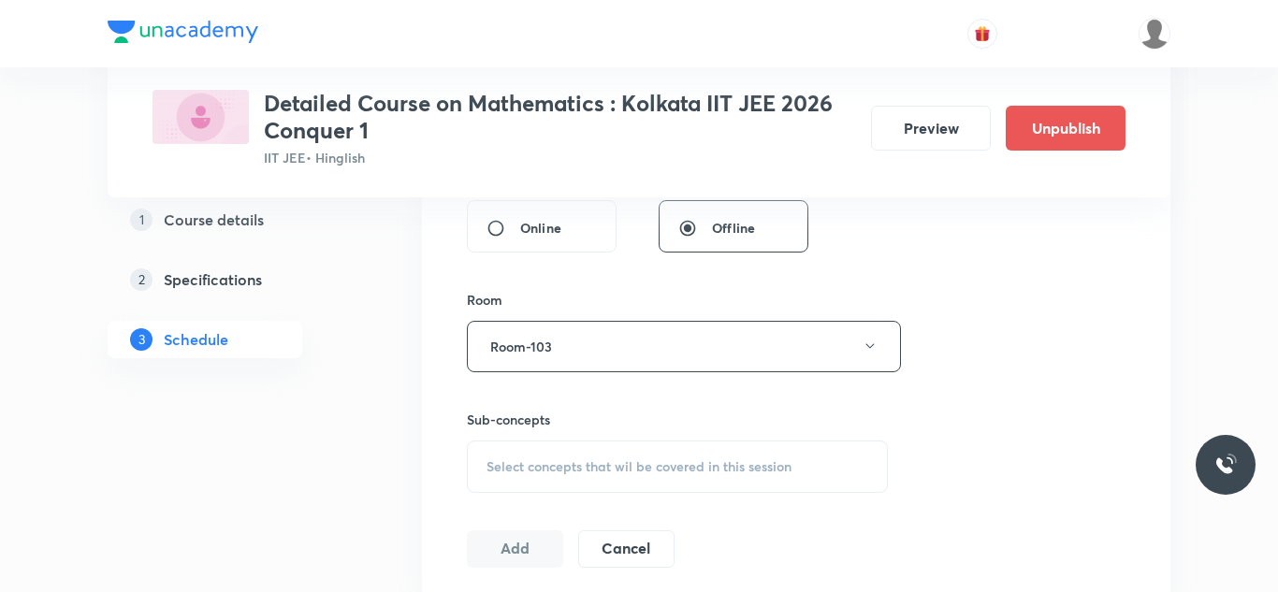
click at [521, 466] on span "Select concepts that wil be covered in this session" at bounding box center [639, 467] width 305 height 15
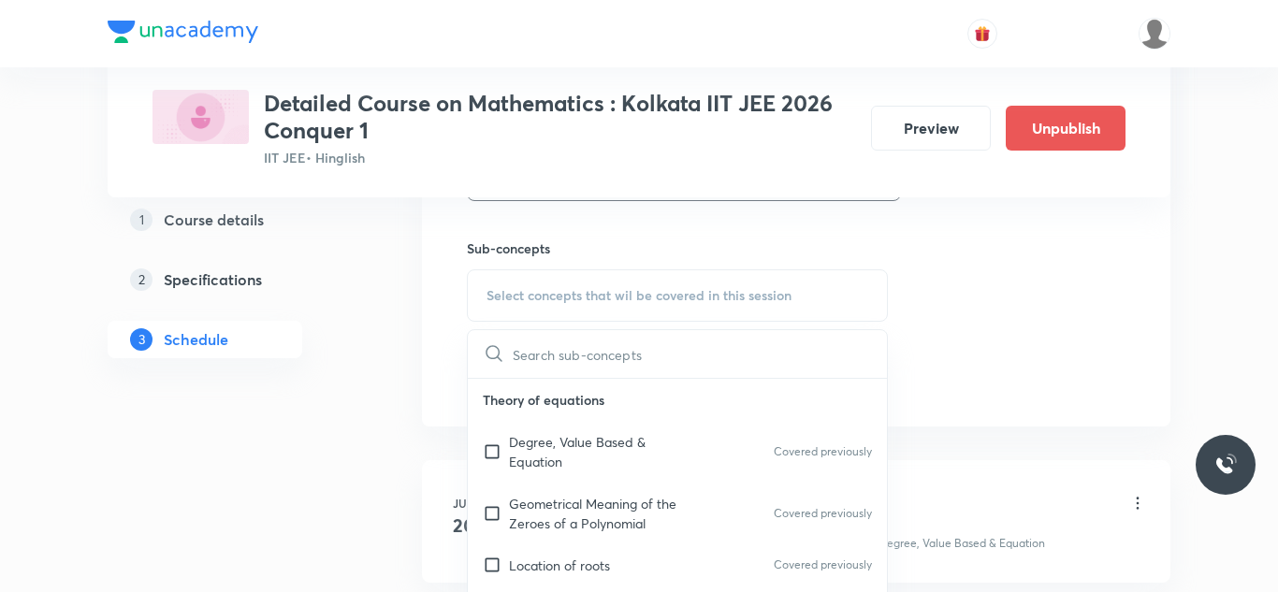
scroll to position [914, 0]
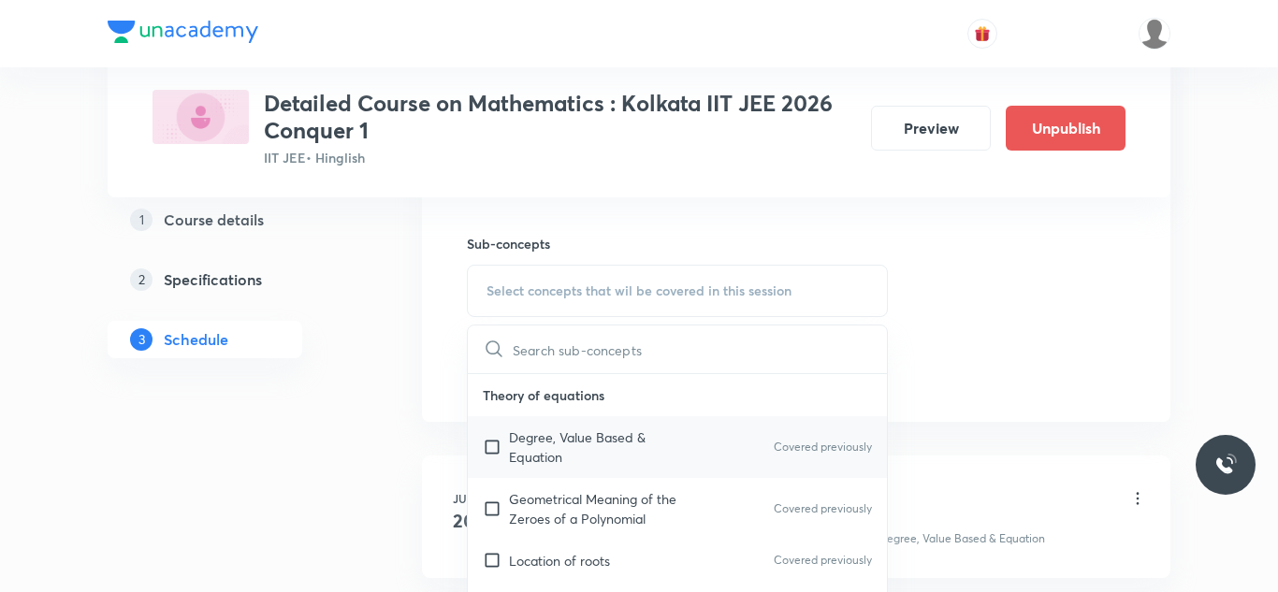
click at [494, 449] on input "checkbox" at bounding box center [496, 447] width 26 height 39
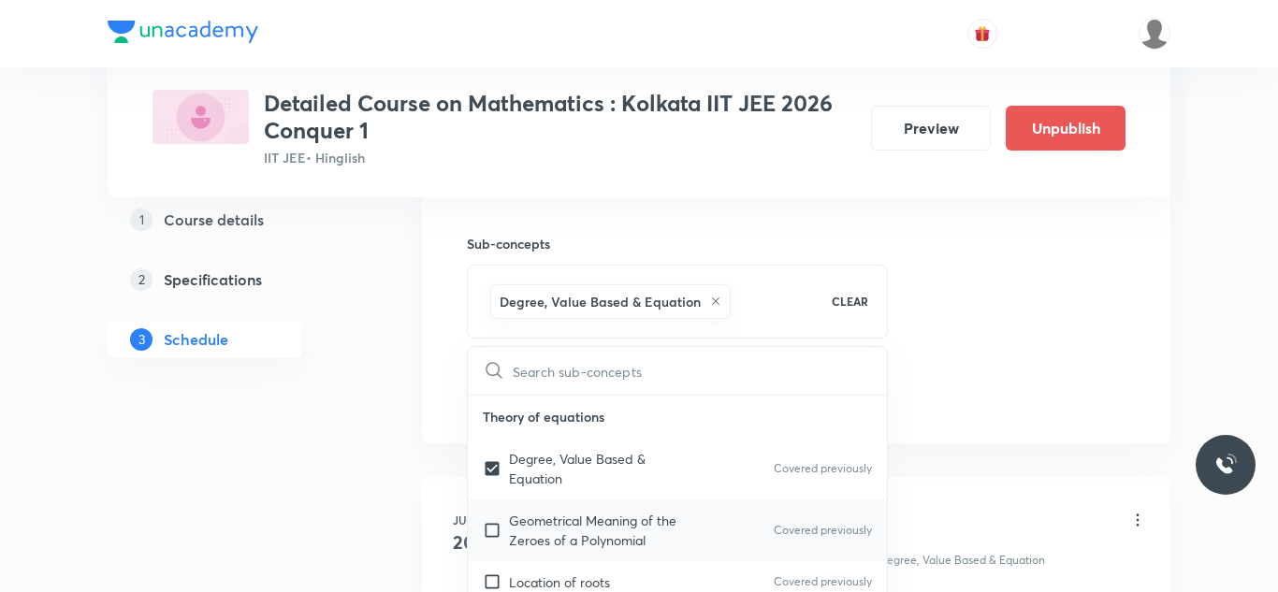
checkbox input "true"
click at [488, 542] on input "checkbox" at bounding box center [496, 530] width 26 height 39
checkbox input "true"
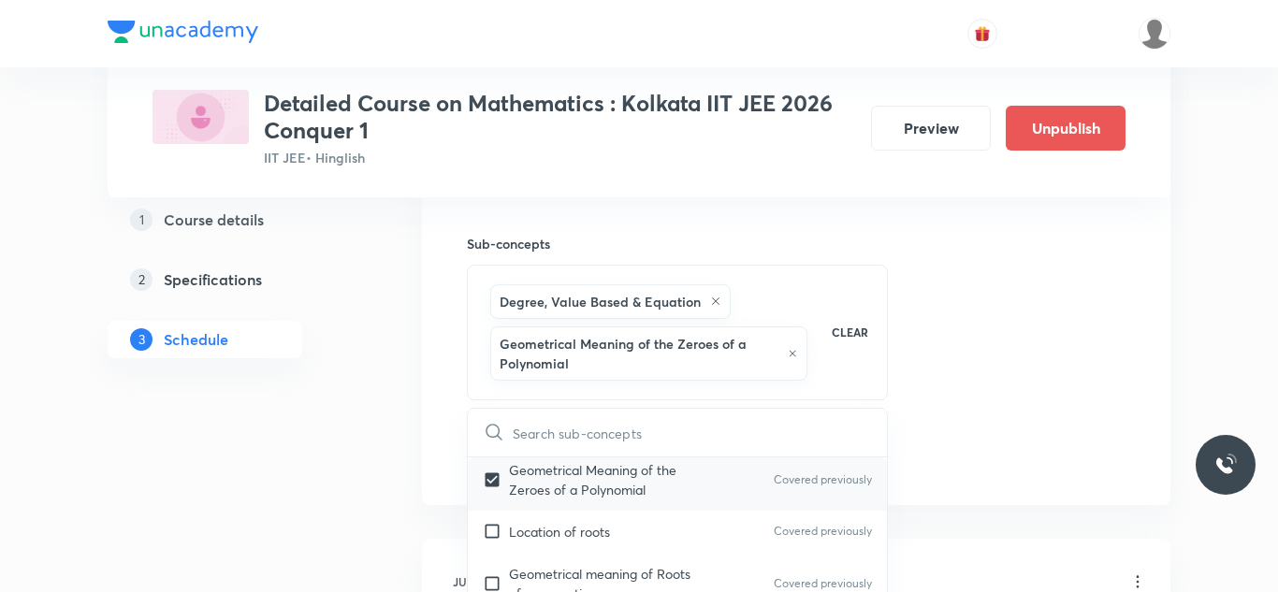
scroll to position [120, 0]
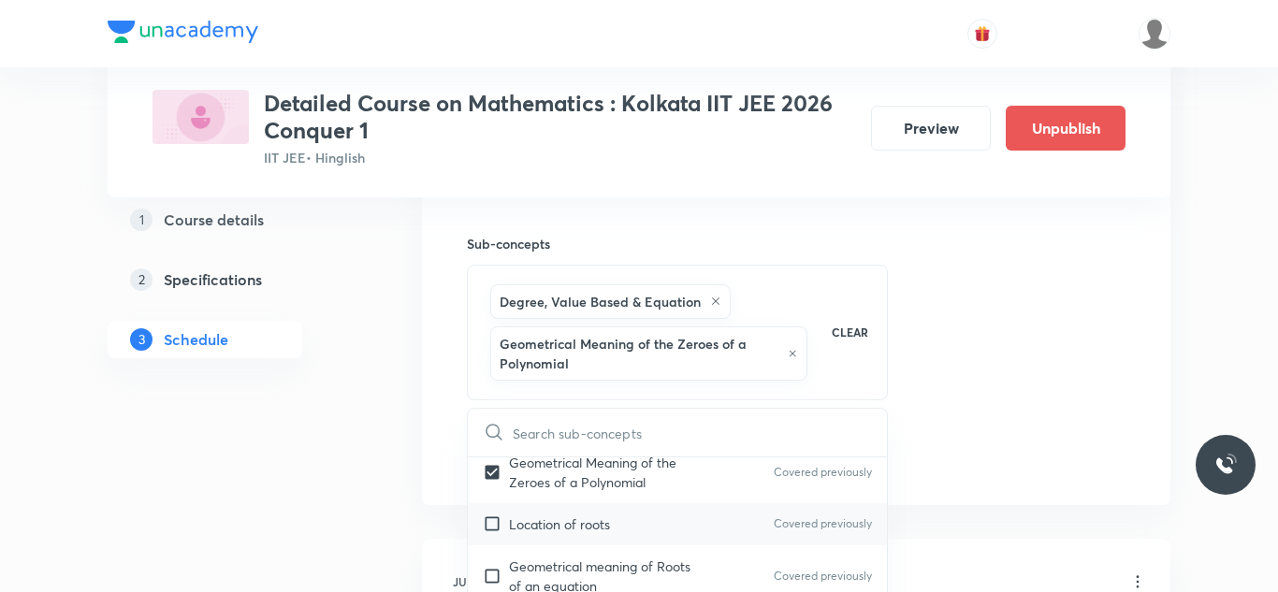
click at [496, 520] on input "checkbox" at bounding box center [496, 525] width 26 height 20
checkbox input "true"
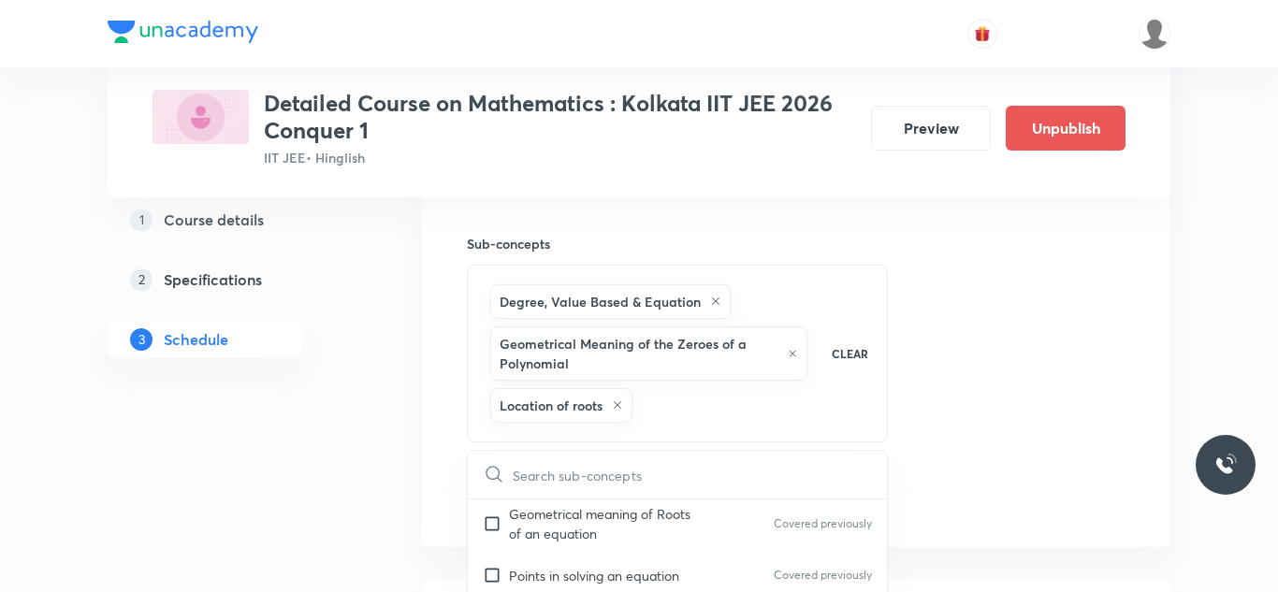
scroll to position [223, 0]
click at [496, 520] on input "checkbox" at bounding box center [496, 515] width 26 height 39
checkbox input "true"
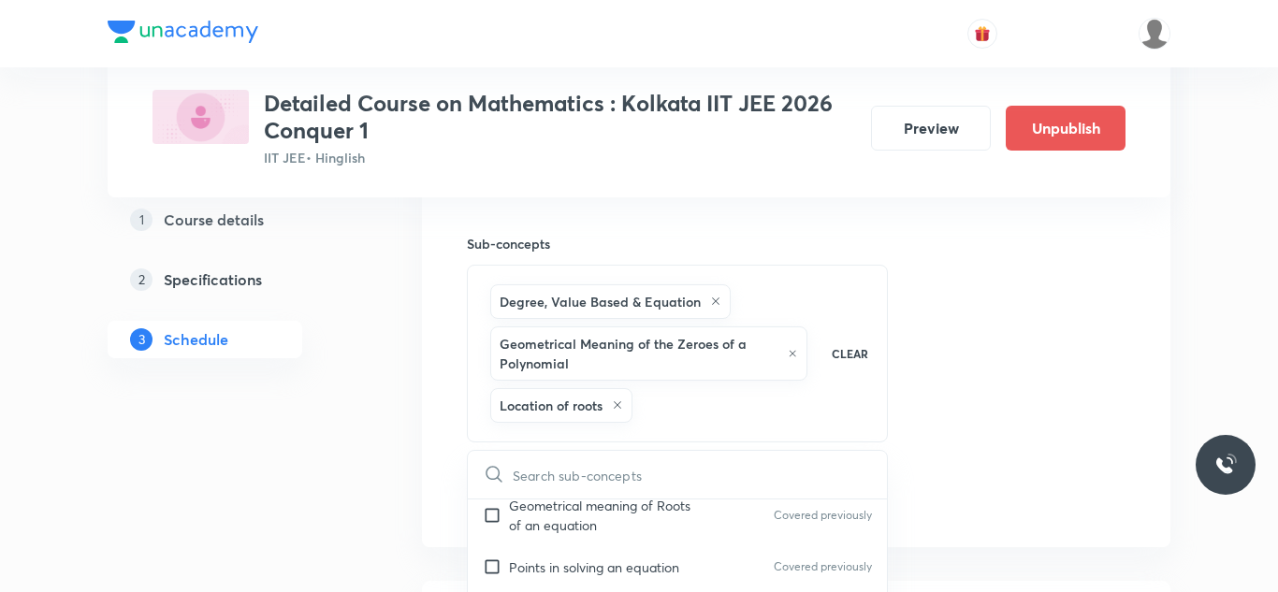
checkbox input "true"
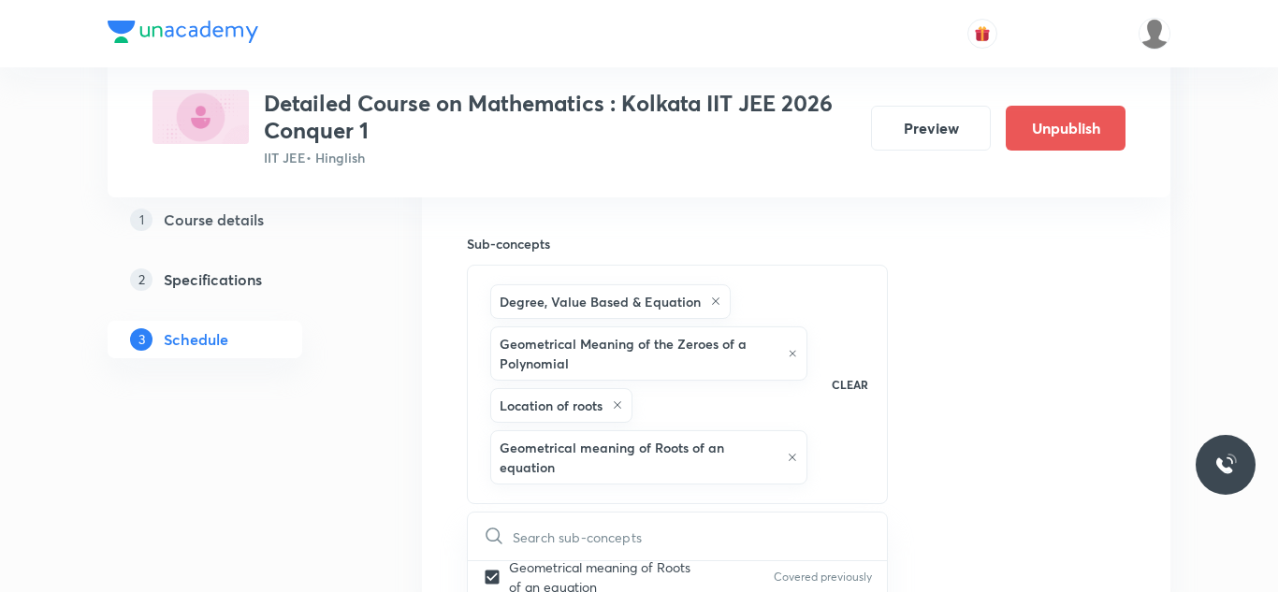
click at [1016, 326] on div "Session 35 Live class Session title 22/99 Session on Probability ​ Schedule for…" at bounding box center [796, 46] width 659 height 1066
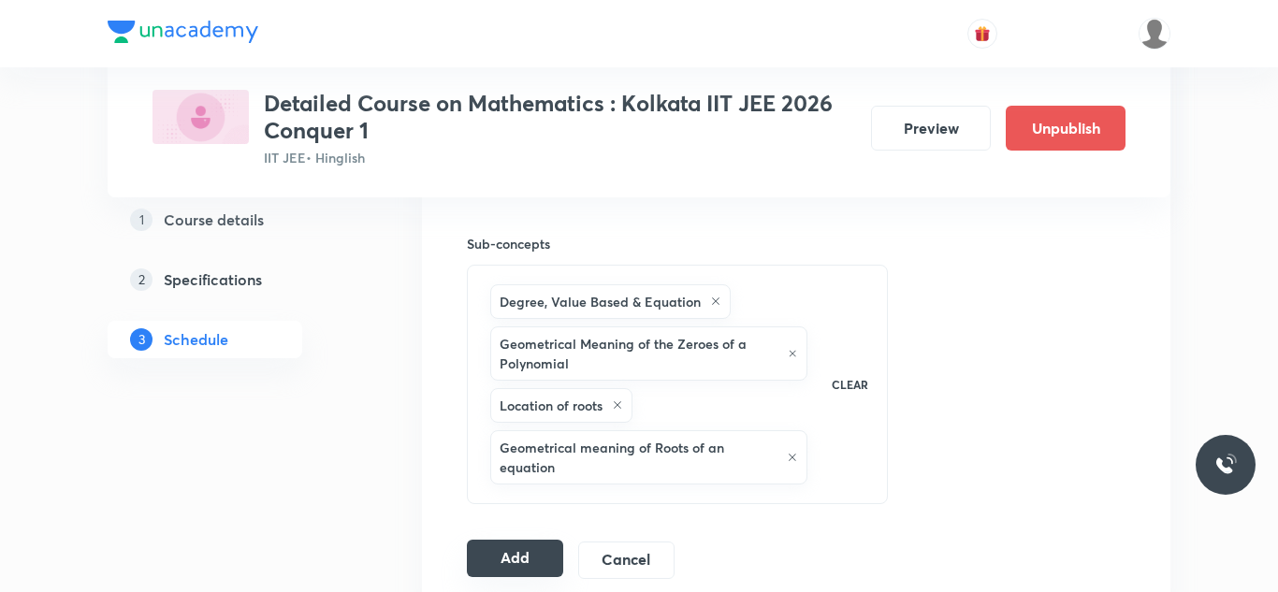
click at [519, 546] on button "Add" at bounding box center [515, 558] width 96 height 37
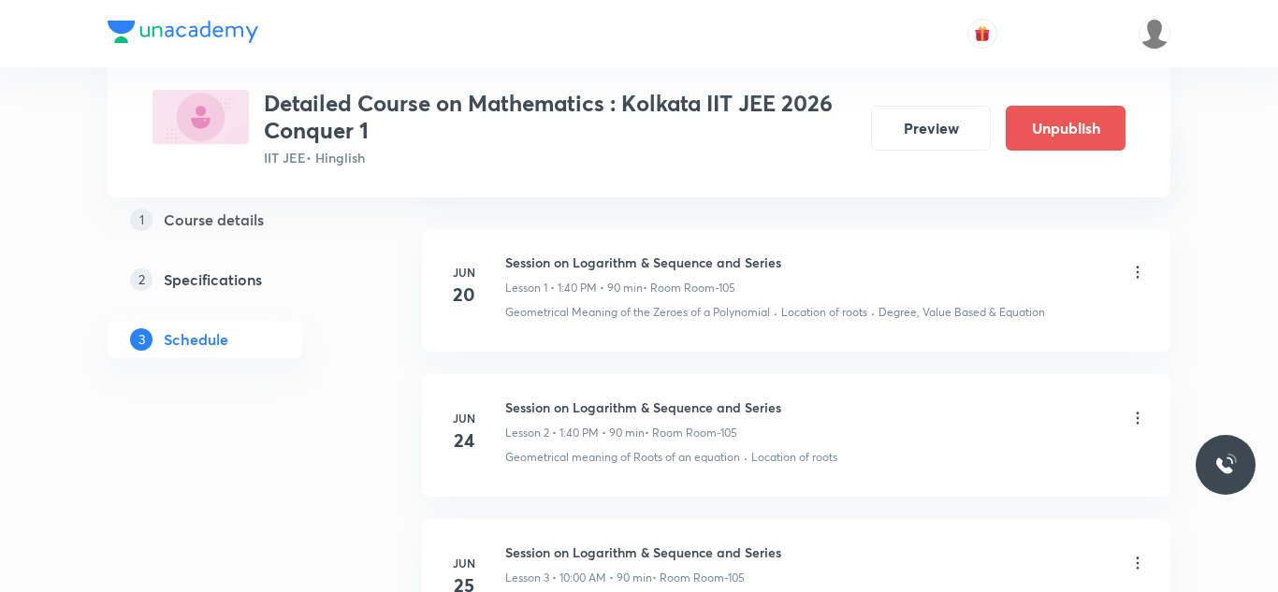
scroll to position [0, 0]
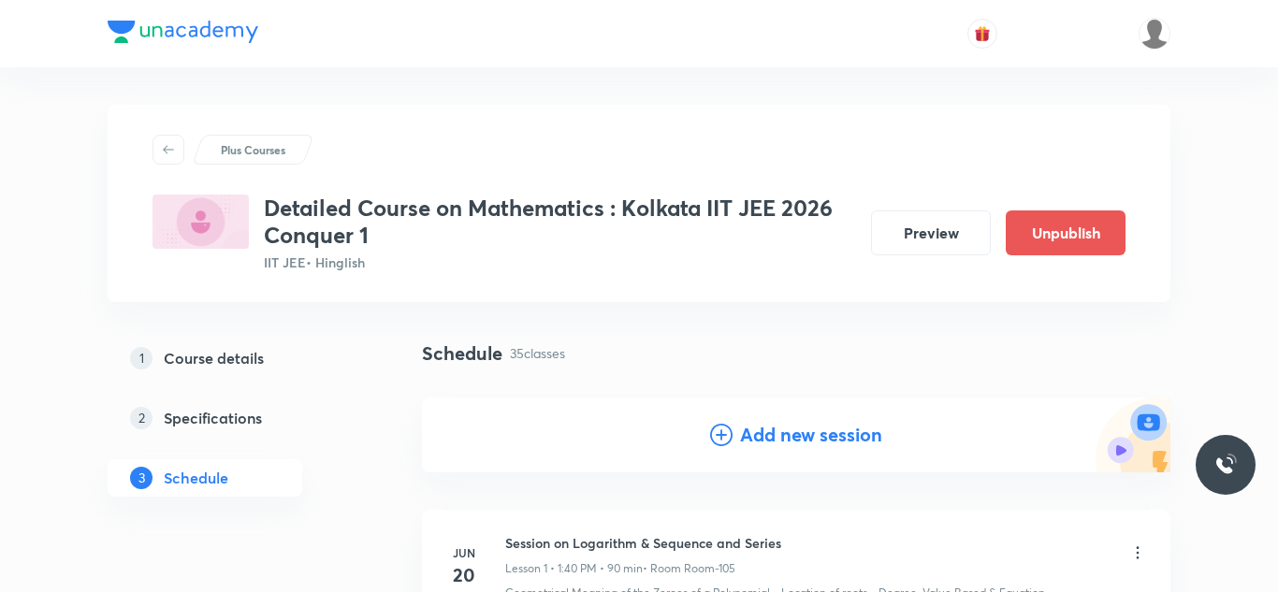
click at [767, 432] on h4 "Add new session" at bounding box center [811, 435] width 142 height 28
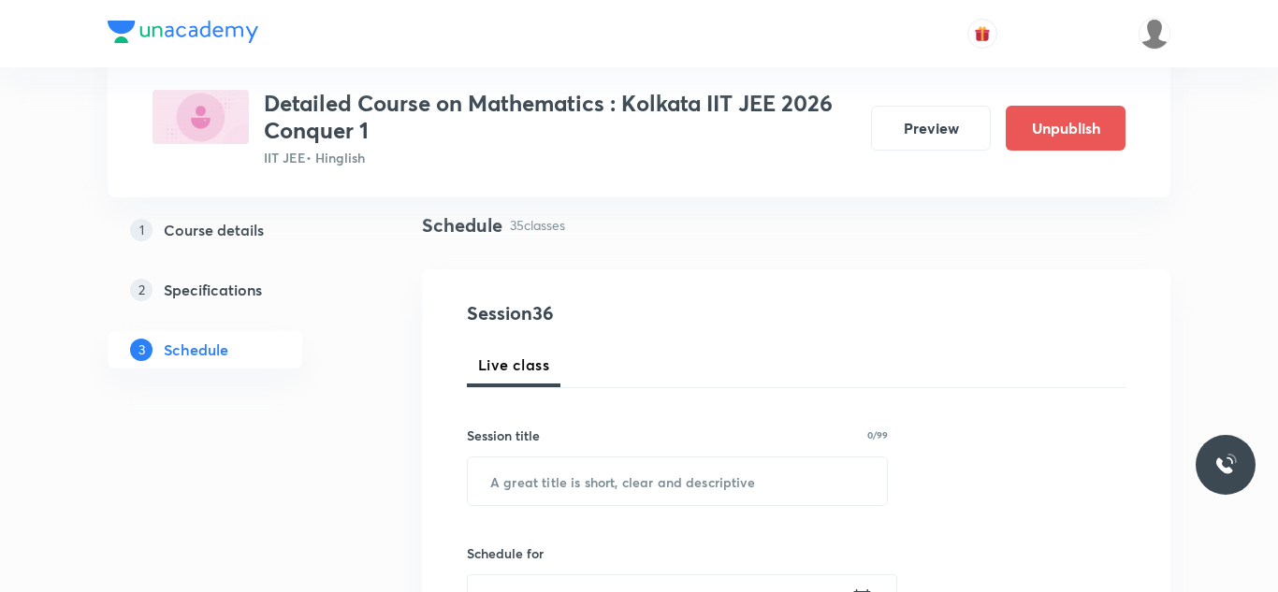
scroll to position [179, 0]
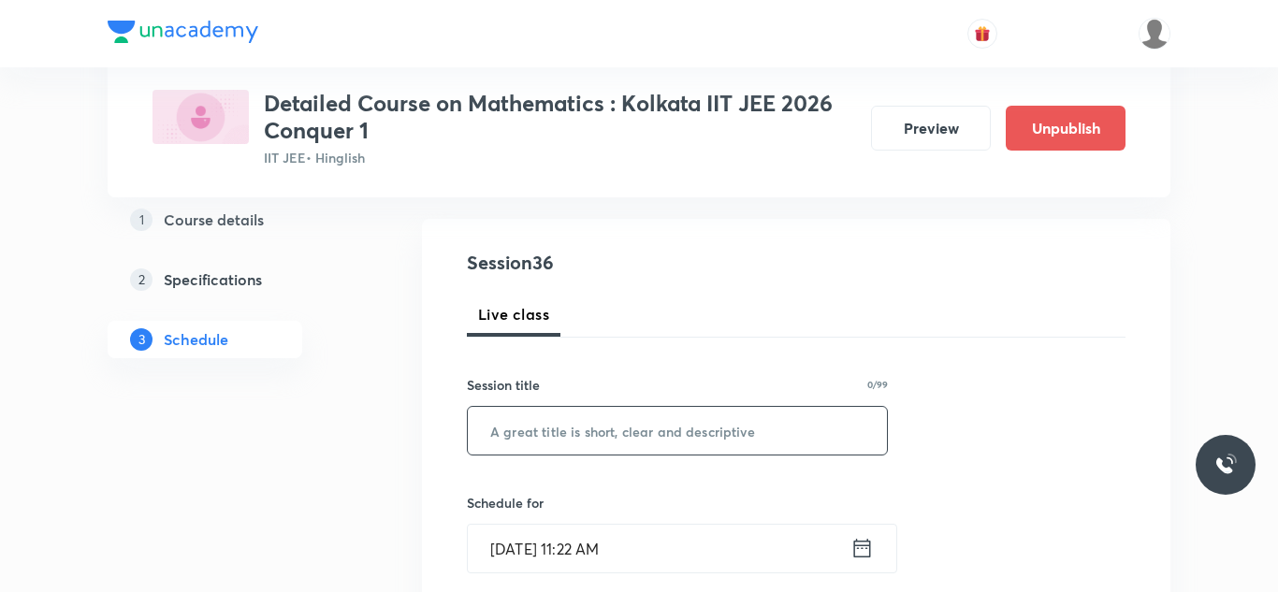
click at [712, 438] on input "text" at bounding box center [677, 431] width 419 height 48
paste input "Session on Probability"
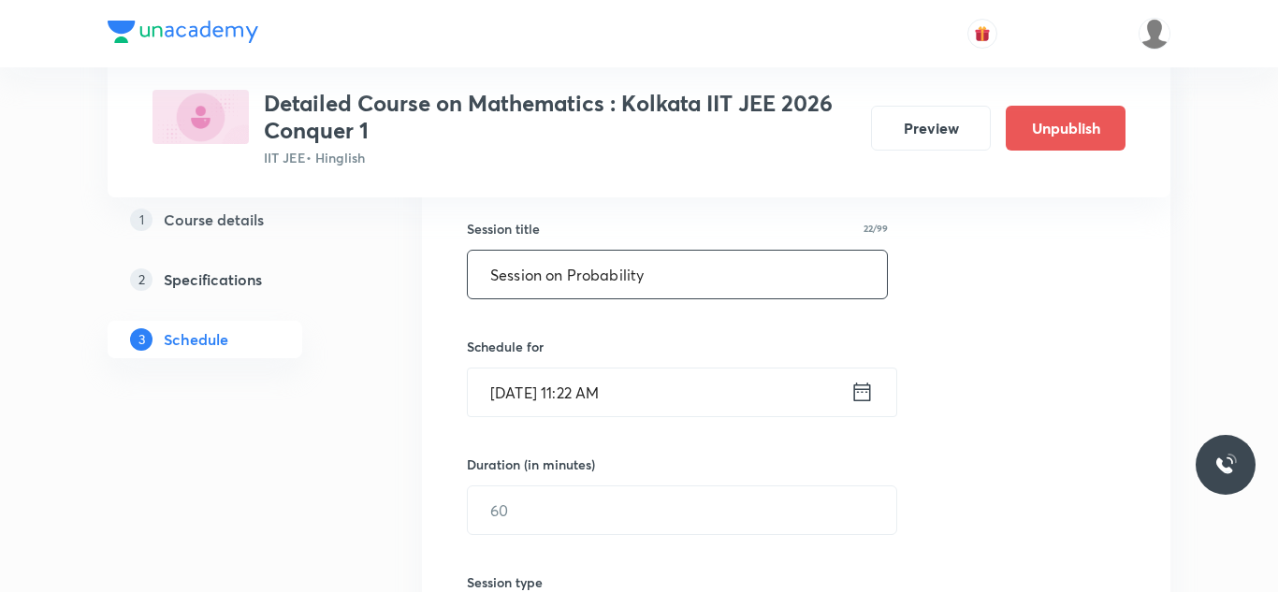
scroll to position [343, 0]
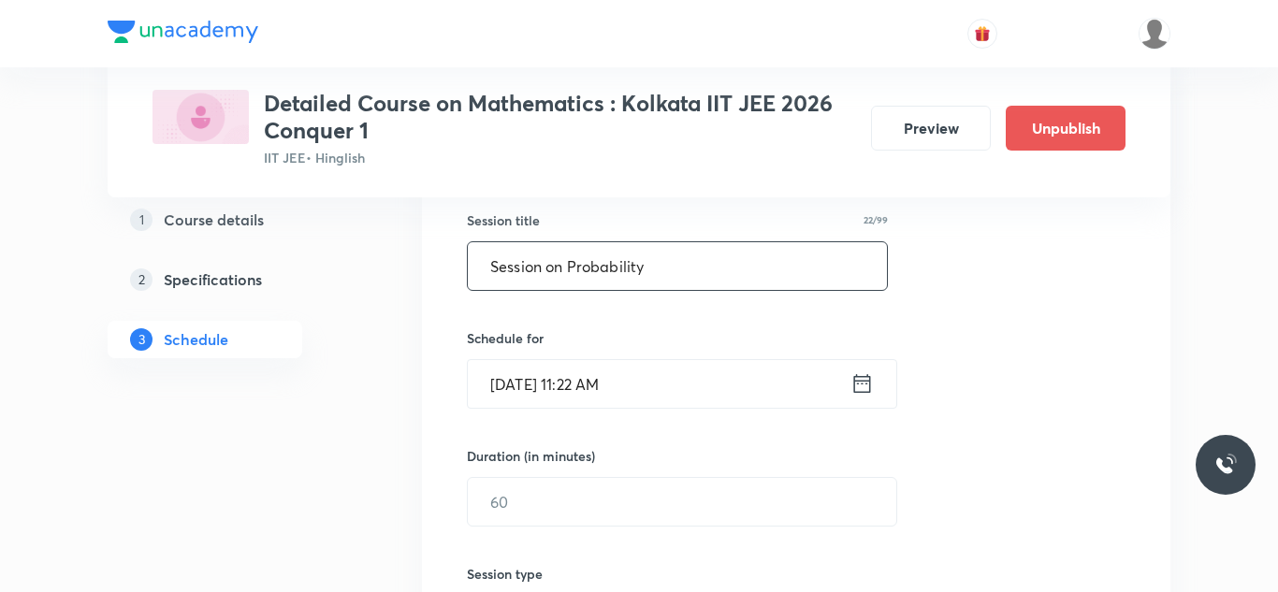
type input "Session on Probability"
click at [530, 387] on input "[DATE] 11:22 AM" at bounding box center [659, 384] width 383 height 48
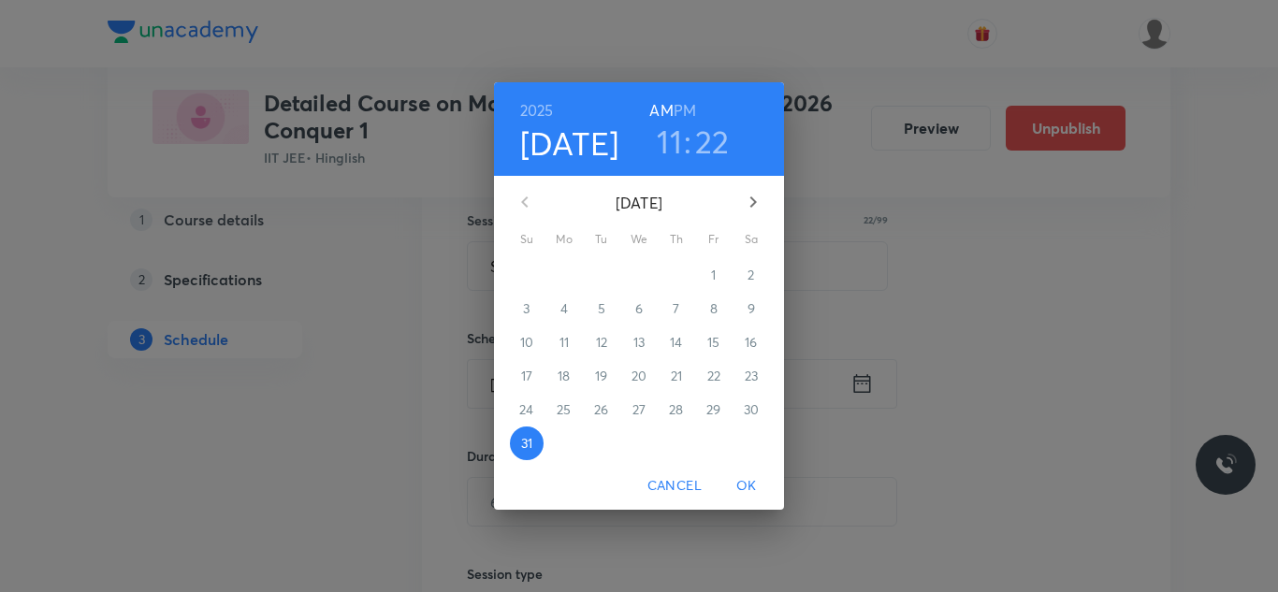
click at [751, 201] on icon "button" at bounding box center [753, 202] width 22 height 22
click at [674, 277] on p "4" at bounding box center [676, 275] width 7 height 19
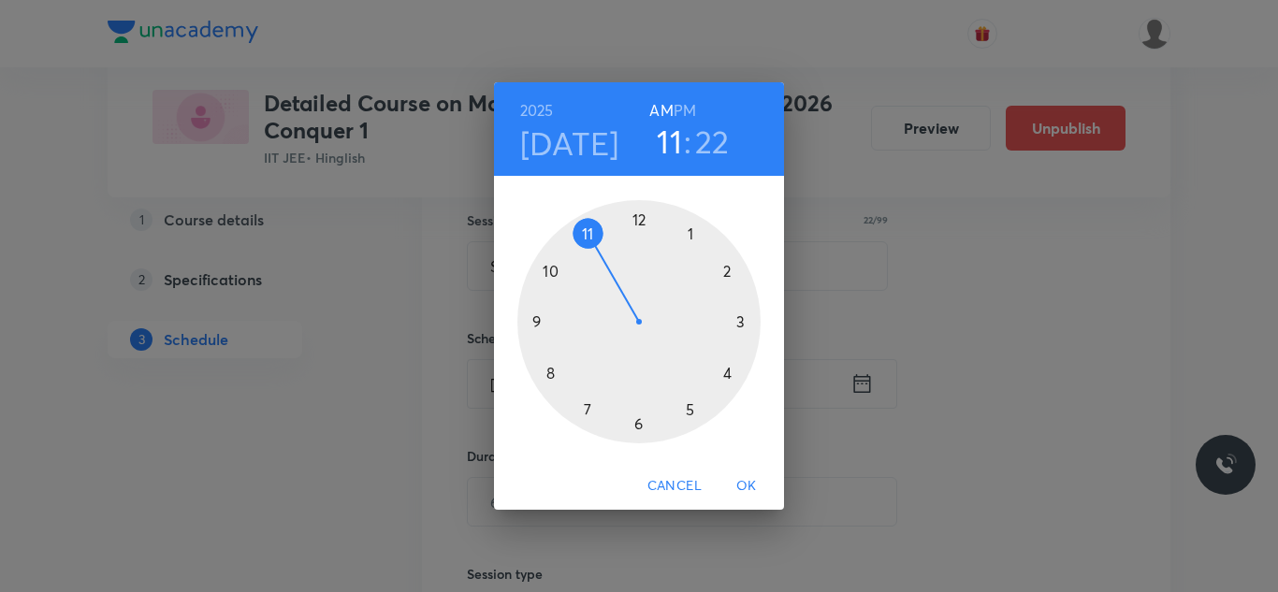
click at [547, 273] on div at bounding box center [639, 321] width 243 height 243
click at [638, 213] on div at bounding box center [639, 321] width 243 height 243
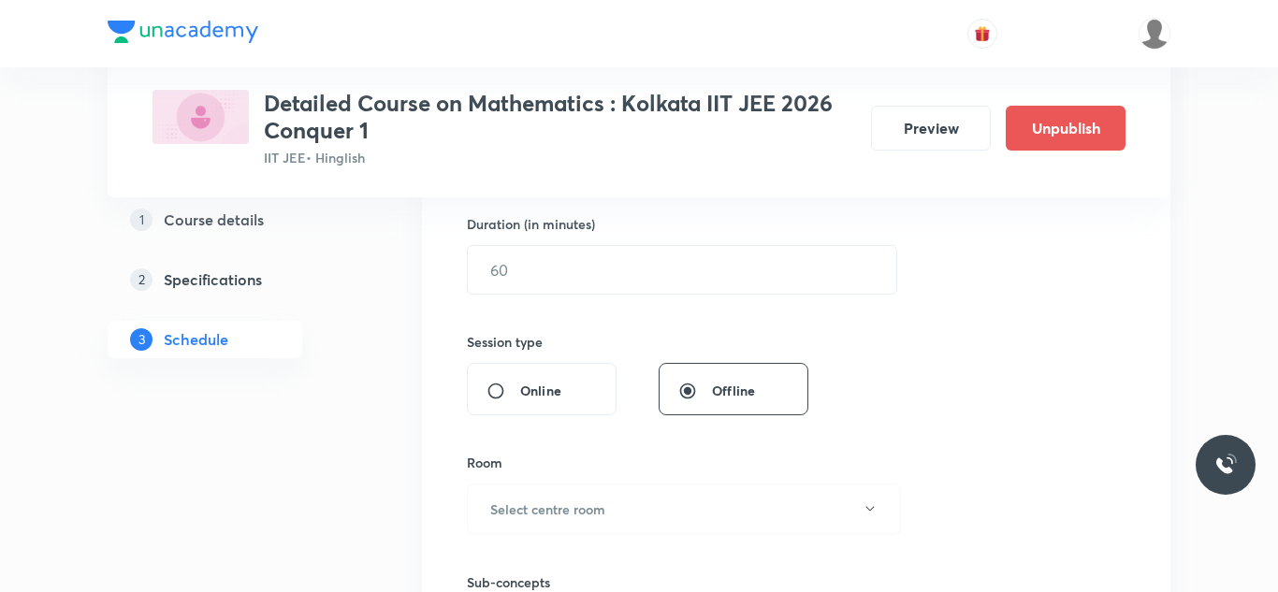
scroll to position [587, 0]
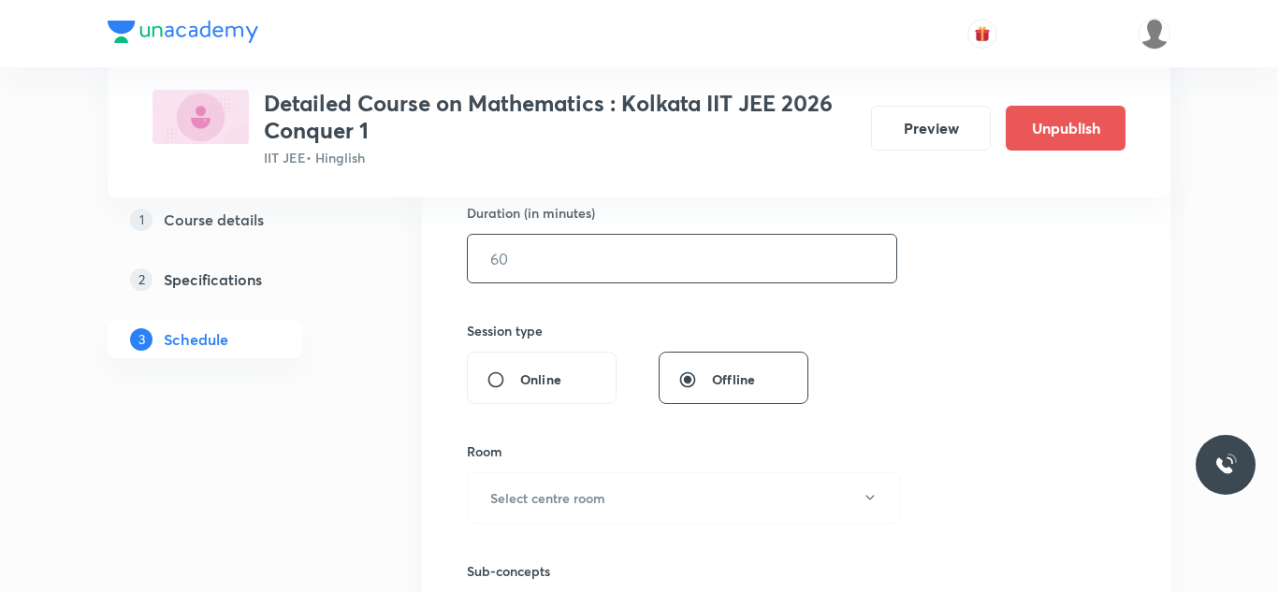
click at [594, 271] on input "text" at bounding box center [682, 259] width 429 height 48
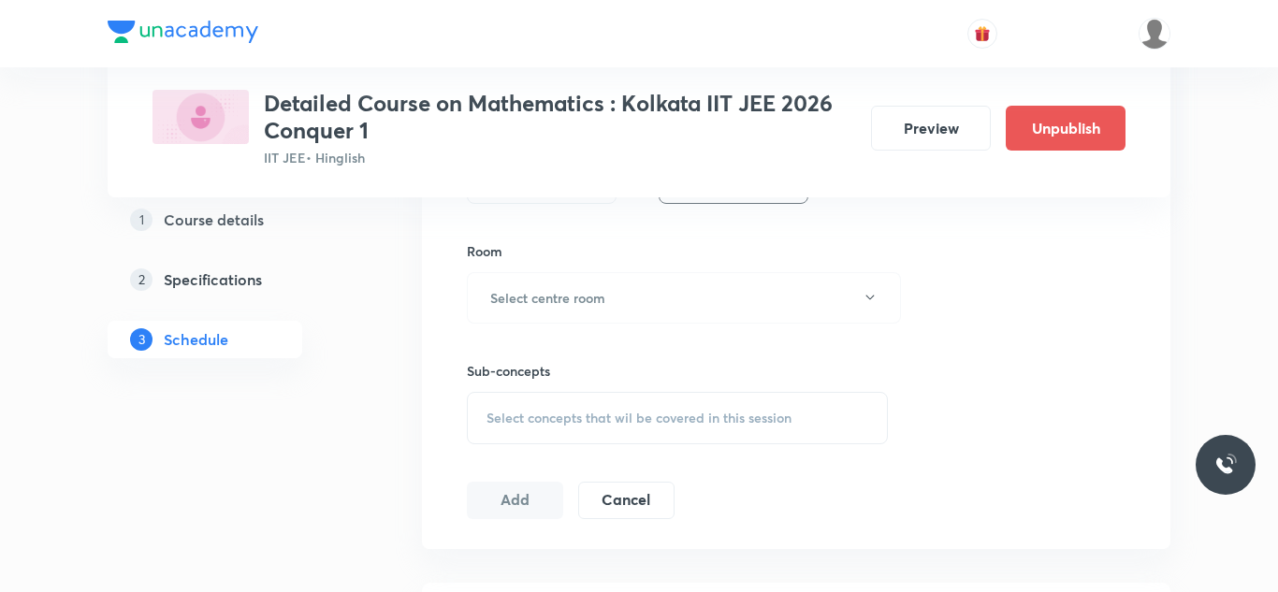
scroll to position [788, 0]
type input "90"
click at [562, 299] on h6 "Select centre room" at bounding box center [547, 297] width 115 height 20
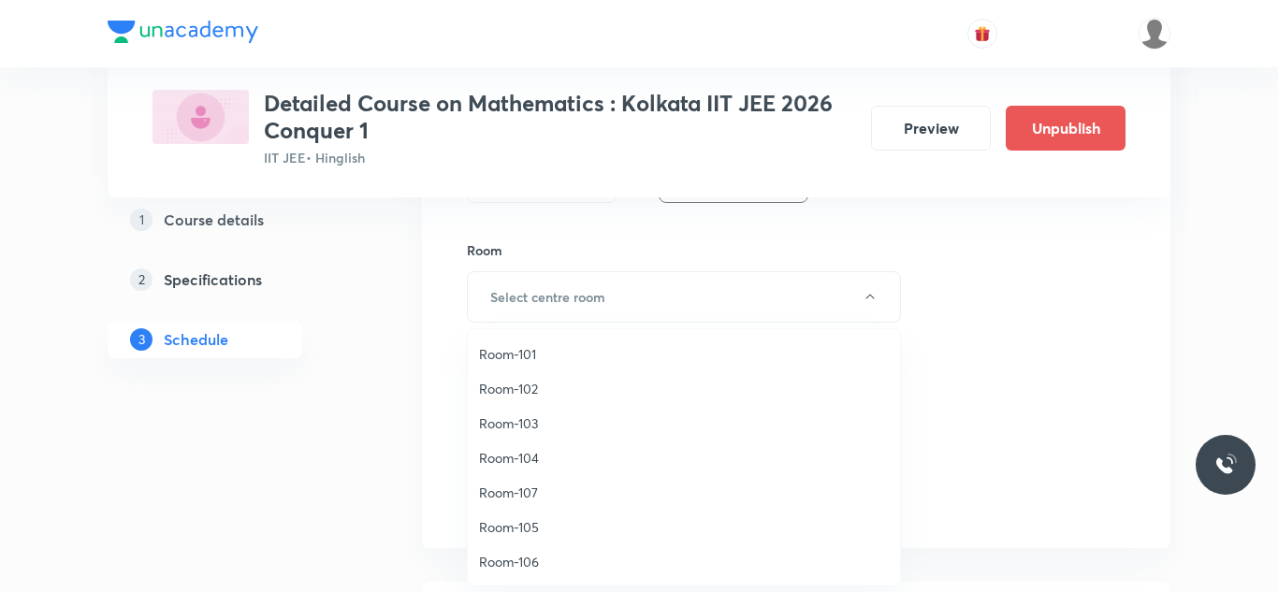
click at [516, 414] on span "Room-103" at bounding box center [684, 424] width 410 height 20
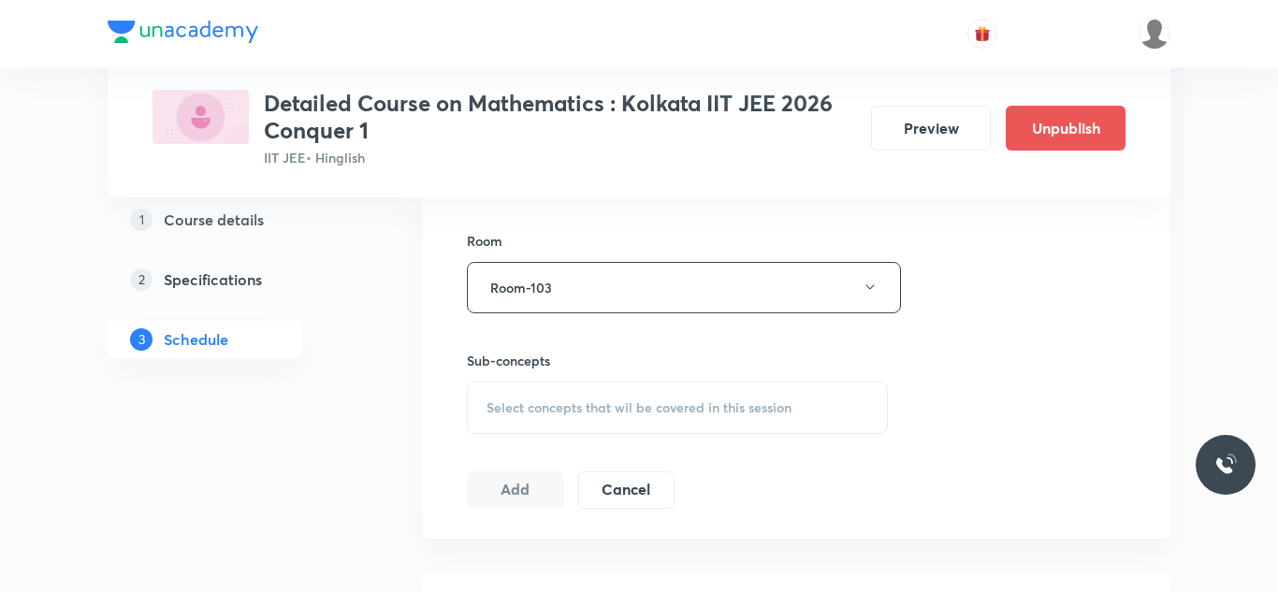
scroll to position [804, 0]
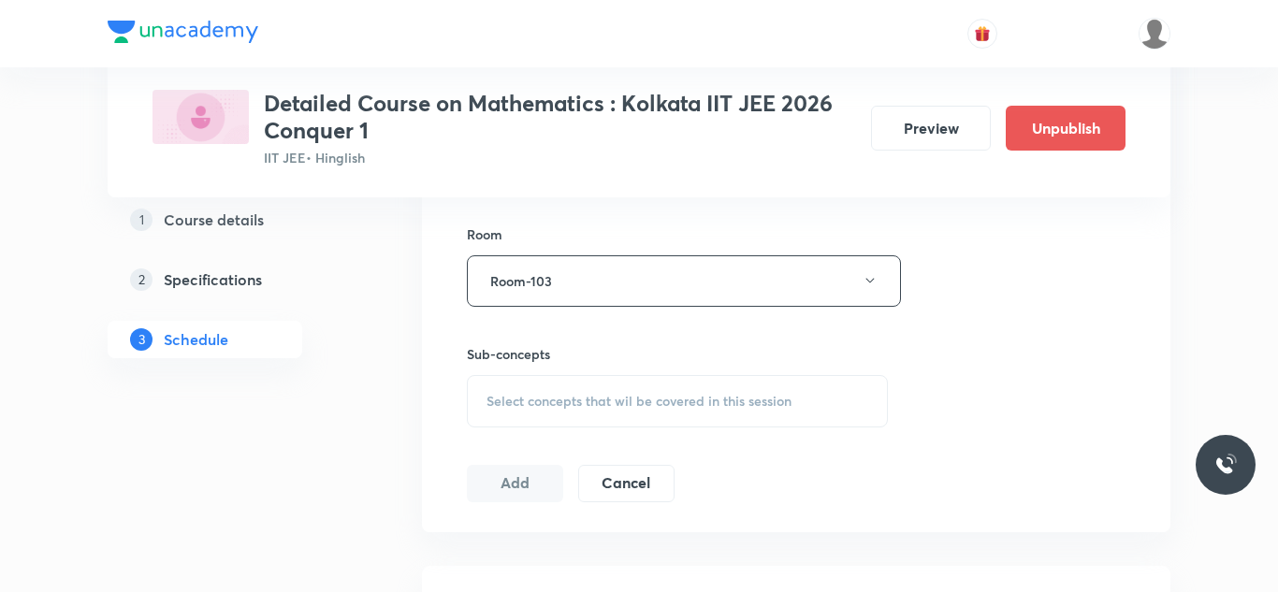
click at [516, 414] on div "Select concepts that wil be covered in this session" at bounding box center [677, 401] width 421 height 52
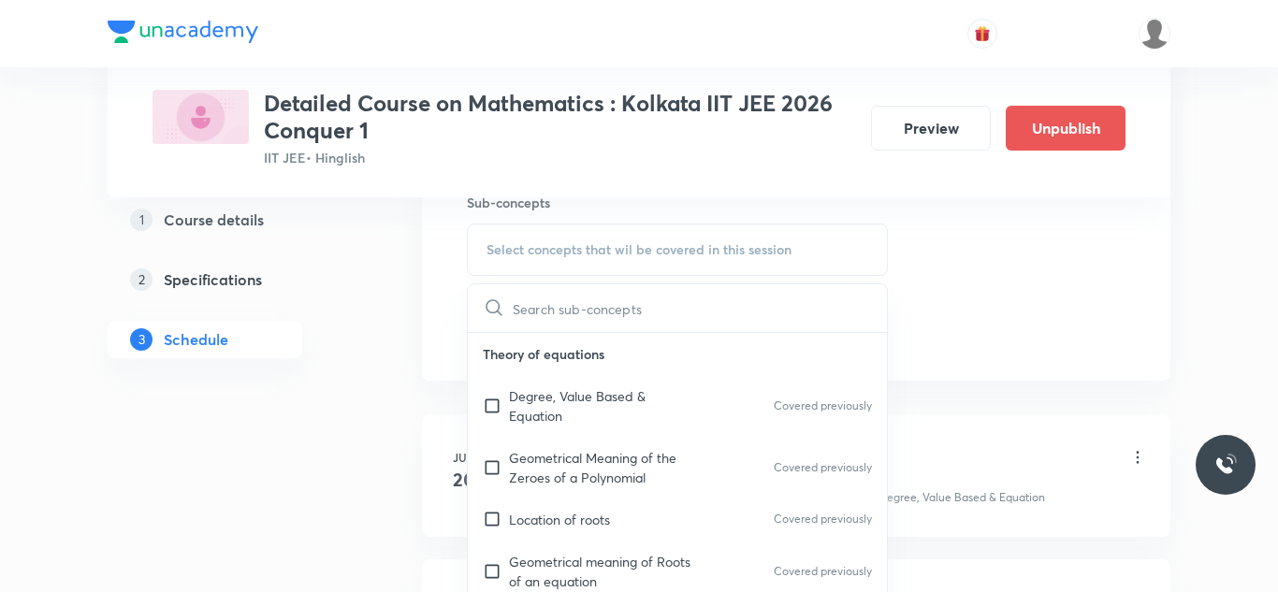
scroll to position [958, 0]
click at [498, 408] on input "checkbox" at bounding box center [496, 403] width 26 height 39
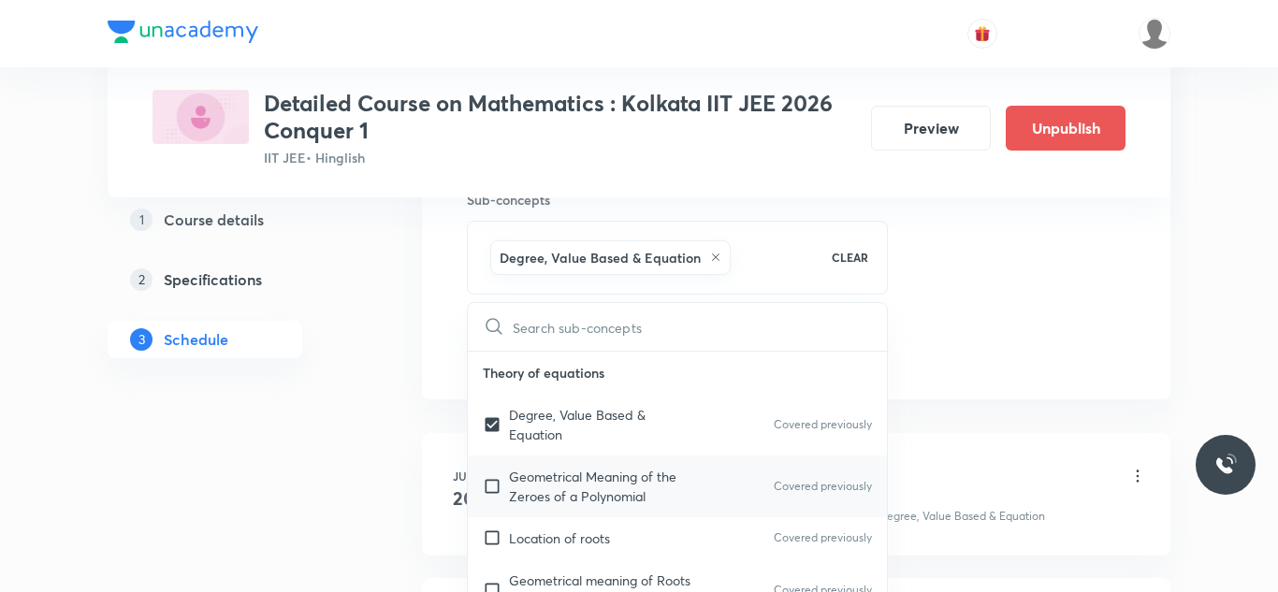
checkbox input "true"
click at [489, 486] on input "checkbox" at bounding box center [496, 486] width 26 height 39
checkbox input "true"
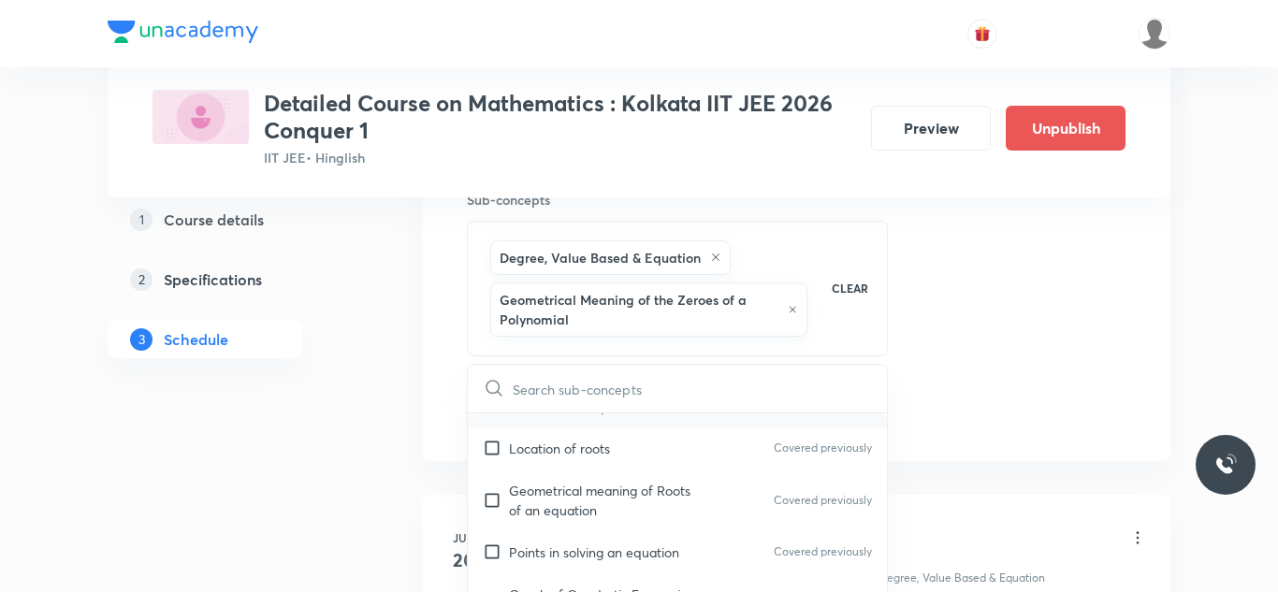
scroll to position [153, 0]
click at [488, 453] on input "checkbox" at bounding box center [496, 448] width 26 height 20
checkbox input "true"
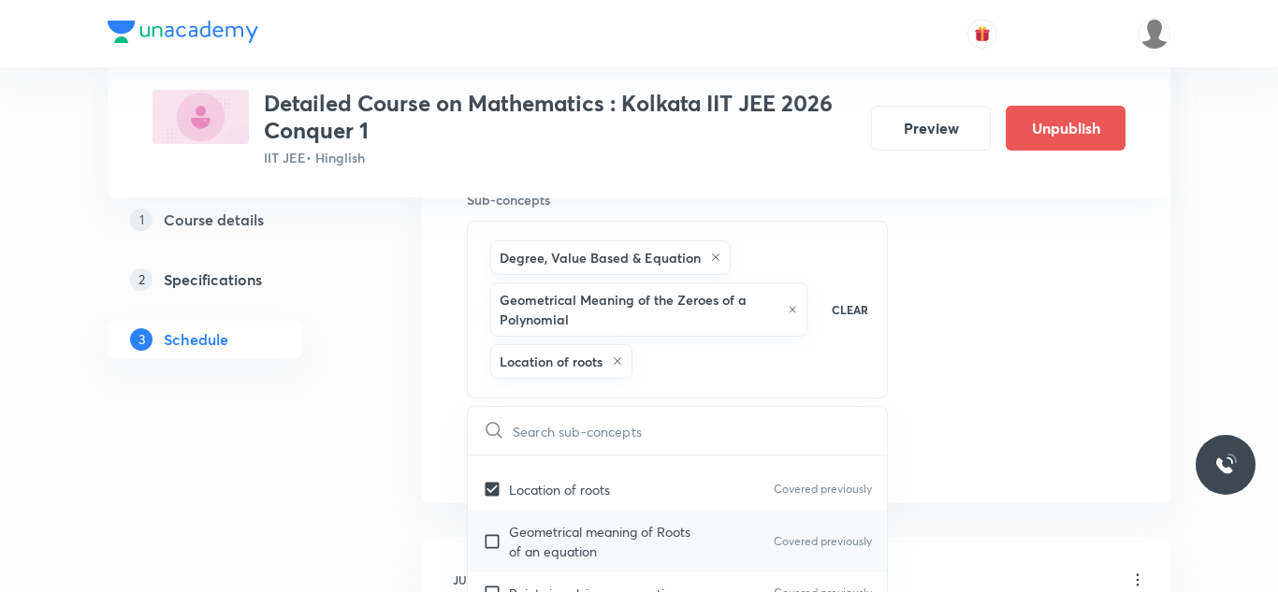
click at [489, 543] on input "checkbox" at bounding box center [496, 541] width 26 height 39
checkbox input "true"
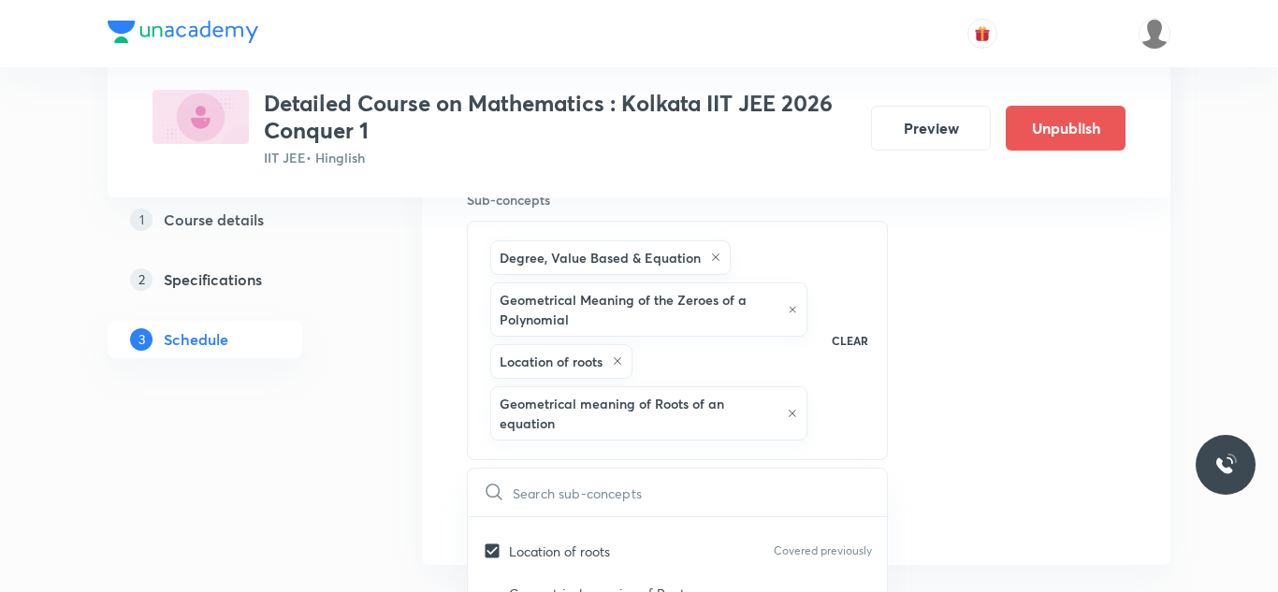
click at [955, 330] on div "Session 36 Live class Session title 22/99 Session on Probability ​ Schedule for…" at bounding box center [796, 2] width 659 height 1066
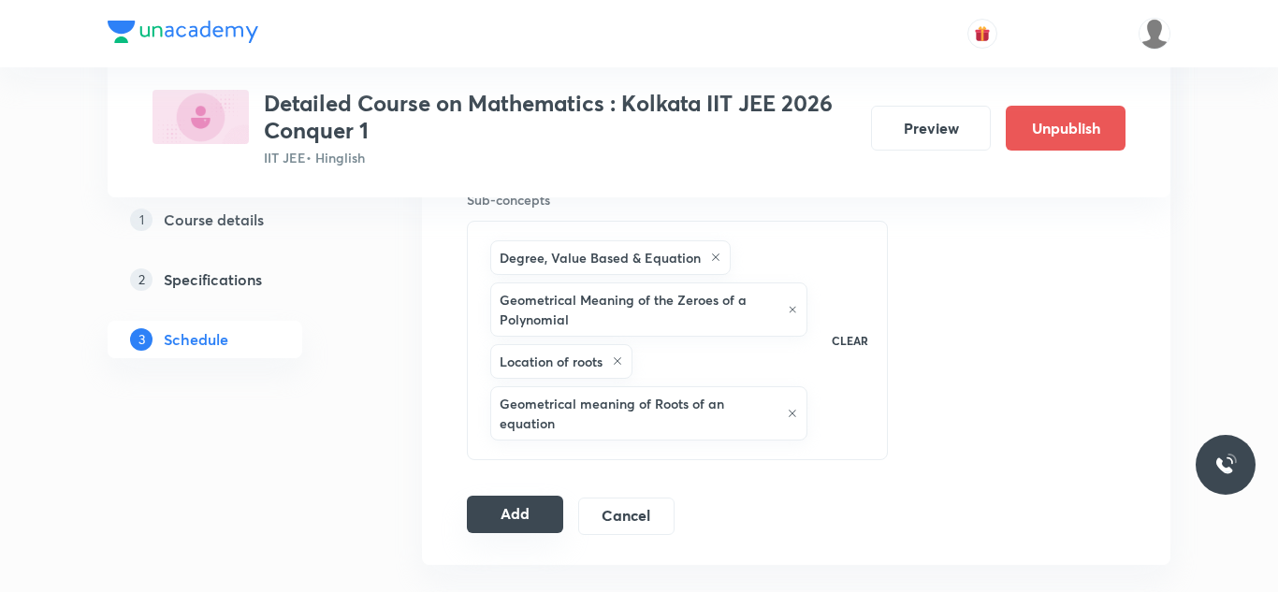
click at [515, 507] on button "Add" at bounding box center [515, 514] width 96 height 37
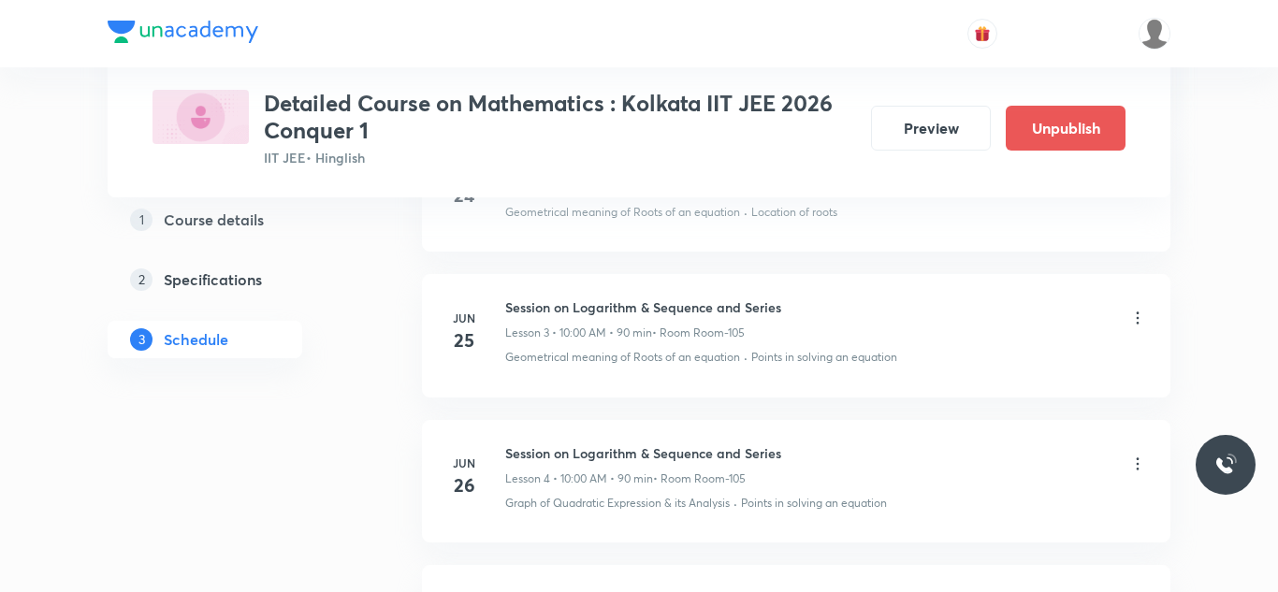
scroll to position [0, 0]
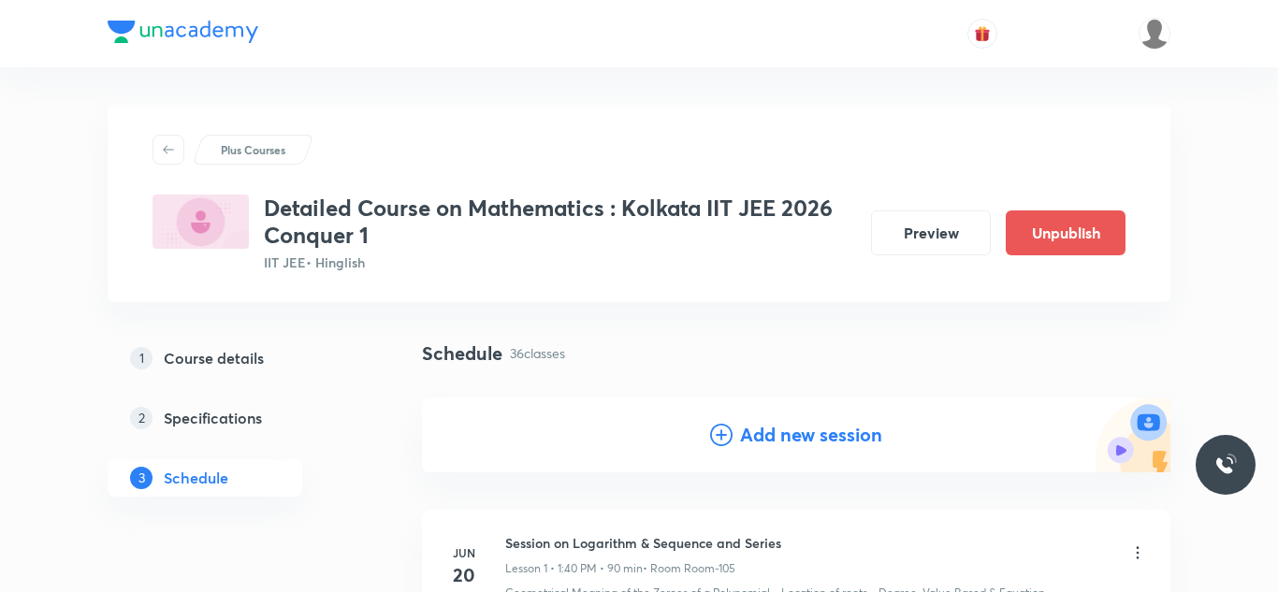
click at [741, 445] on h4 "Add new session" at bounding box center [811, 435] width 142 height 28
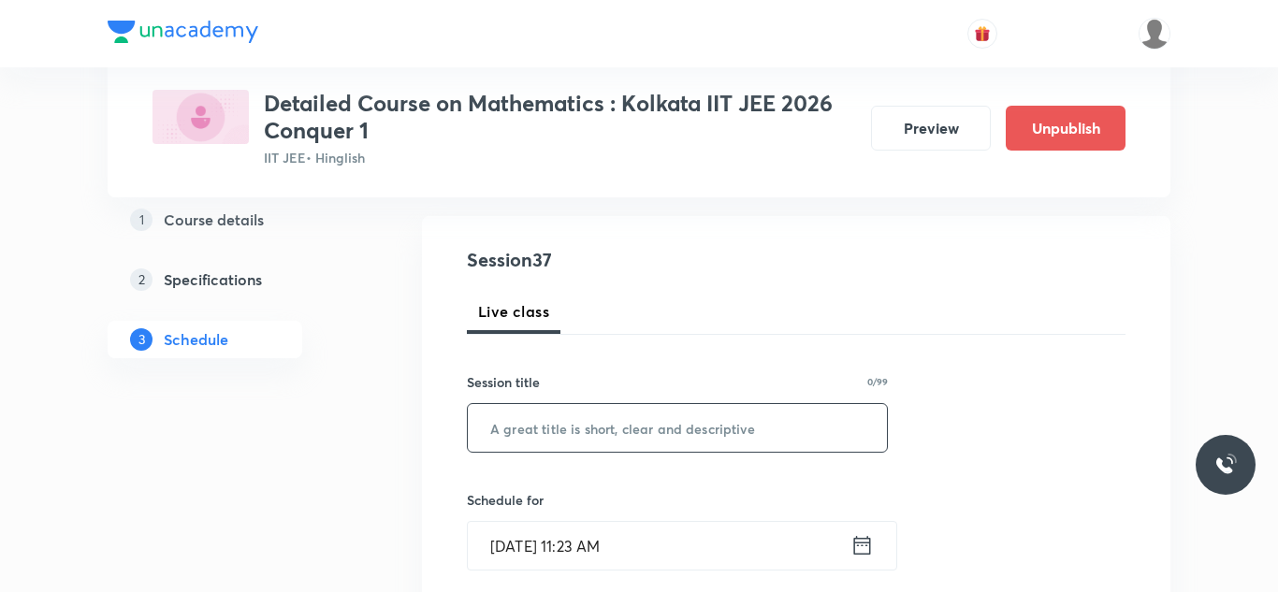
scroll to position [184, 0]
click at [663, 432] on input "text" at bounding box center [677, 426] width 419 height 48
paste input "Session on Probability"
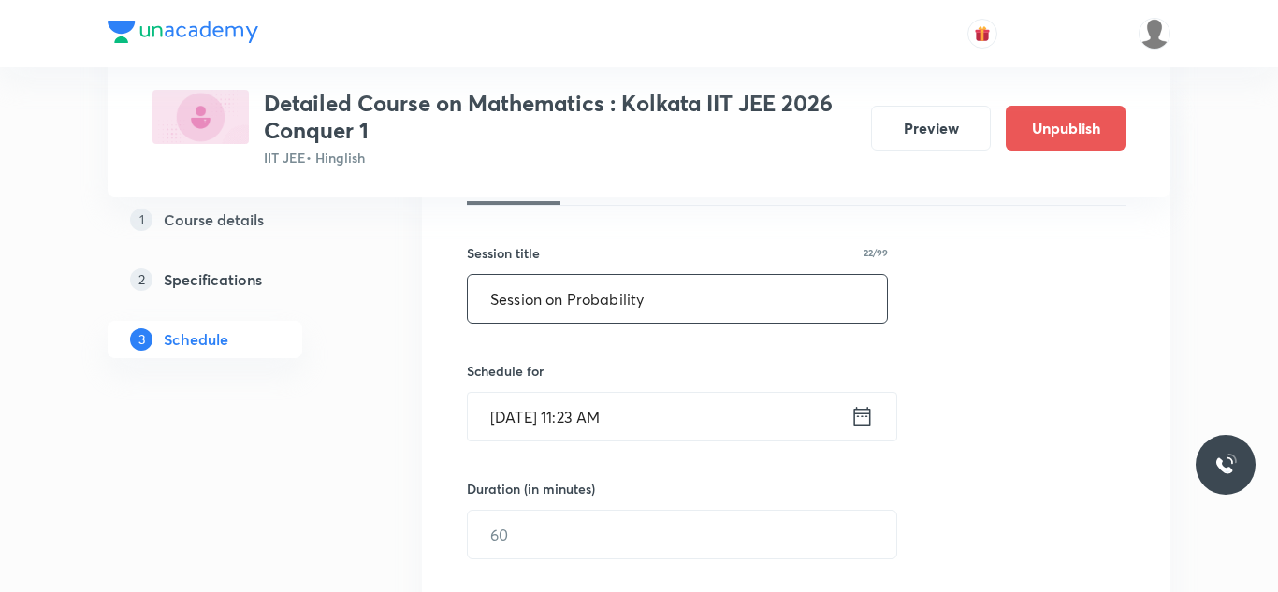
scroll to position [312, 0]
type input "Session on Probability"
click at [532, 420] on input "[DATE] 11:23 AM" at bounding box center [659, 416] width 383 height 48
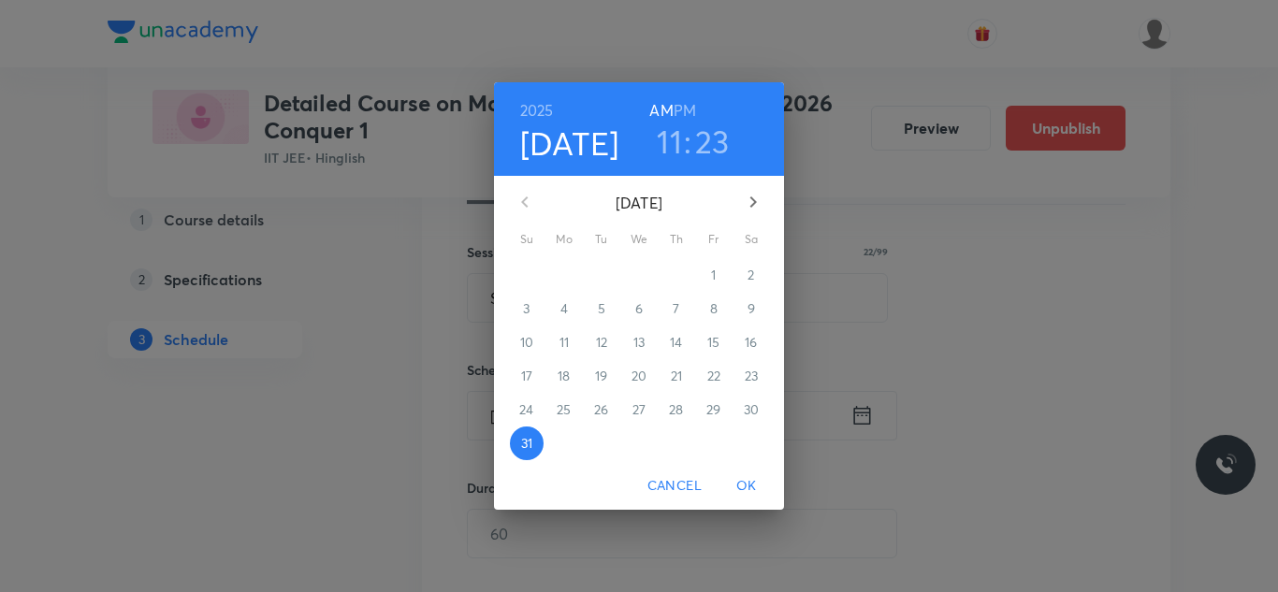
click at [756, 197] on icon "button" at bounding box center [753, 202] width 22 height 22
click at [704, 269] on span "5" at bounding box center [714, 275] width 34 height 19
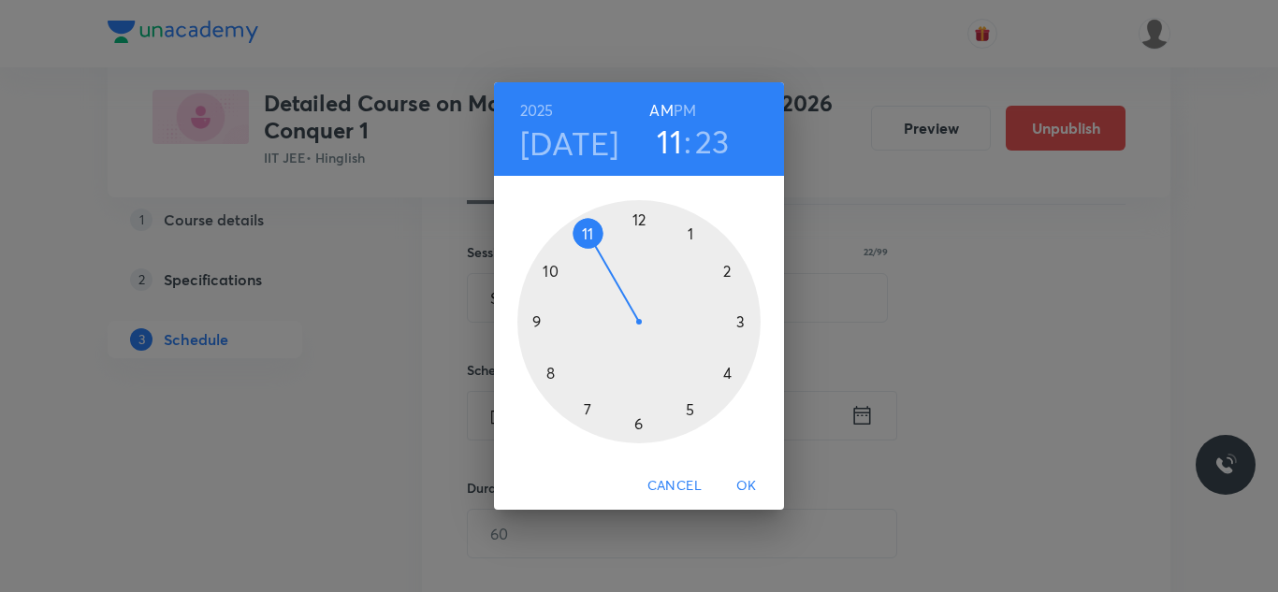
click at [718, 147] on h3 "23" at bounding box center [712, 141] width 35 height 39
click at [555, 373] on div at bounding box center [639, 321] width 243 height 243
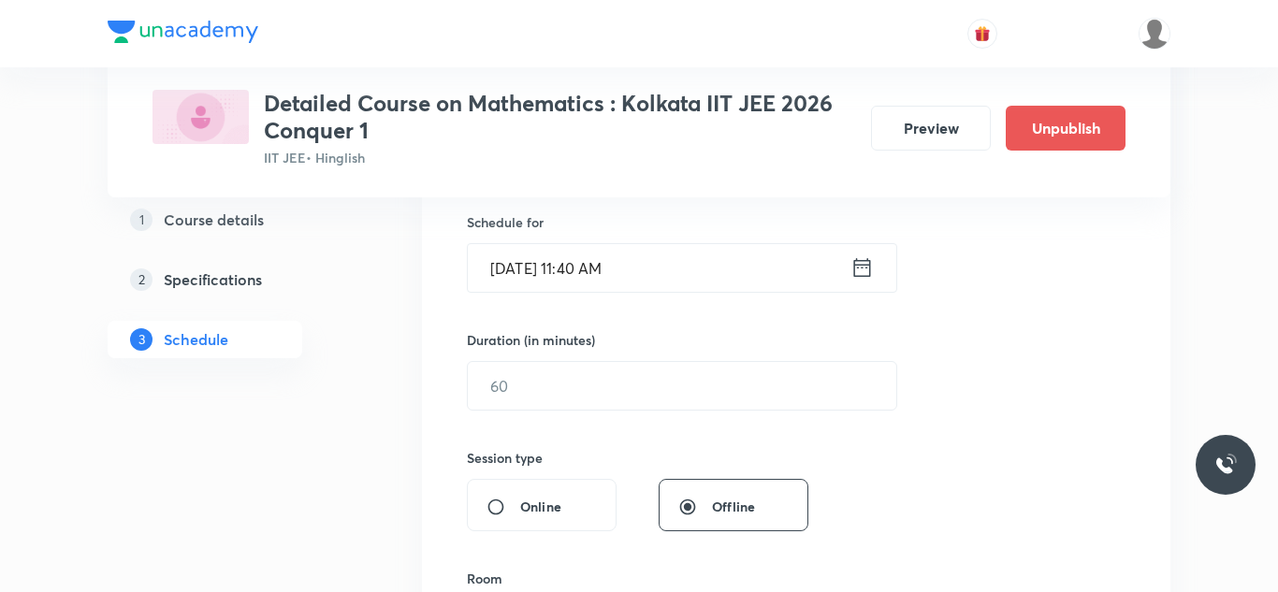
scroll to position [482, 0]
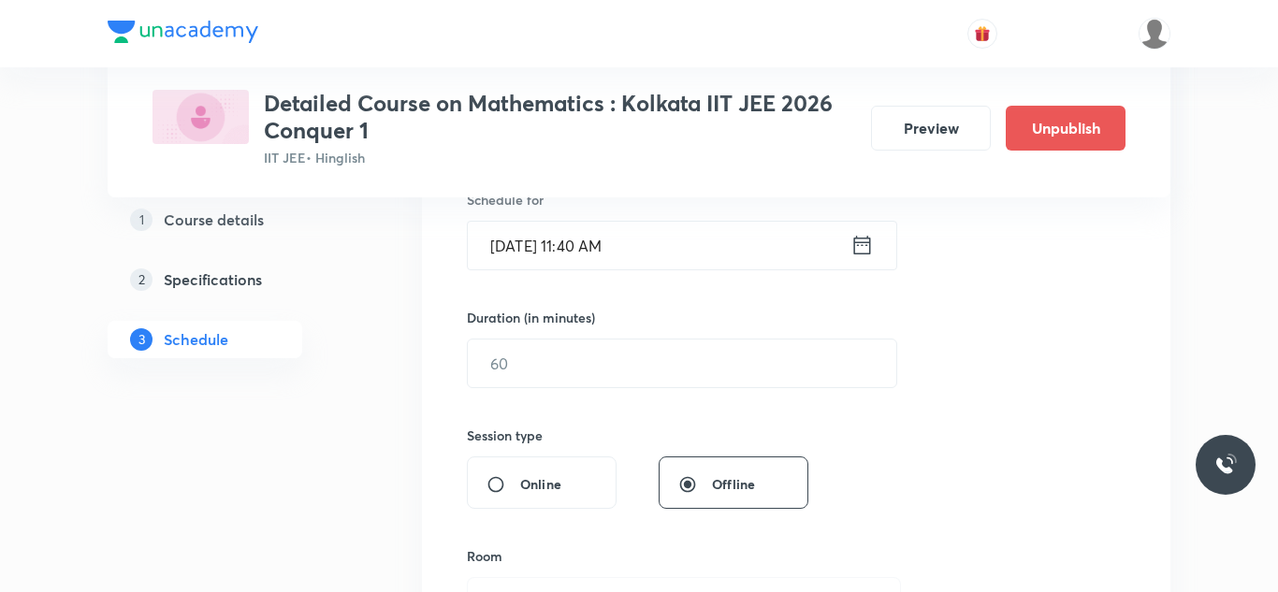
click at [555, 373] on input "text" at bounding box center [682, 364] width 429 height 48
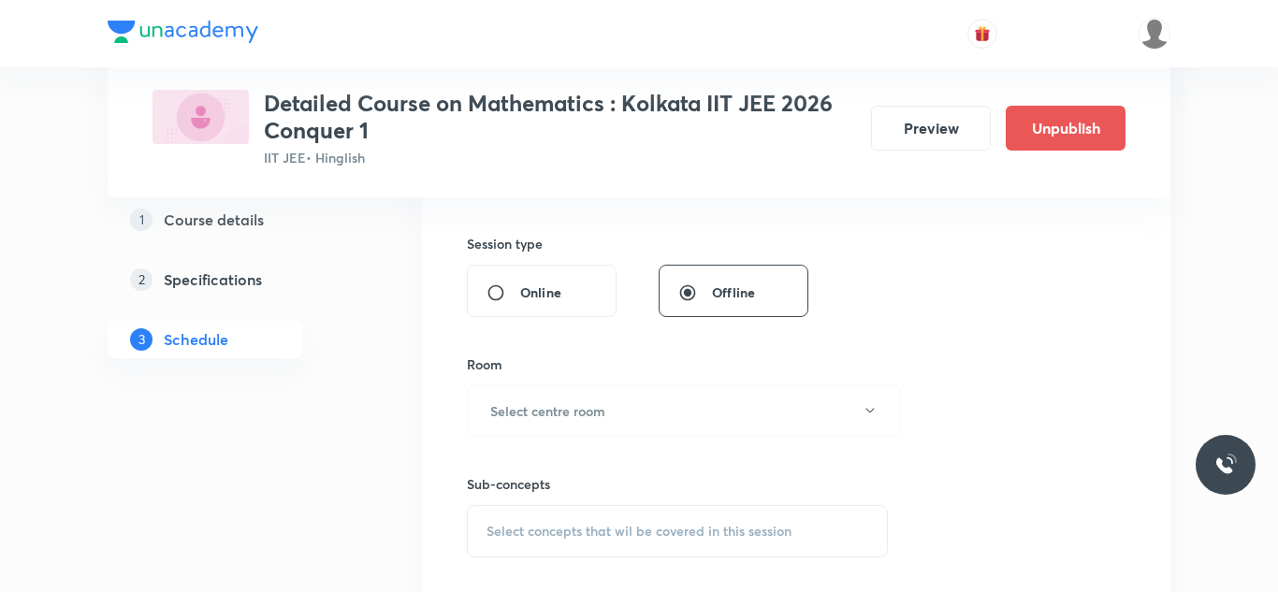
scroll to position [683, 0]
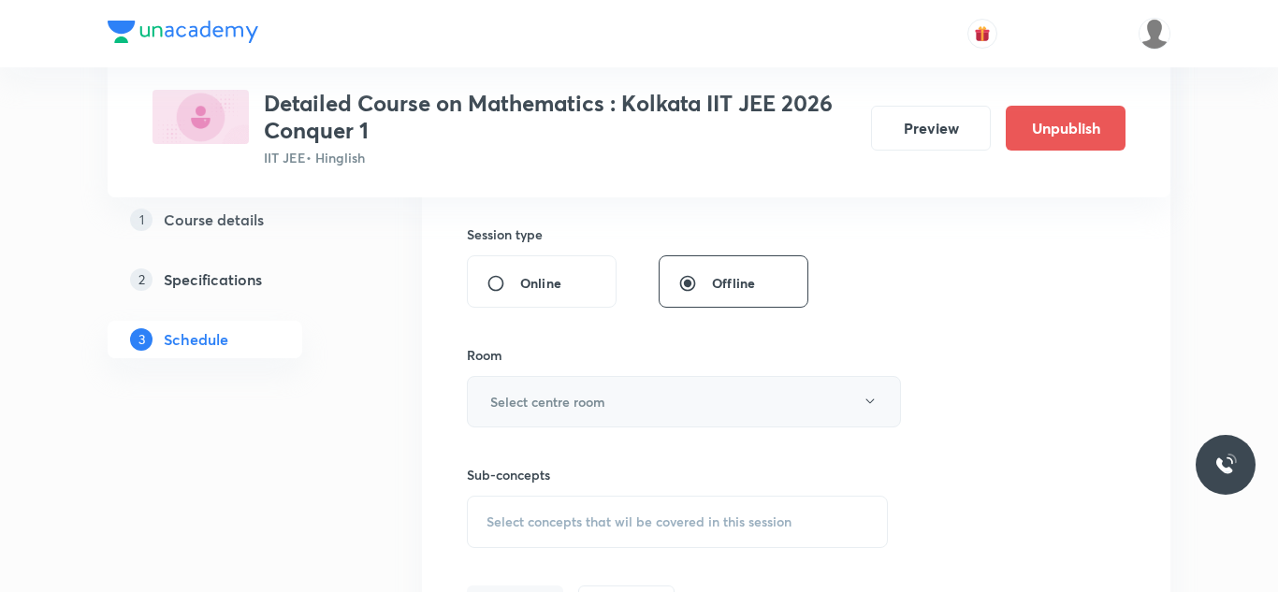
type input "90"
click at [557, 410] on h6 "Select centre room" at bounding box center [547, 402] width 115 height 20
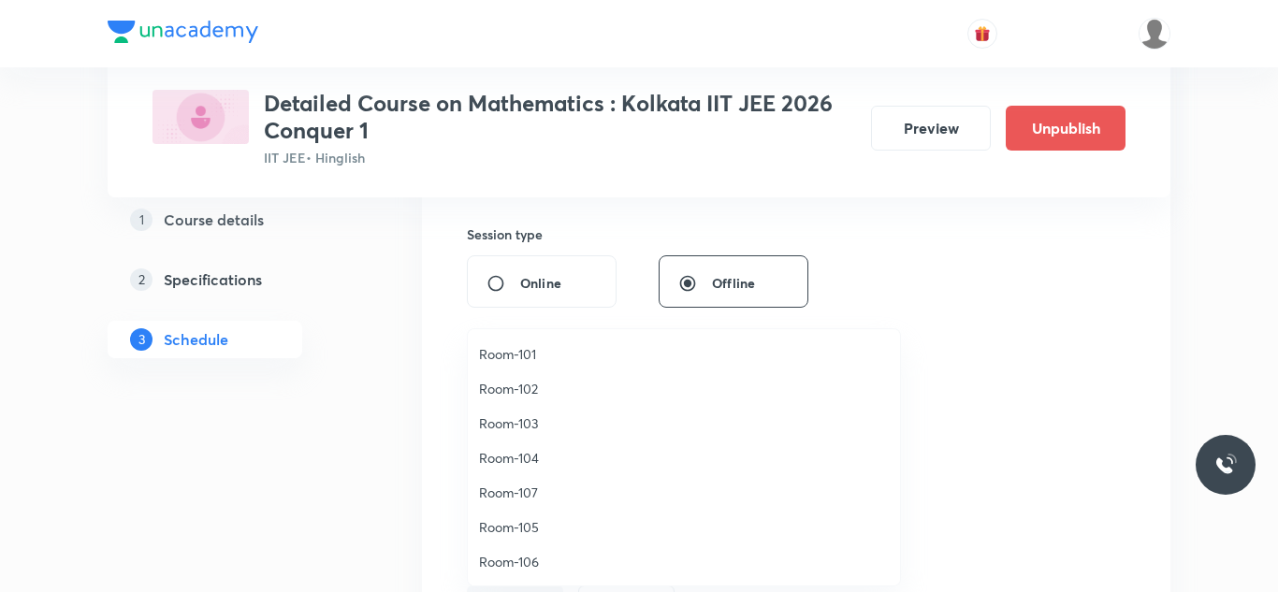
click at [528, 421] on span "Room-103" at bounding box center [684, 424] width 410 height 20
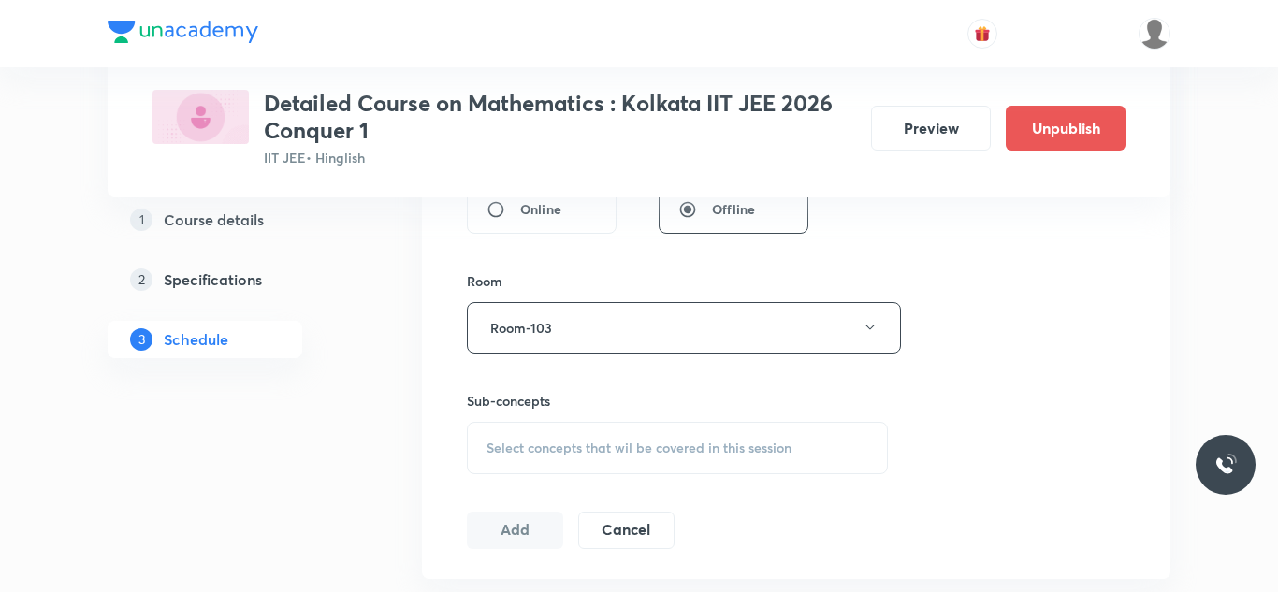
scroll to position [758, 0]
click at [525, 440] on span "Select concepts that wil be covered in this session" at bounding box center [639, 447] width 305 height 15
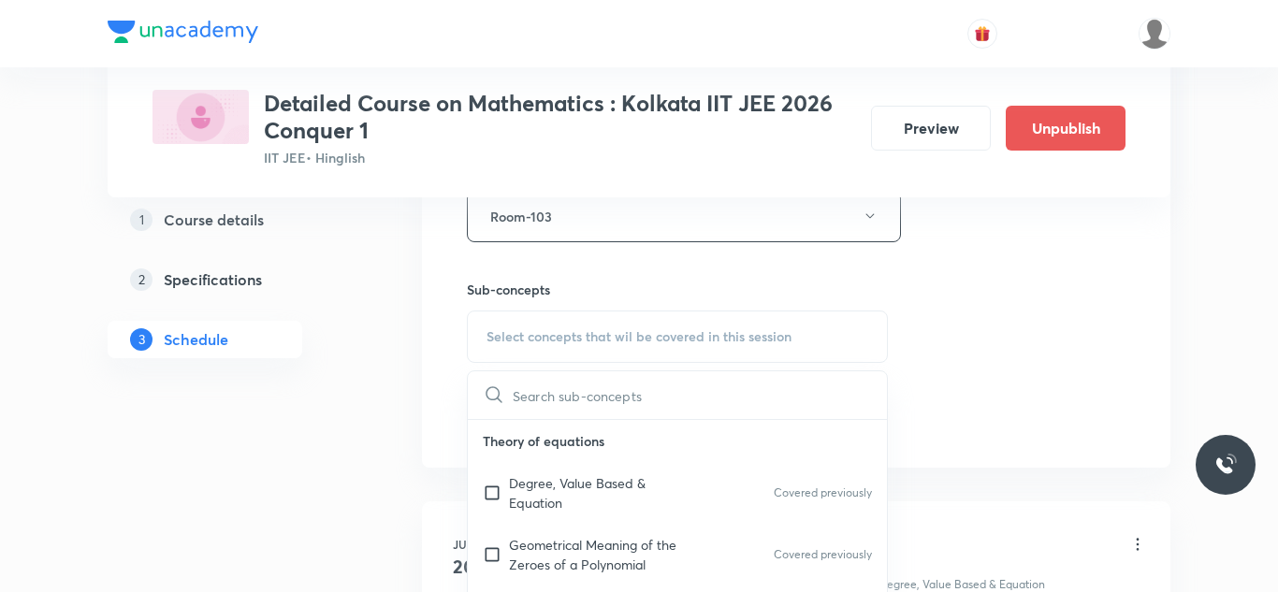
scroll to position [875, 0]
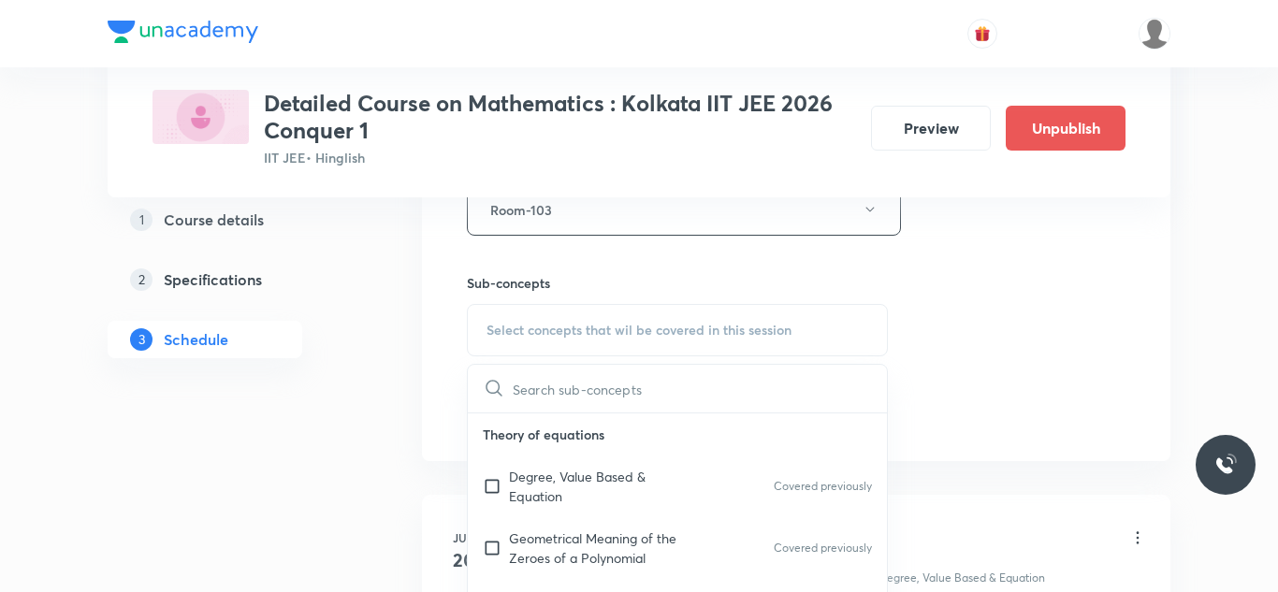
click at [563, 476] on p "Degree, Value Based & Equation" at bounding box center [603, 486] width 189 height 39
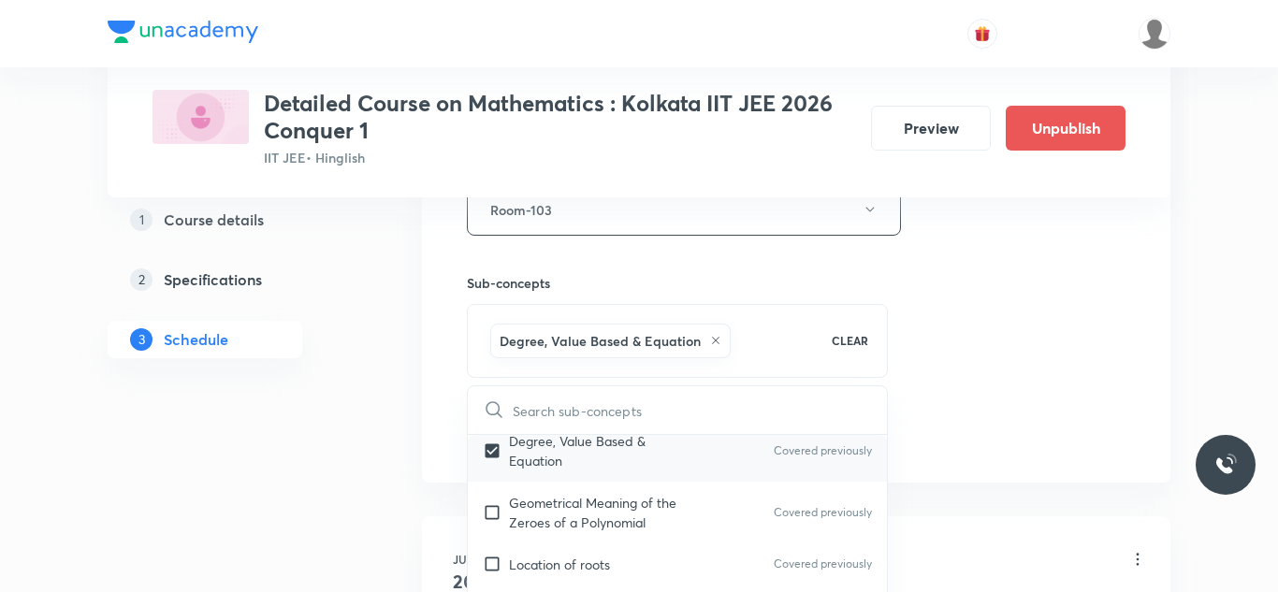
scroll to position [72, 0]
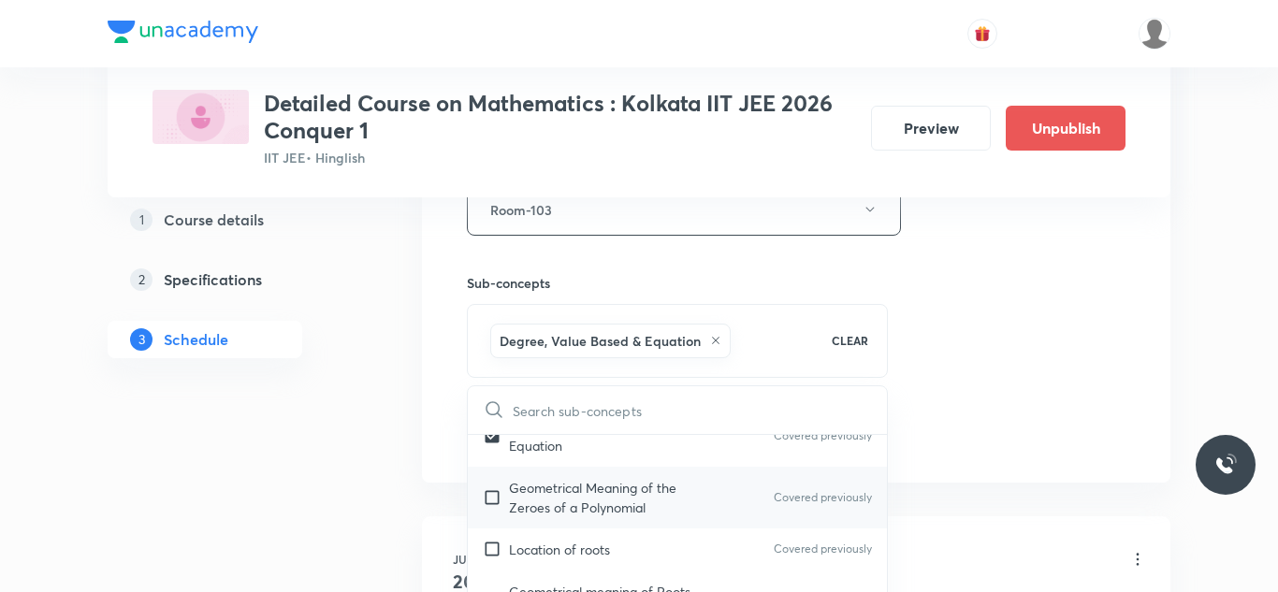
checkbox input "true"
click at [493, 497] on input "checkbox" at bounding box center [496, 497] width 26 height 39
checkbox input "true"
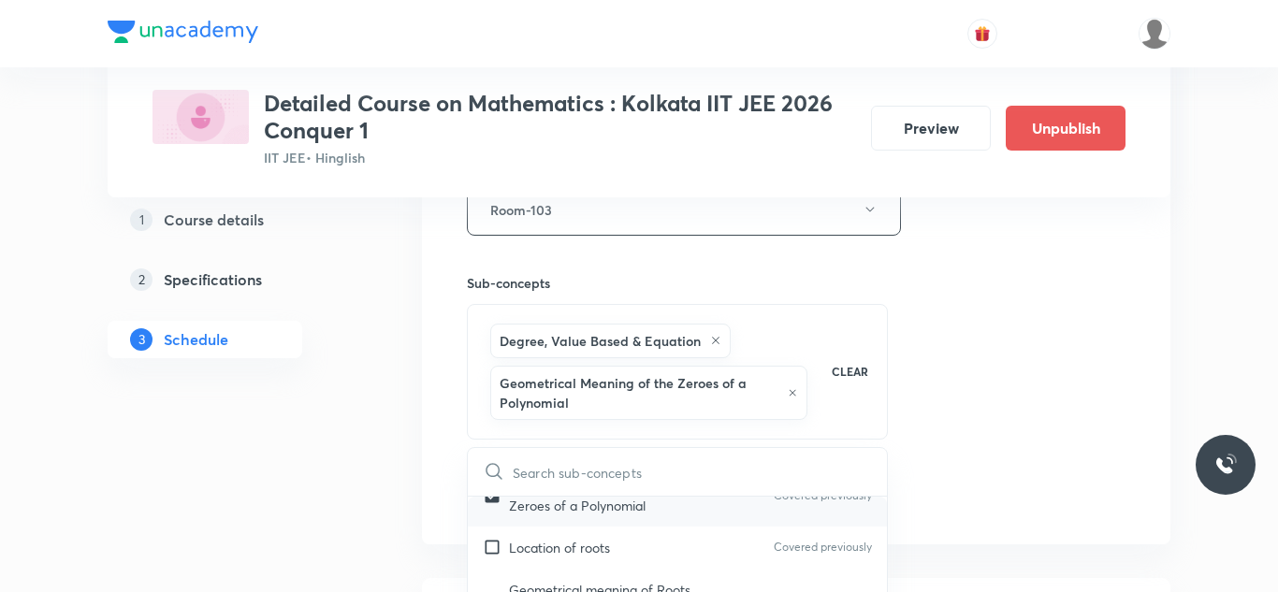
scroll to position [147, 0]
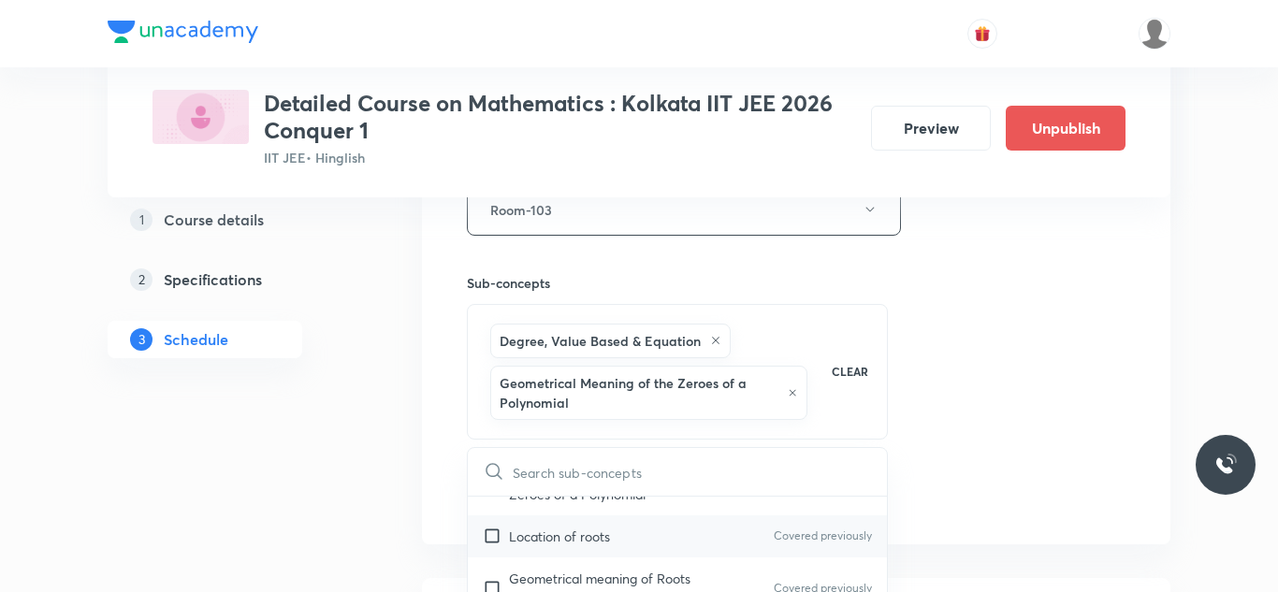
click at [492, 536] on input "checkbox" at bounding box center [496, 537] width 26 height 20
checkbox input "true"
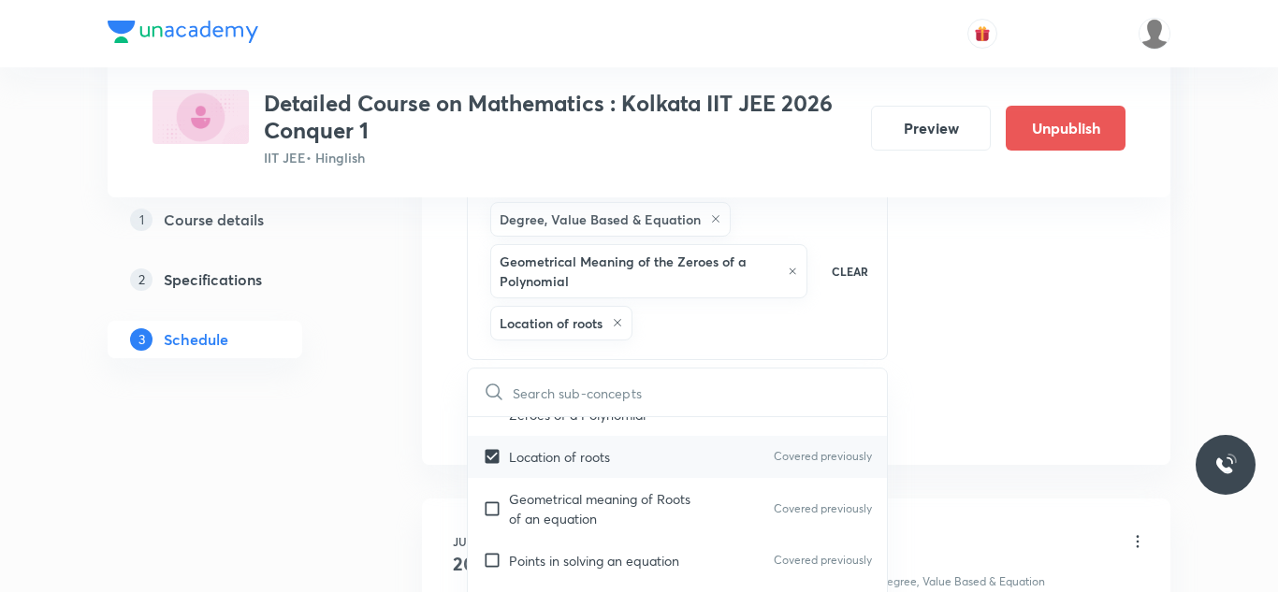
scroll to position [1000, 0]
click at [494, 508] on input "checkbox" at bounding box center [496, 506] width 26 height 39
checkbox input "true"
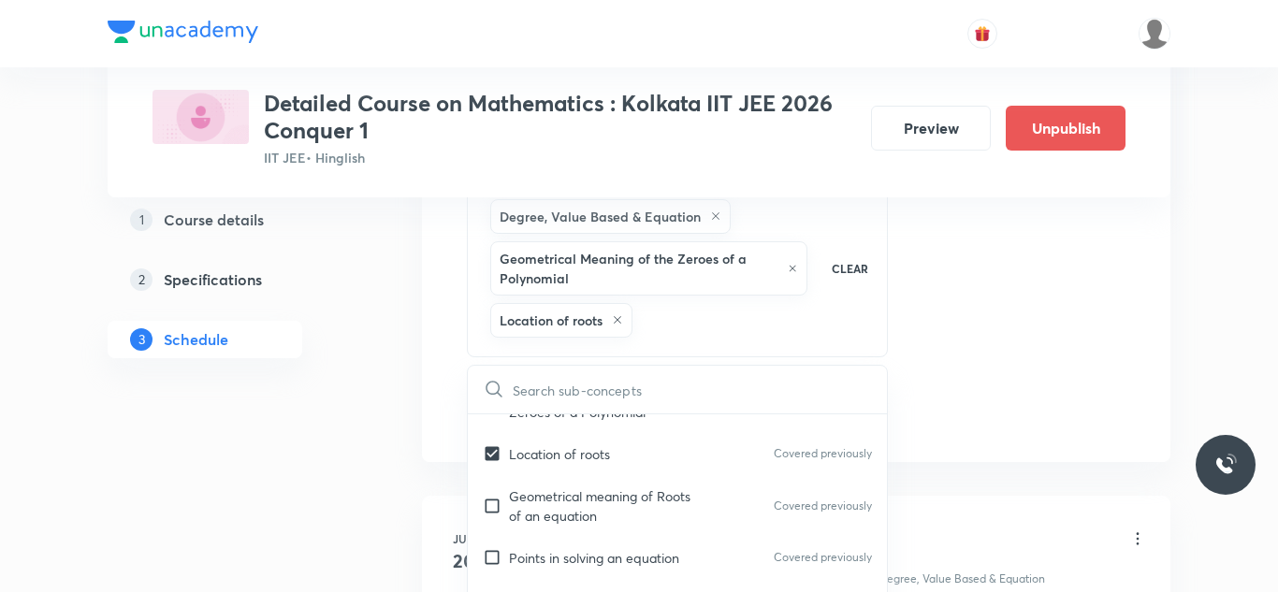
checkbox input "true"
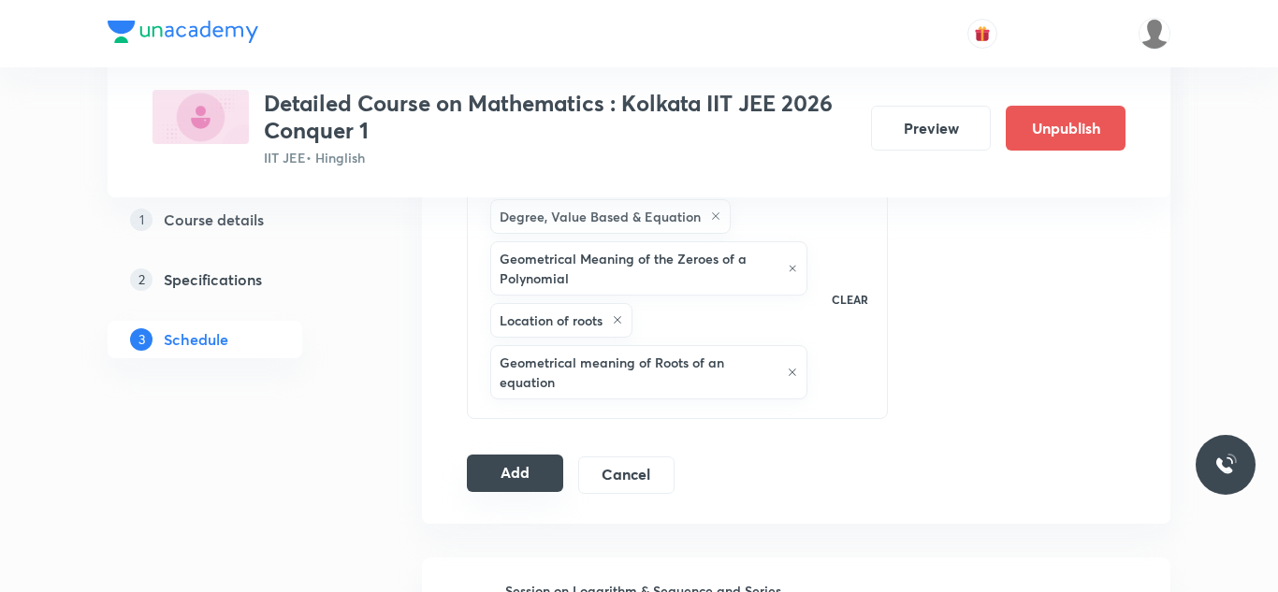
click at [547, 460] on button "Add" at bounding box center [515, 473] width 96 height 37
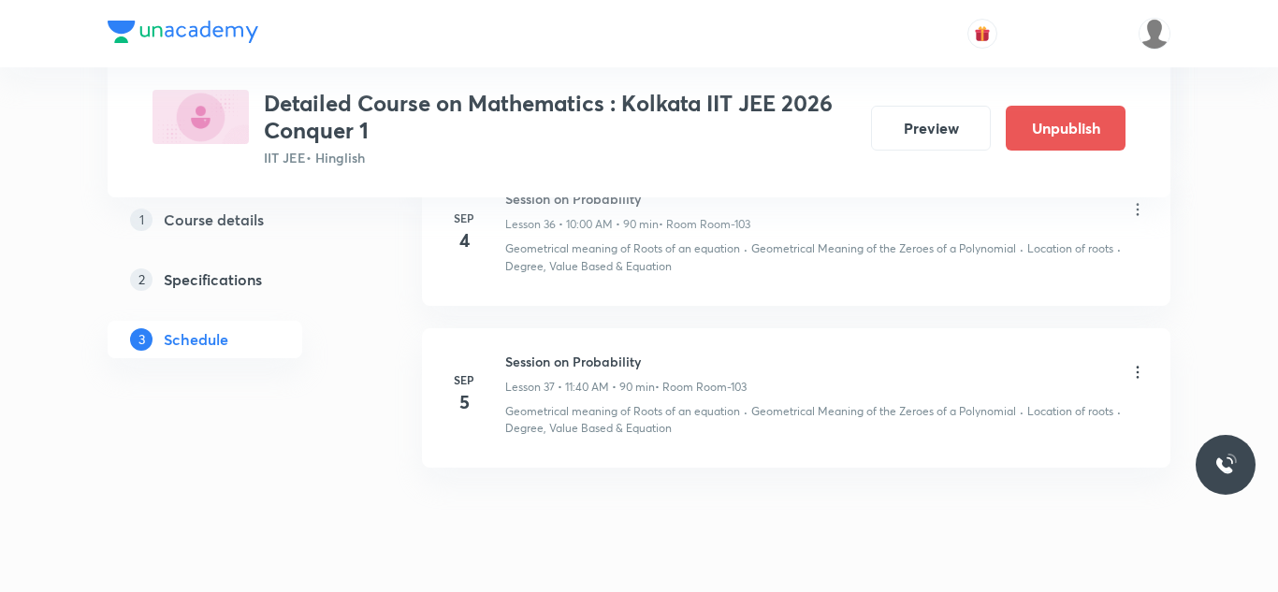
scroll to position [5825, 0]
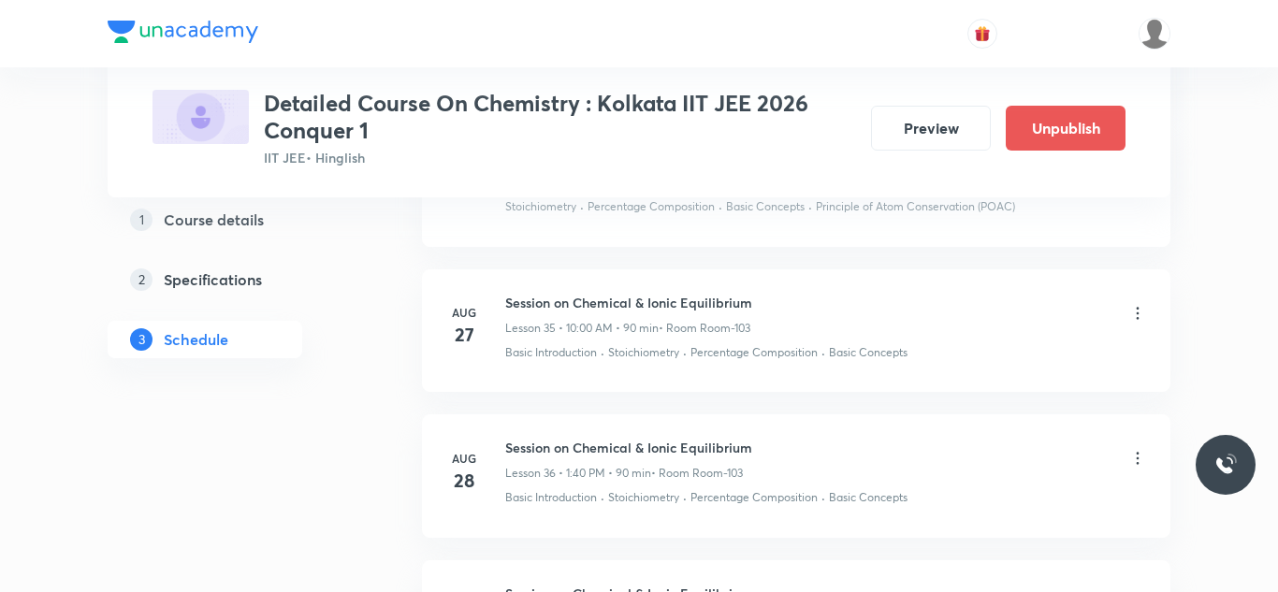
scroll to position [6798, 0]
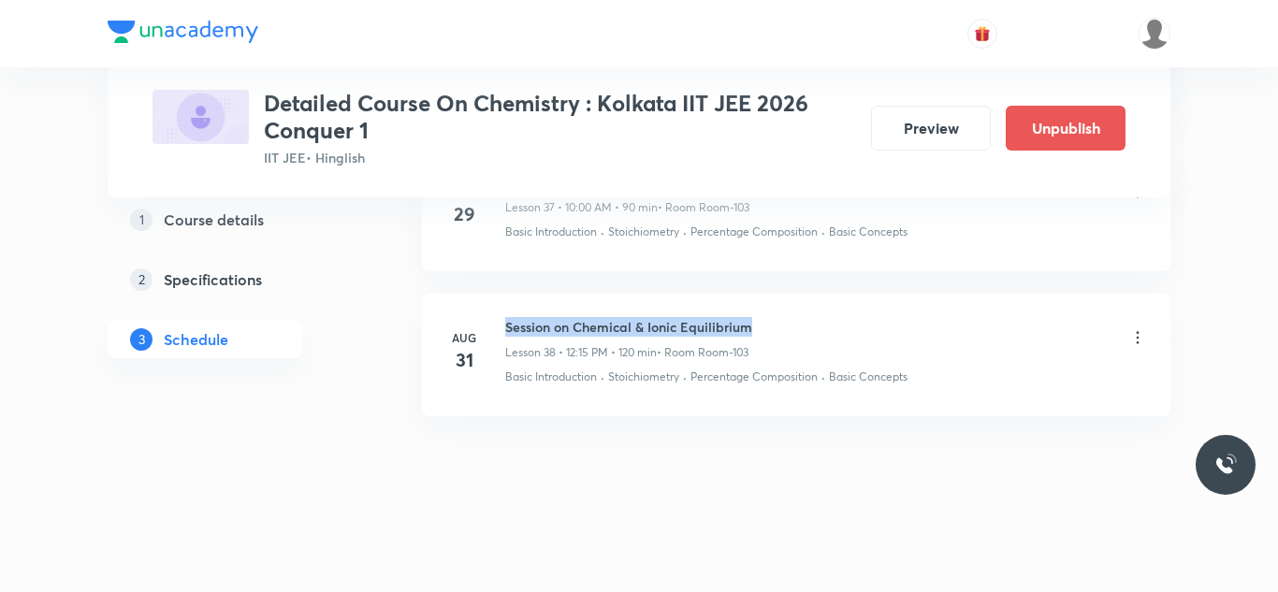
drag, startPoint x: 500, startPoint y: 321, endPoint x: 780, endPoint y: 323, distance: 279.8
click at [780, 323] on div "[DATE] Session on Chemical & Ionic Equilibrium Lesson 38 • 12:15 PM • 120 min •…" at bounding box center [796, 351] width 702 height 68
copy h6 "Session on Chemical & Ionic Equilibrium"
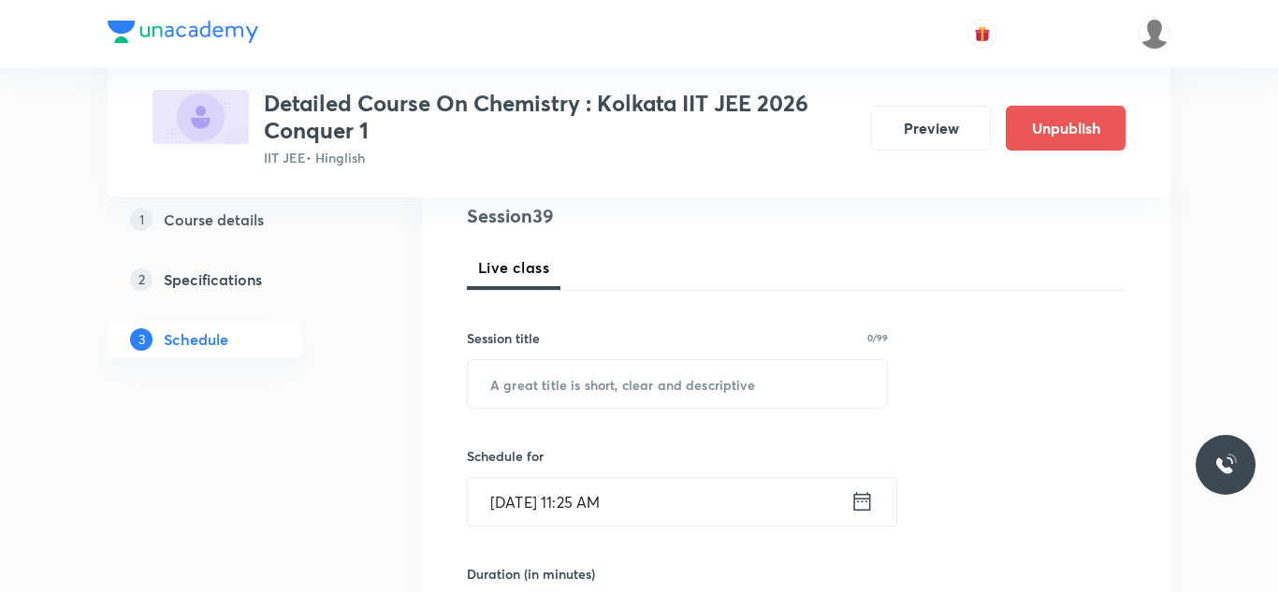
scroll to position [234, 0]
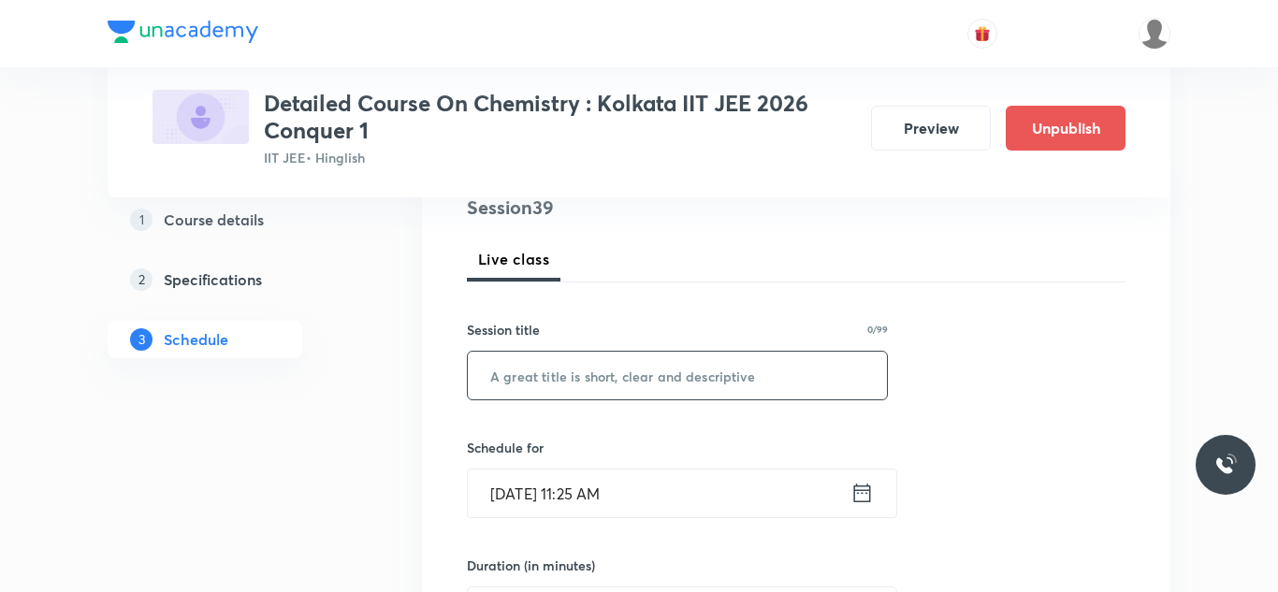
click at [710, 372] on input "text" at bounding box center [677, 376] width 419 height 48
paste input "Session on Chemical & Ionic Equilibrium"
type input "Session on Chemical & Ionic Equilibrium"
click at [533, 495] on input "[DATE] 11:25 AM" at bounding box center [659, 494] width 383 height 48
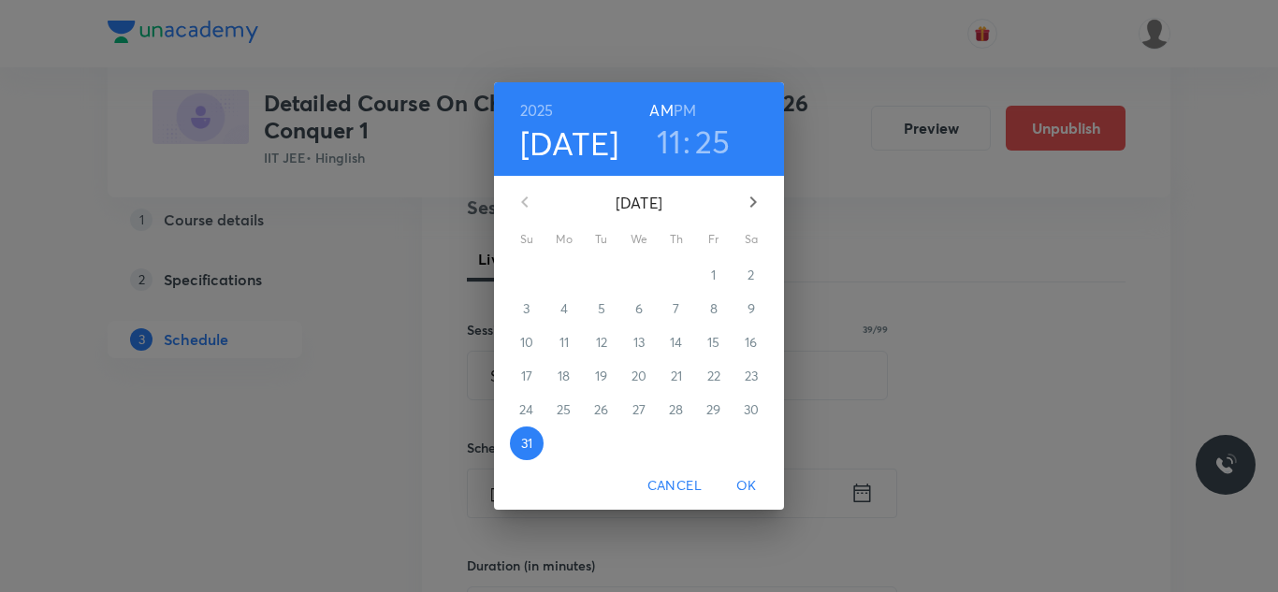
click at [756, 209] on icon "button" at bounding box center [753, 202] width 22 height 22
click at [605, 269] on p "2" at bounding box center [601, 275] width 7 height 19
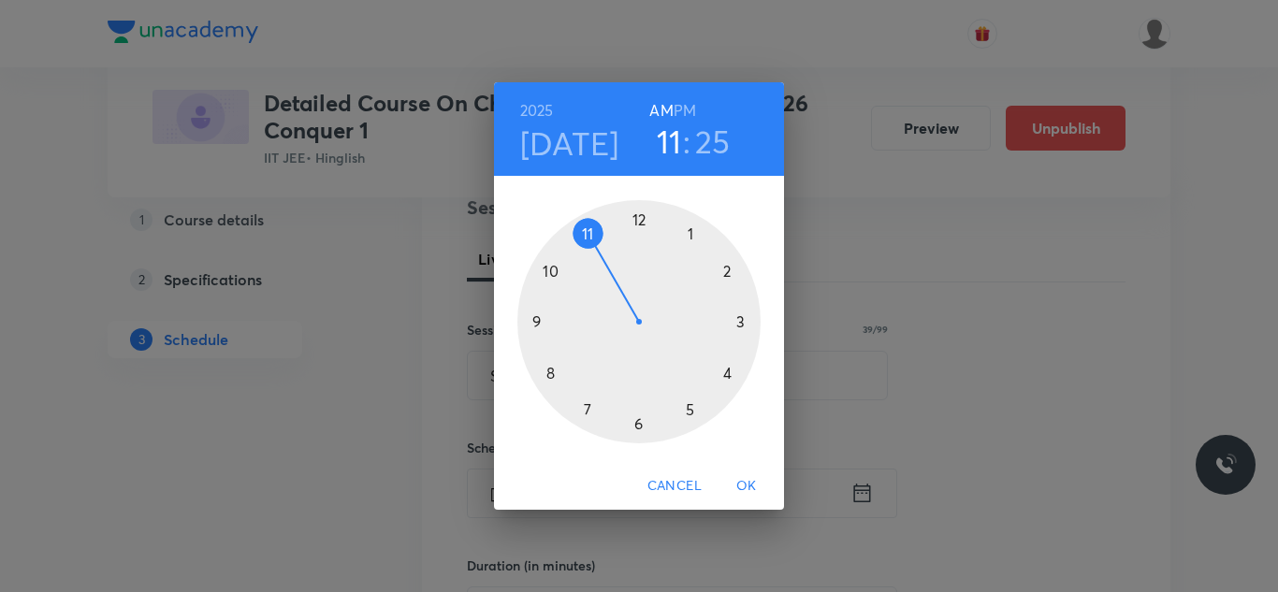
click at [713, 134] on h3 "25" at bounding box center [713, 141] width 36 height 39
click at [552, 370] on div at bounding box center [639, 321] width 243 height 243
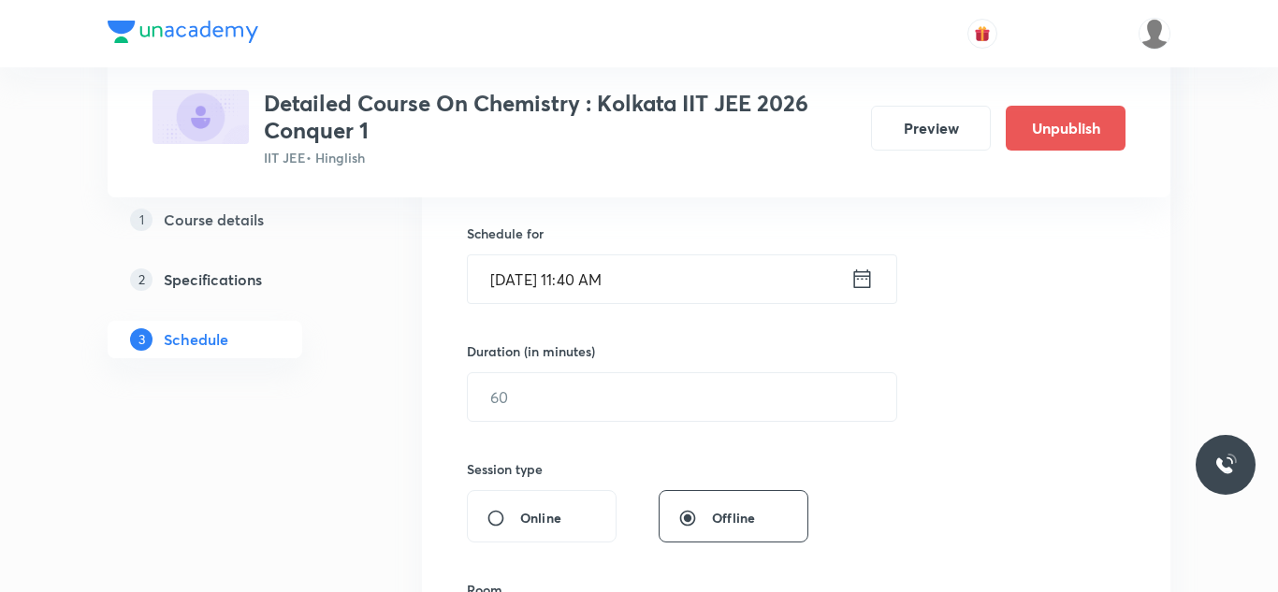
scroll to position [453, 0]
click at [552, 370] on input "text" at bounding box center [682, 393] width 429 height 48
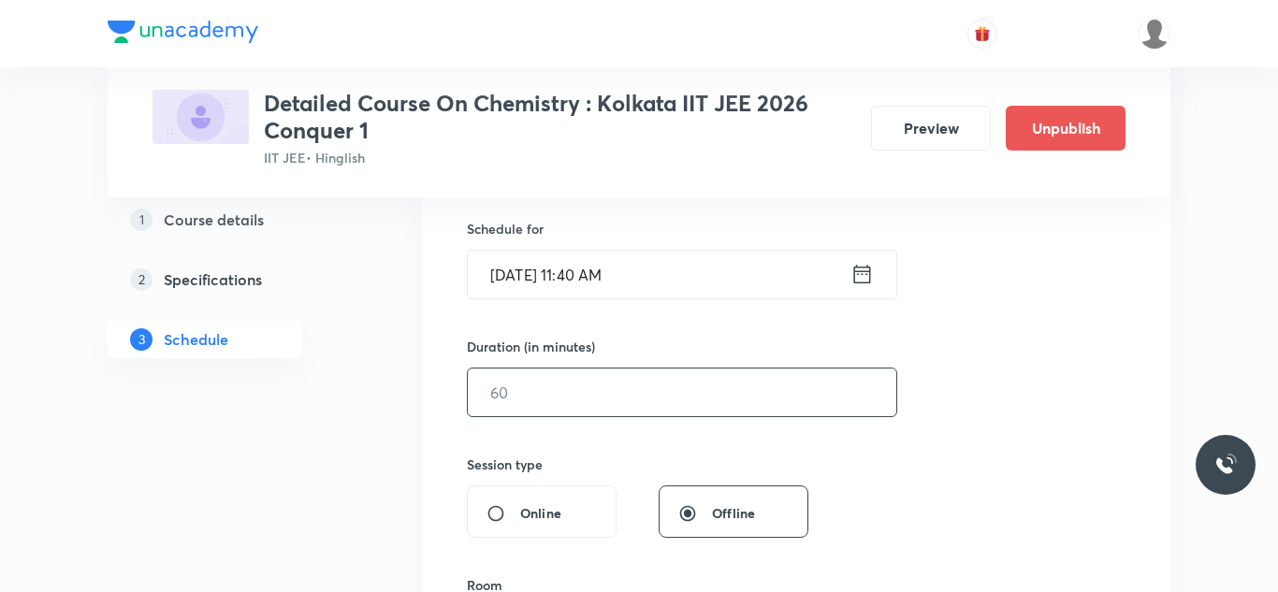
click at [547, 382] on input "text" at bounding box center [682, 393] width 429 height 48
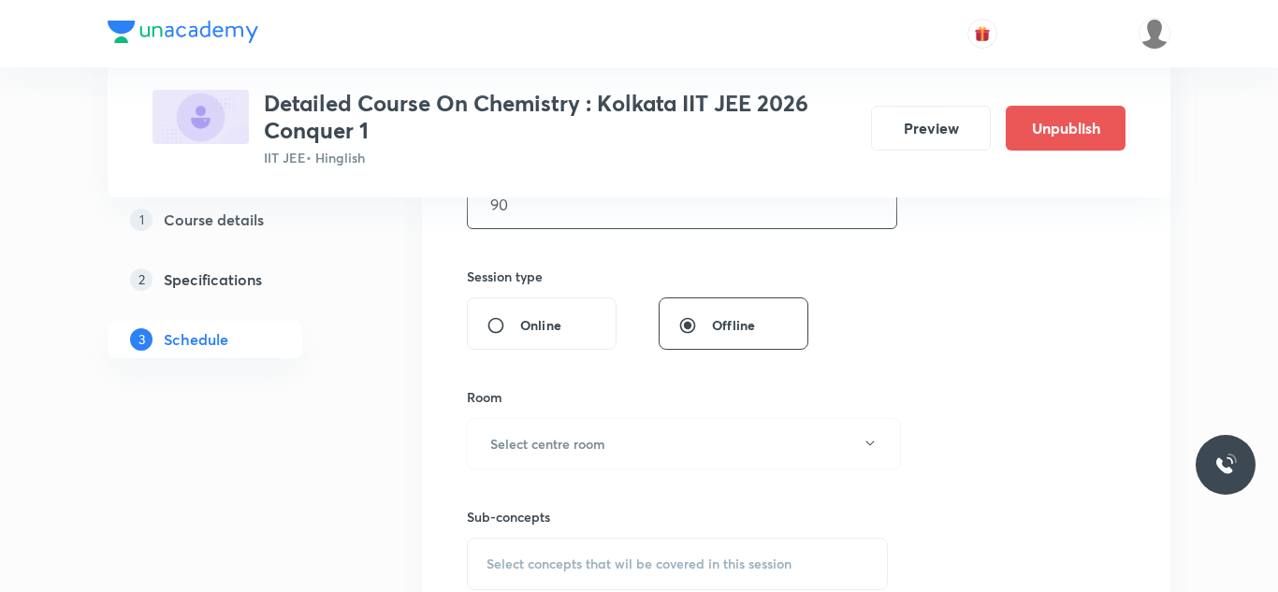
scroll to position [646, 0]
type input "90"
click at [494, 445] on h6 "Select centre room" at bounding box center [547, 440] width 115 height 20
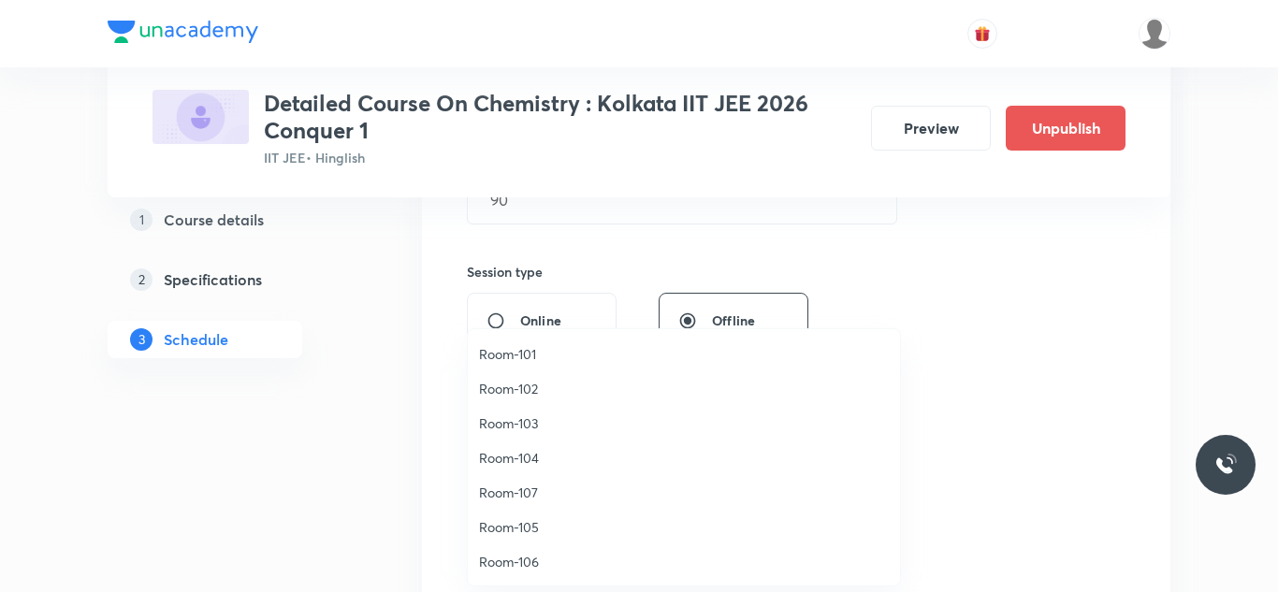
click at [505, 419] on span "Room-103" at bounding box center [684, 424] width 410 height 20
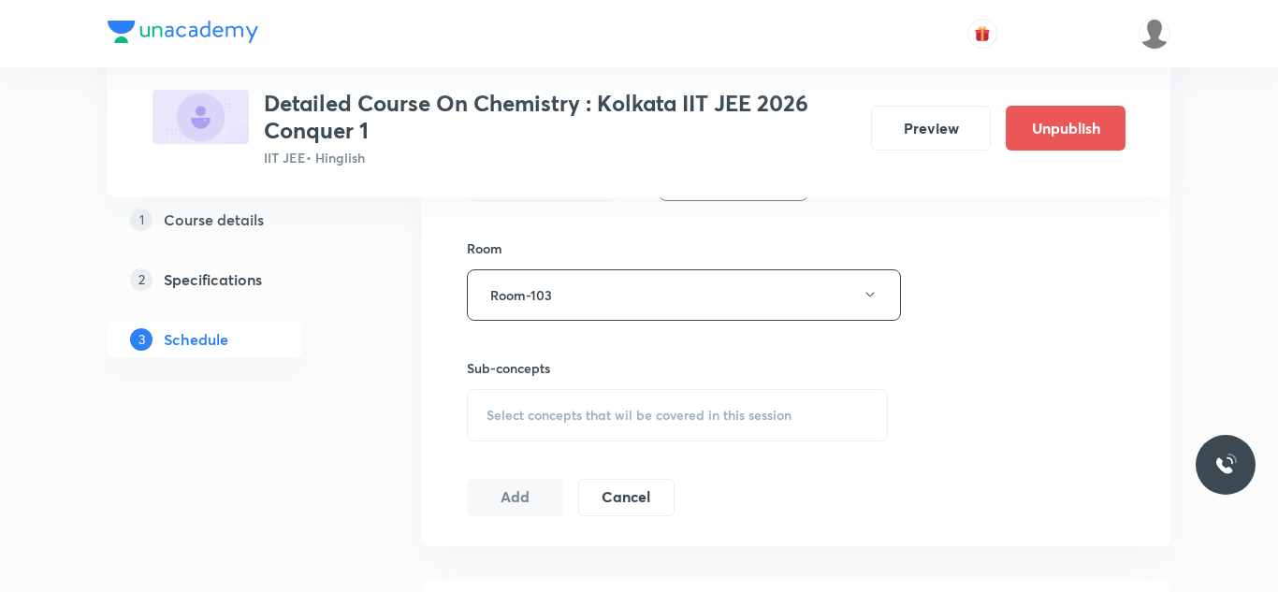
scroll to position [795, 0]
click at [505, 419] on div "Select concepts that wil be covered in this session" at bounding box center [677, 411] width 421 height 52
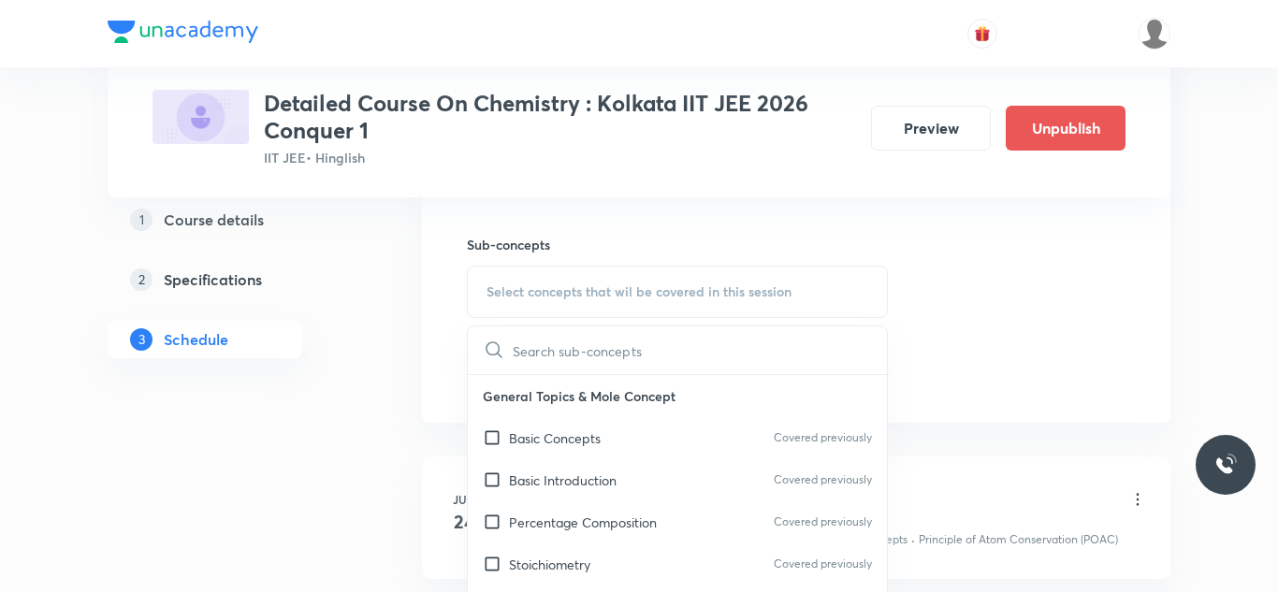
scroll to position [915, 0]
click at [496, 433] on input "checkbox" at bounding box center [496, 437] width 26 height 20
checkbox input "true"
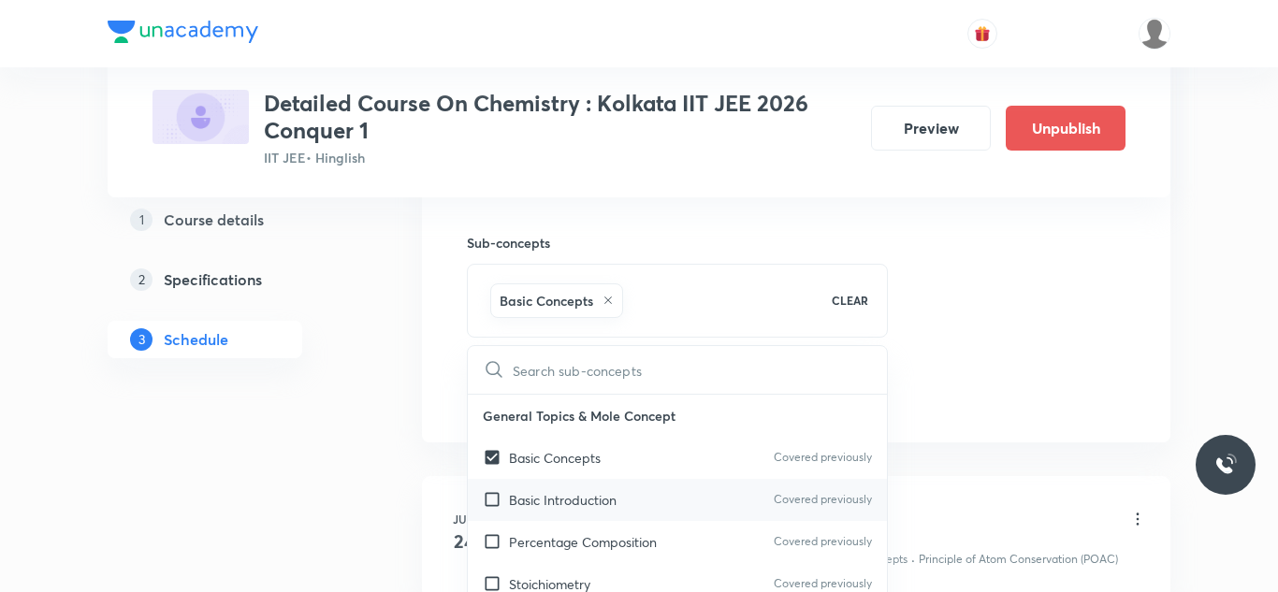
click at [492, 494] on input "checkbox" at bounding box center [496, 500] width 26 height 20
checkbox input "true"
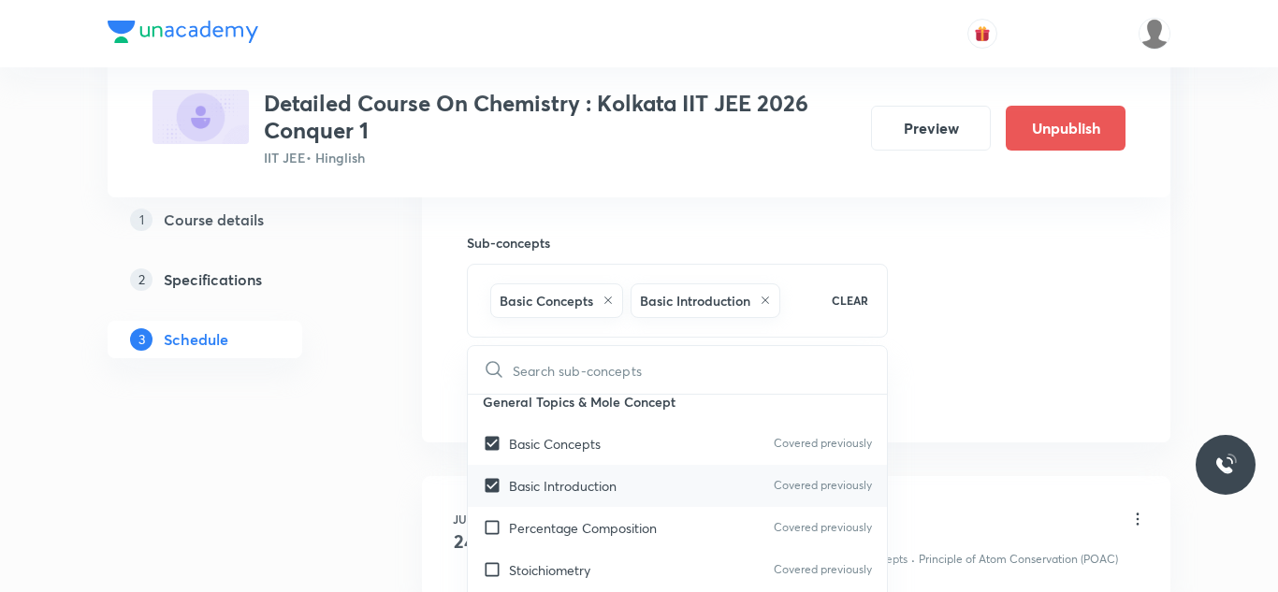
scroll to position [11, 0]
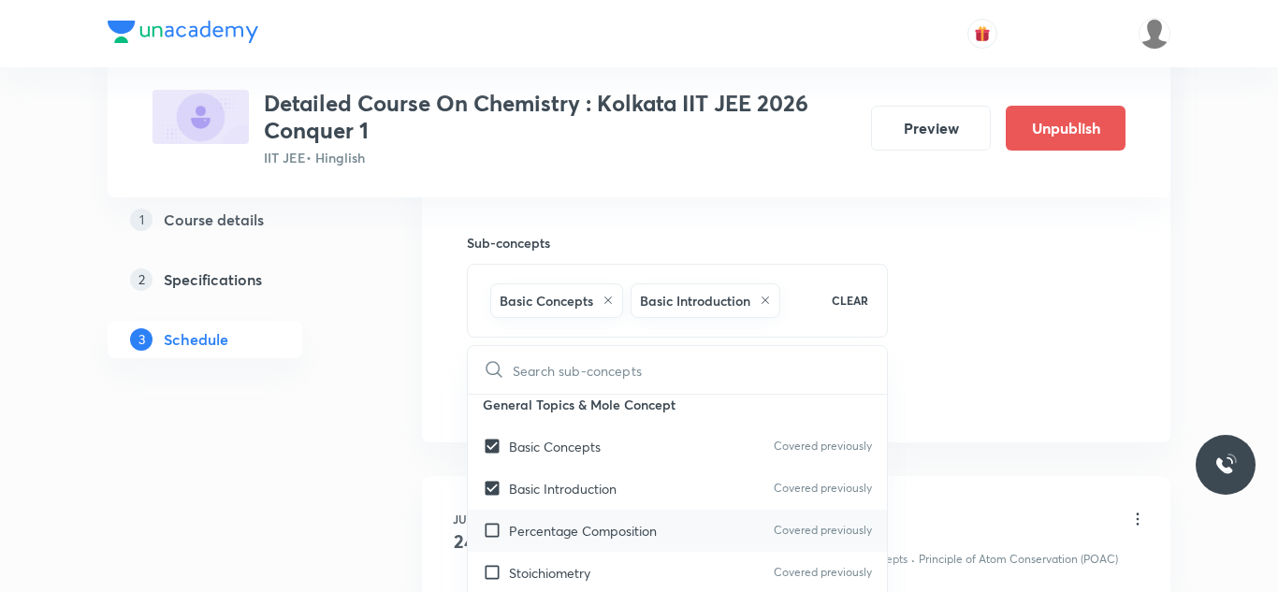
click at [489, 528] on input "checkbox" at bounding box center [496, 531] width 26 height 20
checkbox input "true"
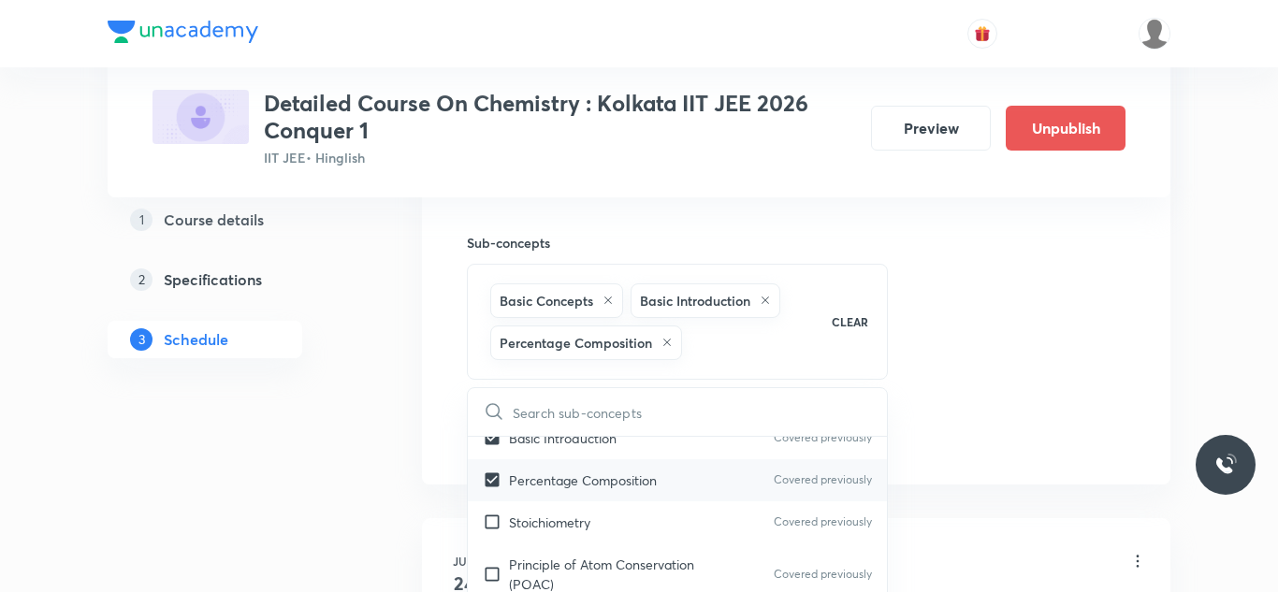
scroll to position [113, 0]
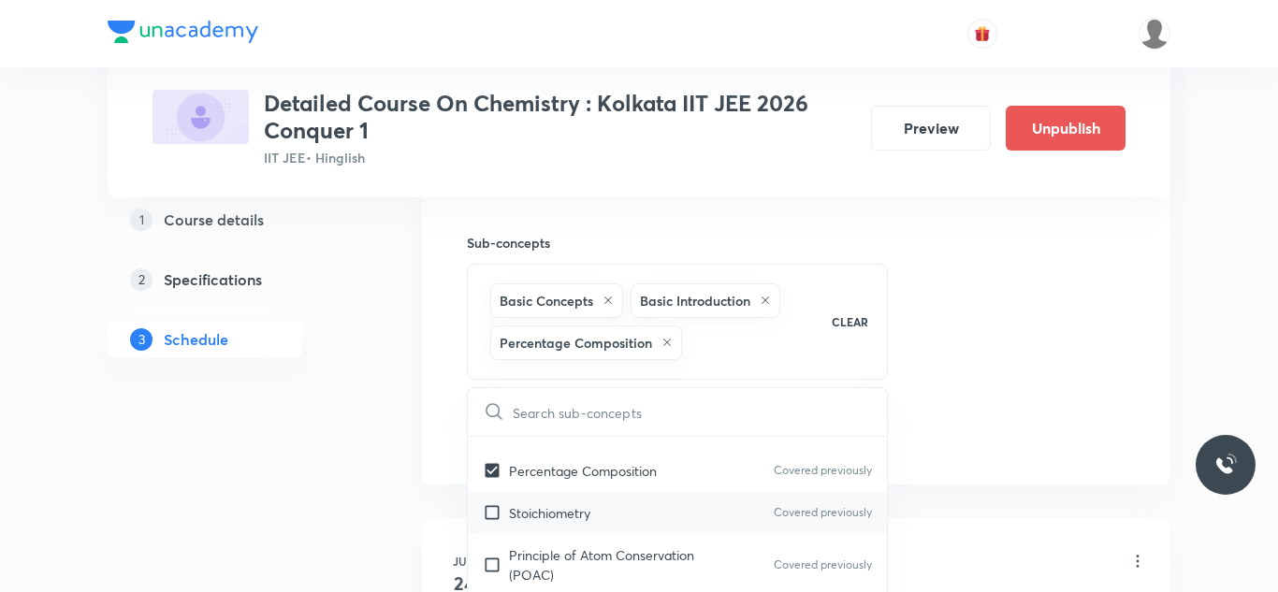
click at [491, 521] on input "checkbox" at bounding box center [496, 514] width 26 height 20
checkbox input "true"
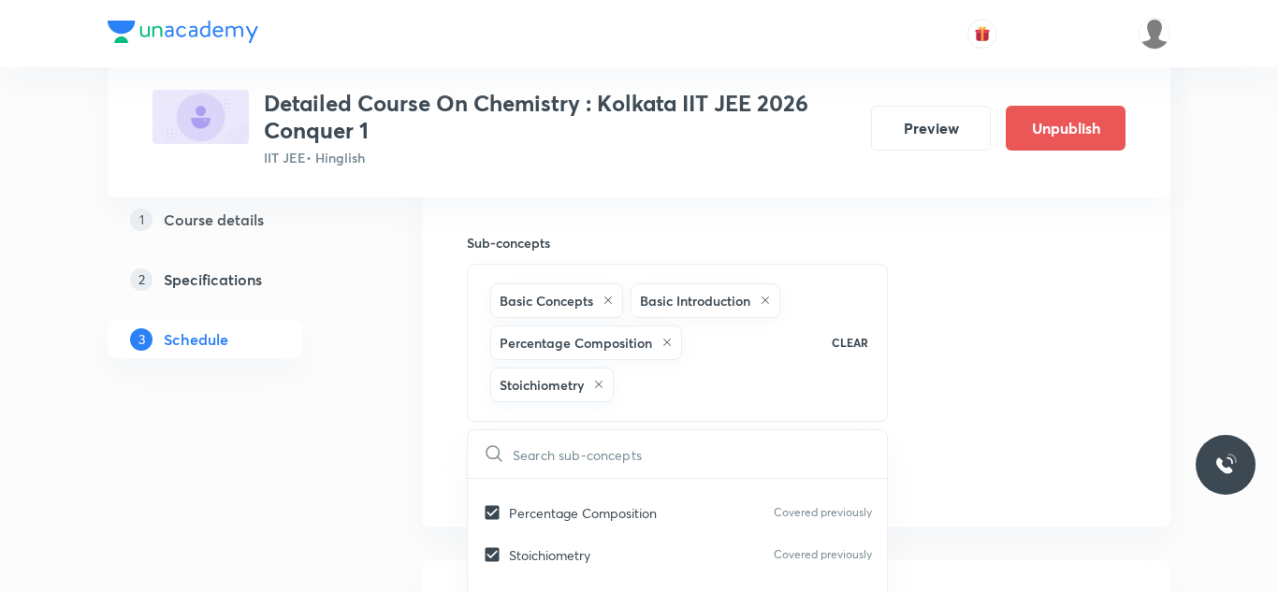
click at [987, 271] on div "Session 39 Live class Session title 39/99 Session on Chemical & Ionic Equilibri…" at bounding box center [796, 4] width 659 height 985
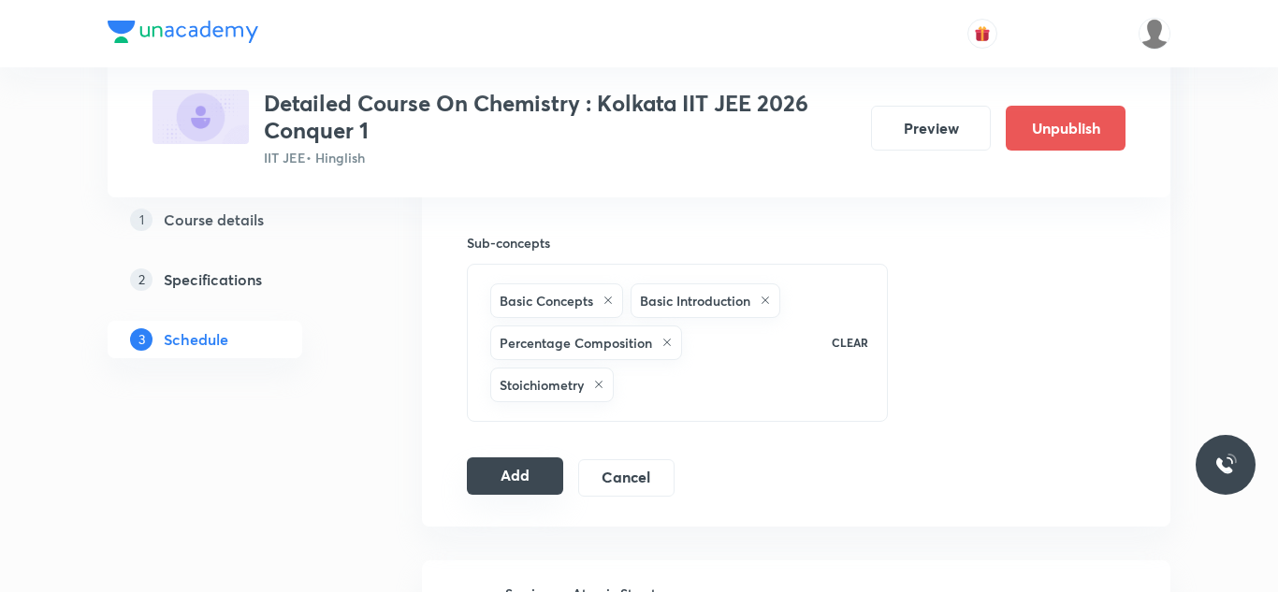
click at [518, 463] on button "Add" at bounding box center [515, 476] width 96 height 37
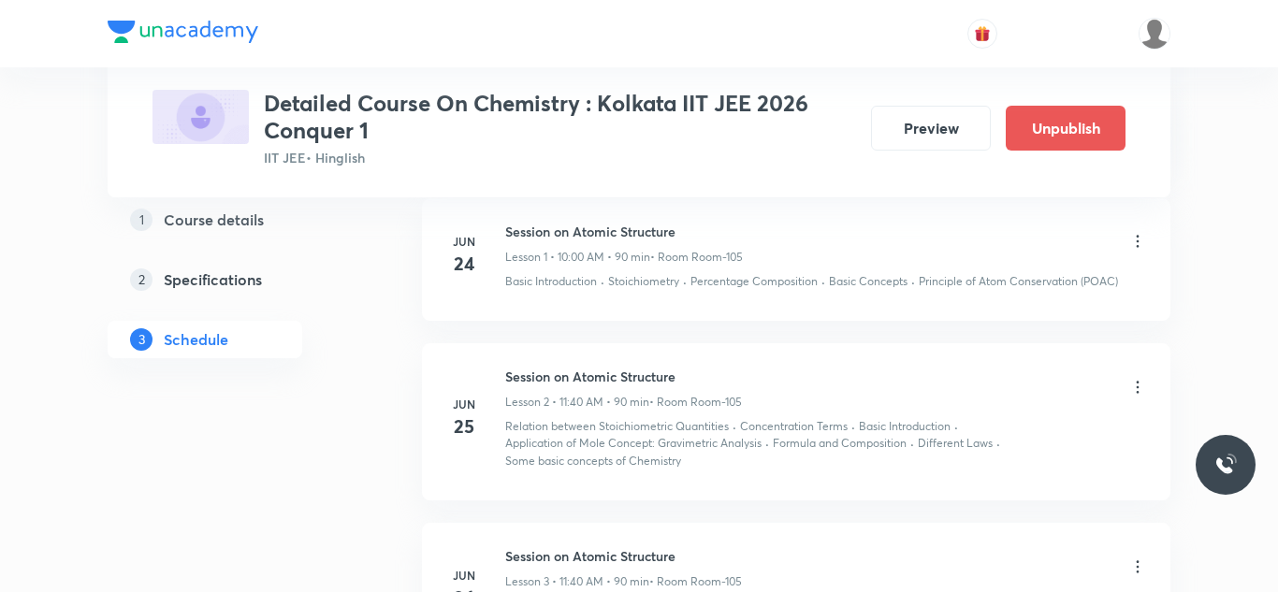
scroll to position [0, 0]
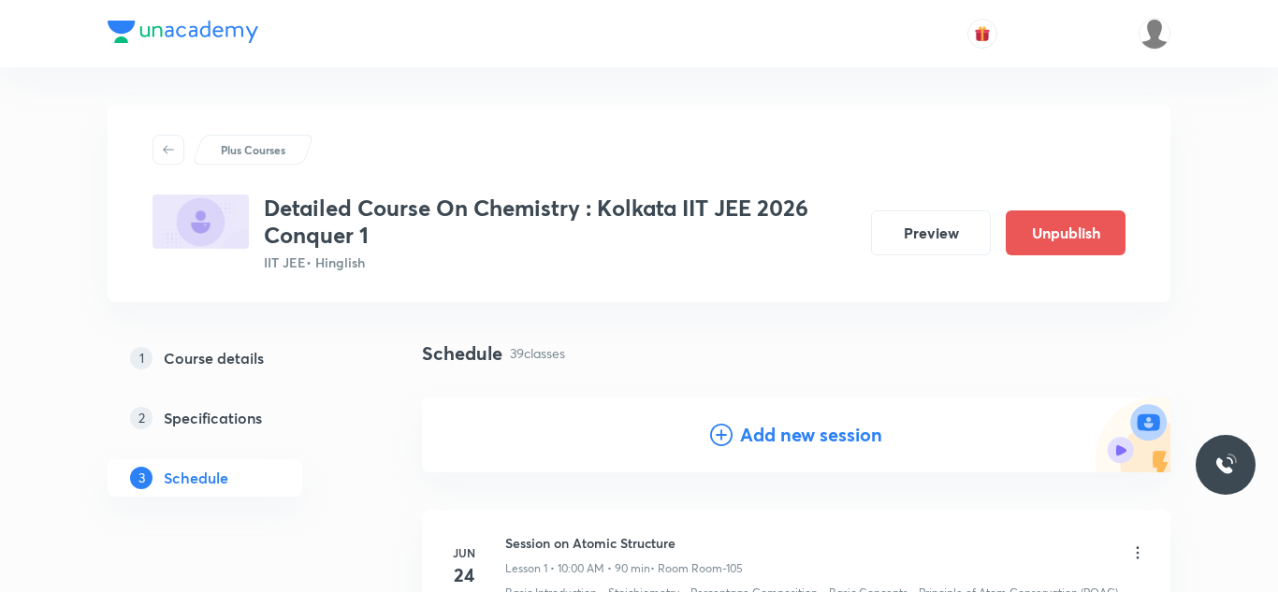
click at [804, 437] on h4 "Add new session" at bounding box center [811, 435] width 142 height 28
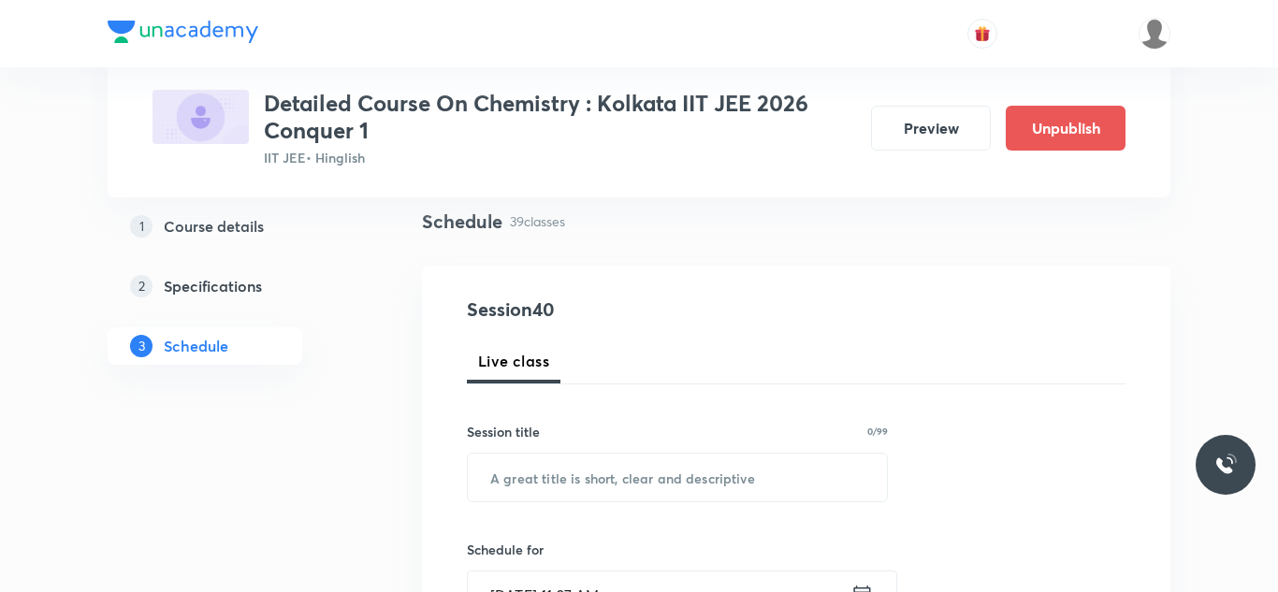
scroll to position [175, 0]
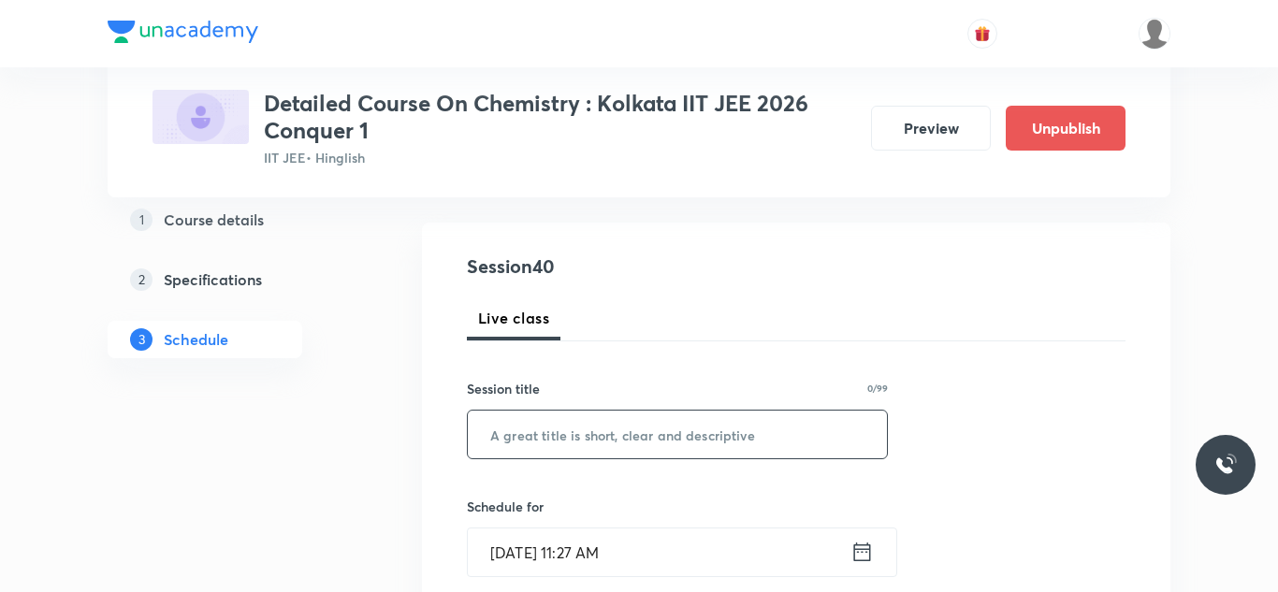
click at [744, 430] on input "text" at bounding box center [677, 435] width 419 height 48
paste input "Session on Chemical & Ionic Equilibrium"
type input "Session on Chemical & Ionic Equilibrium"
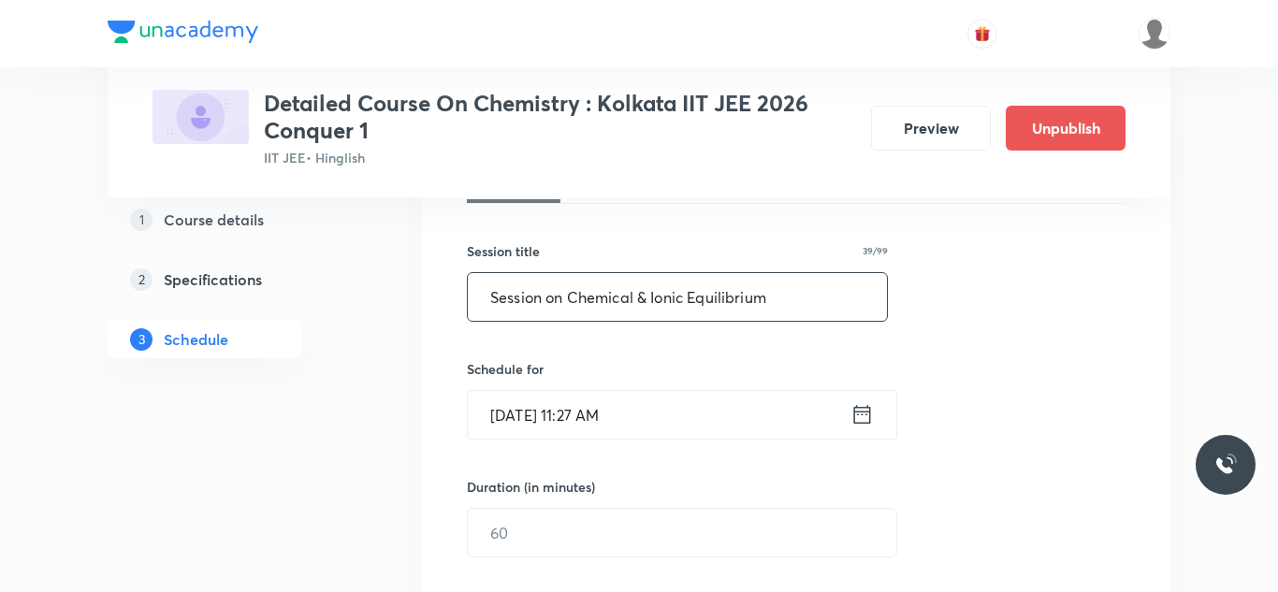
scroll to position [316, 0]
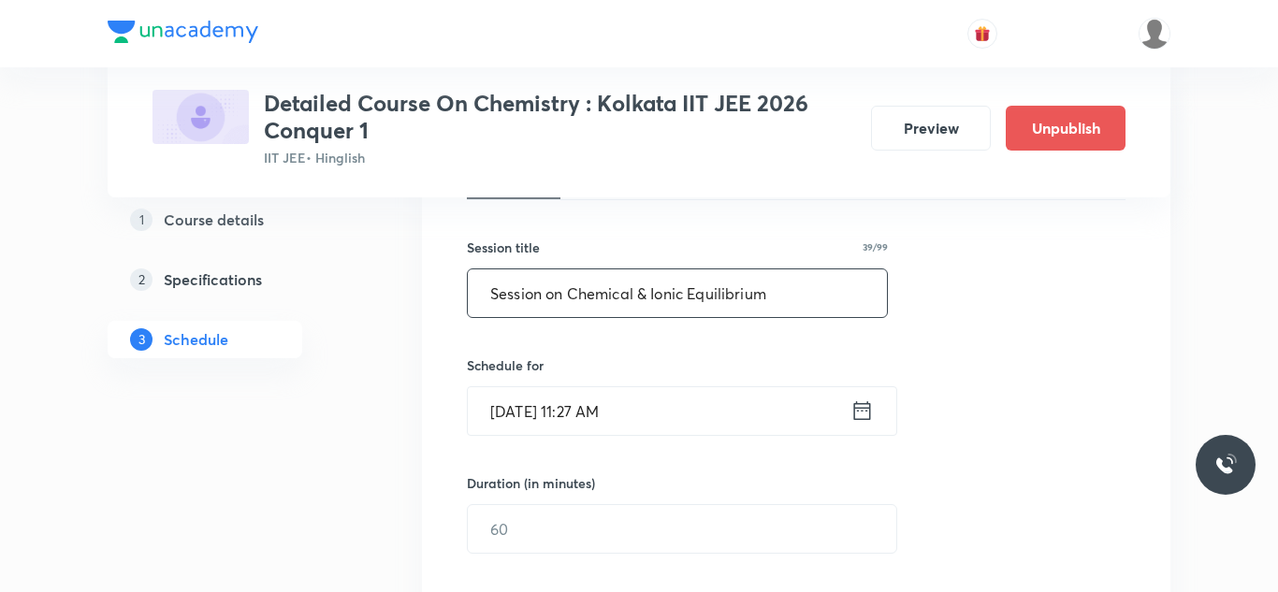
click at [522, 416] on input "Aug 31, 2025, 11:27 AM" at bounding box center [659, 411] width 383 height 48
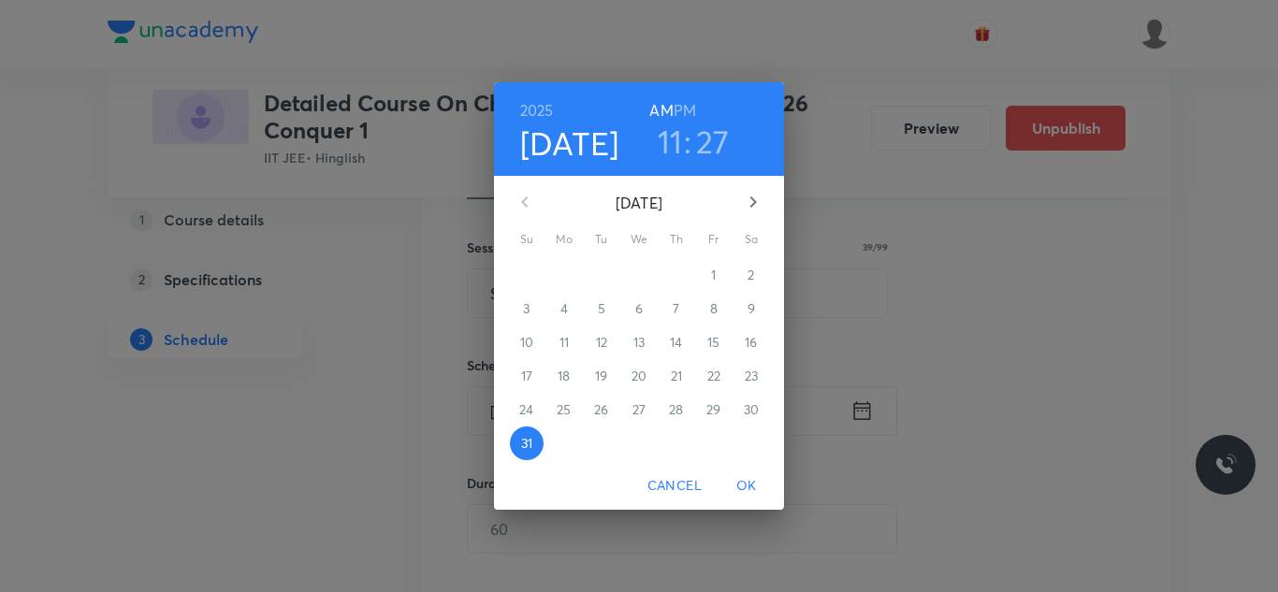
click at [756, 199] on icon "button" at bounding box center [753, 202] width 22 height 22
click at [643, 278] on span "3" at bounding box center [639, 275] width 34 height 19
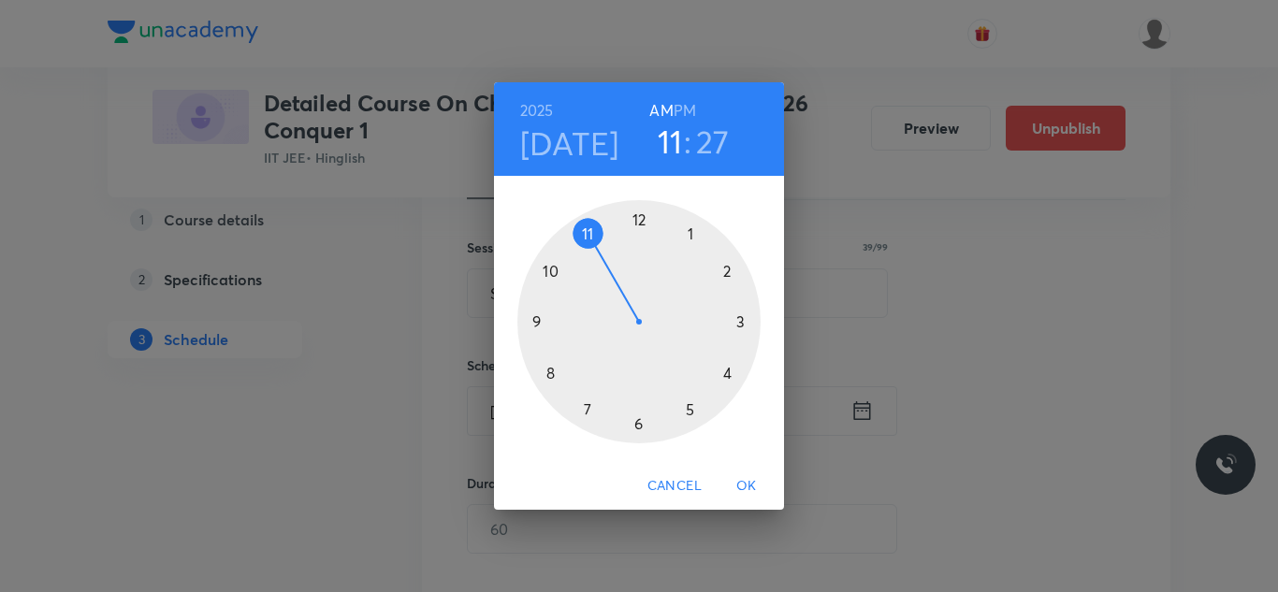
click at [690, 236] on div at bounding box center [639, 321] width 243 height 243
click at [684, 103] on h6 "PM" at bounding box center [685, 110] width 22 height 26
click at [548, 375] on div at bounding box center [639, 321] width 243 height 243
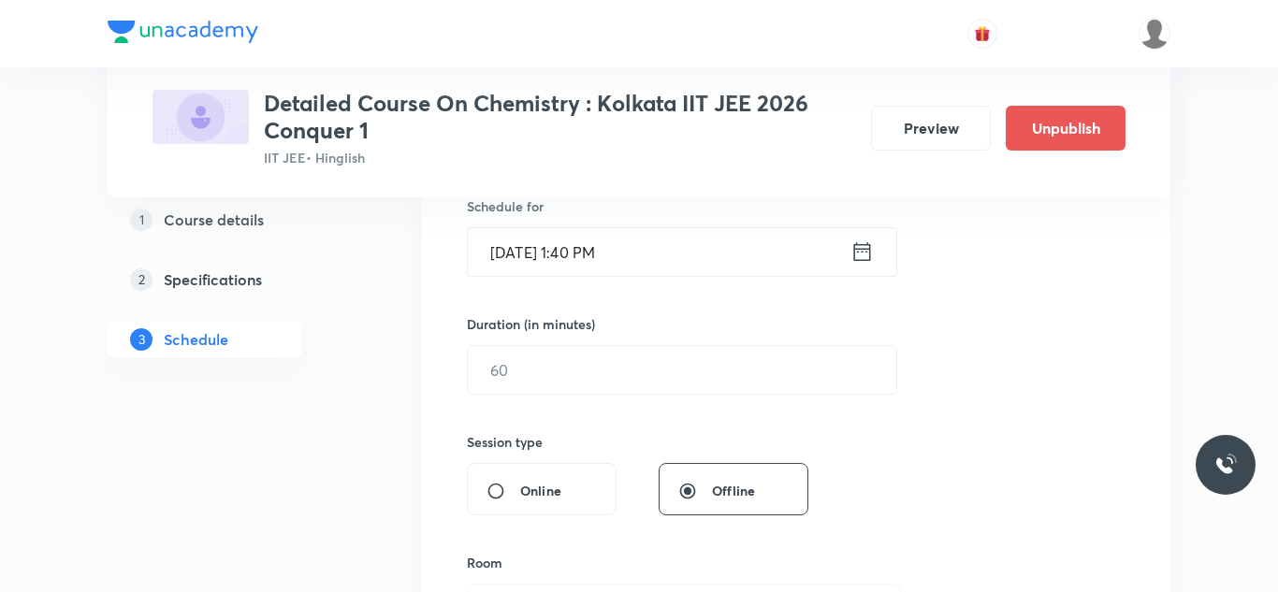
scroll to position [478, 0]
click at [522, 365] on input "text" at bounding box center [682, 367] width 429 height 48
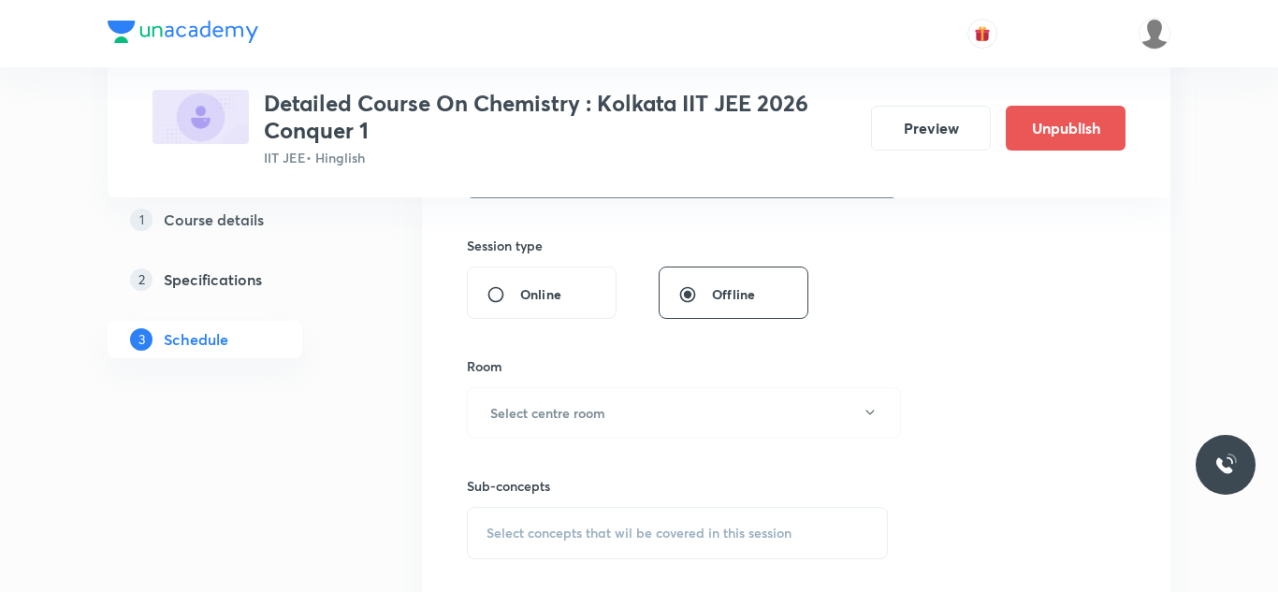
scroll to position [674, 0]
type input "90"
click at [526, 402] on h6 "Select centre room" at bounding box center [547, 412] width 115 height 20
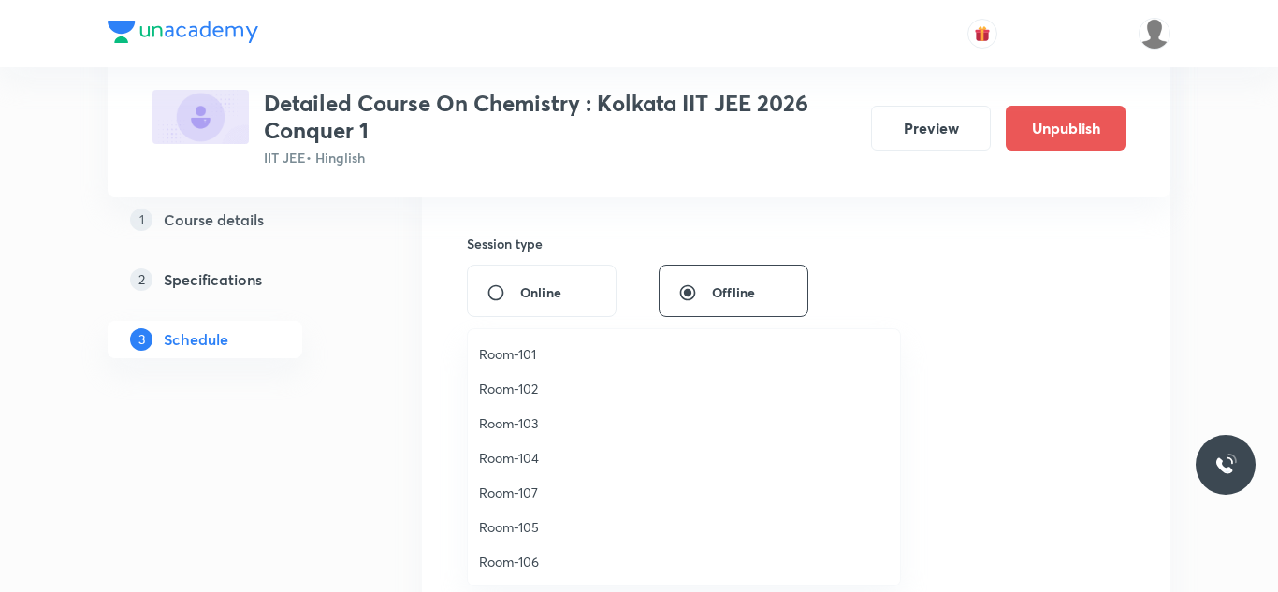
click at [523, 419] on span "Room-103" at bounding box center [684, 424] width 410 height 20
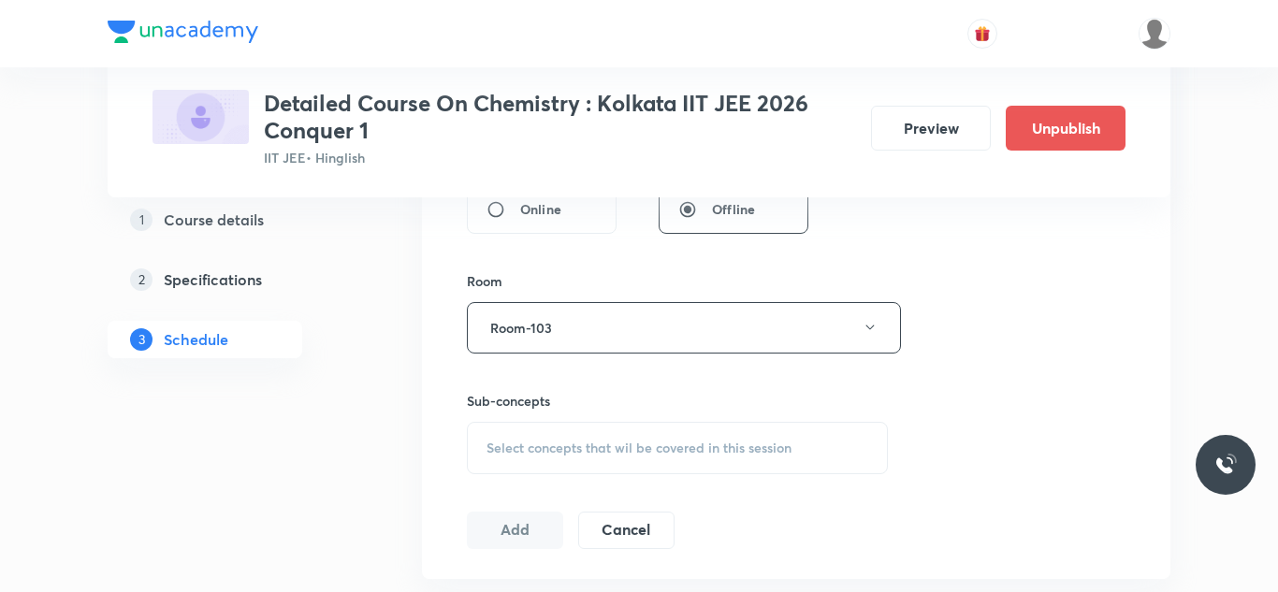
scroll to position [761, 0]
click at [523, 433] on div "Select concepts that wil be covered in this session" at bounding box center [677, 444] width 421 height 52
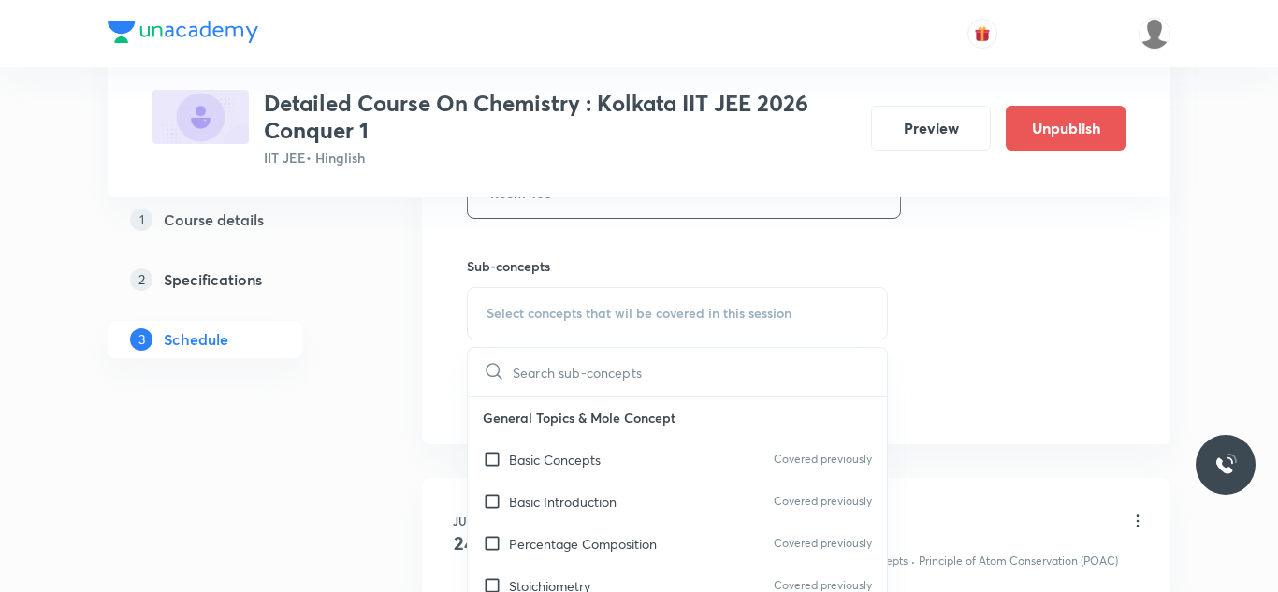
scroll to position [897, 0]
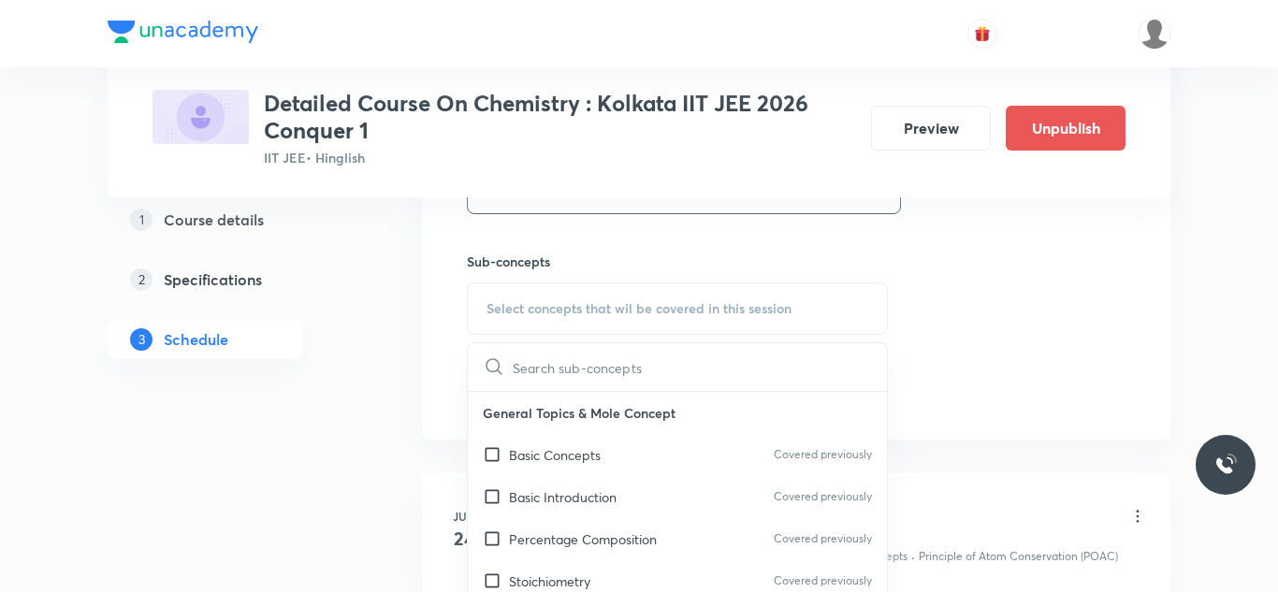
click at [527, 452] on p "Basic Concepts" at bounding box center [555, 455] width 92 height 20
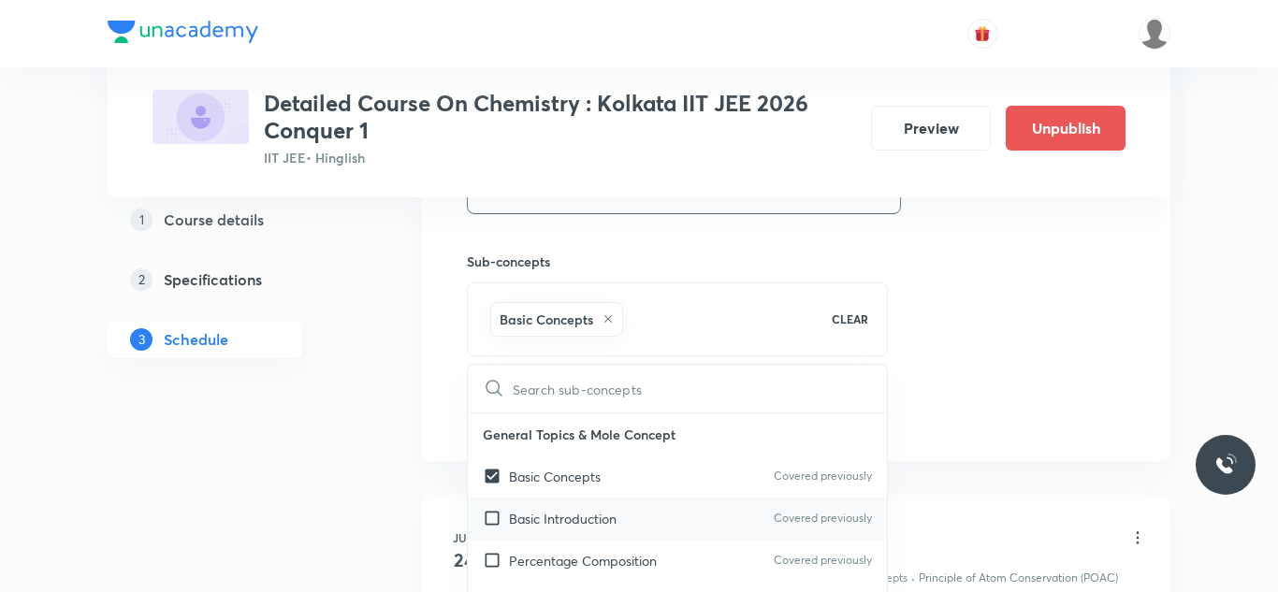
checkbox input "true"
click at [494, 520] on input "checkbox" at bounding box center [496, 519] width 26 height 20
checkbox input "true"
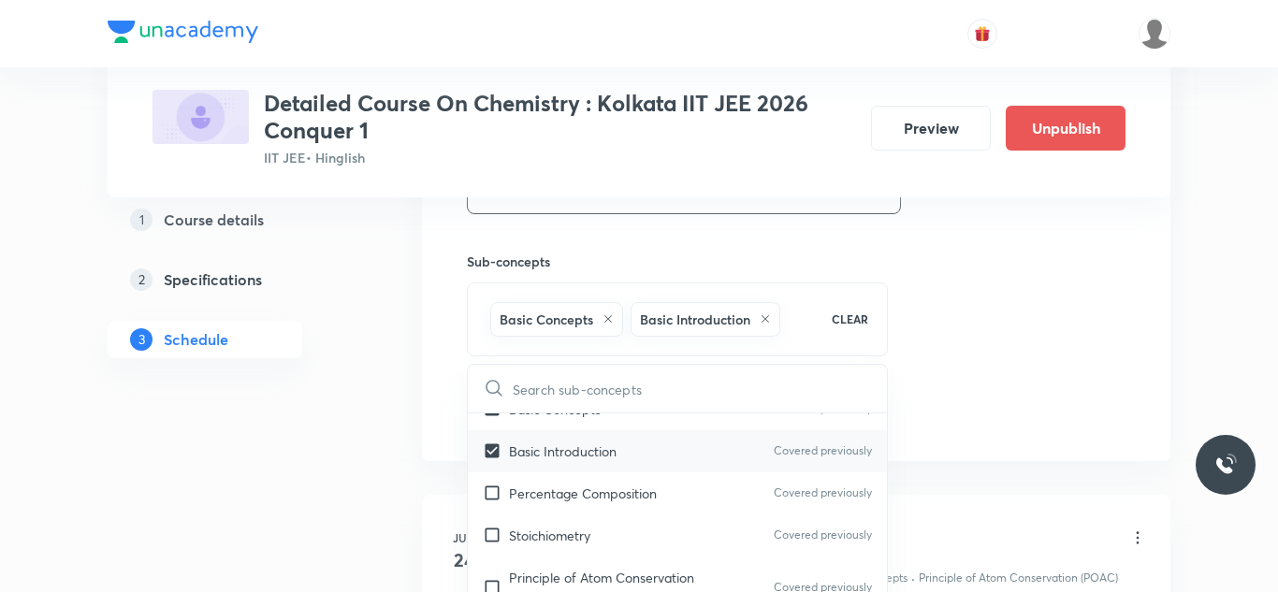
scroll to position [66, 0]
click at [490, 533] on input "checkbox" at bounding box center [496, 538] width 26 height 20
checkbox input "true"
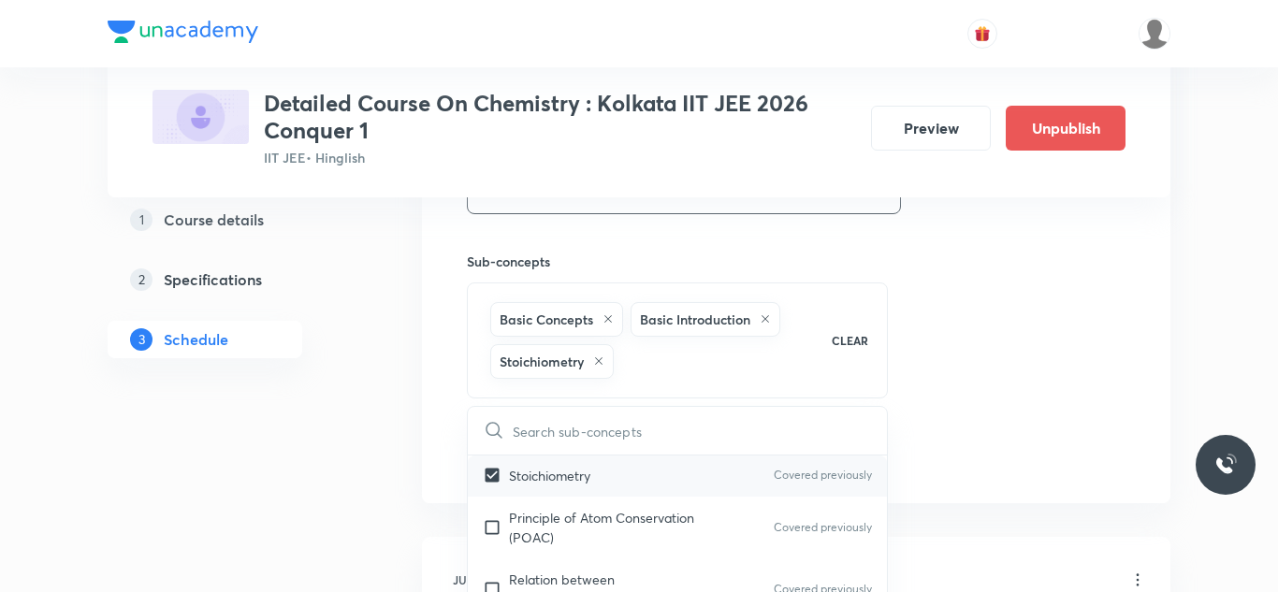
scroll to position [170, 0]
click at [490, 533] on input "checkbox" at bounding box center [496, 526] width 26 height 39
checkbox input "true"
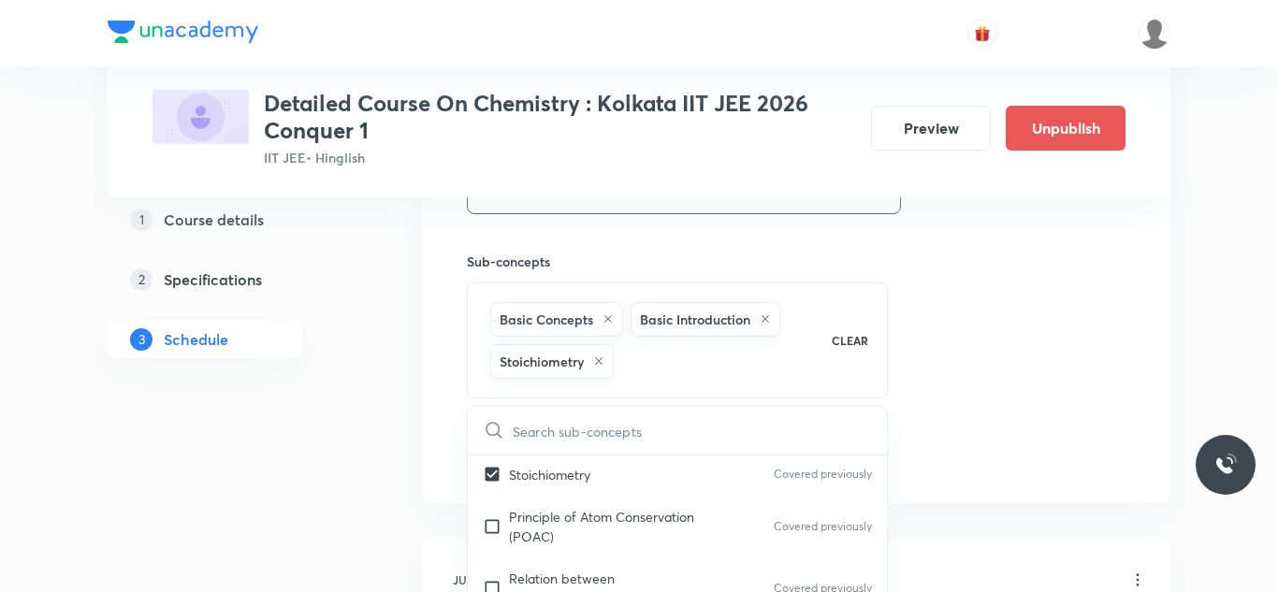
checkbox input "true"
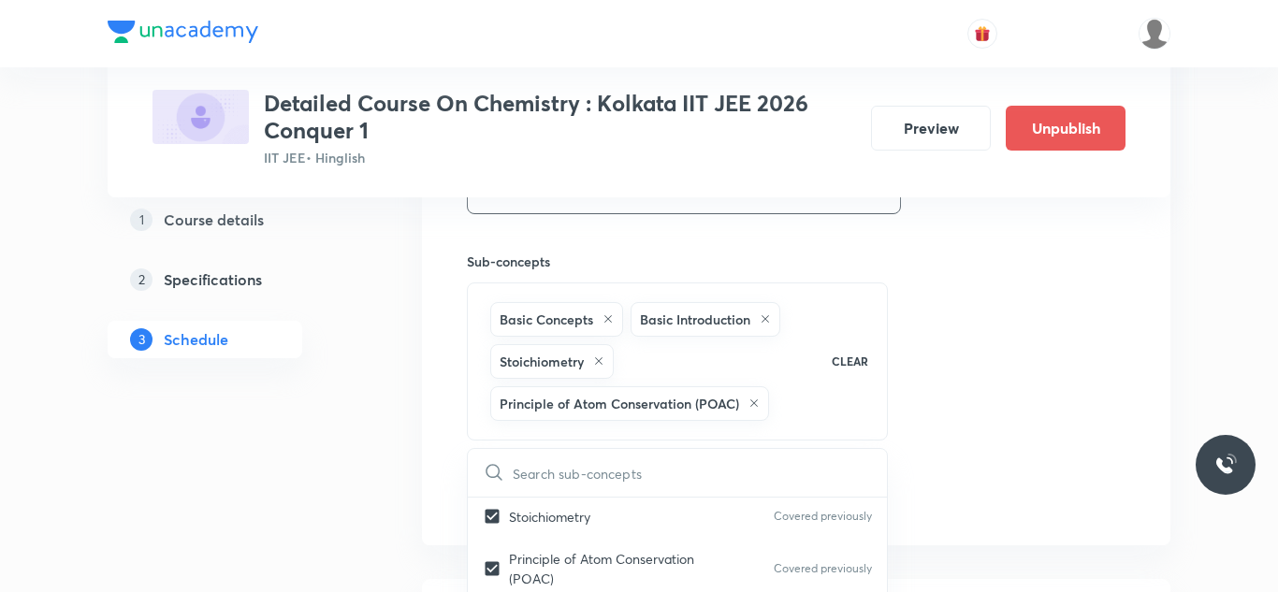
click at [989, 356] on div "Session 40 Live class Session title 39/99 Session on Chemical & Ionic Equilibri…" at bounding box center [796, 23] width 659 height 985
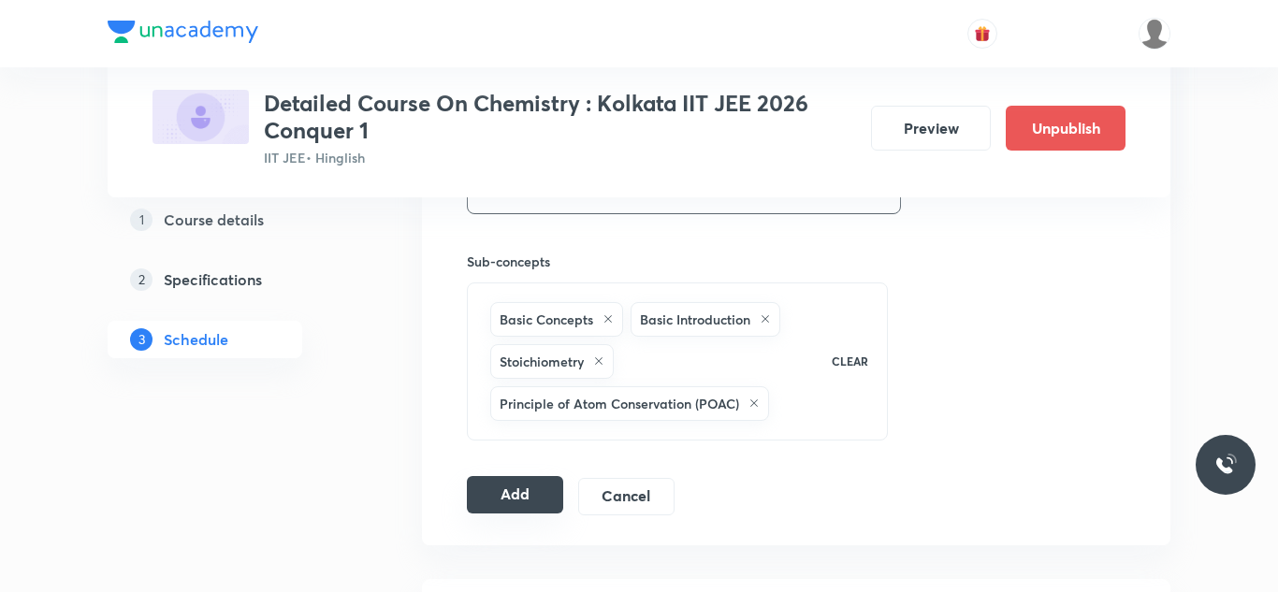
click at [512, 489] on button "Add" at bounding box center [515, 494] width 96 height 37
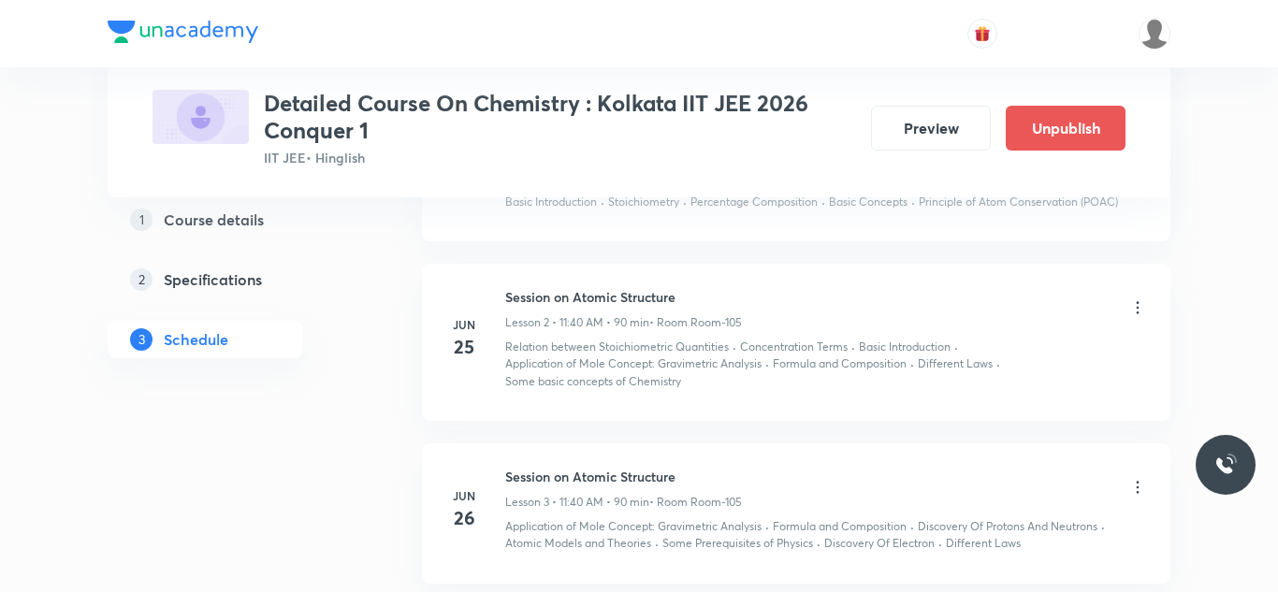
scroll to position [0, 0]
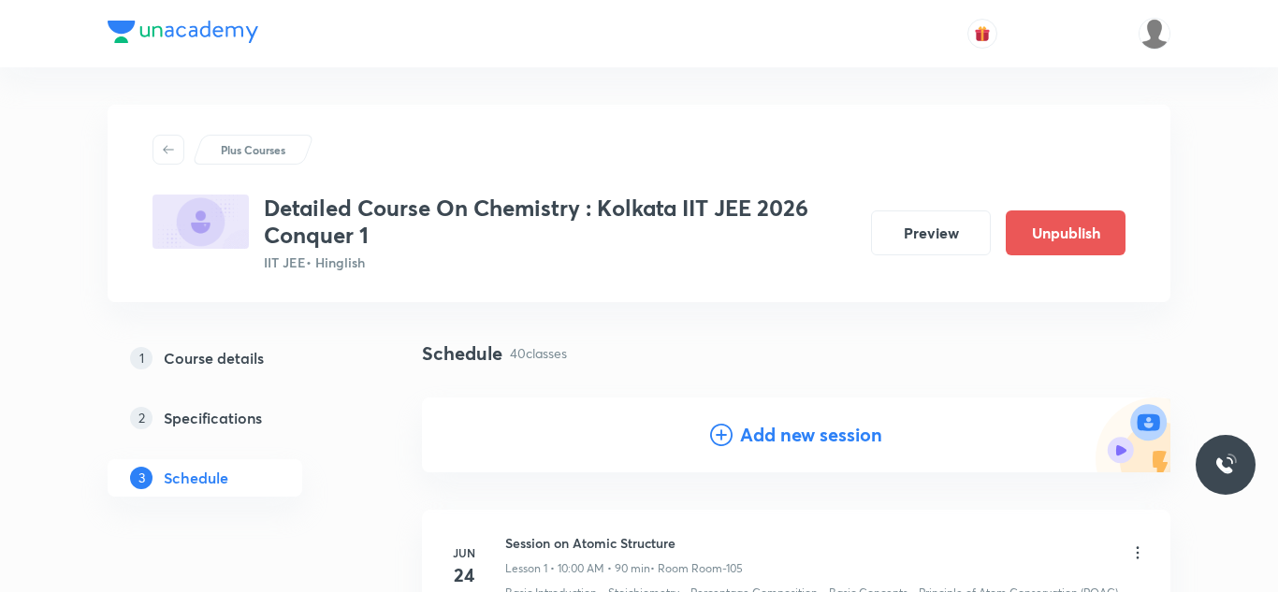
click at [747, 442] on h4 "Add new session" at bounding box center [811, 435] width 142 height 28
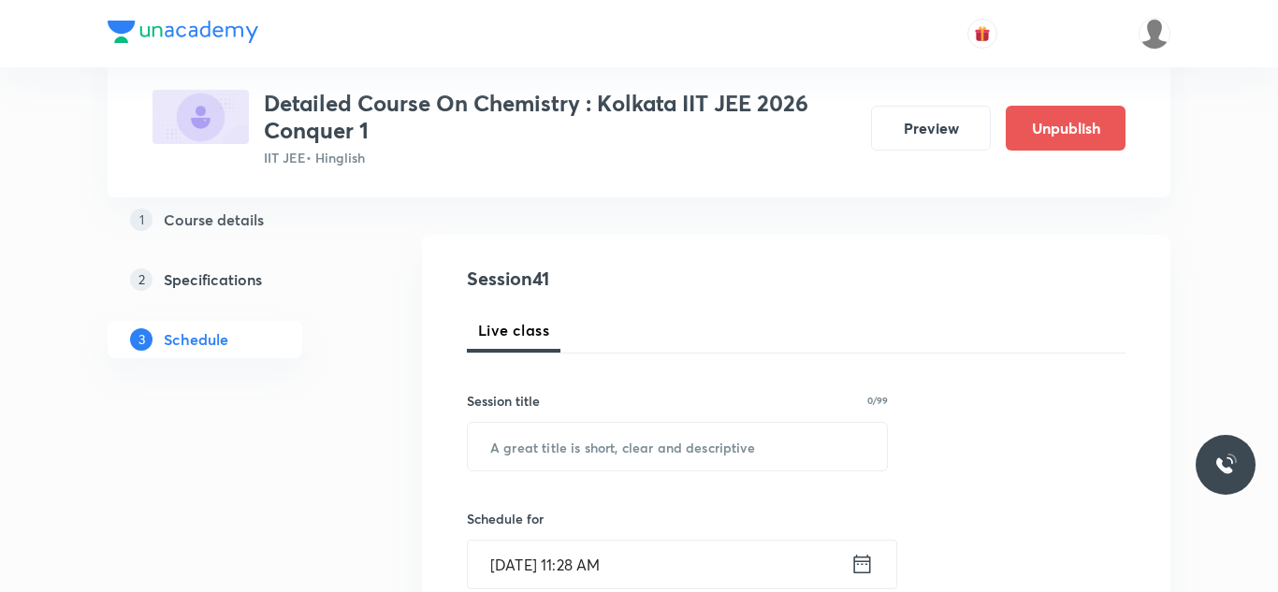
scroll to position [166, 0]
click at [672, 438] on input "text" at bounding box center [677, 444] width 419 height 48
paste input "Session on Chemical & Ionic Equilibrium"
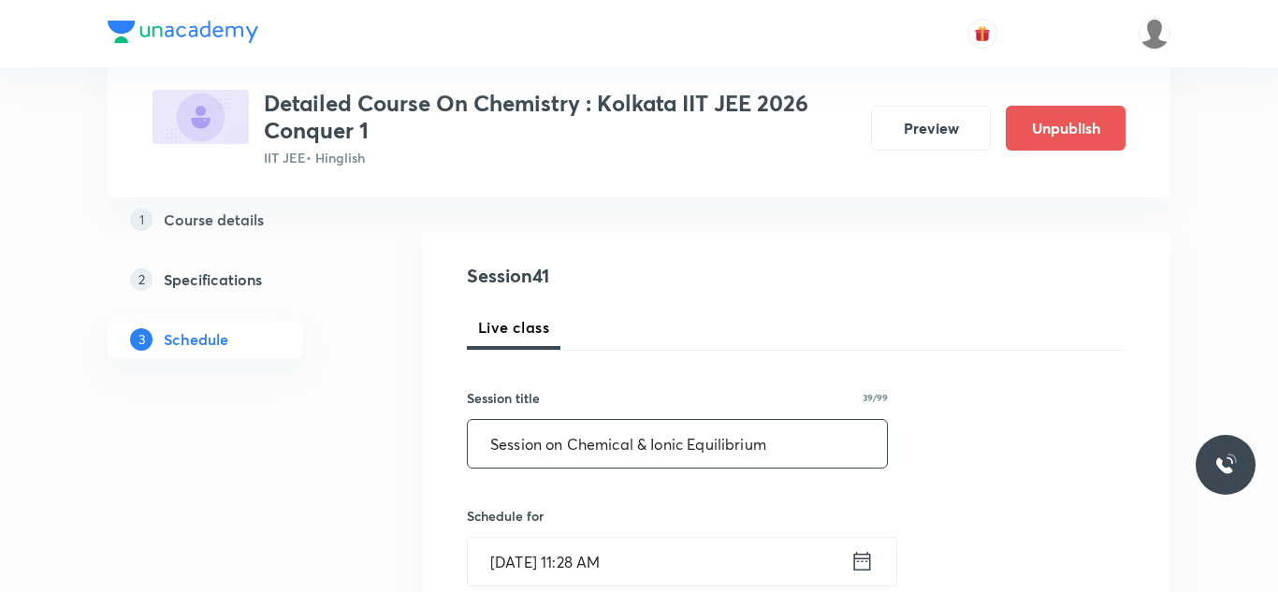
type input "Session on Chemical & Ionic Equilibrium"
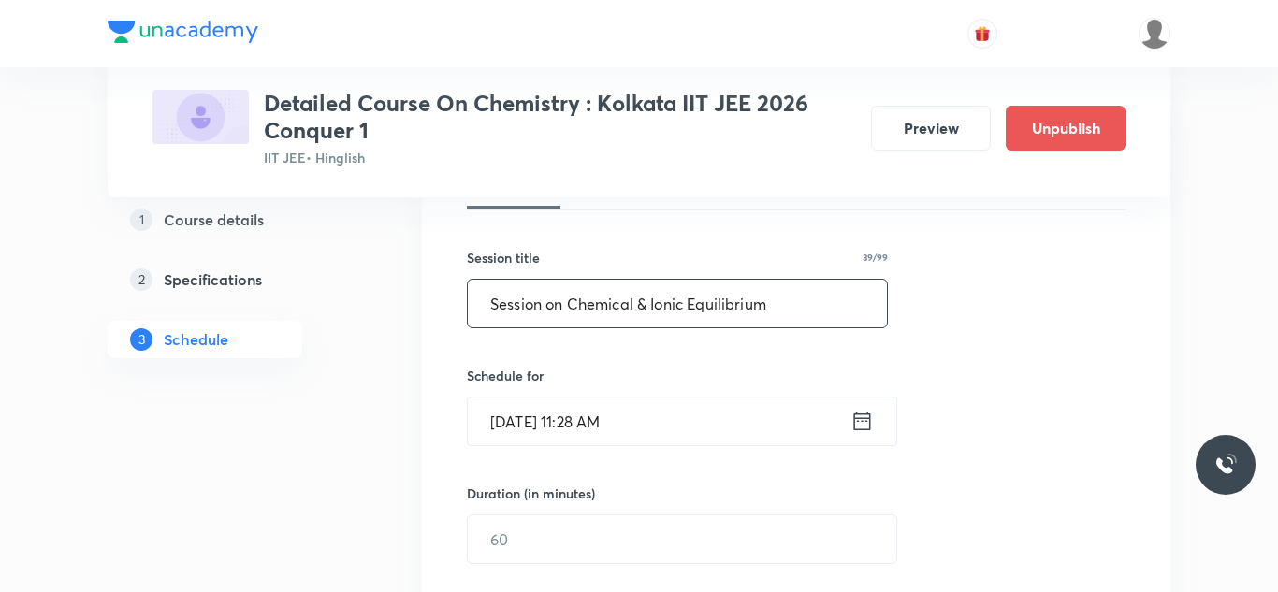
scroll to position [312, 0]
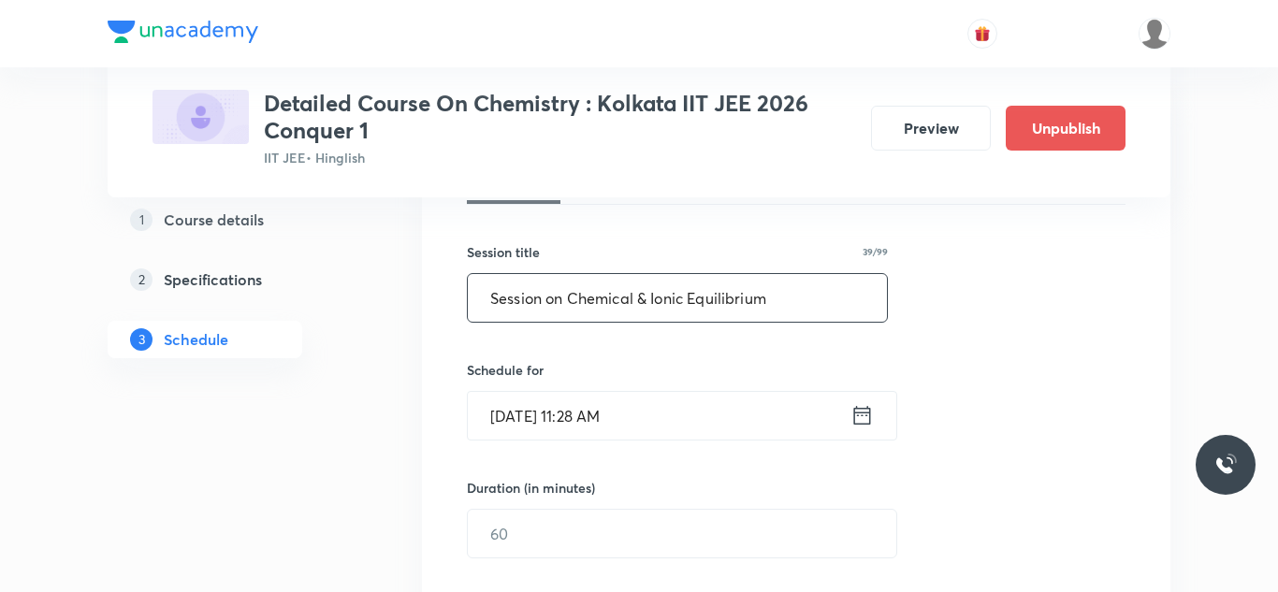
click at [527, 414] on input "Aug 31, 2025, 11:28 AM" at bounding box center [659, 416] width 383 height 48
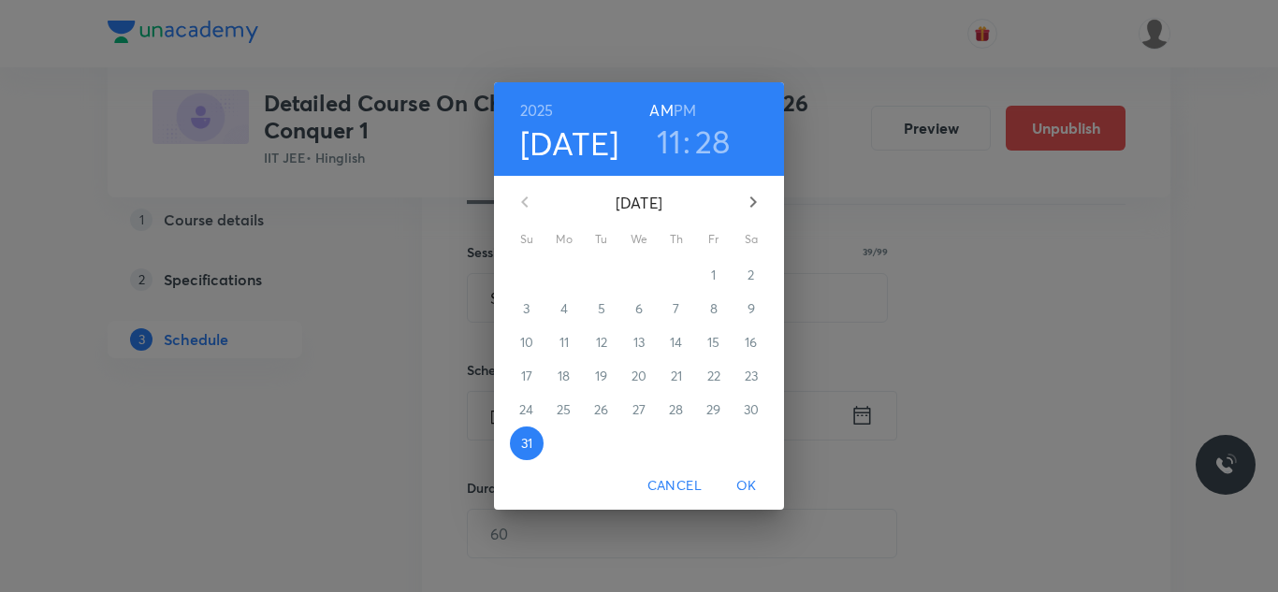
click at [751, 203] on icon "button" at bounding box center [753, 202] width 22 height 22
click at [673, 274] on p "4" at bounding box center [676, 275] width 7 height 19
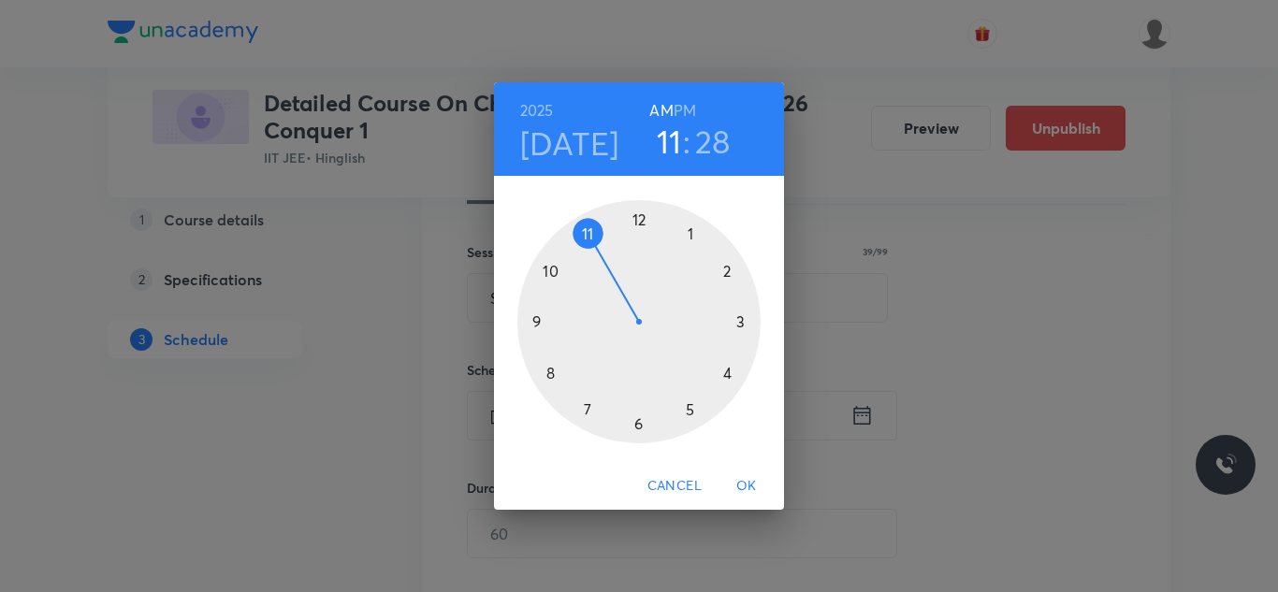
click at [690, 230] on div at bounding box center [639, 321] width 243 height 243
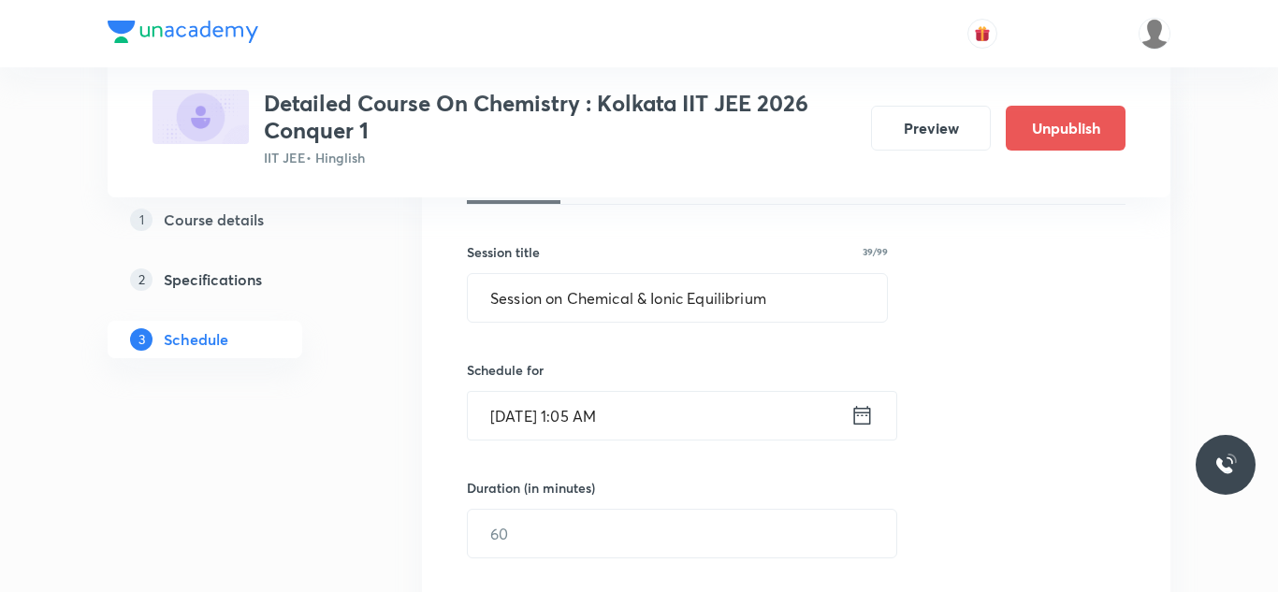
click at [607, 422] on input "Sep 4, 2025, 1:05 AM" at bounding box center [659, 416] width 383 height 48
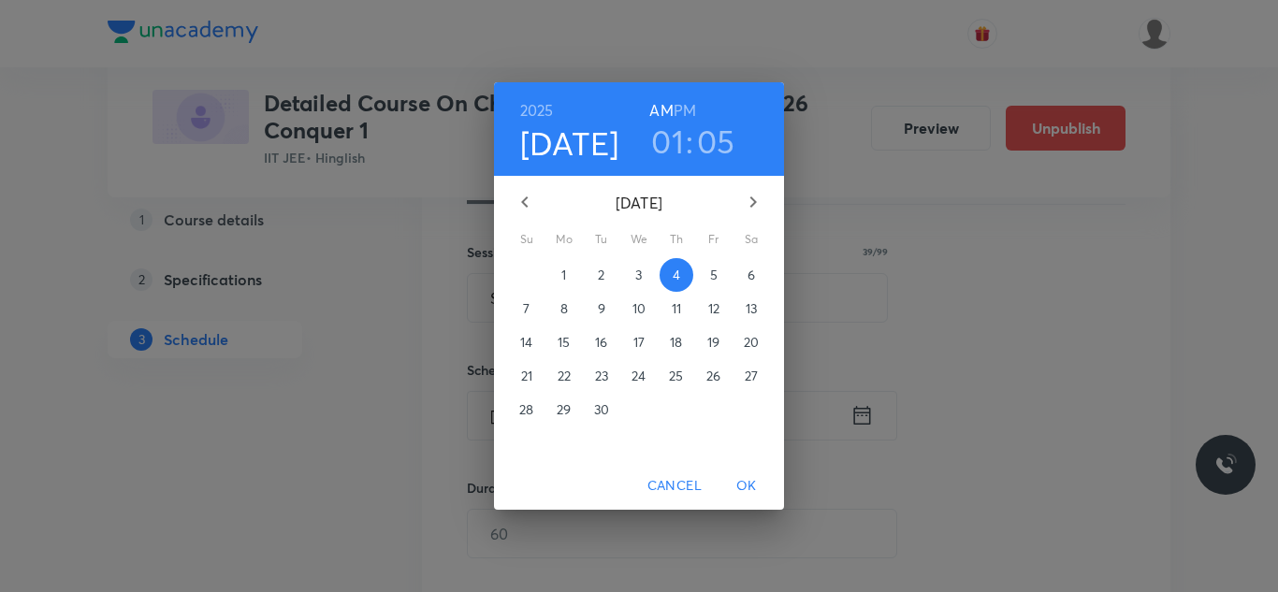
click at [688, 105] on h6 "PM" at bounding box center [685, 110] width 22 height 26
click at [720, 138] on h3 "05" at bounding box center [716, 141] width 38 height 39
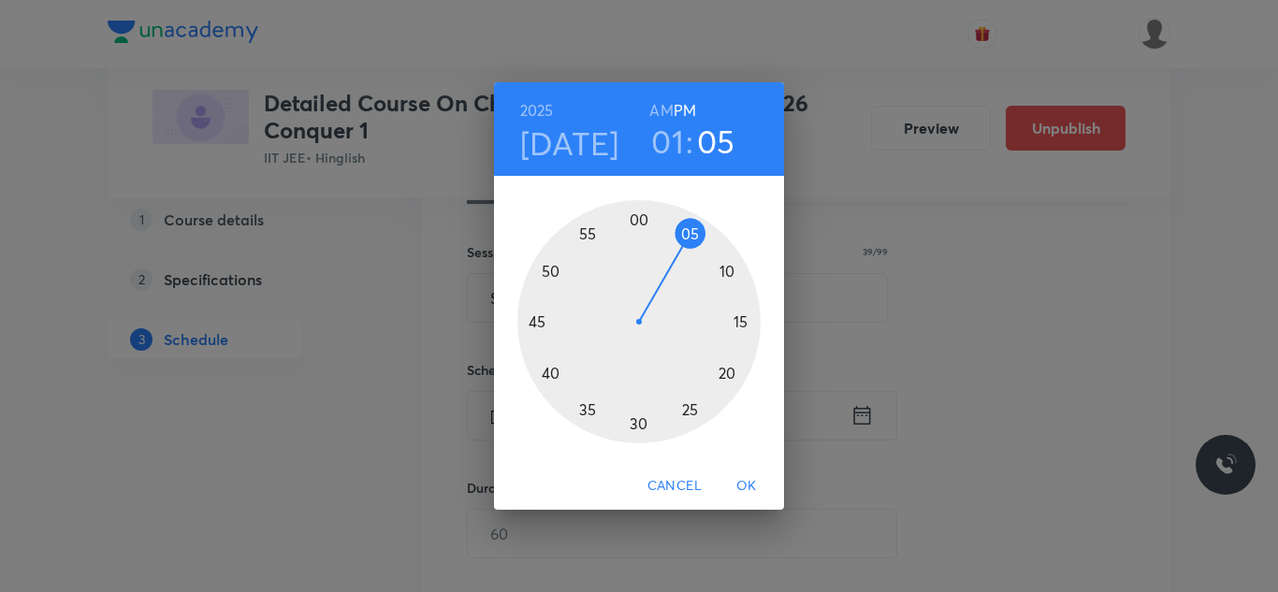
click at [550, 373] on div at bounding box center [639, 321] width 243 height 243
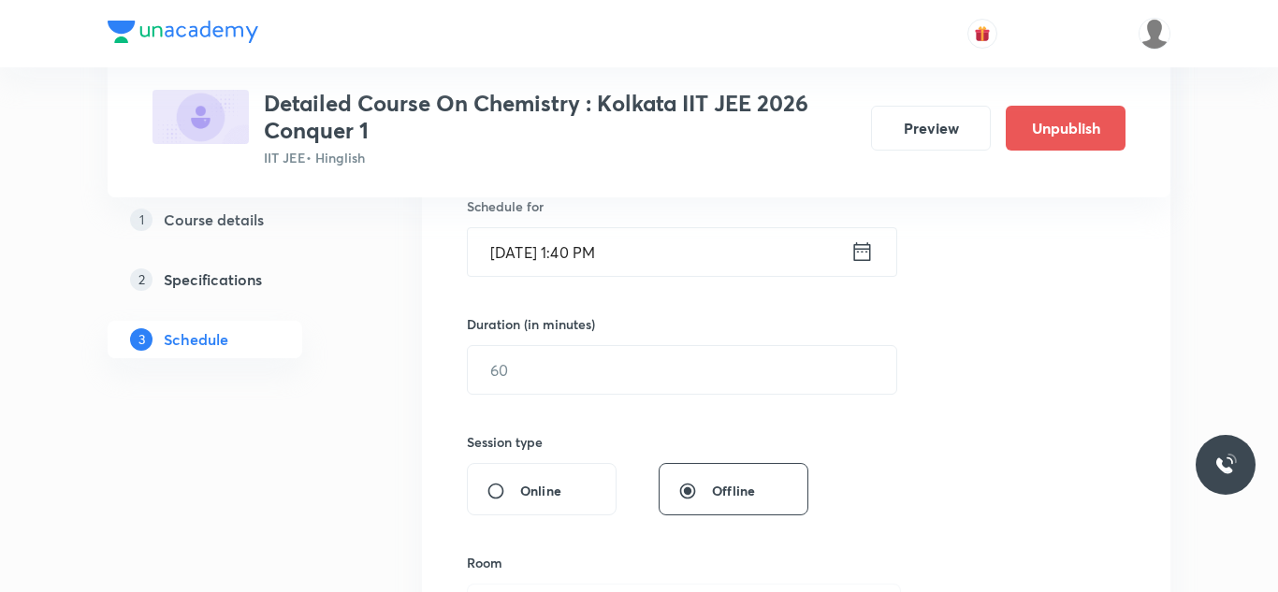
scroll to position [477, 0]
click at [550, 373] on input "text" at bounding box center [682, 368] width 429 height 48
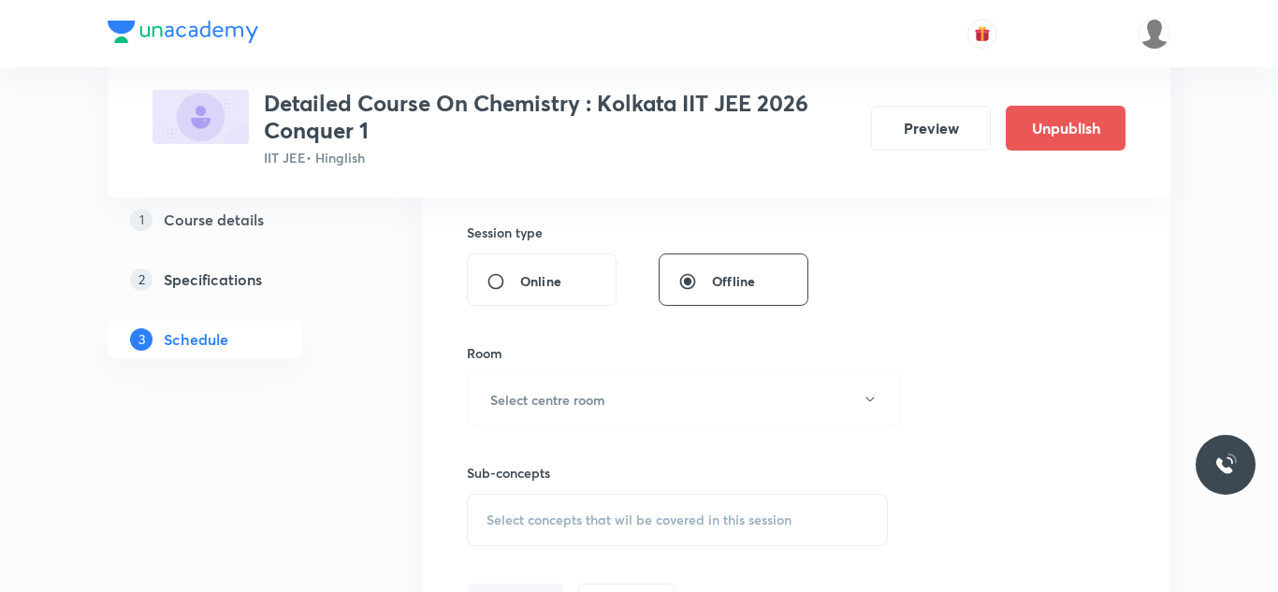
scroll to position [690, 0]
type input "90"
click at [542, 386] on h6 "Select centre room" at bounding box center [547, 396] width 115 height 20
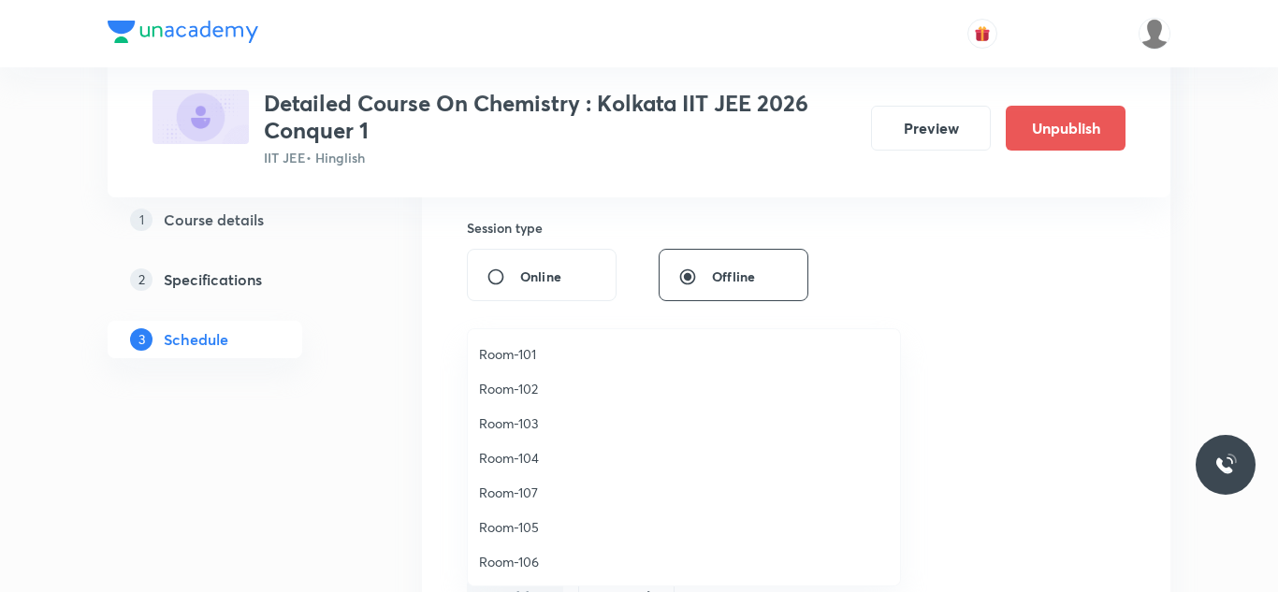
click at [525, 426] on span "Room-103" at bounding box center [684, 424] width 410 height 20
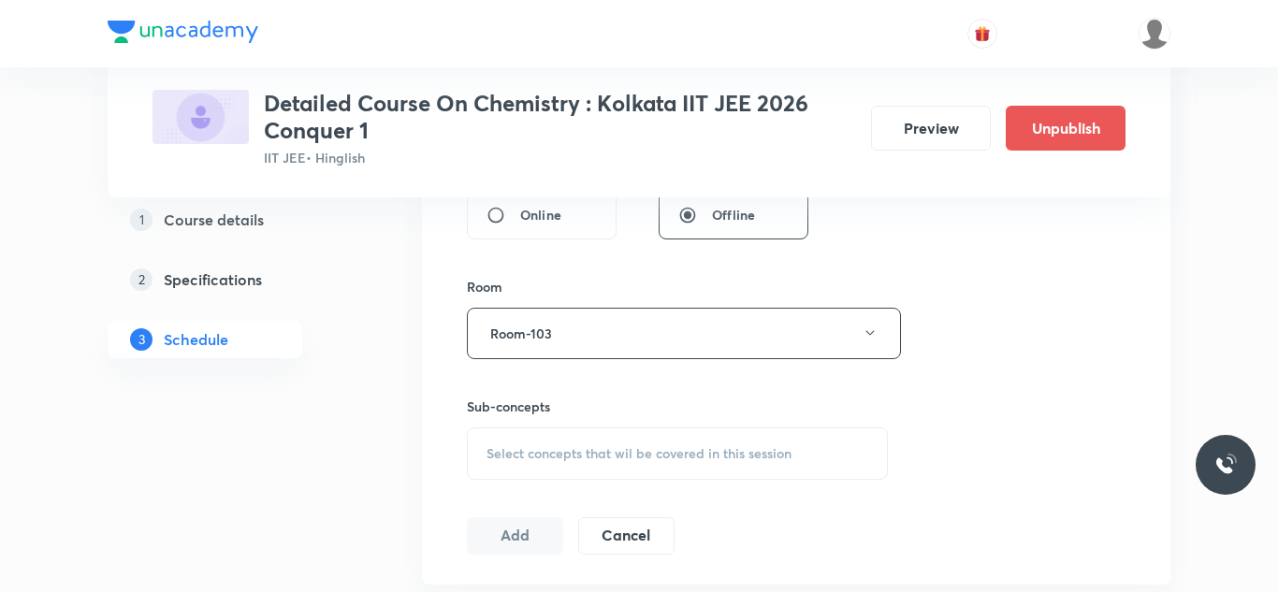
scroll to position [759, 0]
click at [522, 446] on span "Select concepts that wil be covered in this session" at bounding box center [639, 446] width 305 height 15
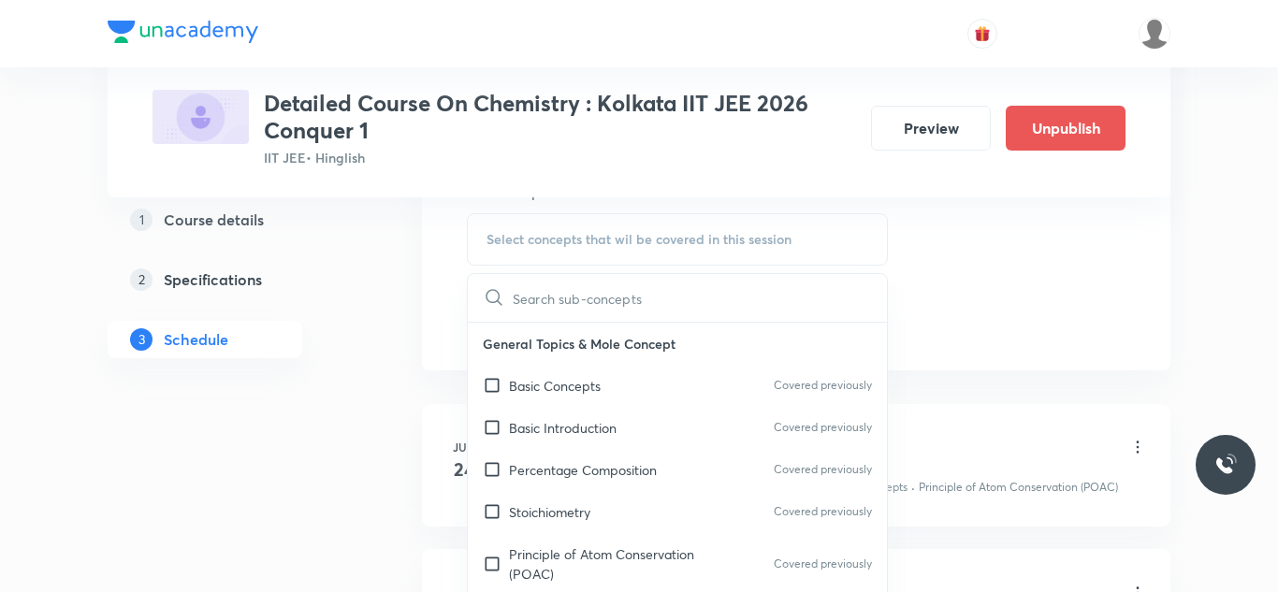
scroll to position [967, 0]
click at [494, 386] on input "checkbox" at bounding box center [496, 385] width 26 height 20
checkbox input "true"
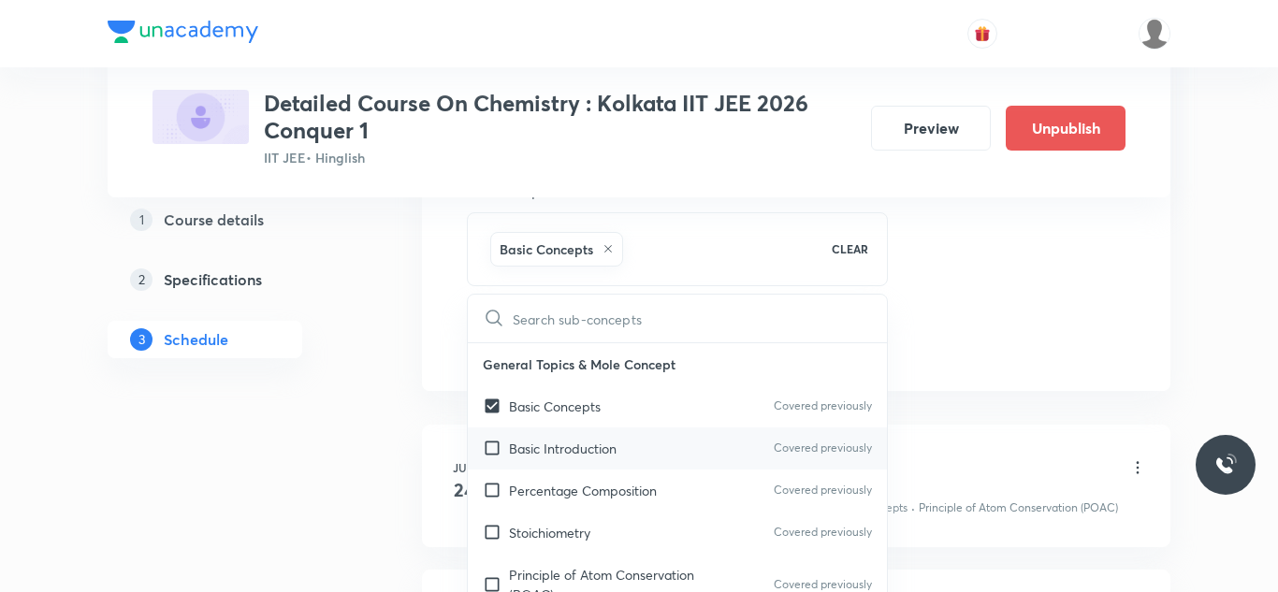
click at [491, 452] on input "checkbox" at bounding box center [496, 449] width 26 height 20
checkbox input "true"
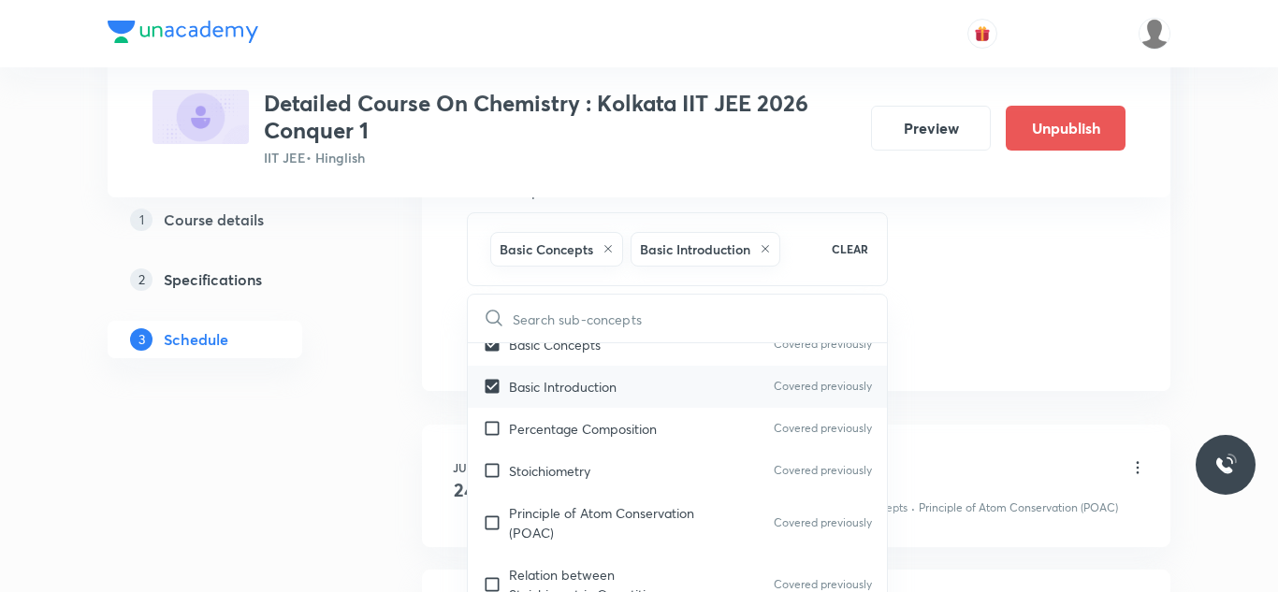
scroll to position [66, 0]
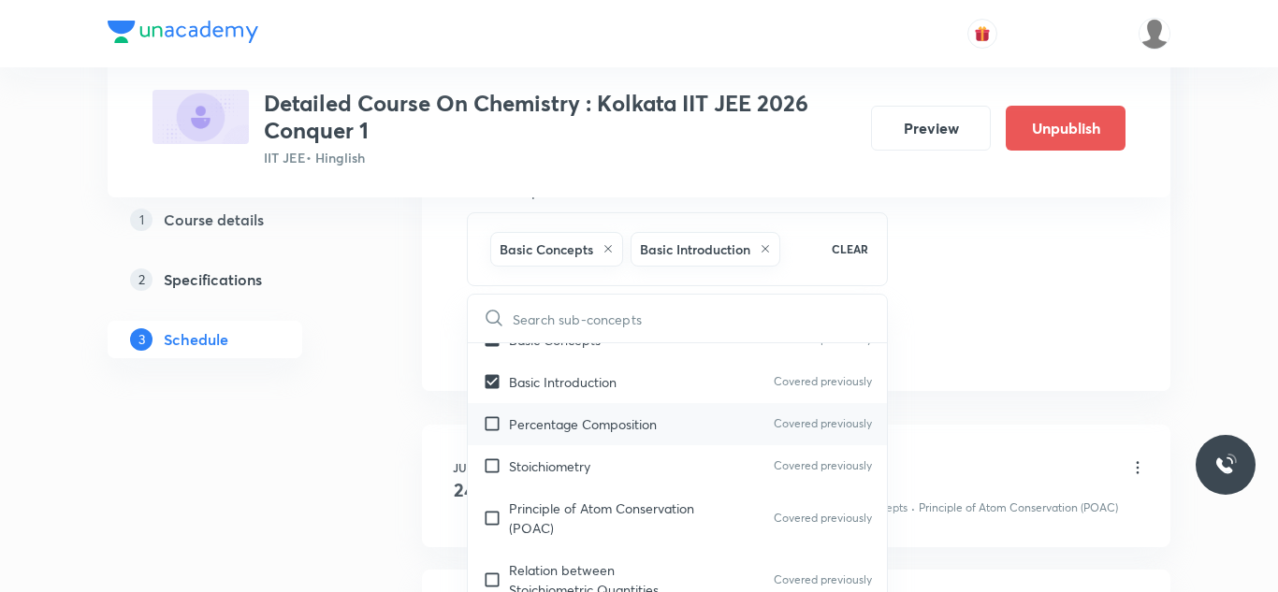
click at [491, 426] on input "checkbox" at bounding box center [496, 425] width 26 height 20
checkbox input "true"
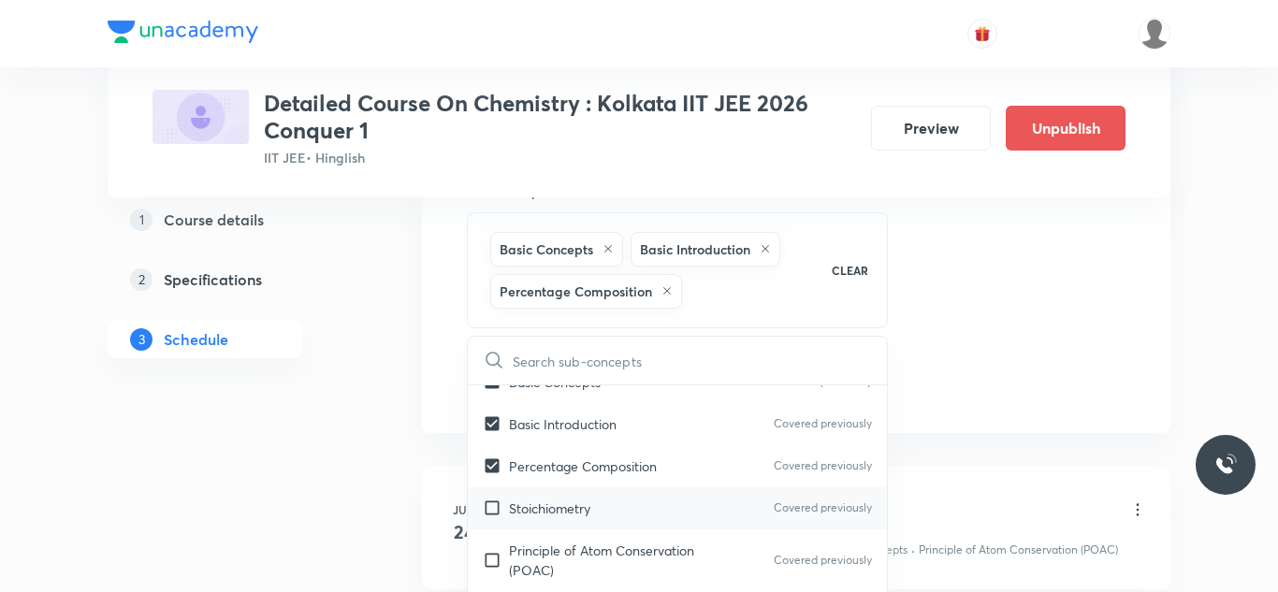
click at [492, 502] on input "checkbox" at bounding box center [496, 509] width 26 height 20
checkbox input "true"
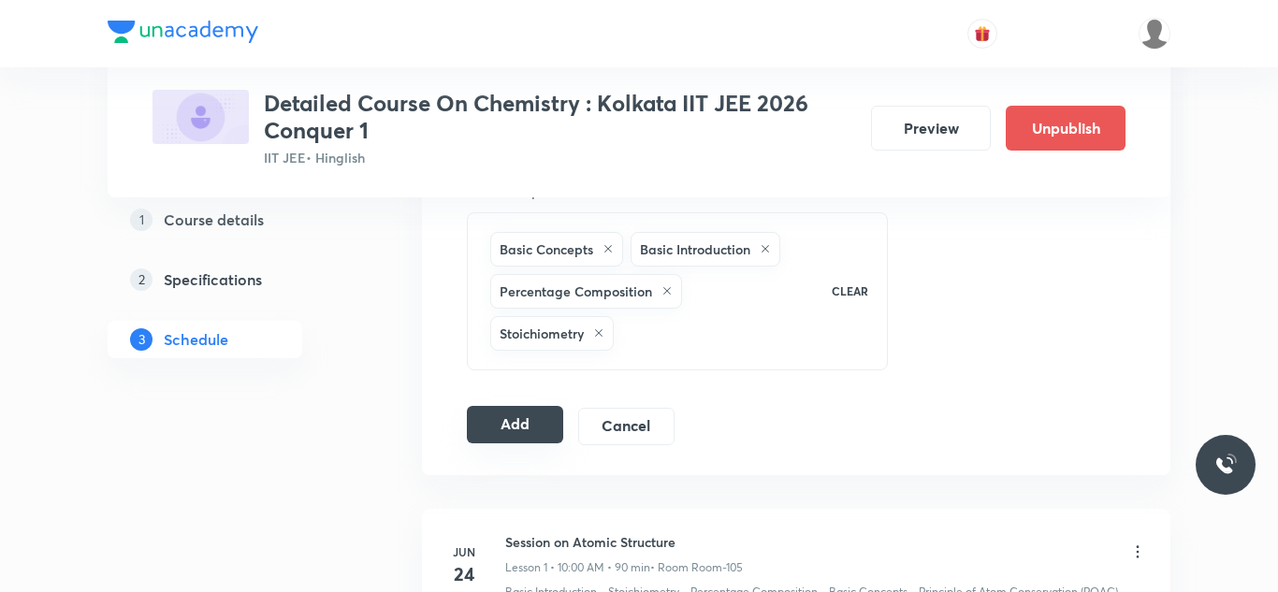
click at [524, 419] on button "Add" at bounding box center [515, 424] width 96 height 37
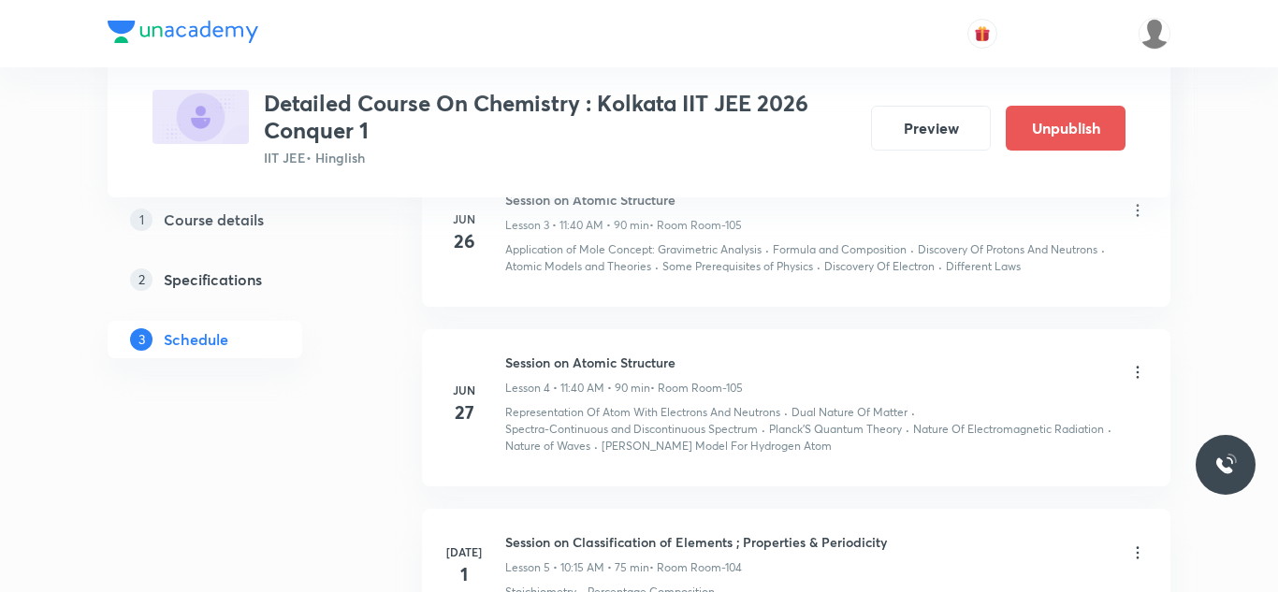
scroll to position [0, 0]
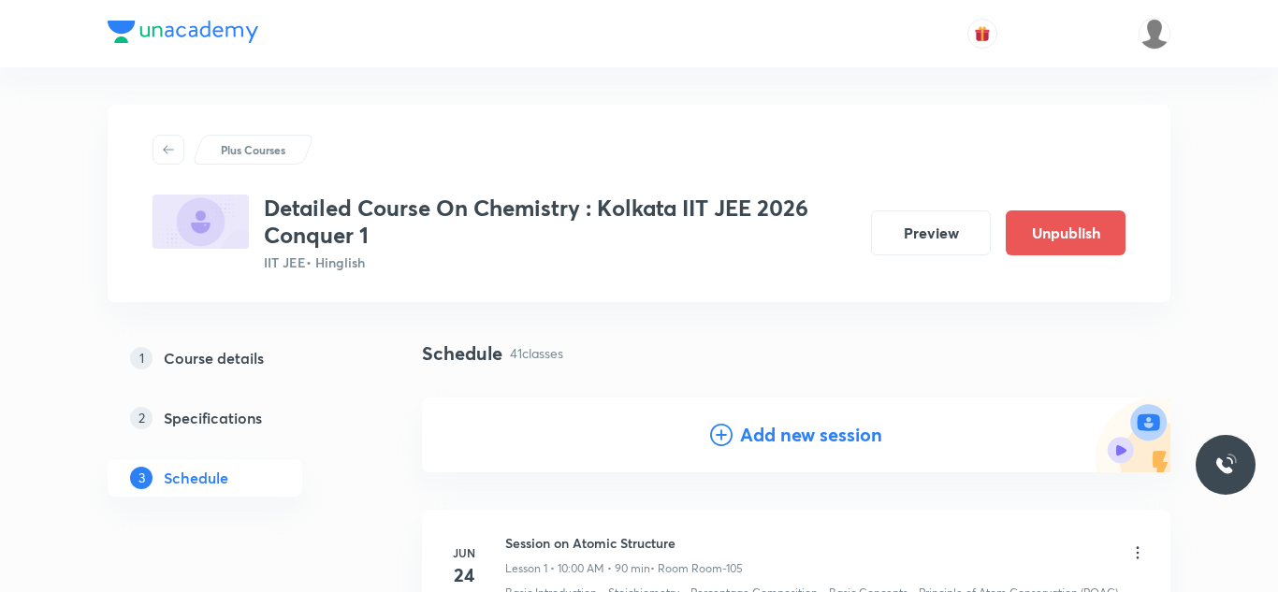
click at [723, 445] on icon at bounding box center [721, 435] width 22 height 22
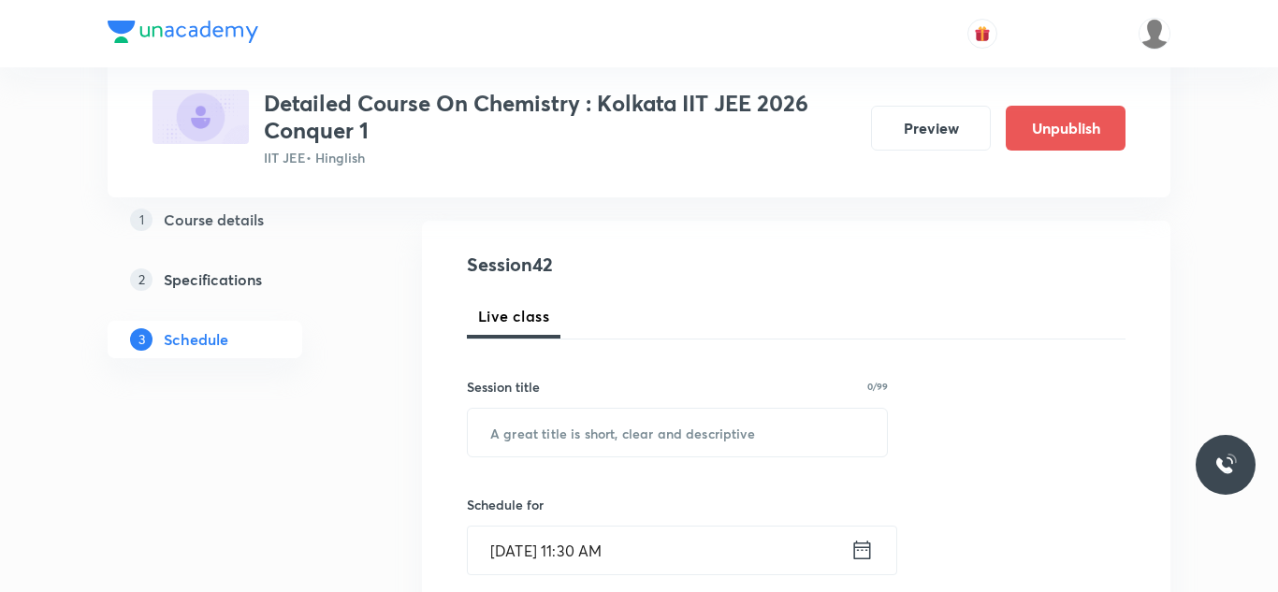
scroll to position [182, 0]
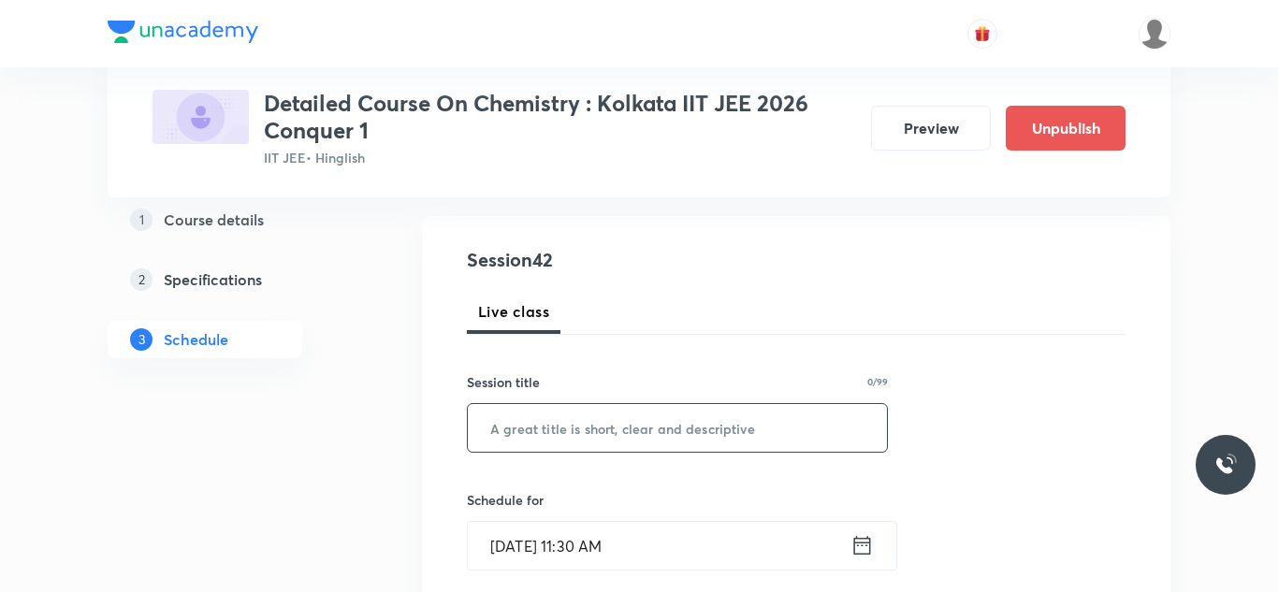
click at [703, 437] on input "text" at bounding box center [677, 428] width 419 height 48
paste input "Session on Chemical & Ionic Equilibrium"
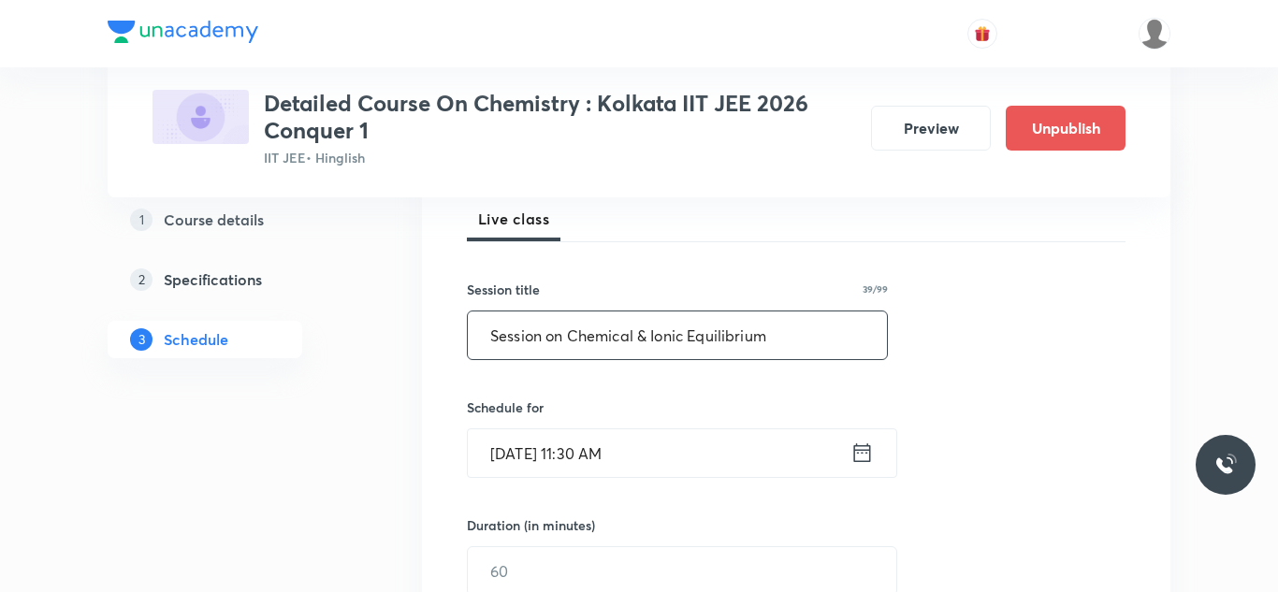
type input "Session on Chemical & Ionic Equilibrium"
click at [536, 459] on input "Aug 31, 2025, 11:30 AM" at bounding box center [659, 454] width 383 height 48
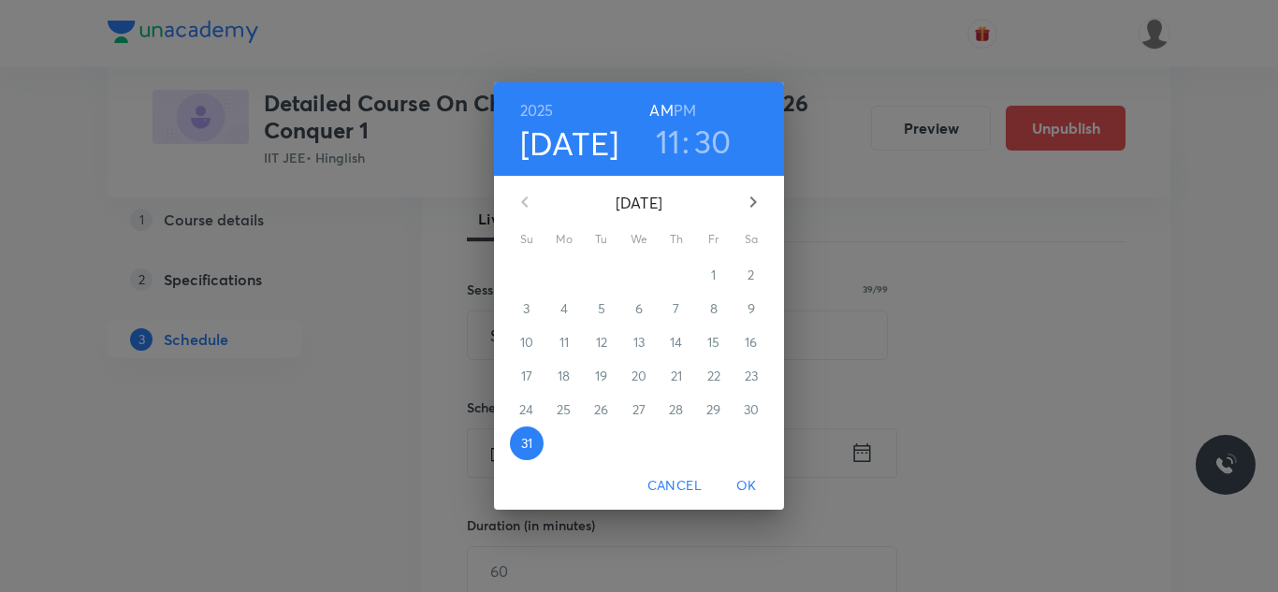
click at [754, 196] on icon "button" at bounding box center [753, 202] width 22 height 22
click at [711, 270] on p "5" at bounding box center [713, 275] width 7 height 19
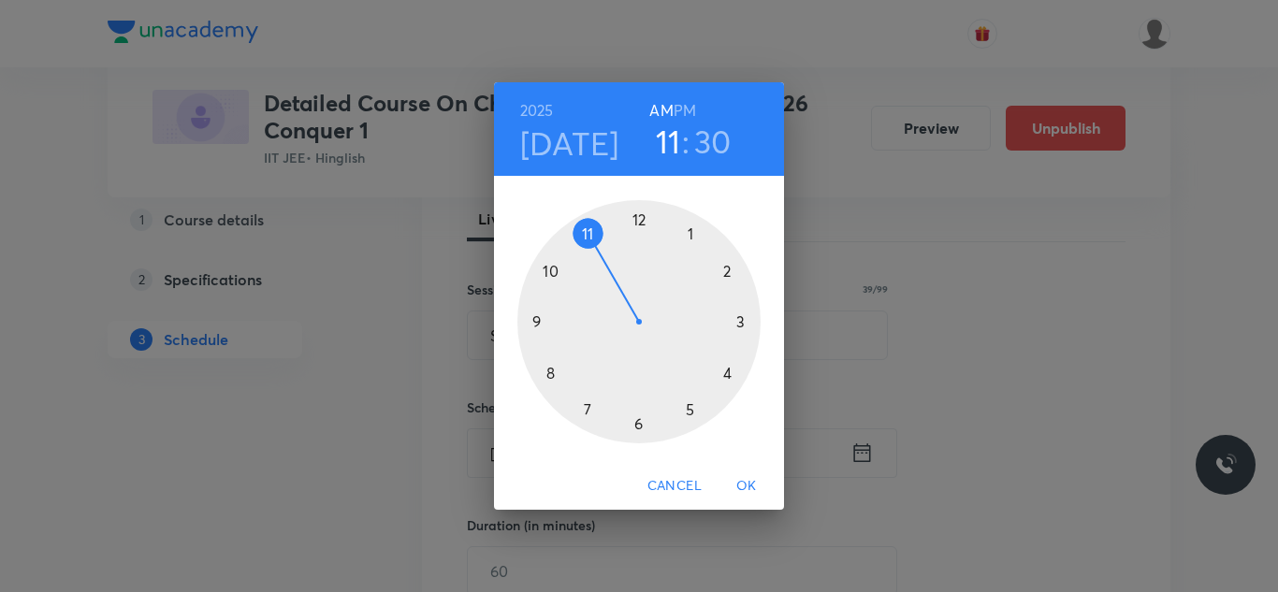
click at [547, 267] on div at bounding box center [639, 321] width 243 height 243
click at [640, 221] on div at bounding box center [639, 321] width 243 height 243
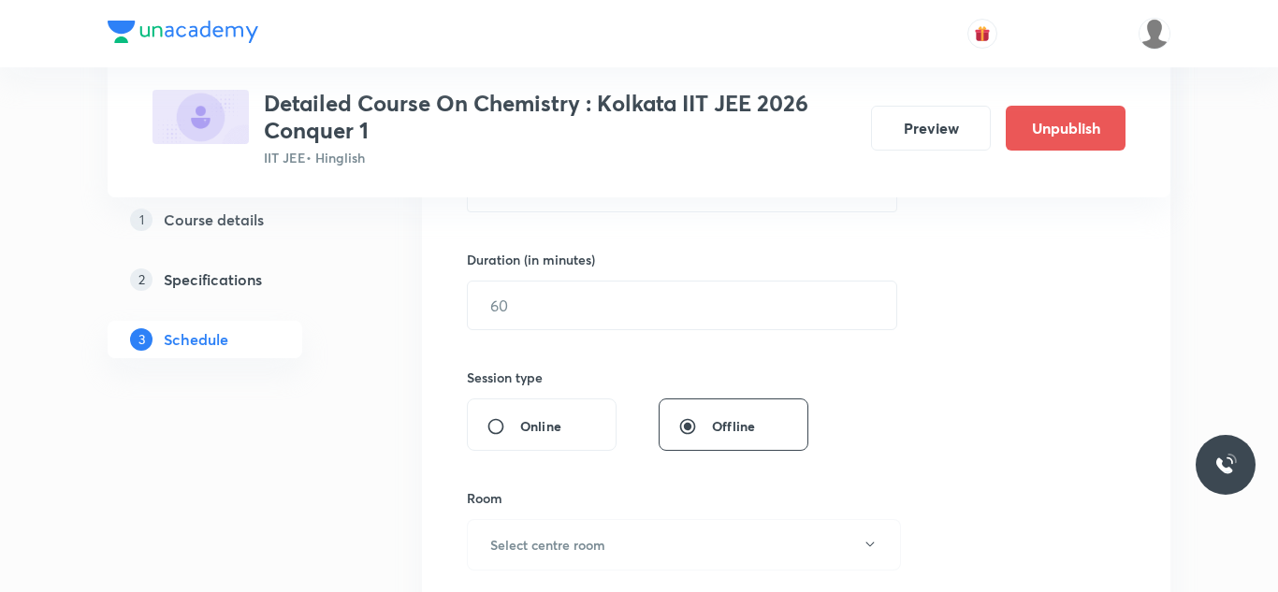
scroll to position [541, 0]
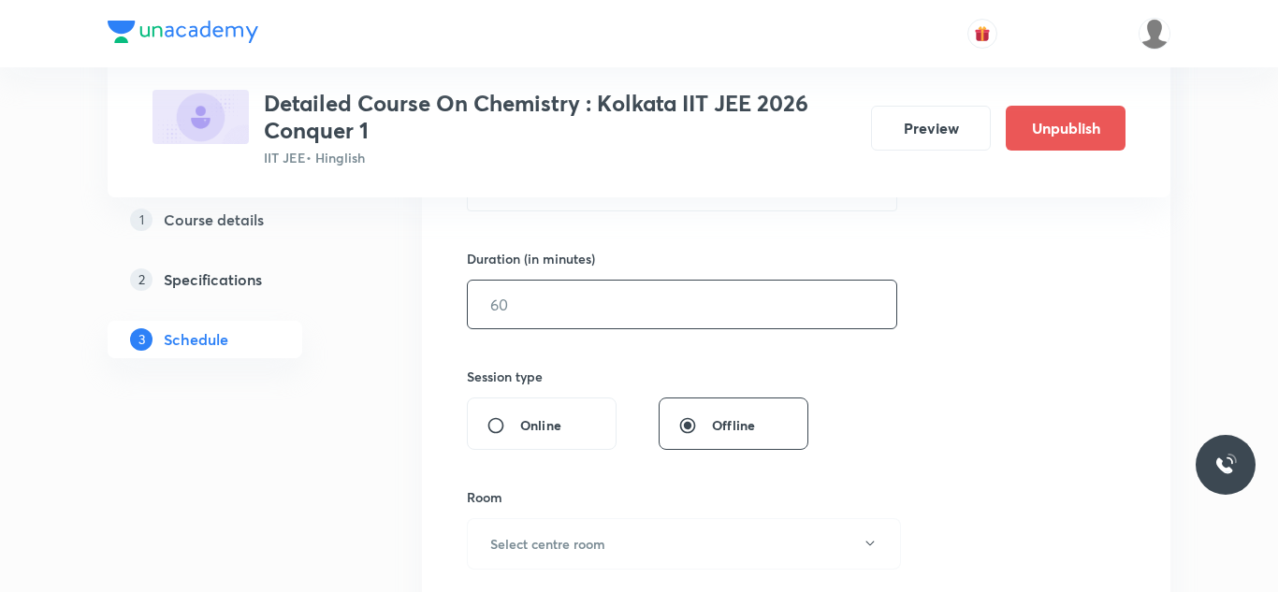
click at [601, 306] on input "text" at bounding box center [682, 305] width 429 height 48
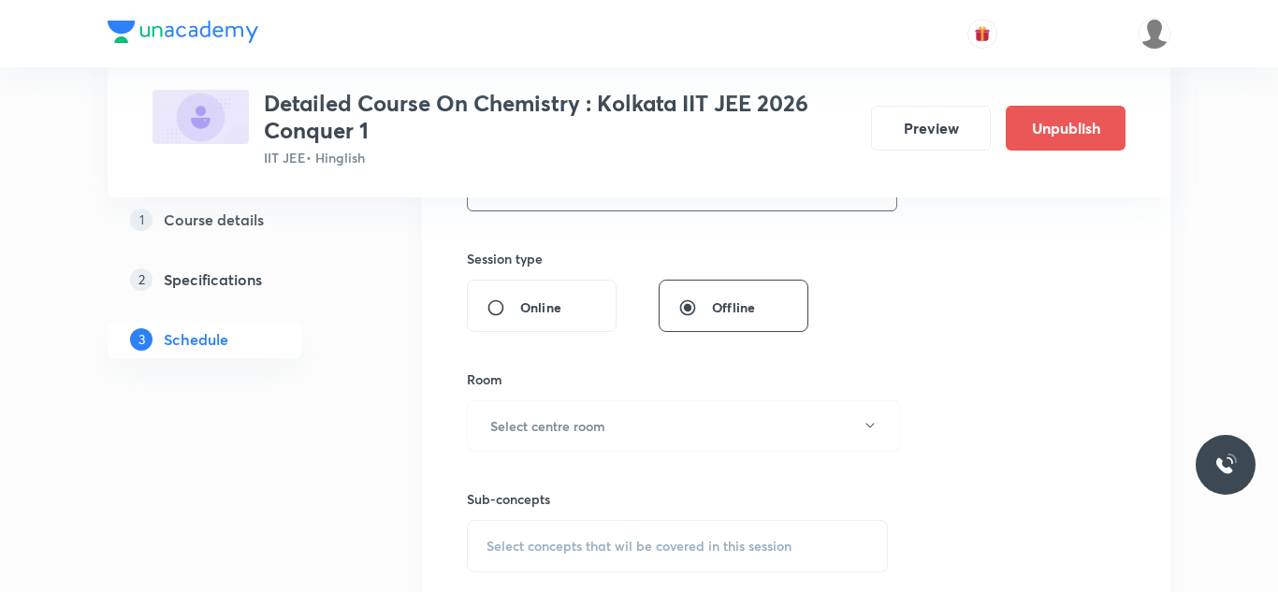
scroll to position [660, 0]
type input "90"
click at [611, 421] on button "Select centre room" at bounding box center [684, 425] width 434 height 51
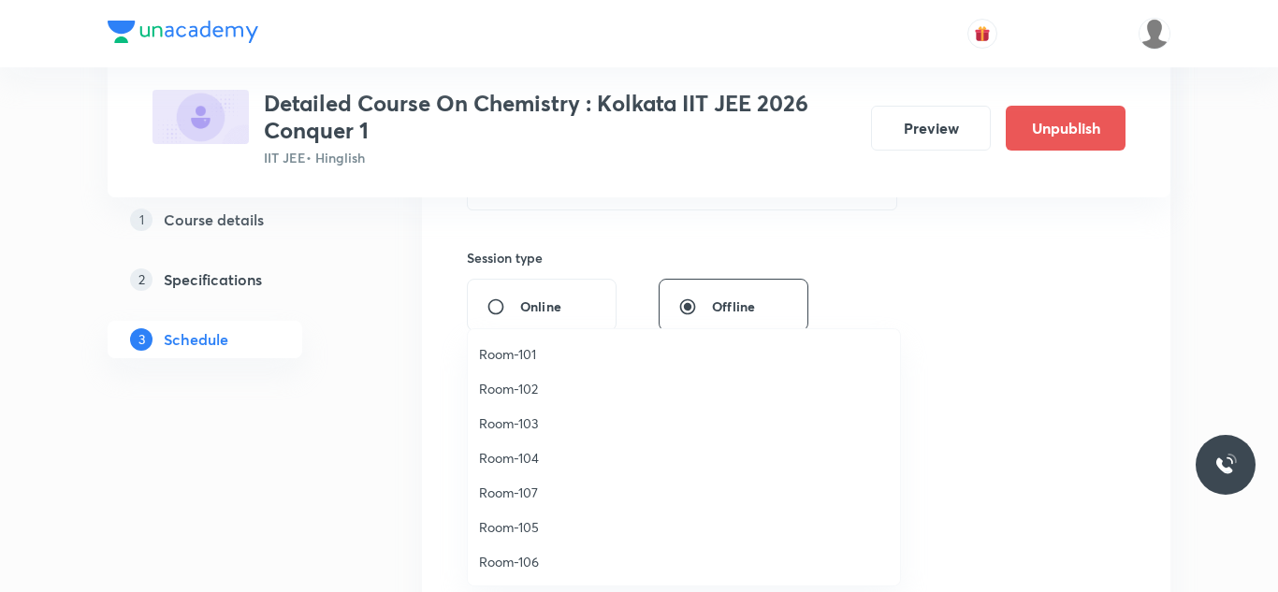
click at [541, 430] on span "Room-103" at bounding box center [684, 424] width 410 height 20
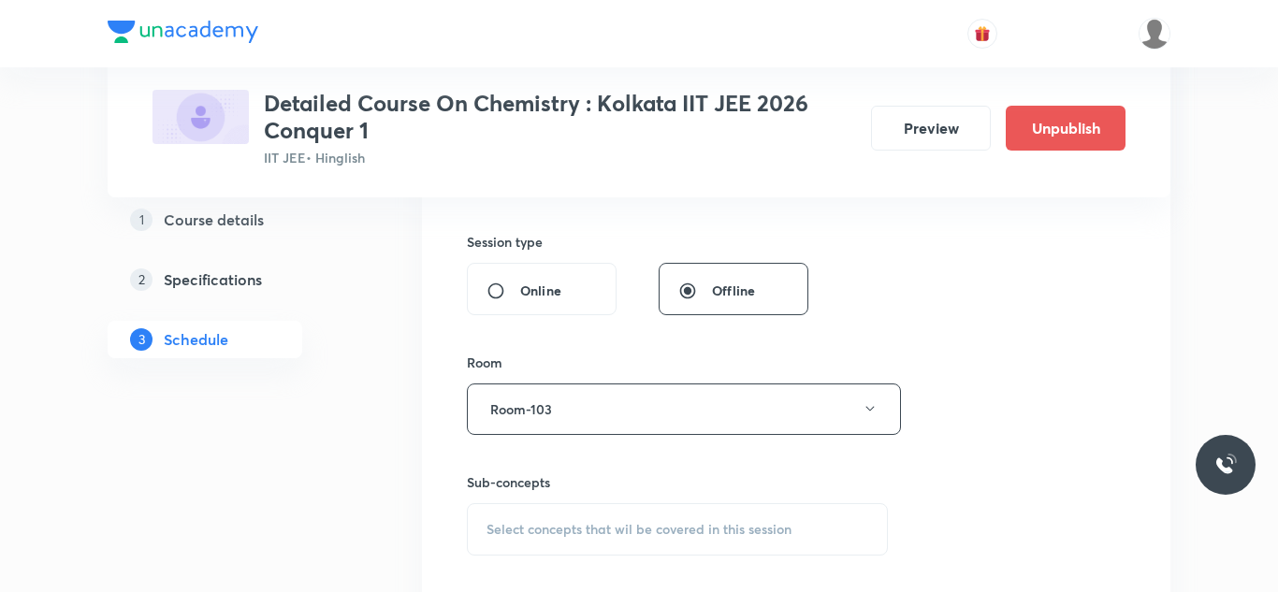
scroll to position [689, 0]
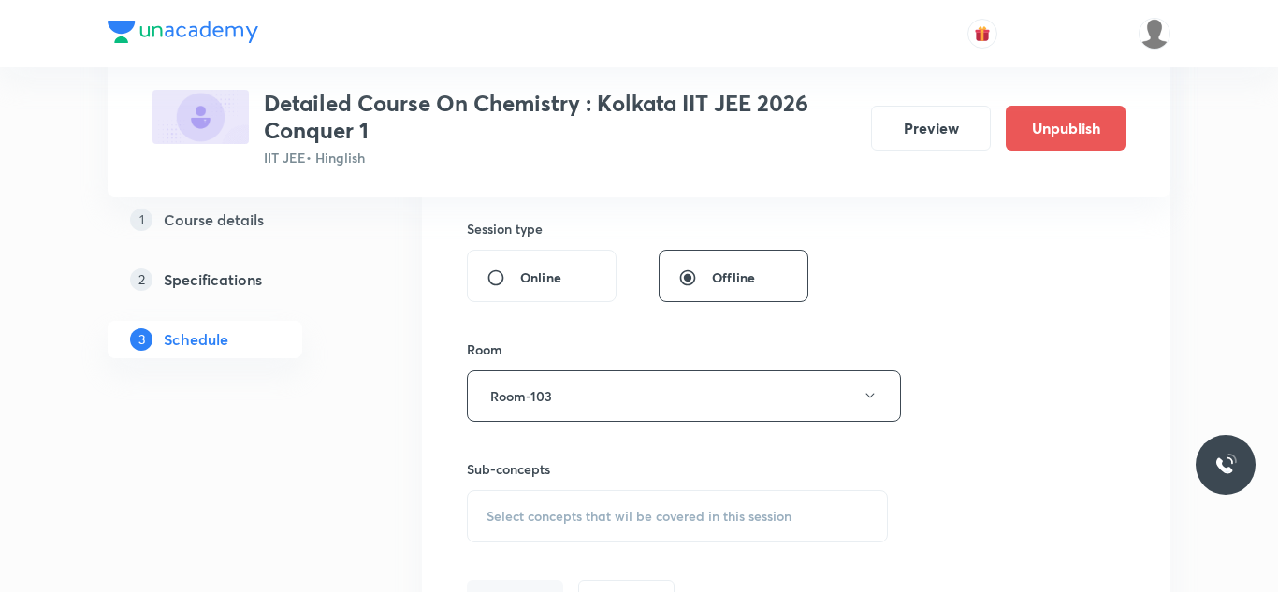
click at [556, 524] on div "Select concepts that wil be covered in this session" at bounding box center [677, 516] width 421 height 52
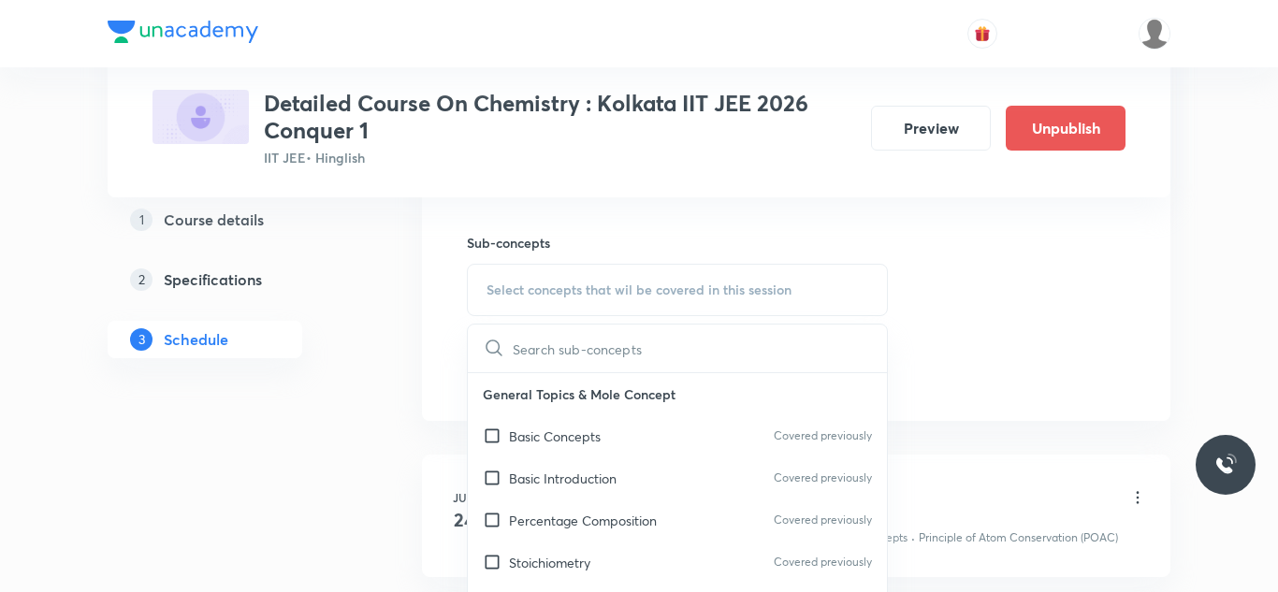
scroll to position [917, 0]
click at [489, 441] on input "checkbox" at bounding box center [496, 435] width 26 height 20
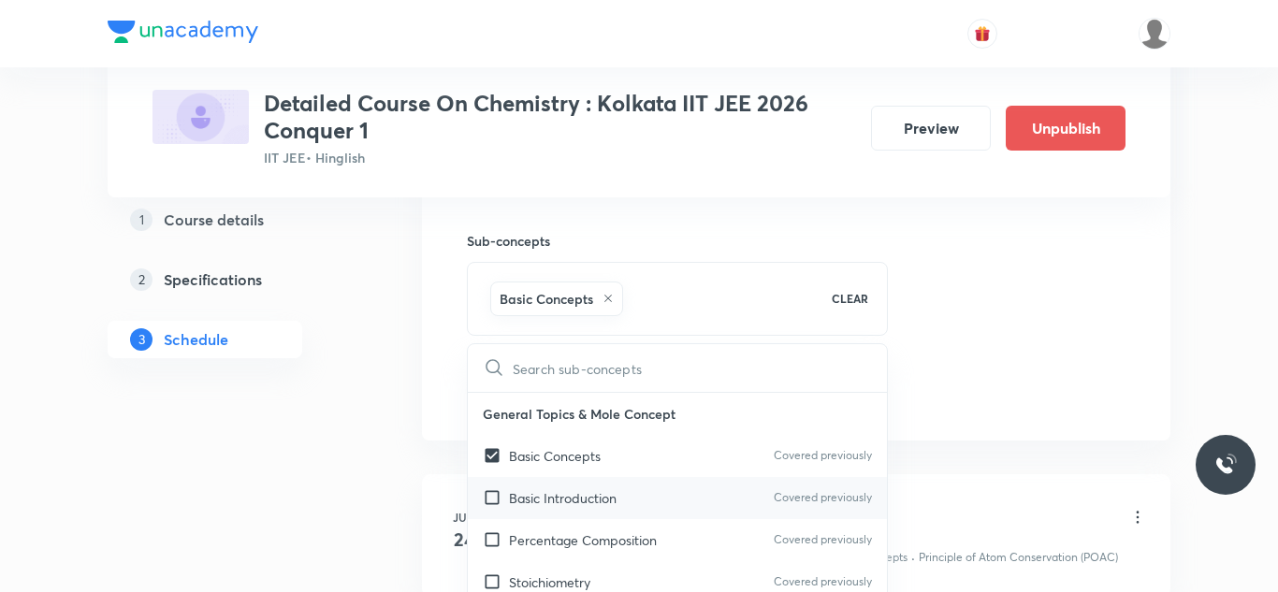
checkbox input "true"
click at [492, 494] on input "checkbox" at bounding box center [496, 499] width 26 height 20
checkbox input "true"
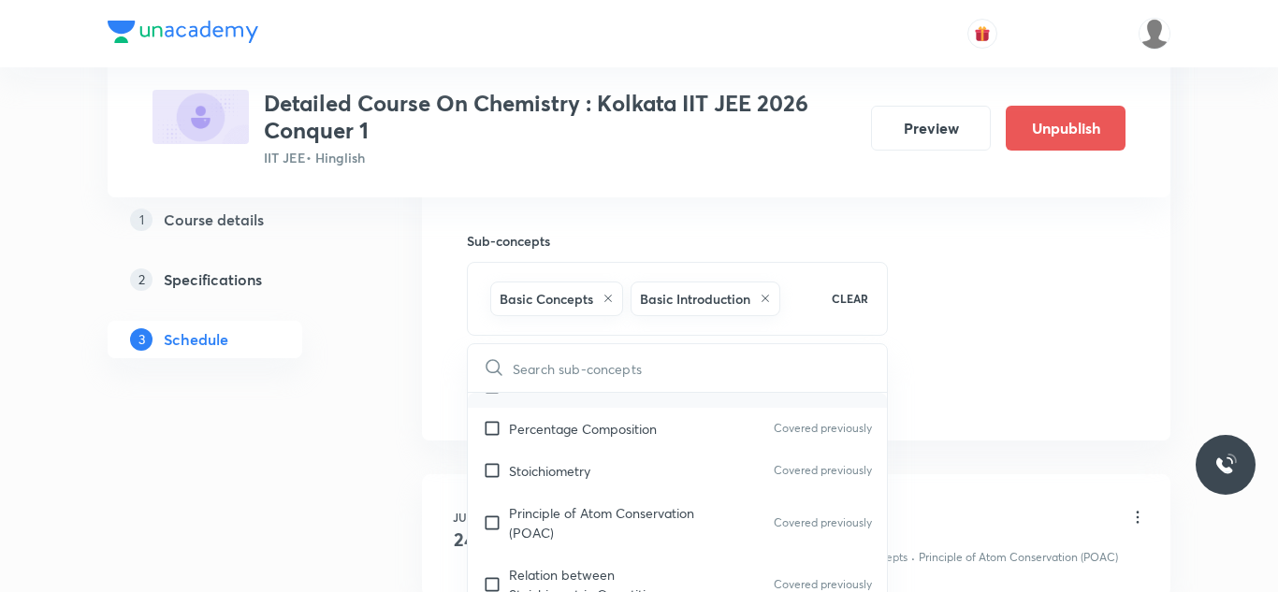
scroll to position [112, 0]
click at [491, 462] on input "checkbox" at bounding box center [496, 470] width 26 height 20
checkbox input "true"
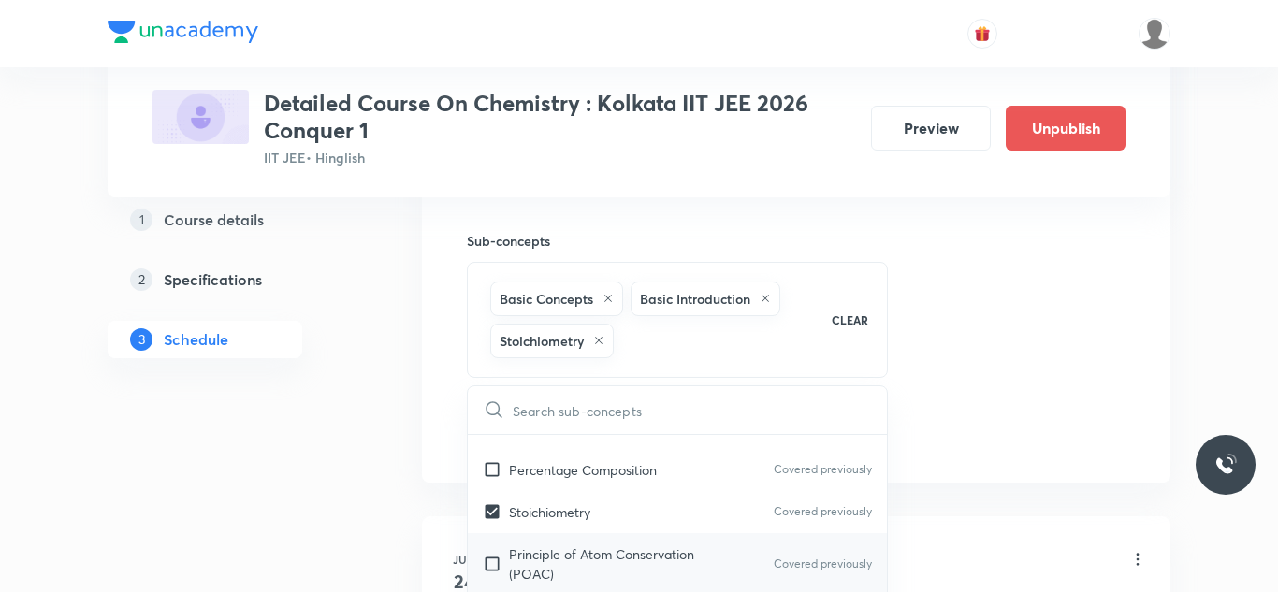
click at [493, 557] on input "checkbox" at bounding box center [496, 564] width 26 height 39
checkbox input "true"
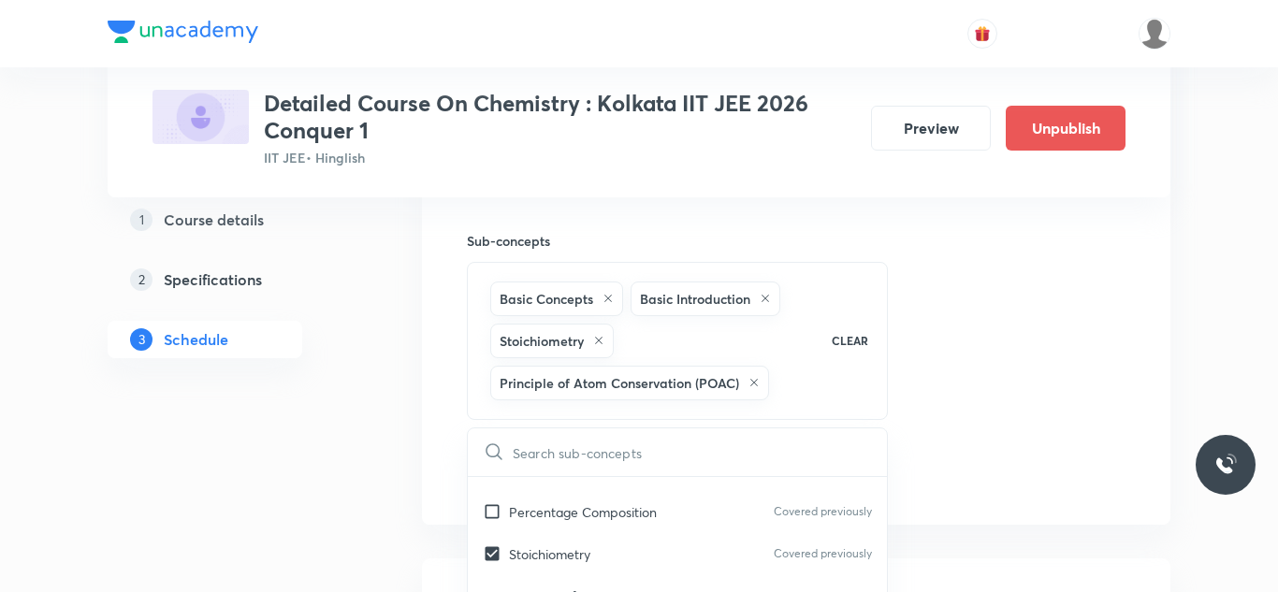
click at [1110, 312] on div "Session 42 Live class Session title 39/99 Session on Chemical & Ionic Equilibri…" at bounding box center [796, 3] width 659 height 985
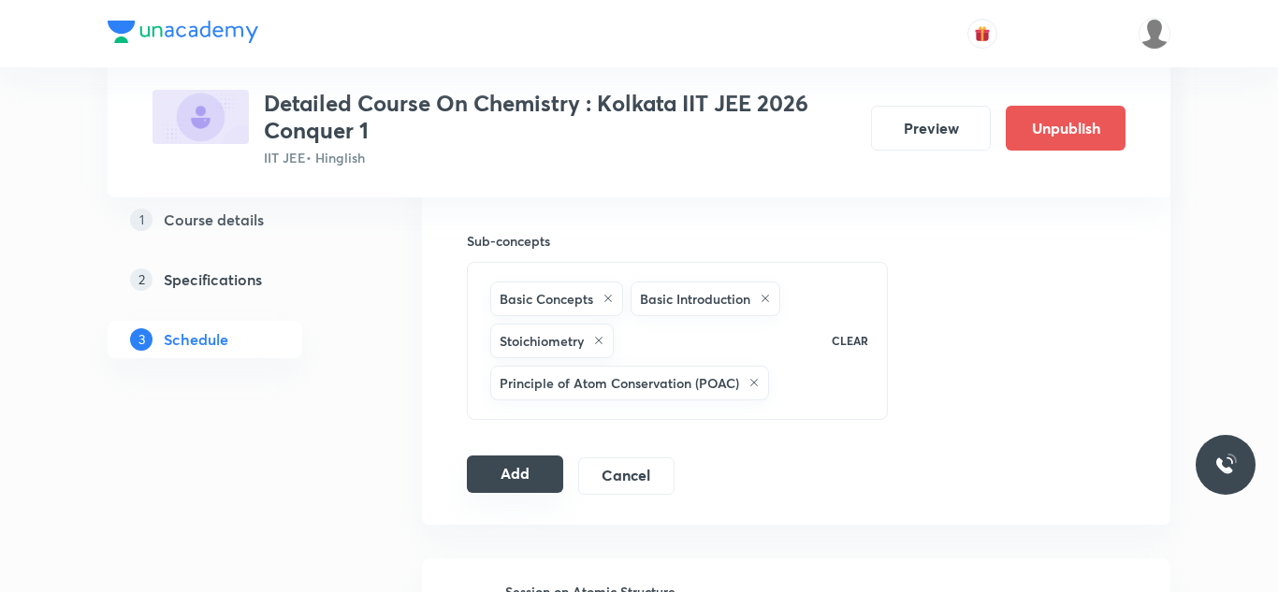
click at [519, 459] on button "Add" at bounding box center [515, 474] width 96 height 37
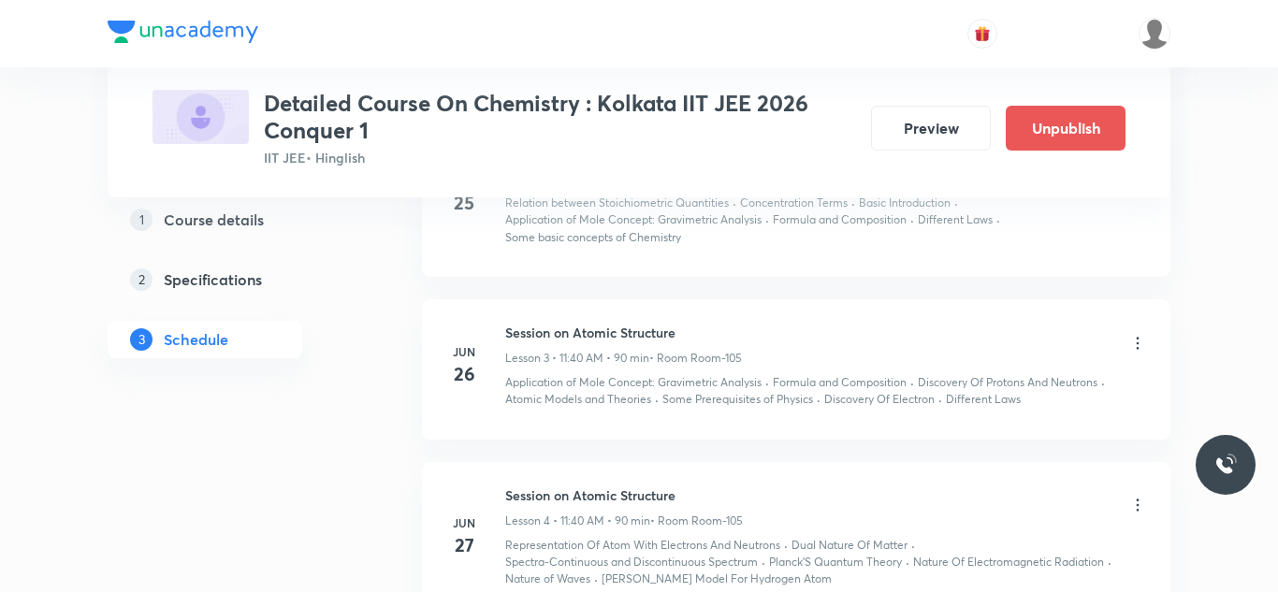
scroll to position [0, 0]
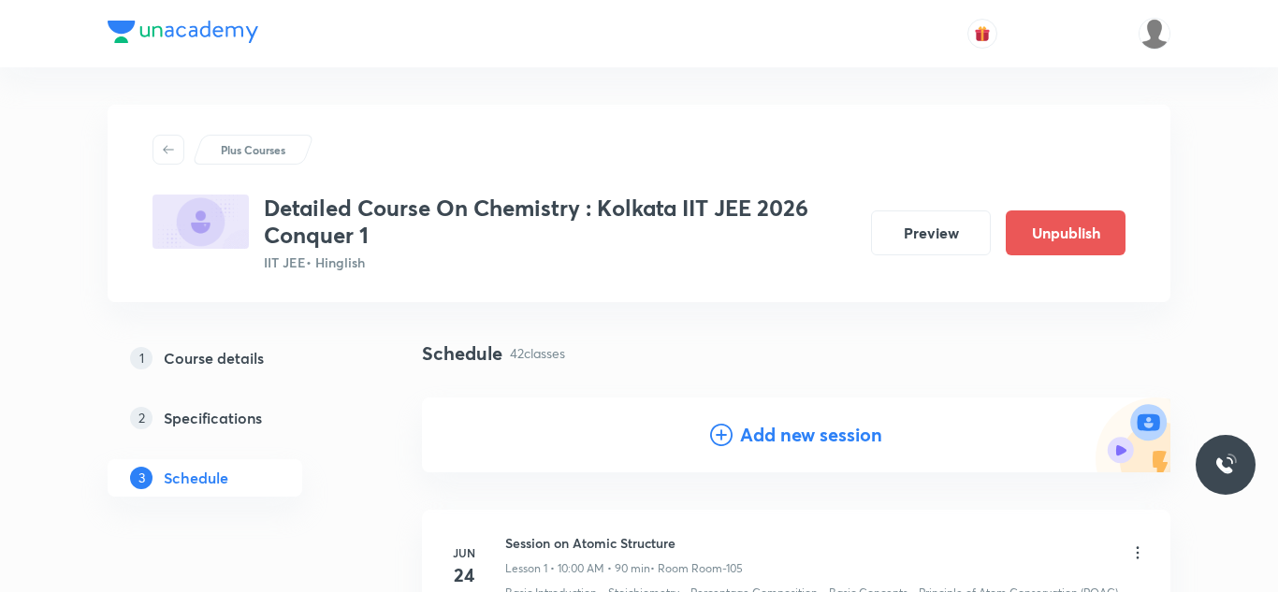
click at [780, 435] on h4 "Add new session" at bounding box center [811, 435] width 142 height 28
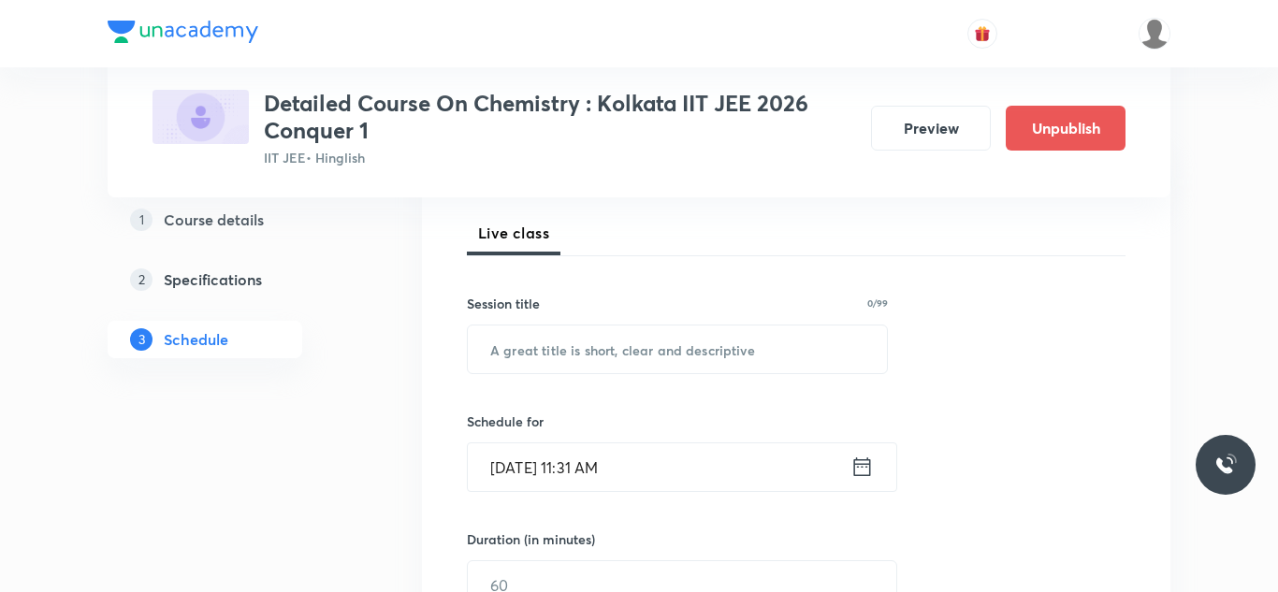
scroll to position [263, 0]
click at [654, 348] on input "text" at bounding box center [677, 347] width 419 height 48
paste input "Session on Chemical & Ionic Equilibrium"
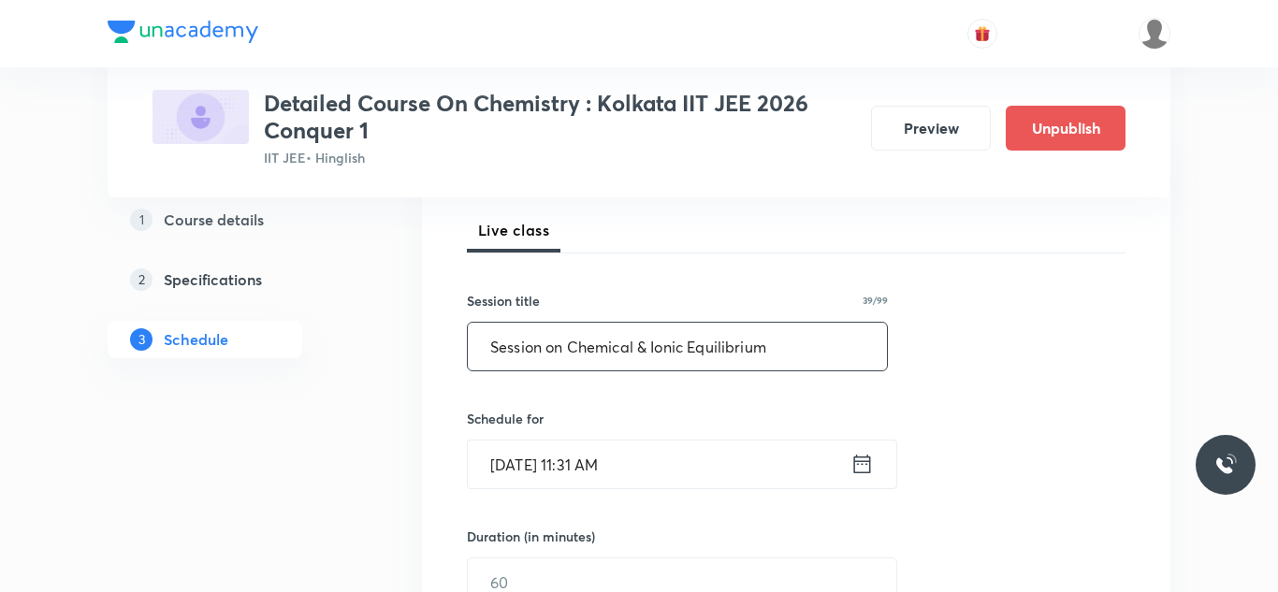
type input "Session on Chemical & Ionic Equilibrium"
click at [531, 470] on input "Aug 31, 2025, 11:31 AM" at bounding box center [659, 465] width 383 height 48
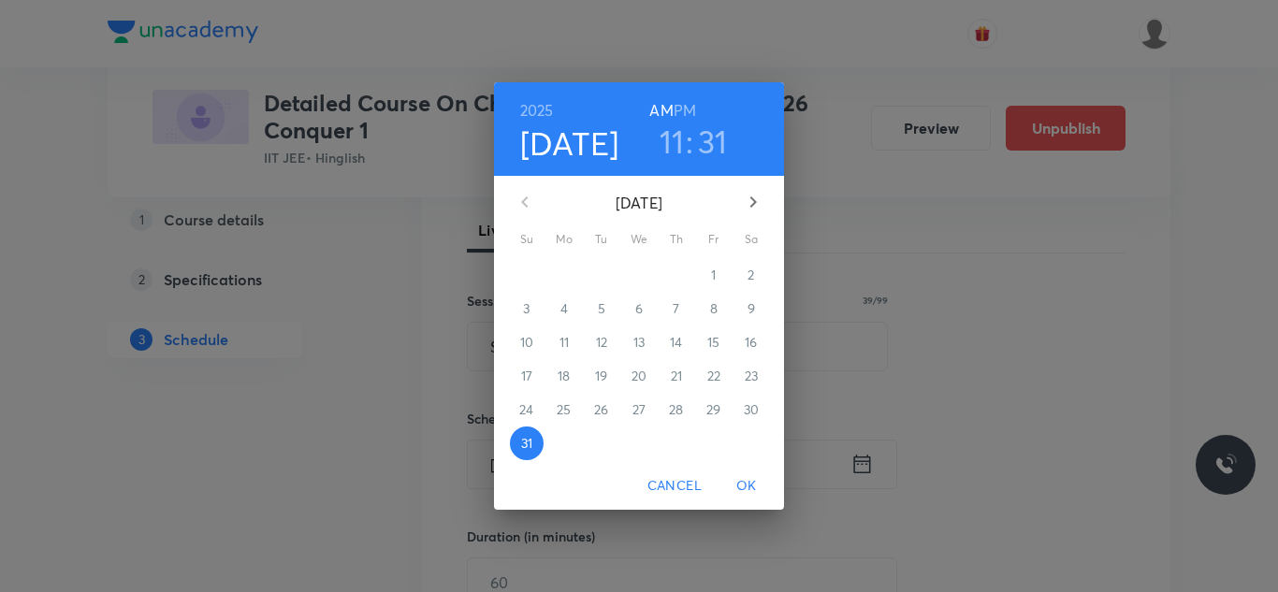
click at [749, 211] on icon "button" at bounding box center [753, 202] width 22 height 22
click at [739, 274] on span "6" at bounding box center [752, 275] width 34 height 19
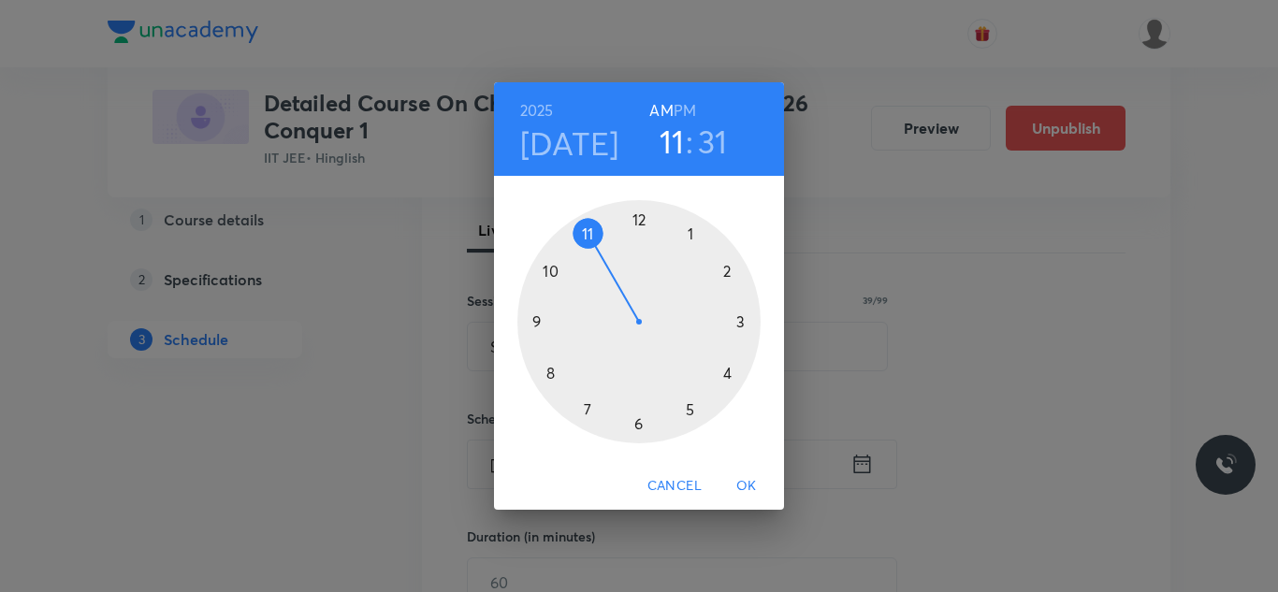
click at [641, 217] on div at bounding box center [639, 321] width 243 height 243
click at [681, 110] on h6 "PM" at bounding box center [685, 110] width 22 height 26
click at [735, 322] on div at bounding box center [639, 321] width 243 height 243
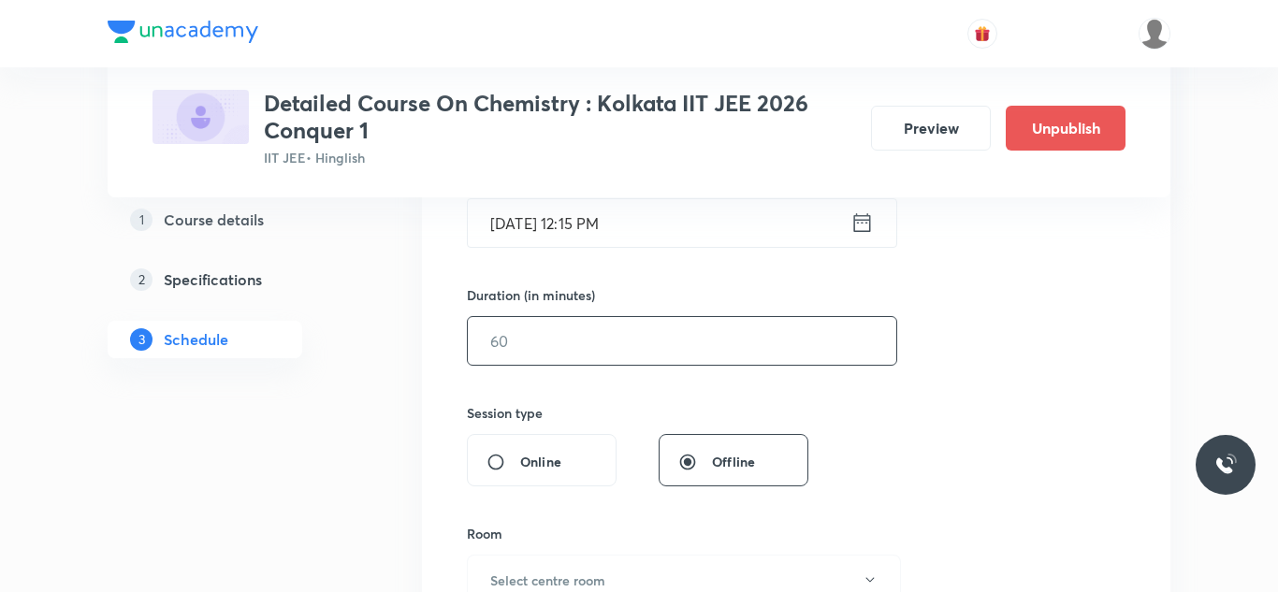
scroll to position [507, 0]
click at [571, 322] on input "text" at bounding box center [682, 338] width 429 height 48
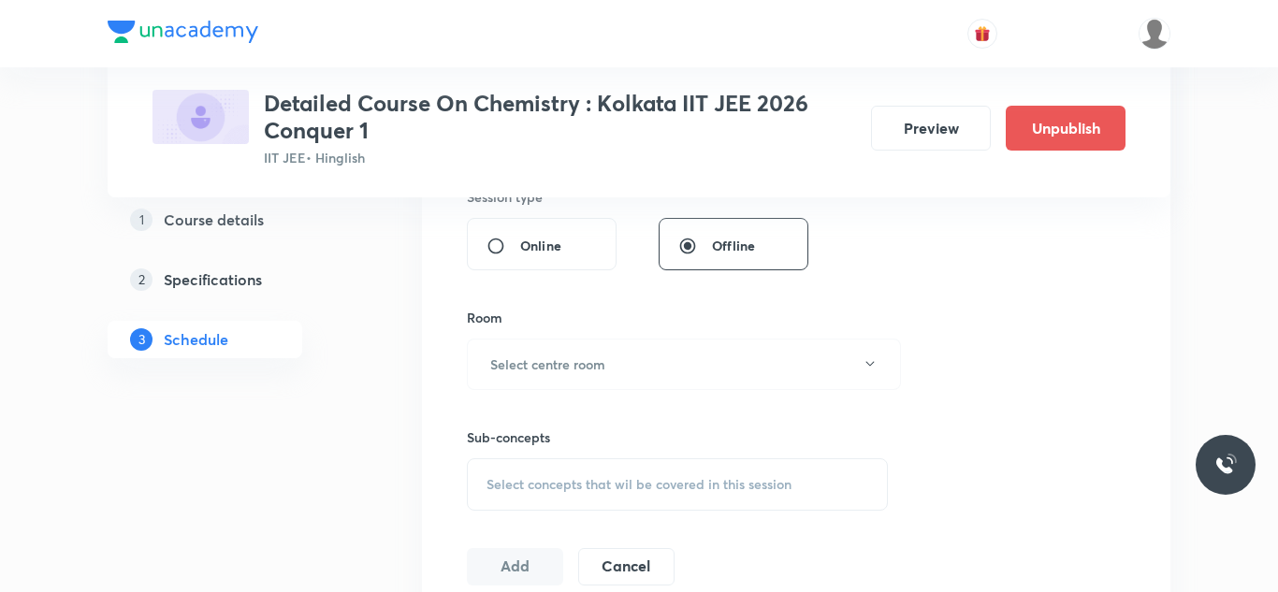
scroll to position [723, 0]
type input "75"
click at [576, 353] on h6 "Select centre room" at bounding box center [547, 363] width 115 height 20
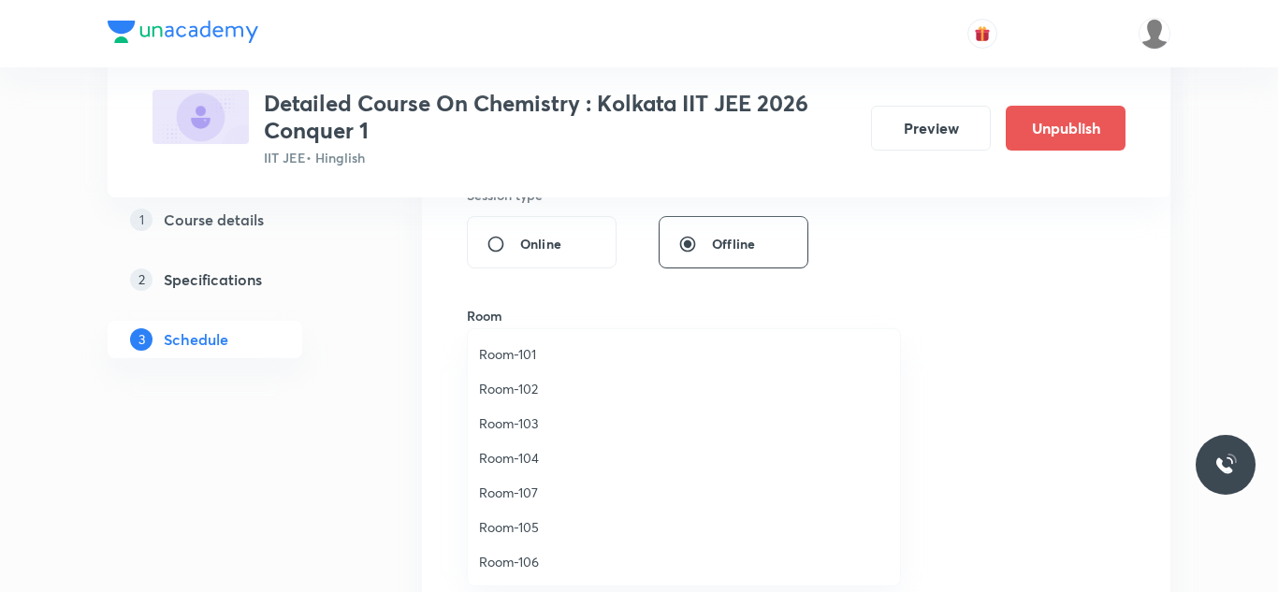
click at [524, 420] on span "Room-103" at bounding box center [684, 424] width 410 height 20
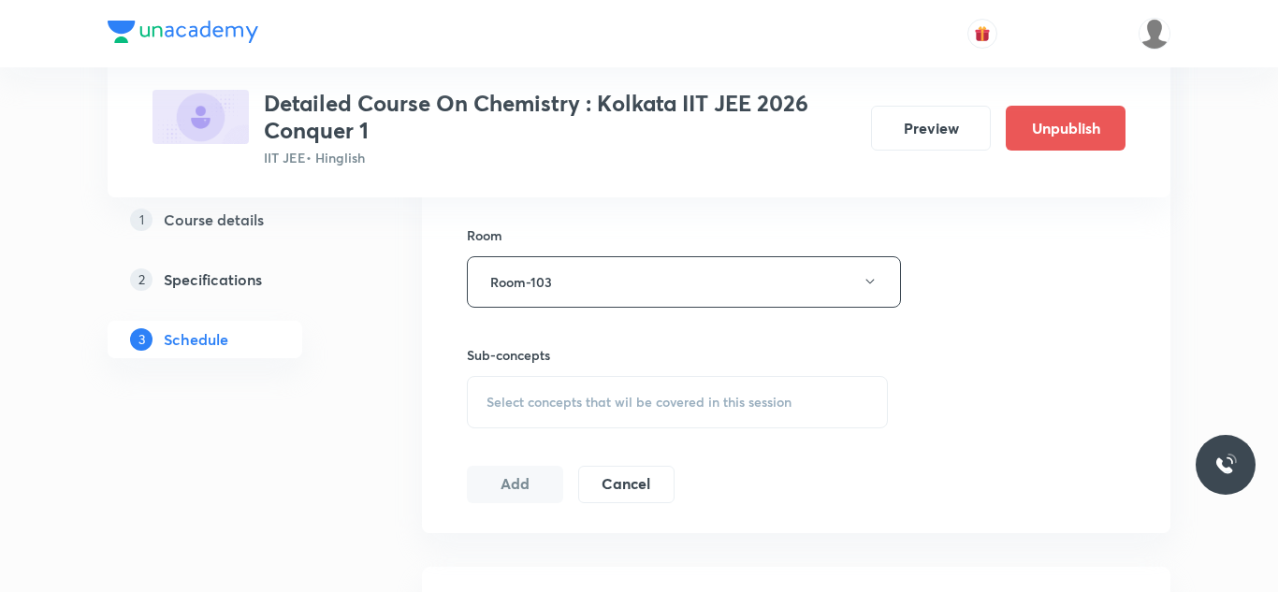
scroll to position [805, 0]
click at [524, 403] on span "Select concepts that wil be covered in this session" at bounding box center [639, 400] width 305 height 15
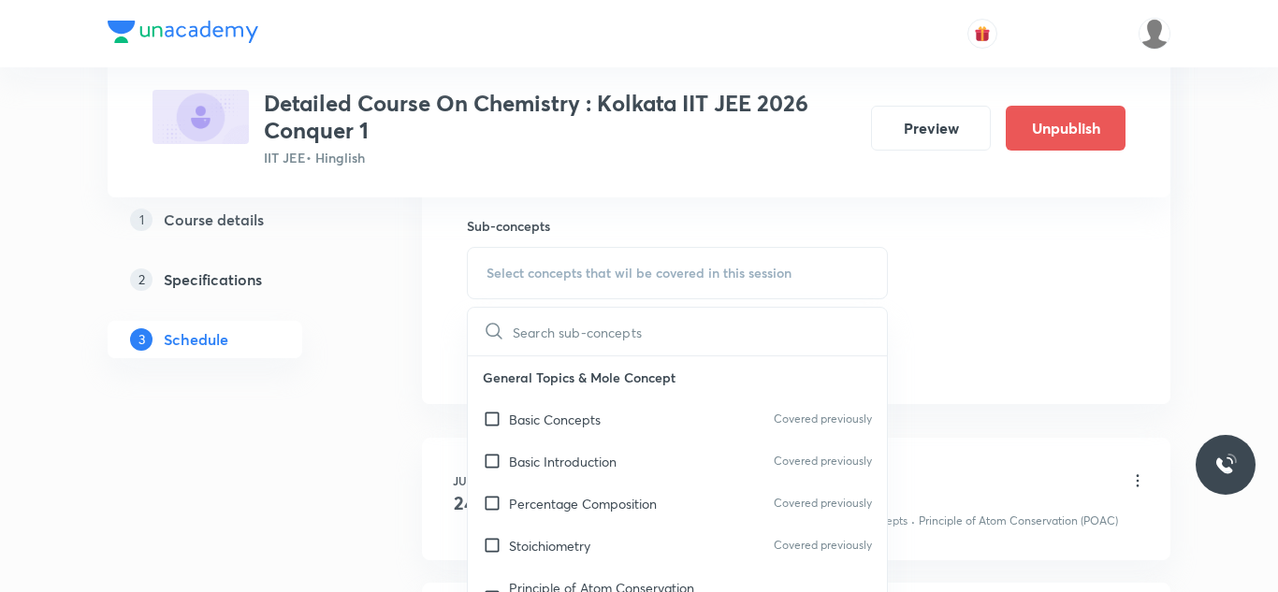
scroll to position [940, 0]
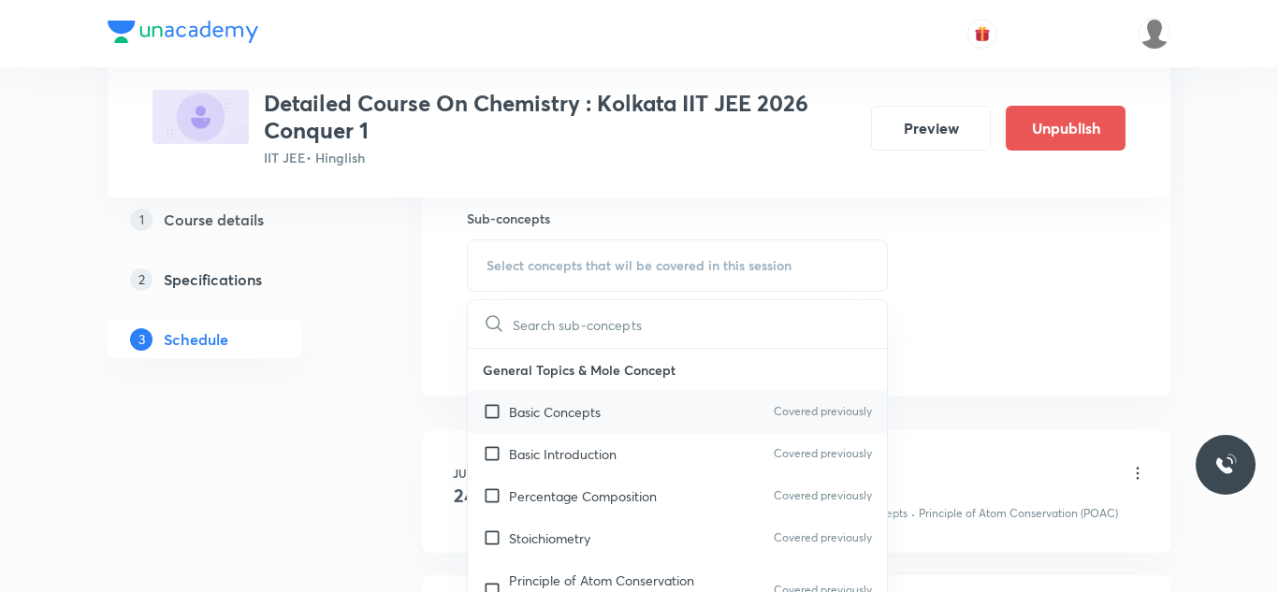
click at [489, 411] on input "checkbox" at bounding box center [496, 412] width 26 height 20
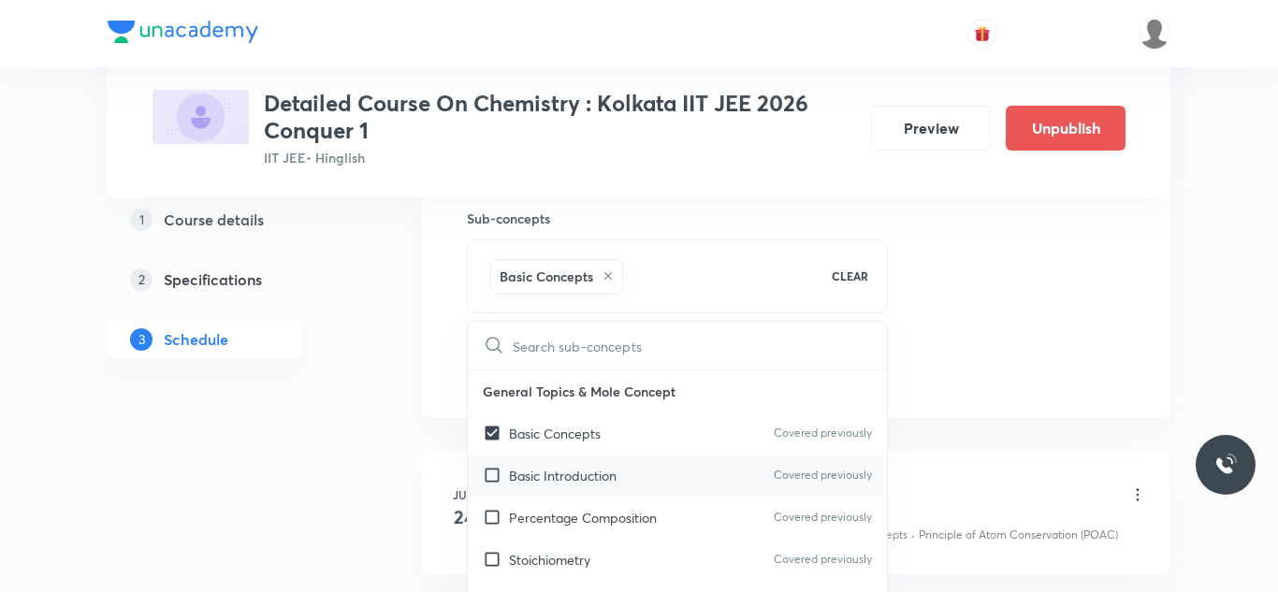
checkbox input "true"
click at [491, 476] on input "checkbox" at bounding box center [496, 476] width 26 height 20
checkbox input "true"
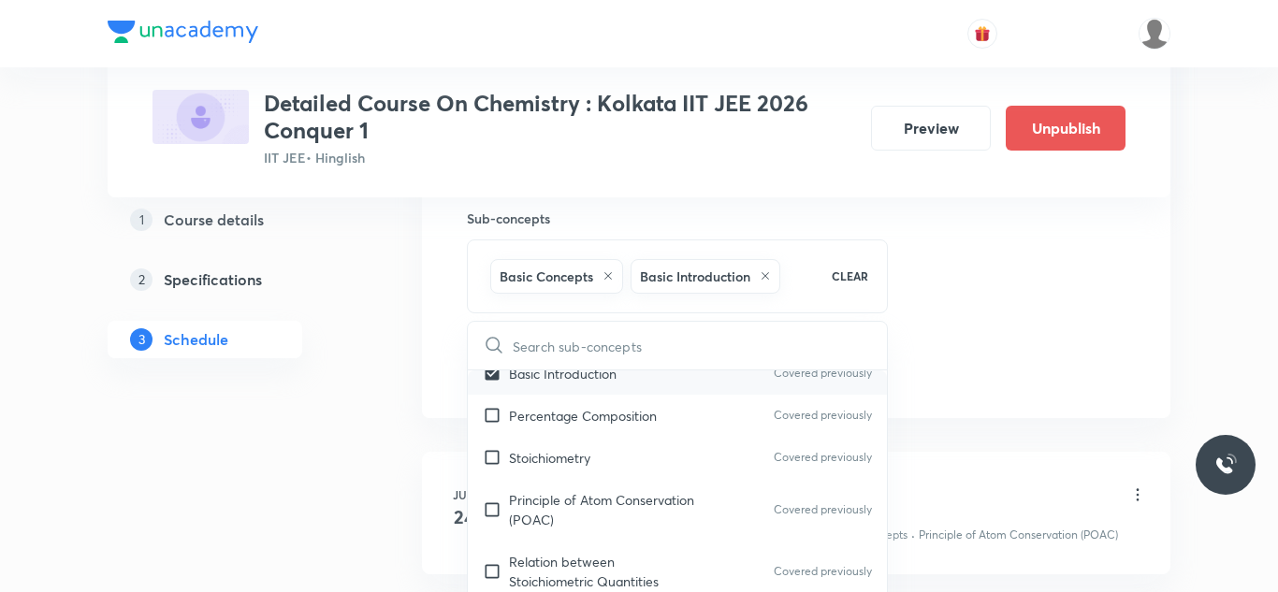
scroll to position [104, 0]
click at [492, 416] on input "checkbox" at bounding box center [496, 414] width 26 height 20
checkbox input "true"
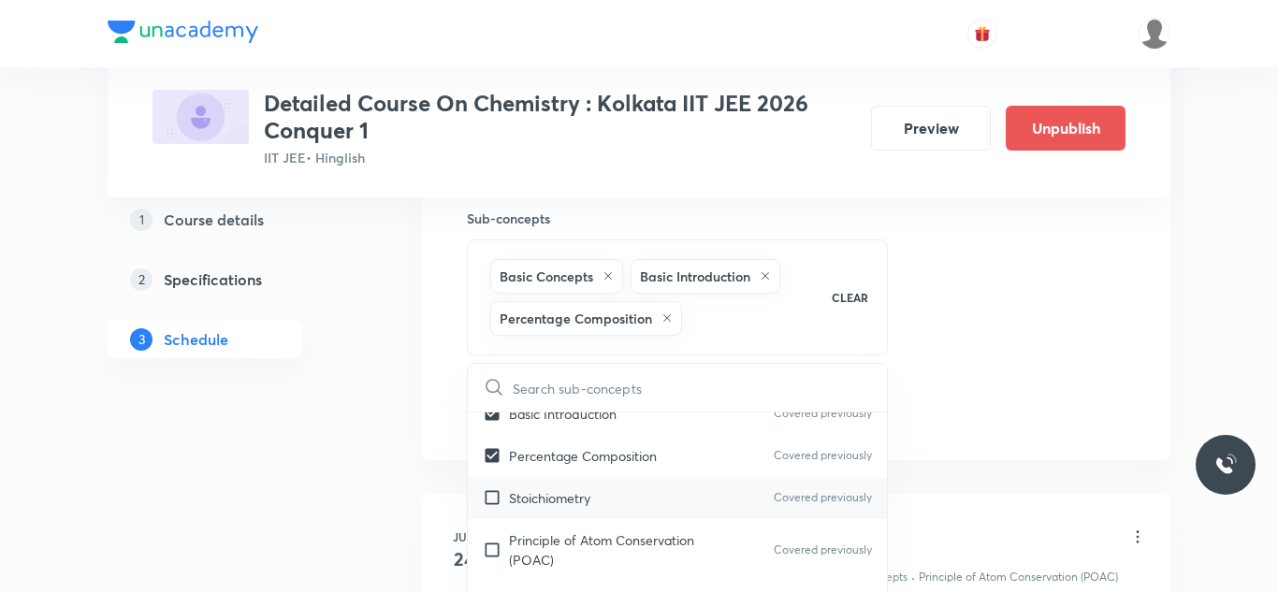
click at [490, 497] on input "checkbox" at bounding box center [496, 499] width 26 height 20
checkbox input "true"
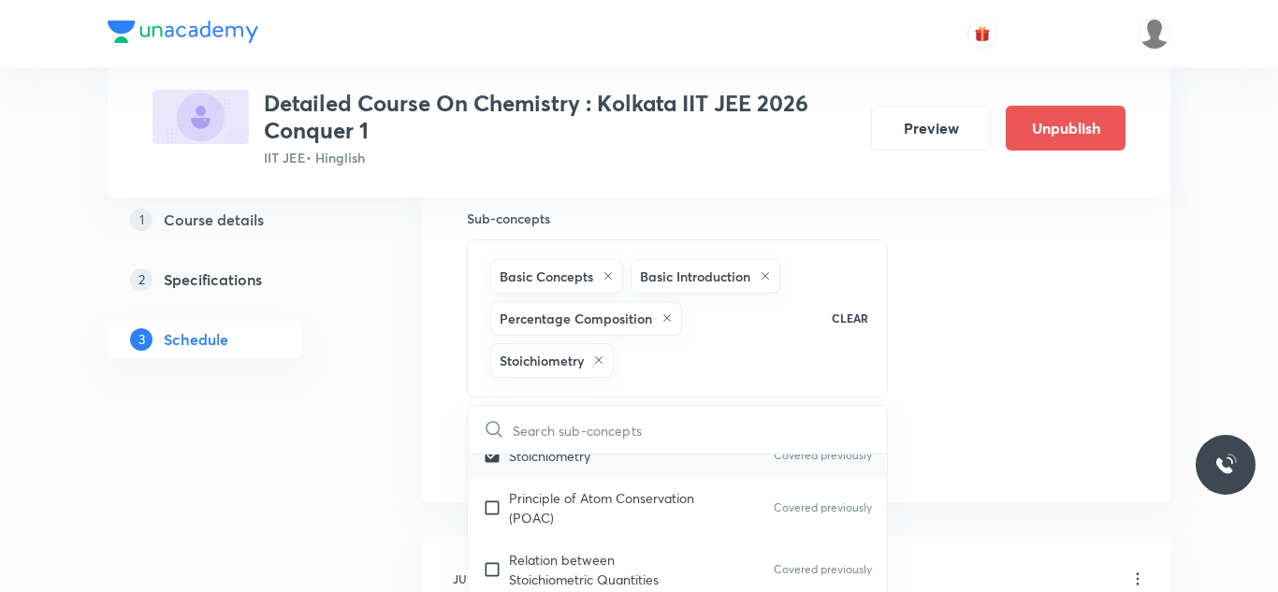
scroll to position [200, 0]
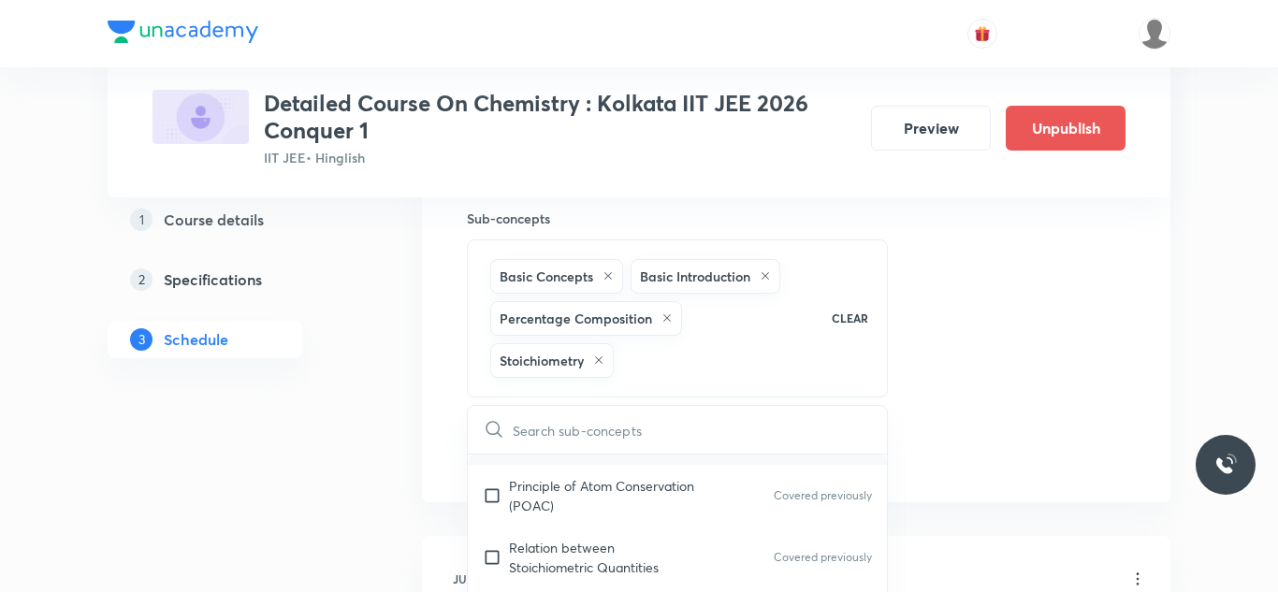
click at [490, 497] on input "checkbox" at bounding box center [496, 495] width 26 height 39
checkbox input "true"
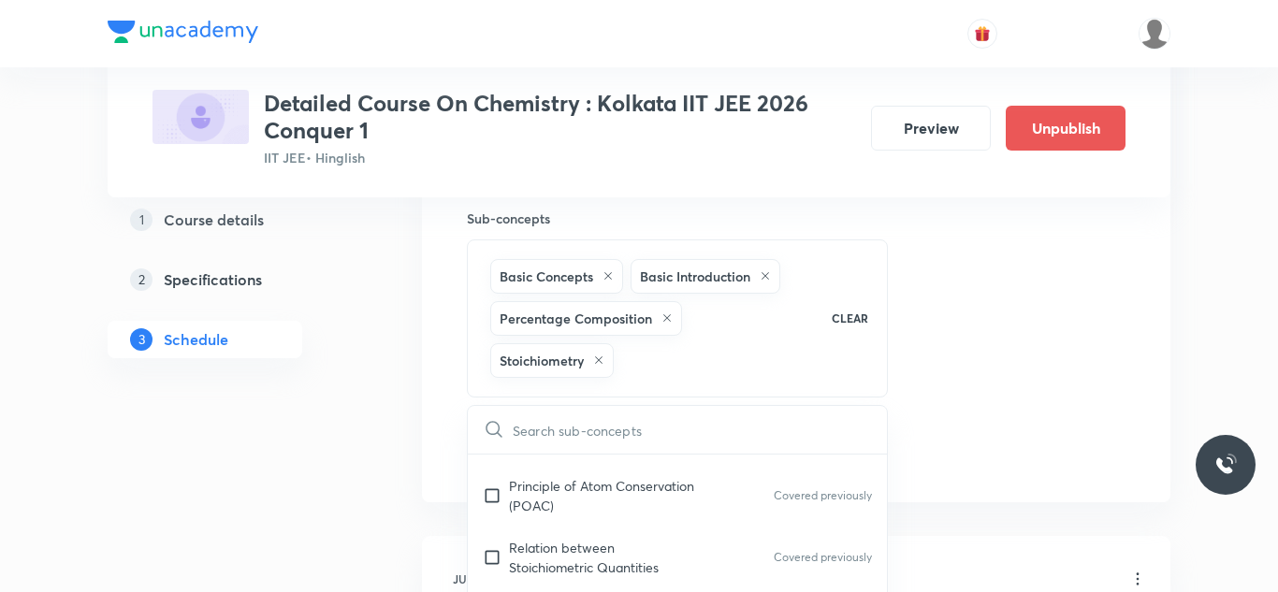
checkbox input "true"
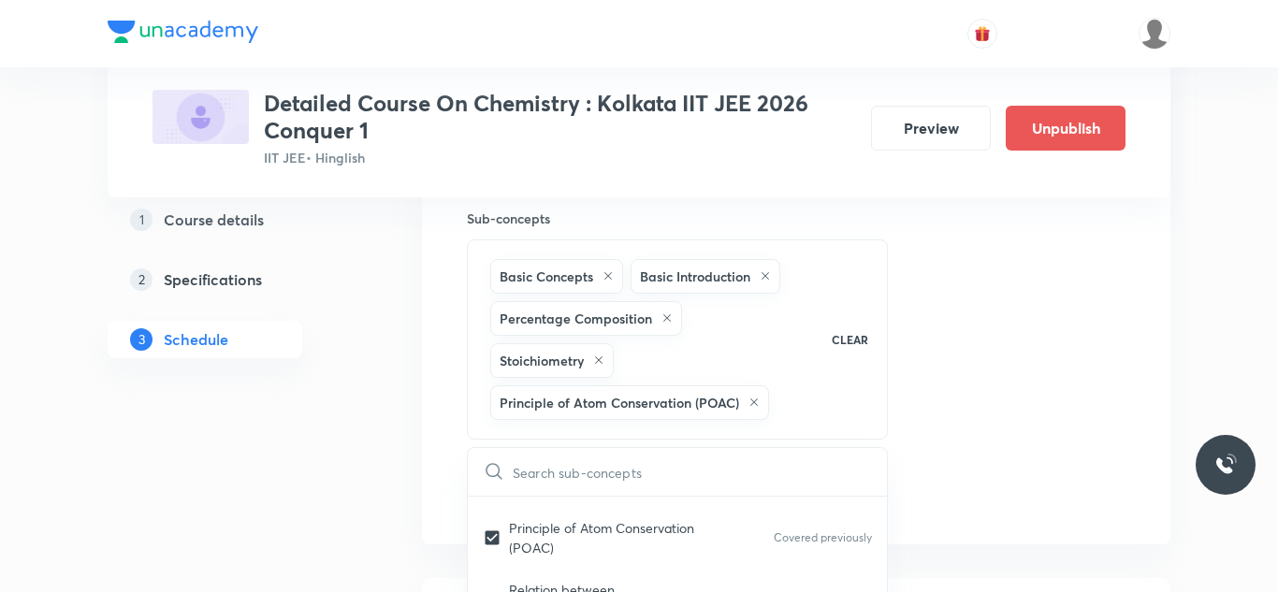
click at [928, 372] on div "Session 43 Live class Session title 39/99 Session on Chemical & Ionic Equilibri…" at bounding box center [796, 1] width 659 height 1027
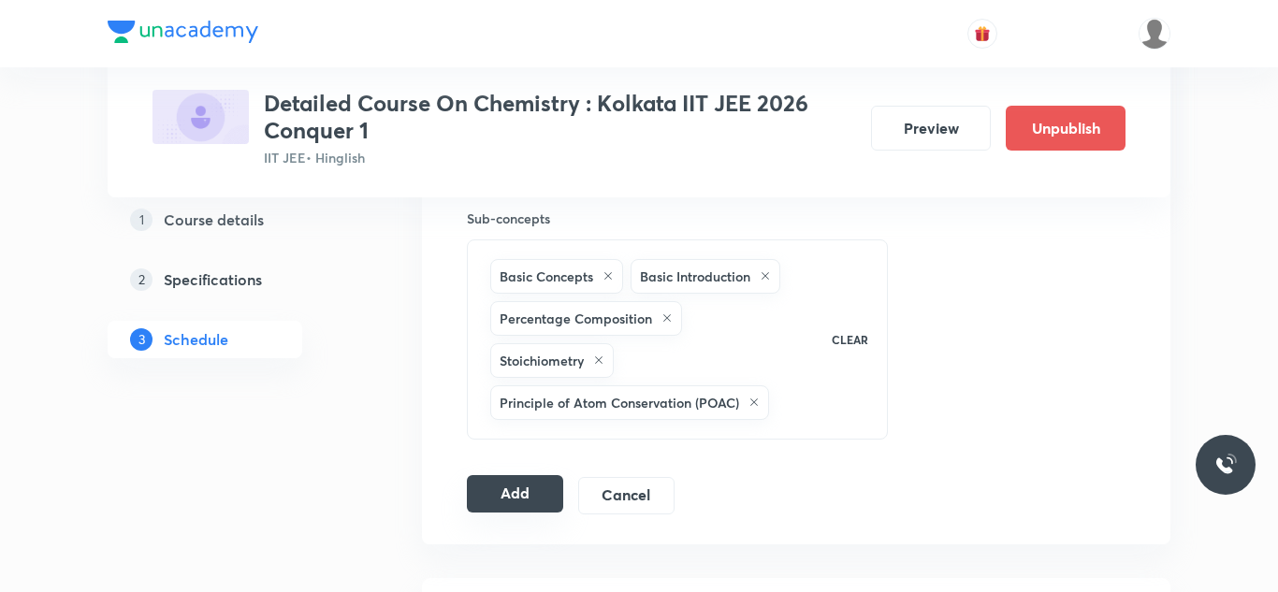
click at [528, 481] on button "Add" at bounding box center [515, 493] width 96 height 37
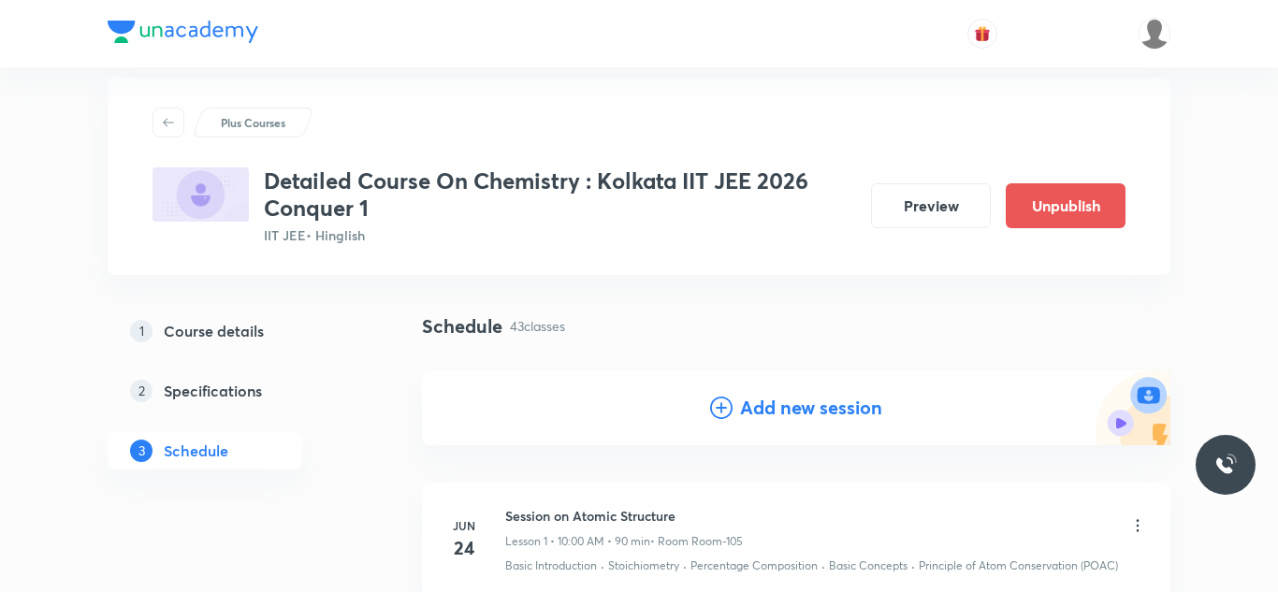
scroll to position [0, 0]
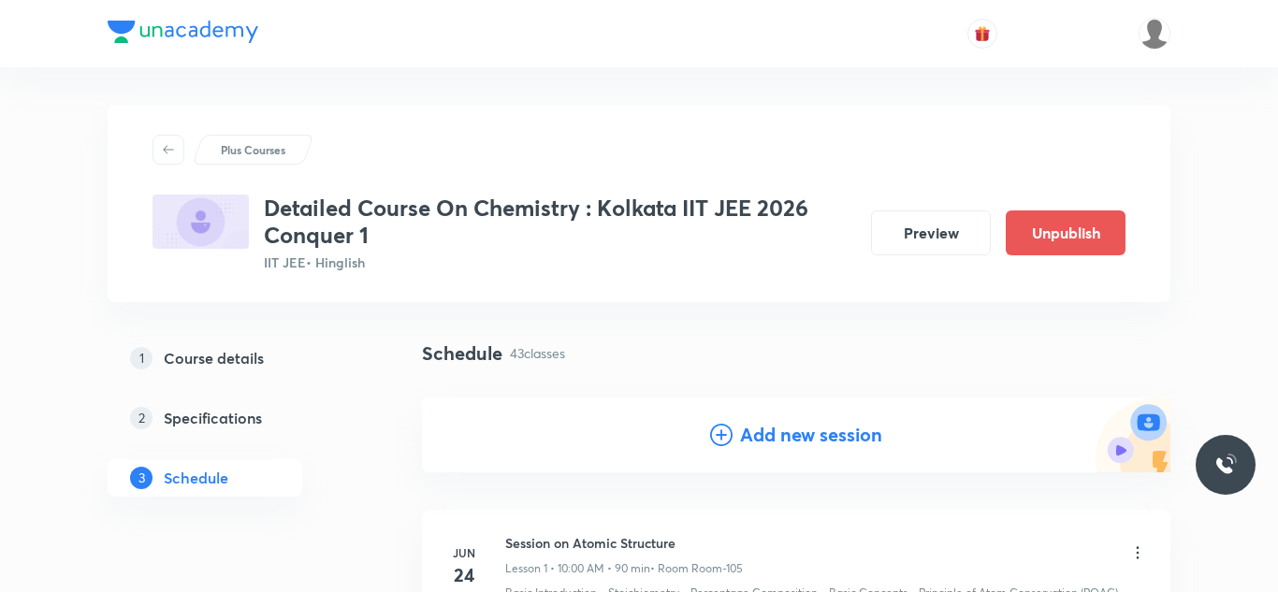
click at [749, 444] on h4 "Add new session" at bounding box center [811, 435] width 142 height 28
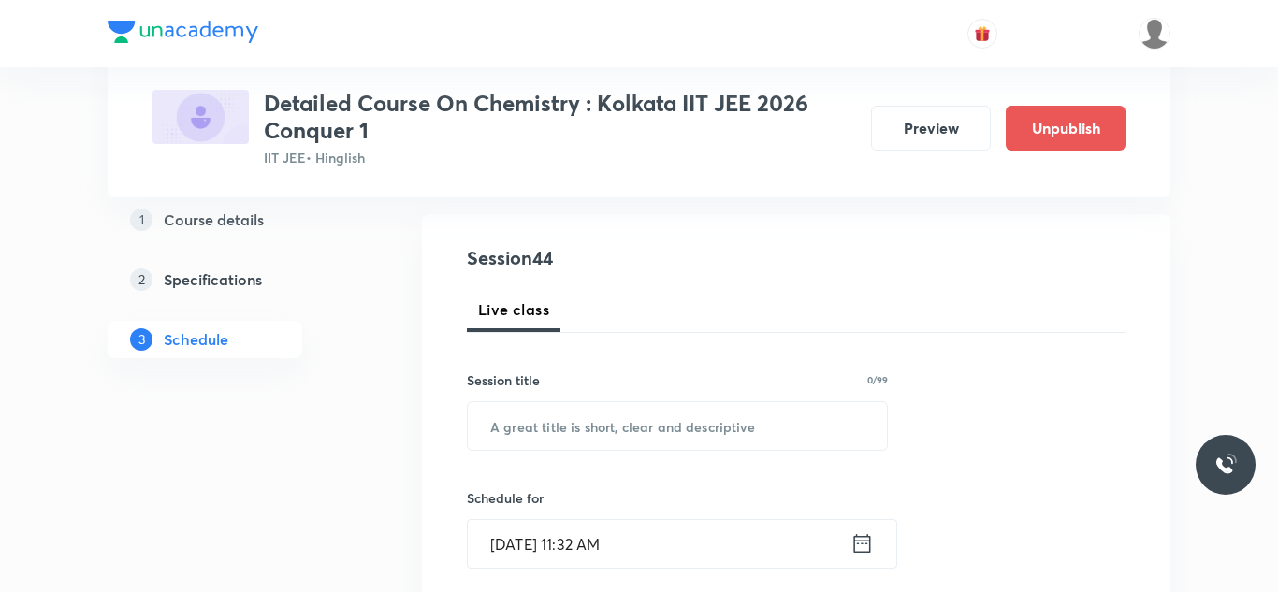
scroll to position [195, 0]
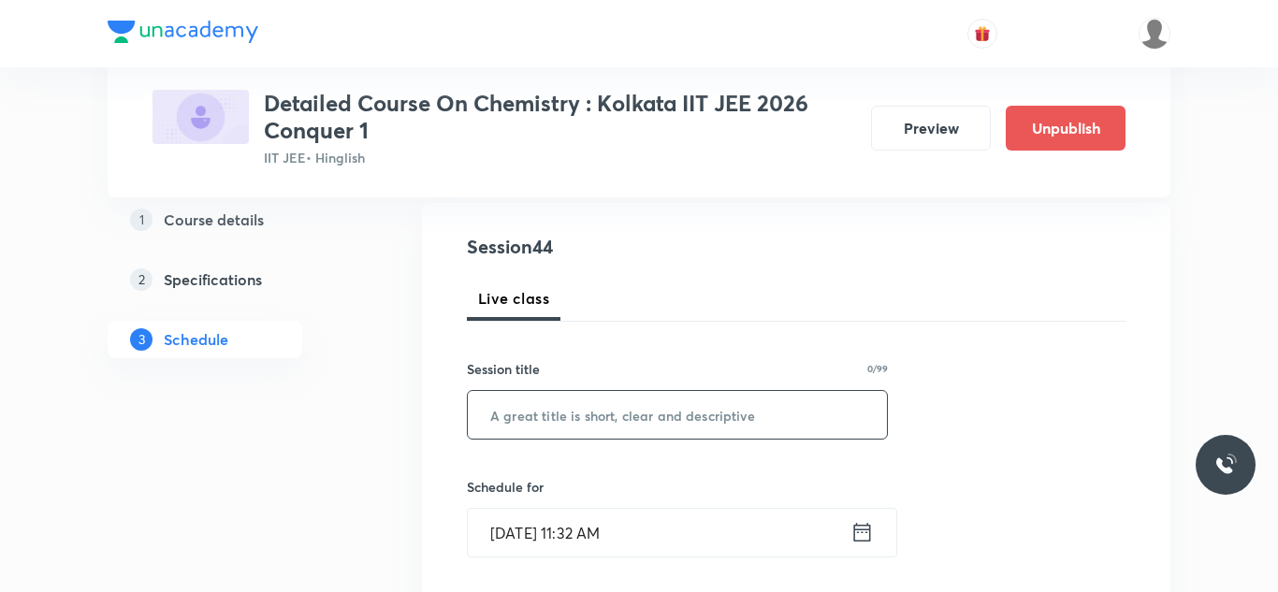
click at [707, 430] on input "text" at bounding box center [677, 415] width 419 height 48
paste input "Session on Chemical & Ionic Equilibrium"
type input "Session on Chemical & Ionic Equilibrium"
click at [522, 535] on input "Aug 31, 2025, 11:32 AM" at bounding box center [659, 533] width 383 height 48
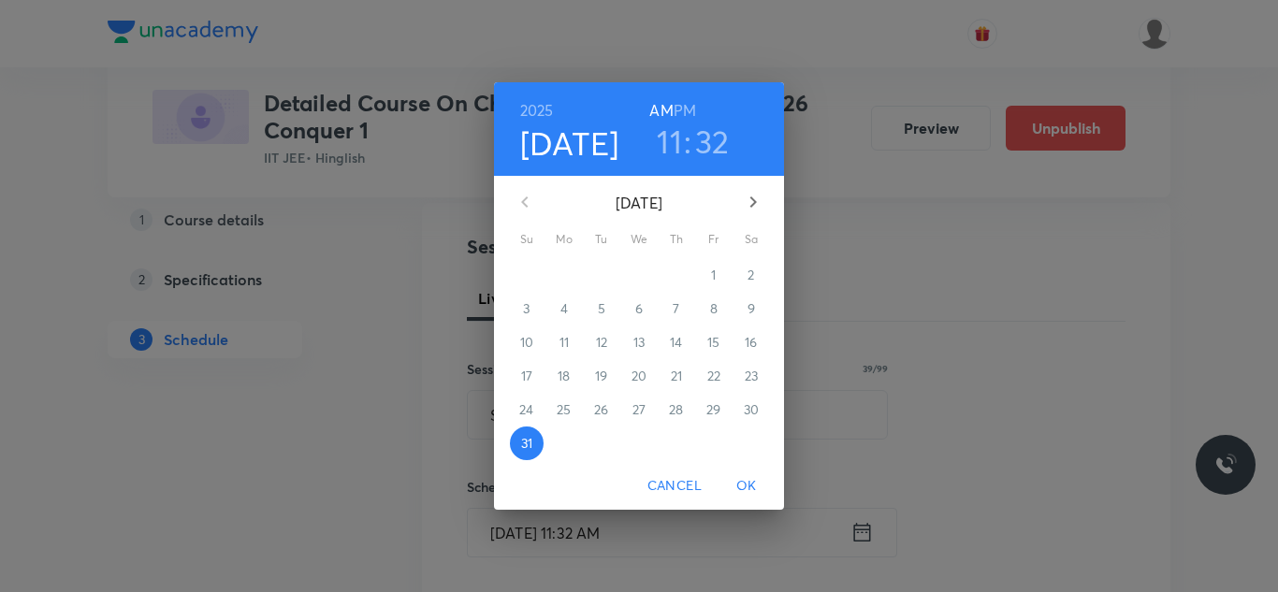
click at [751, 199] on icon "button" at bounding box center [753, 202] width 22 height 22
click at [527, 308] on p "7" at bounding box center [526, 308] width 7 height 19
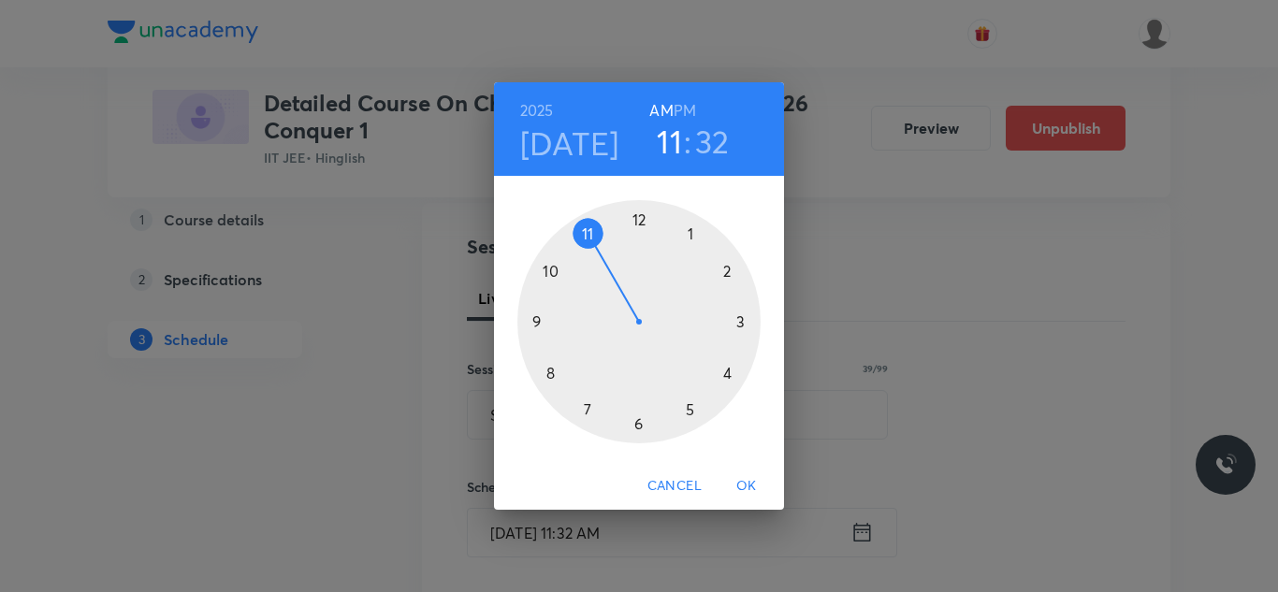
click at [687, 225] on div at bounding box center [639, 321] width 243 height 243
click at [687, 111] on h6 "PM" at bounding box center [685, 110] width 22 height 26
click at [637, 424] on div at bounding box center [639, 321] width 243 height 243
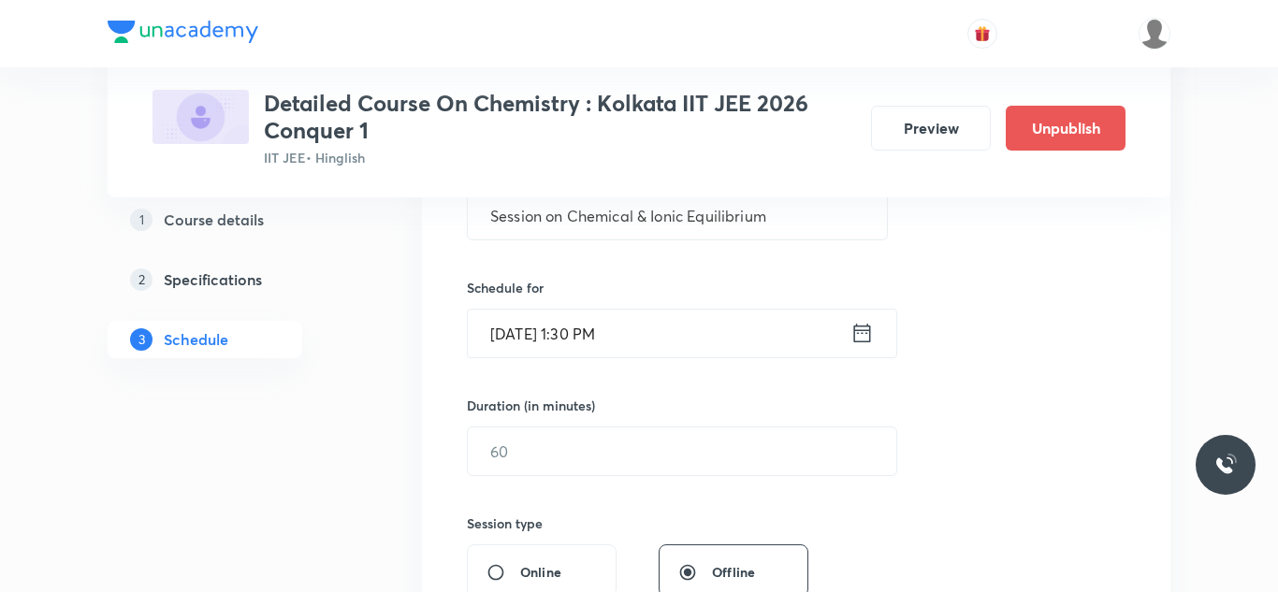
scroll to position [402, 0]
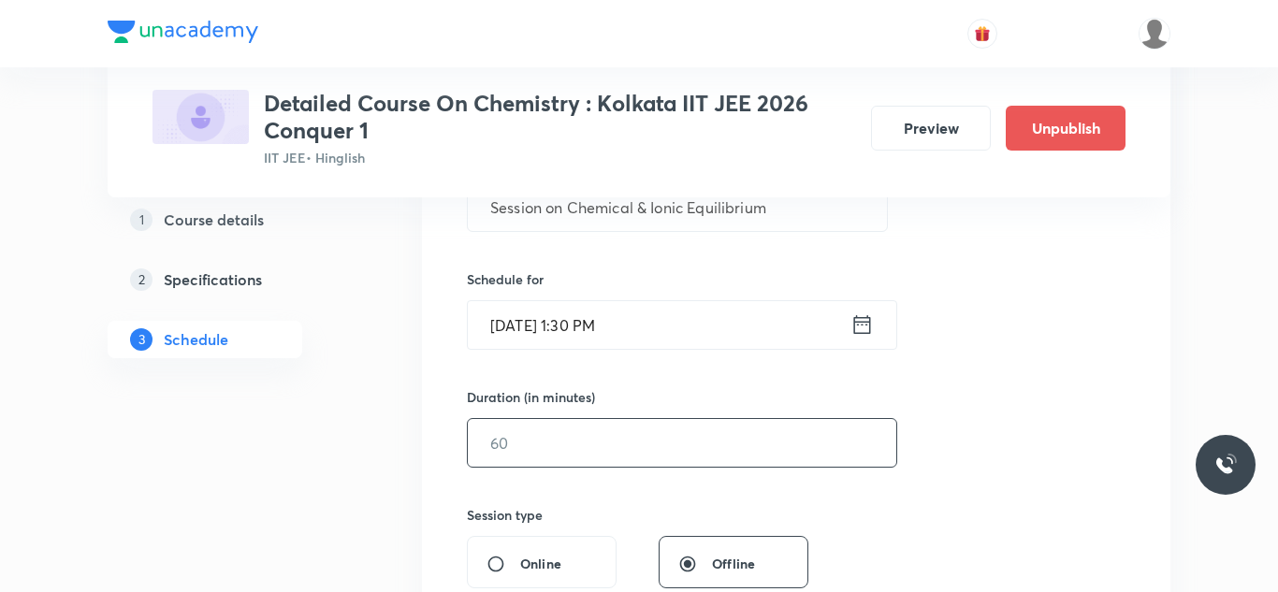
click at [602, 431] on input "text" at bounding box center [682, 443] width 429 height 48
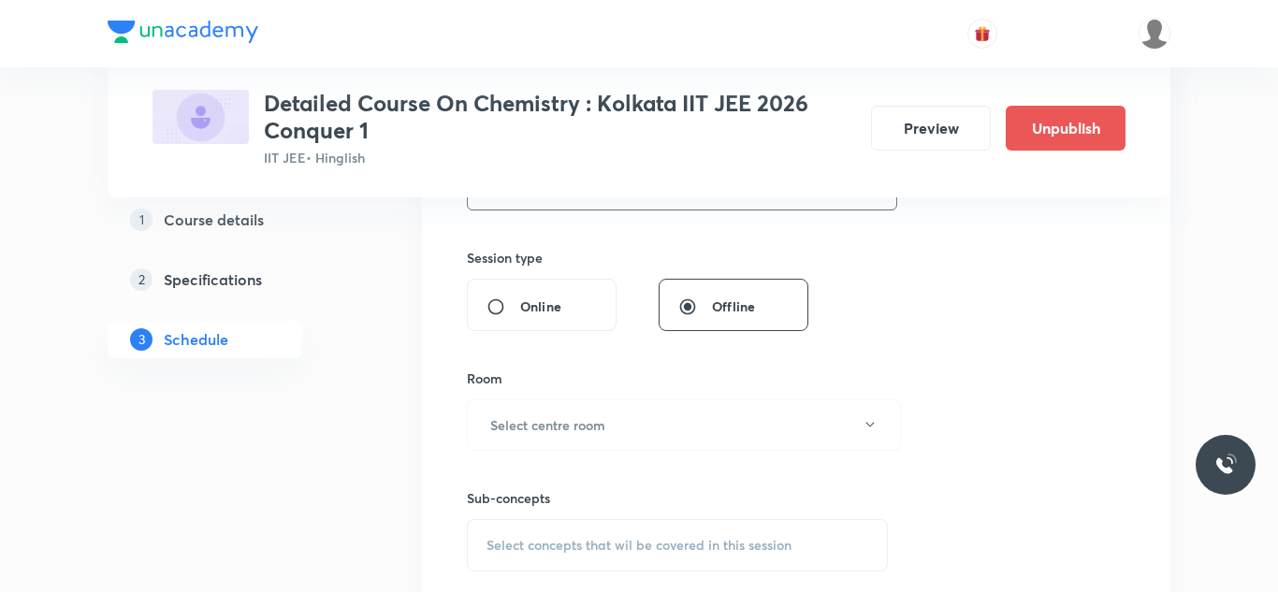
scroll to position [663, 0]
type input "90"
click at [535, 413] on h6 "Select centre room" at bounding box center [547, 423] width 115 height 20
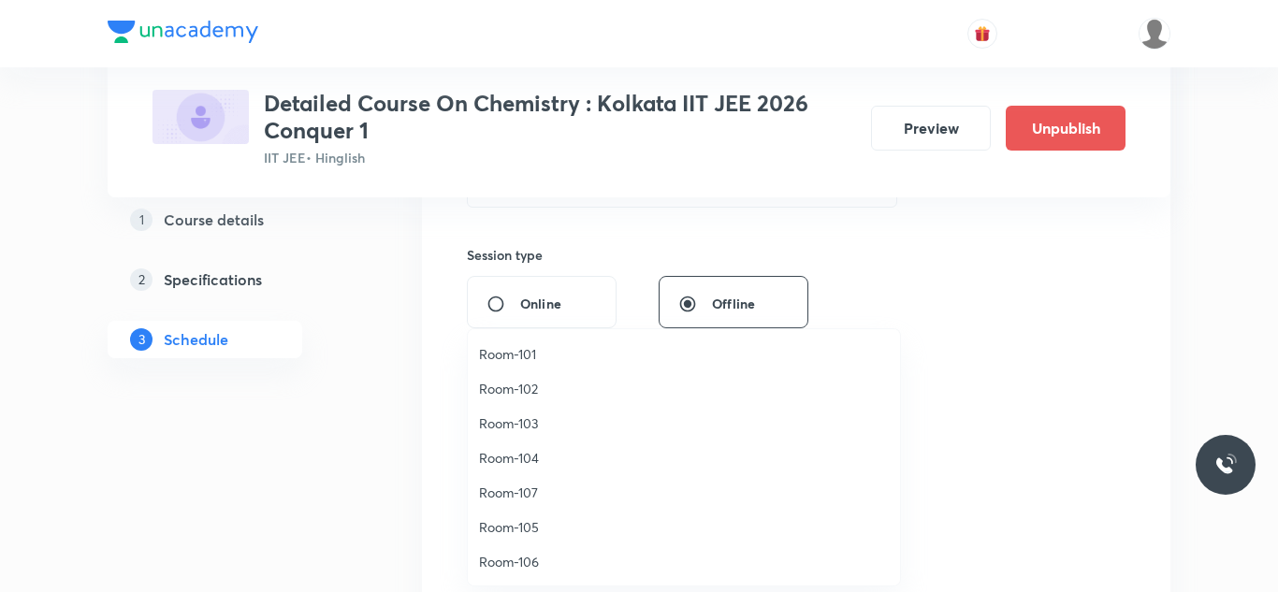
click at [520, 531] on span "Room-105" at bounding box center [684, 528] width 410 height 20
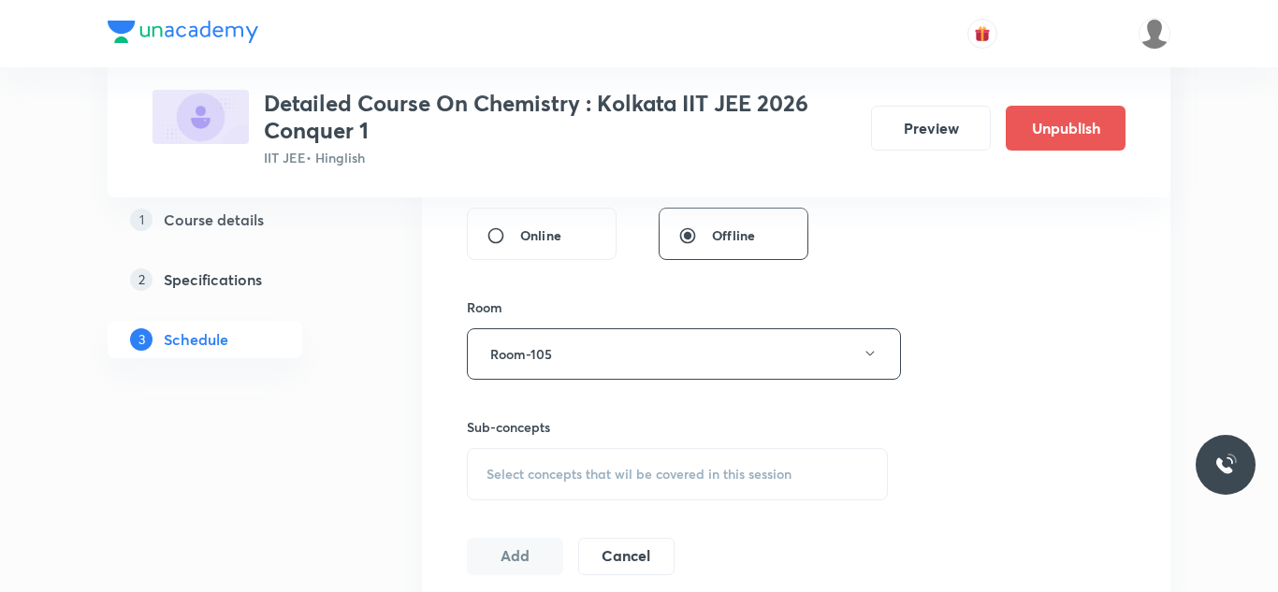
scroll to position [734, 0]
click at [562, 343] on button "Room-105" at bounding box center [684, 351] width 434 height 51
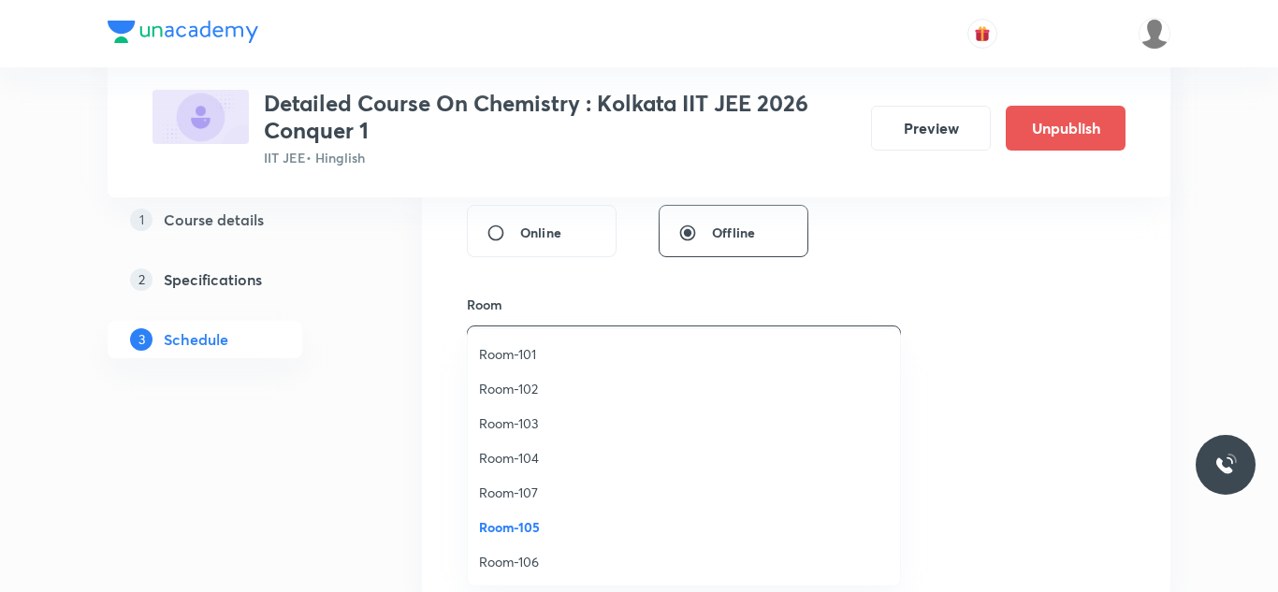
click at [525, 424] on span "Room-103" at bounding box center [684, 424] width 410 height 20
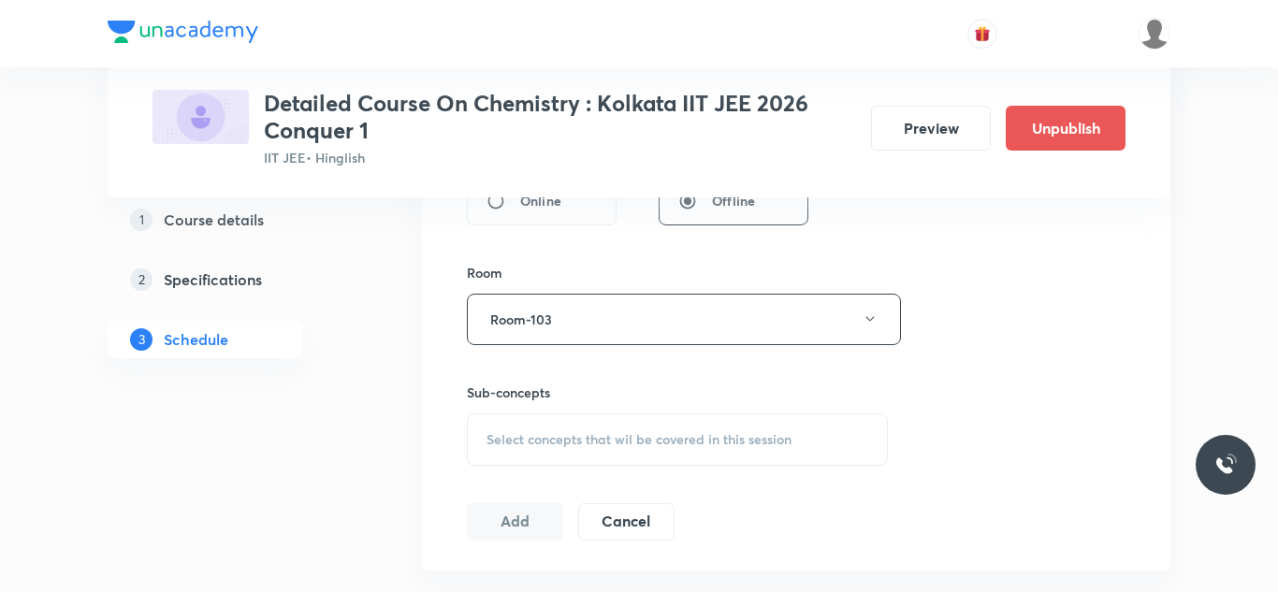
scroll to position [783, 0]
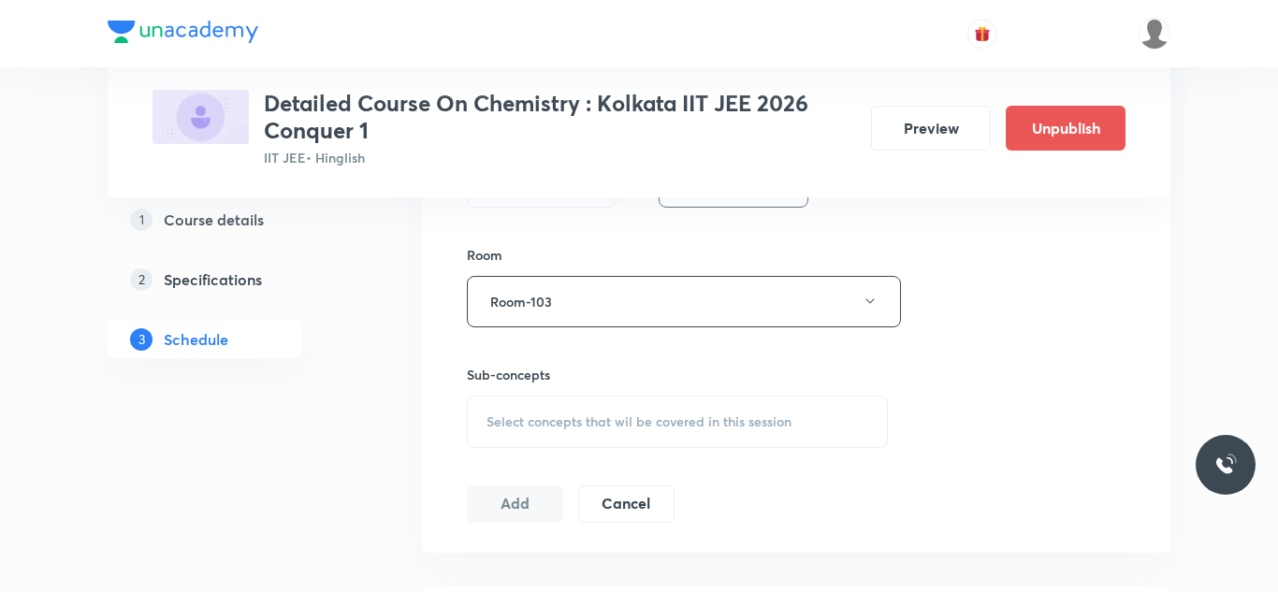
click at [525, 424] on span "Select concepts that wil be covered in this session" at bounding box center [639, 422] width 305 height 15
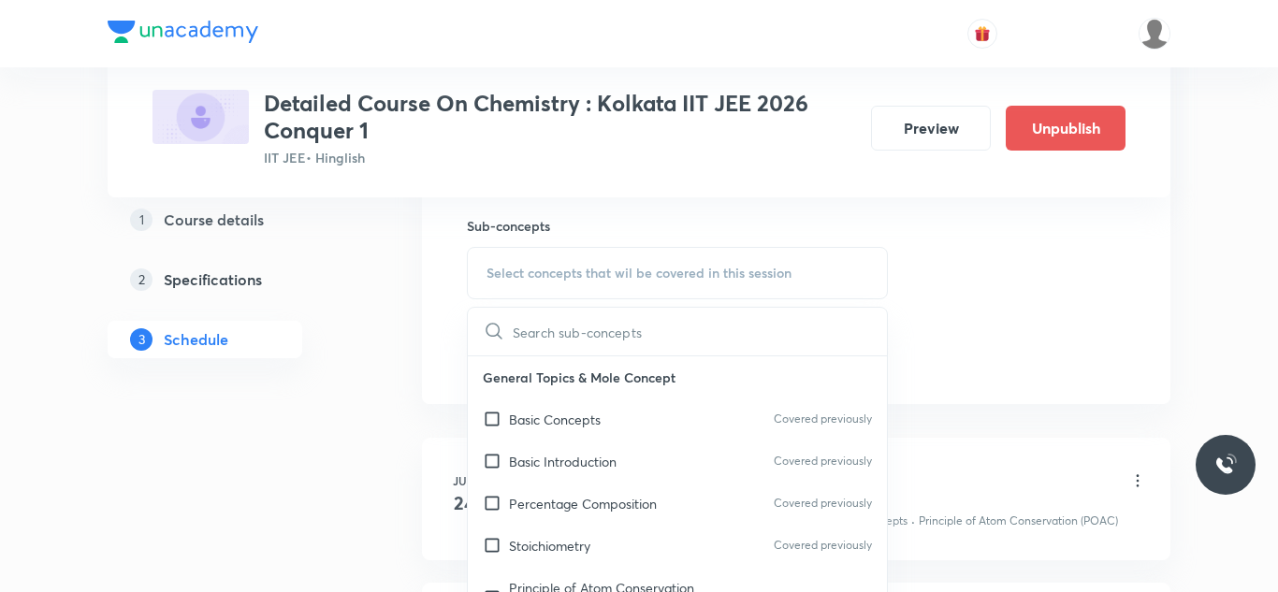
scroll to position [964, 0]
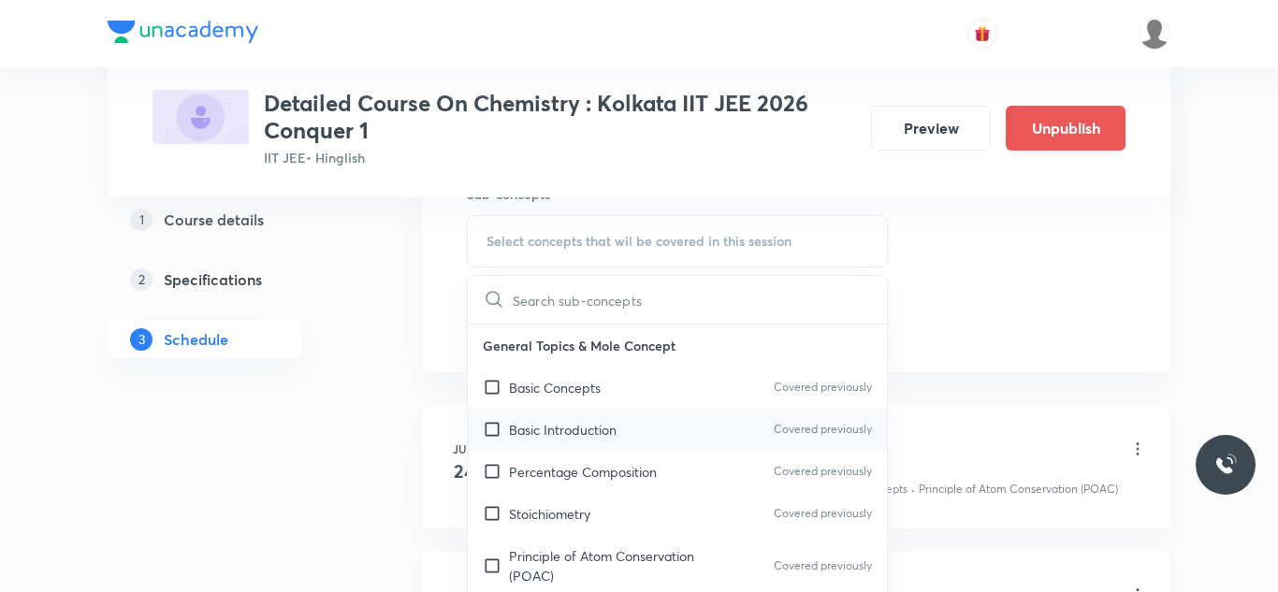
click at [492, 395] on input "checkbox" at bounding box center [496, 388] width 26 height 20
checkbox input "true"
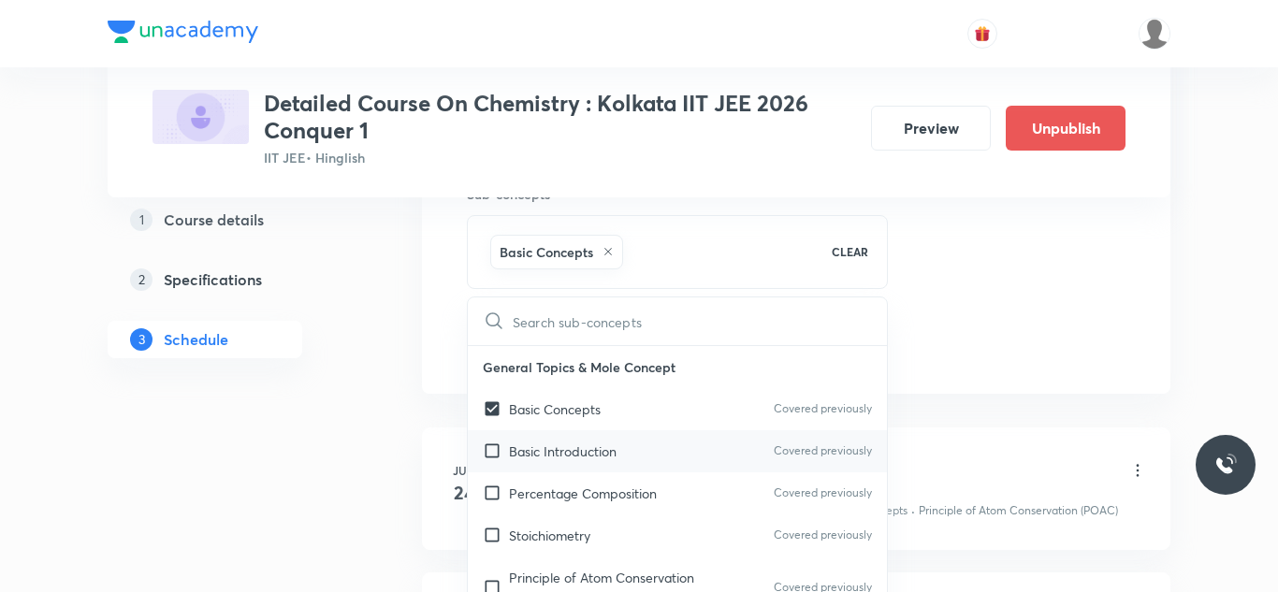
click at [489, 451] on input "checkbox" at bounding box center [496, 452] width 26 height 20
checkbox input "true"
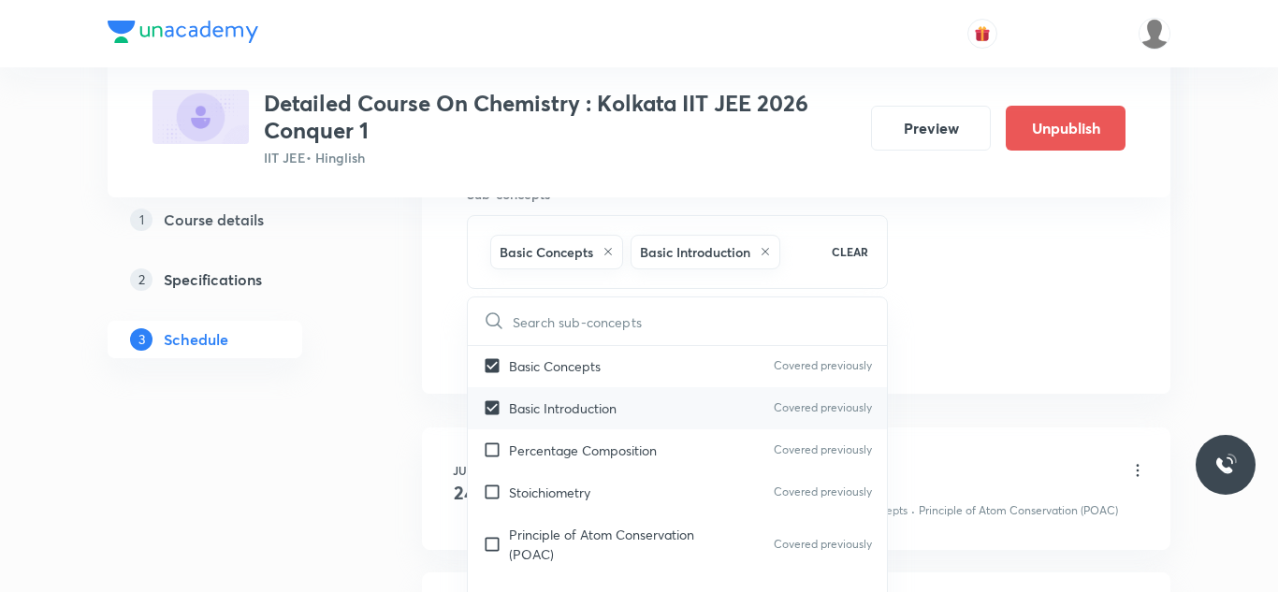
scroll to position [62, 0]
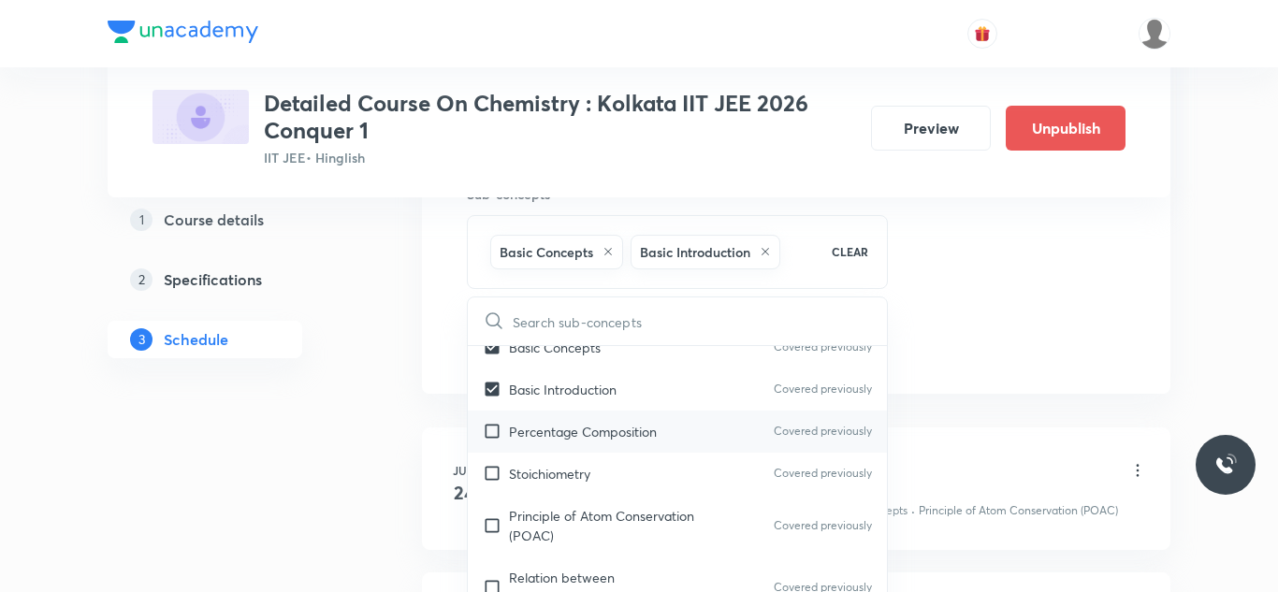
click at [490, 427] on input "checkbox" at bounding box center [496, 432] width 26 height 20
checkbox input "true"
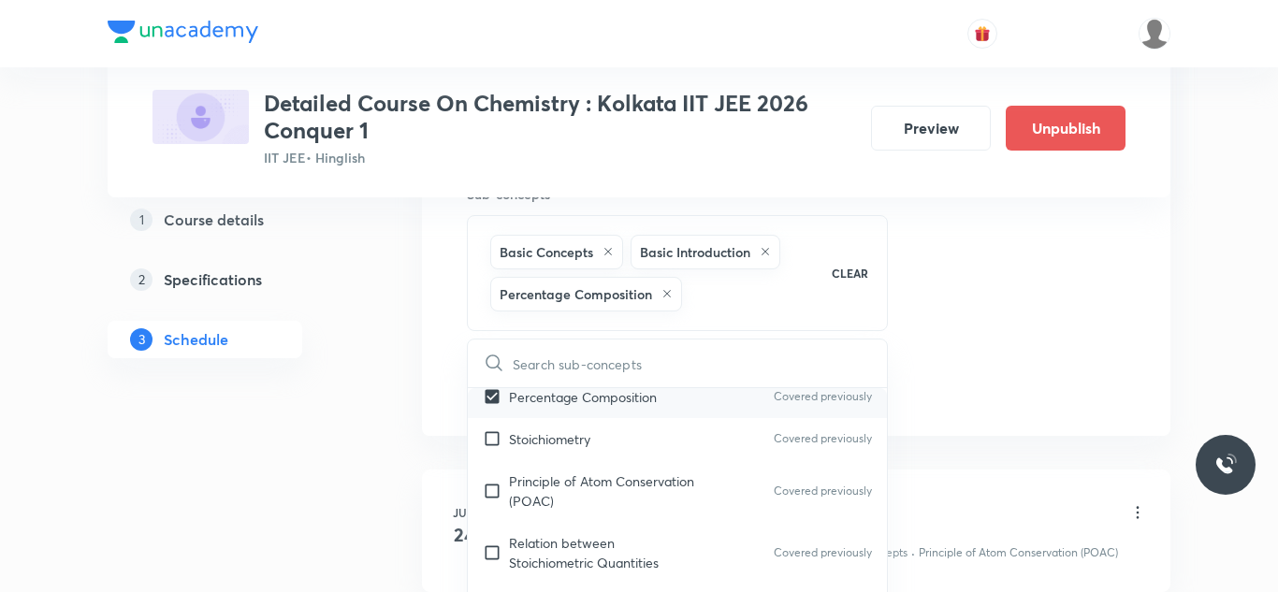
scroll to position [144, 0]
click at [490, 427] on input "checkbox" at bounding box center [496, 434] width 26 height 20
checkbox input "true"
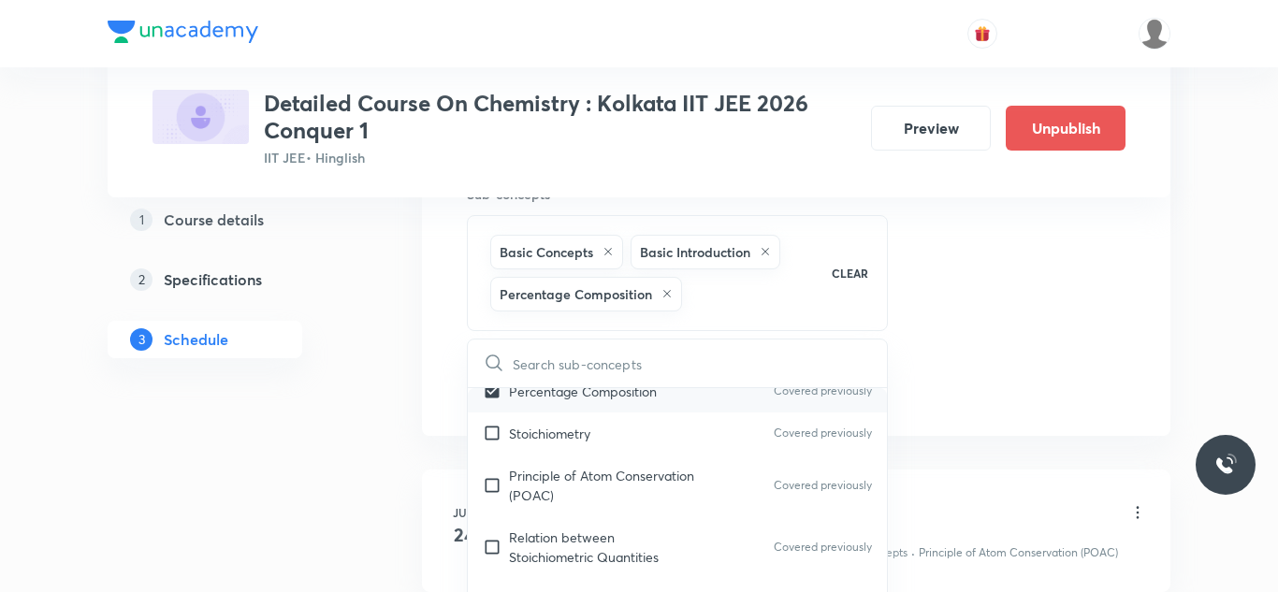
checkbox input "true"
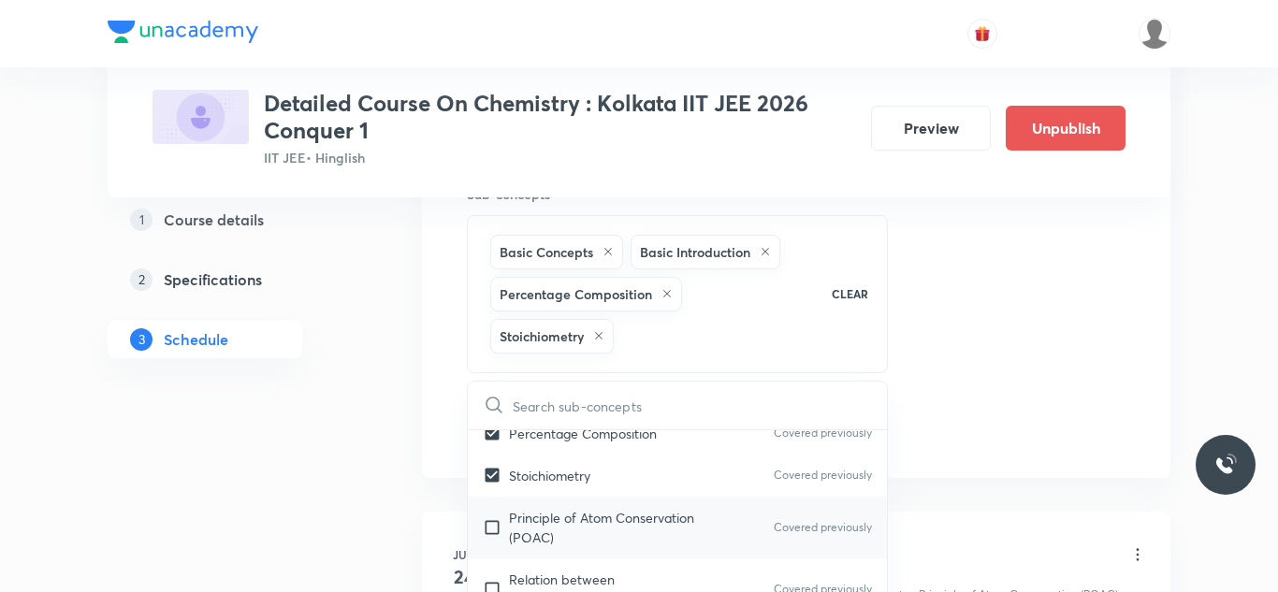
click at [491, 526] on input "checkbox" at bounding box center [496, 527] width 26 height 39
checkbox input "true"
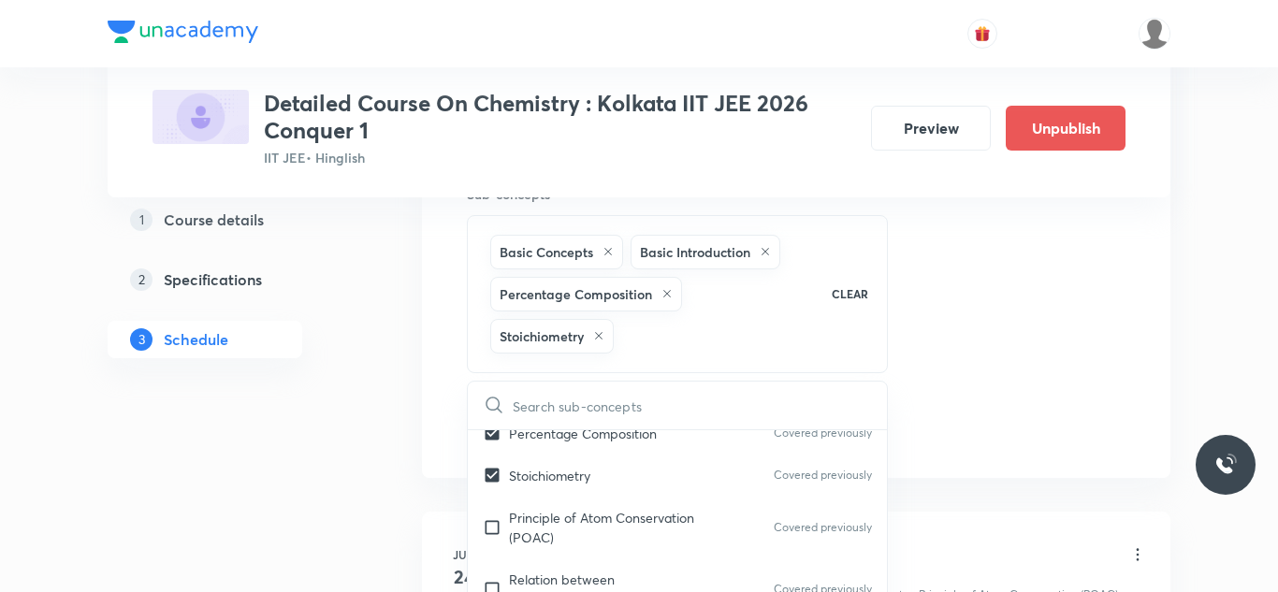
checkbox input "true"
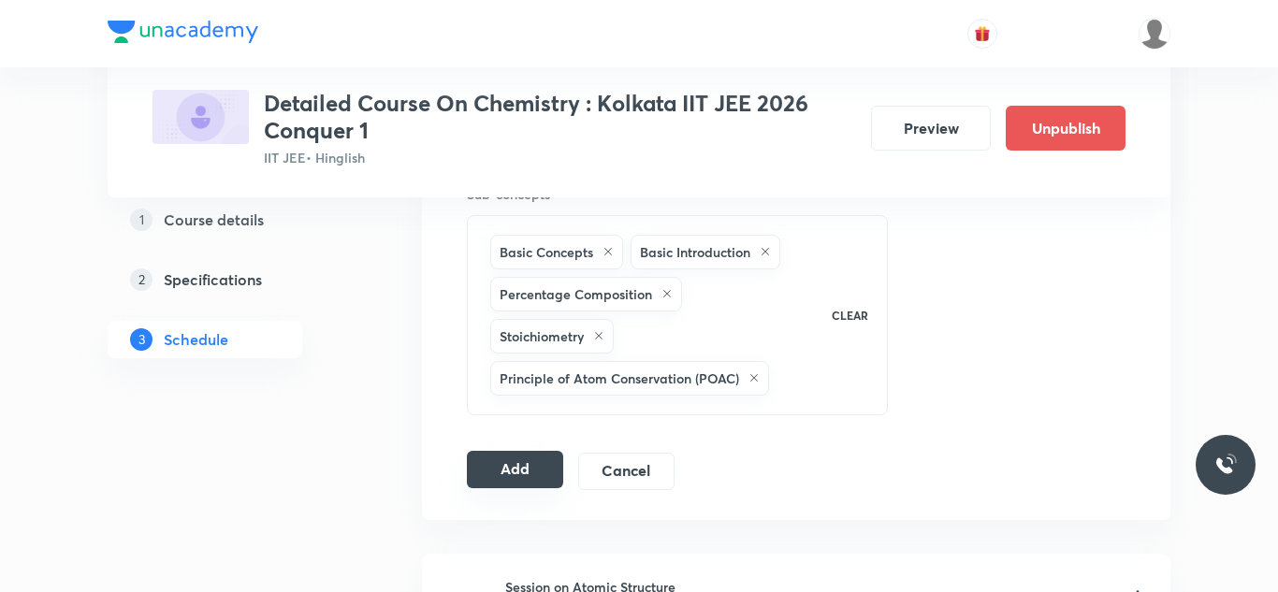
click at [513, 474] on button "Add" at bounding box center [515, 469] width 96 height 37
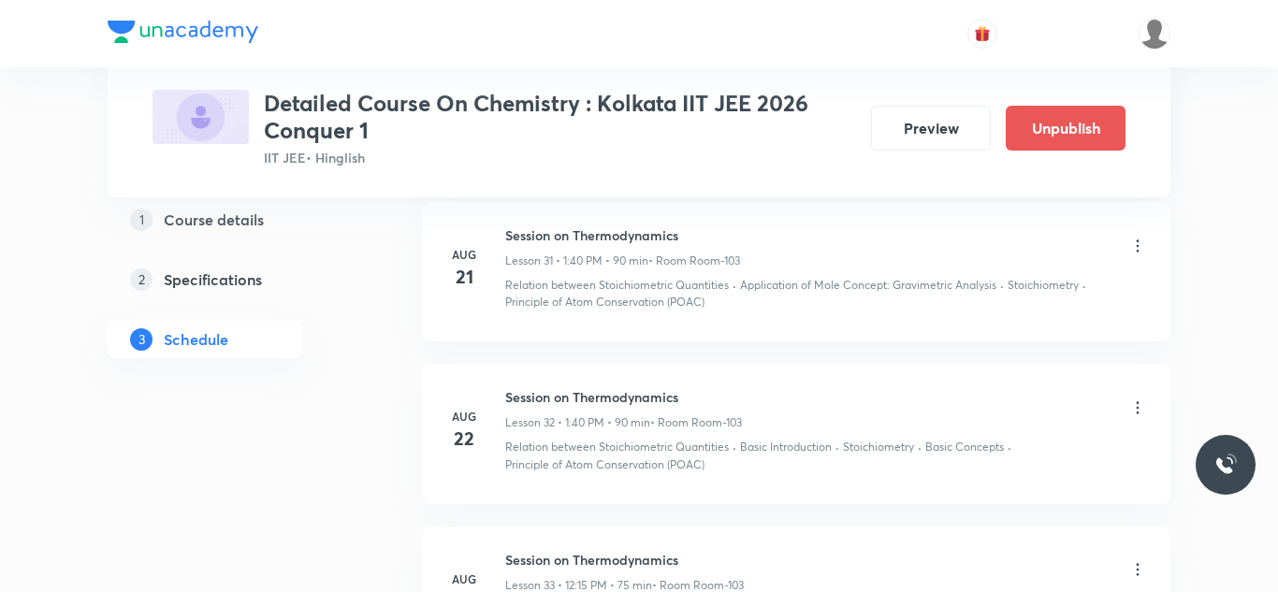
scroll to position [6811, 0]
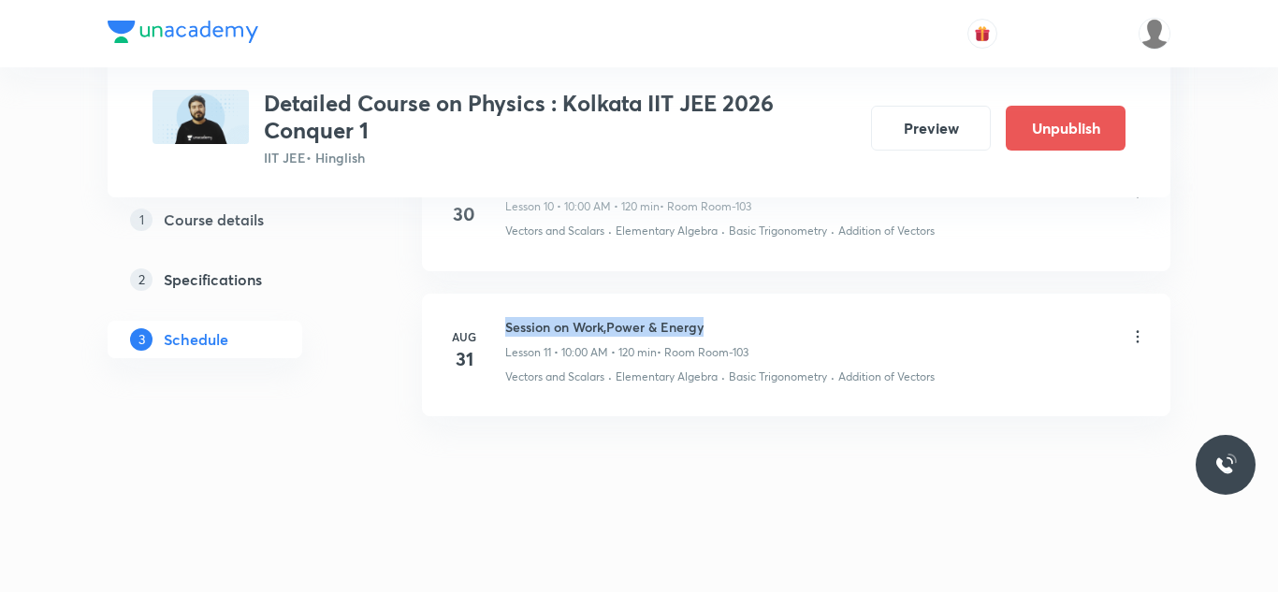
drag, startPoint x: 508, startPoint y: 327, endPoint x: 747, endPoint y: 307, distance: 239.5
click at [747, 307] on li "[DATE] Session on Work,Power & Energy Lesson 11 • 10:00 AM • 120 min • Room Roo…" at bounding box center [796, 355] width 749 height 123
copy h6 "Session on Work,Power & Energy"
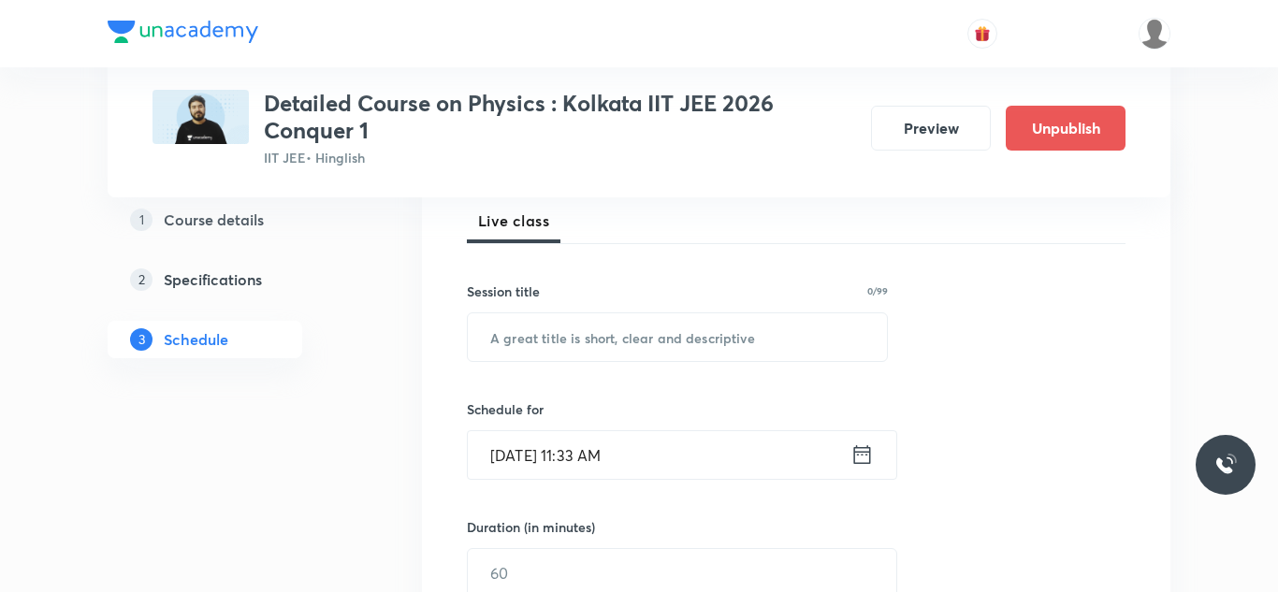
scroll to position [283, 0]
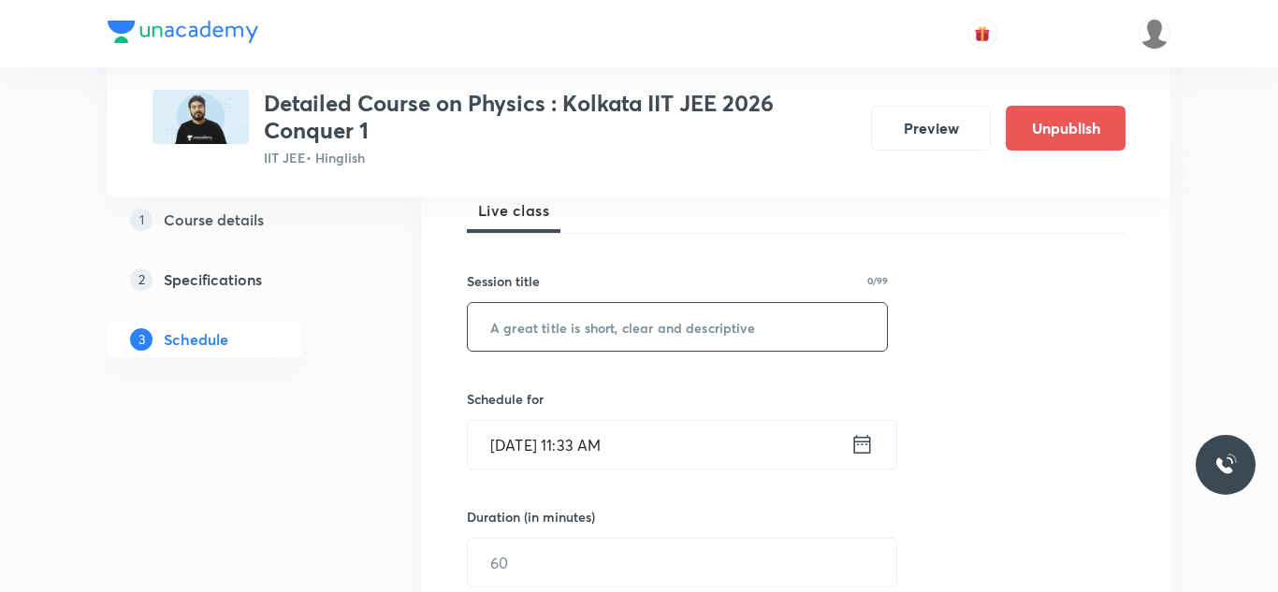
click at [674, 329] on input "text" at bounding box center [677, 327] width 419 height 48
paste input "Session on Work,Power & Energy"
drag, startPoint x: 570, startPoint y: 325, endPoint x: 767, endPoint y: 314, distance: 197.7
click at [767, 314] on input "Session on Work,Power & Energy" at bounding box center [677, 327] width 419 height 48
type input "Session on Rotational Motion"
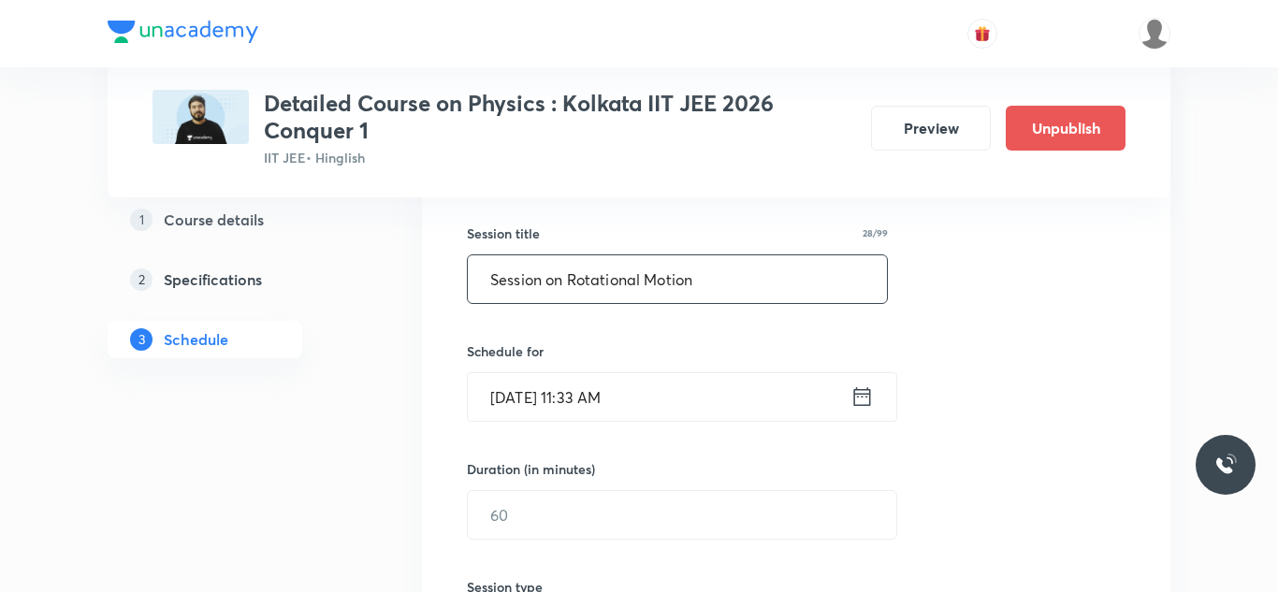
scroll to position [333, 0]
click at [525, 398] on input "[DATE] 11:33 AM" at bounding box center [659, 395] width 383 height 48
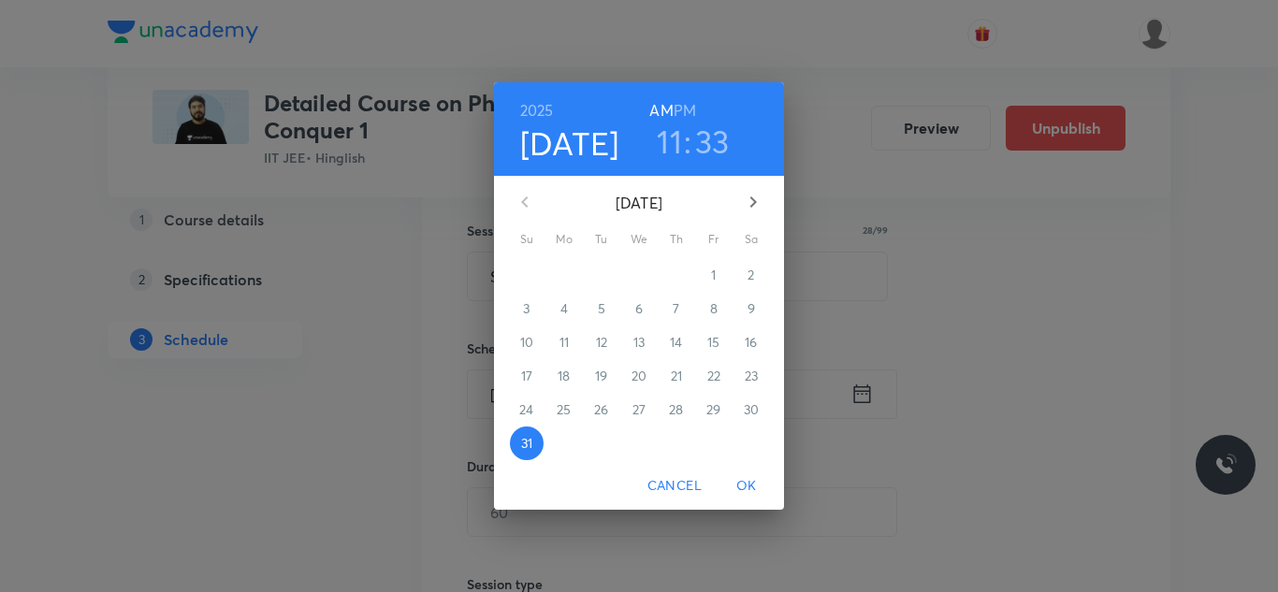
click at [747, 193] on icon "button" at bounding box center [753, 202] width 22 height 22
click at [678, 270] on p "4" at bounding box center [676, 275] width 7 height 19
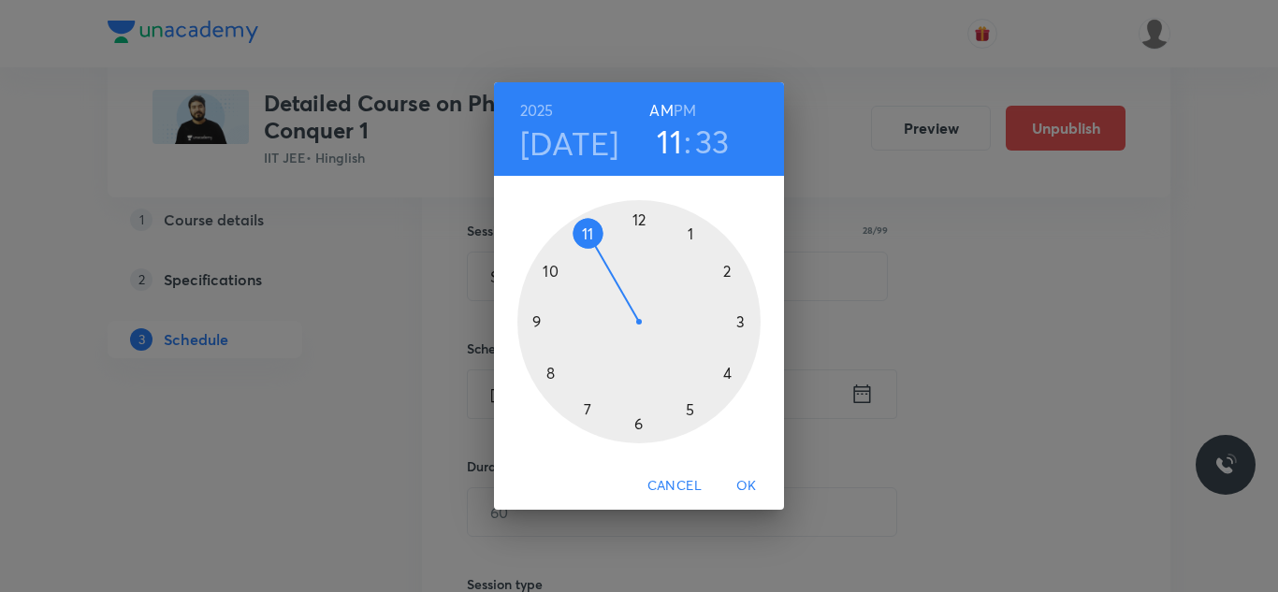
click at [701, 134] on h3 "33" at bounding box center [712, 141] width 35 height 39
click at [546, 372] on div at bounding box center [639, 321] width 243 height 243
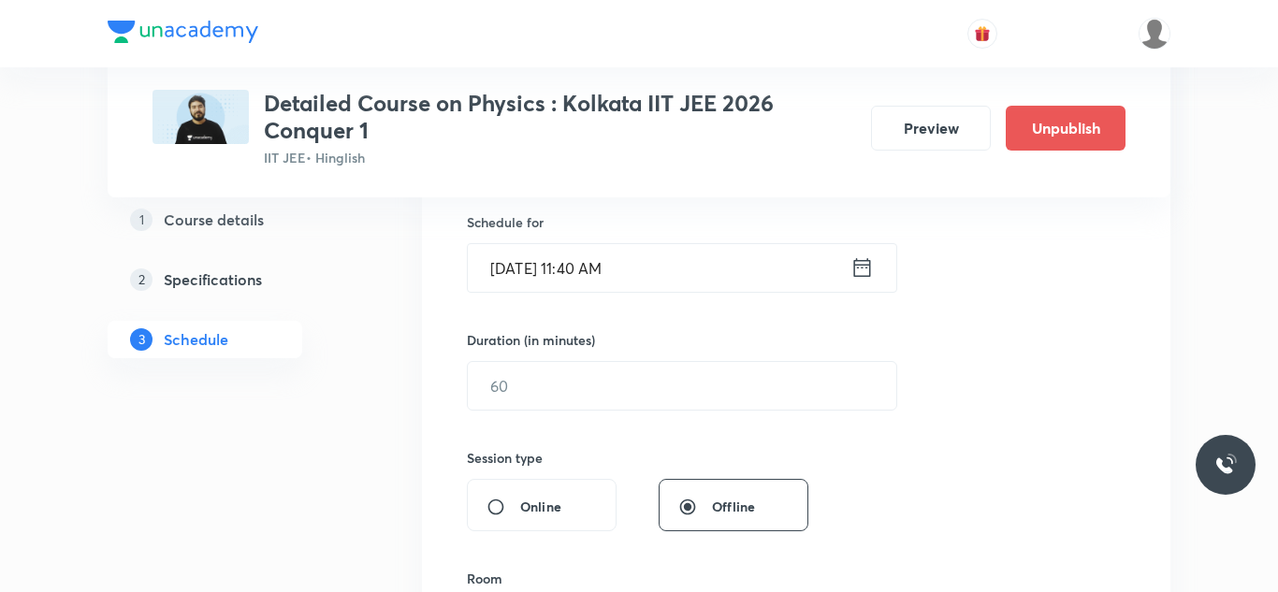
scroll to position [465, 0]
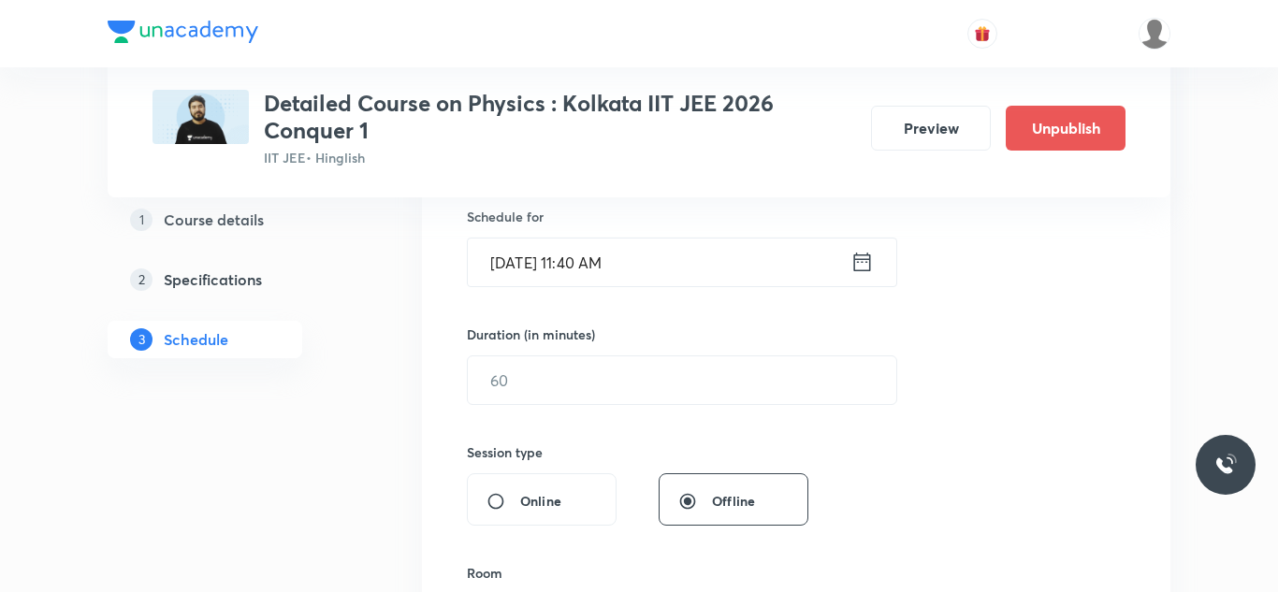
click at [546, 372] on input "text" at bounding box center [682, 381] width 429 height 48
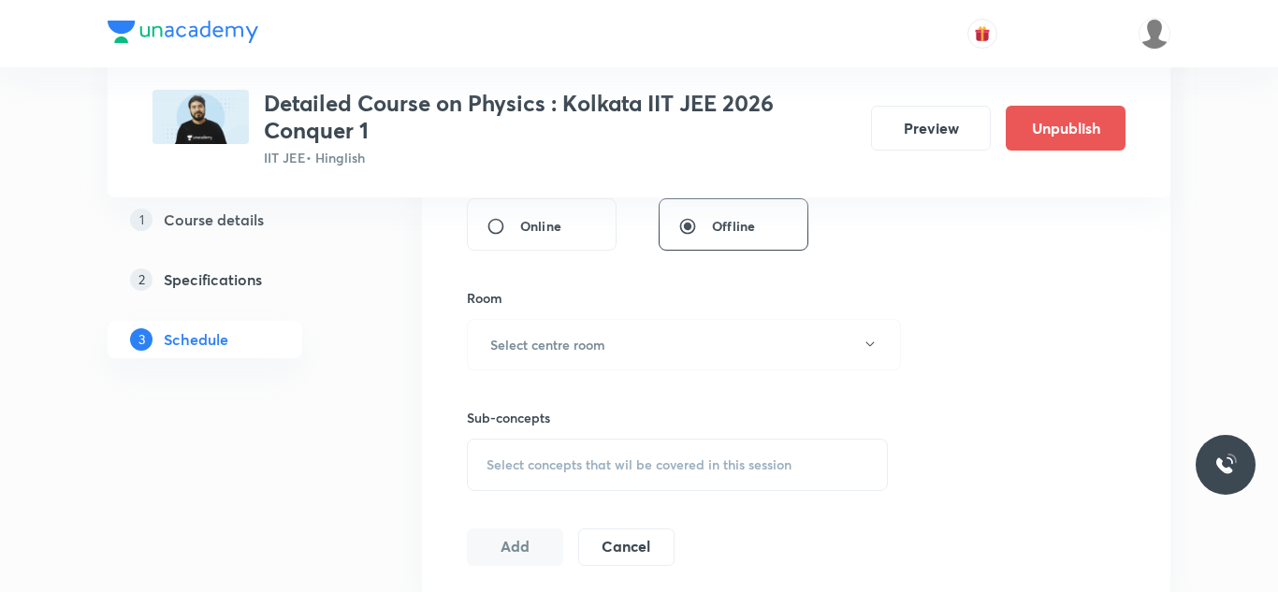
scroll to position [745, 0]
type input "90"
click at [586, 325] on button "Select centre room" at bounding box center [684, 339] width 434 height 51
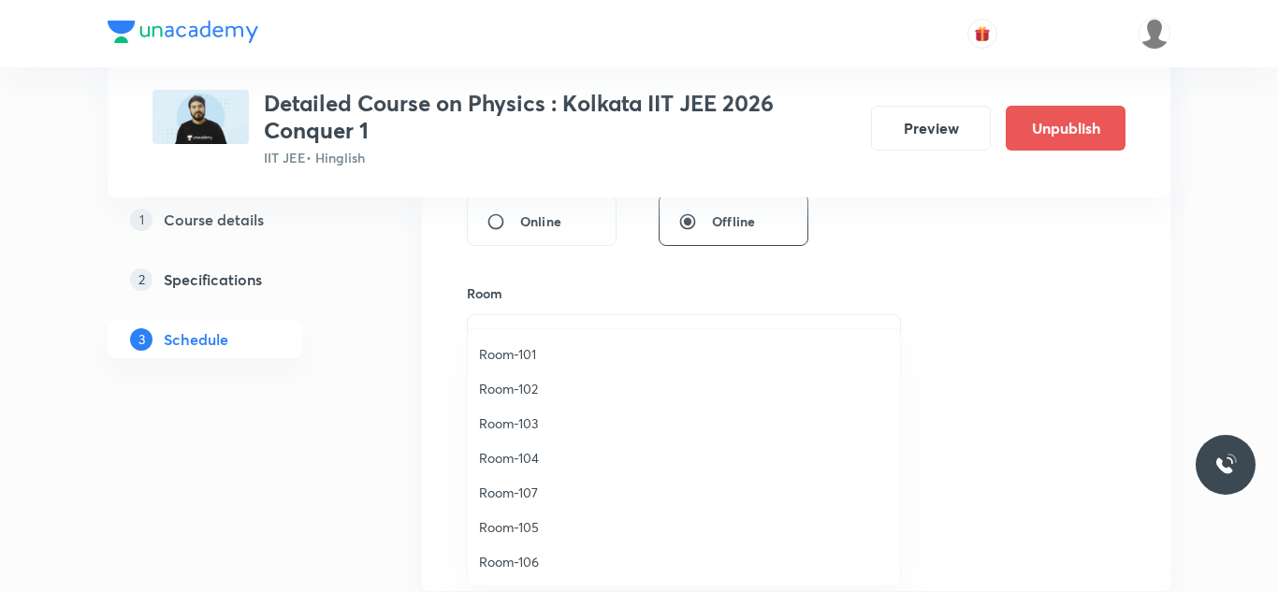
click at [521, 417] on span "Room-103" at bounding box center [684, 424] width 410 height 20
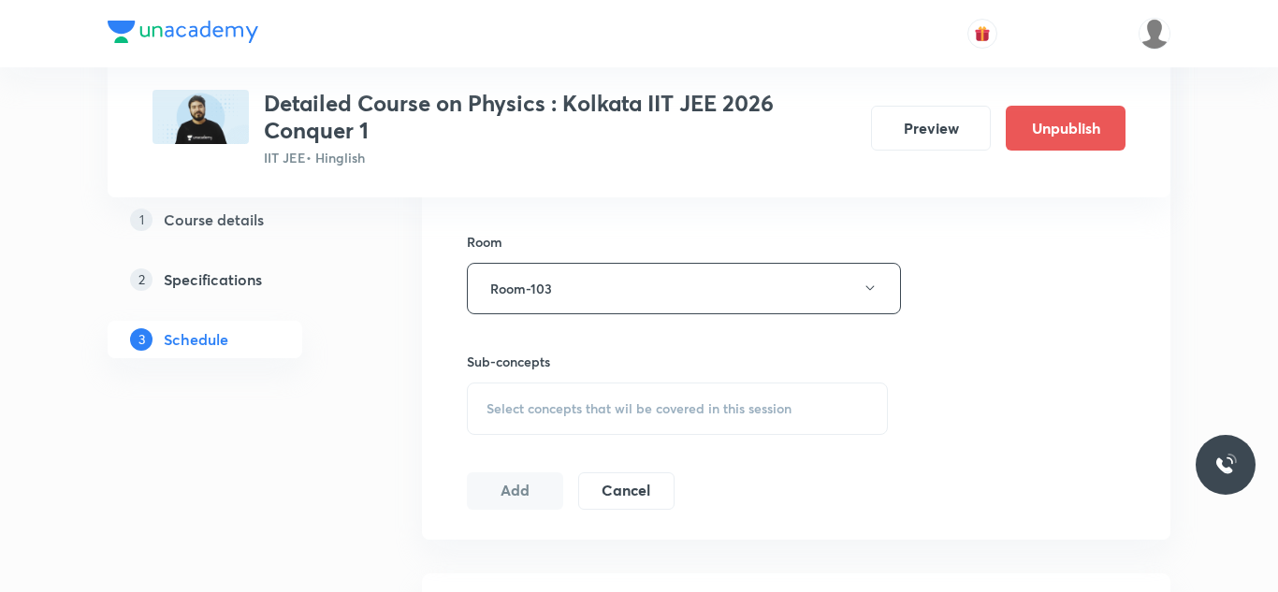
scroll to position [798, 0]
click at [521, 417] on div "Select concepts that wil be covered in this session" at bounding box center [677, 407] width 421 height 52
click at [583, 424] on div "Select concepts that wil be covered in this session" at bounding box center [677, 407] width 421 height 52
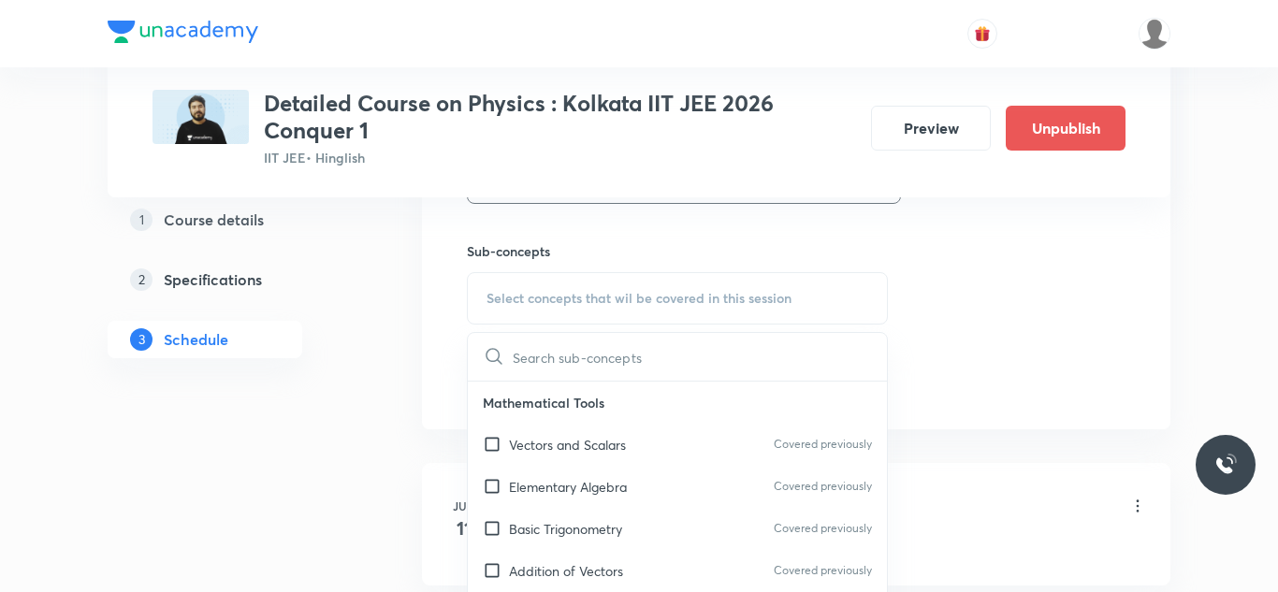
scroll to position [909, 0]
click at [498, 446] on input "checkbox" at bounding box center [496, 443] width 26 height 20
checkbox input "true"
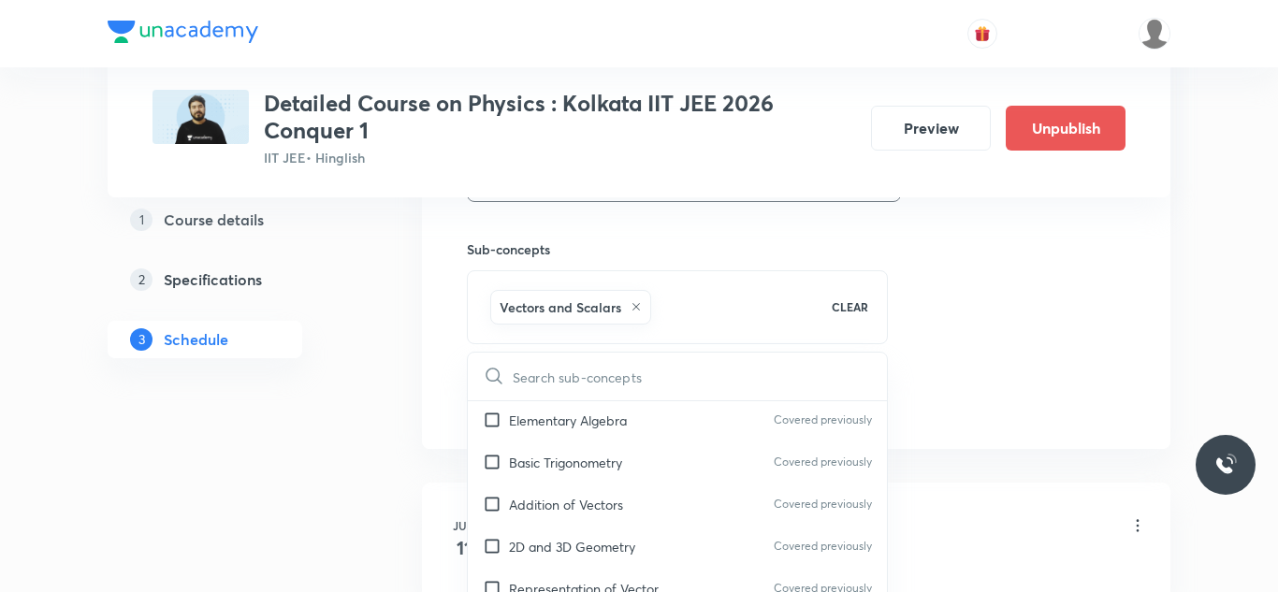
scroll to position [92, 0]
click at [498, 447] on input "checkbox" at bounding box center [496, 457] width 26 height 20
checkbox input "true"
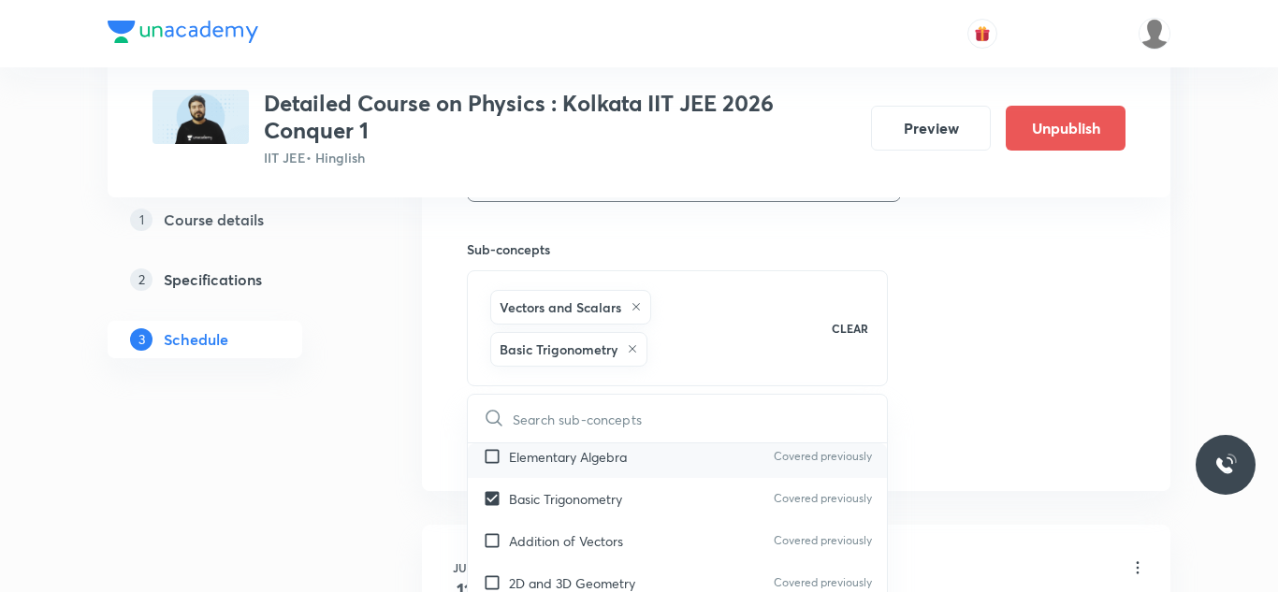
click at [494, 457] on input "checkbox" at bounding box center [496, 457] width 26 height 20
checkbox input "true"
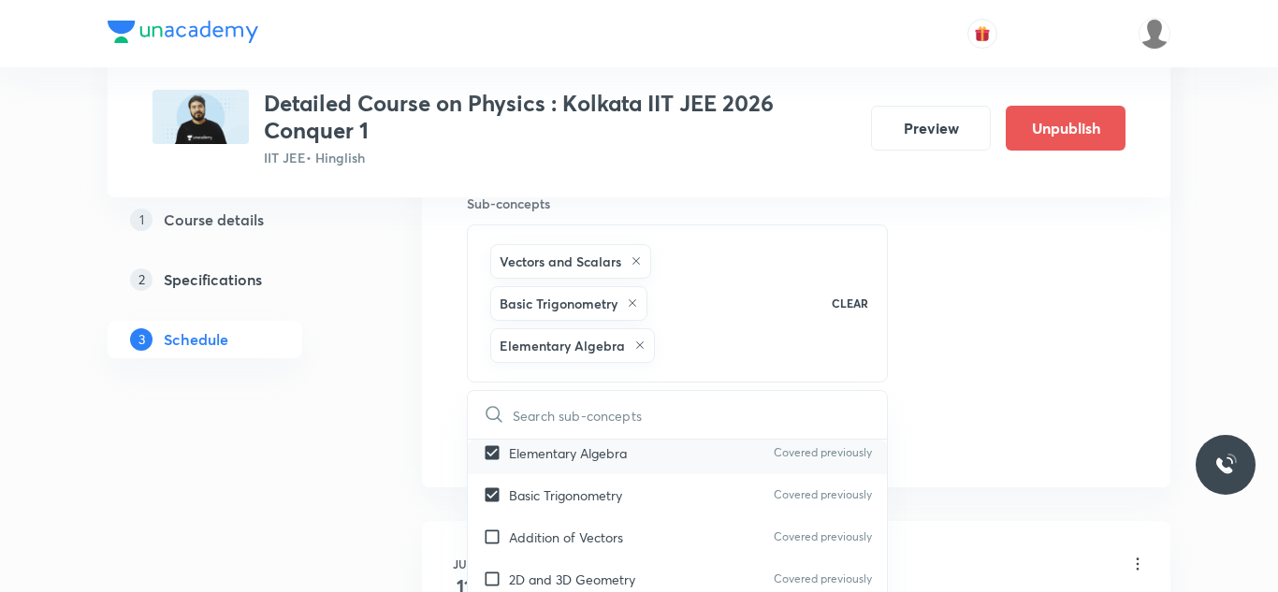
scroll to position [985, 0]
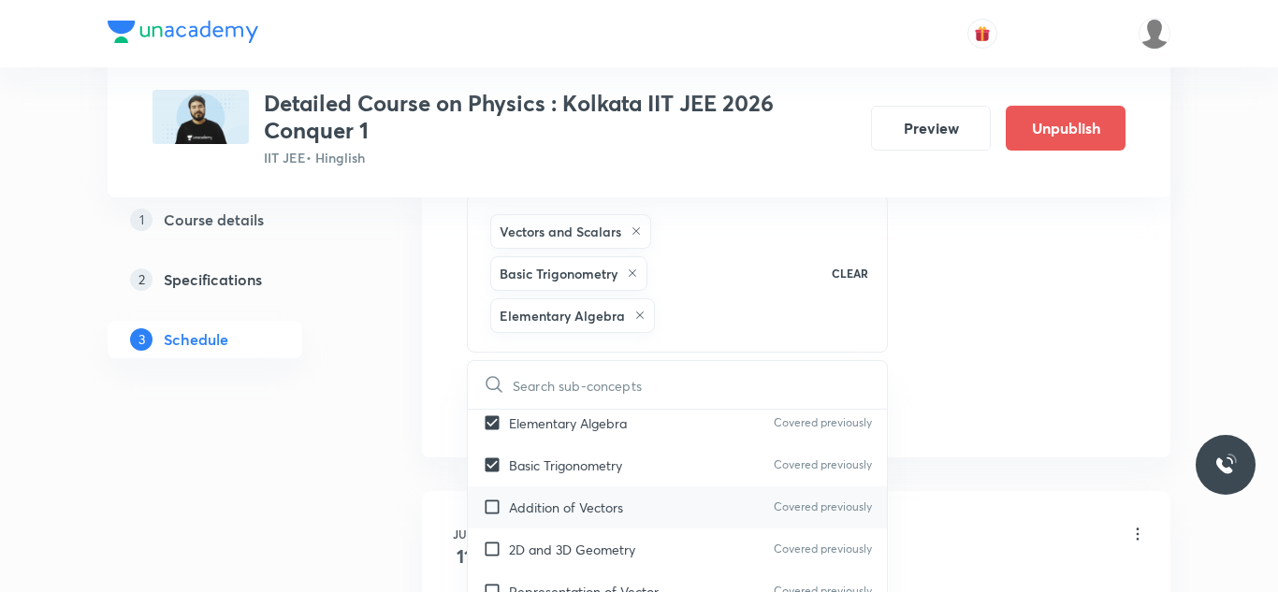
click at [490, 502] on input "checkbox" at bounding box center [496, 508] width 26 height 20
checkbox input "true"
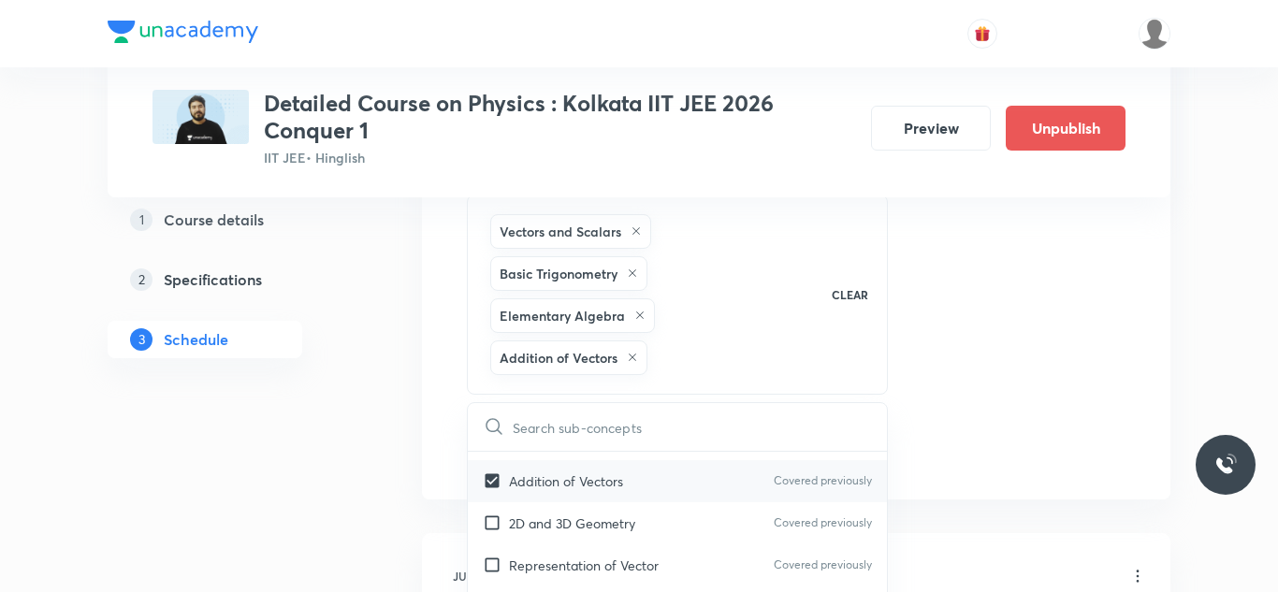
scroll to position [168, 0]
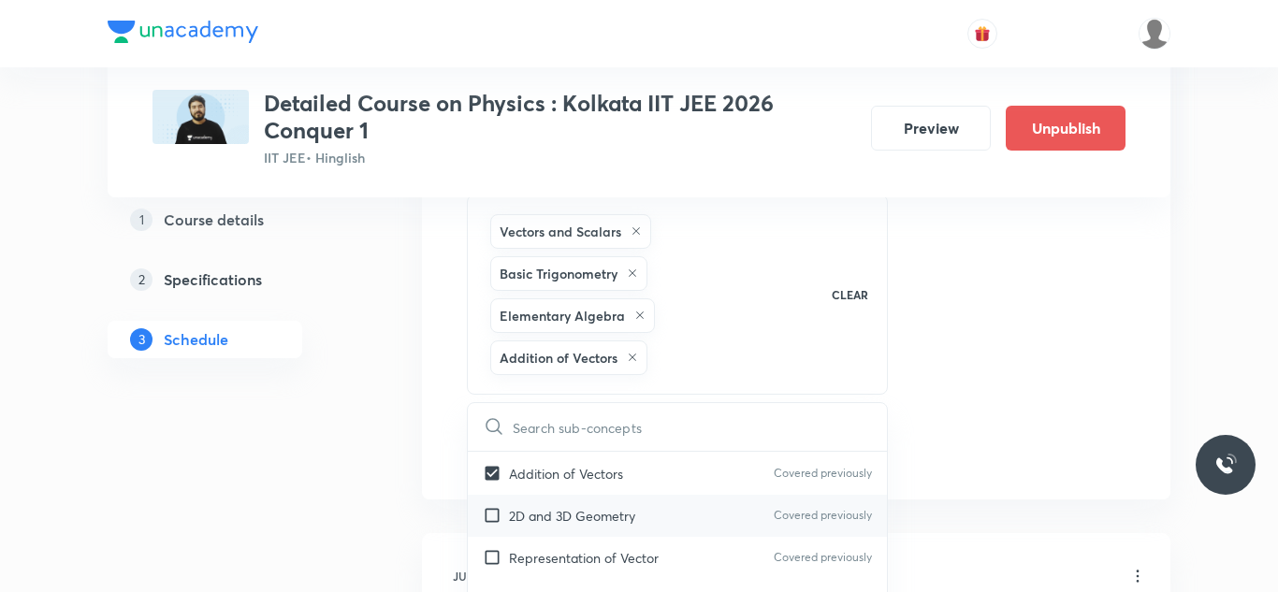
click at [490, 510] on input "checkbox" at bounding box center [496, 516] width 26 height 20
checkbox input "true"
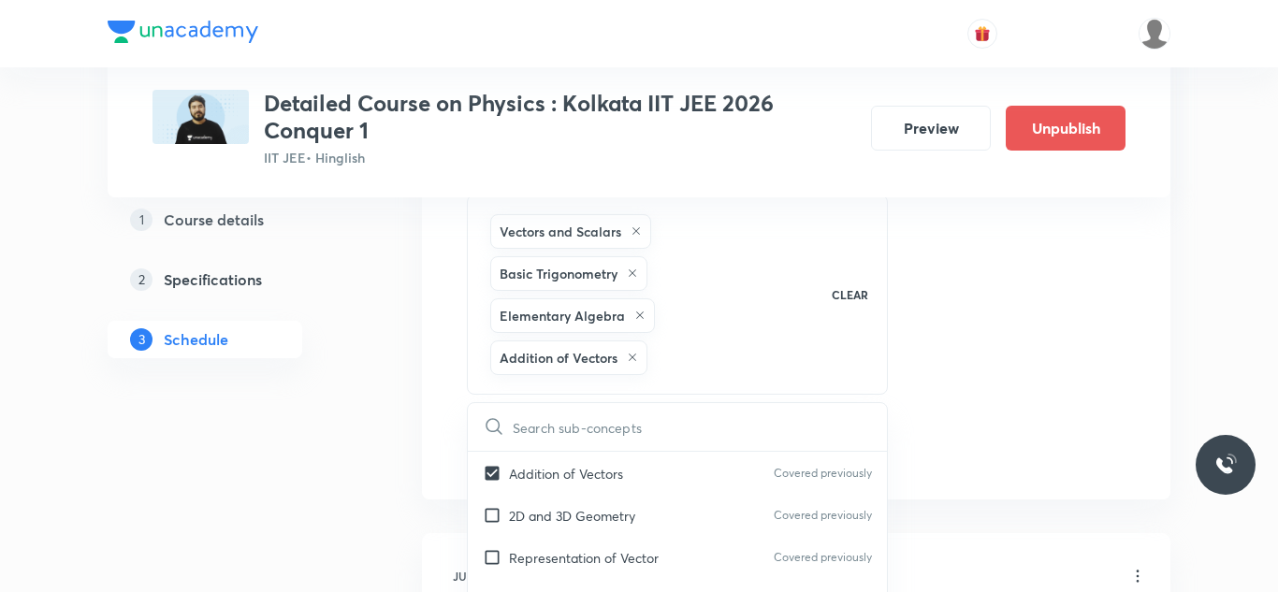
checkbox input "true"
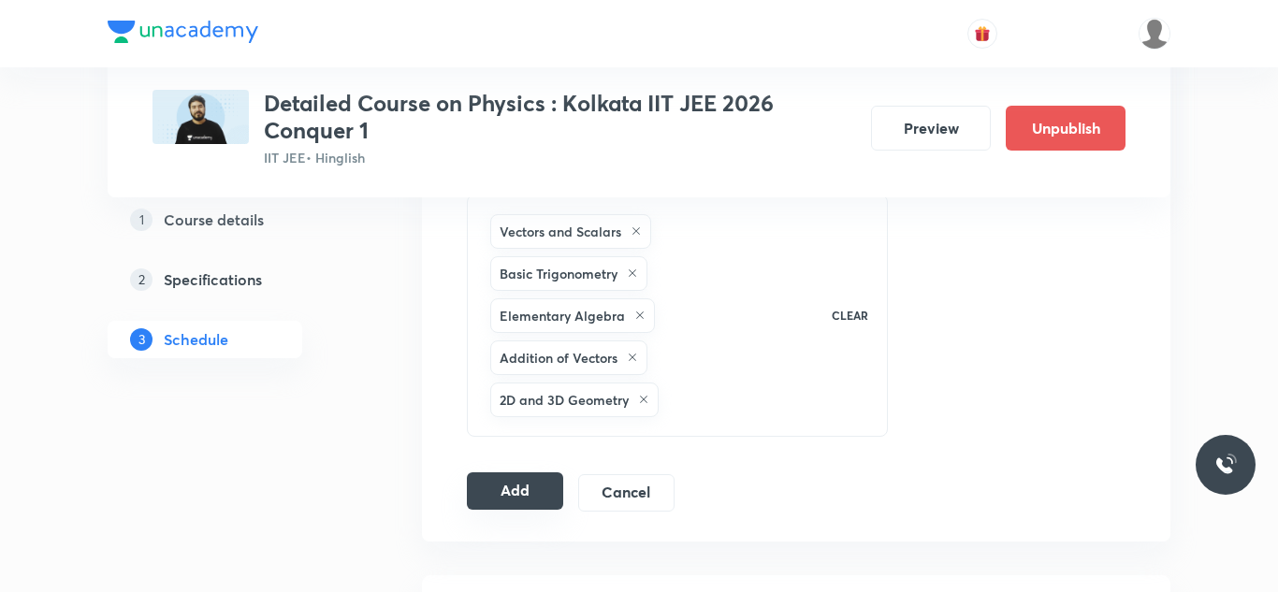
click at [519, 506] on button "Add" at bounding box center [515, 491] width 96 height 37
click at [519, 506] on button "Add" at bounding box center [515, 493] width 96 height 37
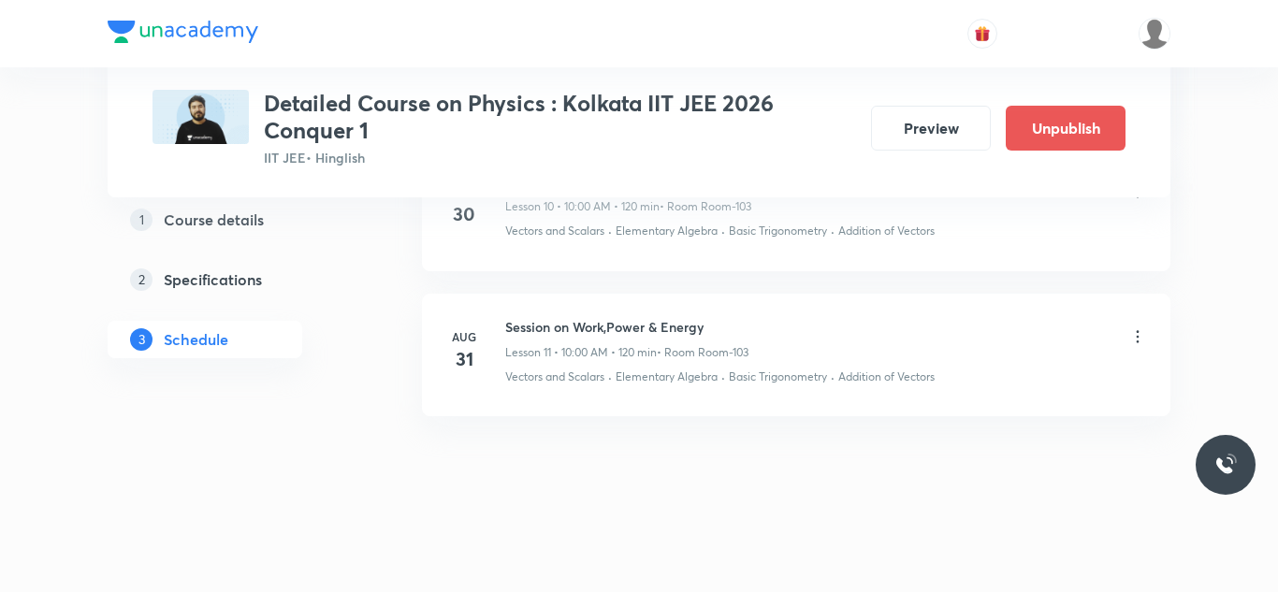
scroll to position [1722, 0]
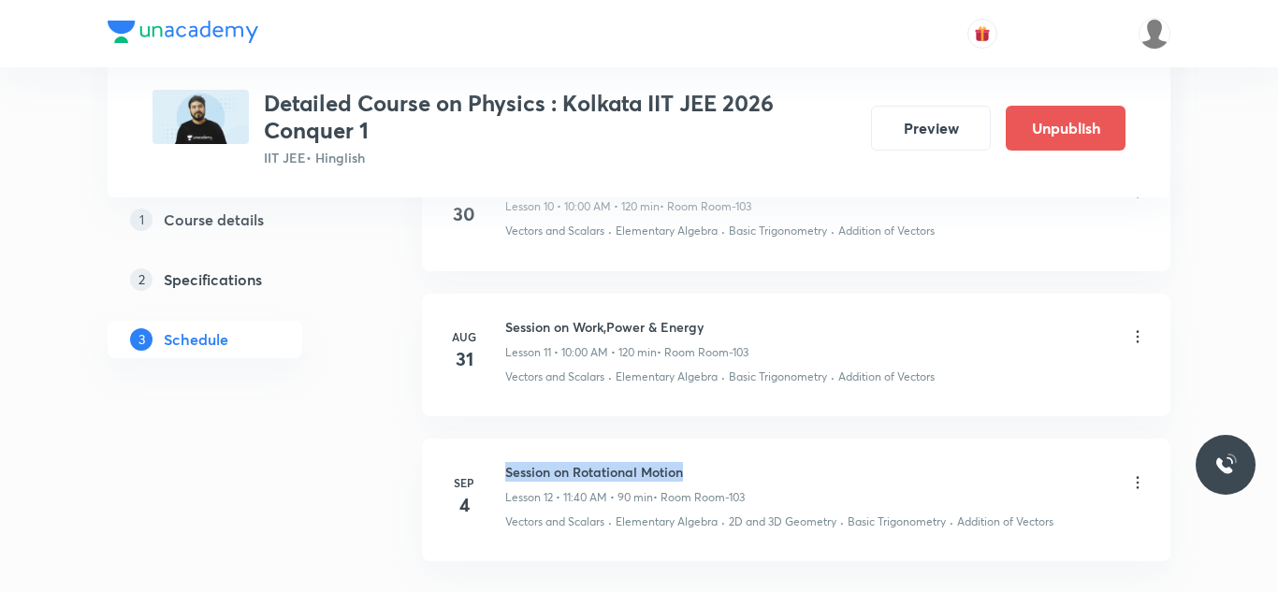
drag, startPoint x: 504, startPoint y: 468, endPoint x: 748, endPoint y: 475, distance: 244.4
click at [748, 475] on div "[DATE] Session on Rotational Motion Lesson 12 • 11:40 AM • 90 min • Room Room-1…" at bounding box center [796, 496] width 702 height 68
copy h6 "Session on Rotational Motion"
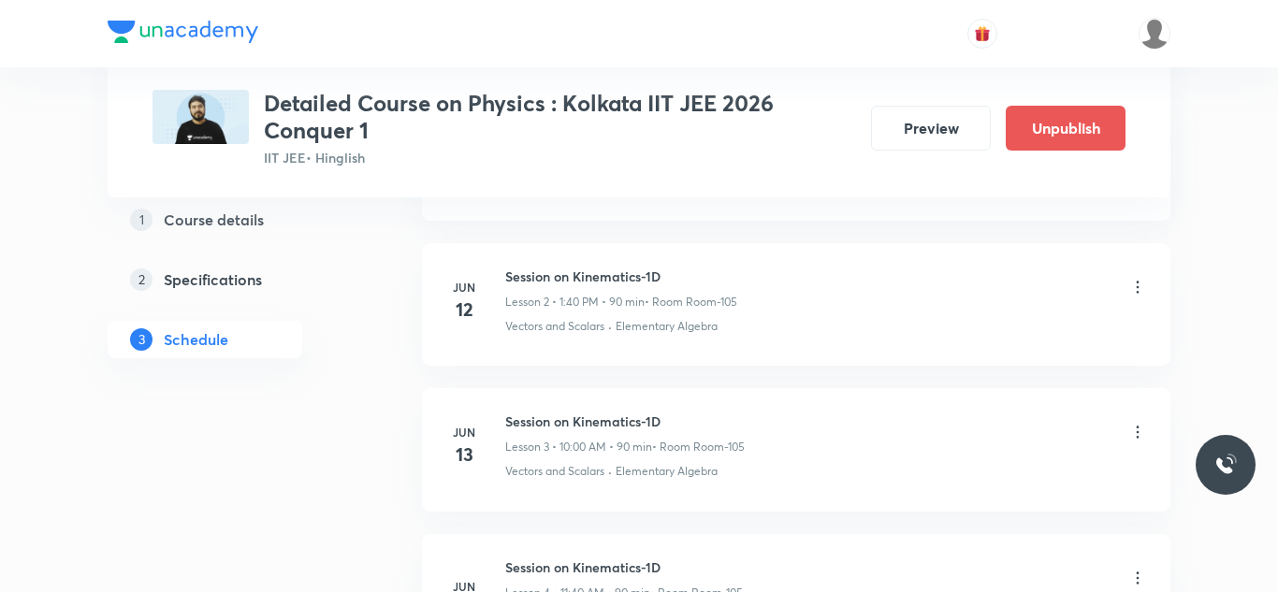
scroll to position [0, 0]
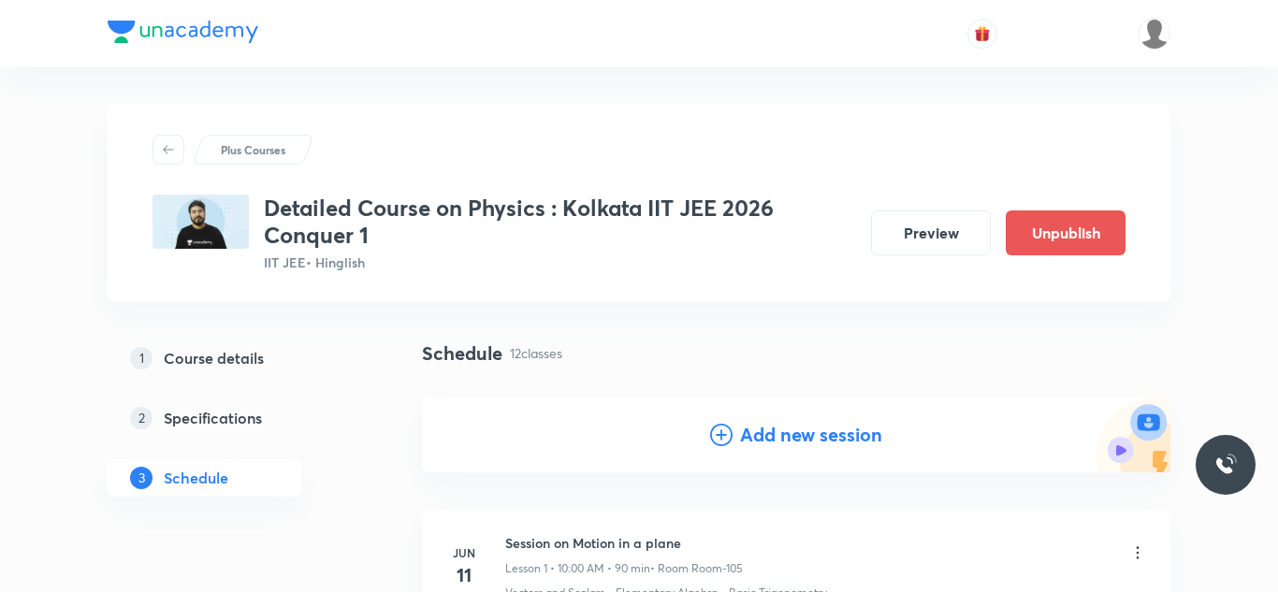
click at [757, 439] on h4 "Add new session" at bounding box center [811, 435] width 142 height 28
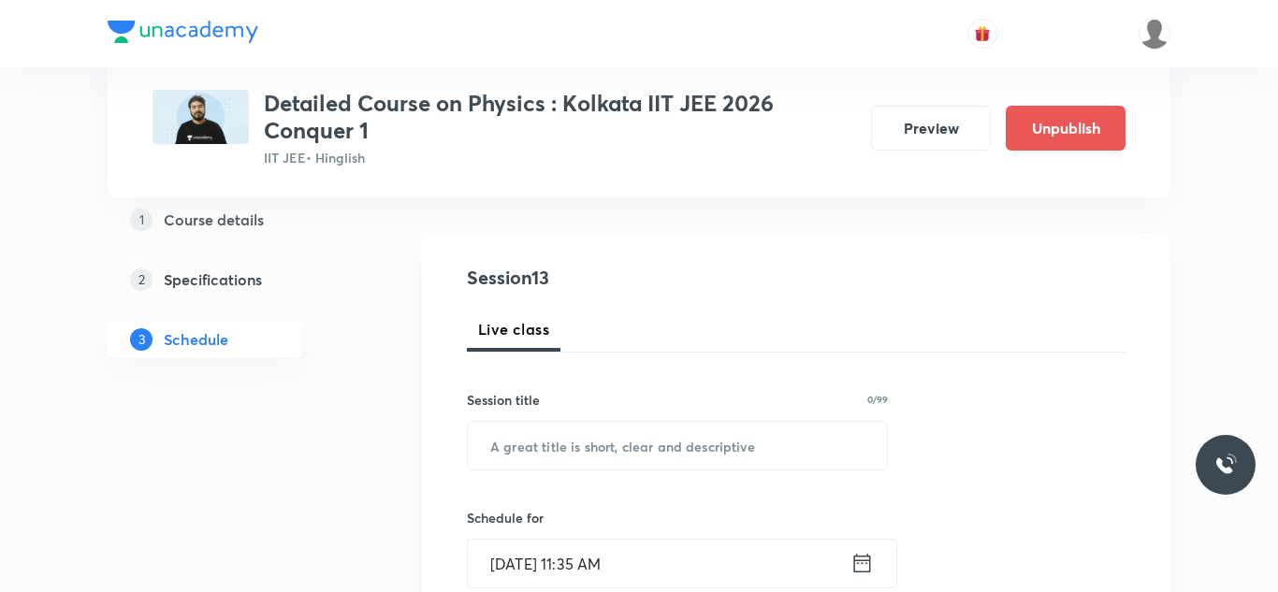
scroll to position [170, 0]
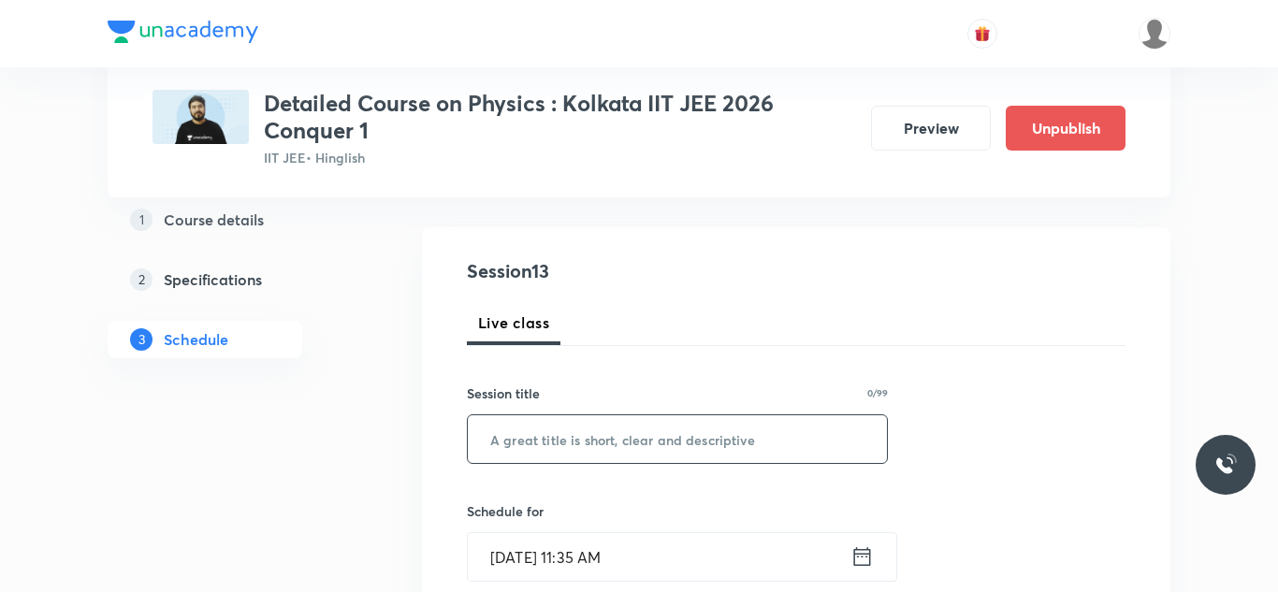
click at [601, 431] on input "text" at bounding box center [677, 440] width 419 height 48
paste input "Session on Rotational Motion"
type input "Session on Rotational Motion"
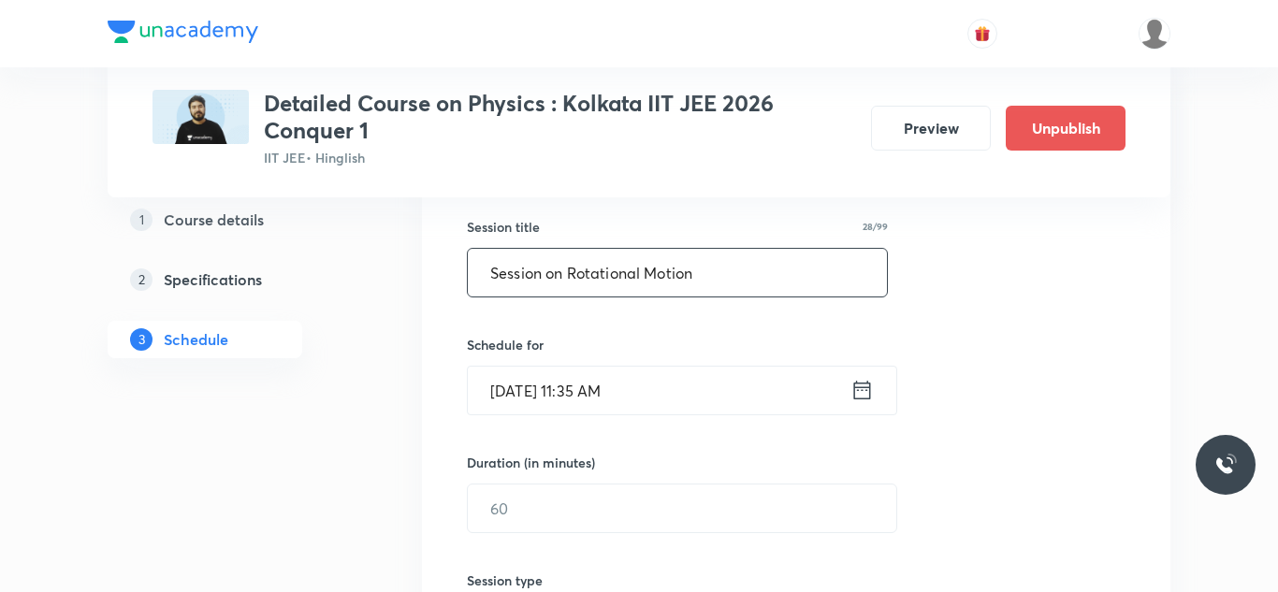
scroll to position [342, 0]
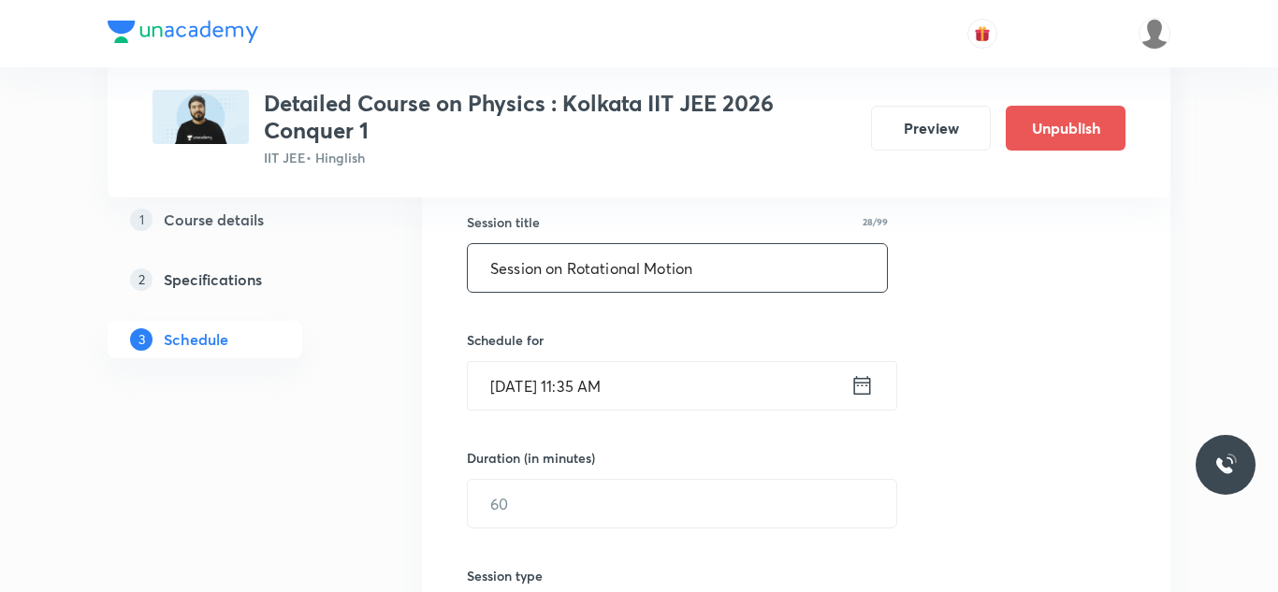
click at [525, 381] on input "[DATE] 11:35 AM" at bounding box center [659, 386] width 383 height 48
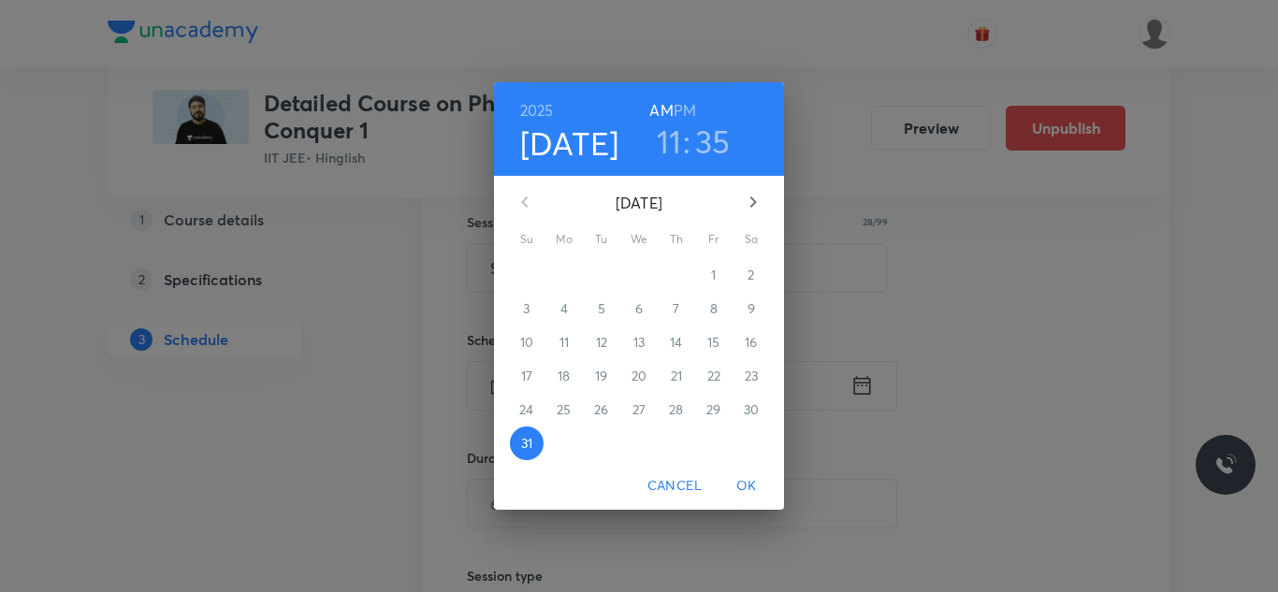
click at [740, 198] on button "button" at bounding box center [753, 202] width 45 height 45
click at [743, 281] on span "6" at bounding box center [752, 275] width 34 height 19
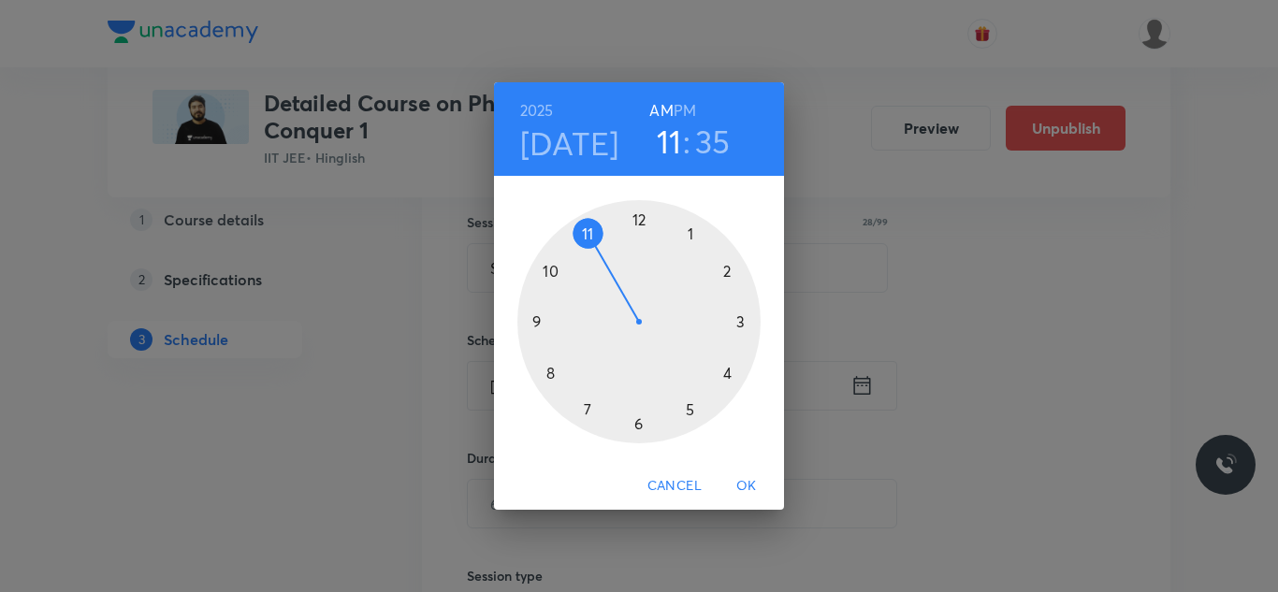
click at [545, 272] on div at bounding box center [639, 321] width 243 height 243
click at [632, 213] on div at bounding box center [639, 321] width 243 height 243
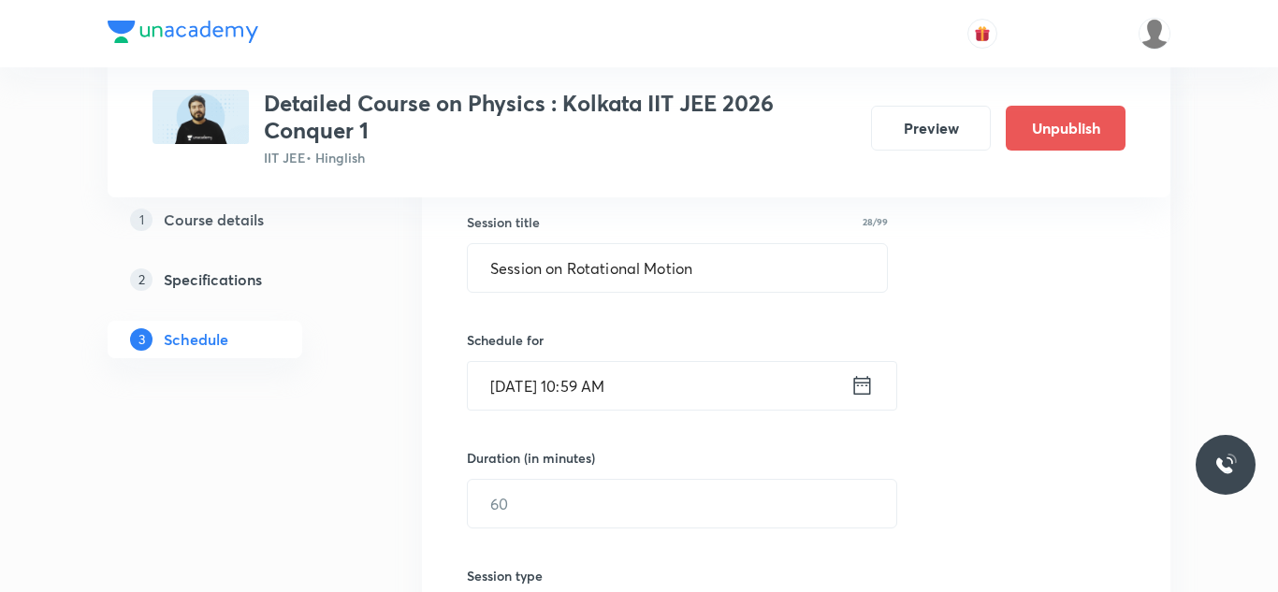
click at [609, 380] on input "[DATE] 10:59 AM" at bounding box center [659, 386] width 383 height 48
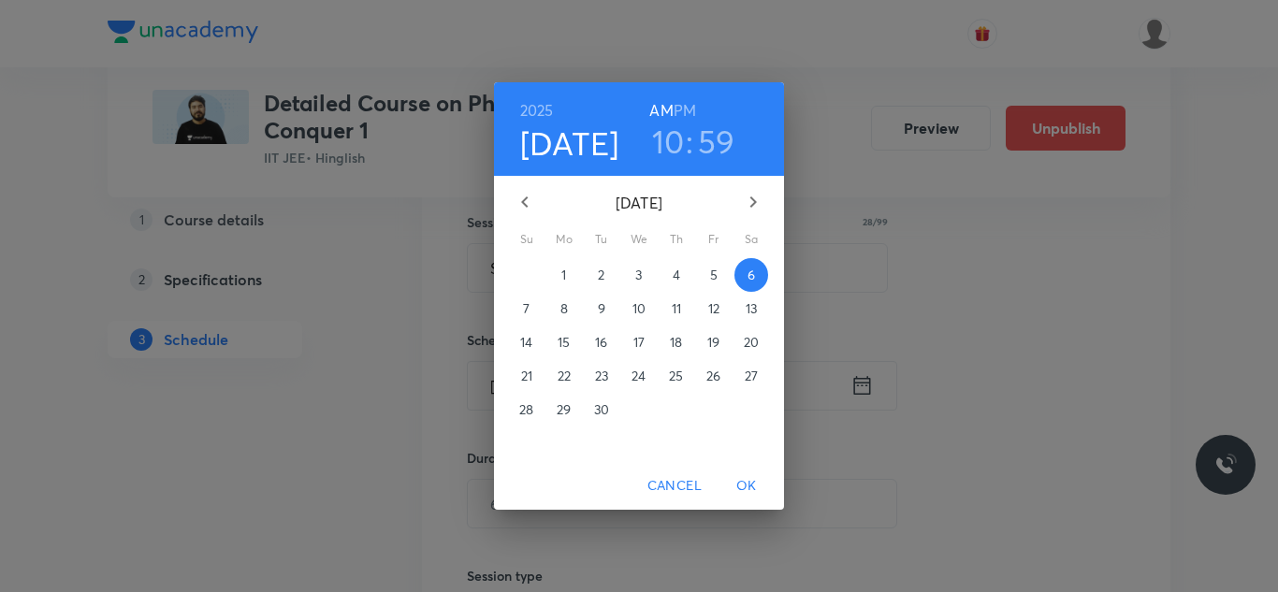
click at [705, 139] on h3 "59" at bounding box center [716, 141] width 37 height 39
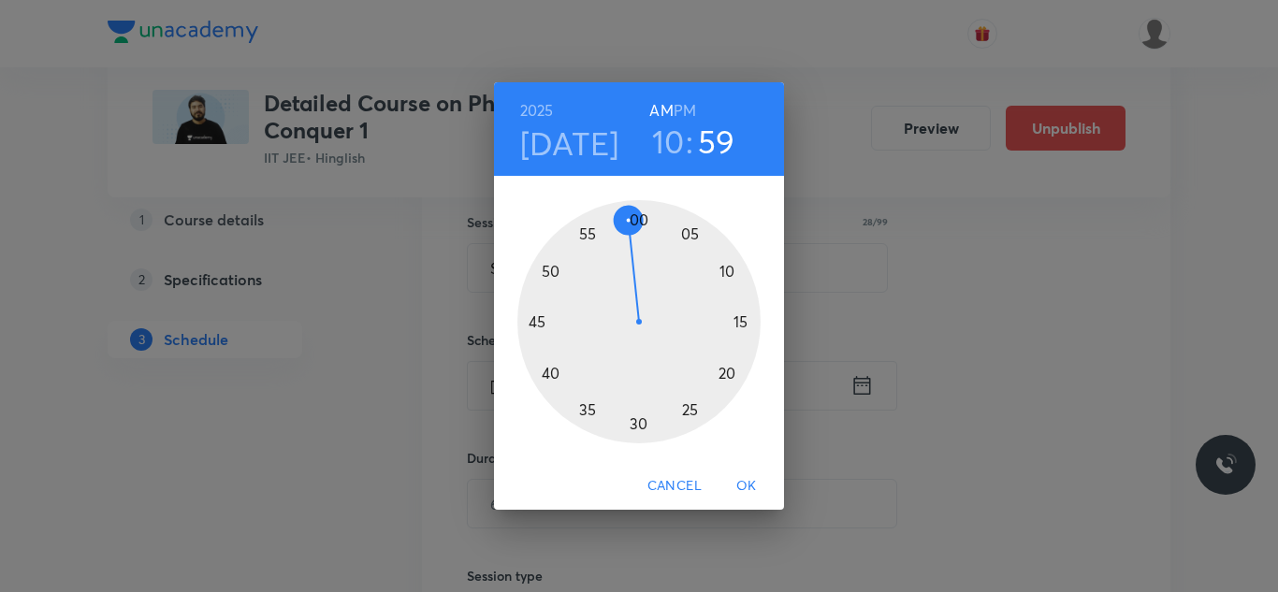
click at [640, 213] on div at bounding box center [639, 321] width 243 height 243
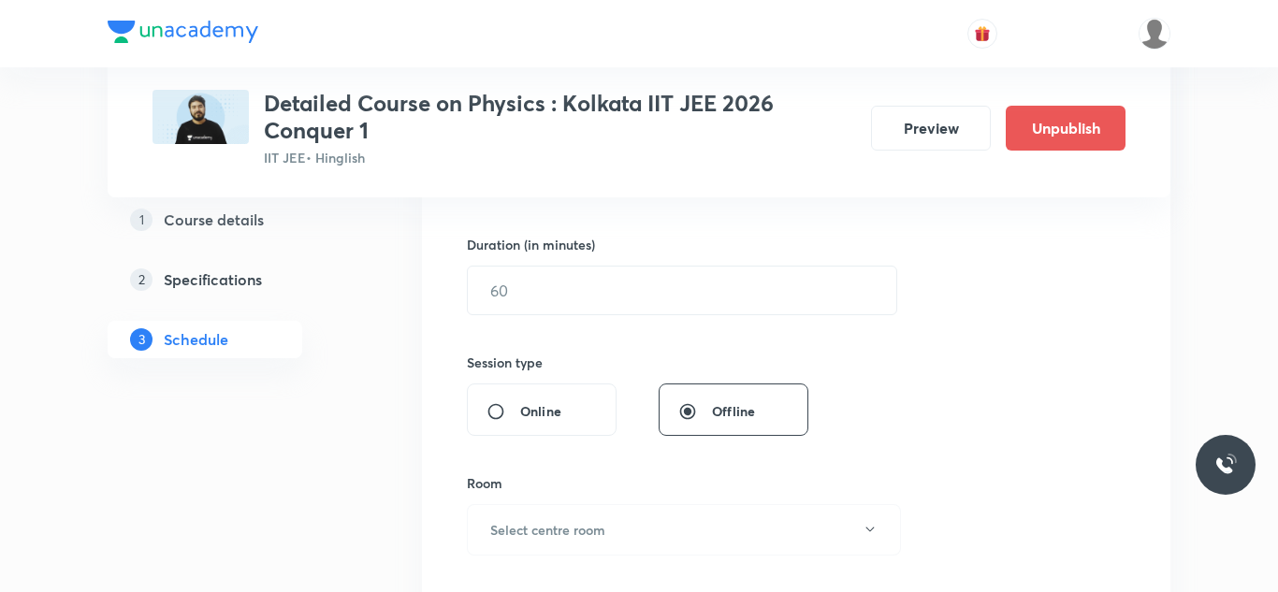
scroll to position [557, 0]
click at [568, 286] on input "text" at bounding box center [682, 289] width 429 height 48
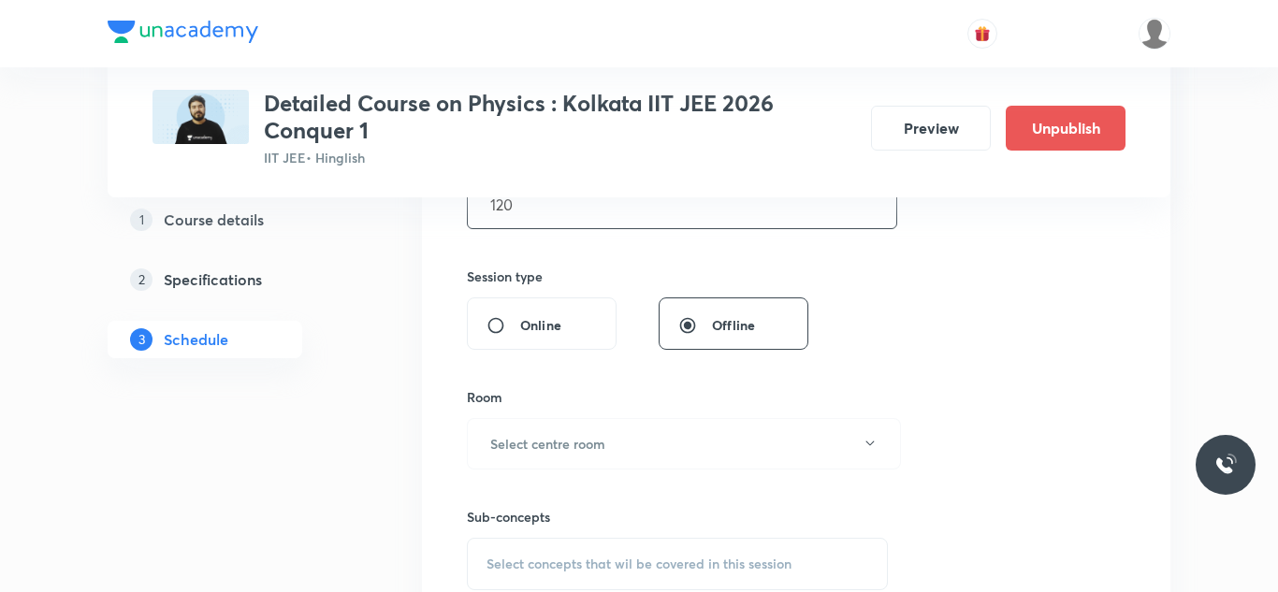
scroll to position [664, 0]
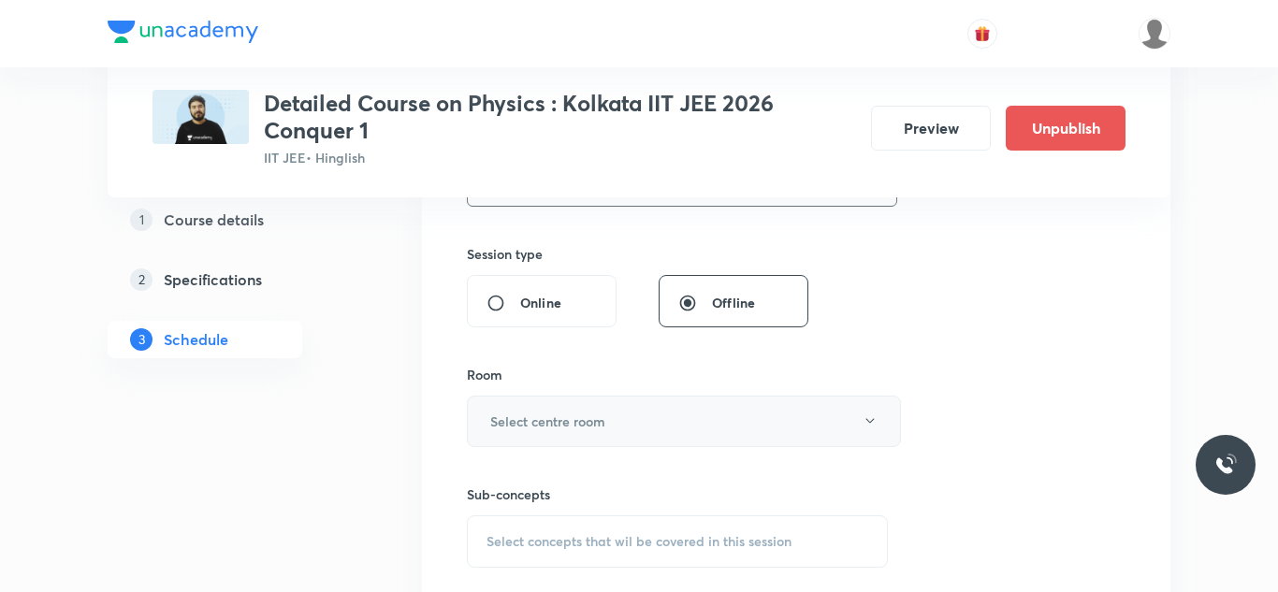
type input "120"
click at [503, 427] on h6 "Select centre room" at bounding box center [547, 422] width 115 height 20
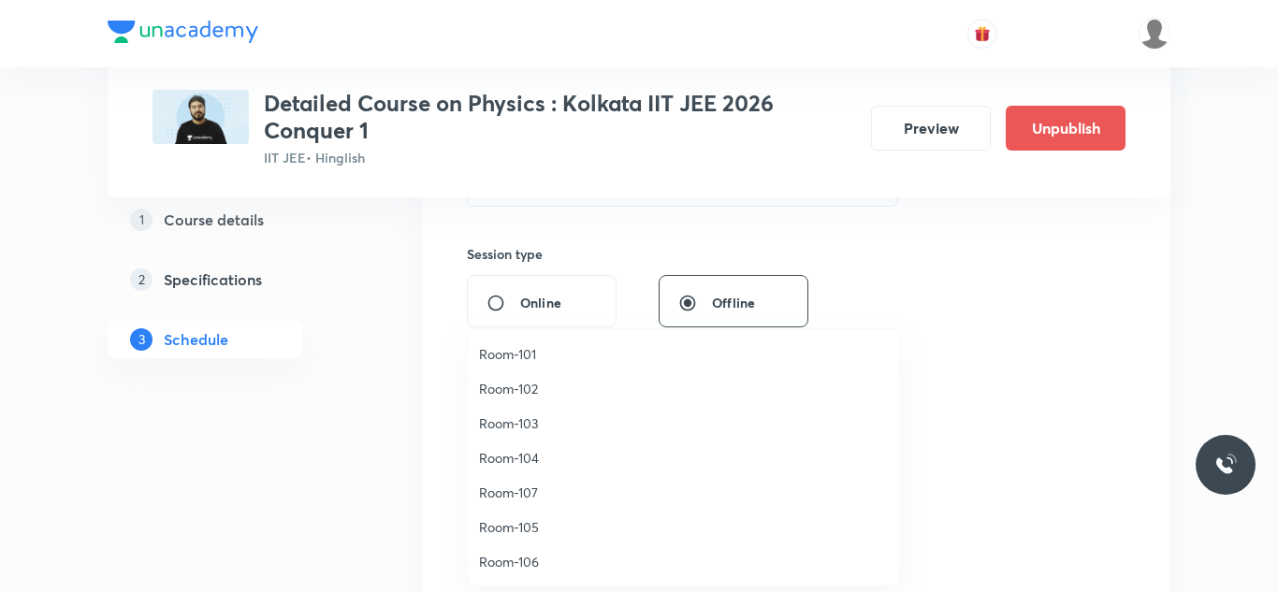
click at [504, 430] on span "Room-103" at bounding box center [684, 424] width 410 height 20
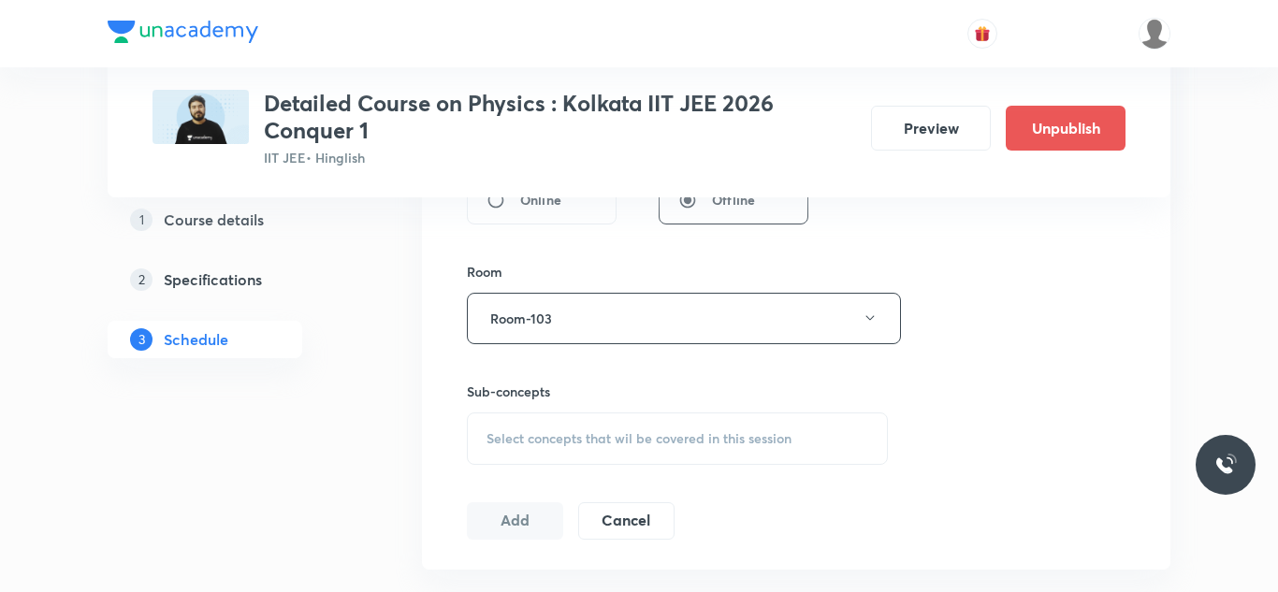
scroll to position [767, 0]
click at [504, 431] on span "Select concepts that wil be covered in this session" at bounding box center [639, 438] width 305 height 15
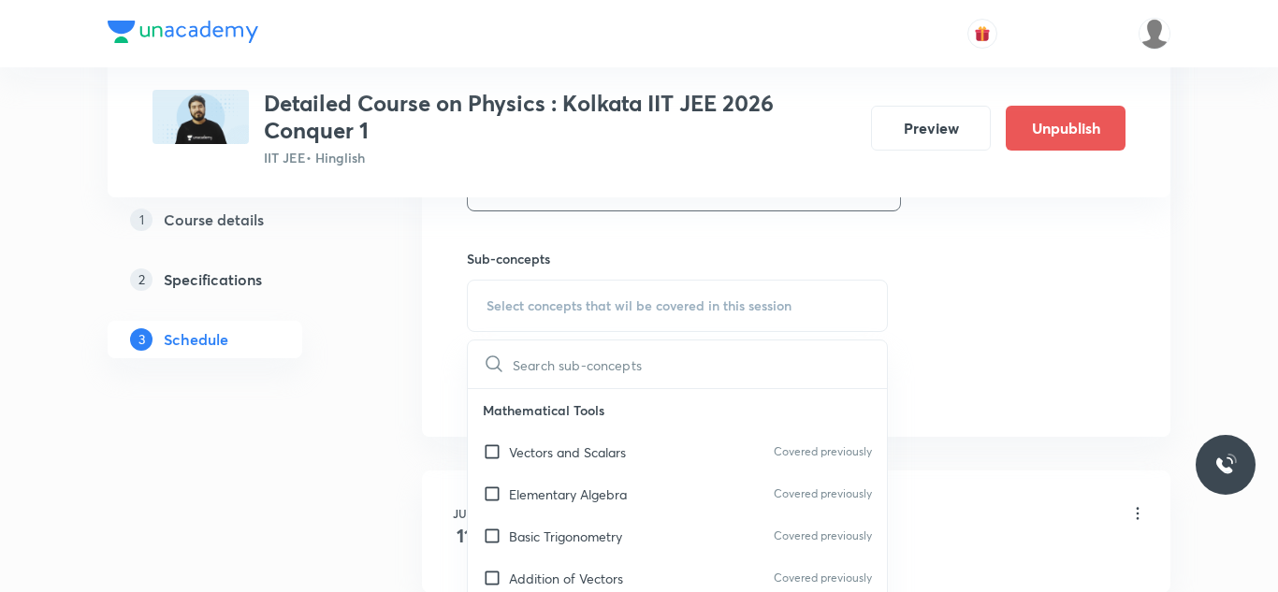
scroll to position [902, 0]
click at [489, 449] on input "checkbox" at bounding box center [496, 450] width 26 height 20
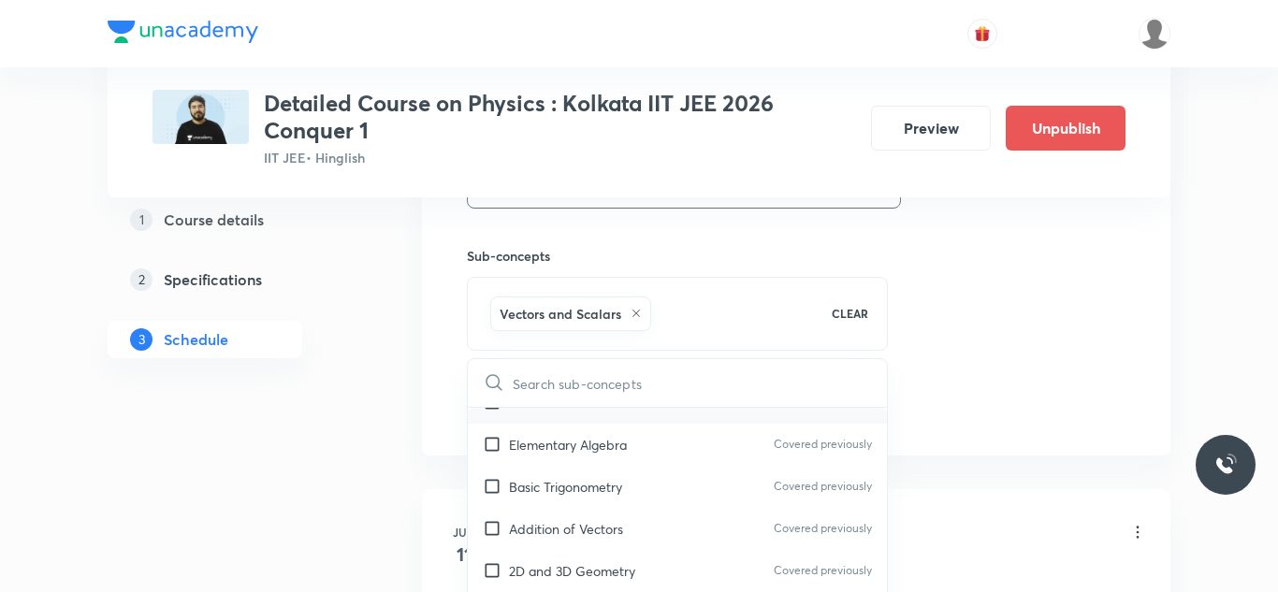
scroll to position [74, 0]
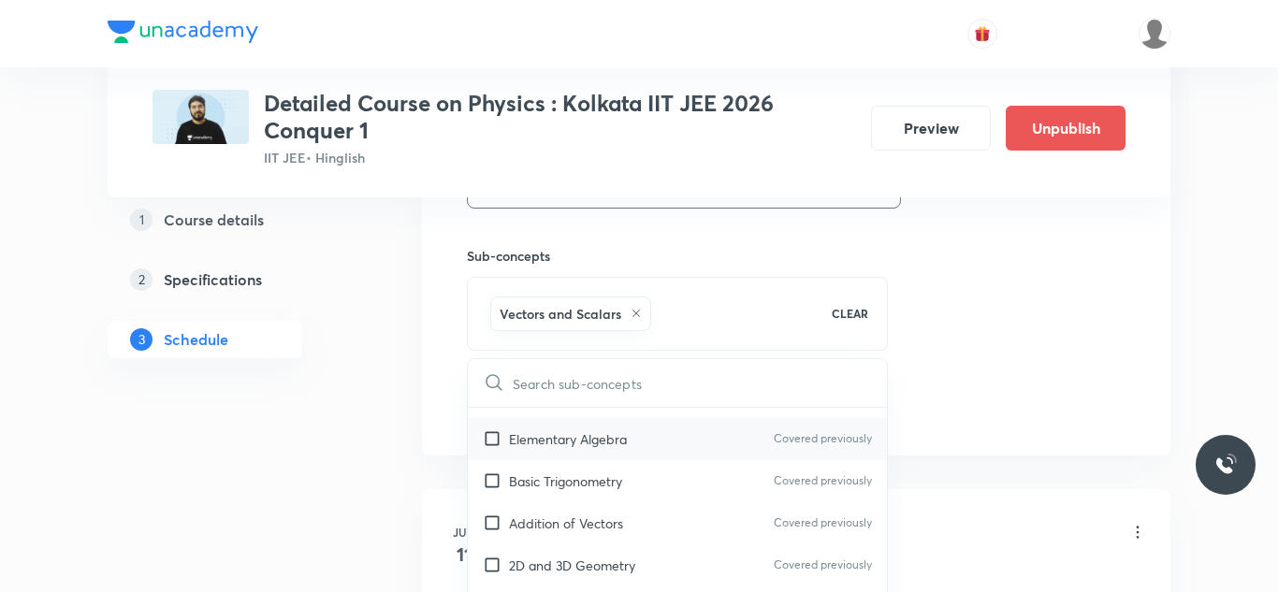
checkbox input "true"
click at [491, 435] on input "checkbox" at bounding box center [496, 440] width 26 height 20
checkbox input "true"
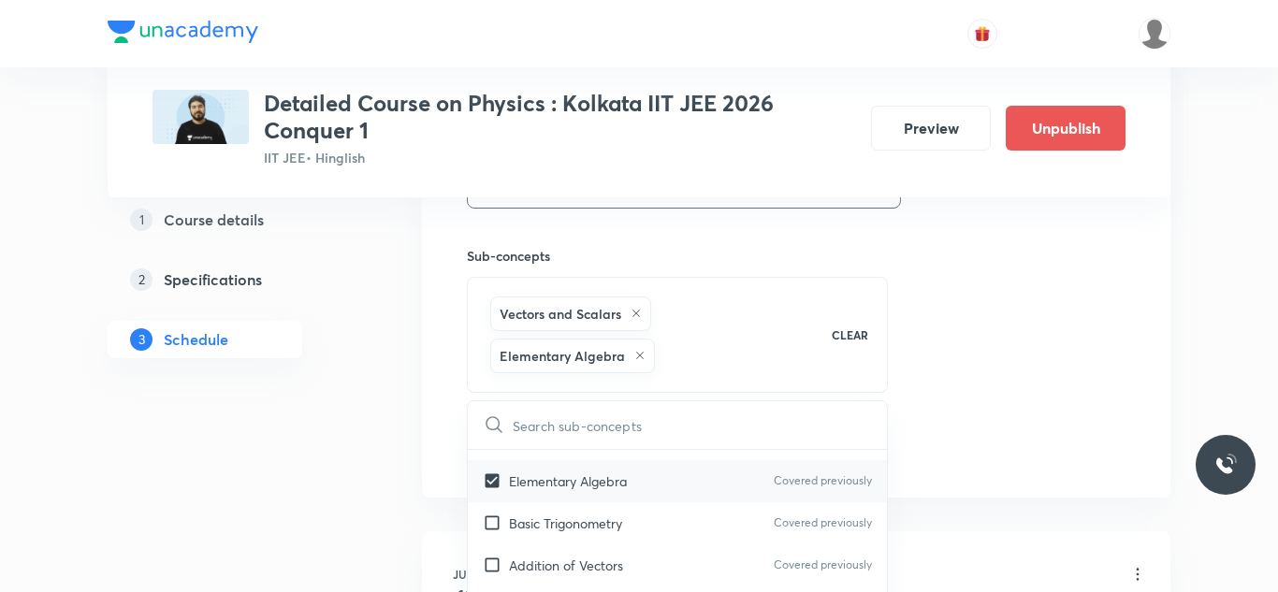
checkbox input "true"
click at [493, 526] on input "checkbox" at bounding box center [496, 524] width 26 height 20
checkbox input "true"
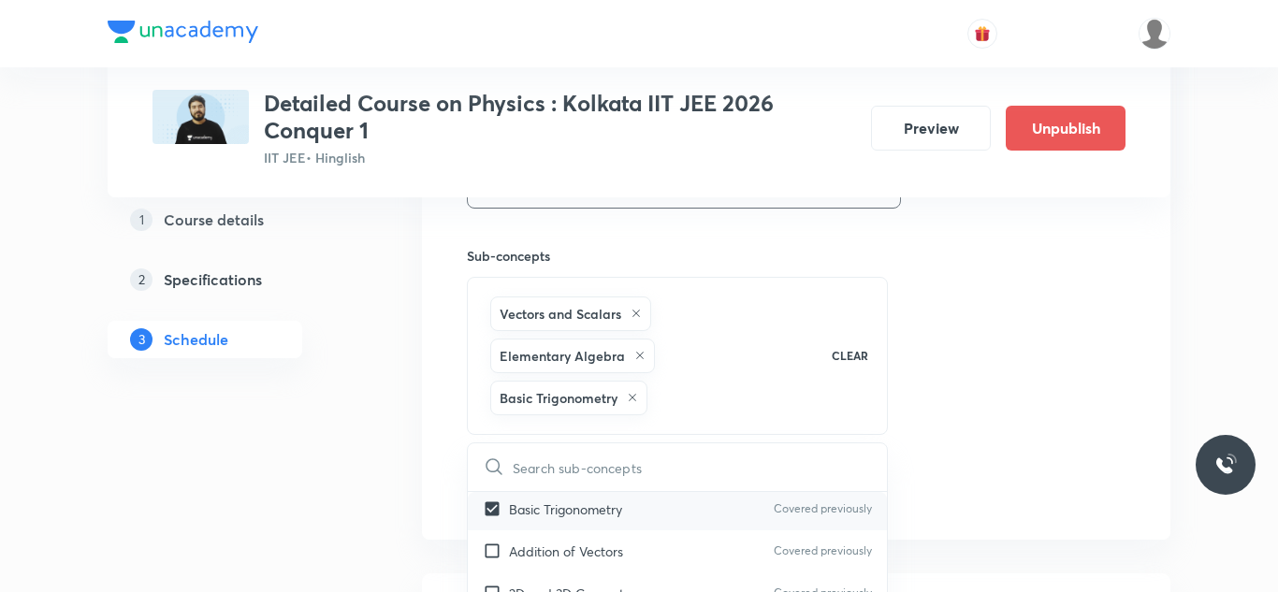
scroll to position [132, 0]
click at [490, 550] on input "checkbox" at bounding box center [496, 550] width 26 height 20
checkbox input "true"
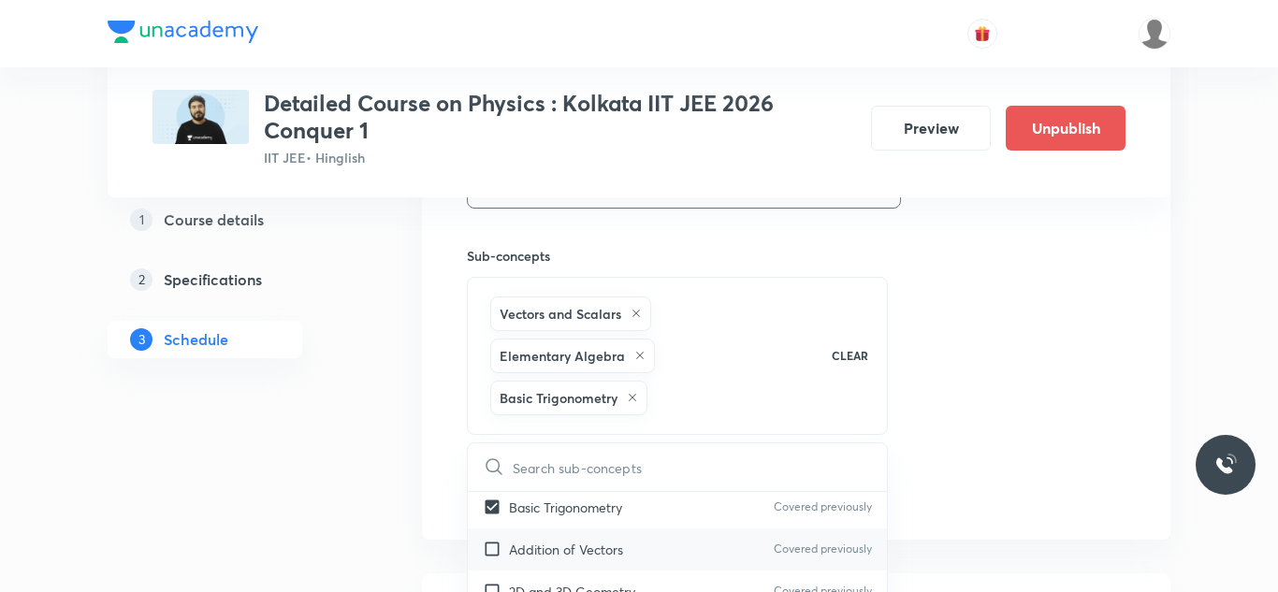
checkbox input "true"
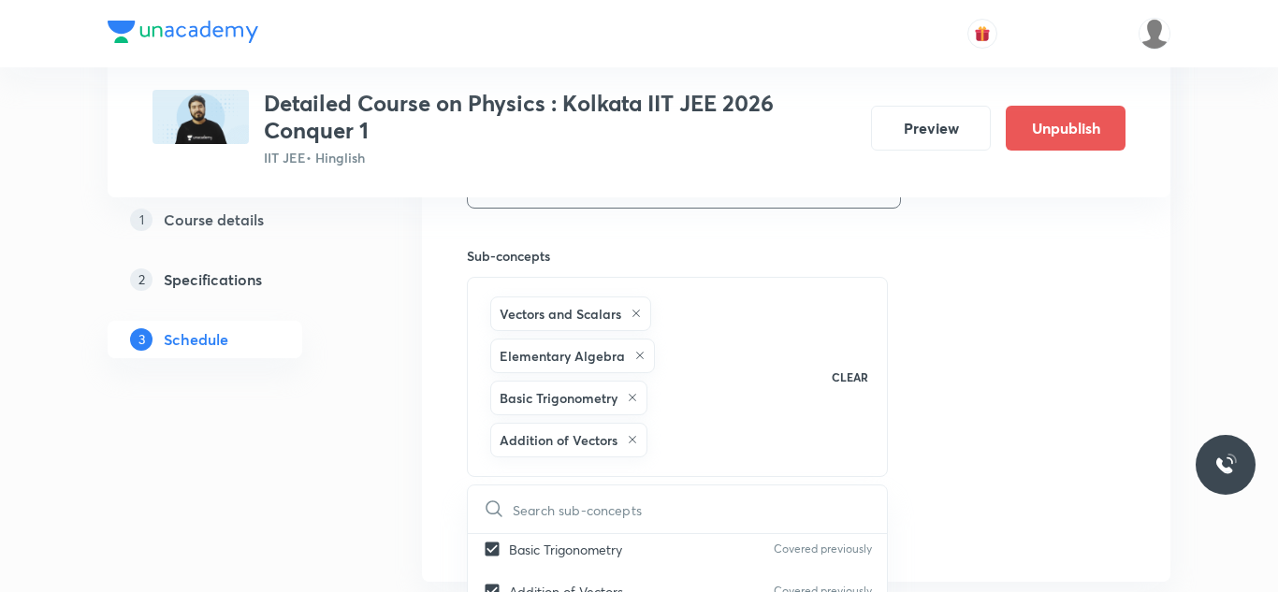
click at [1112, 270] on div "Session 13 Live class Session title 28/99 Session on Rotational Motion ​ Schedu…" at bounding box center [796, 38] width 659 height 1027
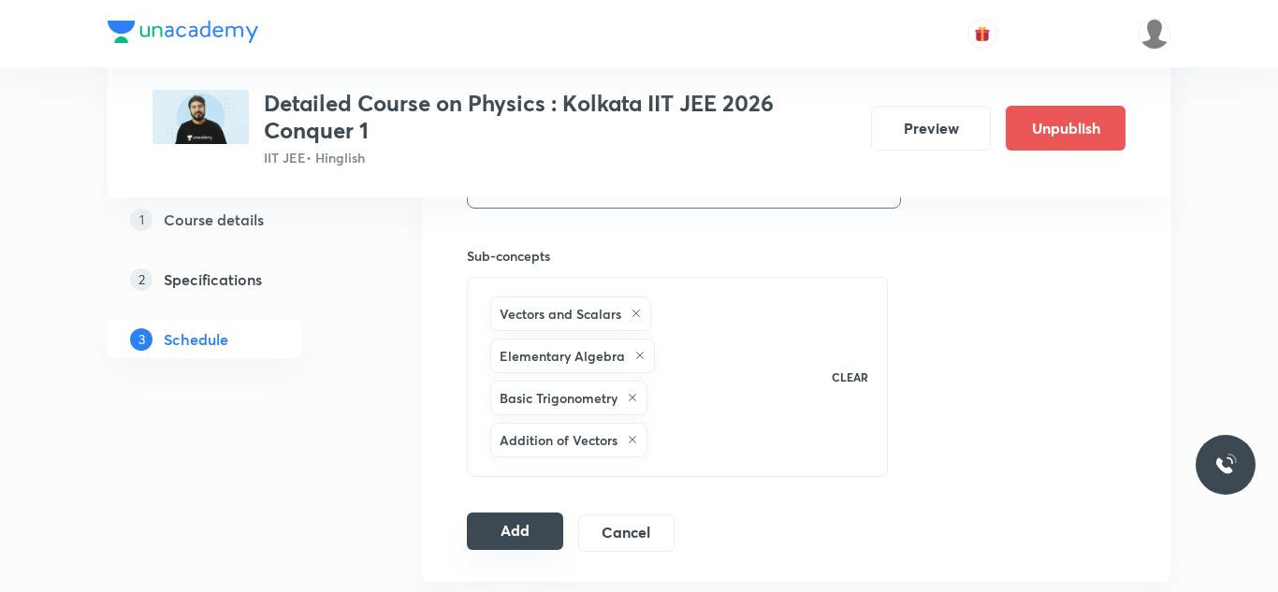
click at [541, 524] on button "Add" at bounding box center [515, 531] width 96 height 37
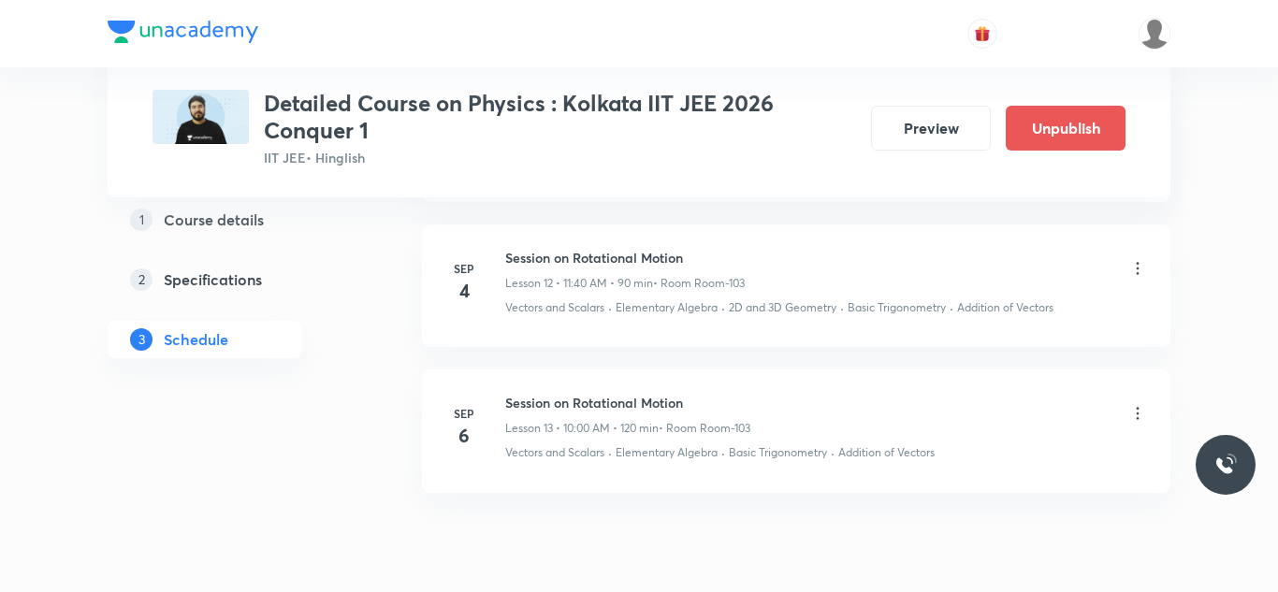
scroll to position [1928, 0]
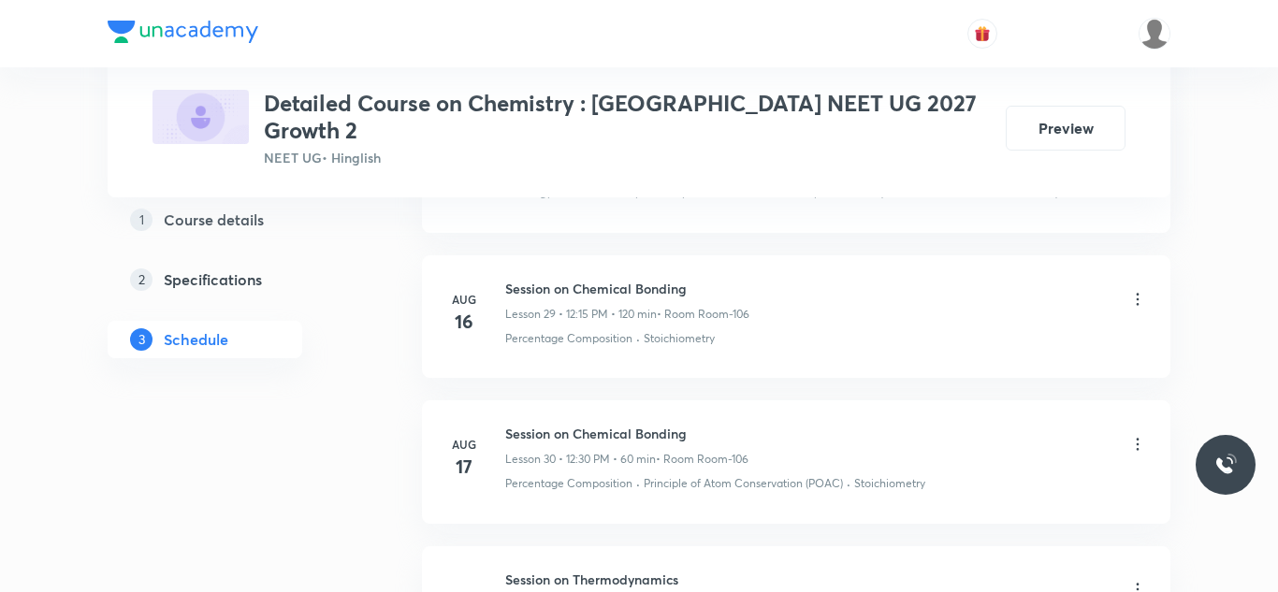
scroll to position [6048, 0]
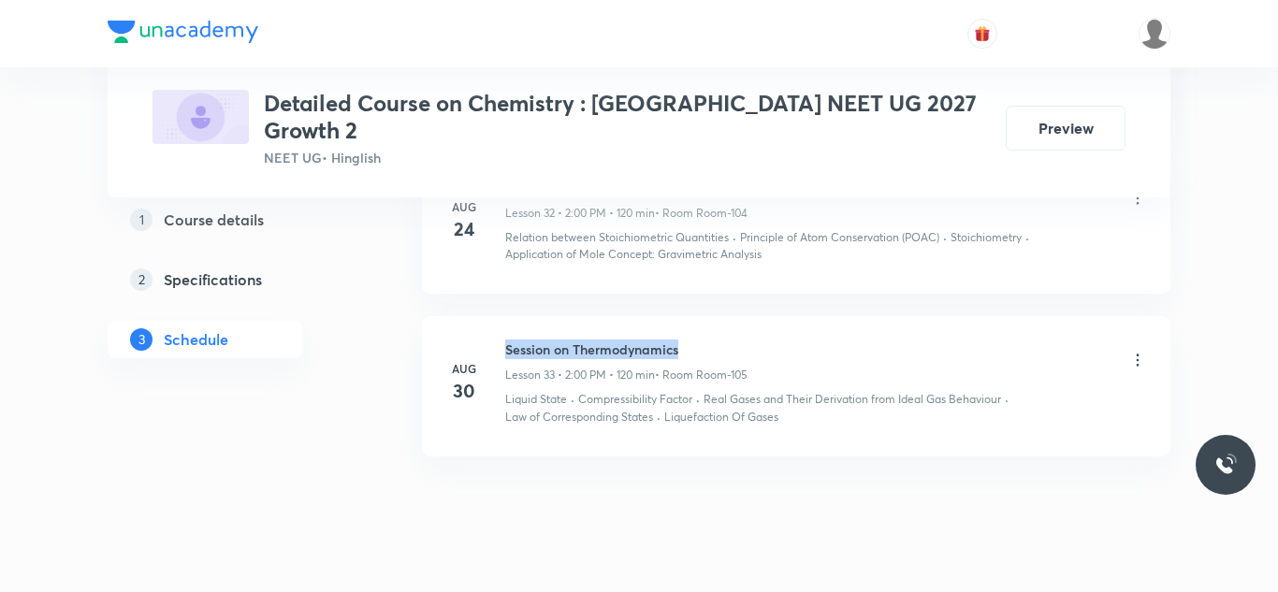
drag, startPoint x: 506, startPoint y: 308, endPoint x: 706, endPoint y: 307, distance: 199.4
click at [706, 340] on h6 "Session on Thermodynamics" at bounding box center [626, 350] width 242 height 20
copy h6 "Session on Thermodynamics"
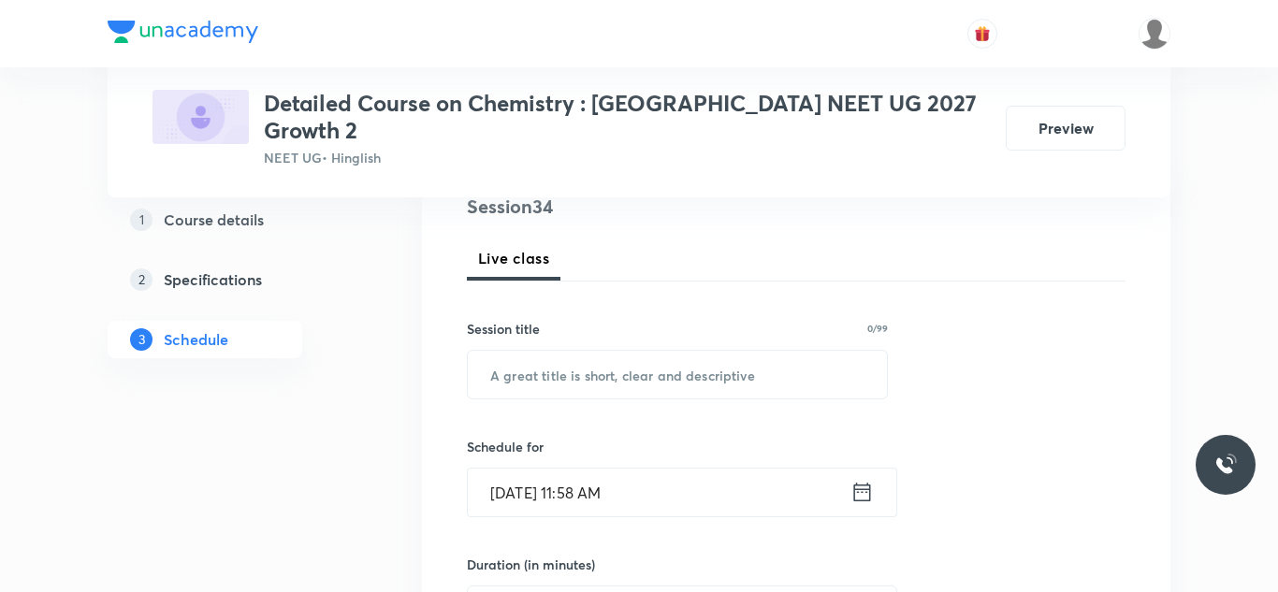
scroll to position [242, 0]
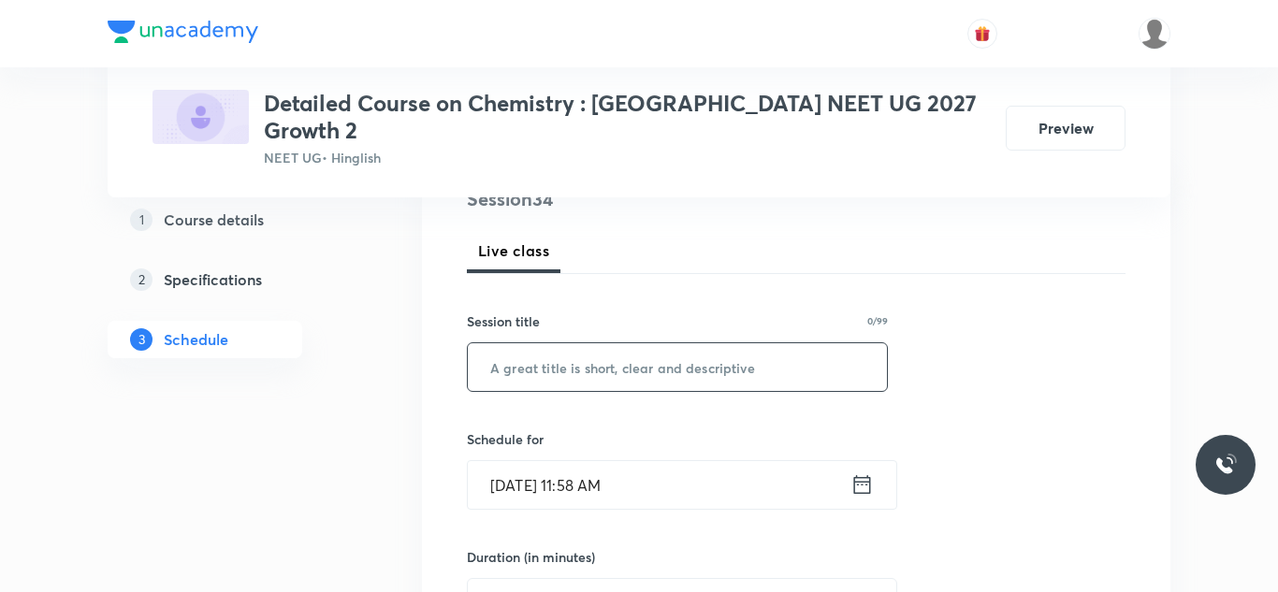
click at [592, 343] on input "text" at bounding box center [677, 367] width 419 height 48
paste input "Session on Thermodynamics"
type input "Session on Thermodynamics"
click at [535, 476] on input "Aug 31, 2025, 11:58 AM" at bounding box center [659, 485] width 383 height 48
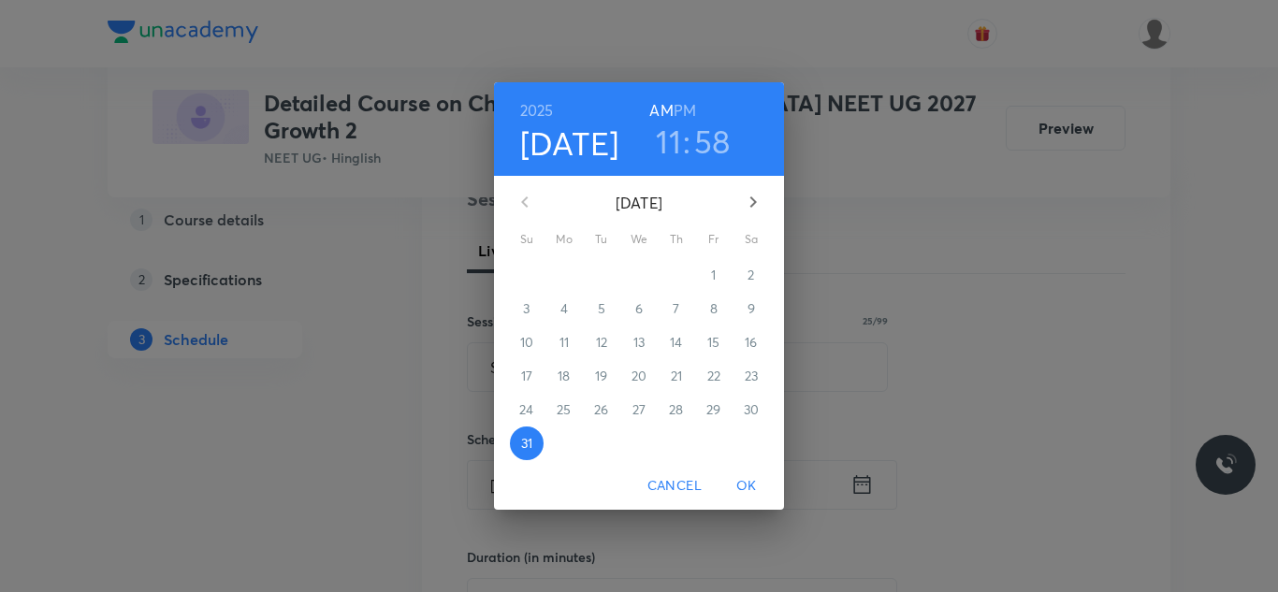
click at [747, 207] on icon "button" at bounding box center [753, 202] width 22 height 22
click at [606, 270] on span "2" at bounding box center [602, 275] width 34 height 19
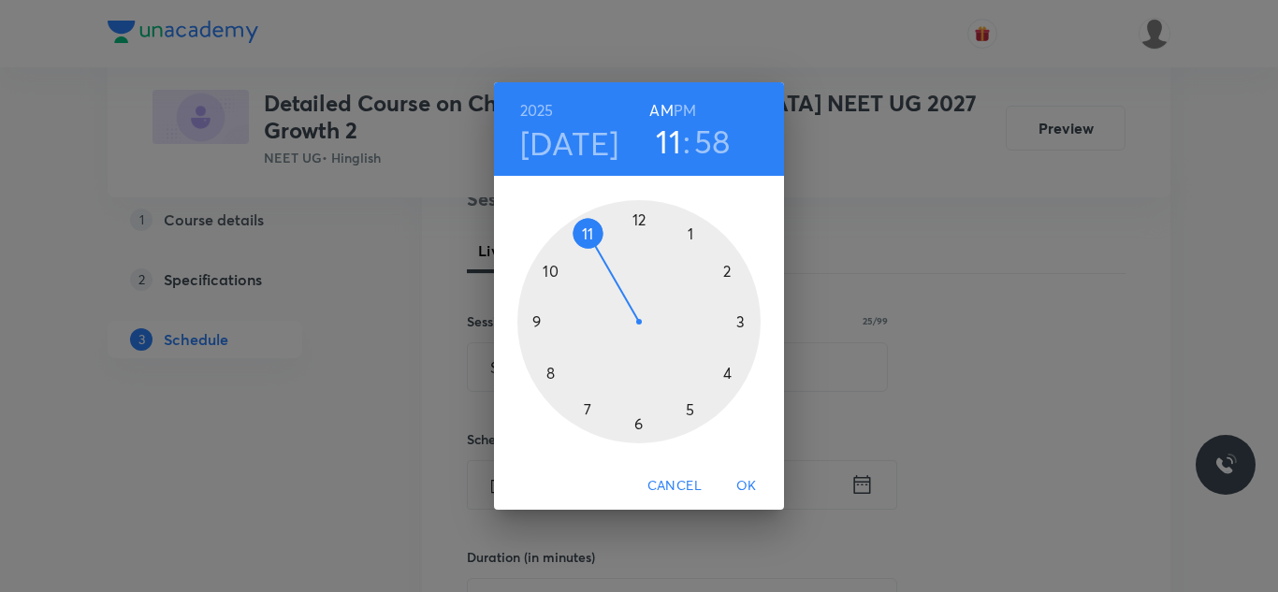
click at [677, 111] on h6 "PM" at bounding box center [685, 110] width 22 height 26
click at [584, 402] on div at bounding box center [639, 321] width 243 height 243
click at [636, 222] on div at bounding box center [639, 321] width 243 height 243
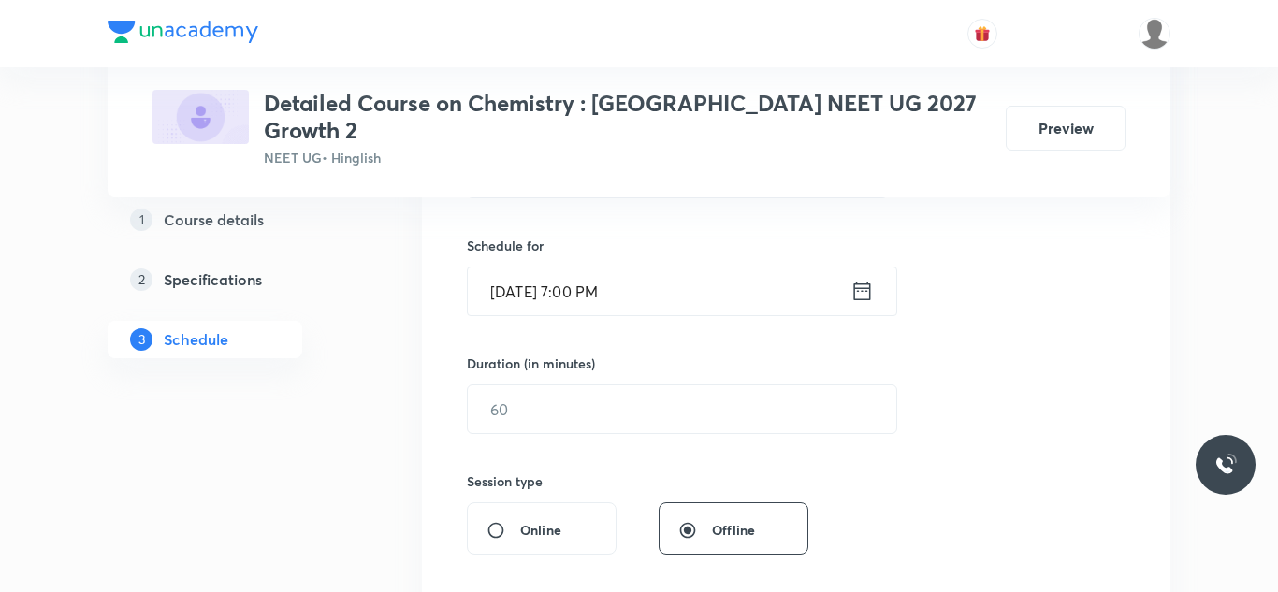
scroll to position [440, 0]
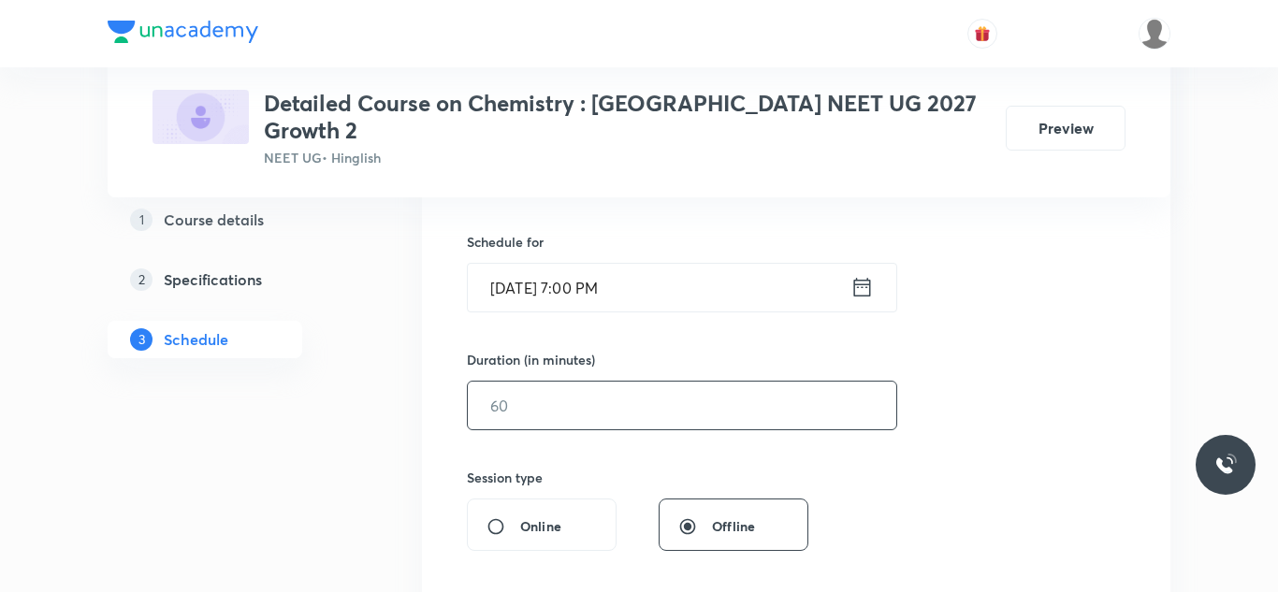
click at [529, 382] on input "text" at bounding box center [682, 406] width 429 height 48
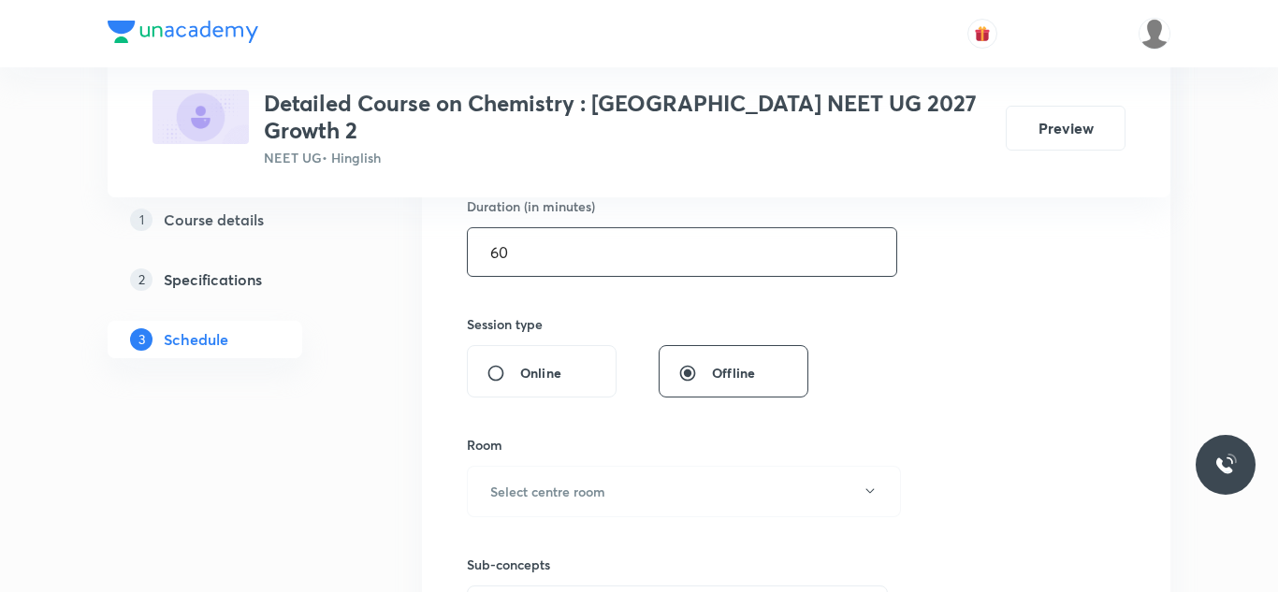
scroll to position [609, 0]
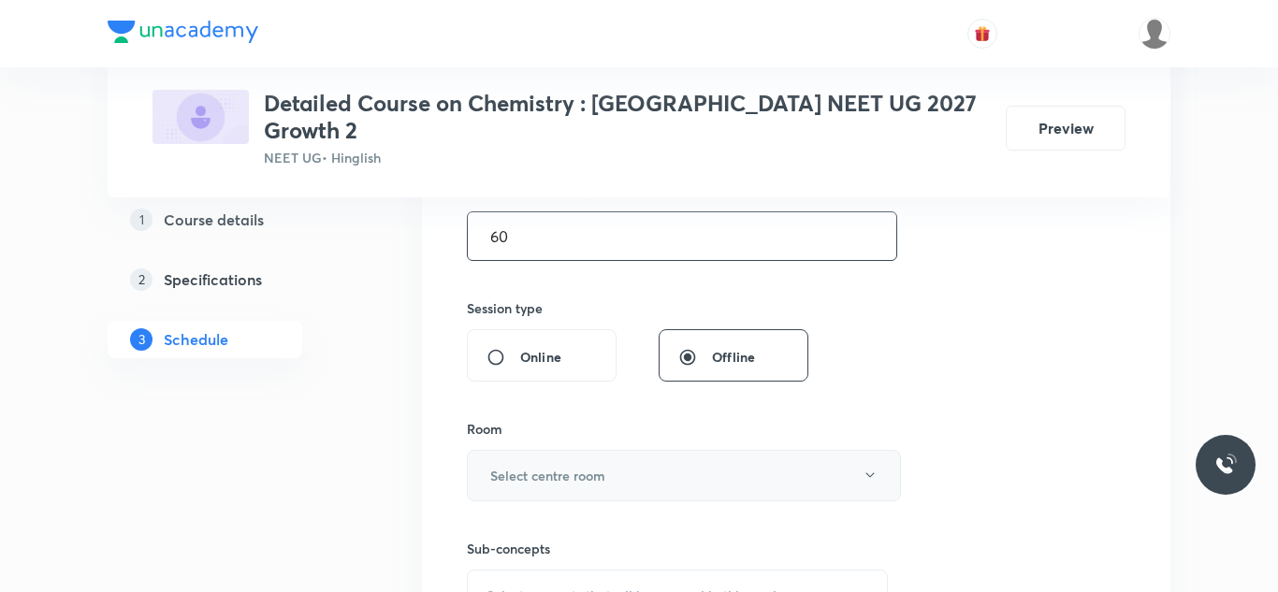
type input "60"
click at [541, 450] on button "Select centre room" at bounding box center [684, 475] width 434 height 51
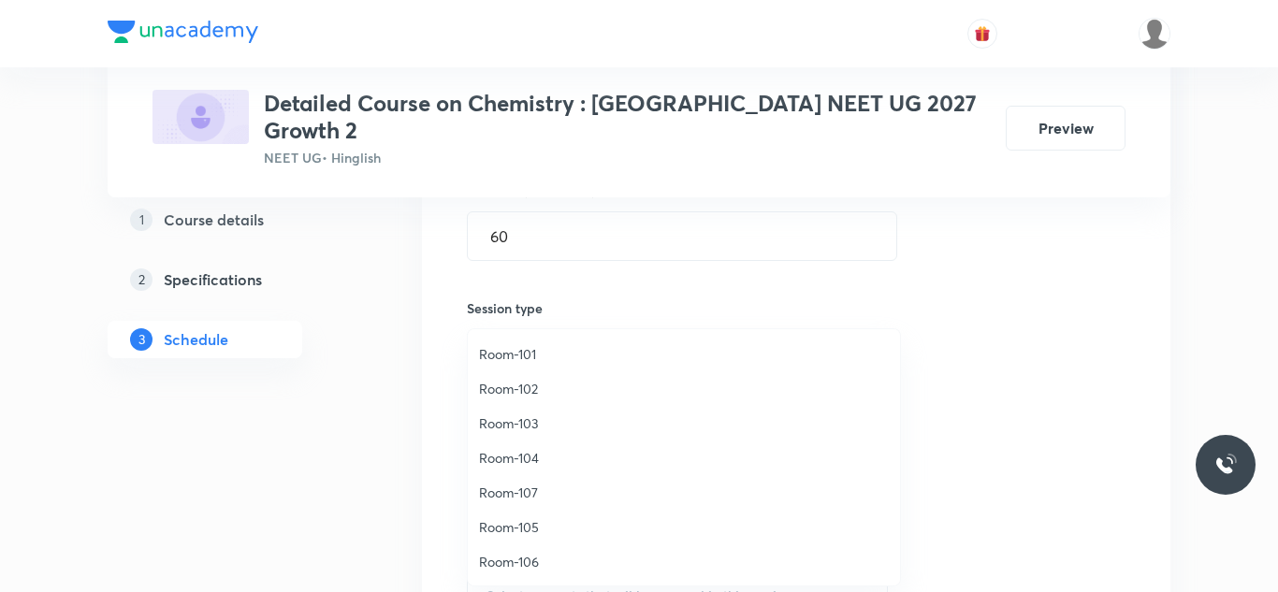
click at [513, 559] on span "Room-106" at bounding box center [684, 562] width 410 height 20
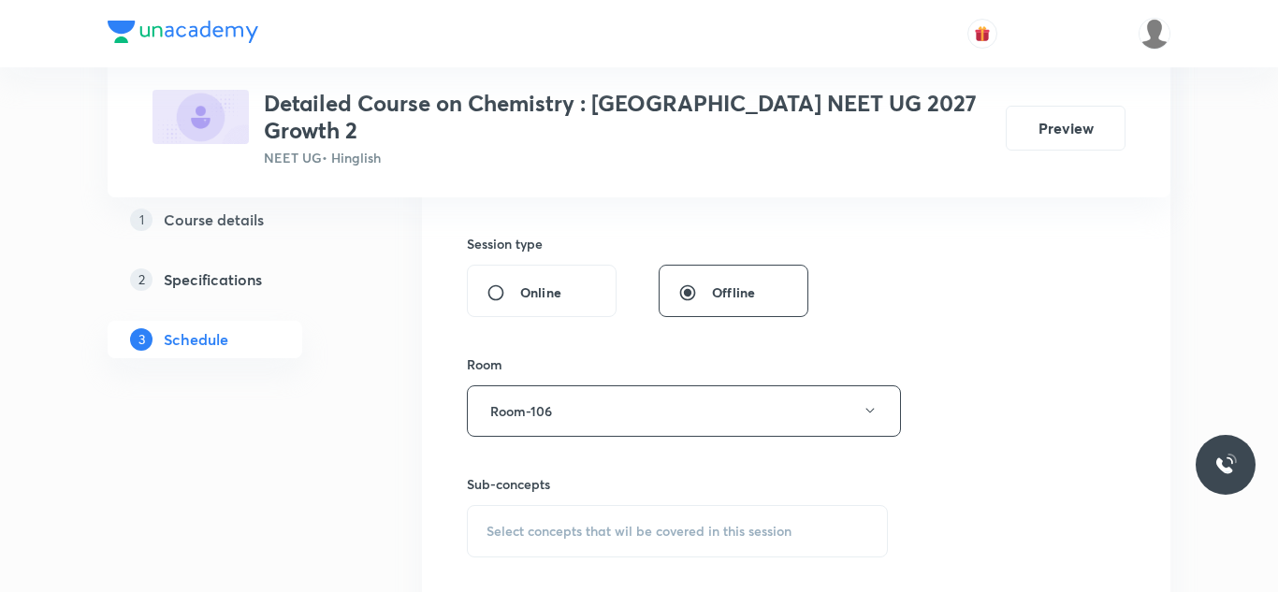
scroll to position [683, 0]
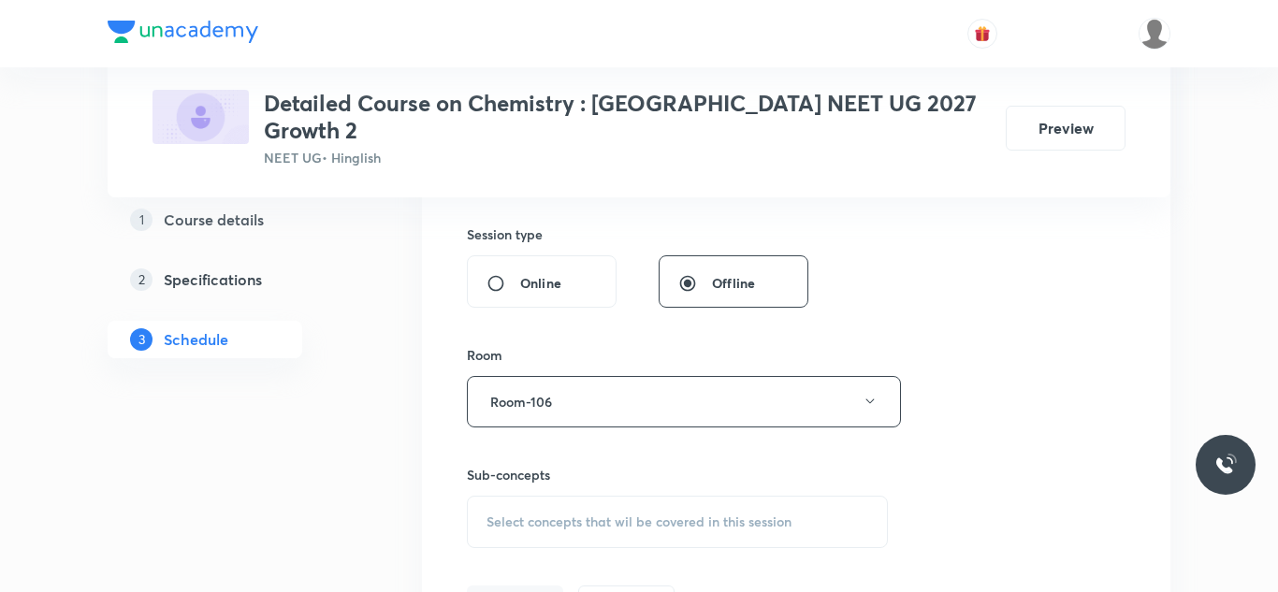
click at [528, 515] on span "Select concepts that wil be covered in this session" at bounding box center [639, 522] width 305 height 15
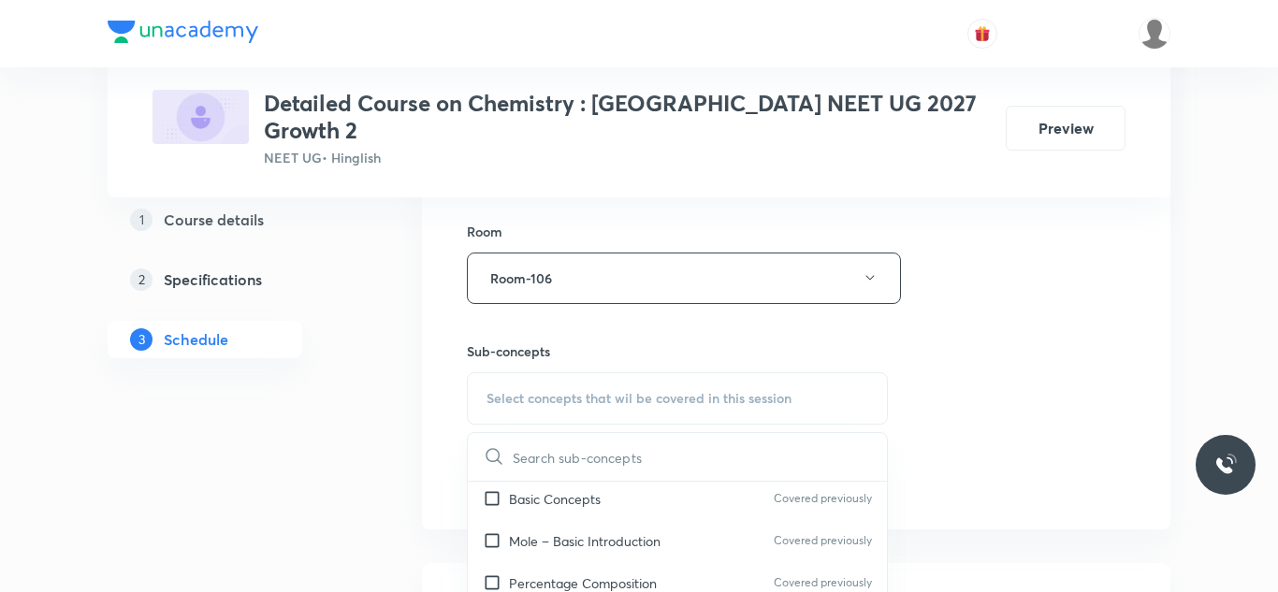
scroll to position [47, 0]
click at [498, 531] on input "checkbox" at bounding box center [496, 541] width 26 height 20
checkbox input "true"
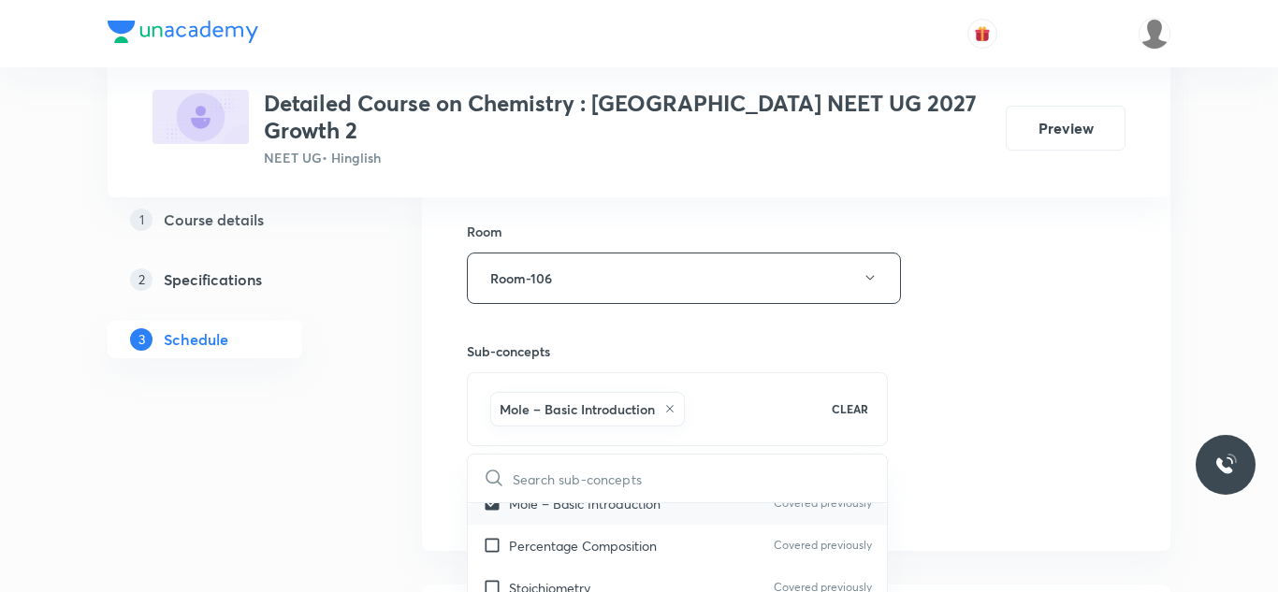
scroll to position [107, 0]
click at [498, 534] on input "checkbox" at bounding box center [496, 544] width 26 height 20
checkbox input "true"
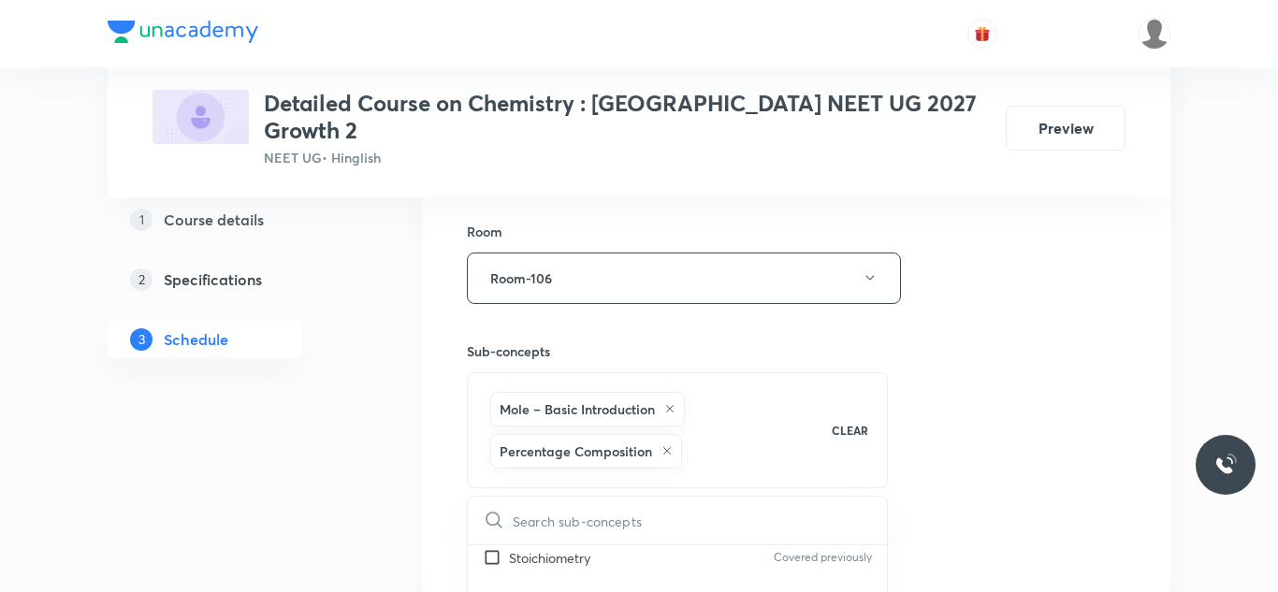
scroll to position [180, 0]
click at [490, 546] on input "checkbox" at bounding box center [496, 556] width 26 height 20
checkbox input "true"
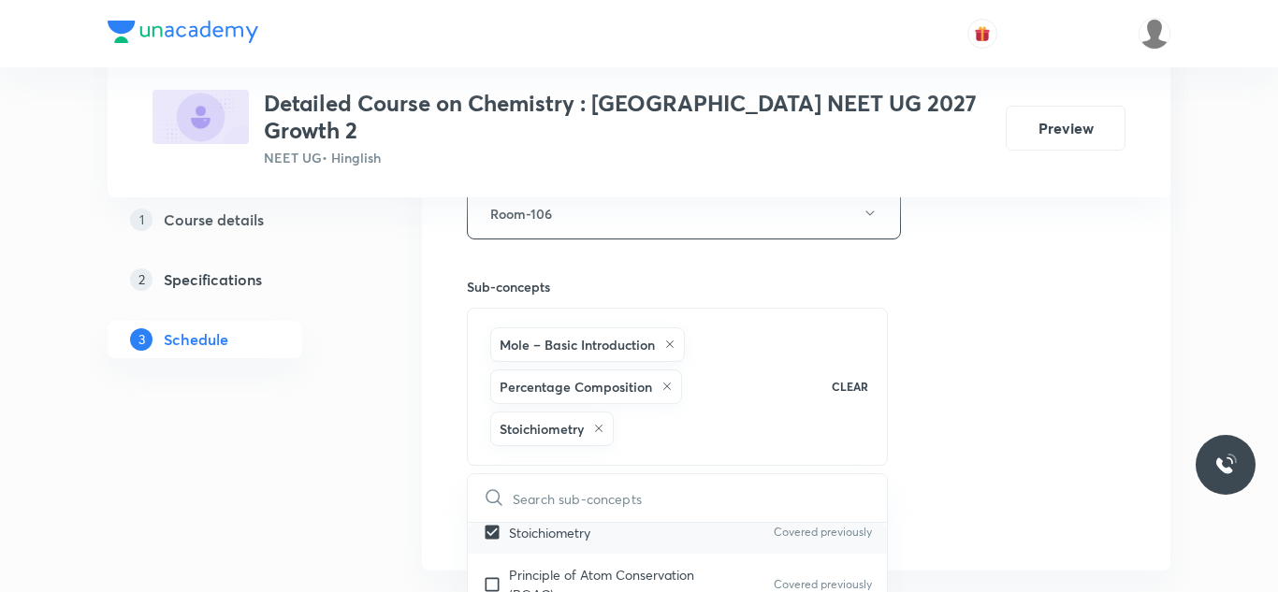
scroll to position [883, 0]
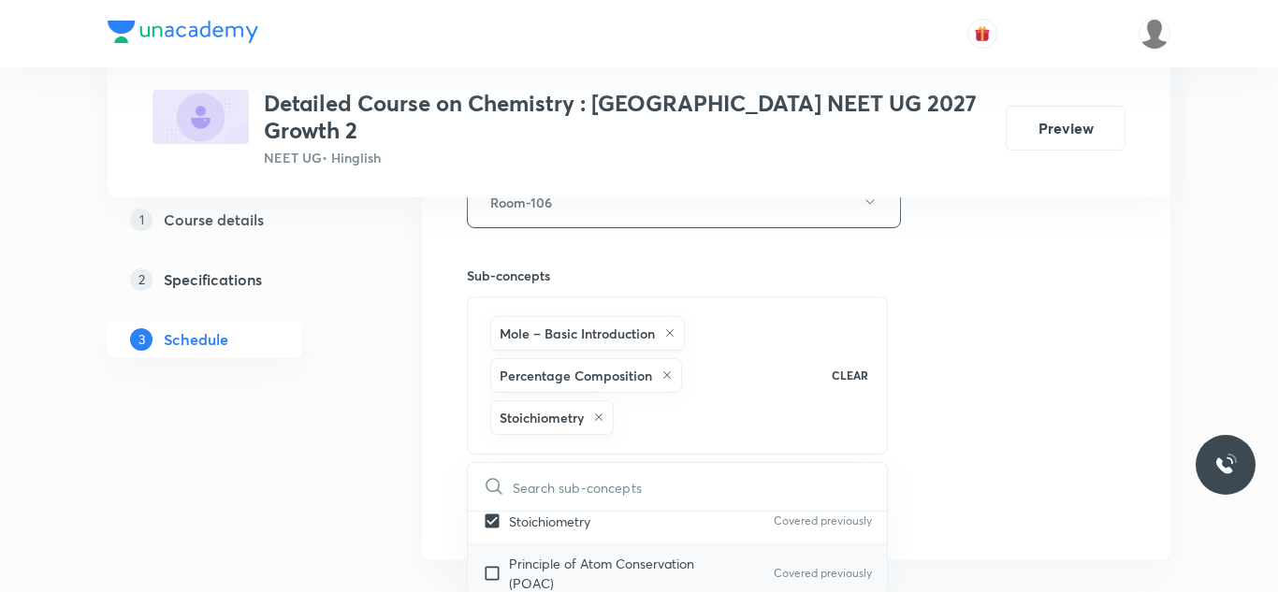
click at [496, 554] on input "checkbox" at bounding box center [496, 573] width 26 height 39
checkbox input "true"
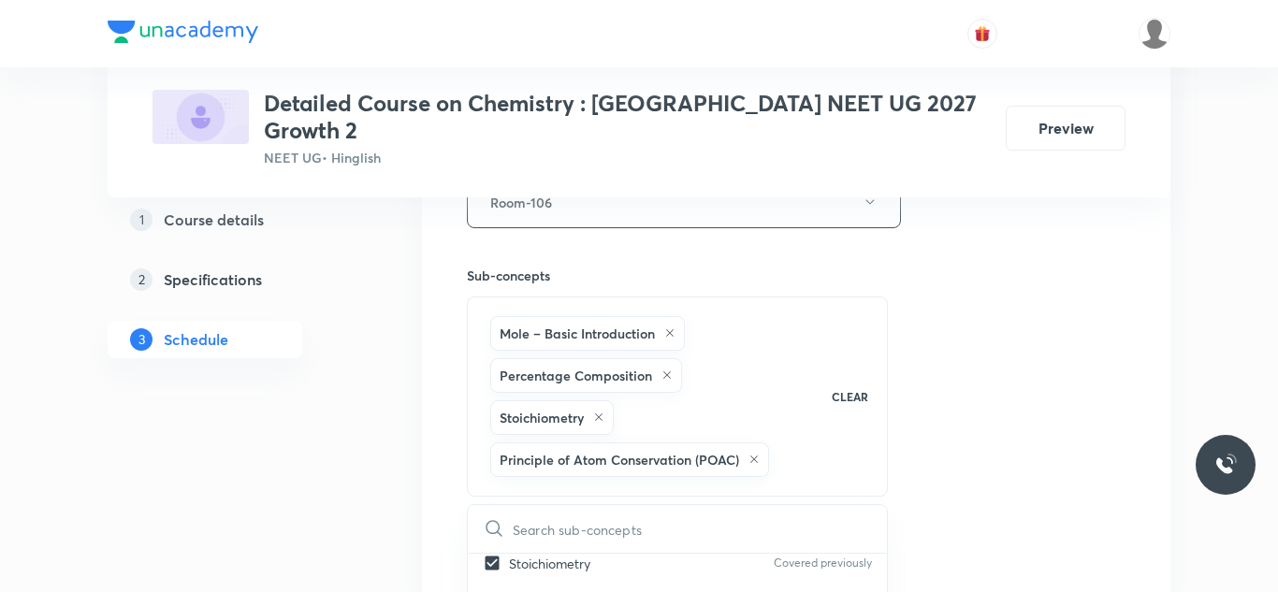
click at [1016, 380] on div "Session 34 Live class Session title 25/99 Session on Thermodynamics ​ Schedule …" at bounding box center [796, 58] width 659 height 1027
click at [520, 533] on button "Add" at bounding box center [515, 551] width 96 height 37
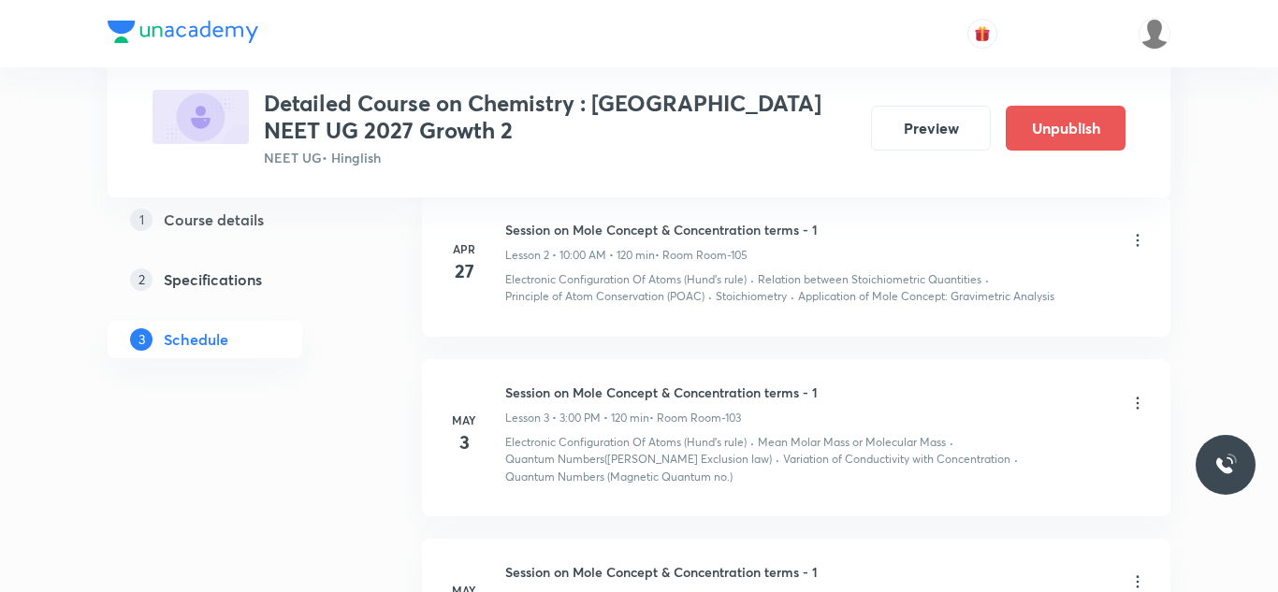
scroll to position [0, 0]
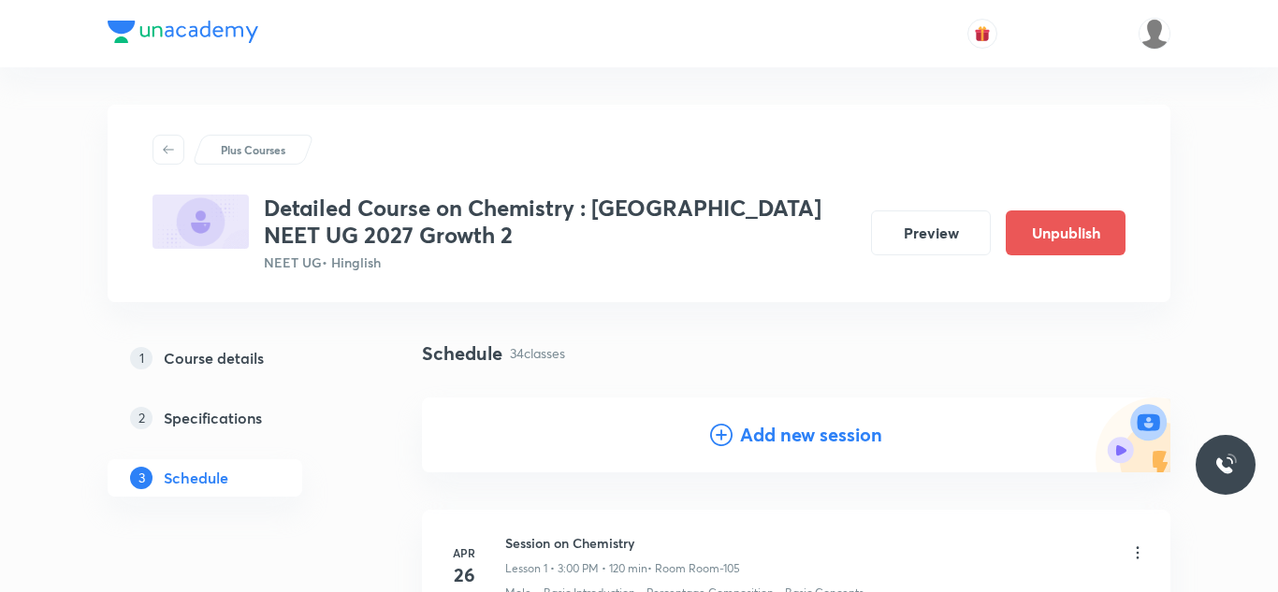
click at [749, 426] on h4 "Add new session" at bounding box center [811, 435] width 142 height 28
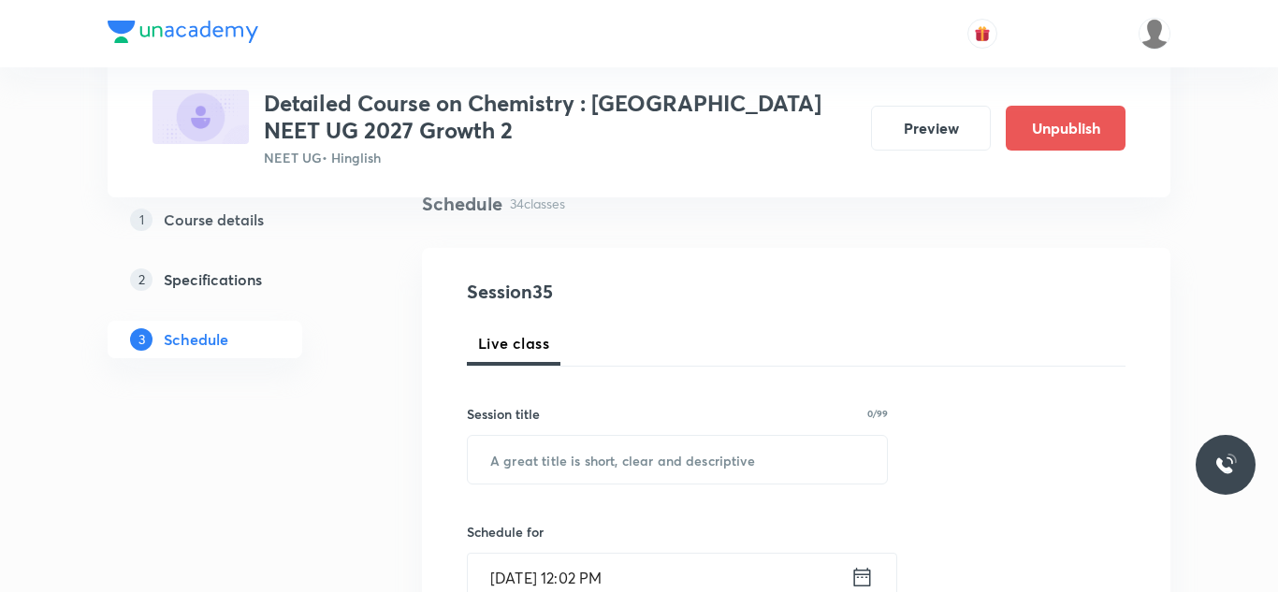
scroll to position [155, 0]
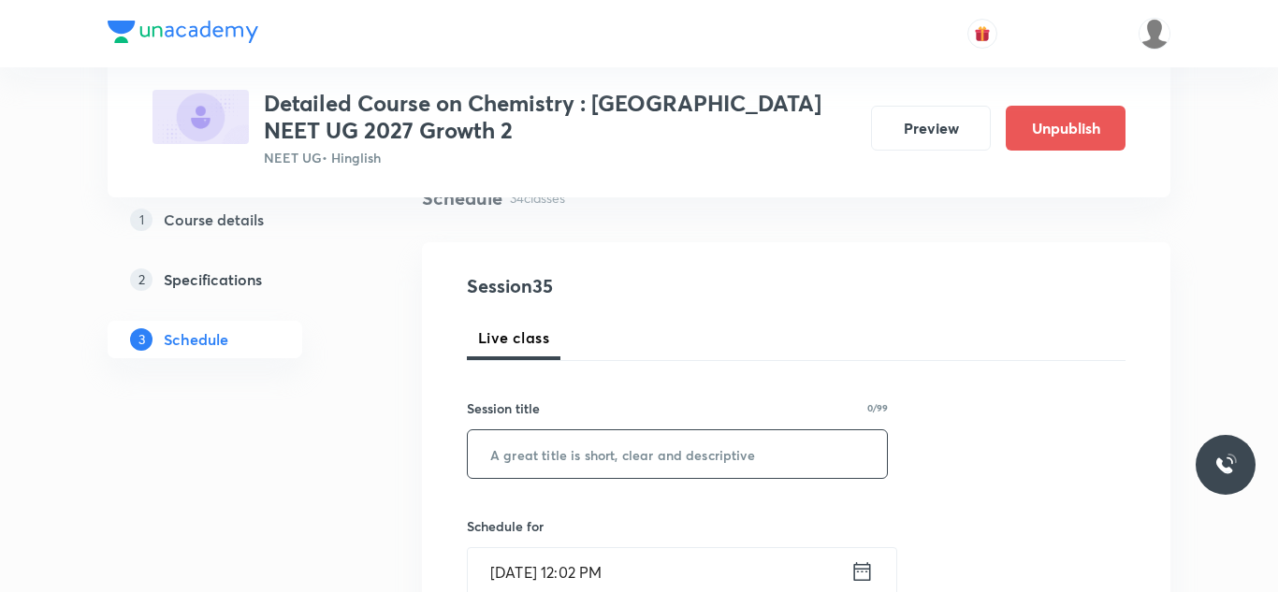
click at [633, 455] on input "text" at bounding box center [677, 455] width 419 height 48
paste input "Session on Thermodynamics"
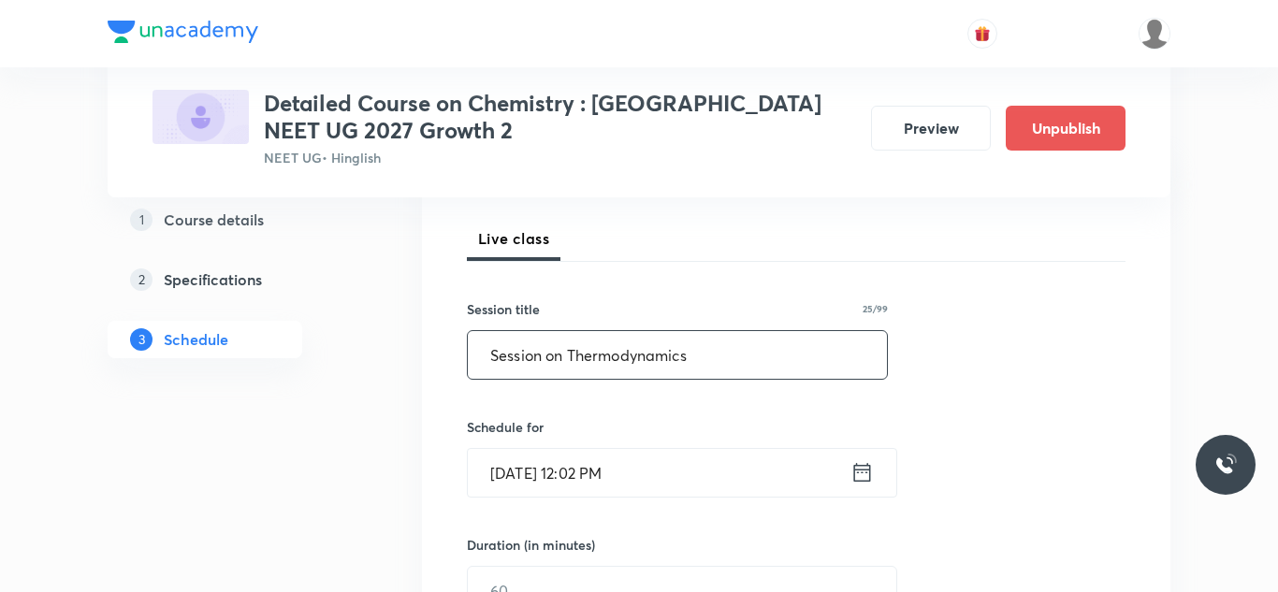
scroll to position [256, 0]
type input "Session on Thermodynamics"
click at [528, 468] on input "Aug 31, 2025, 12:02 PM" at bounding box center [659, 472] width 383 height 48
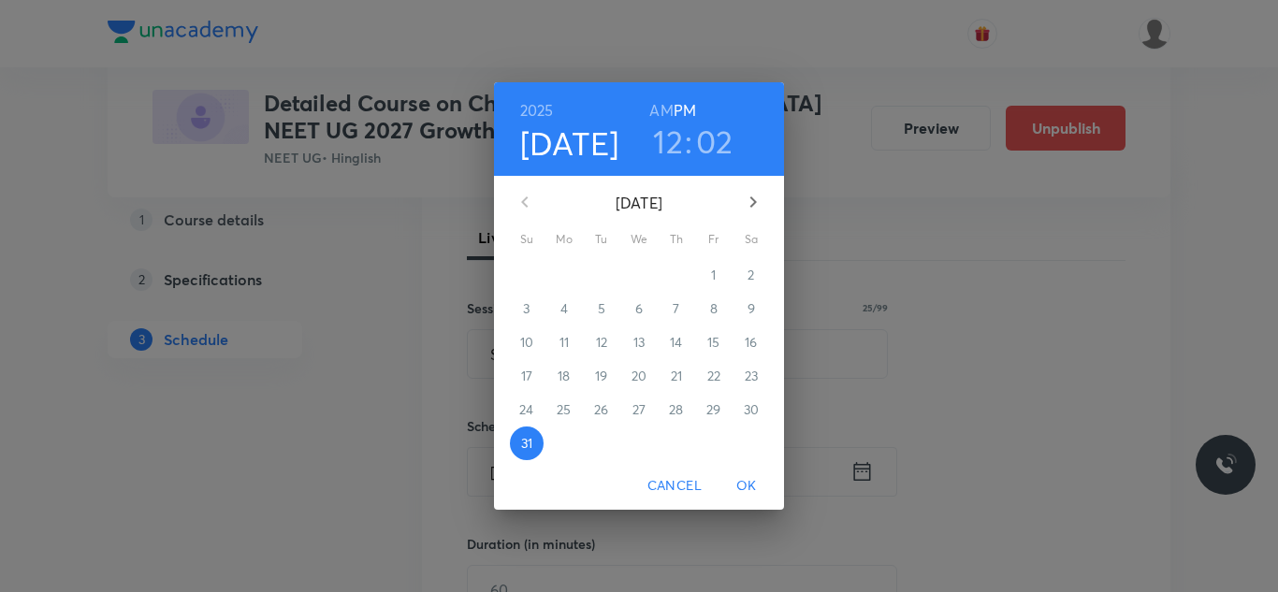
click at [752, 197] on icon "button" at bounding box center [754, 202] width 7 height 11
click at [635, 276] on p "3" at bounding box center [638, 275] width 7 height 19
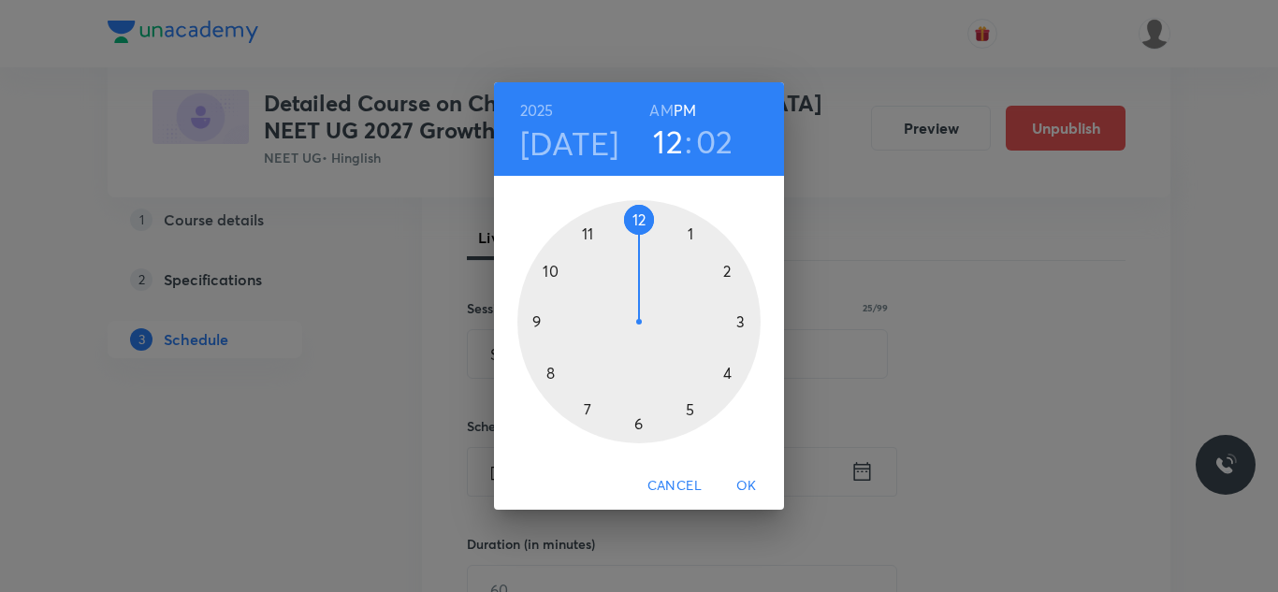
click at [725, 372] on div at bounding box center [639, 321] width 243 height 243
click at [636, 215] on div at bounding box center [639, 321] width 243 height 243
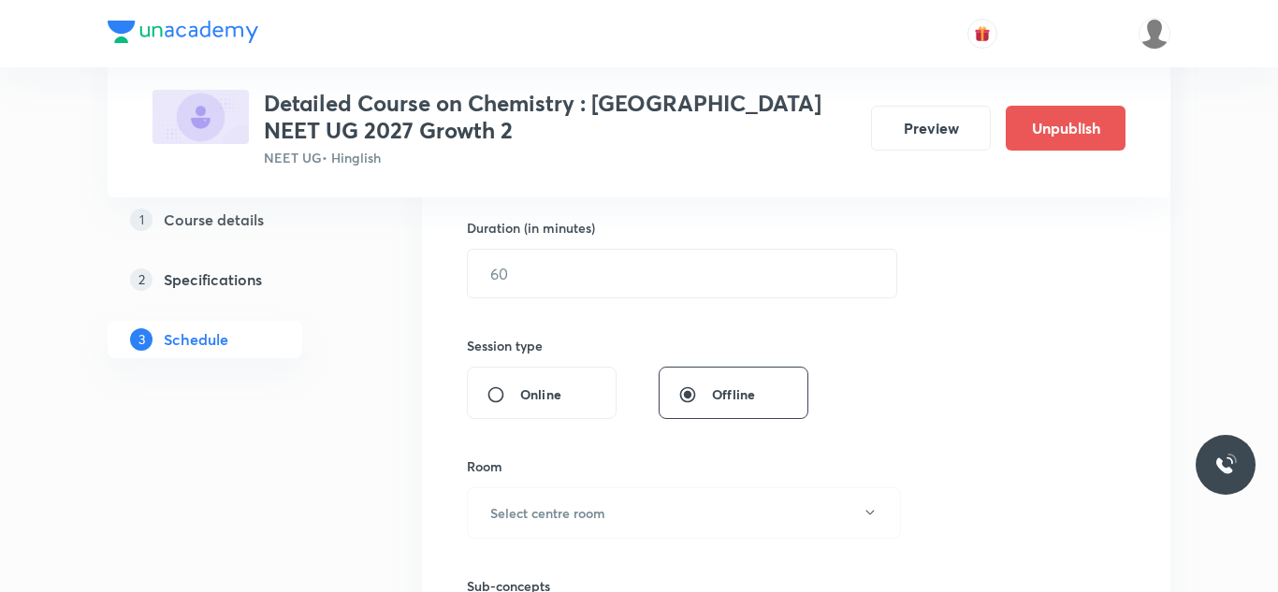
scroll to position [581, 0]
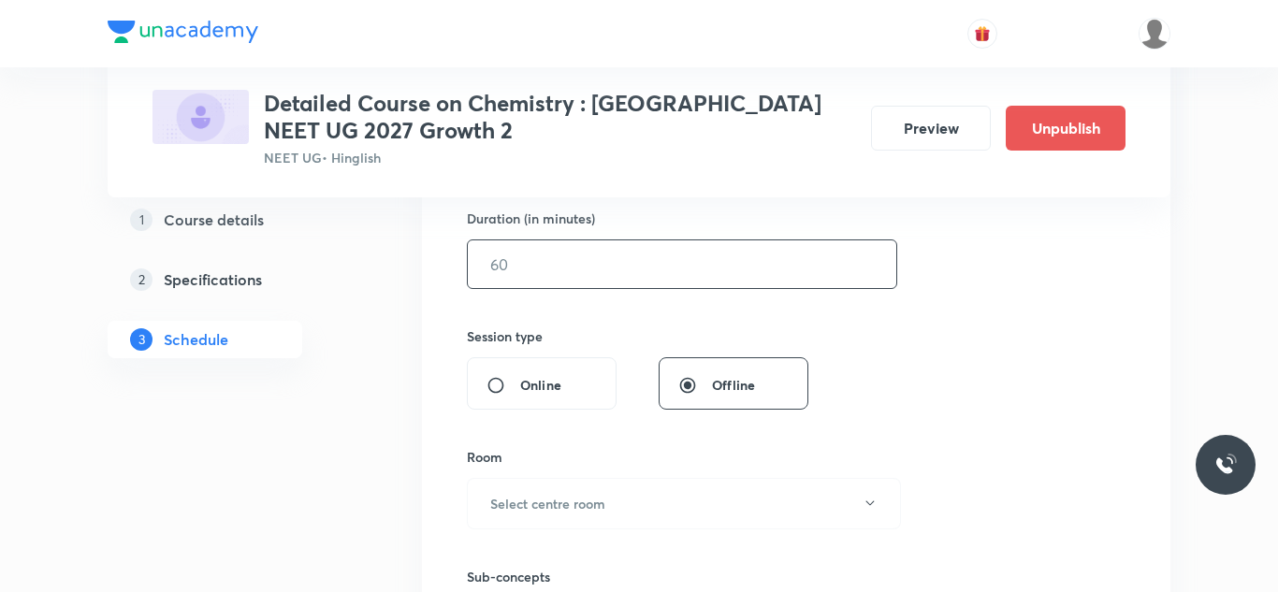
click at [532, 273] on input "text" at bounding box center [682, 265] width 429 height 48
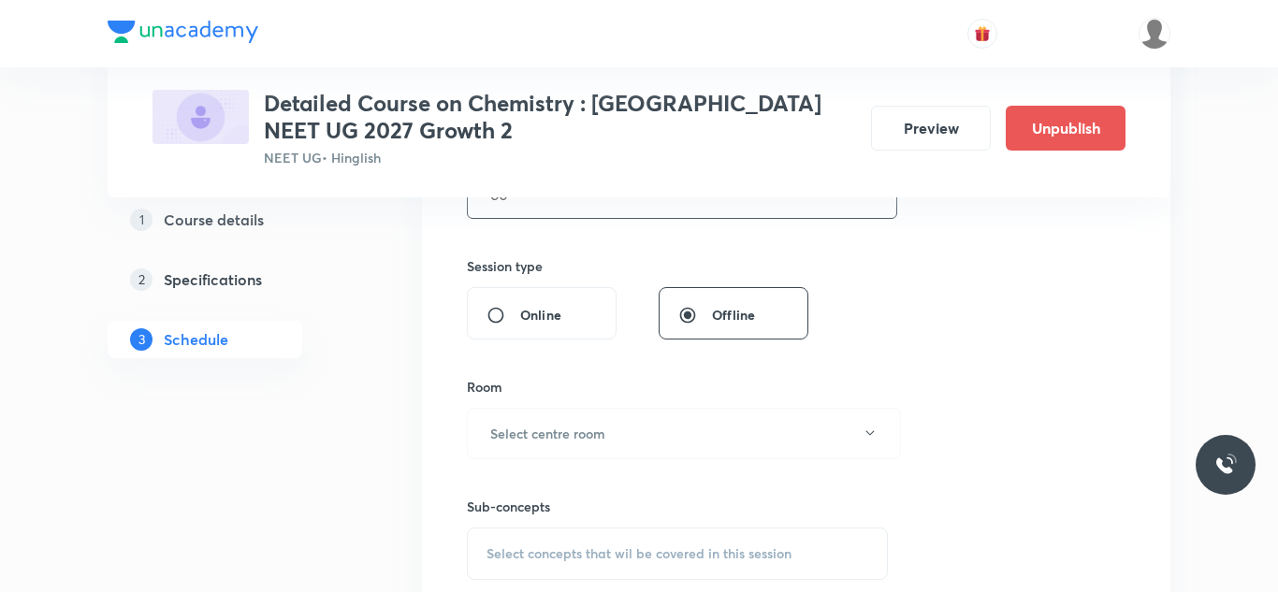
scroll to position [655, 0]
type input "60"
click at [536, 412] on button "Select centre room" at bounding box center [684, 429] width 434 height 51
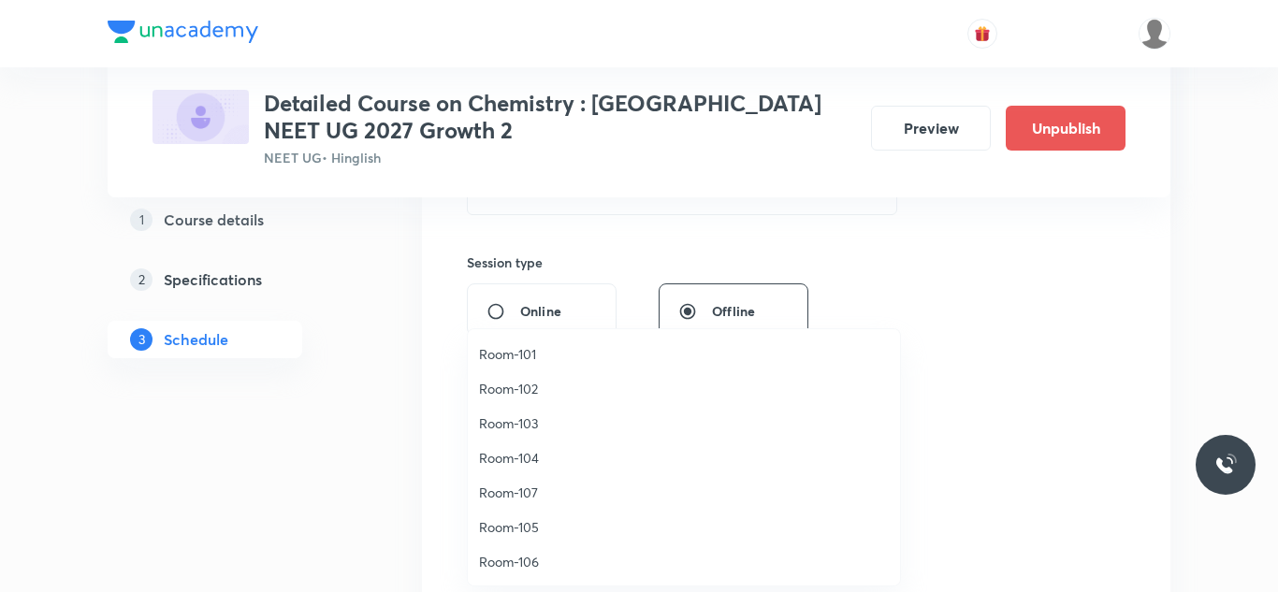
scroll to position [1, 0]
click at [529, 563] on span "Room-106" at bounding box center [684, 561] width 410 height 20
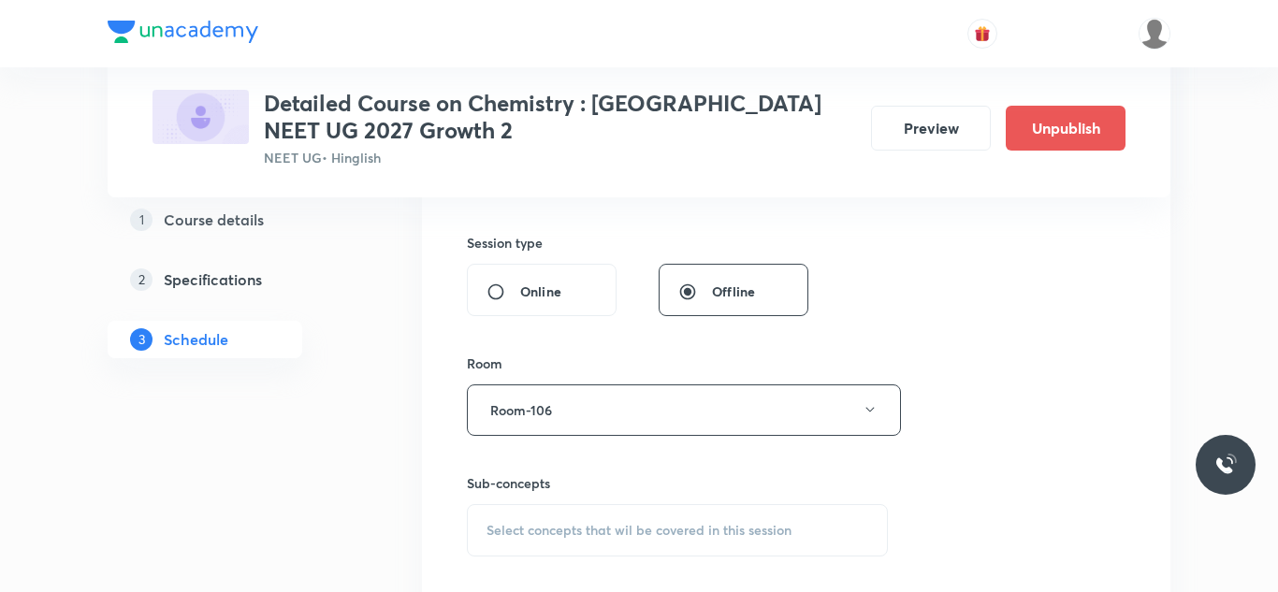
scroll to position [676, 0]
click at [534, 535] on span "Select concepts that wil be covered in this session" at bounding box center [639, 529] width 305 height 15
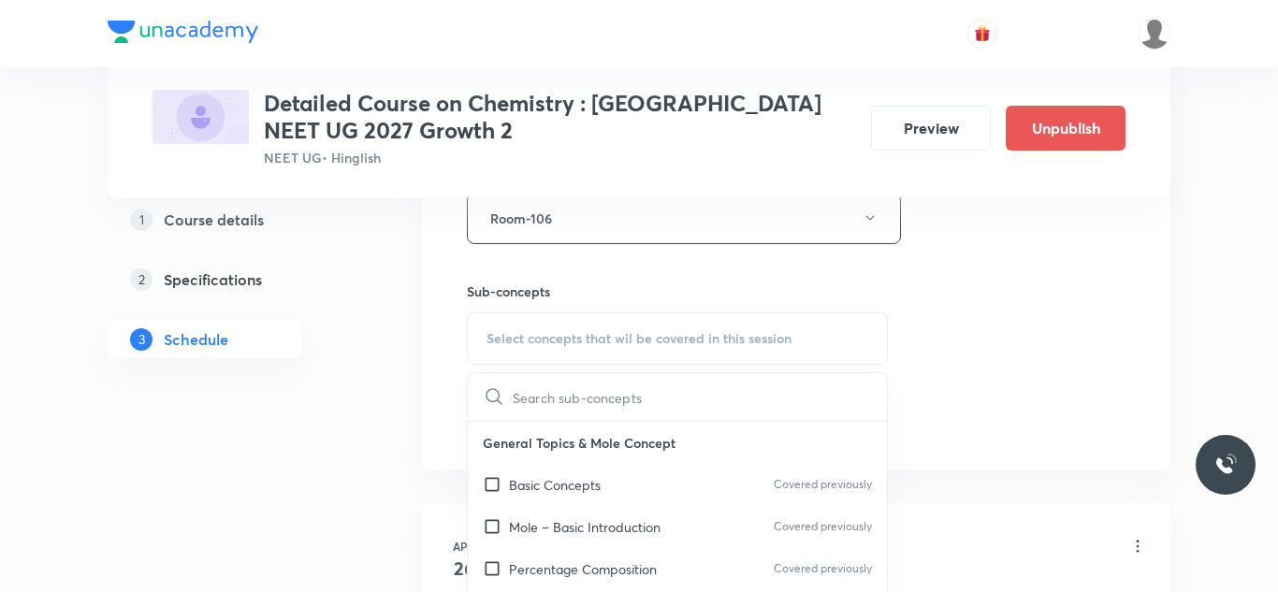
scroll to position [870, 0]
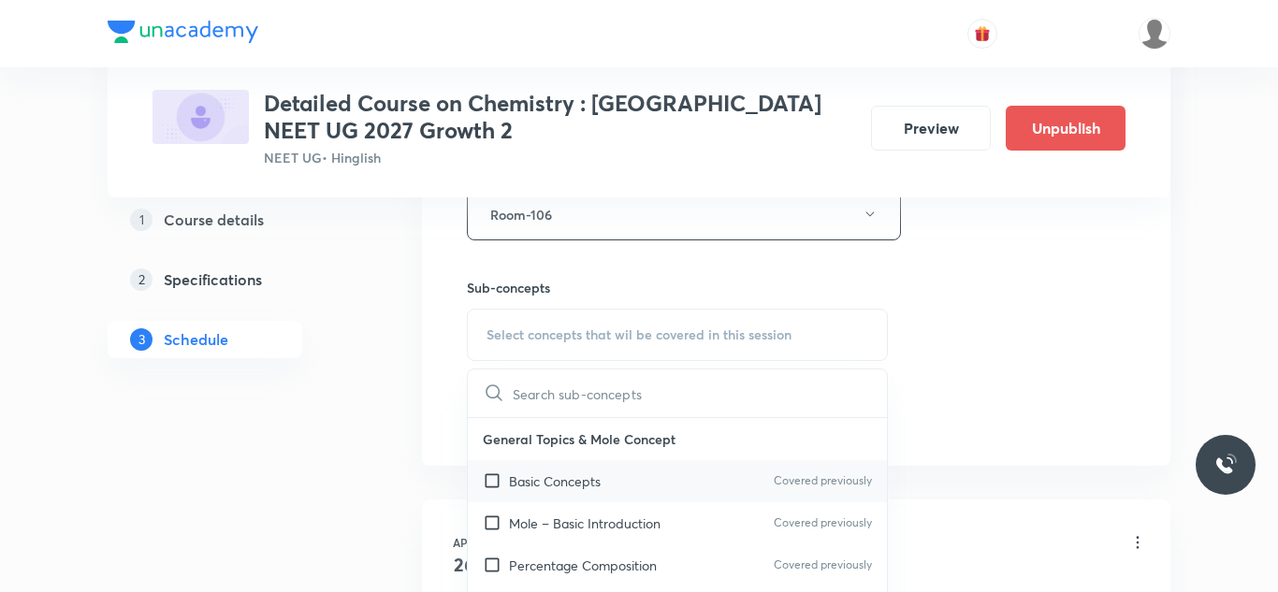
click at [492, 477] on input "checkbox" at bounding box center [496, 482] width 26 height 20
checkbox input "true"
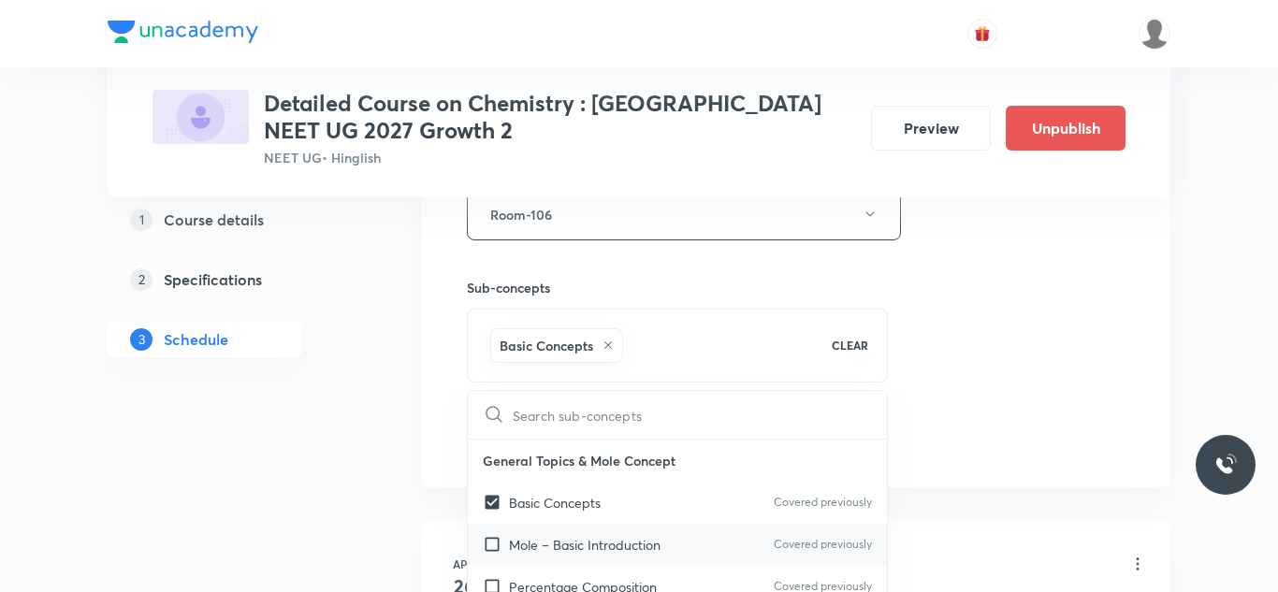
click at [492, 542] on input "checkbox" at bounding box center [496, 545] width 26 height 20
checkbox input "true"
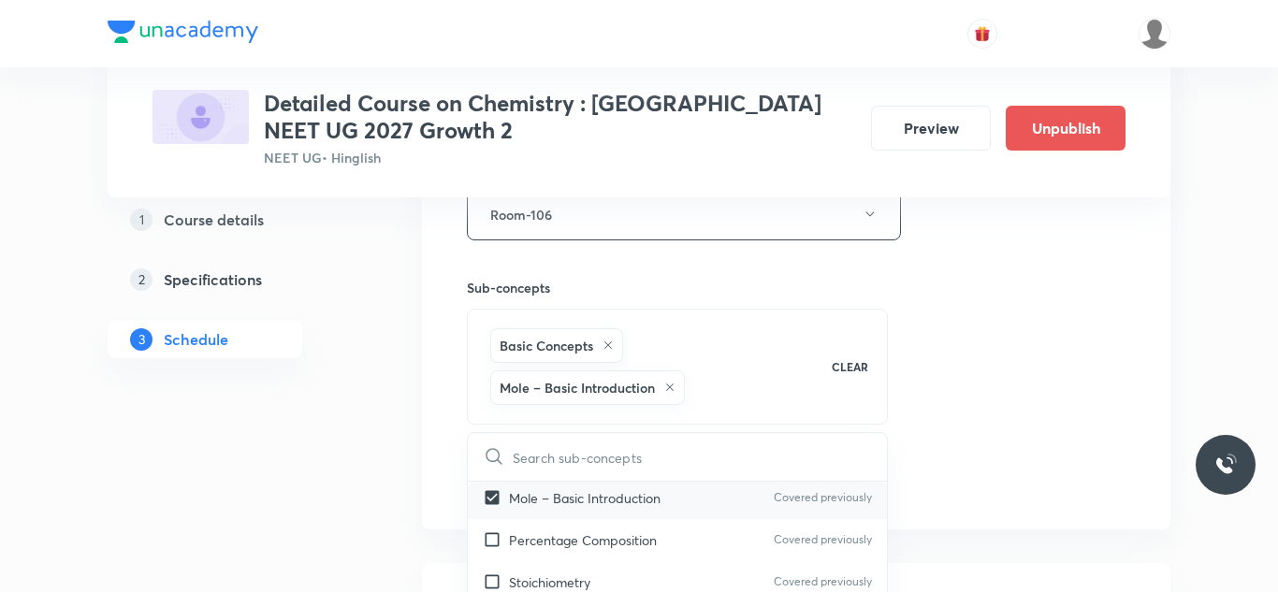
click at [492, 542] on input "checkbox" at bounding box center [496, 541] width 26 height 20
checkbox input "true"
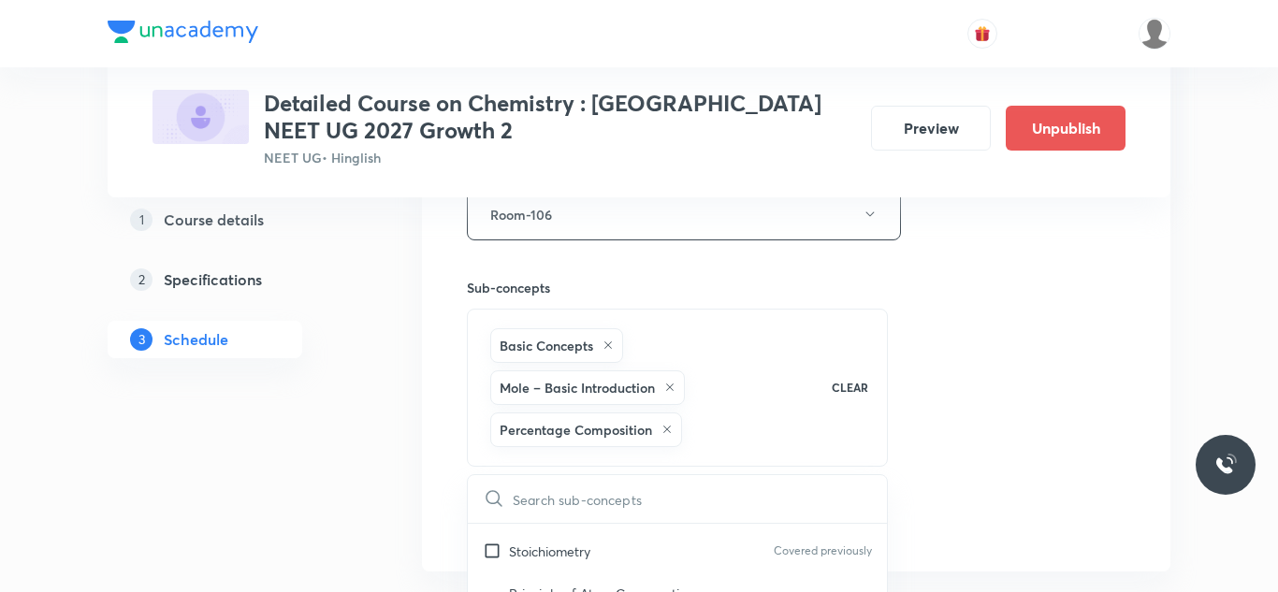
scroll to position [169, 0]
click at [492, 542] on input "checkbox" at bounding box center [496, 544] width 26 height 20
checkbox input "true"
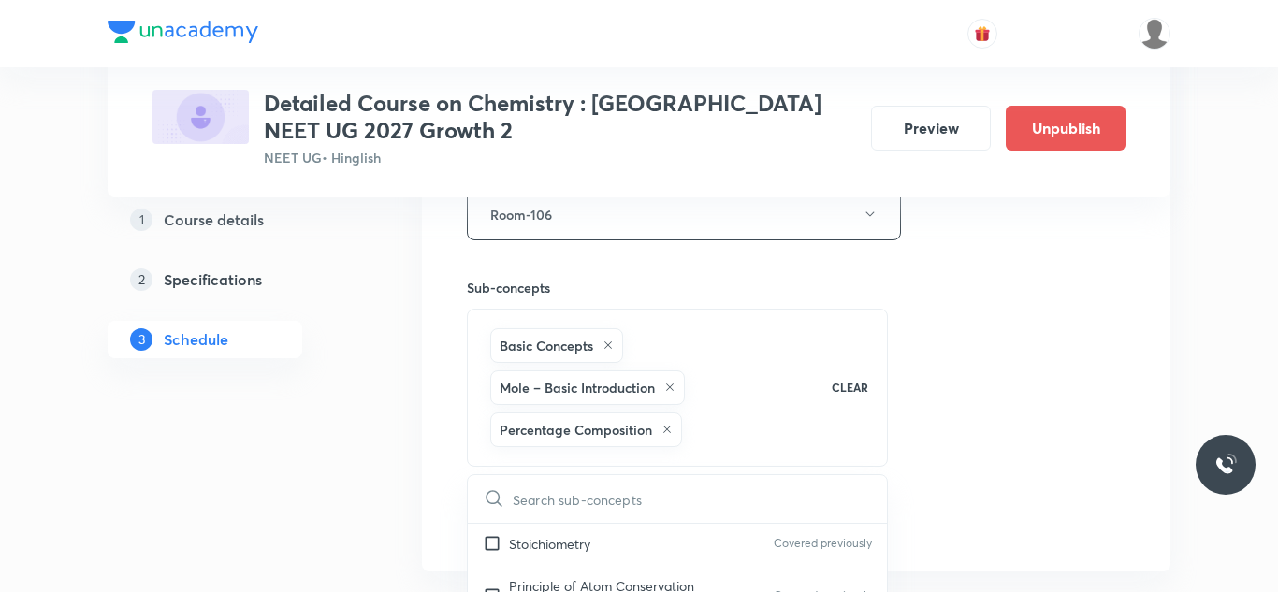
checkbox input "true"
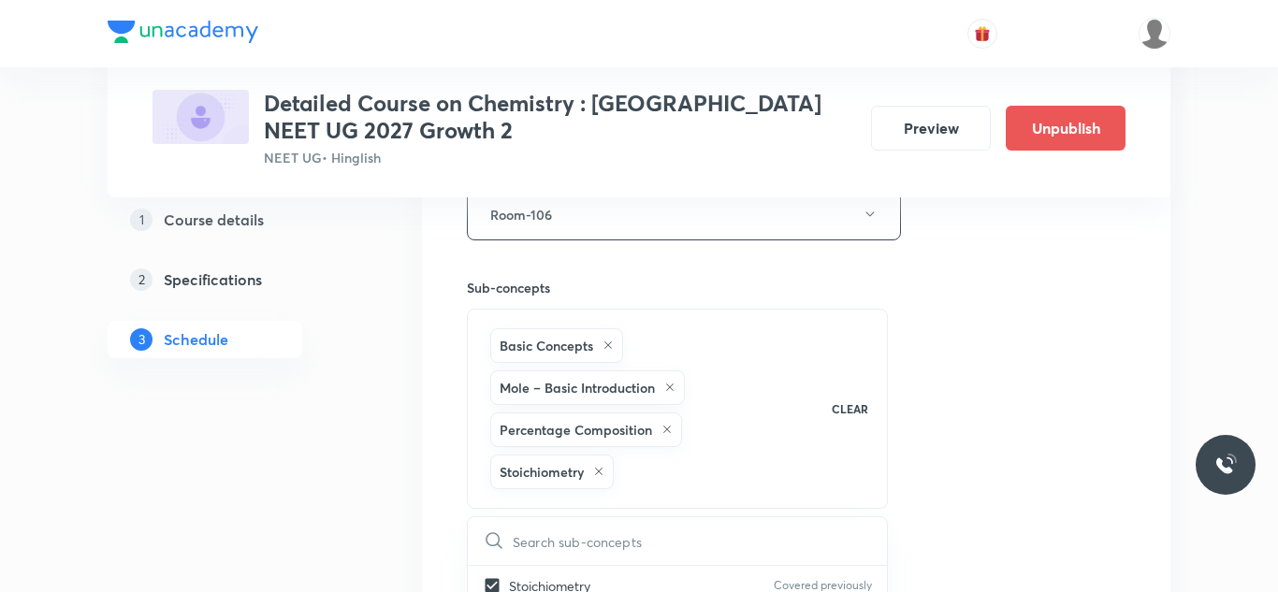
click at [940, 309] on div "Session 35 Live class Session title 25/99 Session on Thermodynamics ​ Schedule …" at bounding box center [796, 70] width 659 height 1027
click at [529, 562] on button "Add" at bounding box center [515, 563] width 96 height 37
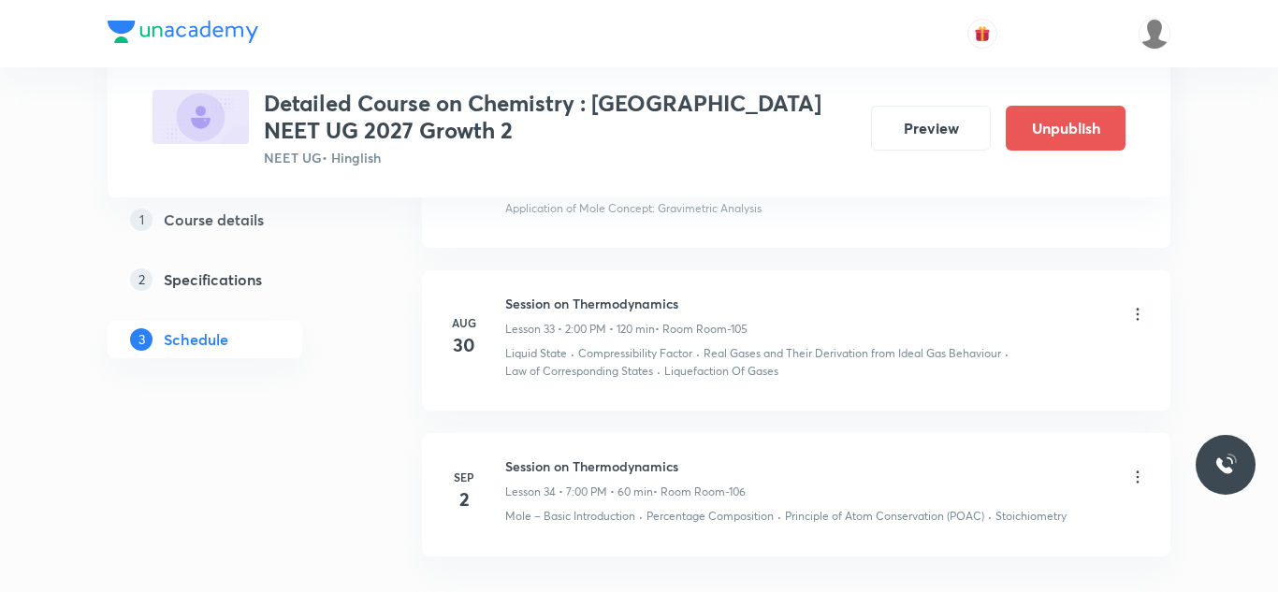
scroll to position [5356, 0]
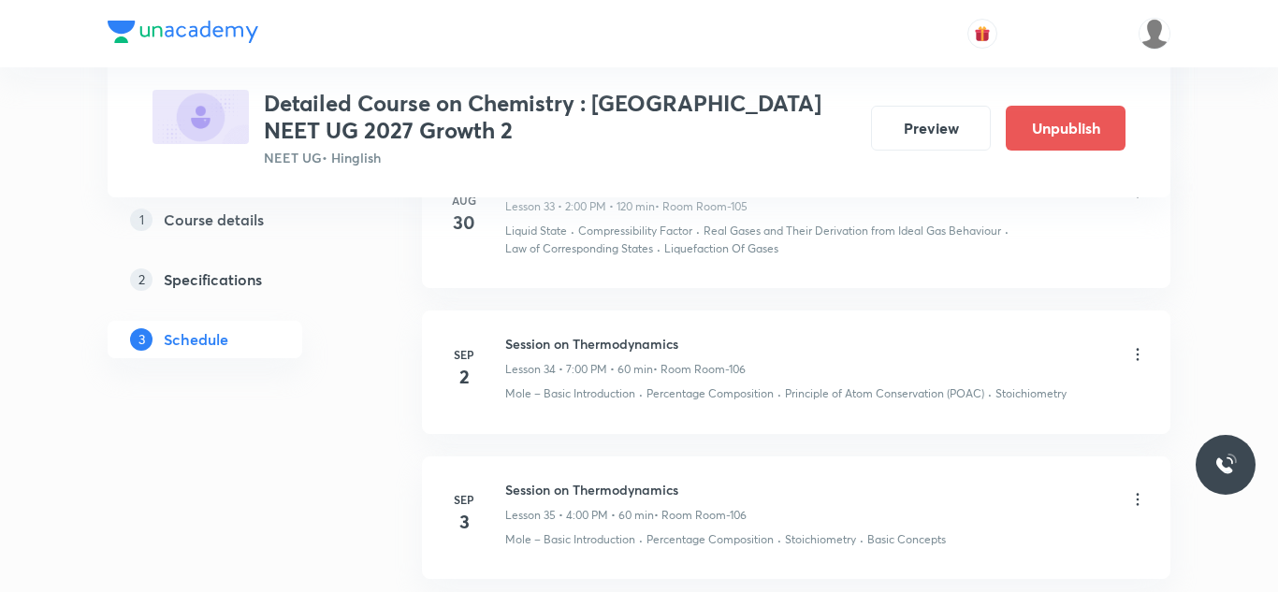
click at [1132, 490] on icon at bounding box center [1138, 499] width 19 height 19
click at [1030, 489] on li "Edit" at bounding box center [1044, 492] width 205 height 35
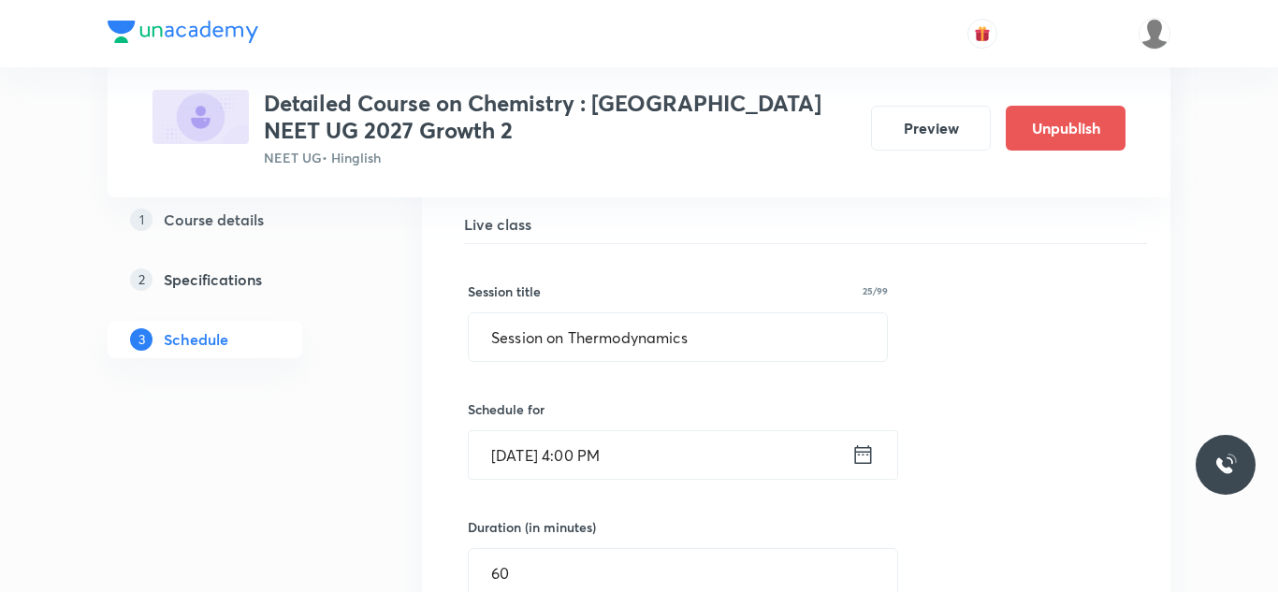
scroll to position [5660, 0]
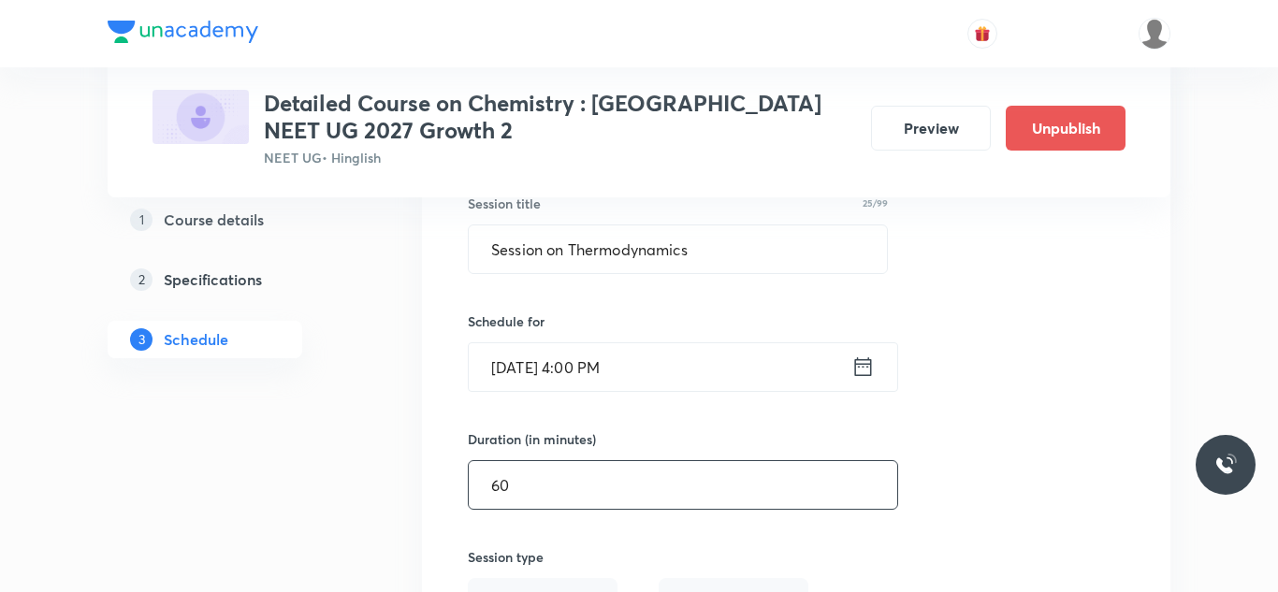
click at [533, 467] on input "60" at bounding box center [683, 485] width 429 height 48
type input "6"
type input "0"
type input "75"
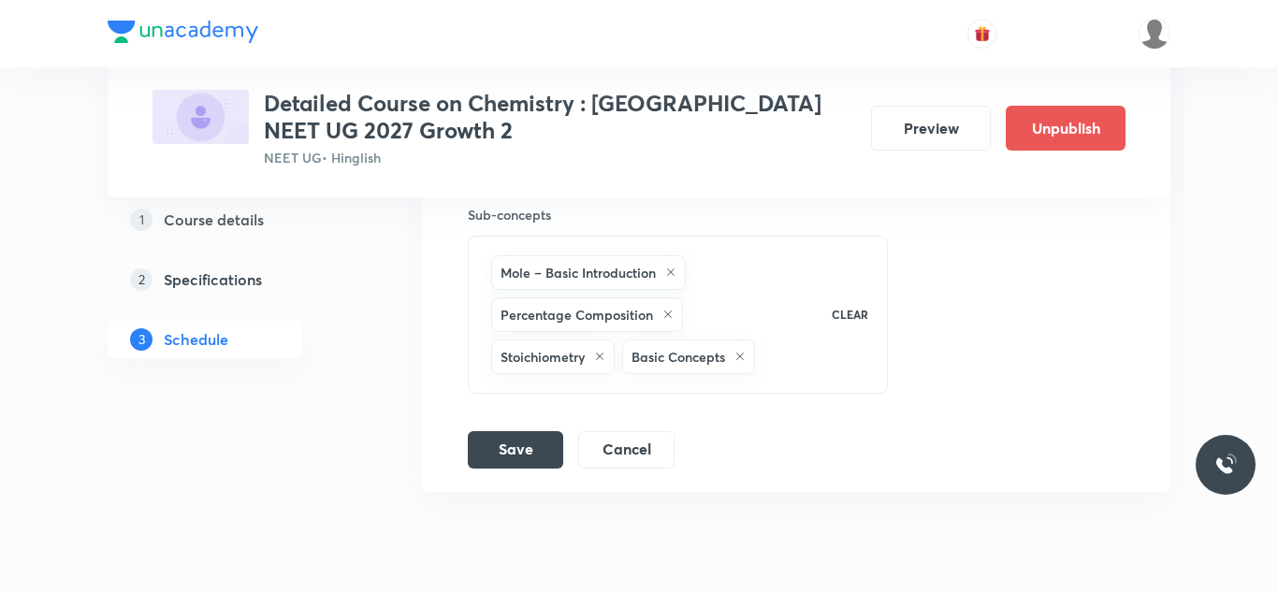
scroll to position [6254, 0]
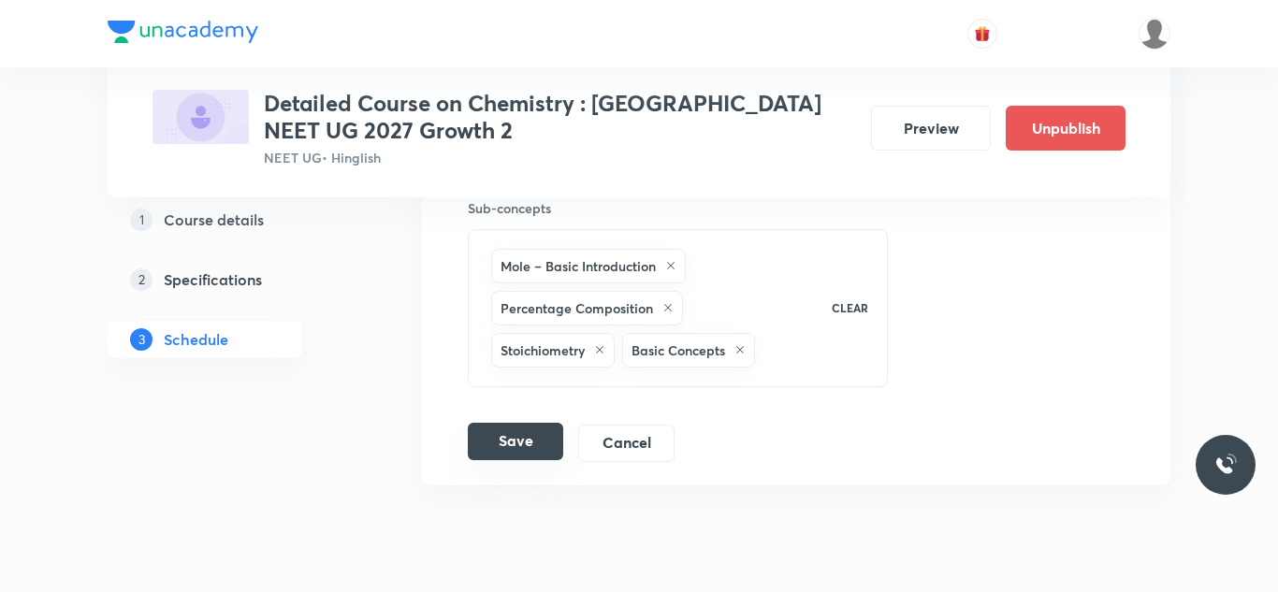
click at [508, 427] on button "Save" at bounding box center [515, 441] width 95 height 37
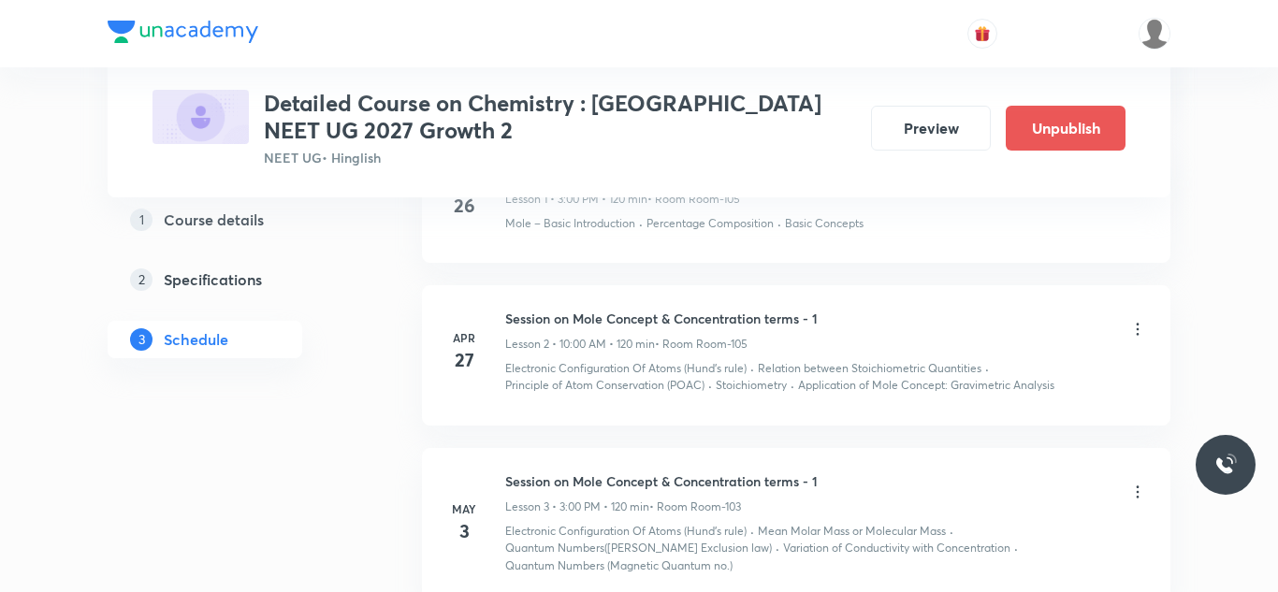
scroll to position [0, 0]
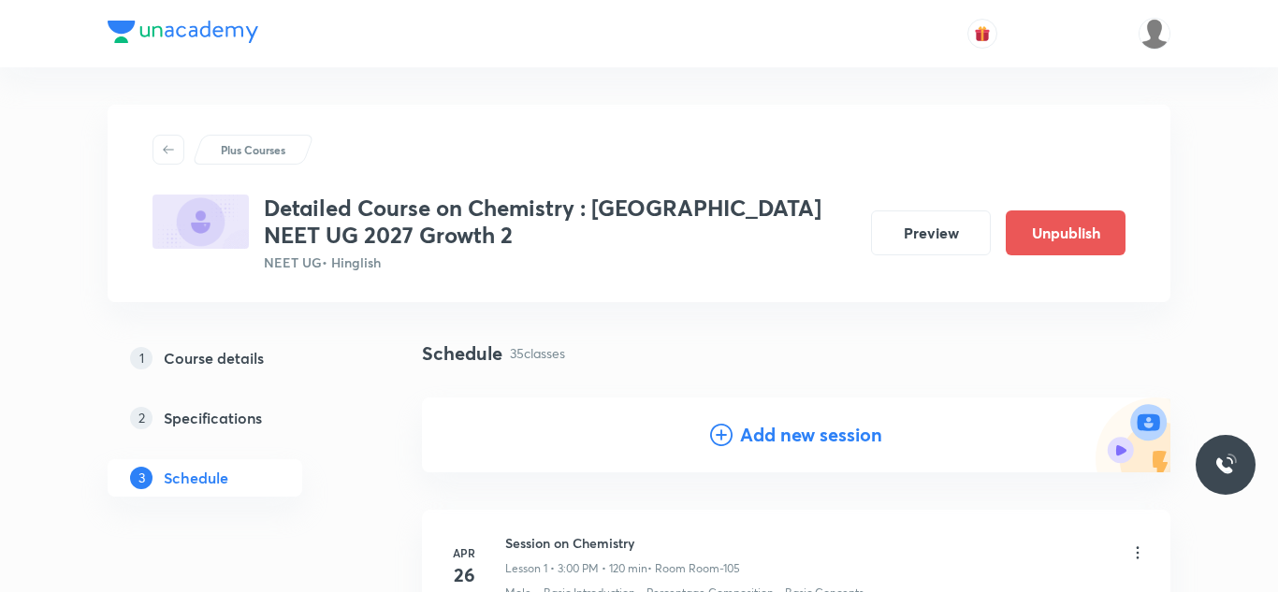
click at [745, 441] on h4 "Add new session" at bounding box center [811, 435] width 142 height 28
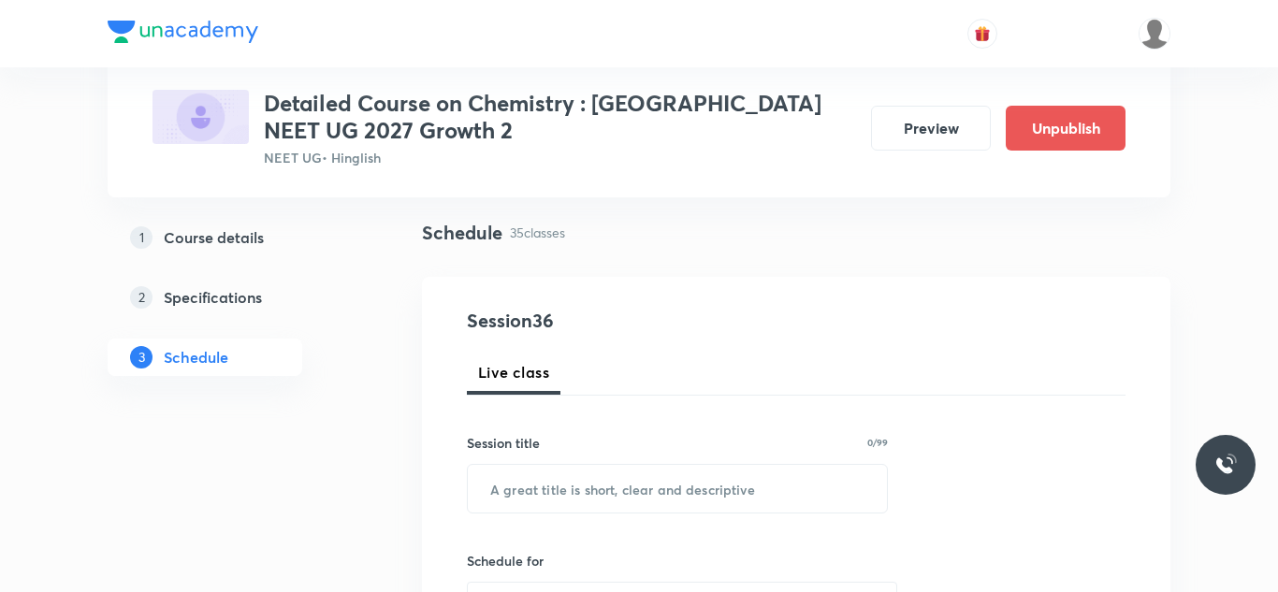
scroll to position [122, 0]
click at [627, 481] on input "text" at bounding box center [677, 488] width 419 height 48
paste input "Session on Thermodynamics"
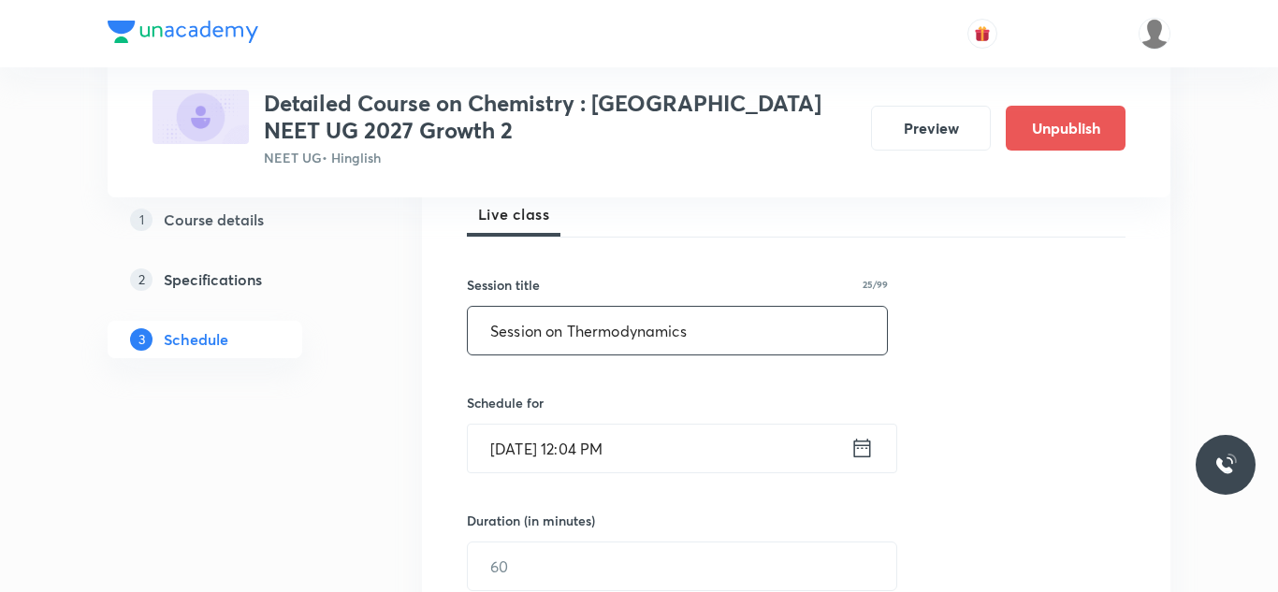
scroll to position [315, 0]
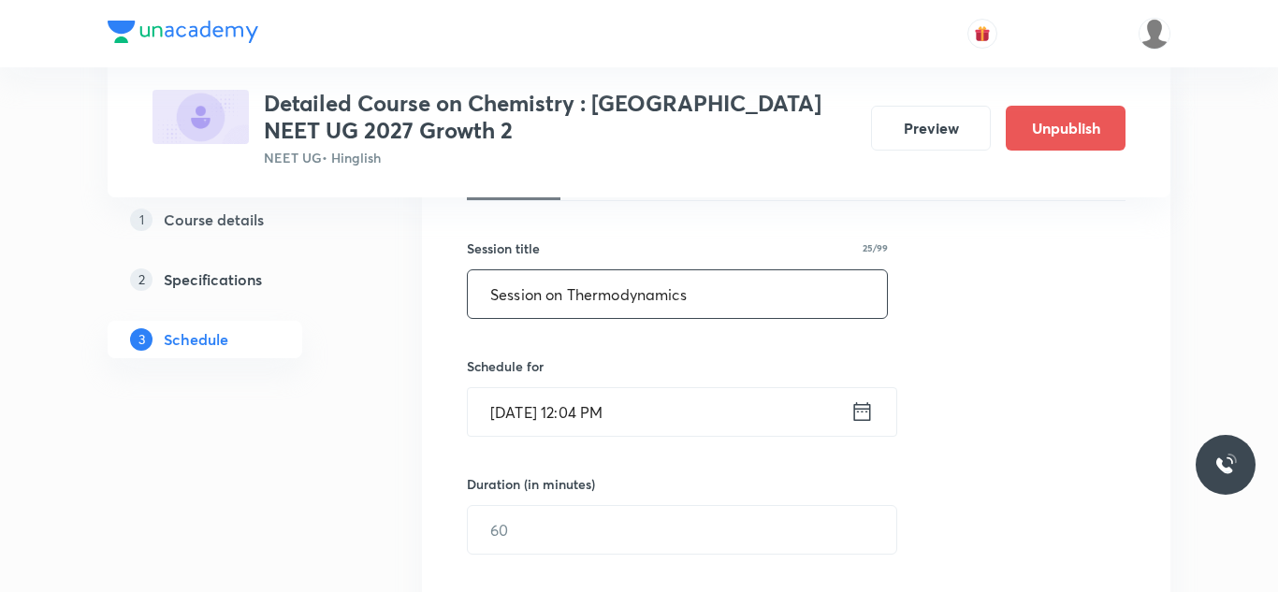
type input "Session on Thermodynamics"
click at [529, 422] on input "Aug 31, 2025, 12:04 PM" at bounding box center [659, 412] width 383 height 48
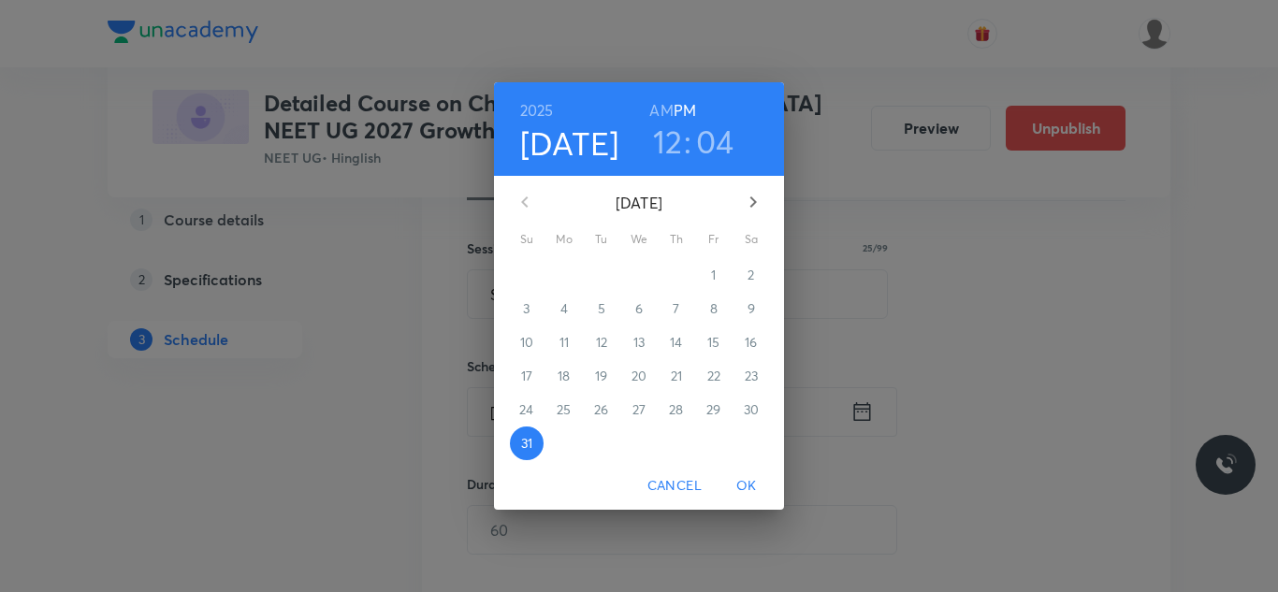
click at [755, 214] on button "button" at bounding box center [753, 202] width 45 height 45
click at [666, 275] on span "4" at bounding box center [677, 275] width 34 height 19
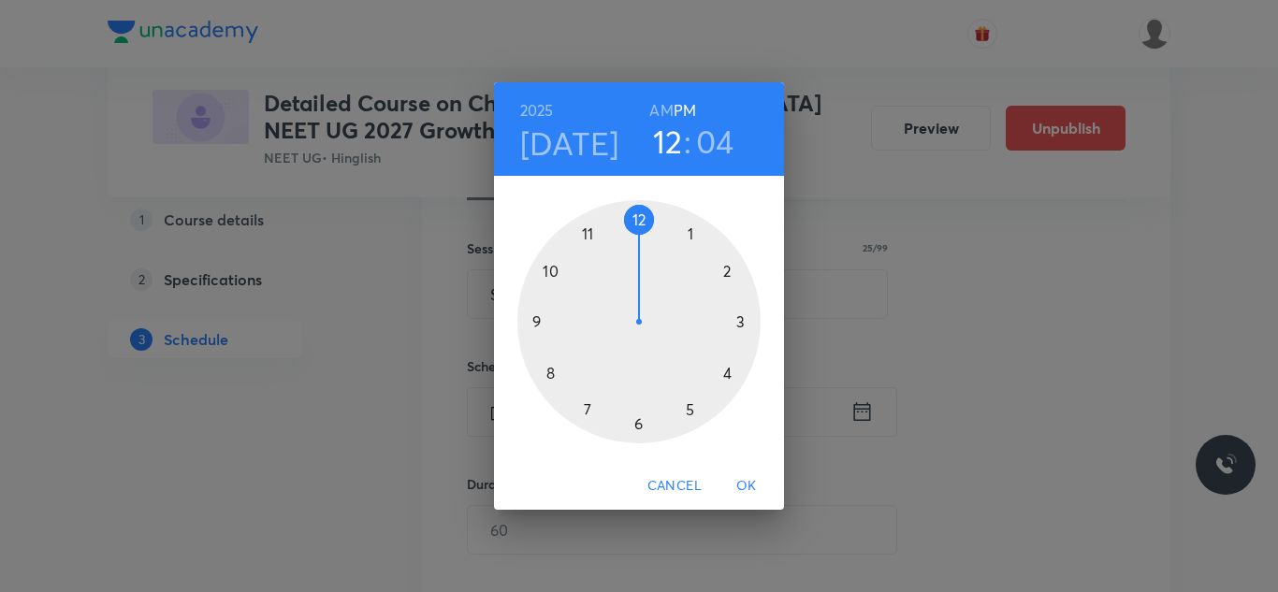
click at [582, 404] on div at bounding box center [639, 321] width 243 height 243
click at [639, 217] on div at bounding box center [639, 321] width 243 height 243
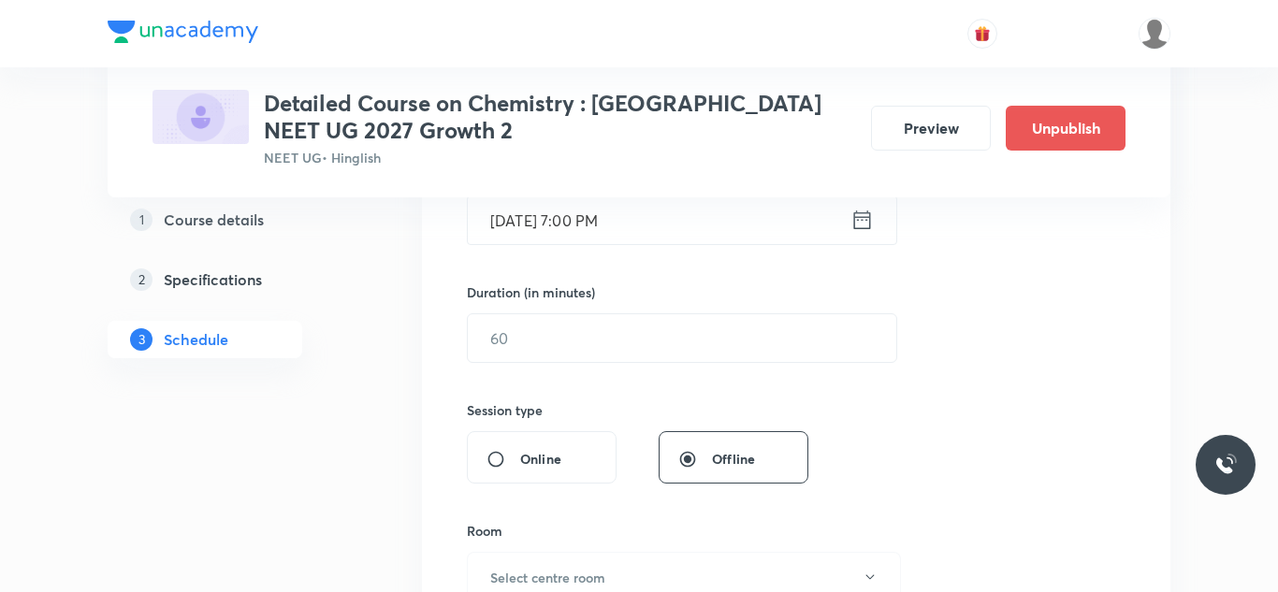
scroll to position [510, 0]
click at [543, 343] on input "text" at bounding box center [682, 336] width 429 height 48
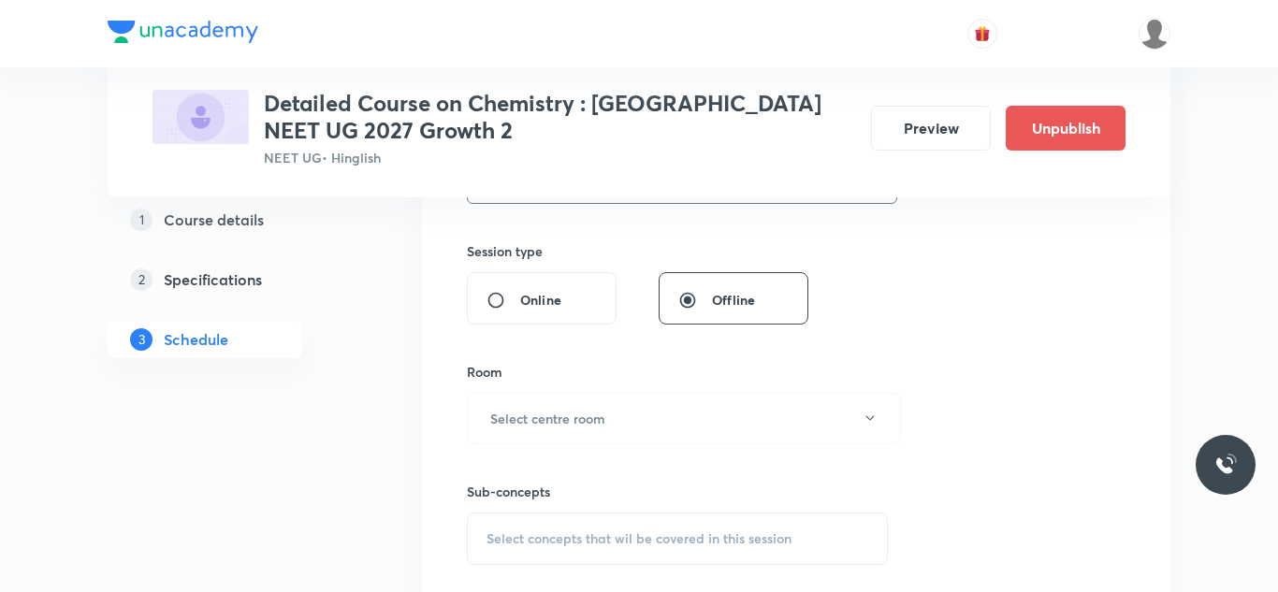
scroll to position [671, 0]
type input "75"
click at [563, 419] on h6 "Select centre room" at bounding box center [547, 414] width 115 height 20
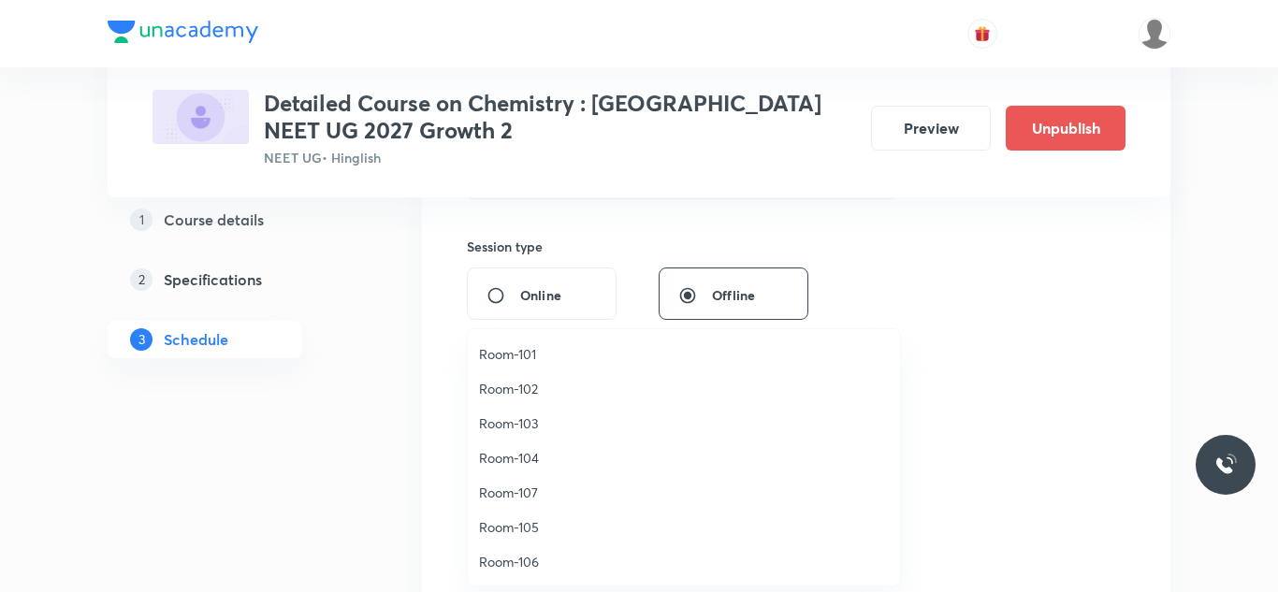
click at [520, 560] on span "Room-106" at bounding box center [684, 562] width 410 height 20
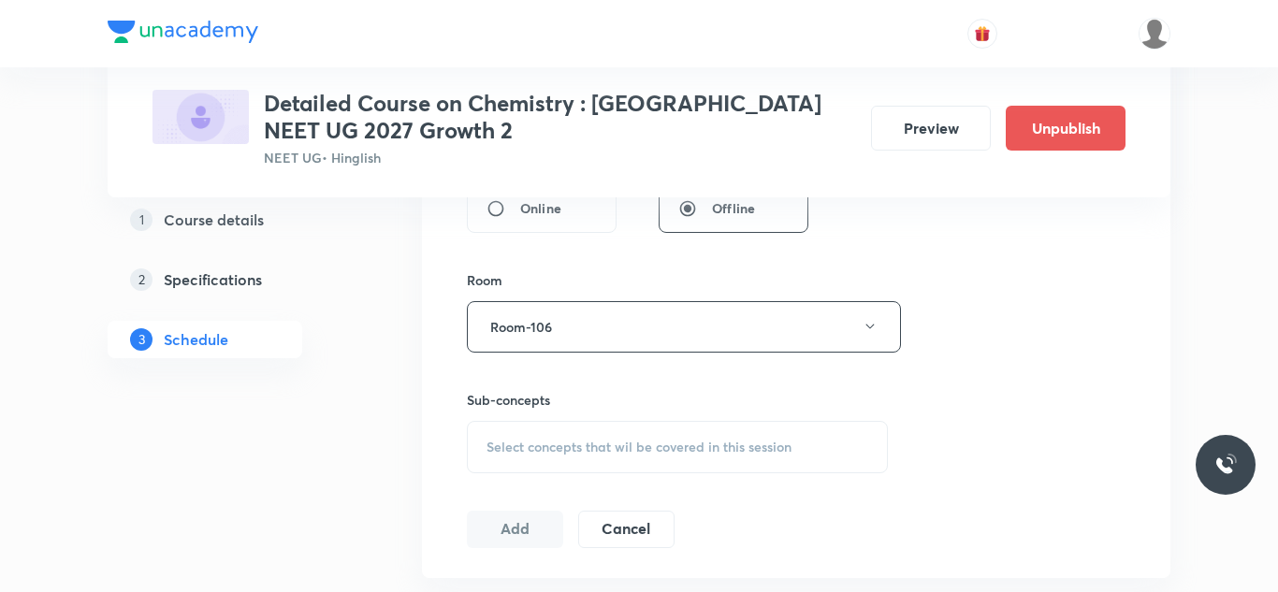
scroll to position [764, 0]
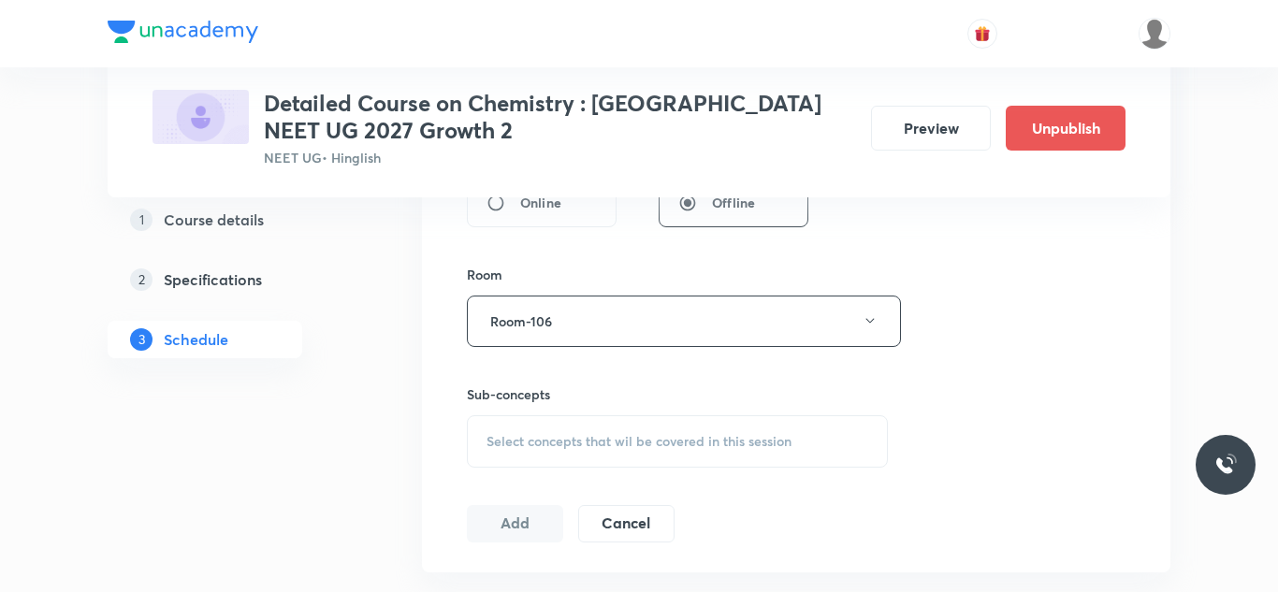
click at [555, 439] on span "Select concepts that wil be covered in this session" at bounding box center [639, 441] width 305 height 15
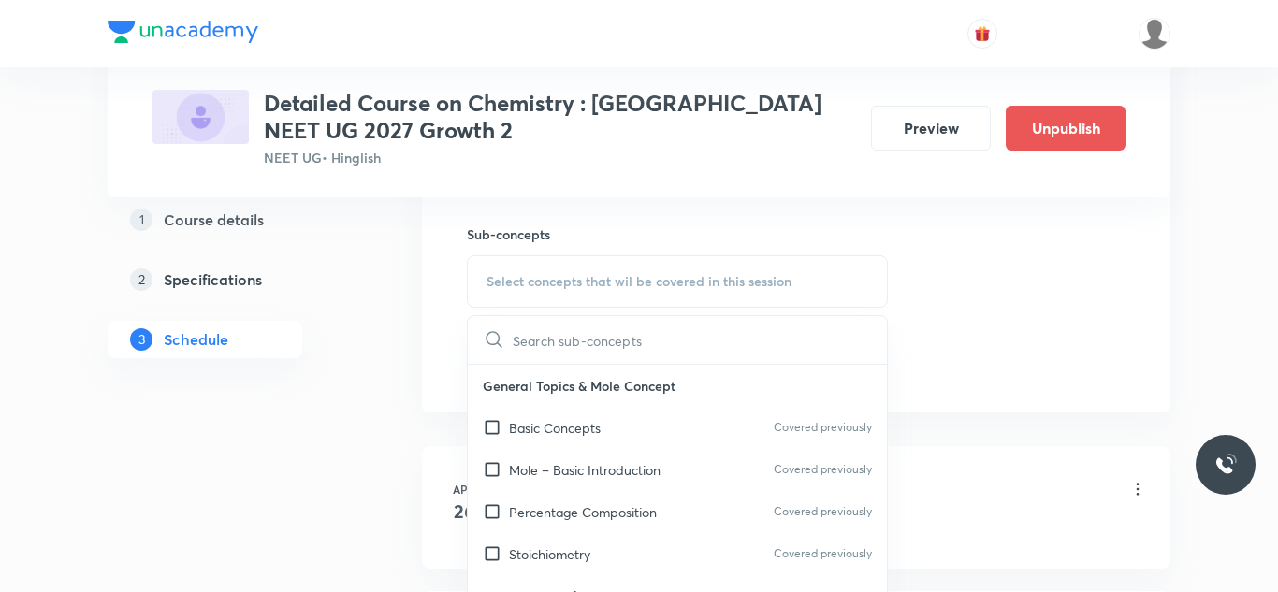
scroll to position [925, 0]
click at [495, 423] on input "checkbox" at bounding box center [496, 427] width 26 height 20
checkbox input "true"
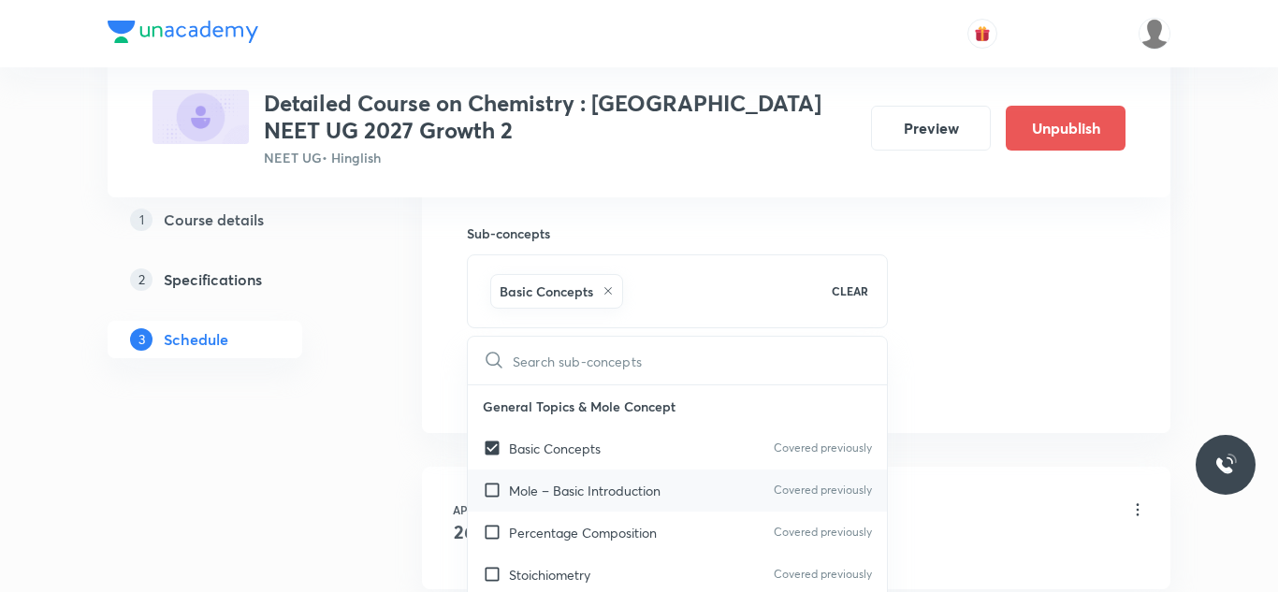
click at [491, 489] on input "checkbox" at bounding box center [496, 491] width 26 height 20
checkbox input "true"
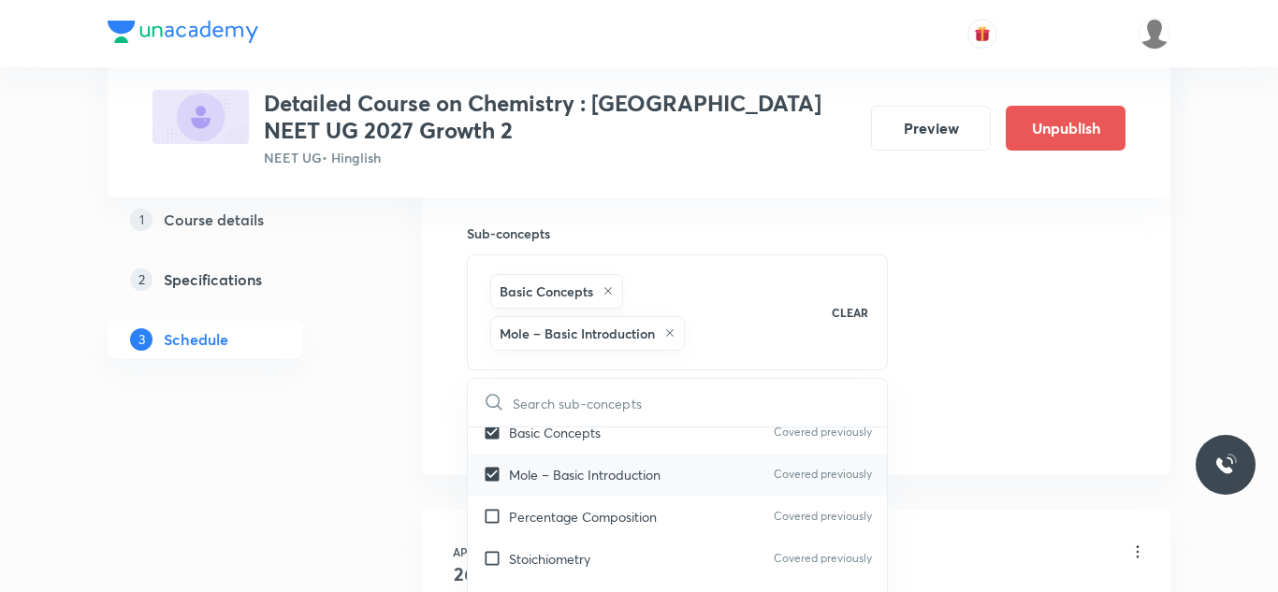
scroll to position [66, 0]
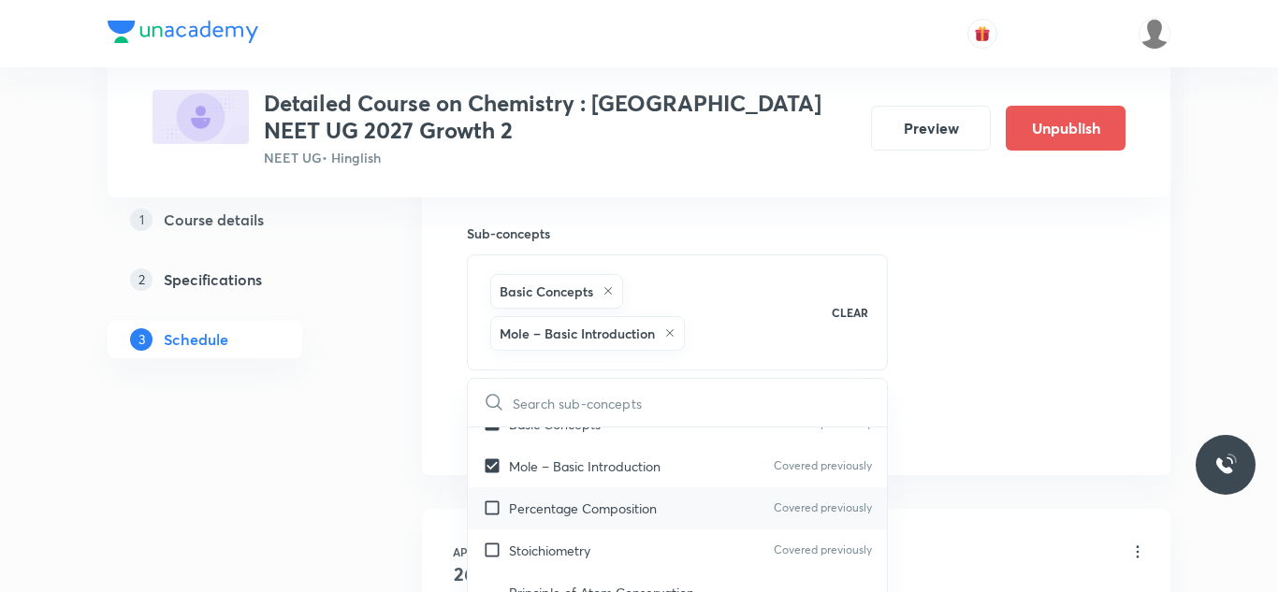
click at [491, 515] on input "checkbox" at bounding box center [496, 509] width 26 height 20
checkbox input "true"
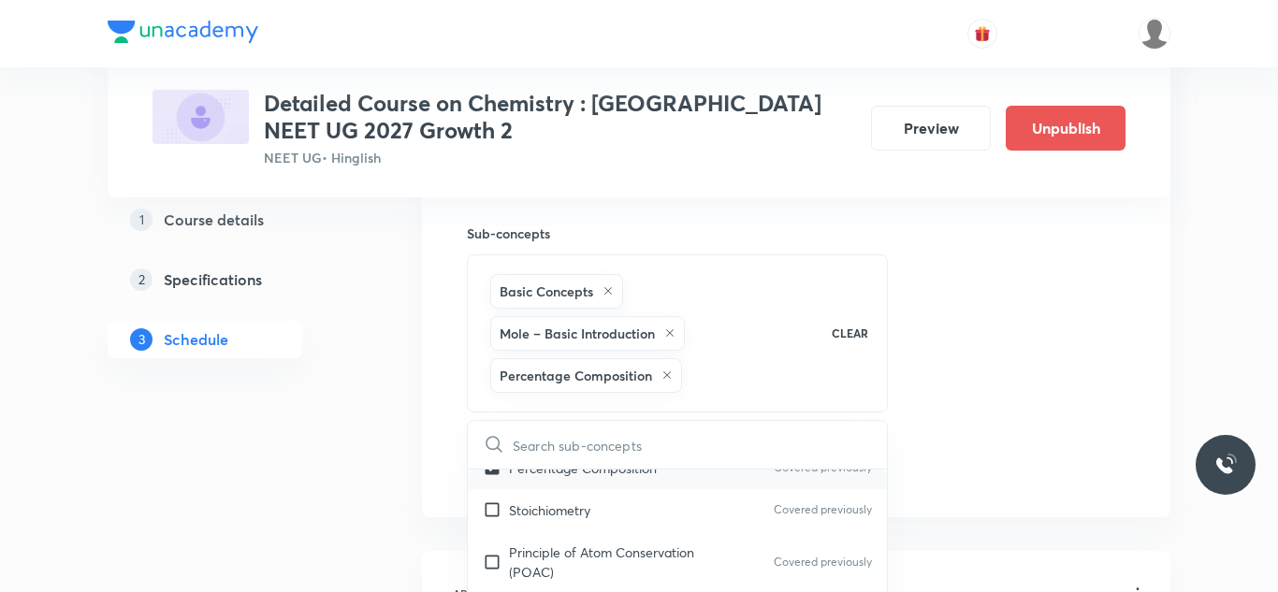
scroll to position [167, 0]
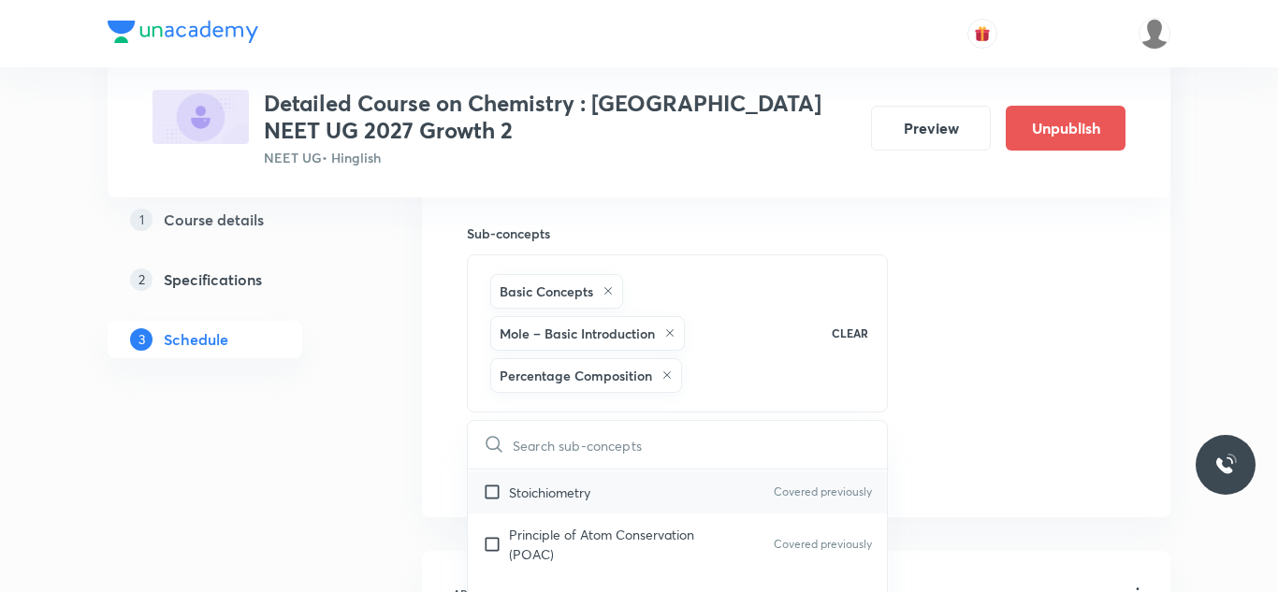
click at [491, 499] on input "checkbox" at bounding box center [496, 493] width 26 height 20
checkbox input "true"
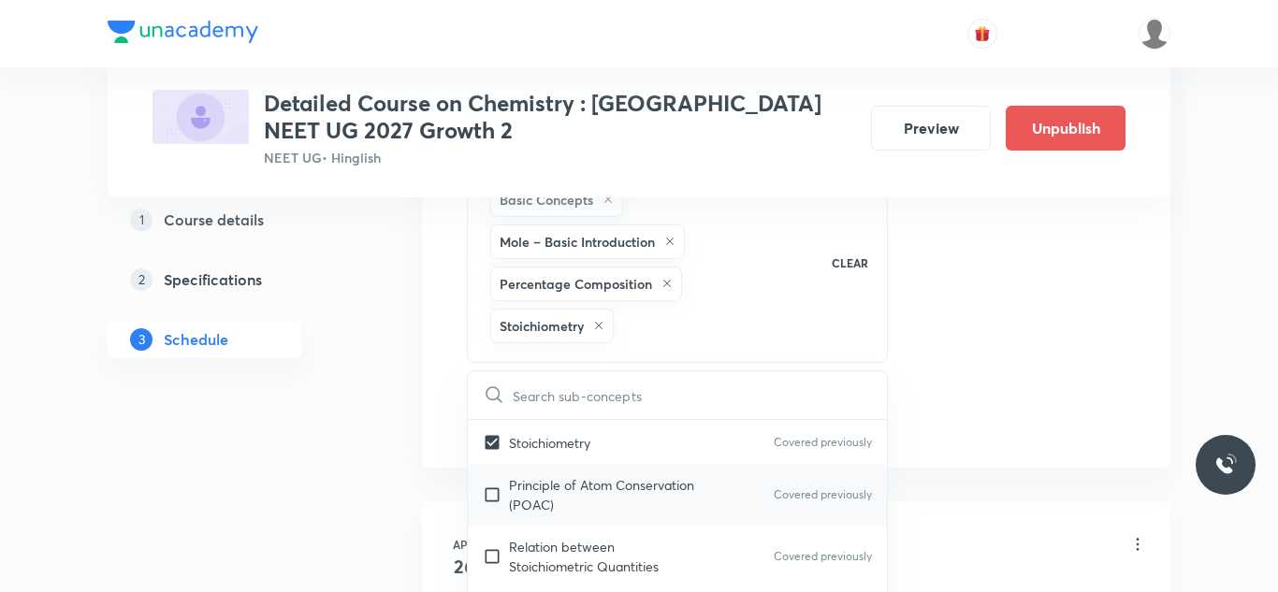
scroll to position [1017, 0]
click at [492, 502] on input "checkbox" at bounding box center [496, 494] width 26 height 39
checkbox input "true"
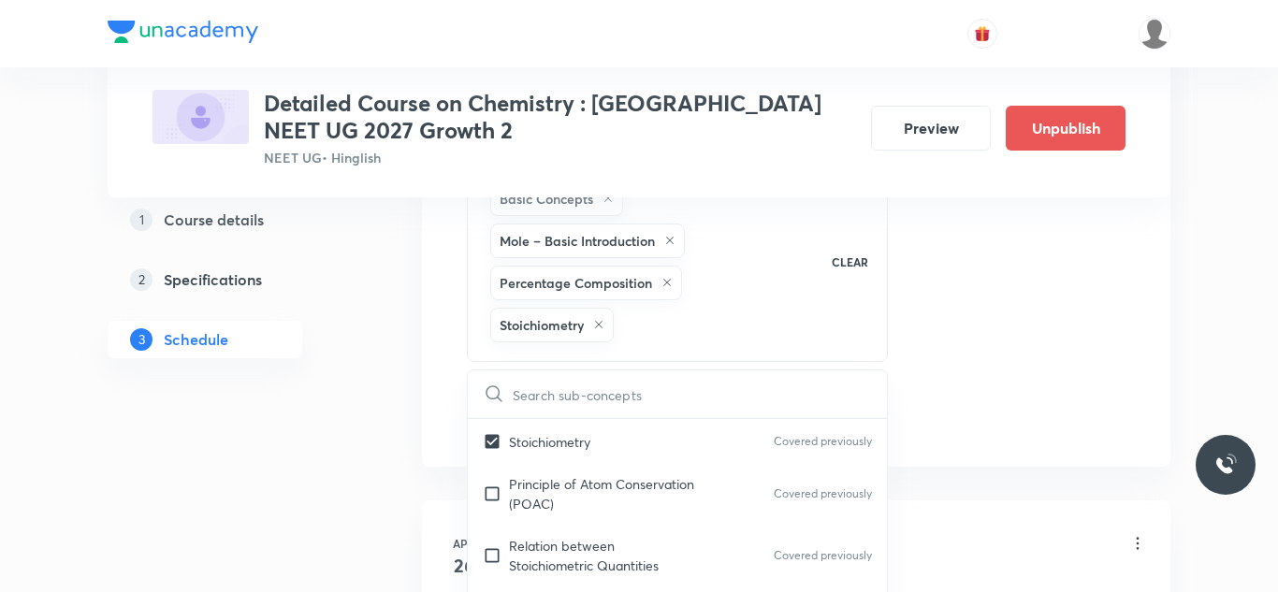
checkbox input "true"
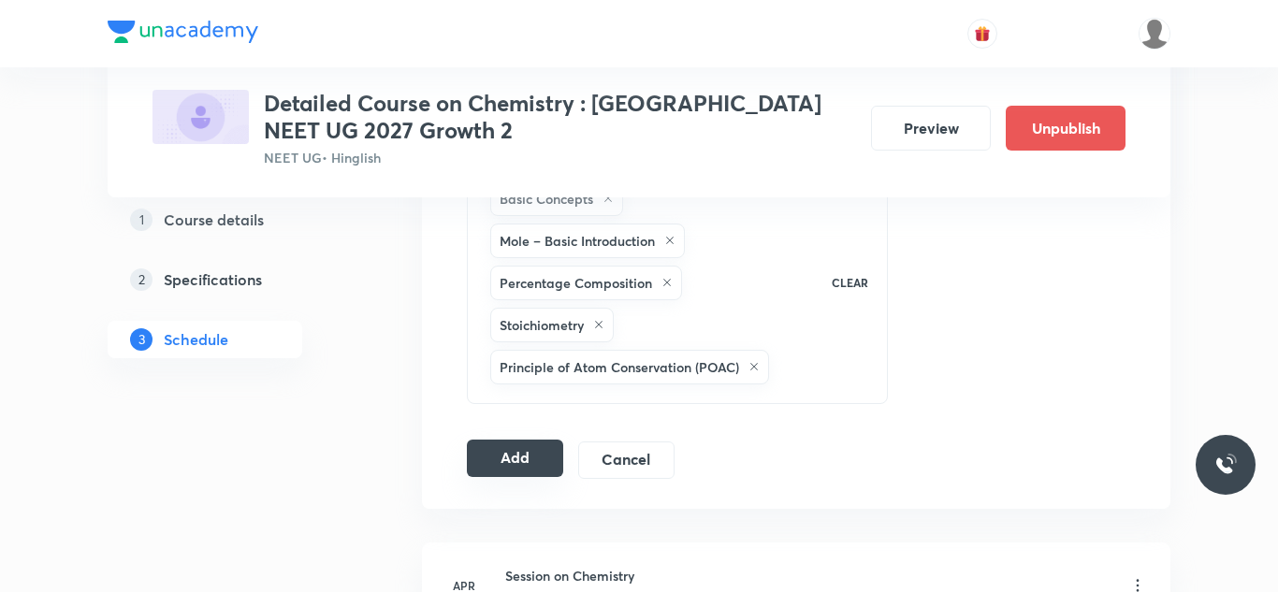
click at [523, 451] on button "Add" at bounding box center [515, 458] width 96 height 37
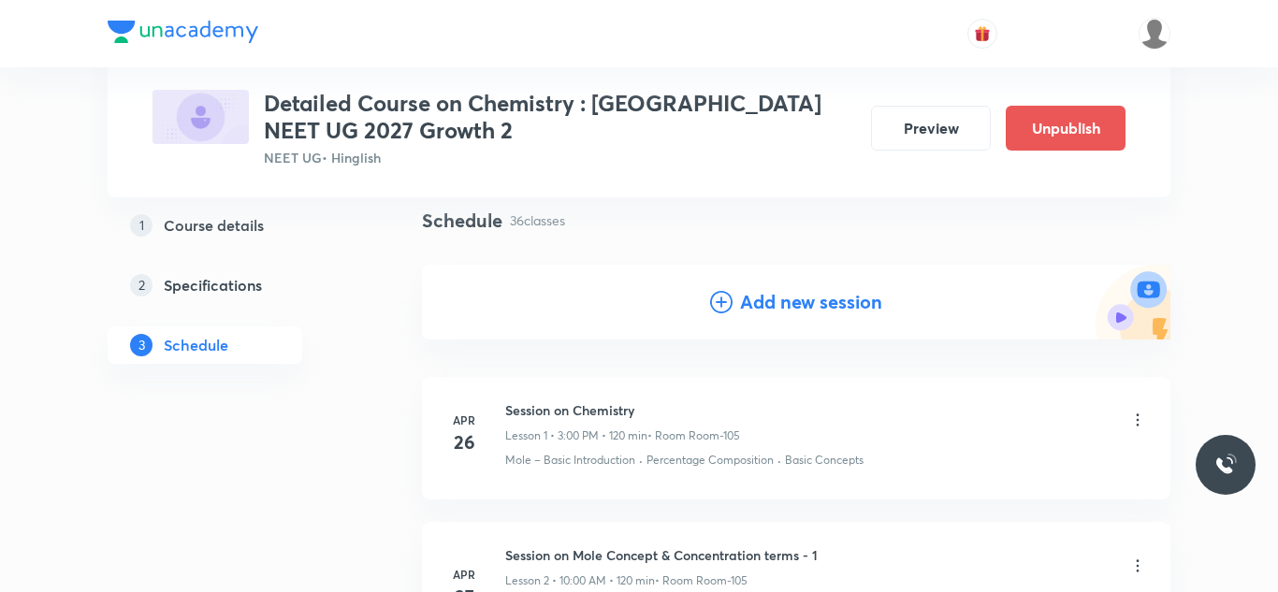
scroll to position [0, 0]
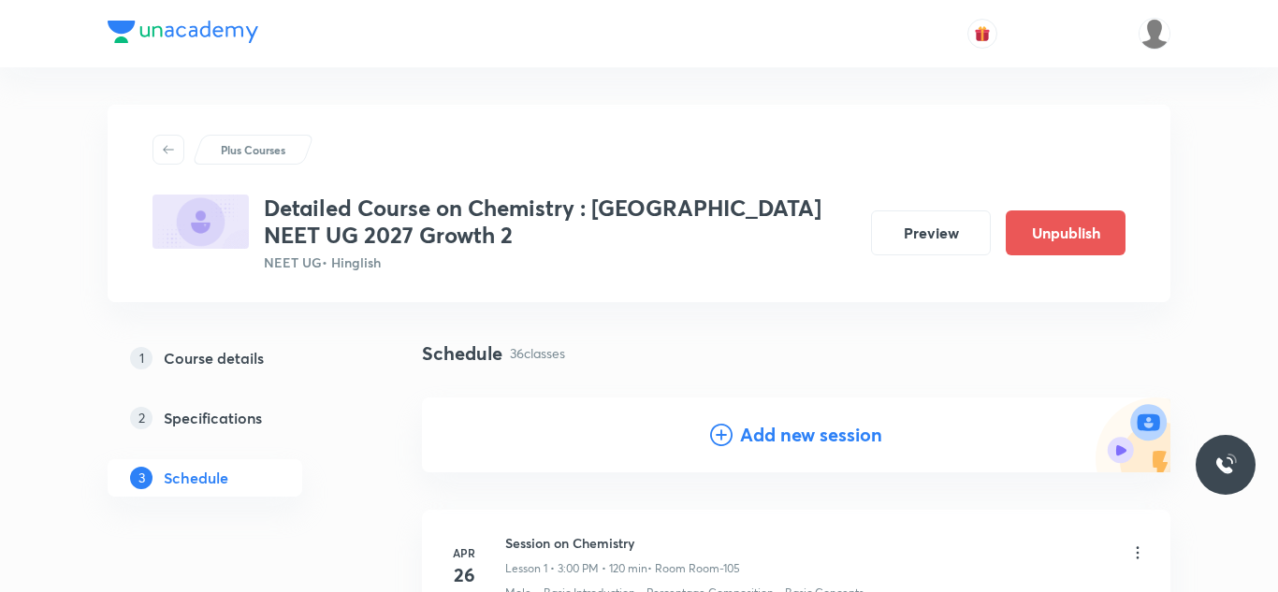
click at [742, 422] on h4 "Add new session" at bounding box center [811, 435] width 142 height 28
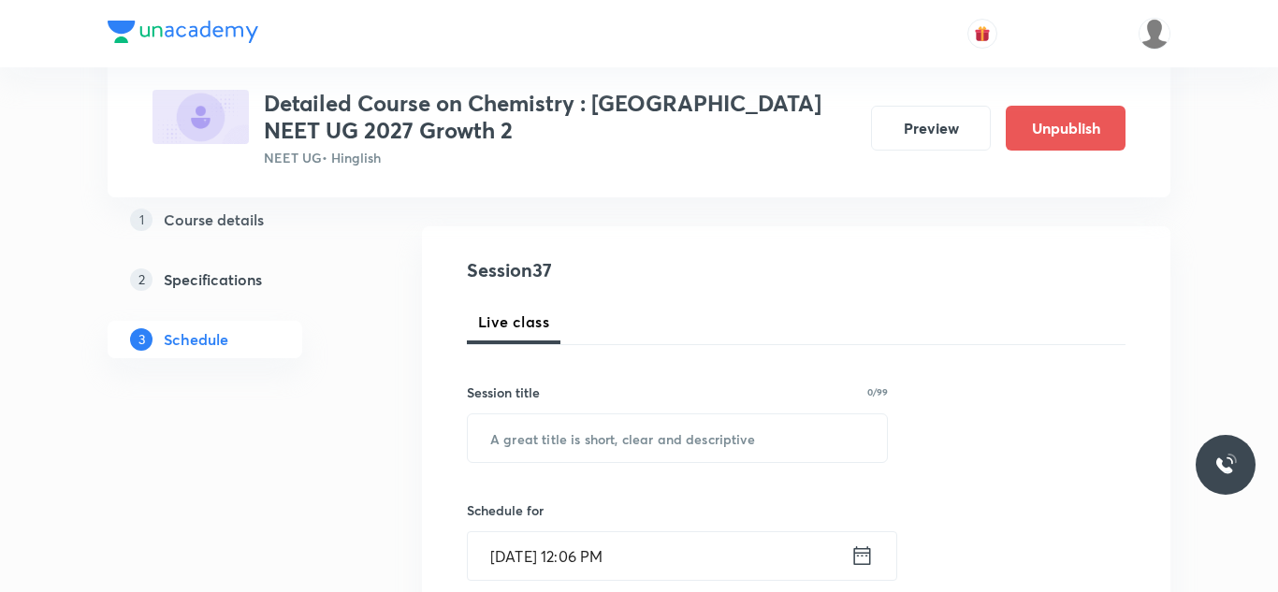
scroll to position [176, 0]
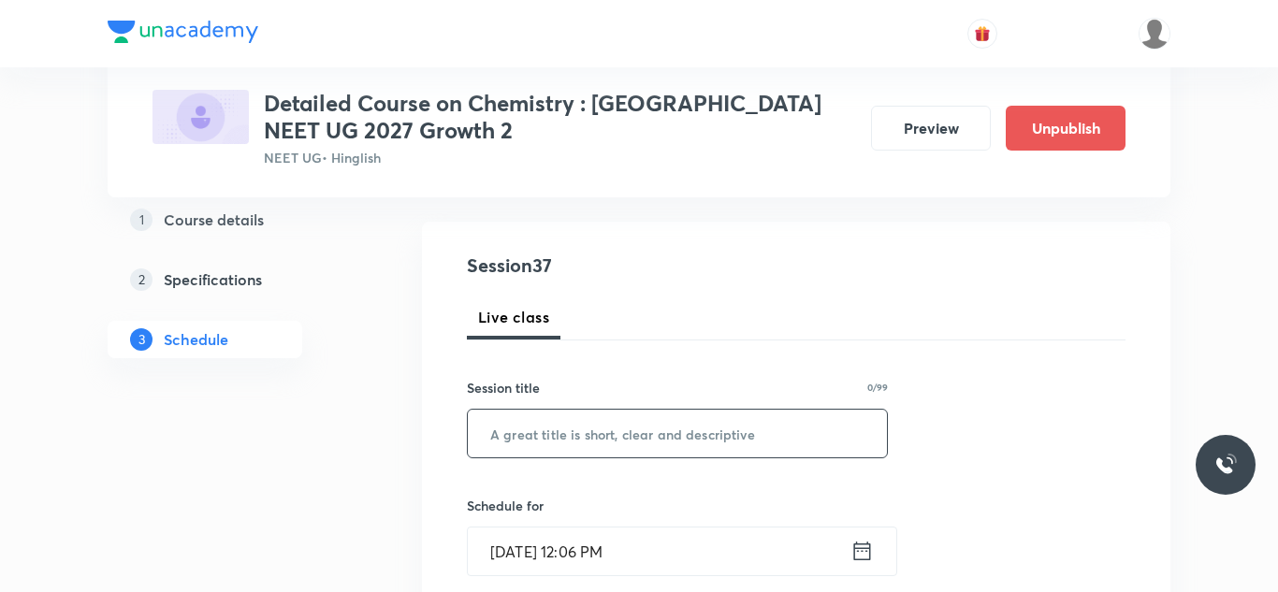
click at [627, 432] on input "text" at bounding box center [677, 434] width 419 height 48
paste input "Session on Thermodynamics"
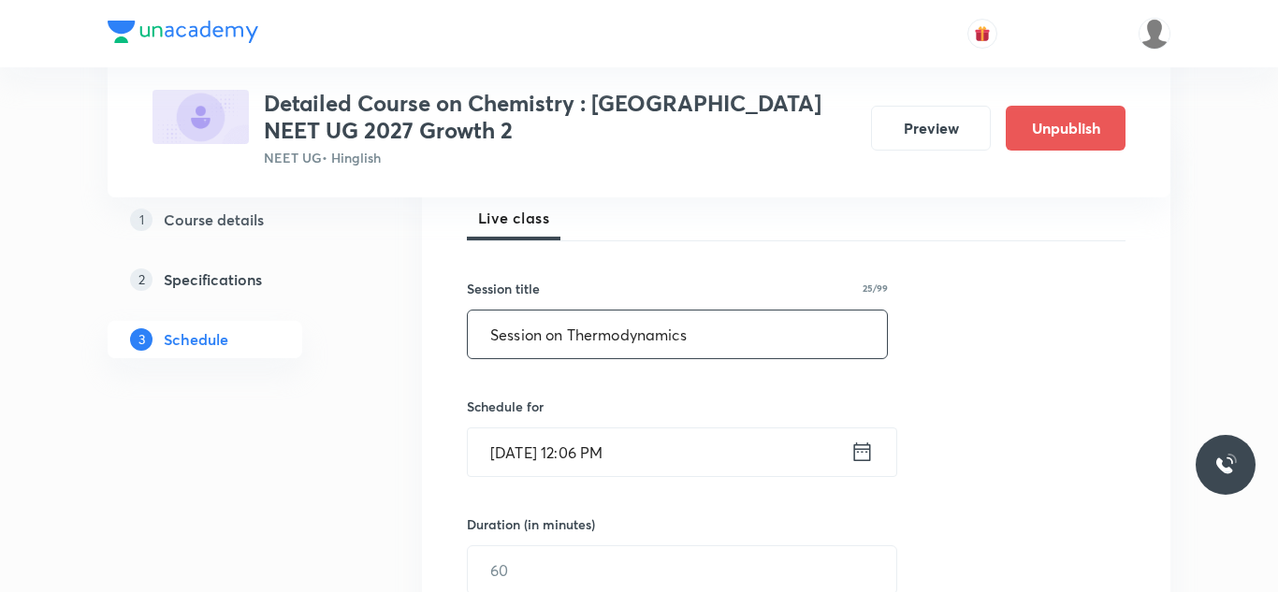
scroll to position [279, 0]
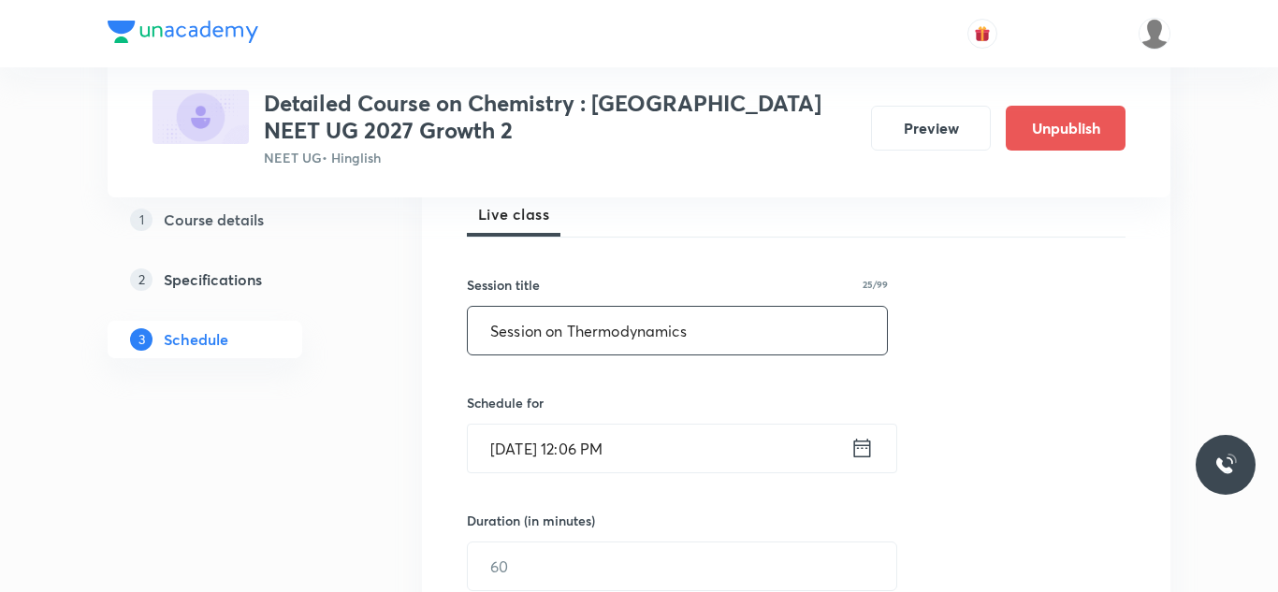
type input "Session on Thermodynamics"
click at [522, 458] on input "Aug 31, 2025, 12:06 PM" at bounding box center [659, 449] width 383 height 48
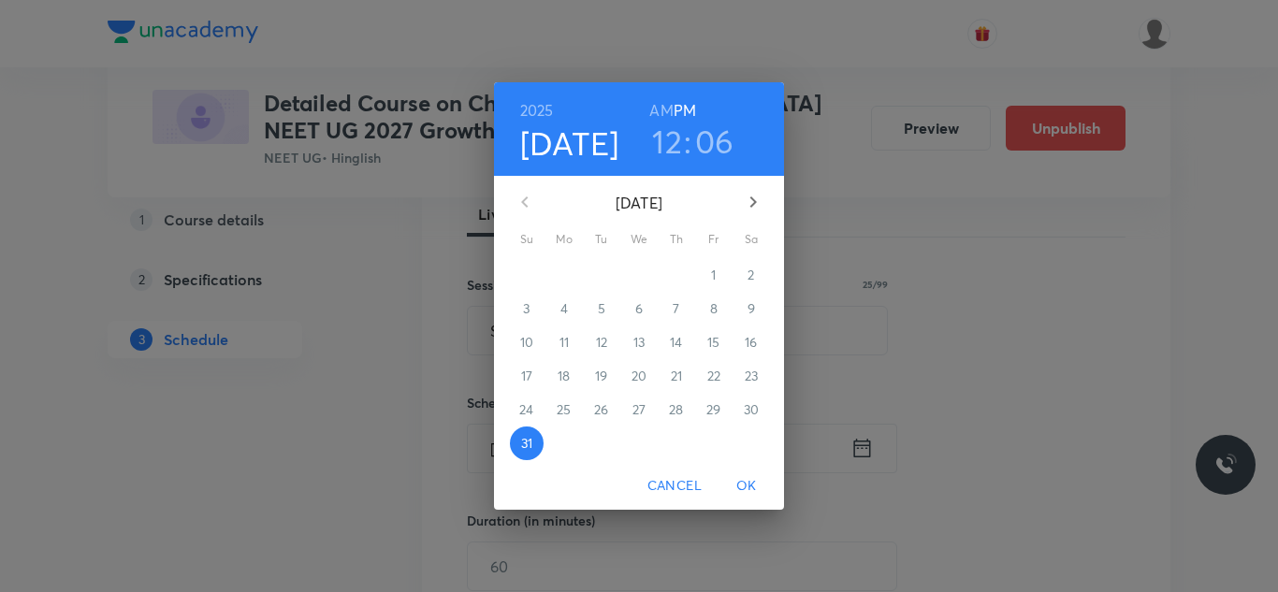
click at [751, 198] on icon "button" at bounding box center [753, 202] width 22 height 22
click at [713, 270] on p "5" at bounding box center [713, 275] width 7 height 19
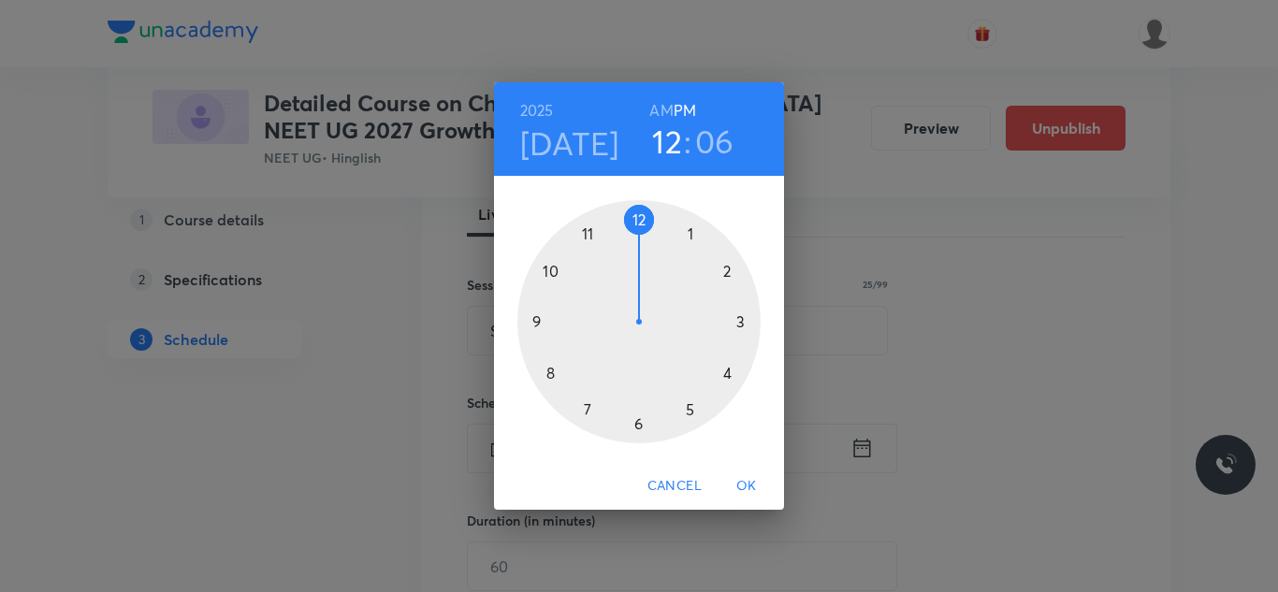
click at [720, 369] on div at bounding box center [639, 321] width 243 height 243
click at [638, 212] on div at bounding box center [639, 321] width 243 height 243
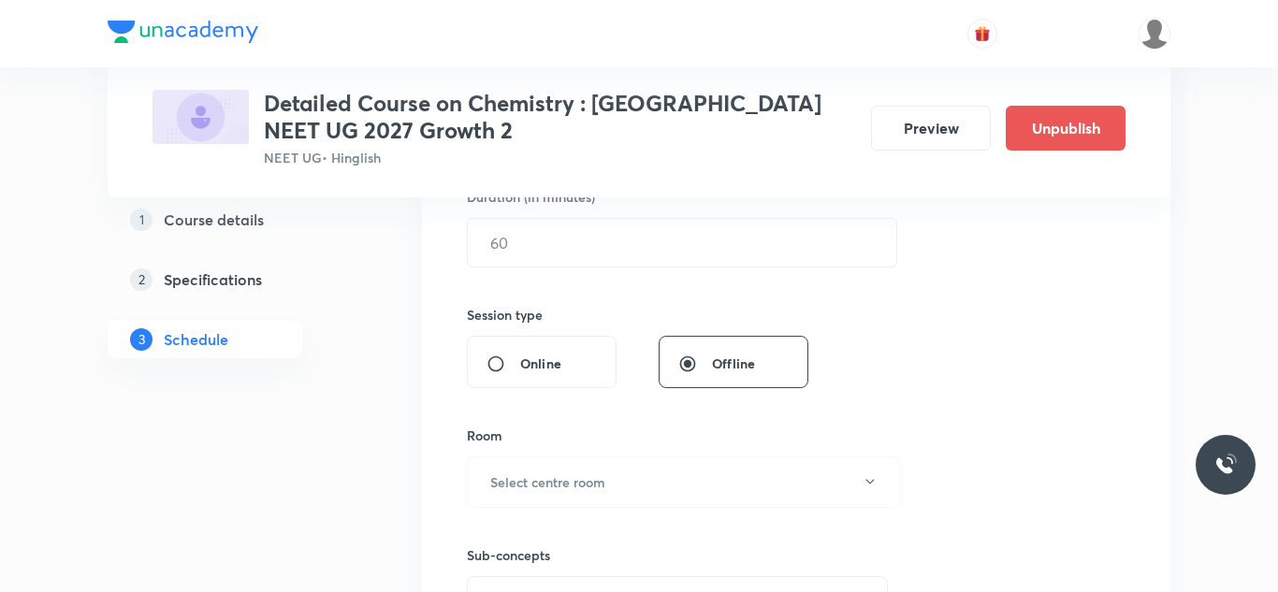
scroll to position [601, 0]
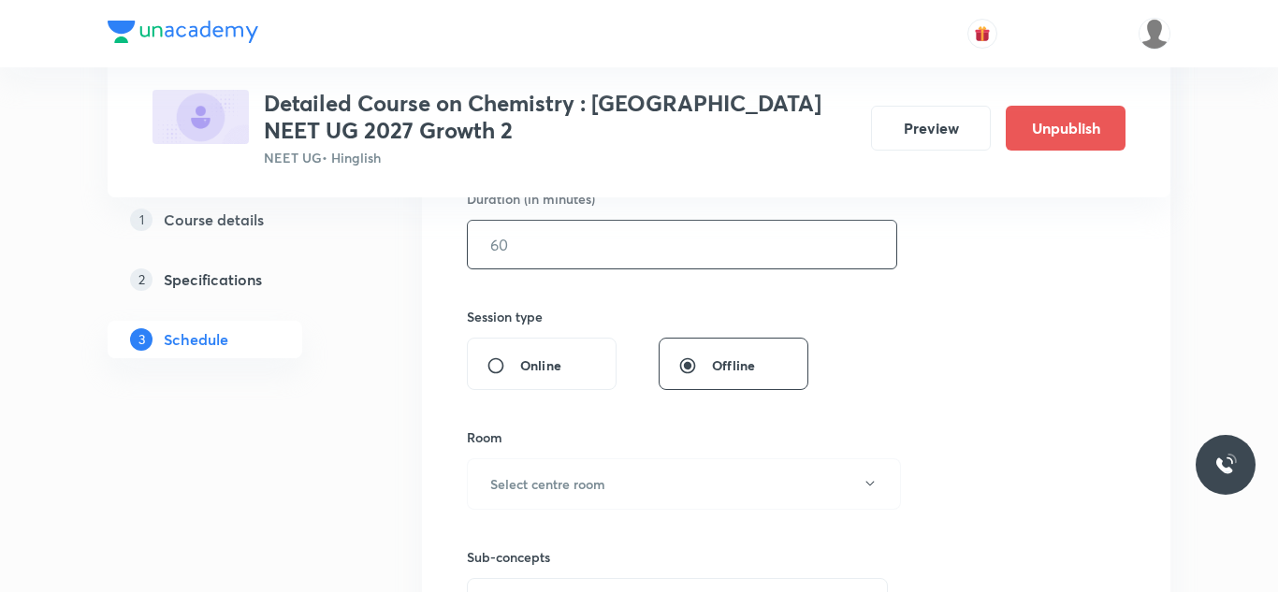
click at [547, 244] on input "text" at bounding box center [682, 245] width 429 height 48
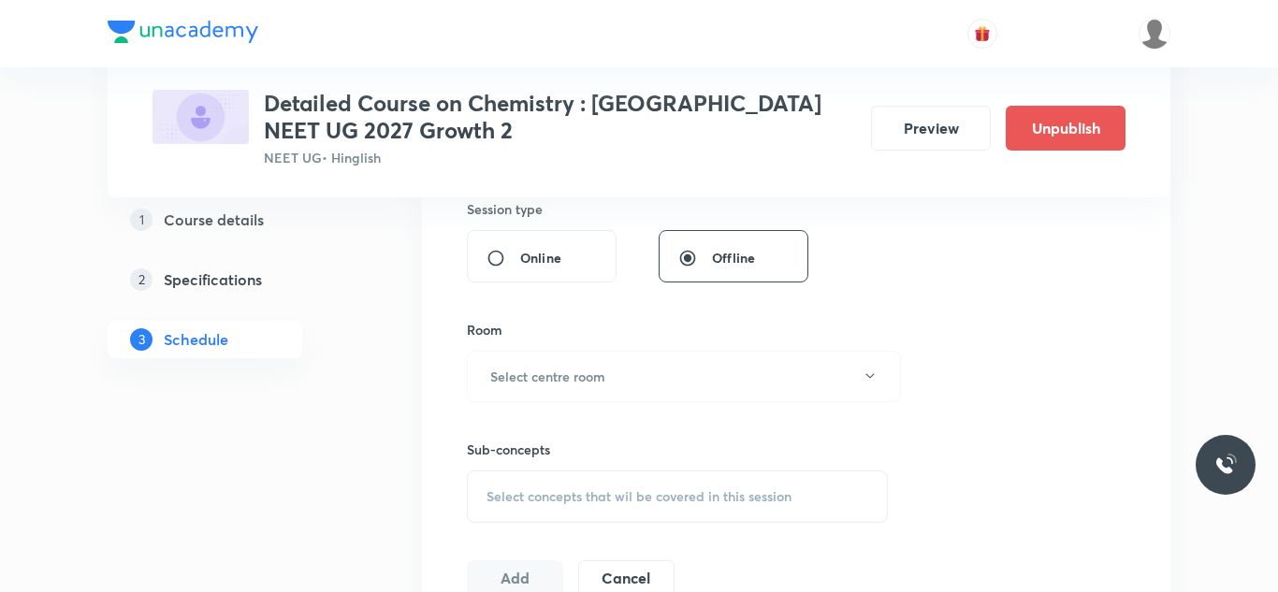
scroll to position [725, 0]
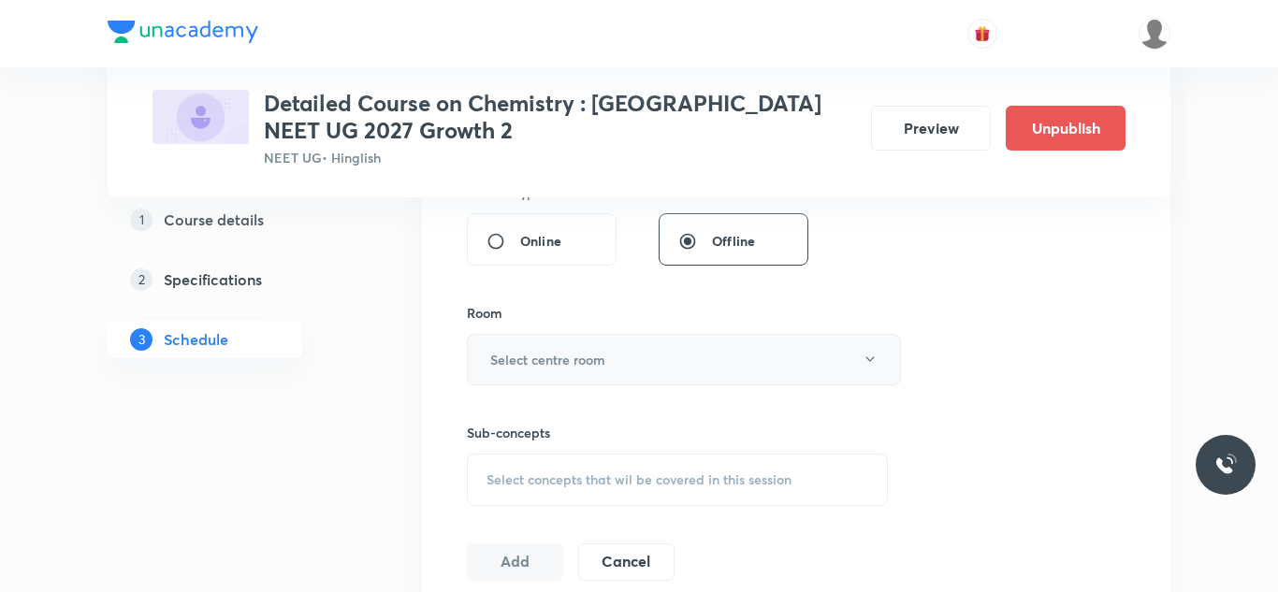
type input "75"
click at [555, 346] on button "Select centre room" at bounding box center [684, 359] width 434 height 51
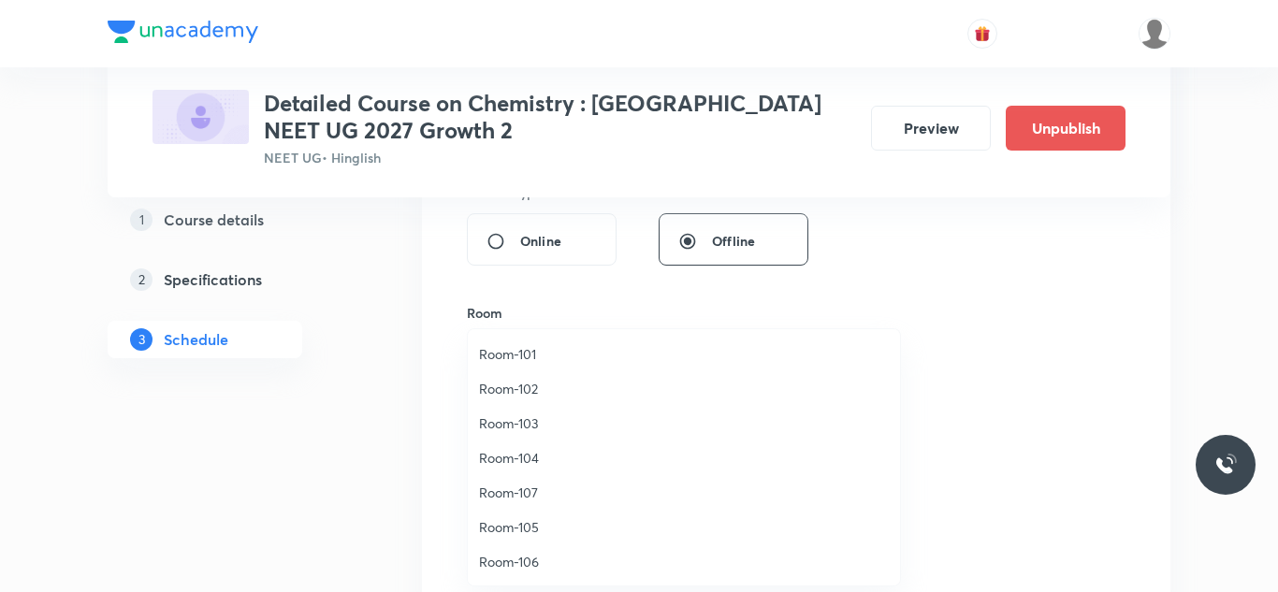
click at [521, 559] on span "Room-106" at bounding box center [684, 562] width 410 height 20
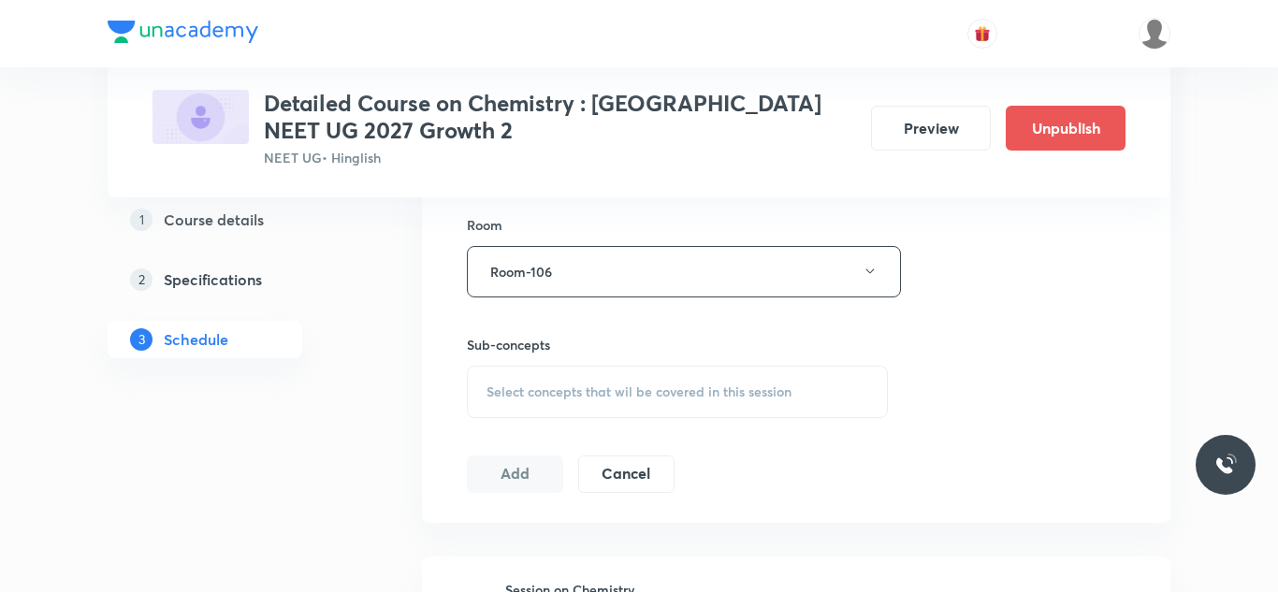
scroll to position [817, 0]
click at [603, 385] on span "Select concepts that wil be covered in this session" at bounding box center [639, 388] width 305 height 15
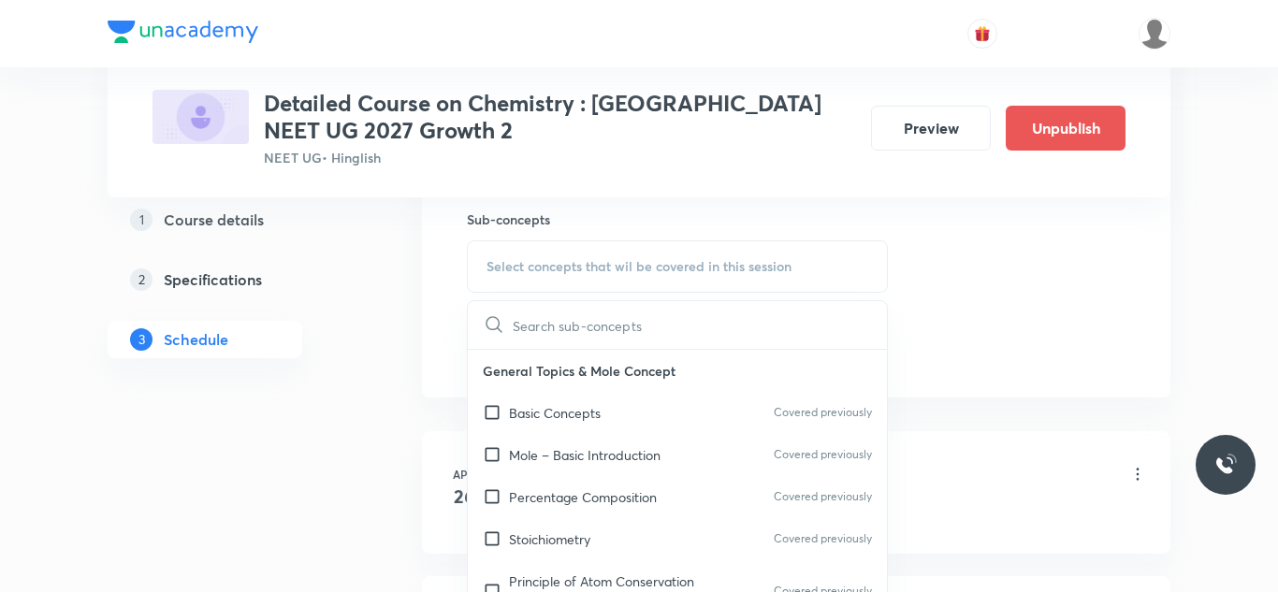
scroll to position [957, 0]
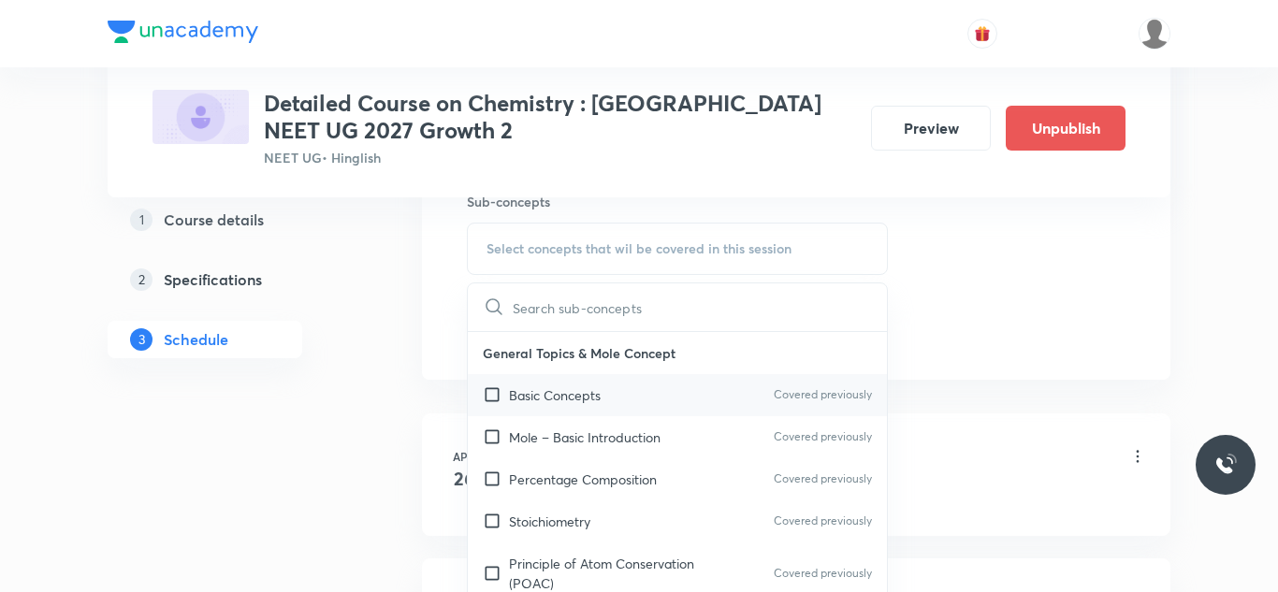
click at [503, 391] on input "checkbox" at bounding box center [496, 396] width 26 height 20
checkbox input "true"
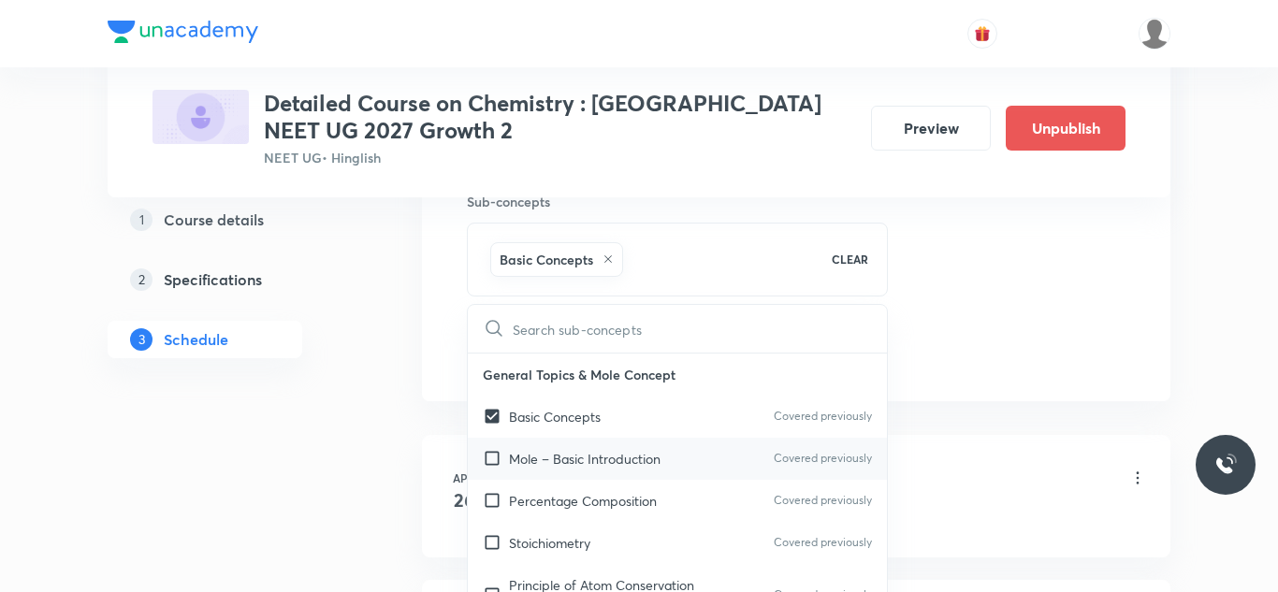
click at [487, 464] on input "checkbox" at bounding box center [496, 459] width 26 height 20
checkbox input "true"
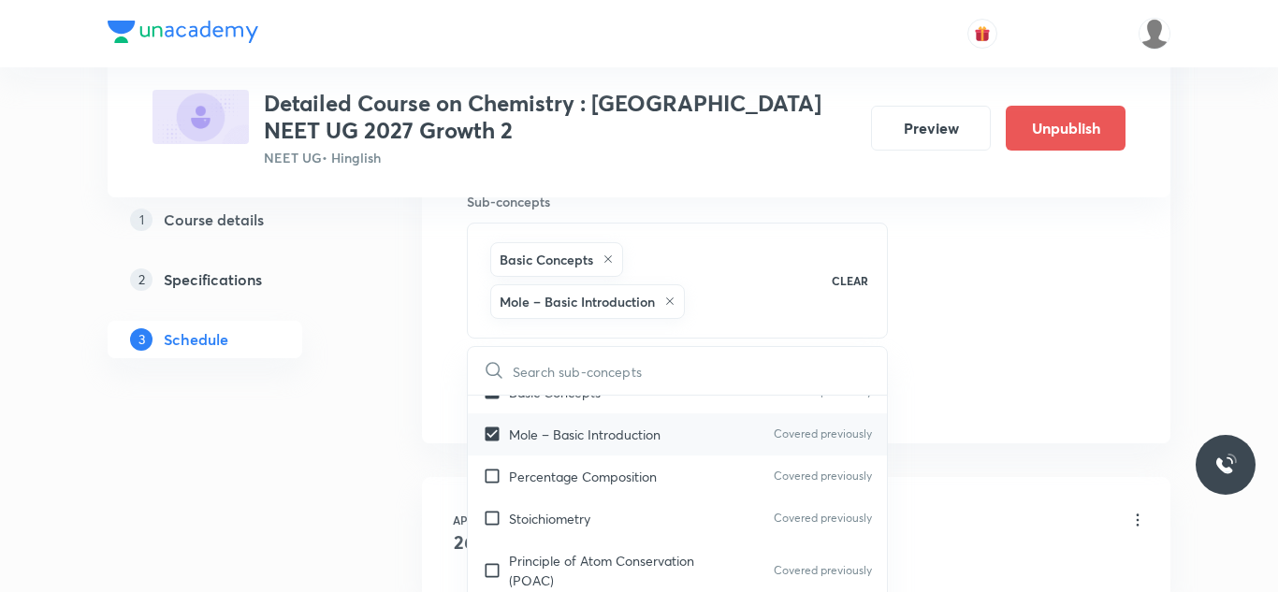
scroll to position [69, 0]
click at [492, 471] on input "checkbox" at bounding box center [496, 474] width 26 height 20
checkbox input "true"
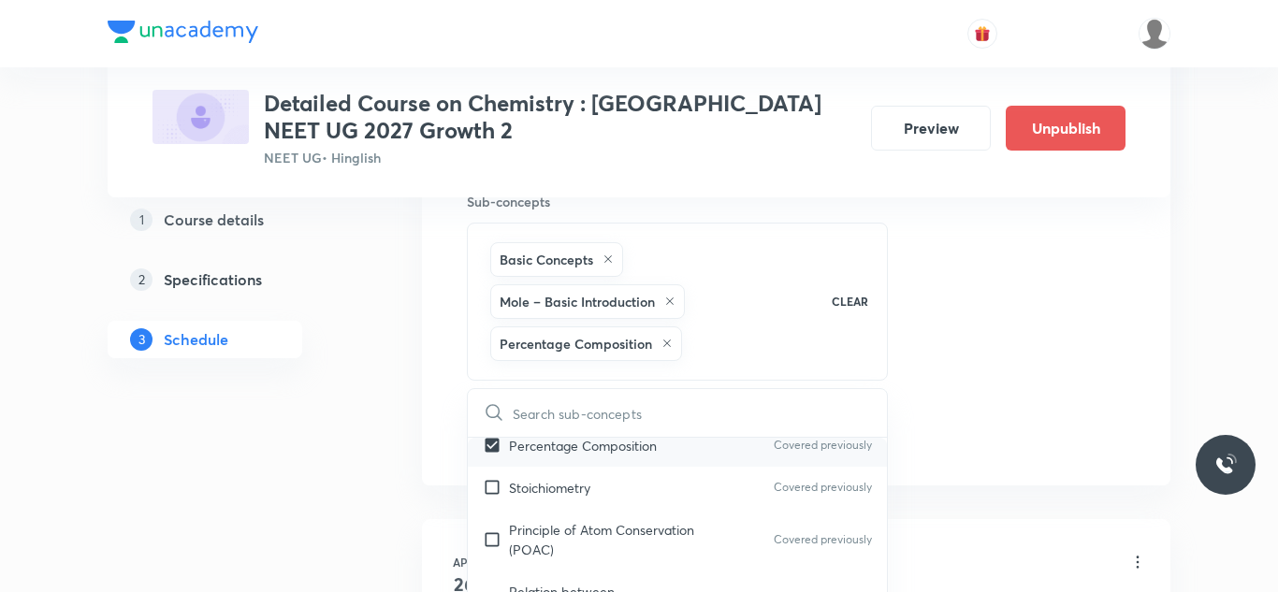
scroll to position [153, 0]
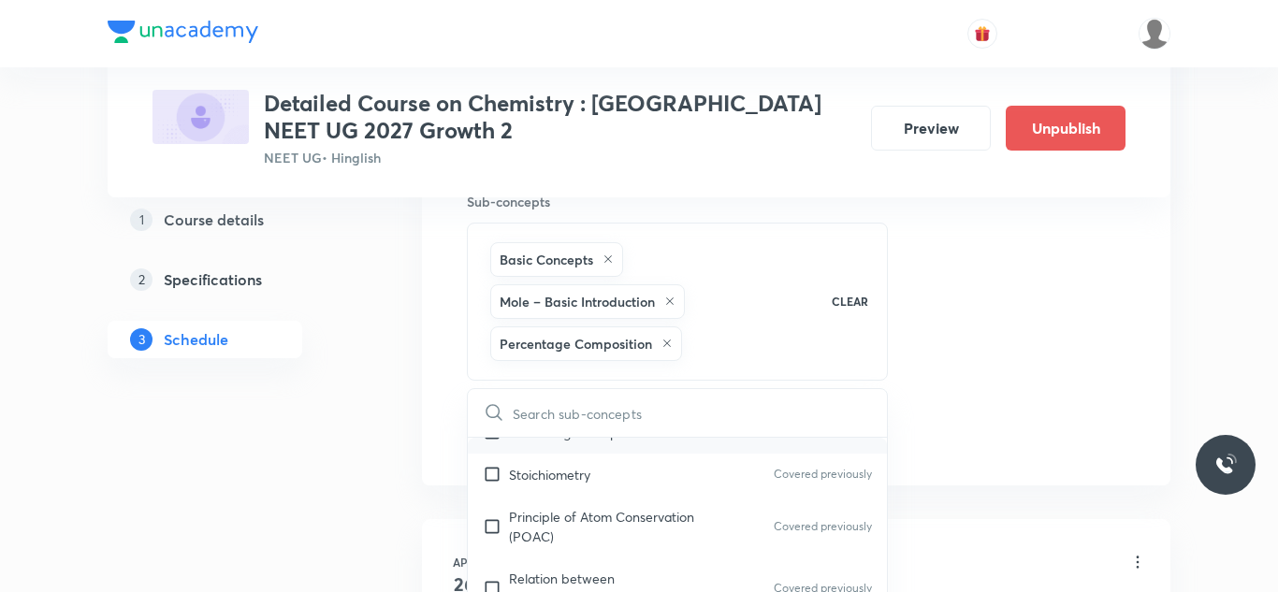
click at [492, 471] on input "checkbox" at bounding box center [496, 475] width 26 height 20
checkbox input "true"
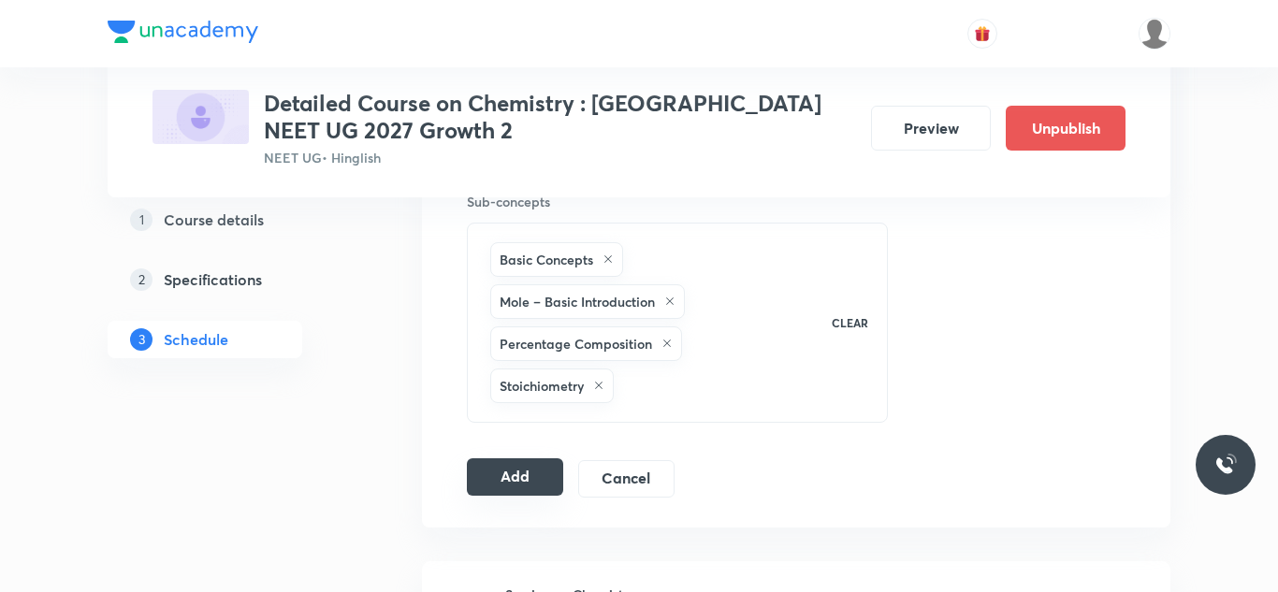
click at [521, 468] on button "Add" at bounding box center [515, 477] width 96 height 37
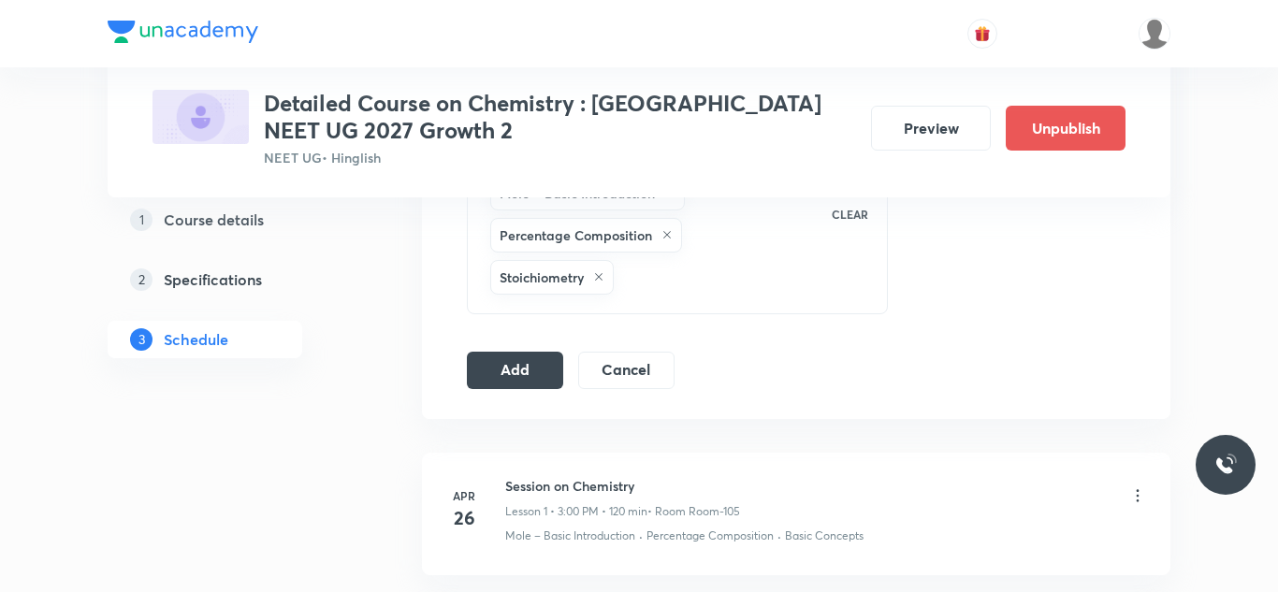
scroll to position [1066, 0]
click at [532, 375] on button "Add" at bounding box center [515, 367] width 96 height 37
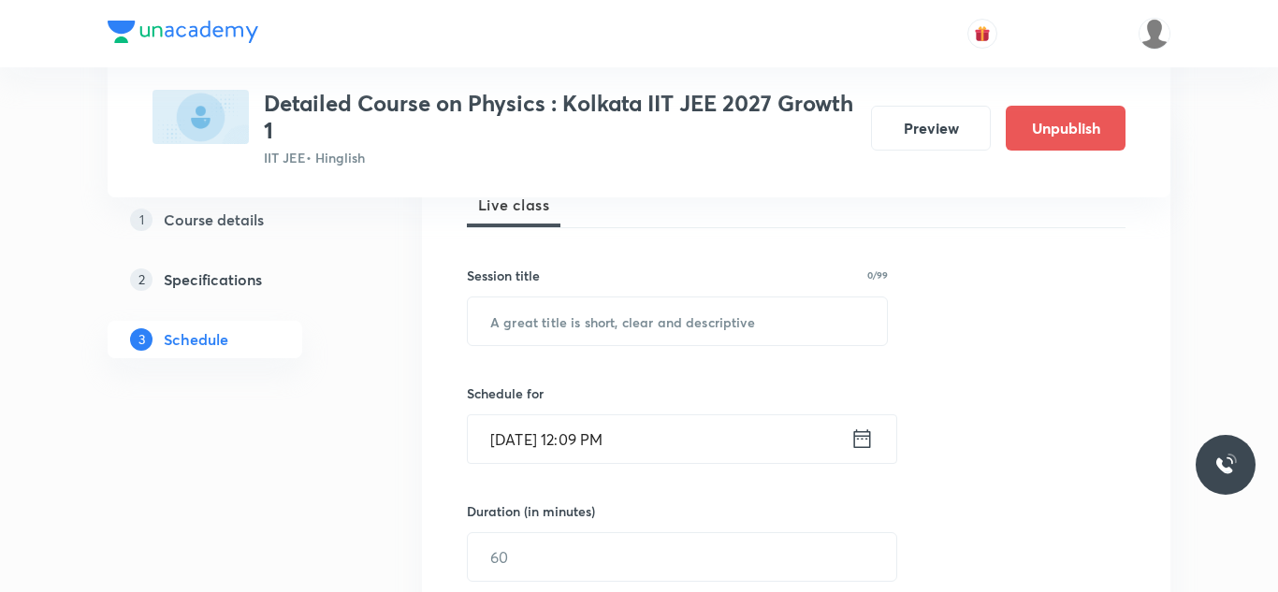
scroll to position [309, 0]
